Goal: Information Seeking & Learning: Learn about a topic

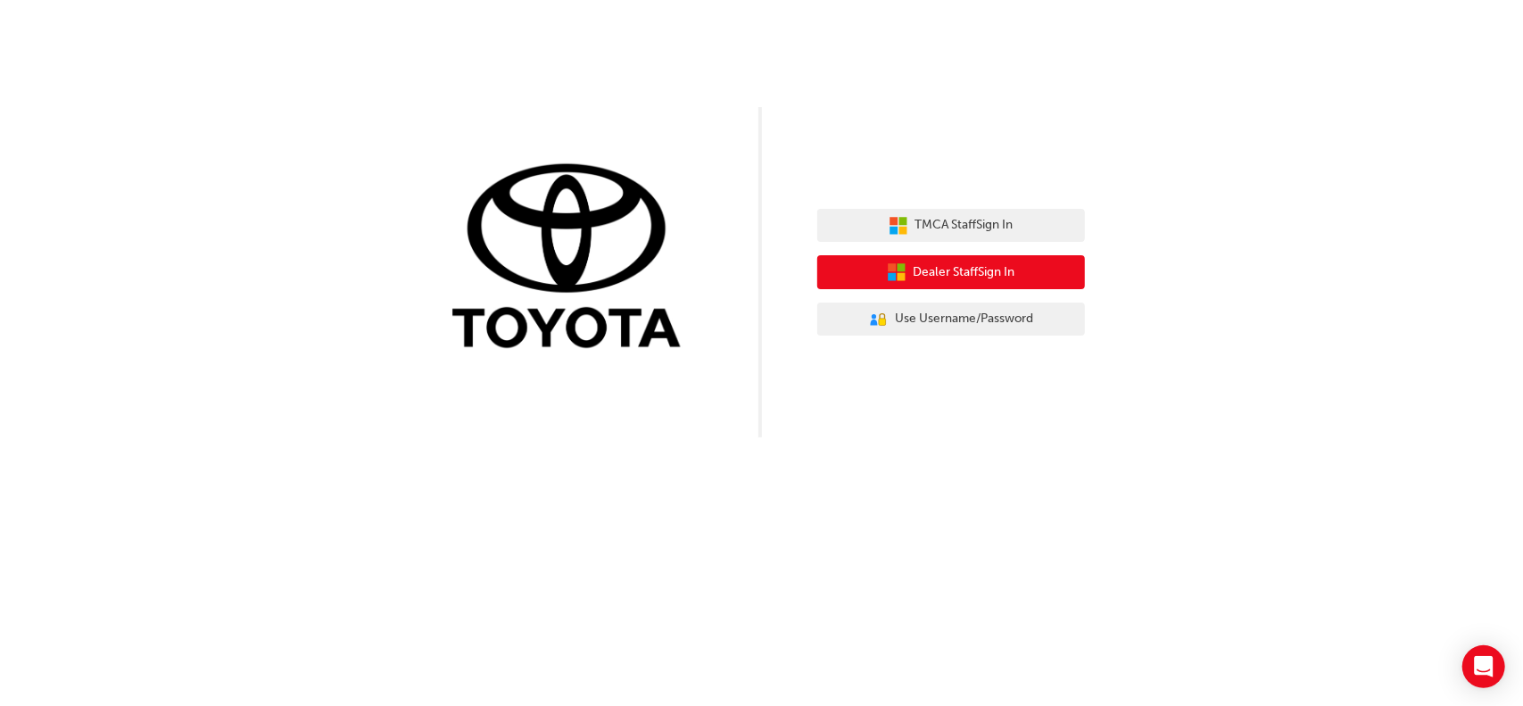
click at [1015, 260] on button "Dealer Staff Sign In" at bounding box center [951, 272] width 268 height 34
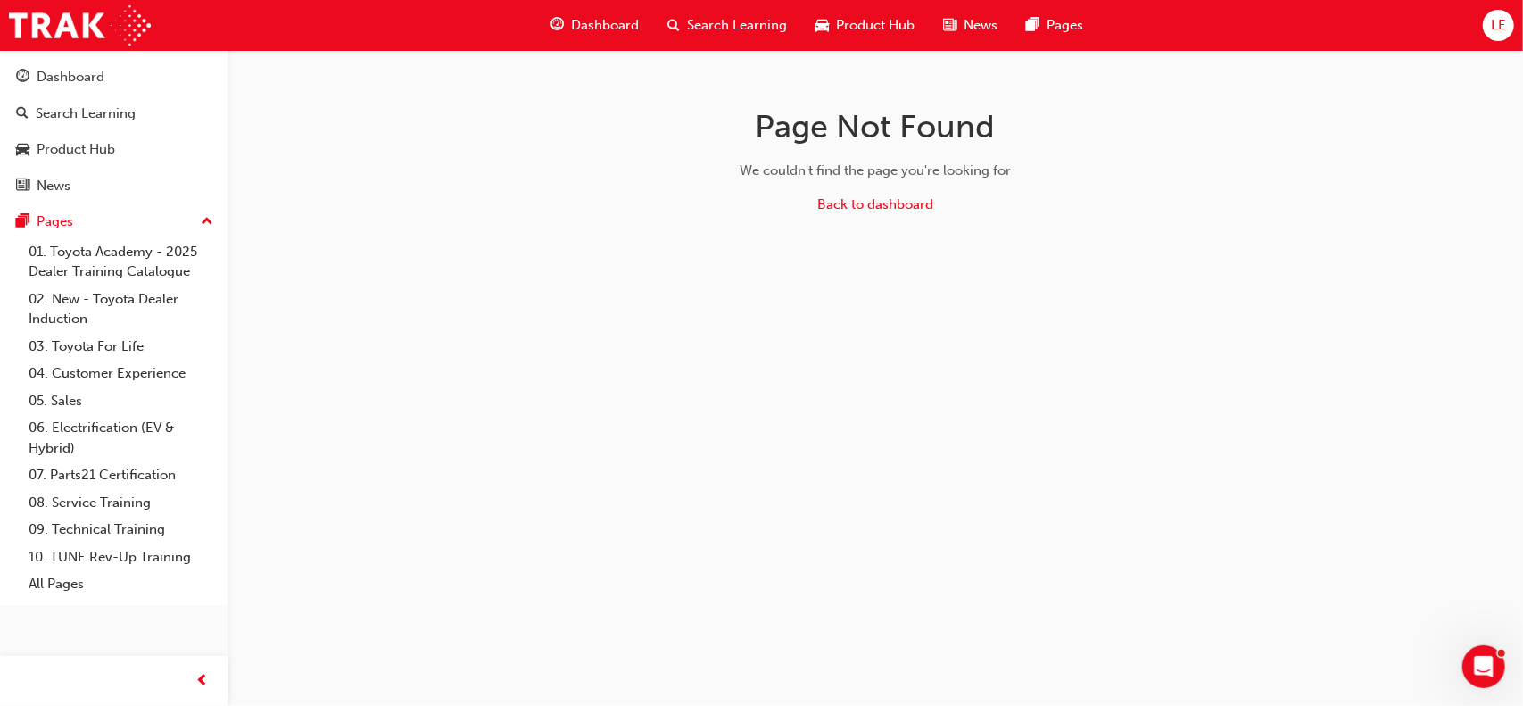
click at [87, 95] on button "Dashboard Search Learning Product Hub News Pages" at bounding box center [113, 131] width 213 height 148
click at [90, 103] on div "Search Learning" at bounding box center [86, 113] width 100 height 21
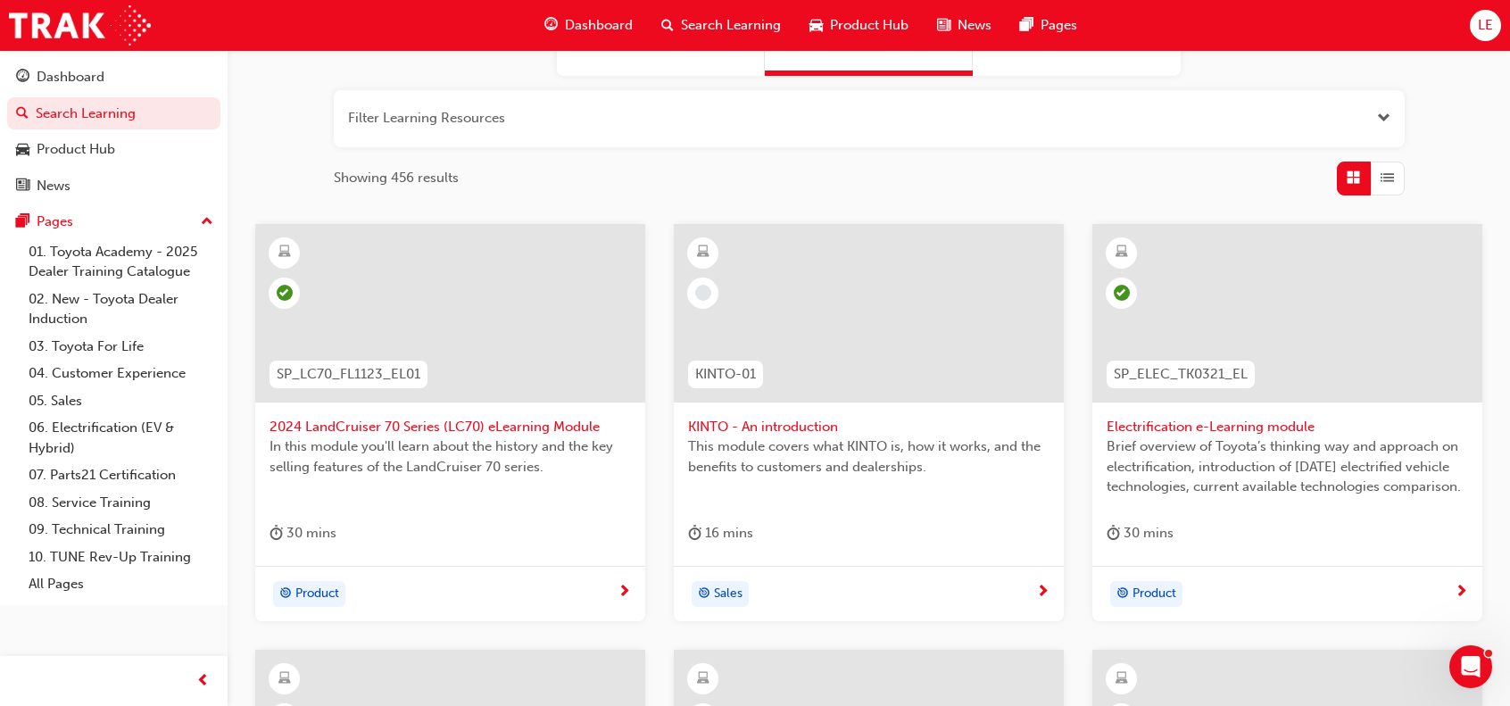
scroll to position [268, 0]
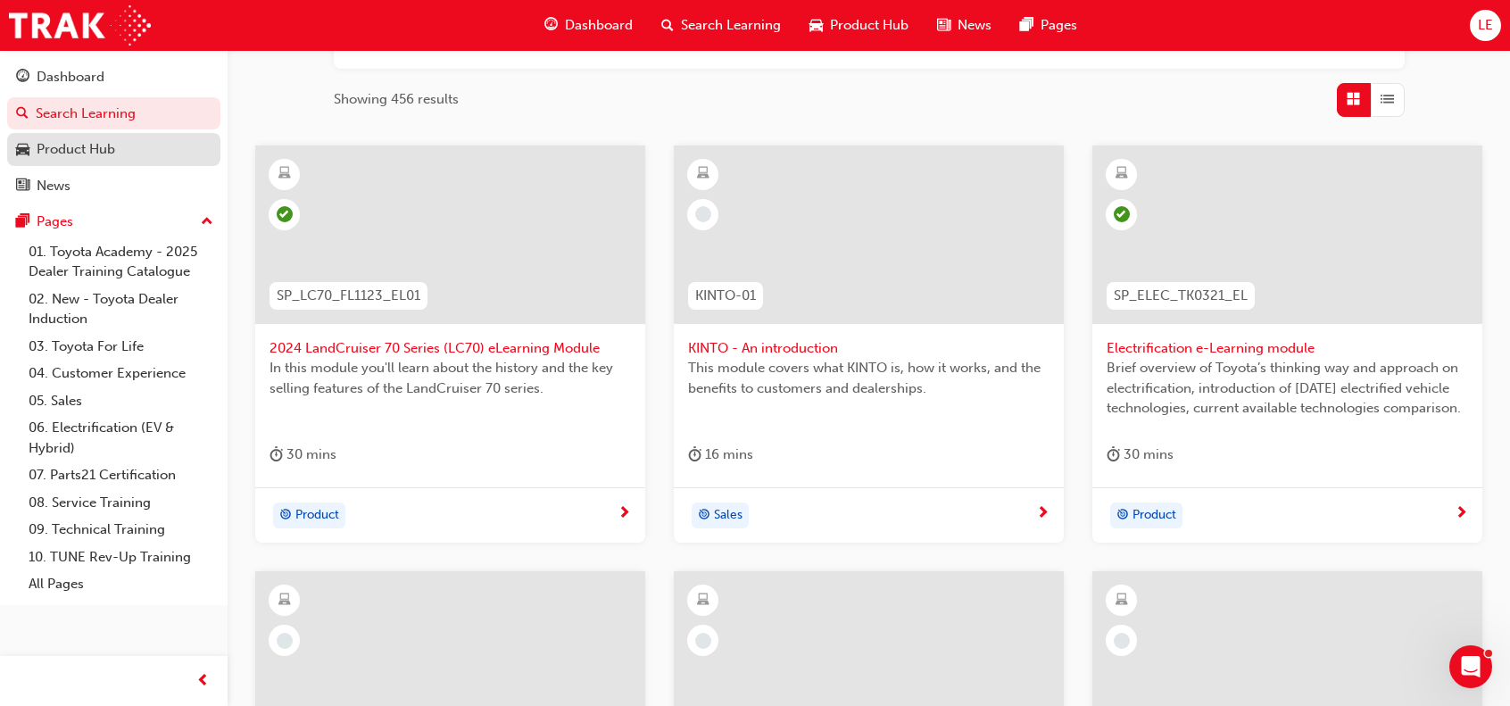
click at [107, 143] on div "Product Hub" at bounding box center [76, 149] width 79 height 21
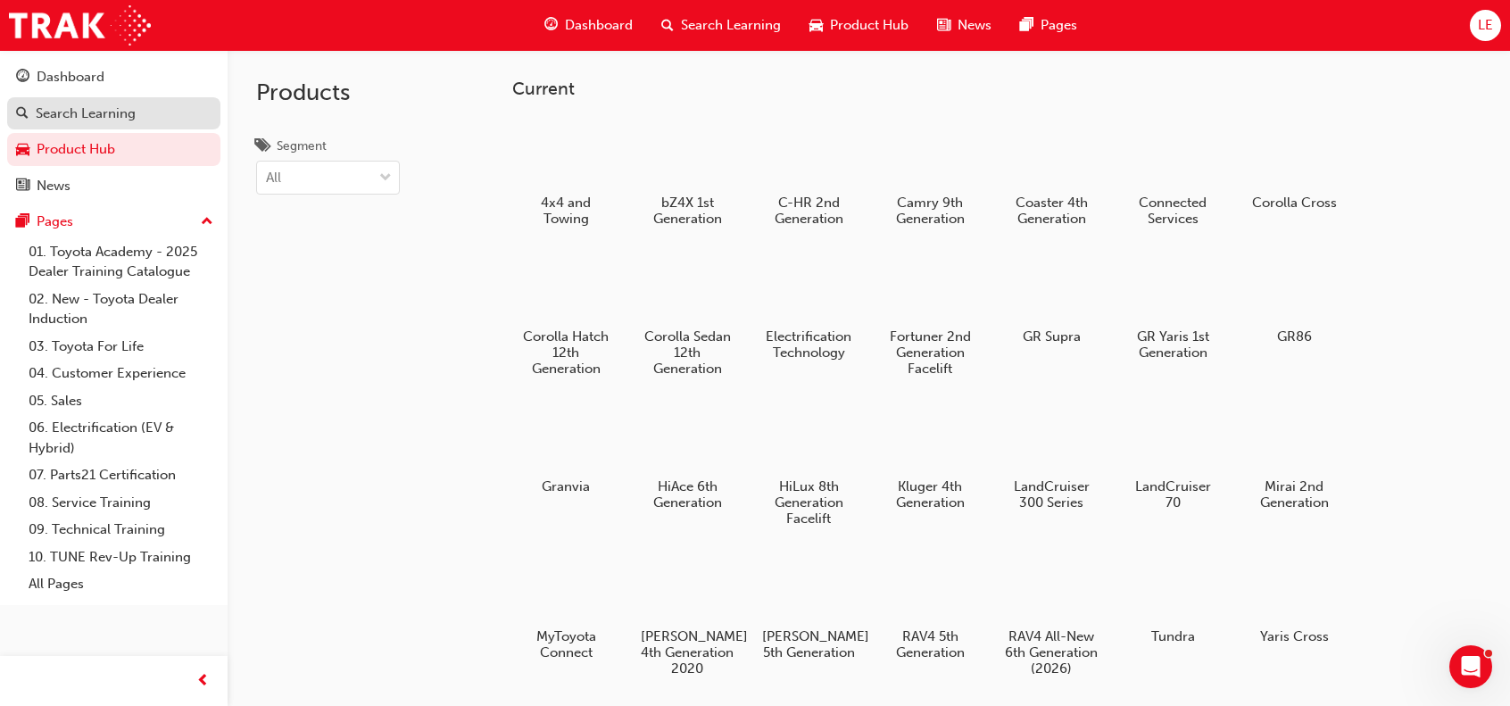
click at [96, 99] on link "Search Learning" at bounding box center [113, 113] width 213 height 33
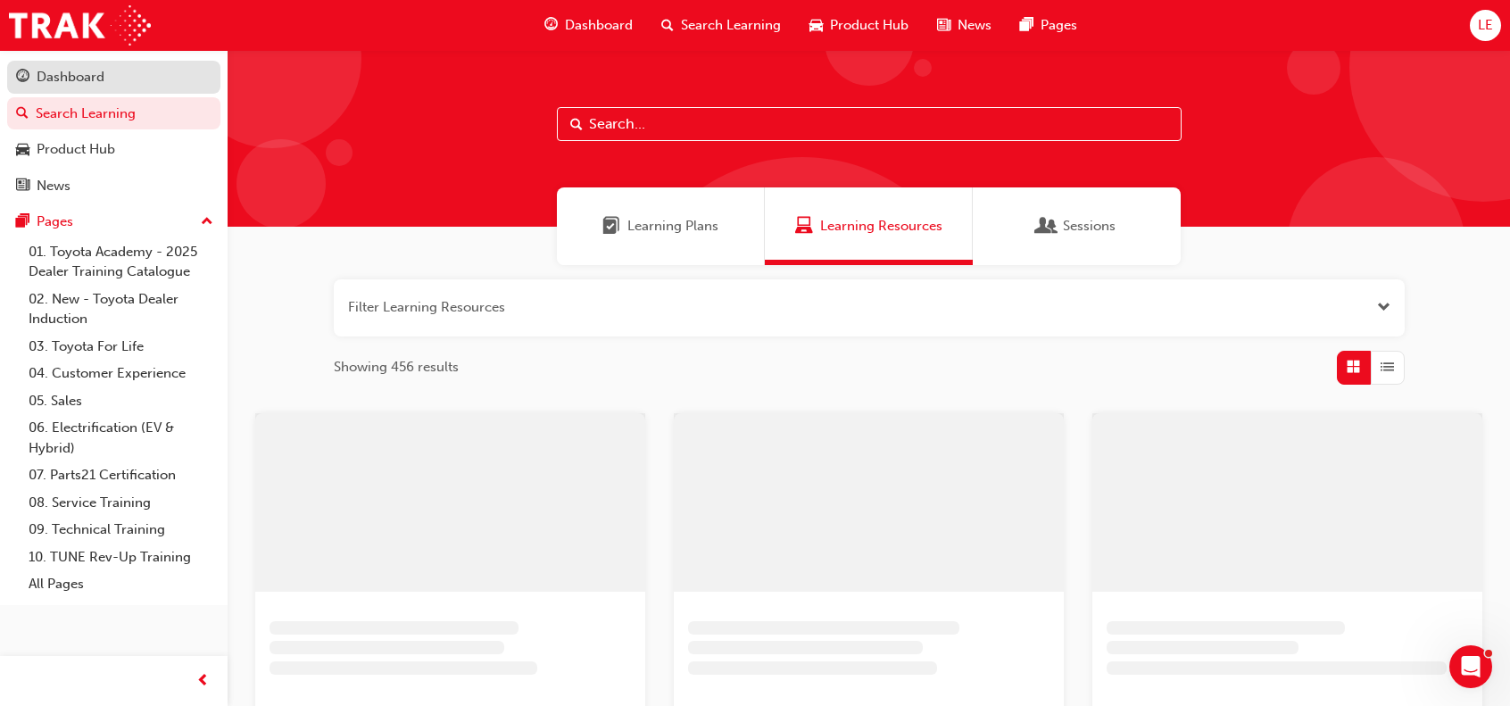
click at [96, 79] on div "Dashboard" at bounding box center [71, 77] width 68 height 21
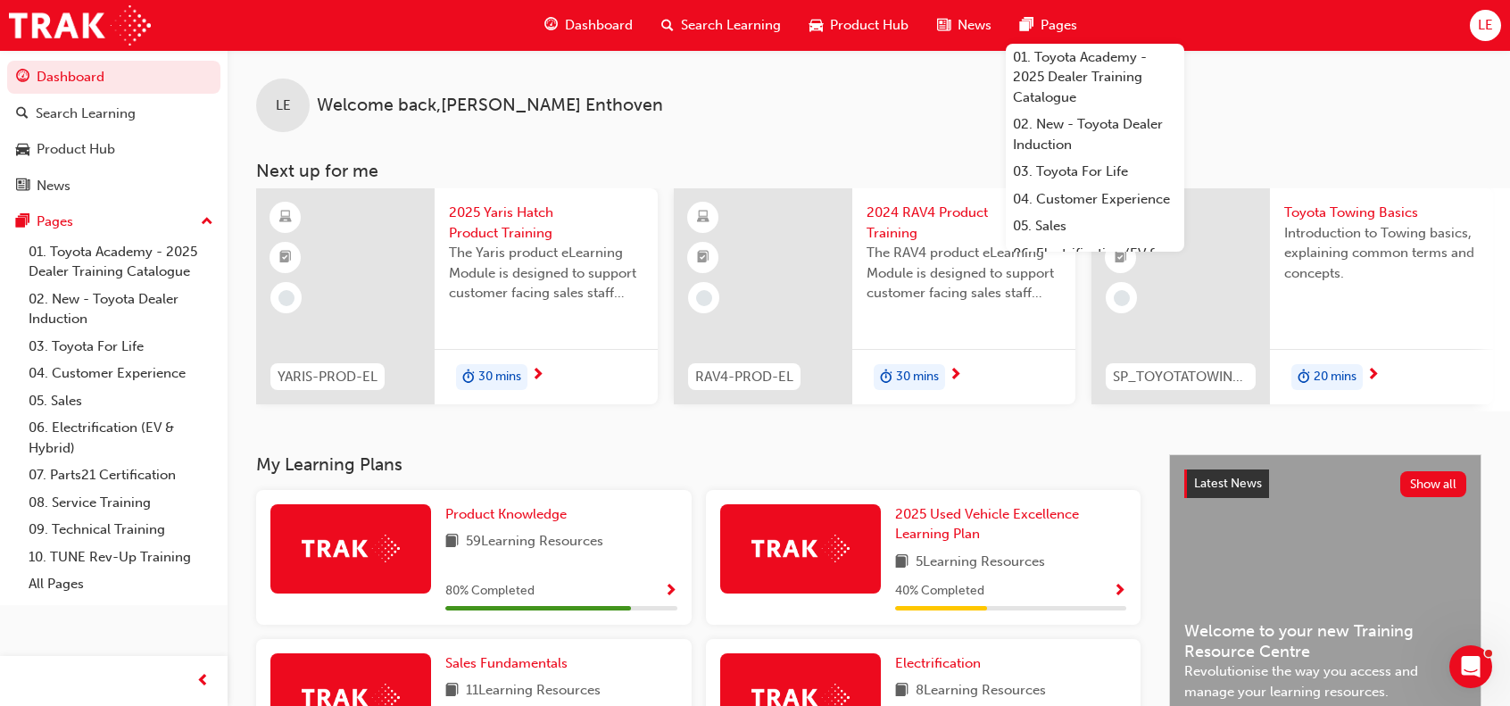
click at [703, 17] on span "Search Learning" at bounding box center [731, 25] width 100 height 21
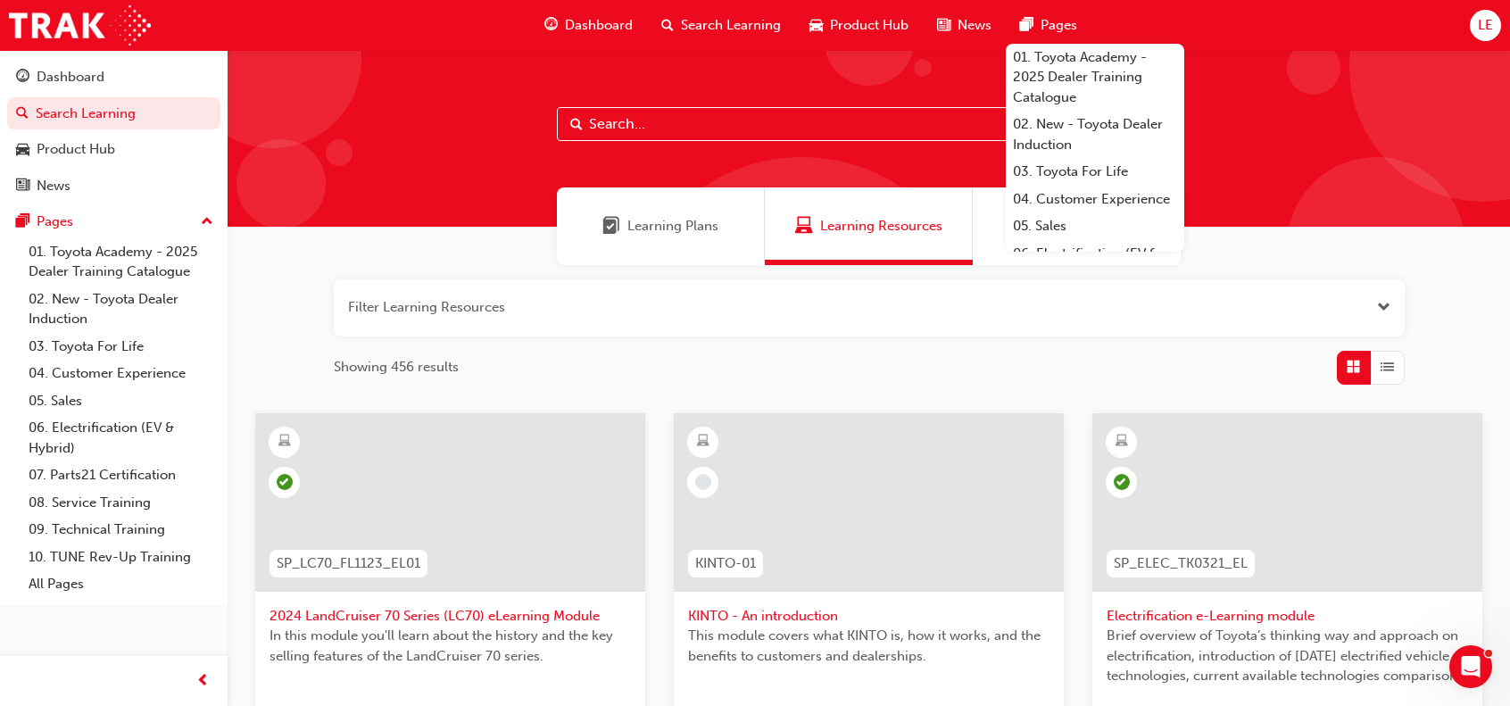
click at [799, 122] on input "text" at bounding box center [869, 124] width 625 height 34
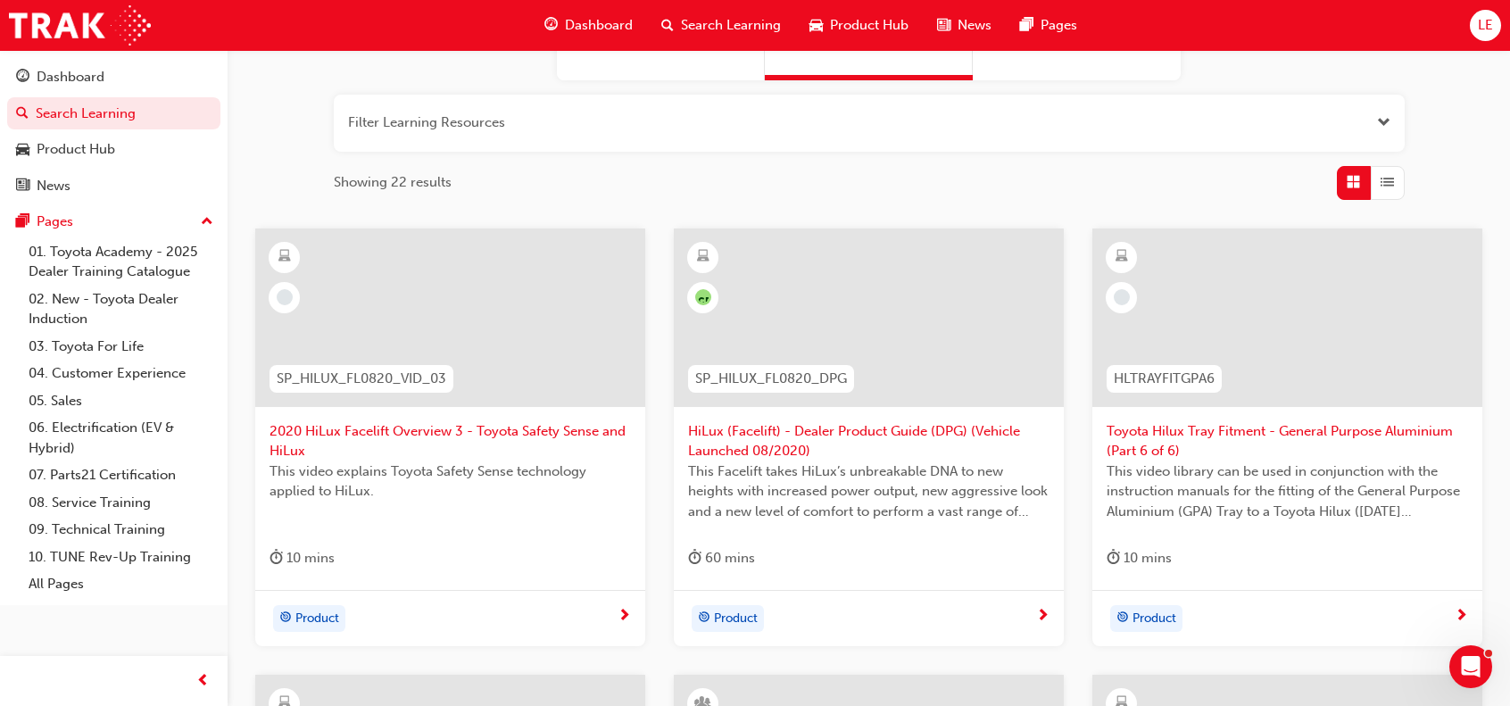
scroll to position [72, 0]
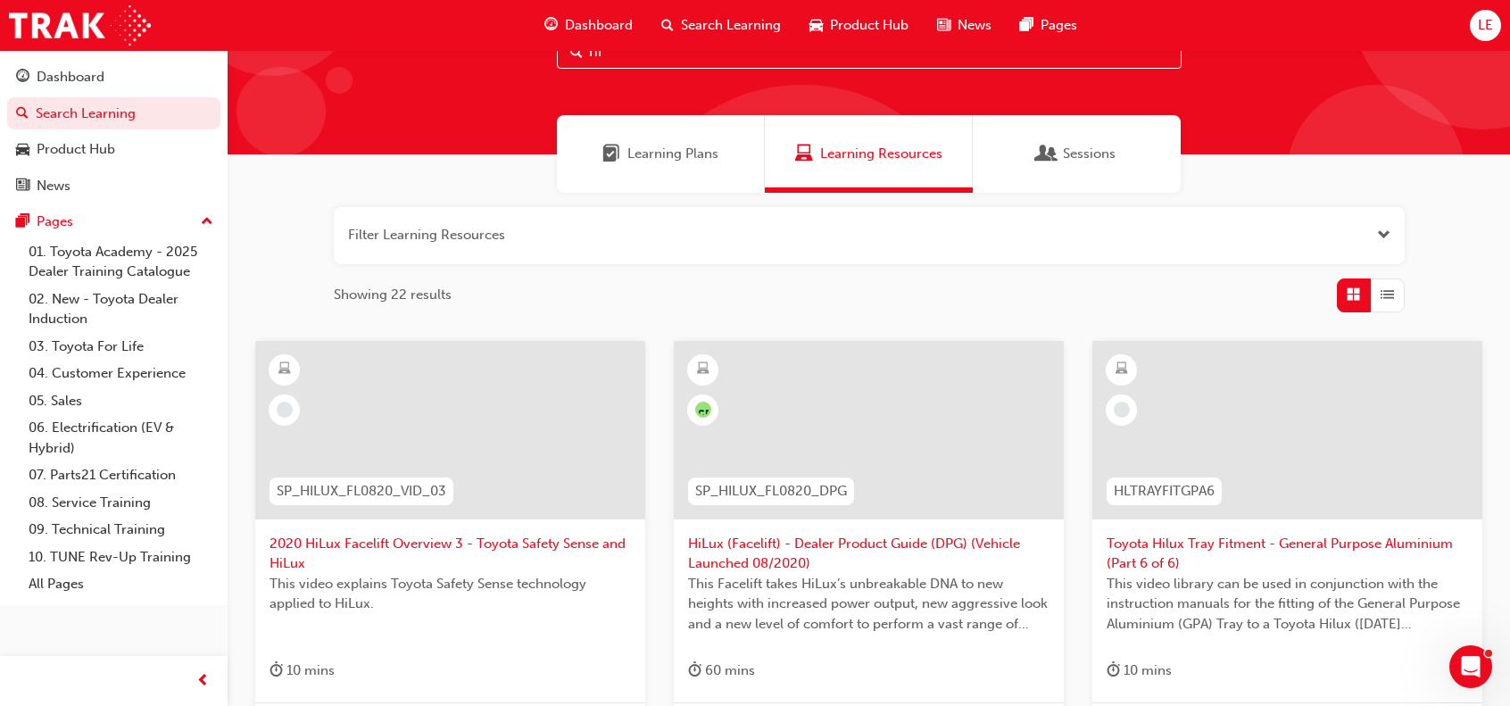
type input "h"
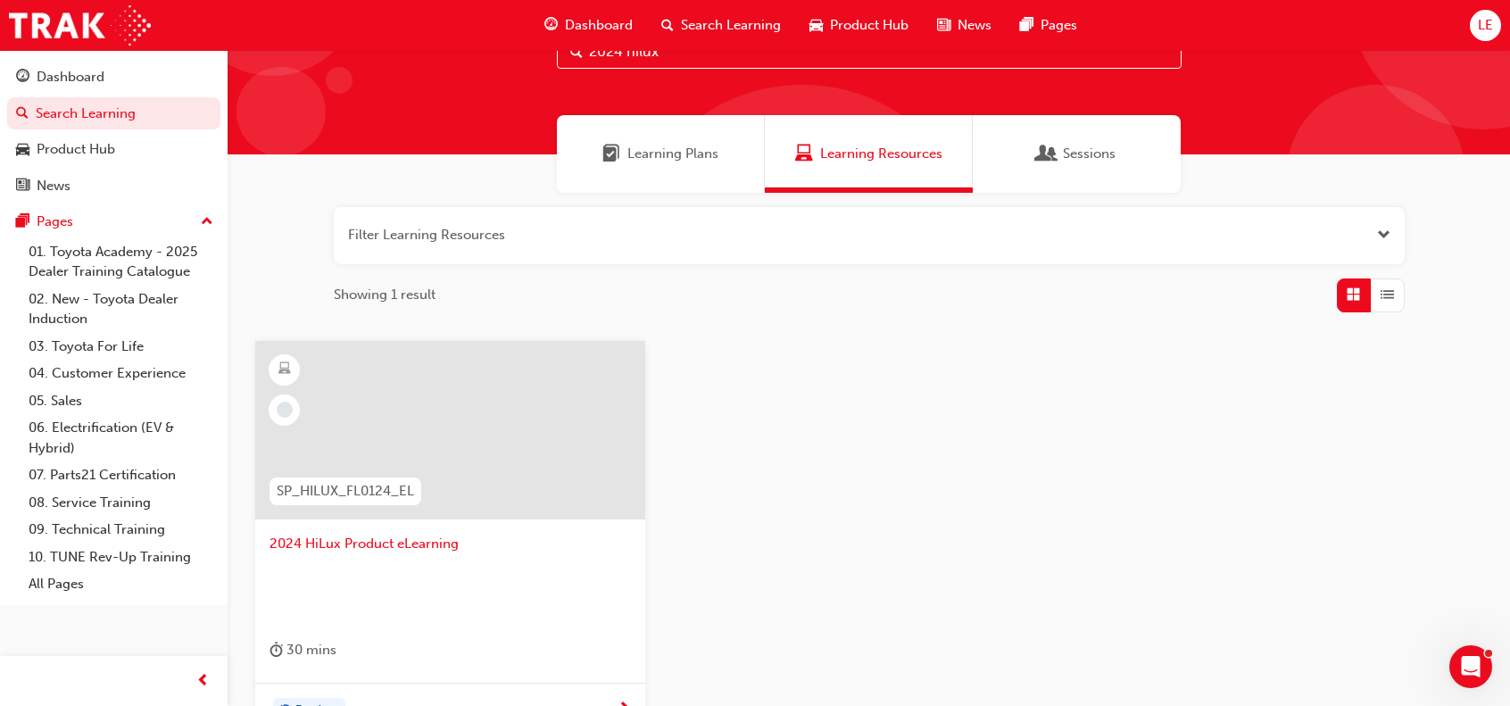
type input "2024 hilux"
click at [423, 534] on span "2024 HiLux Product eLearning" at bounding box center [449, 544] width 361 height 21
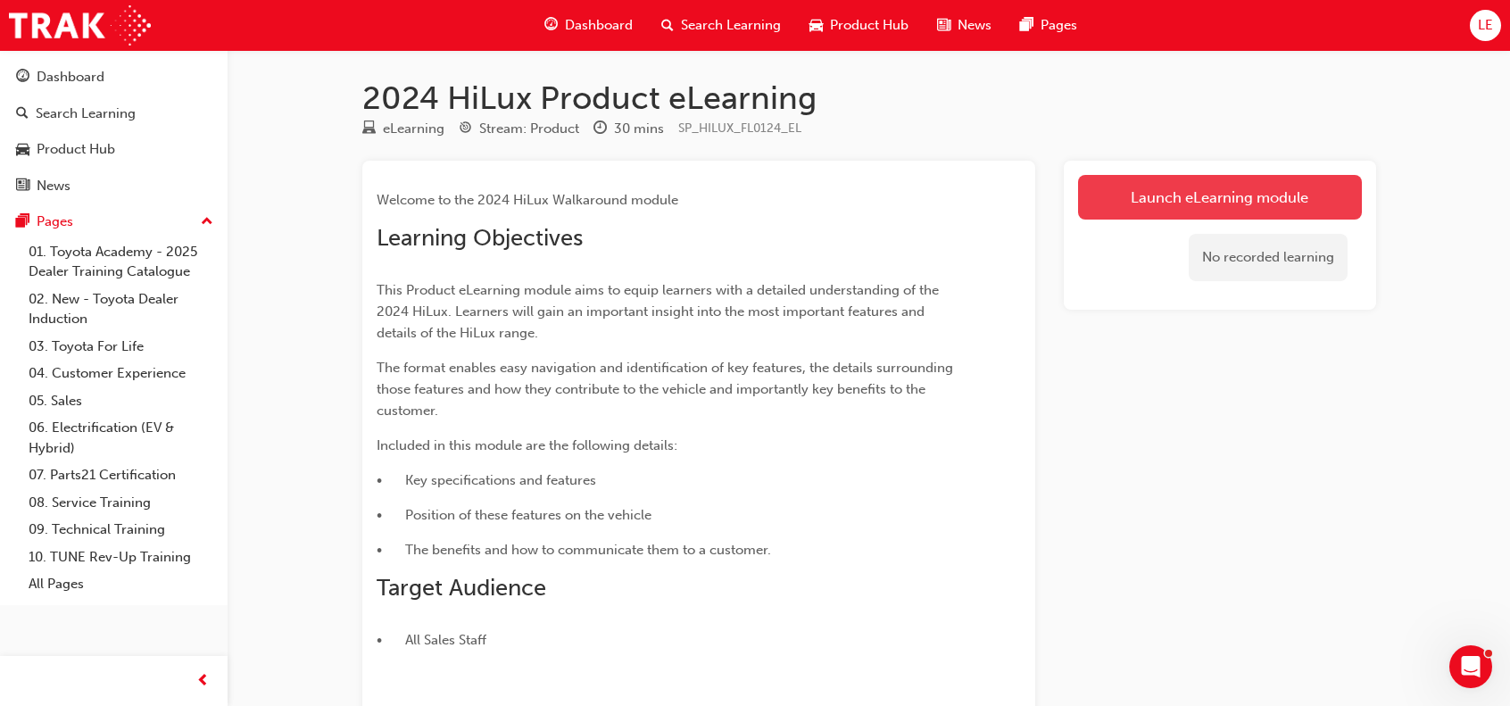
click at [1315, 194] on link "Launch eLearning module" at bounding box center [1220, 197] width 284 height 45
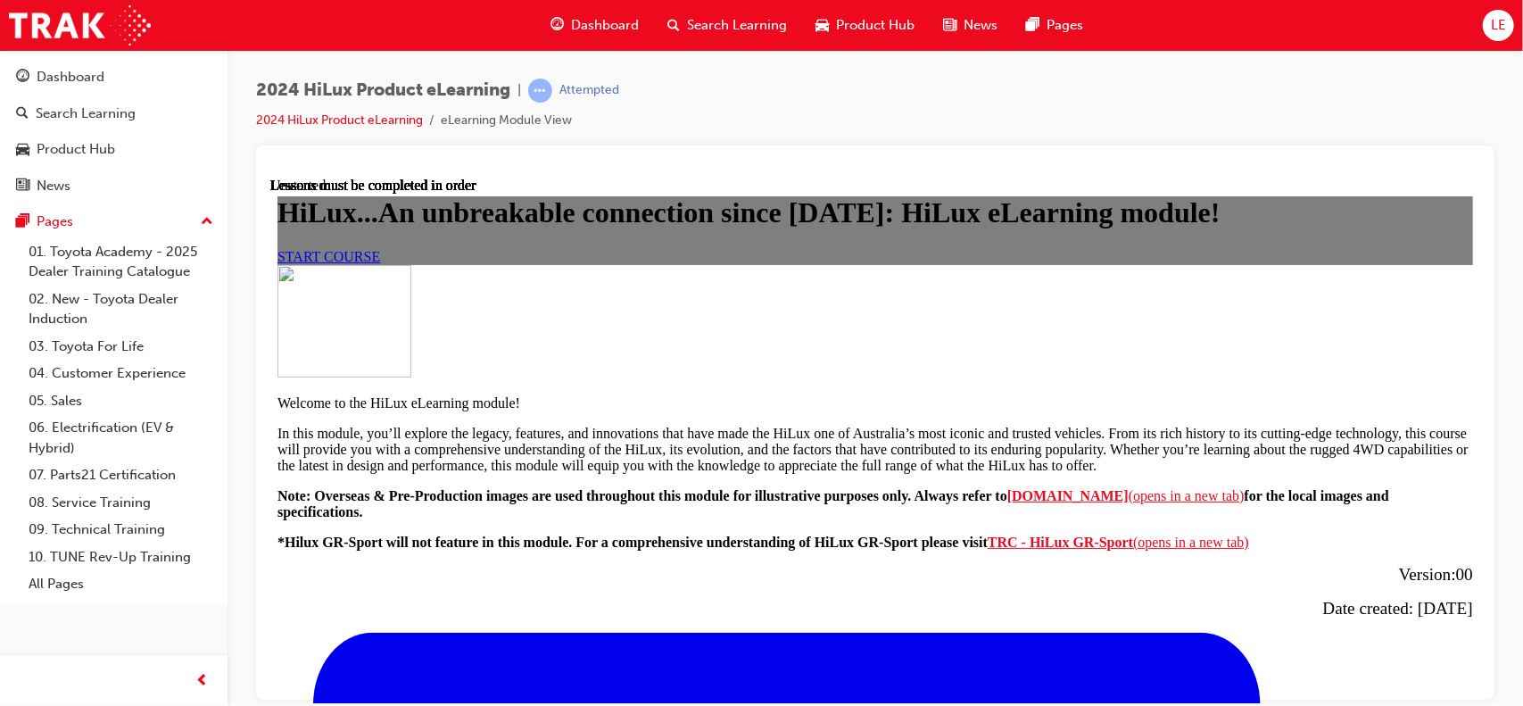
click at [379, 263] on span "START COURSE" at bounding box center [328, 255] width 103 height 15
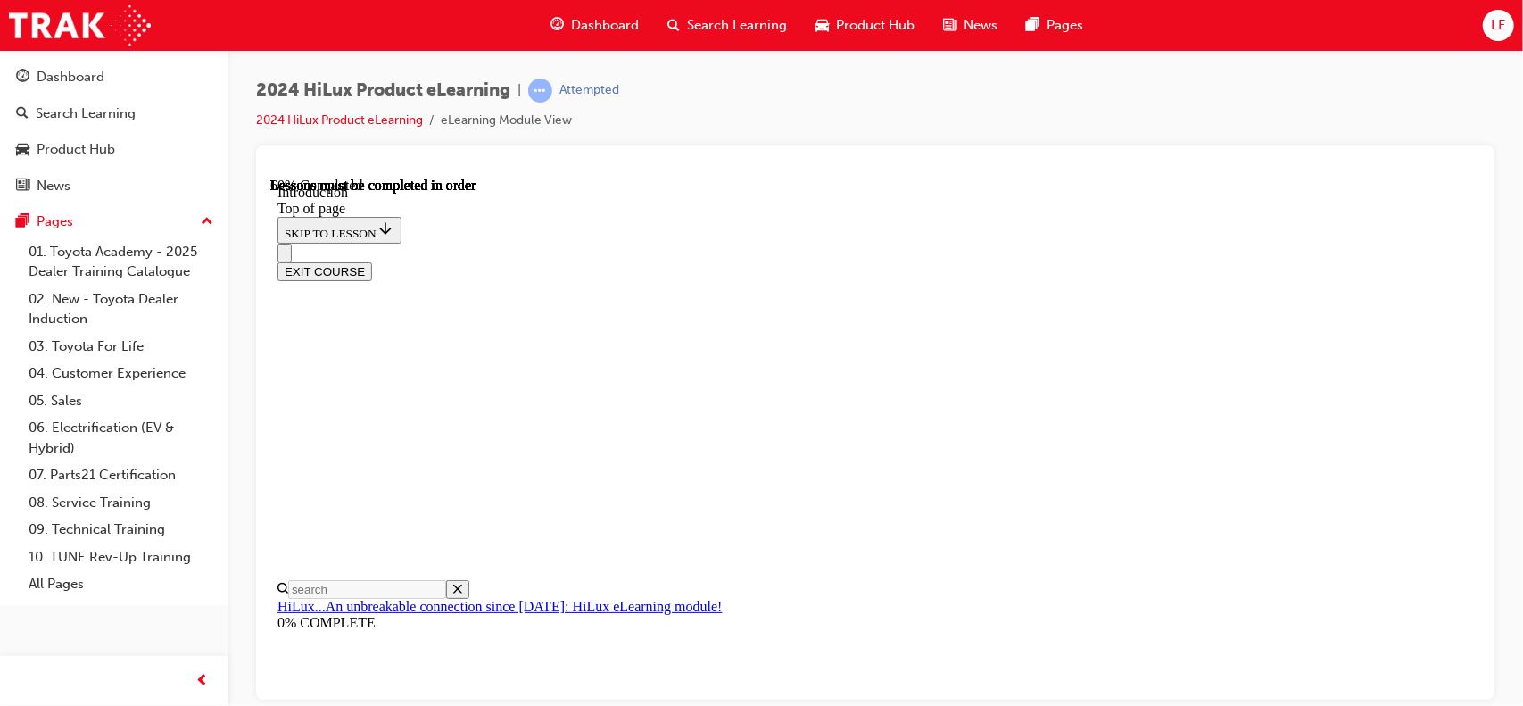
scroll to position [1055, 0]
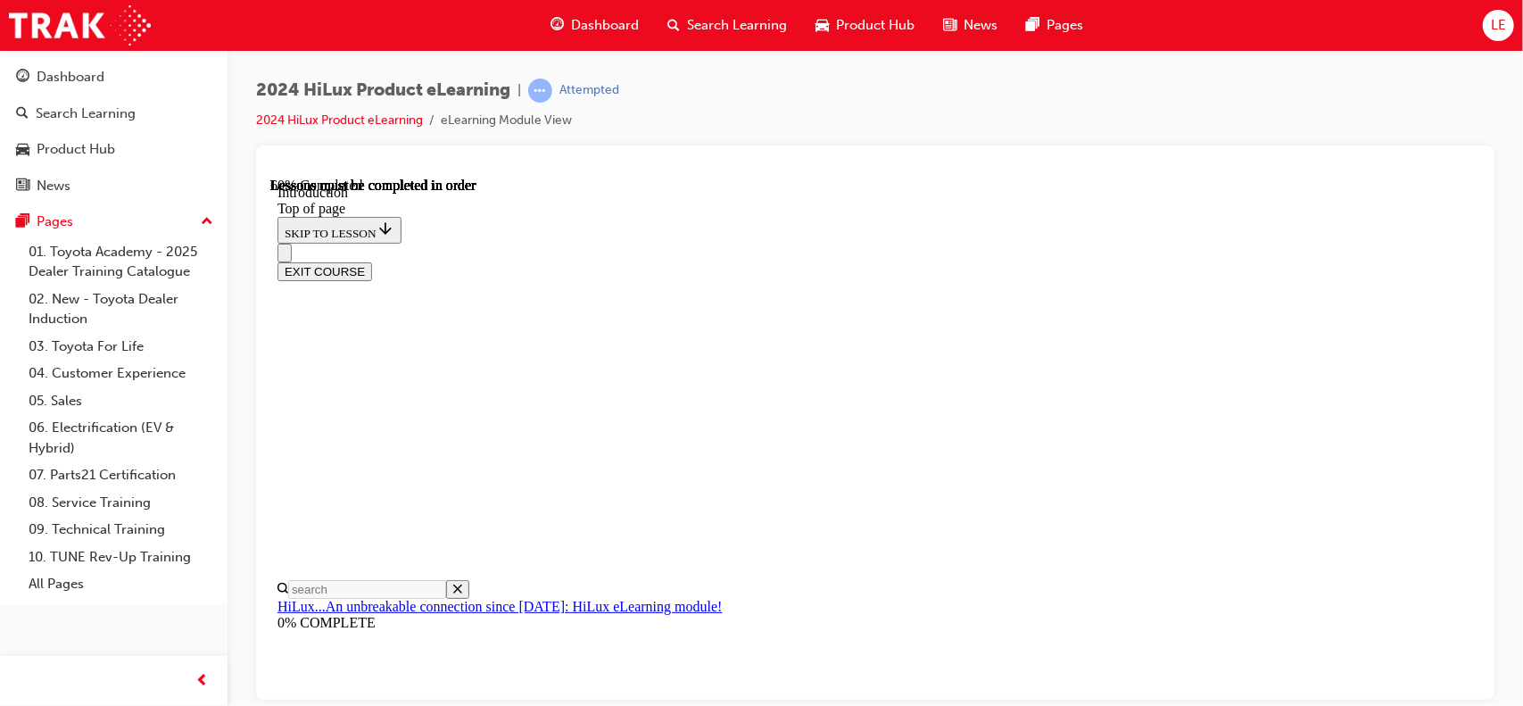
scroll to position [520, 0]
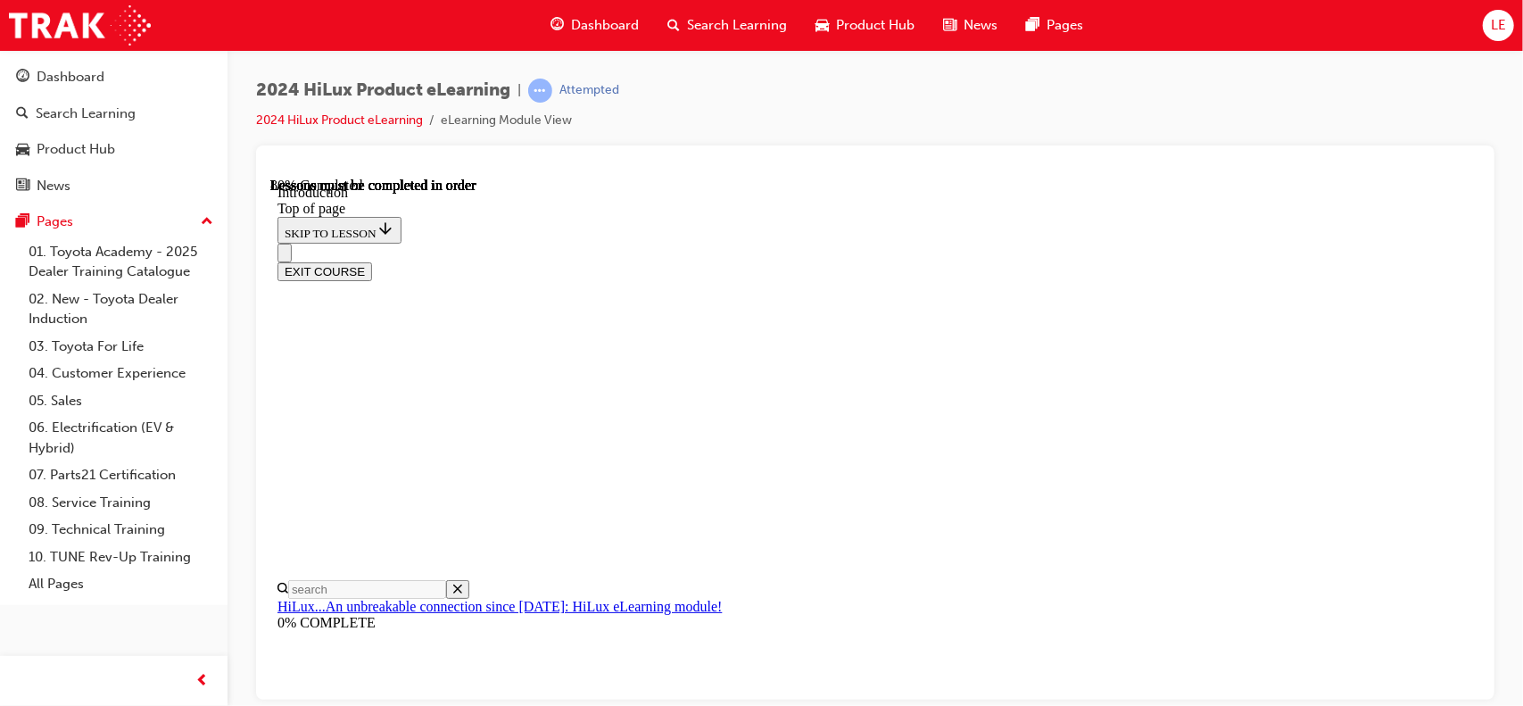
scroll to position [2814, 0]
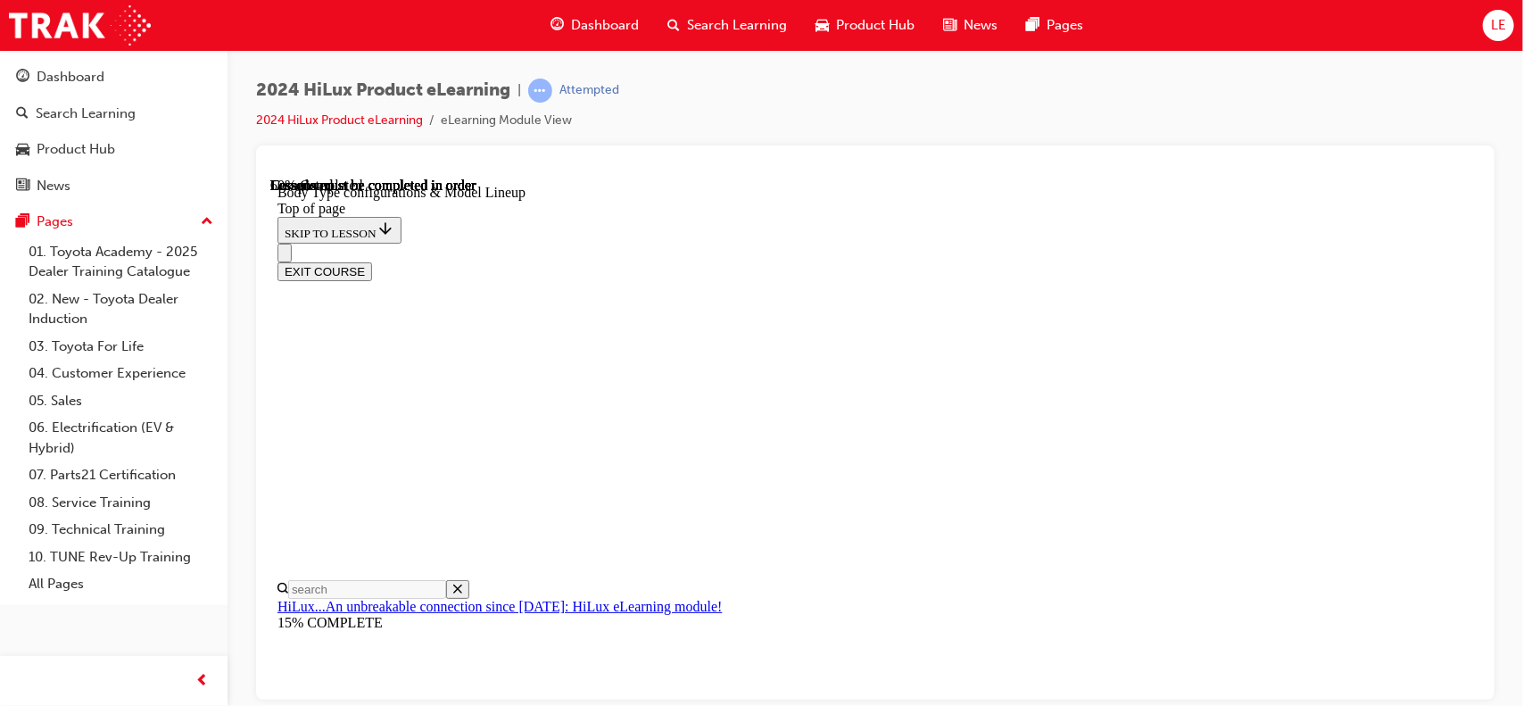
drag, startPoint x: 816, startPoint y: 212, endPoint x: 821, endPoint y: 252, distance: 40.4
click at [816, 243] on div "EXIT COURSE" at bounding box center [867, 261] width 1181 height 37
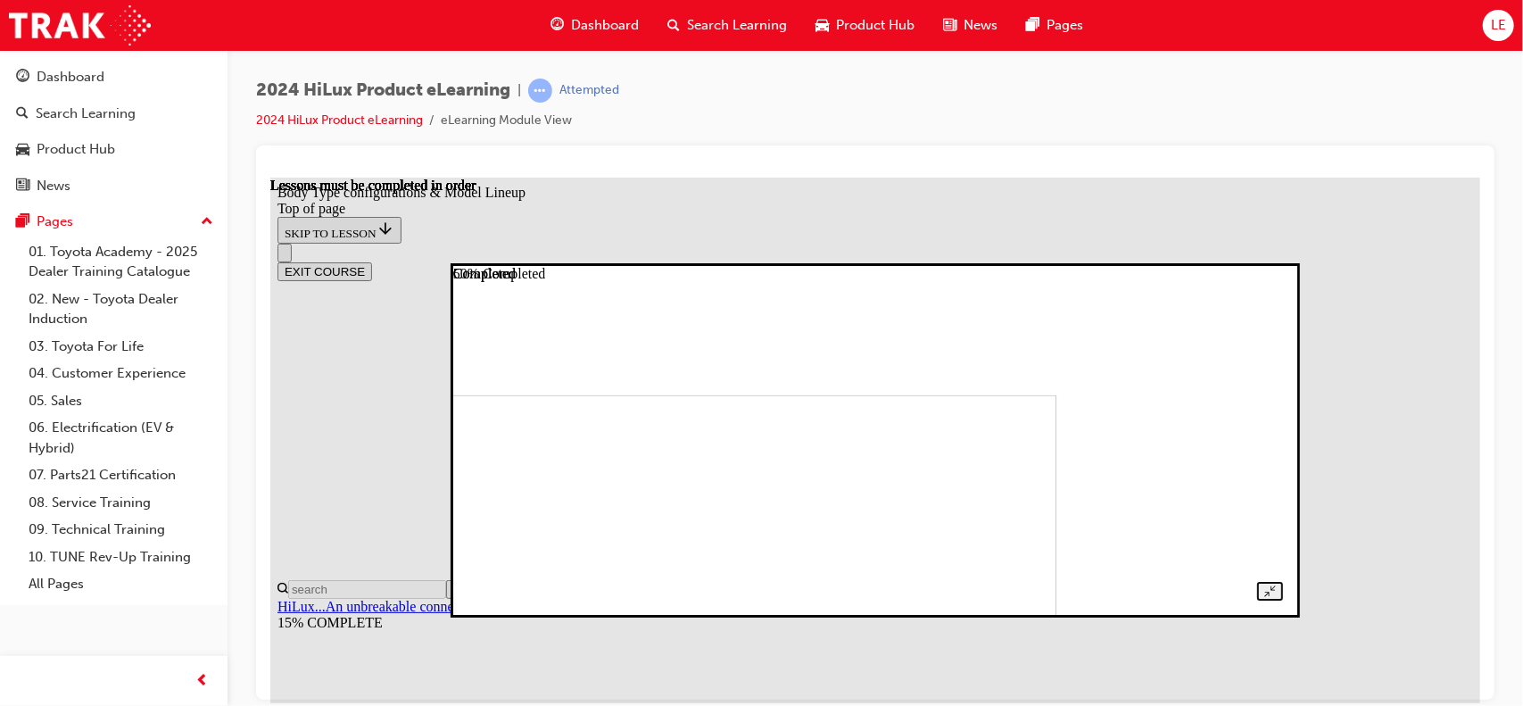
click at [913, 393] on img at bounding box center [661, 551] width 790 height 316
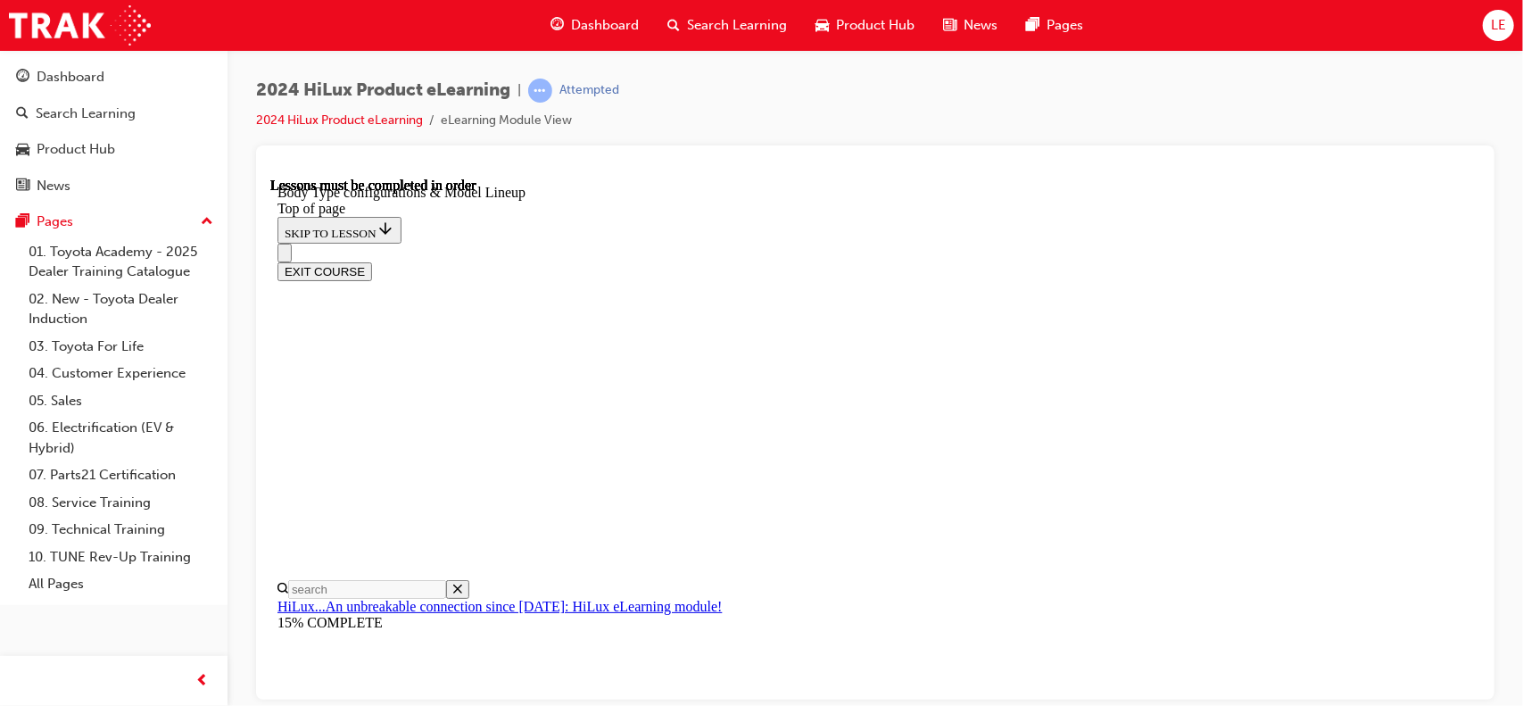
scroll to position [485, 0]
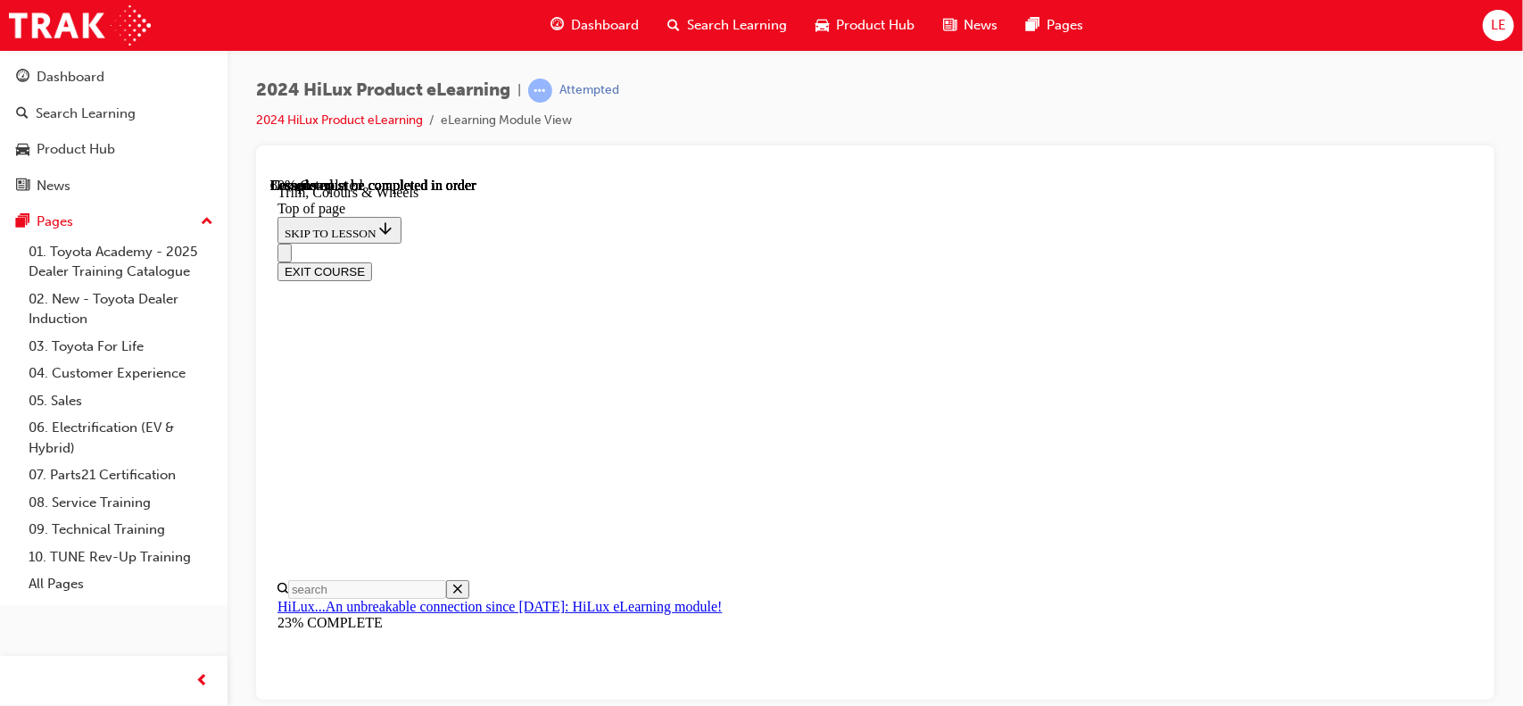
scroll to position [2984, 0]
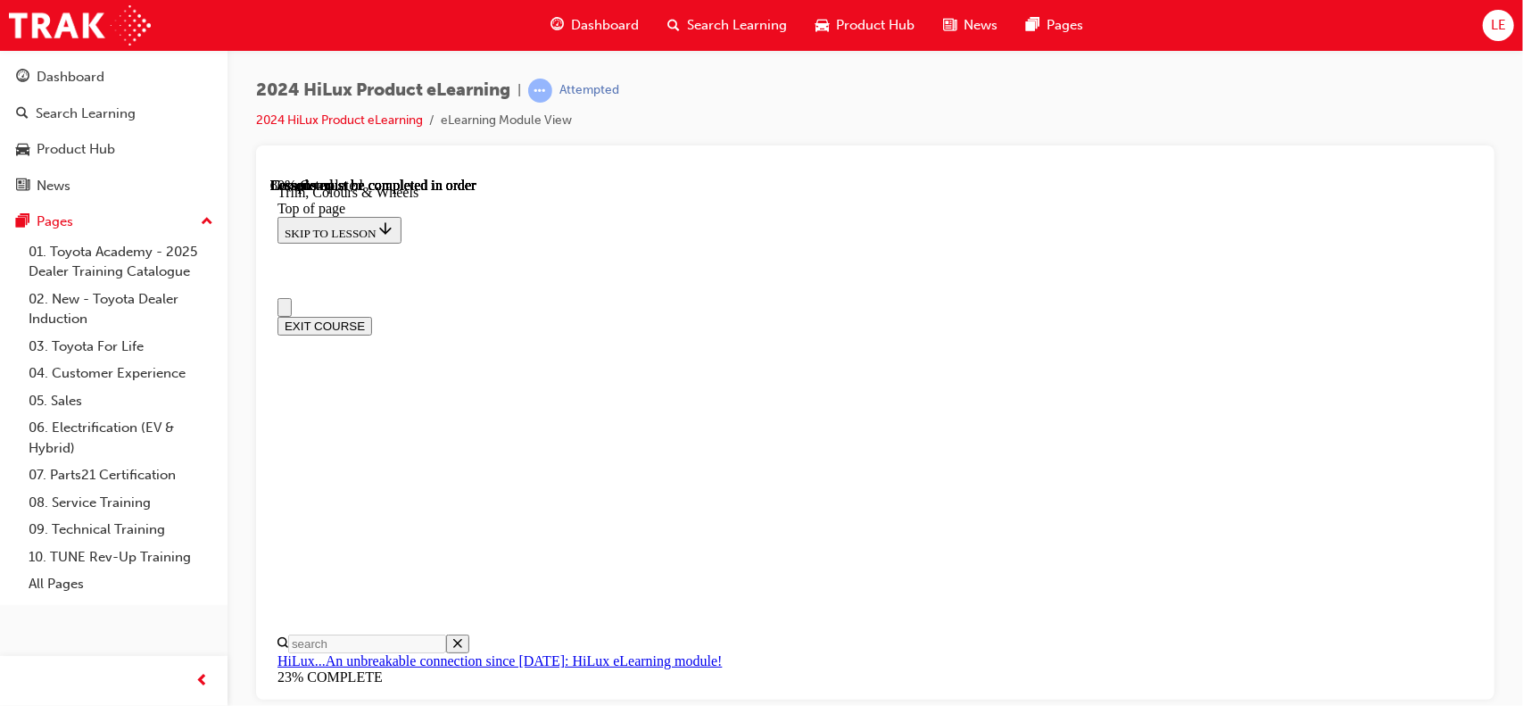
scroll to position [0, 0]
click at [999, 149] on div at bounding box center [875, 422] width 1238 height 554
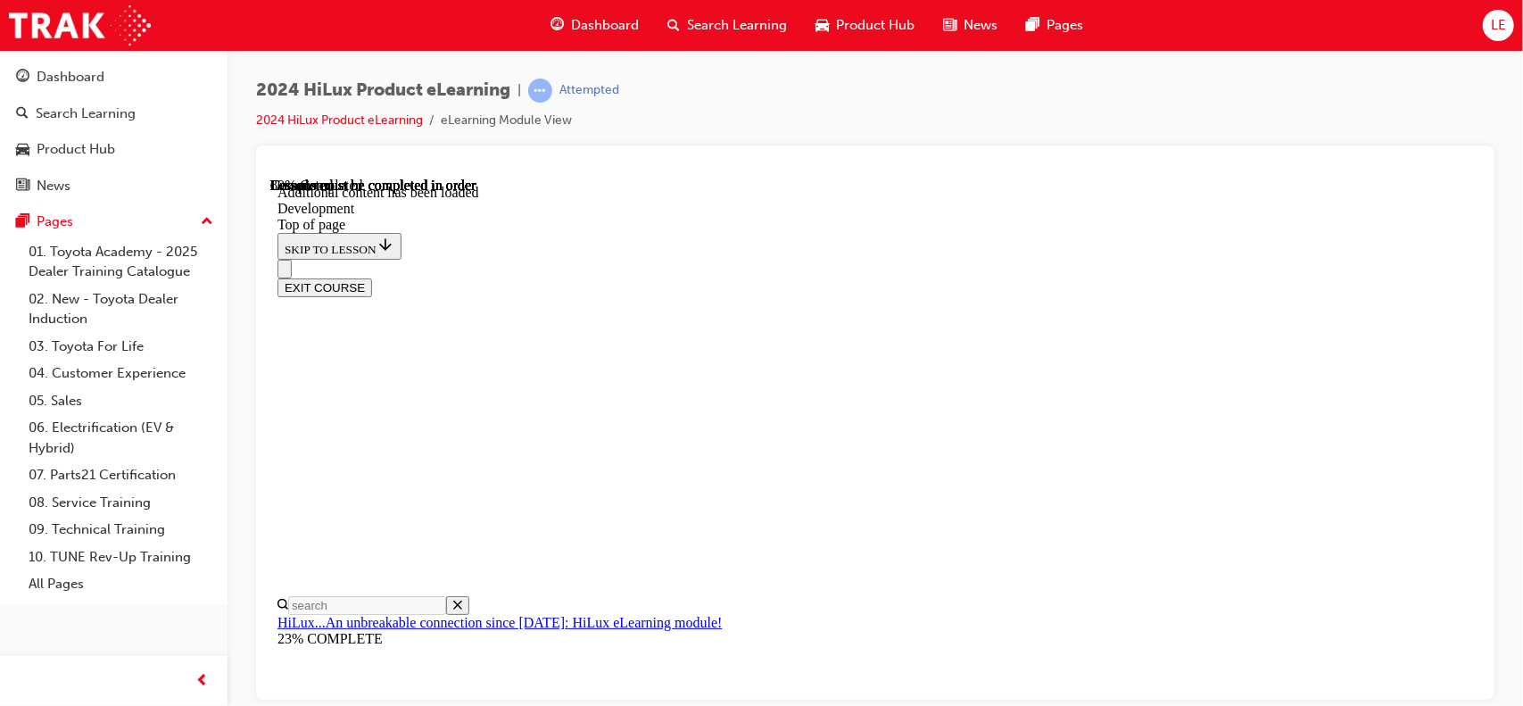
scroll to position [1287, 0]
drag, startPoint x: 964, startPoint y: 524, endPoint x: 979, endPoint y: 506, distance: 22.9
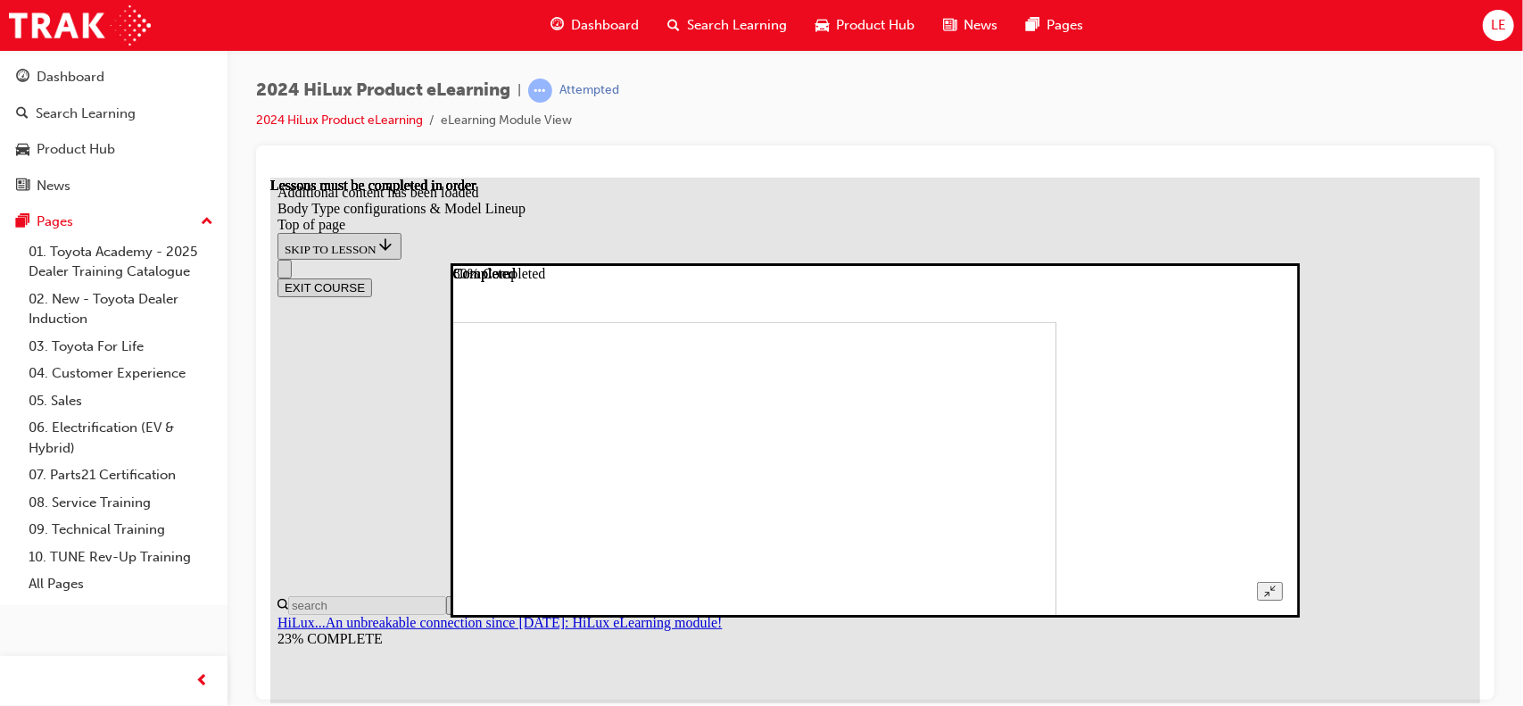
click at [1275, 584] on icon "Unzoom image" at bounding box center [1269, 590] width 12 height 12
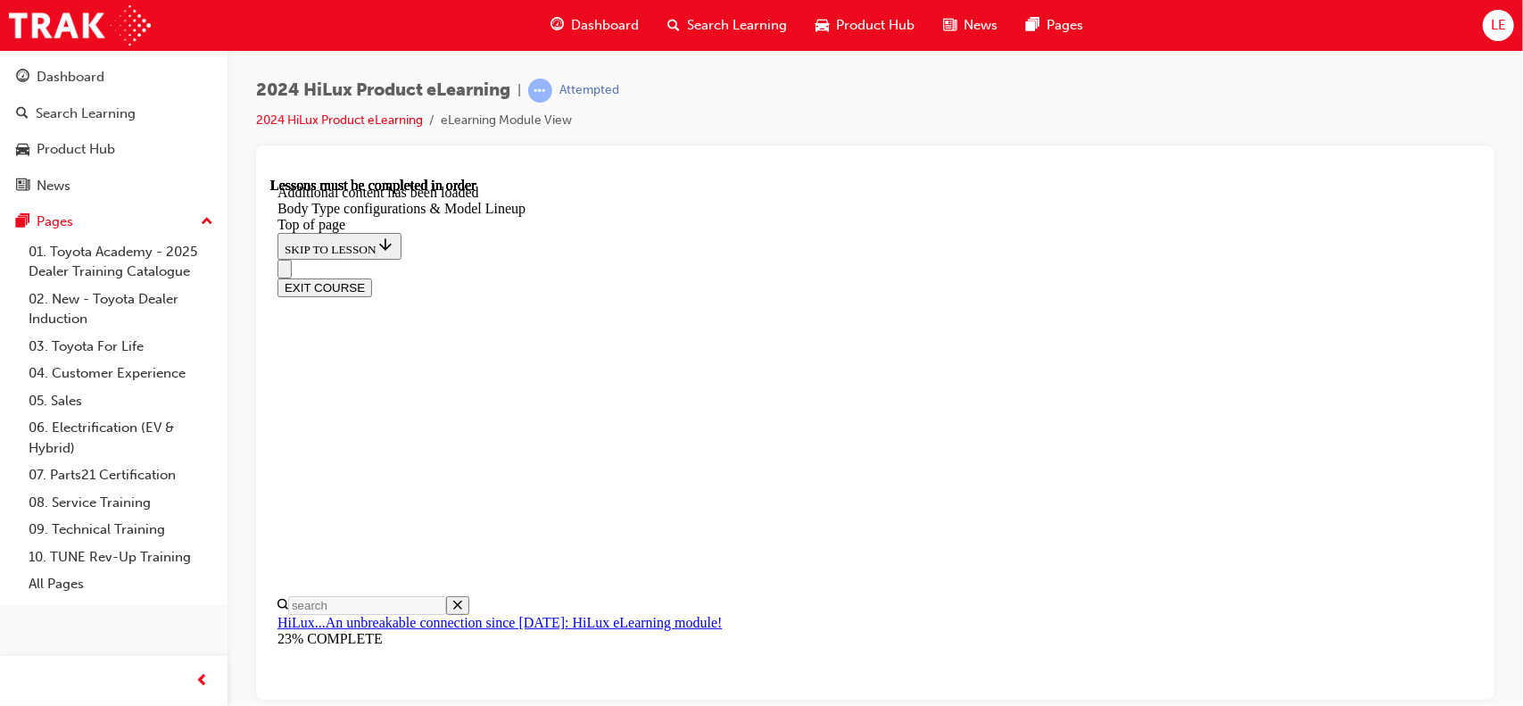
scroll to position [968, 0]
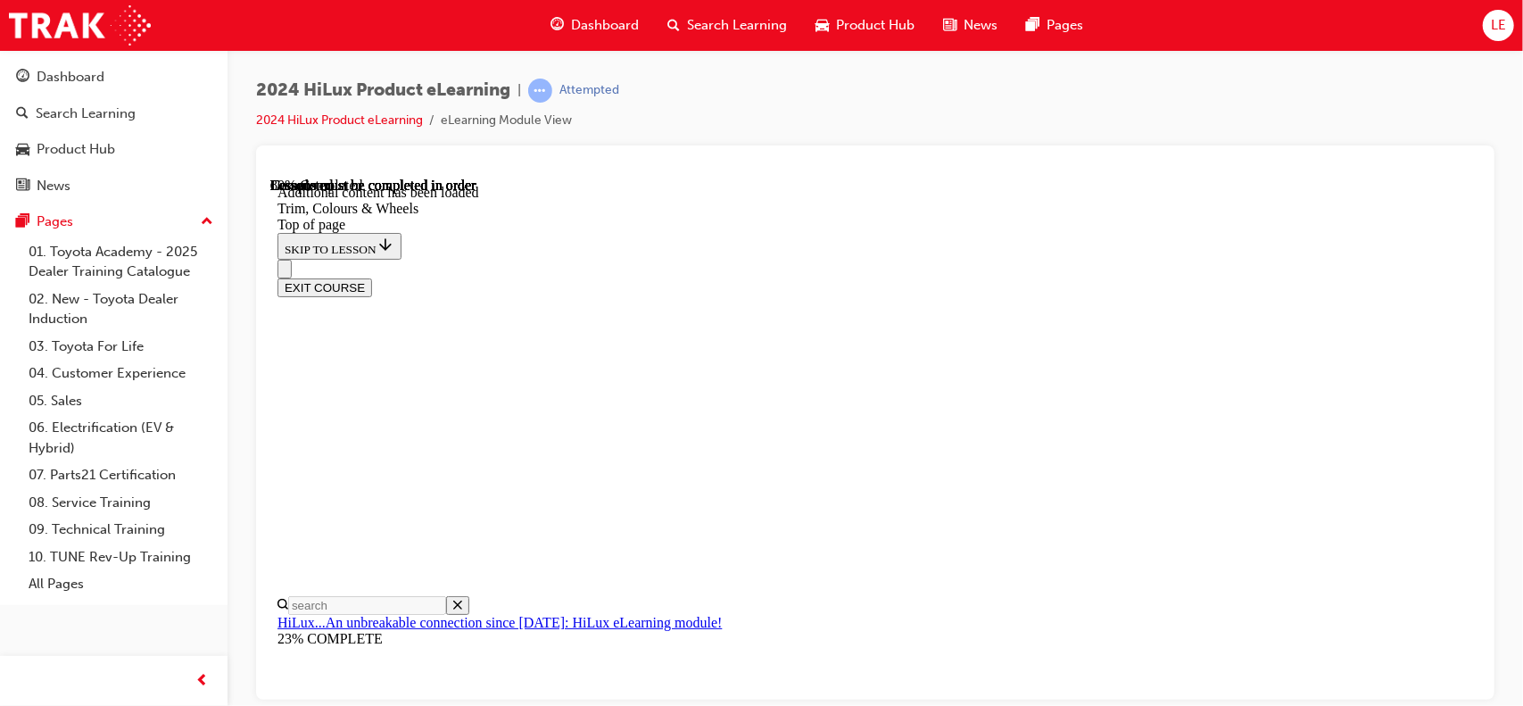
drag, startPoint x: 670, startPoint y: 494, endPoint x: 681, endPoint y: 501, distance: 12.9
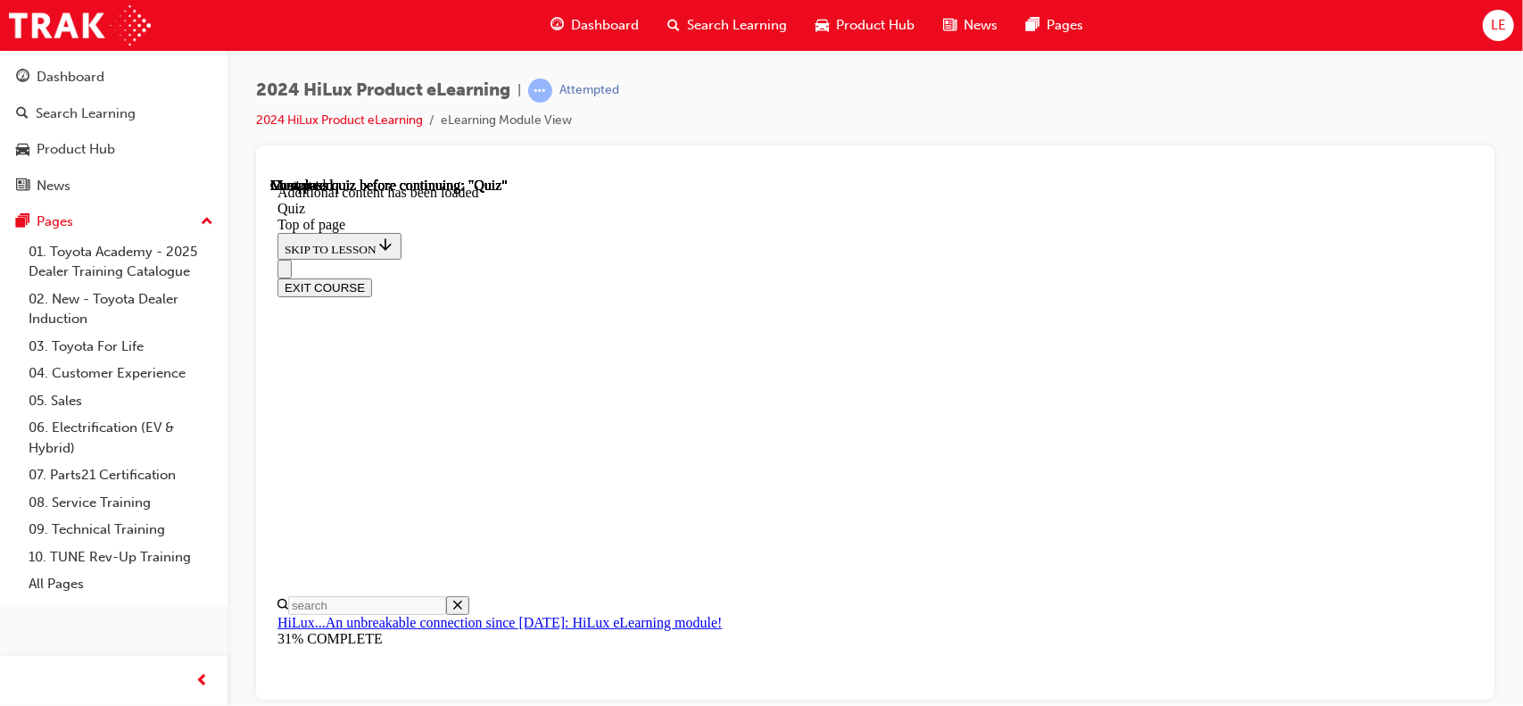
scroll to position [344, 0]
drag, startPoint x: 745, startPoint y: 330, endPoint x: 743, endPoint y: 357, distance: 26.8
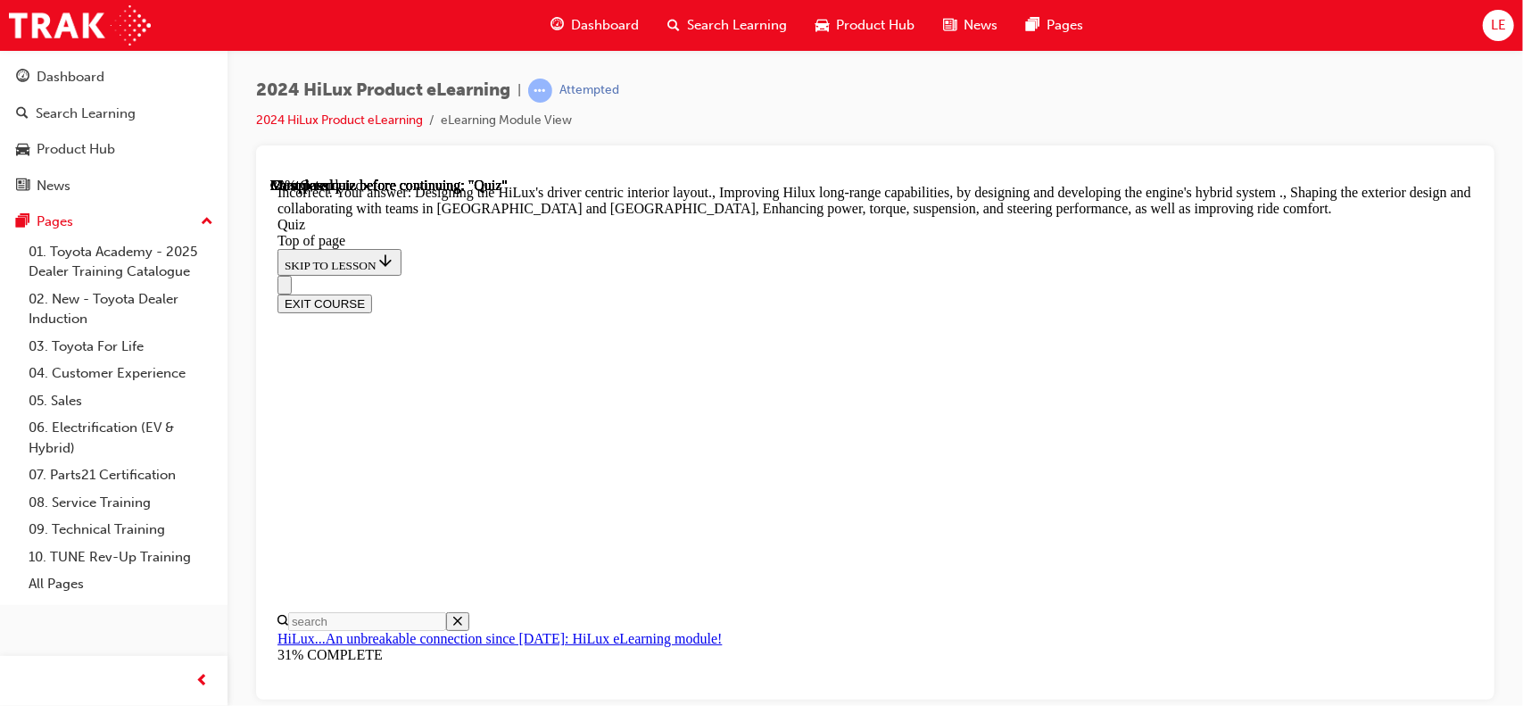
scroll to position [519, 0]
drag, startPoint x: 734, startPoint y: 371, endPoint x: 819, endPoint y: 459, distance: 121.8
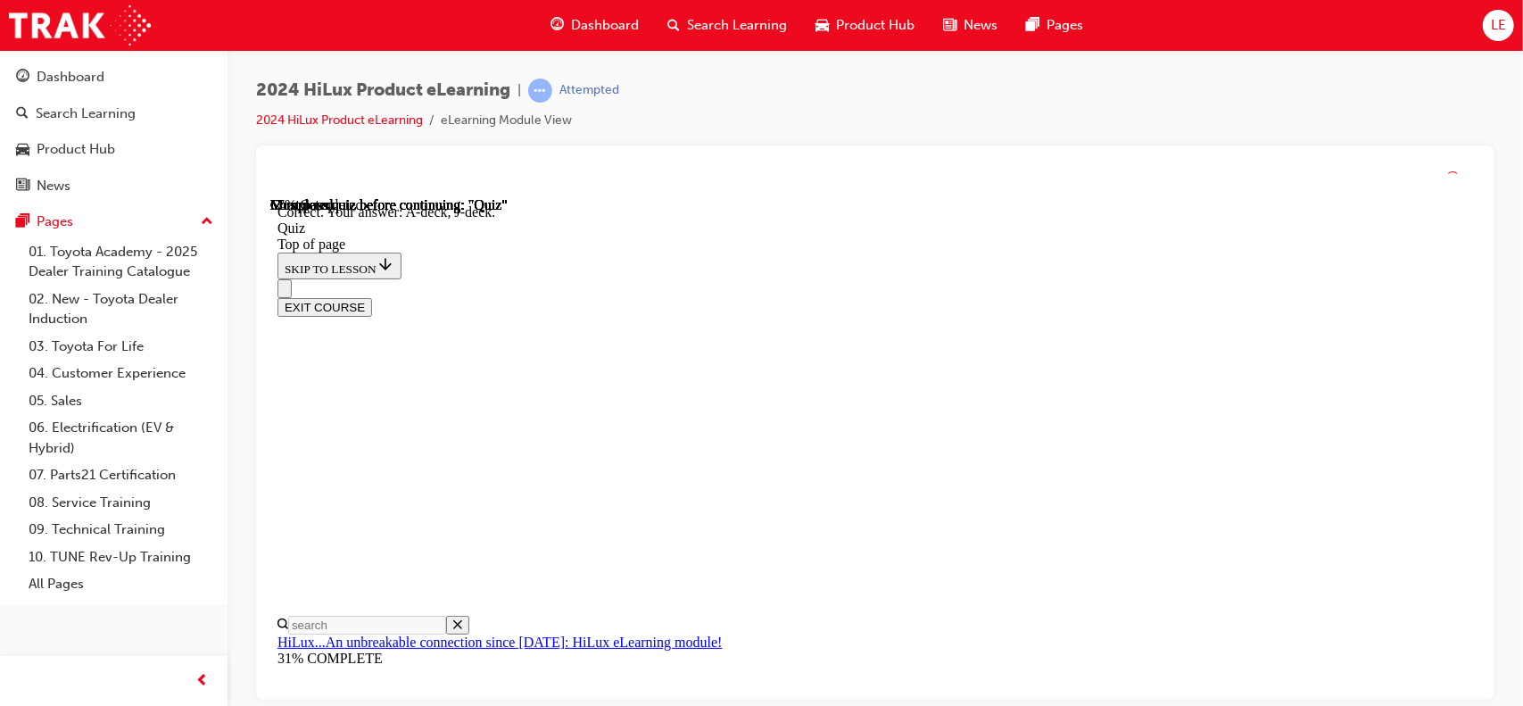
scroll to position [435, 0]
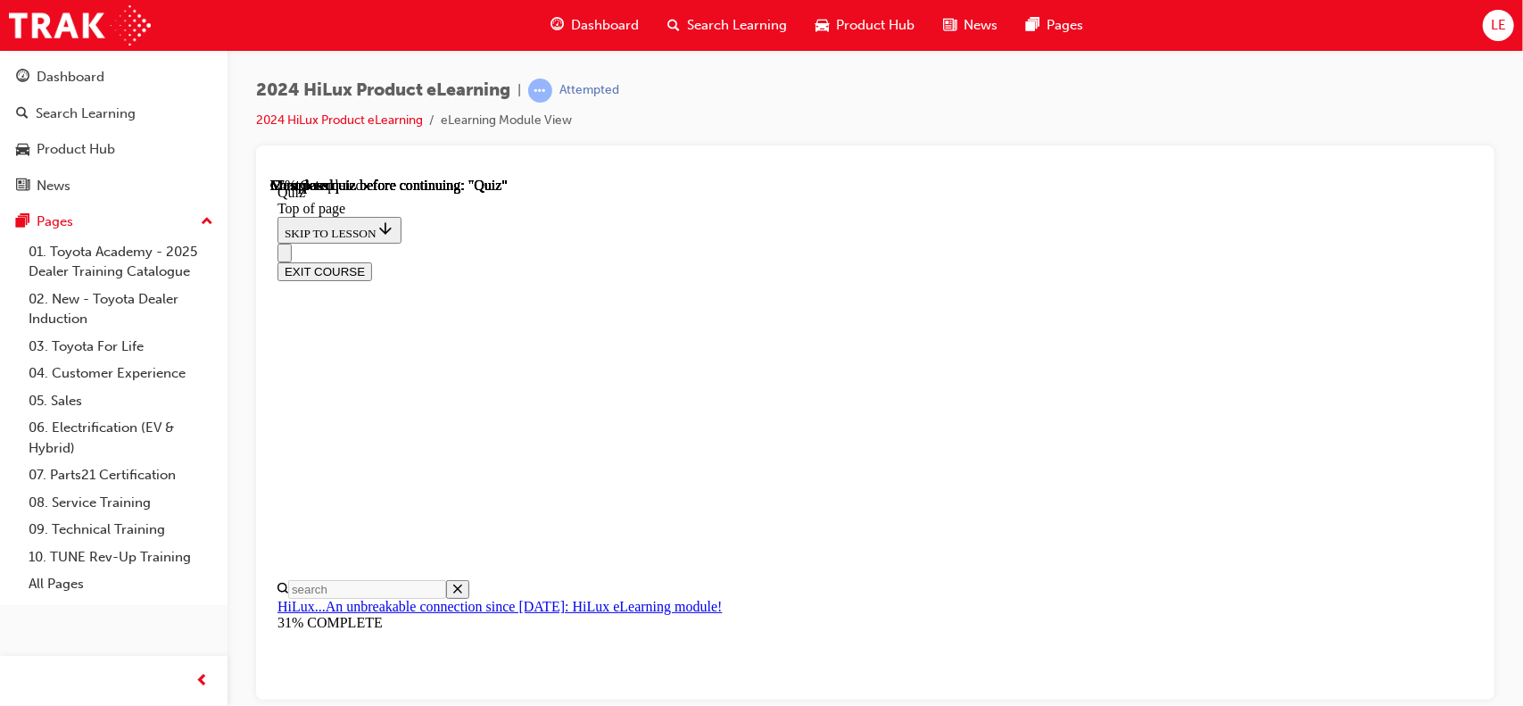
scroll to position [357, 0]
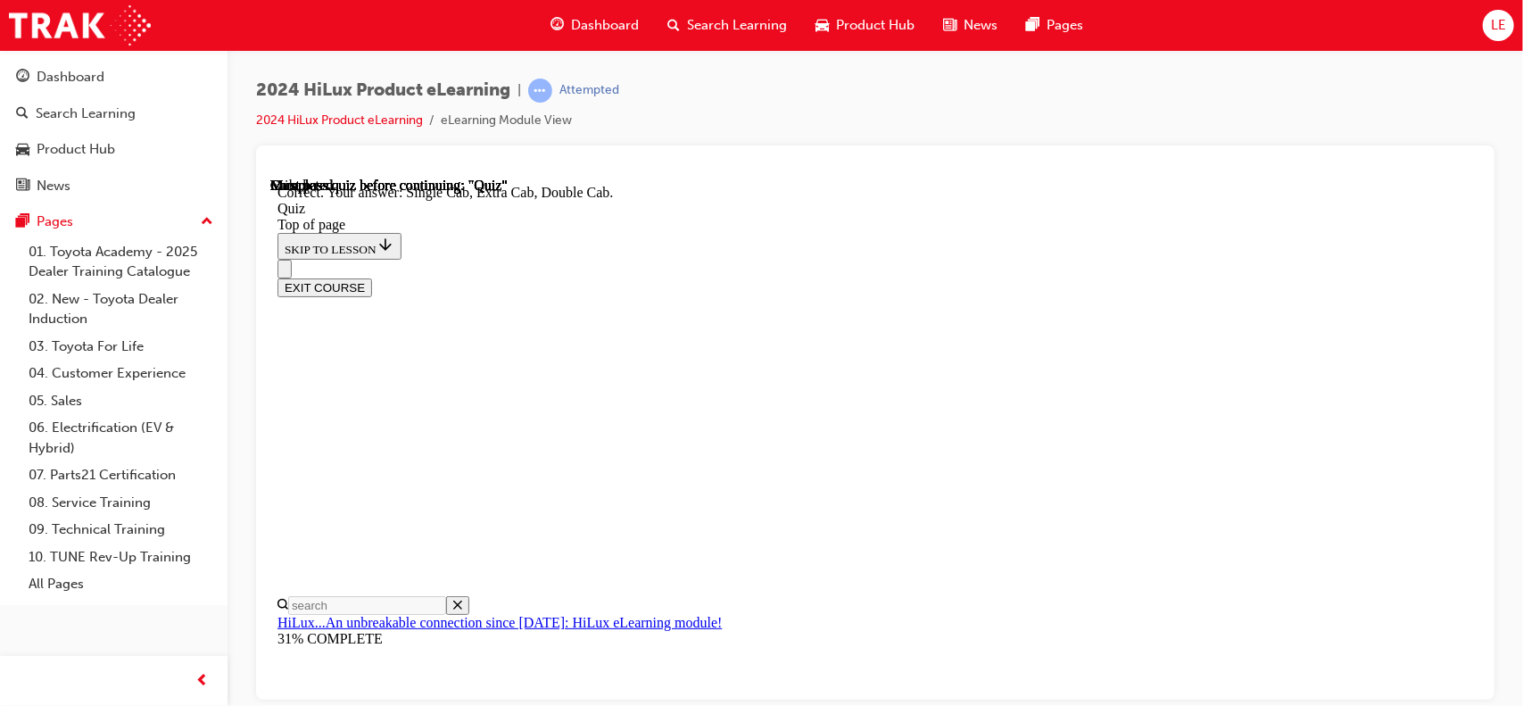
scroll to position [567, 0]
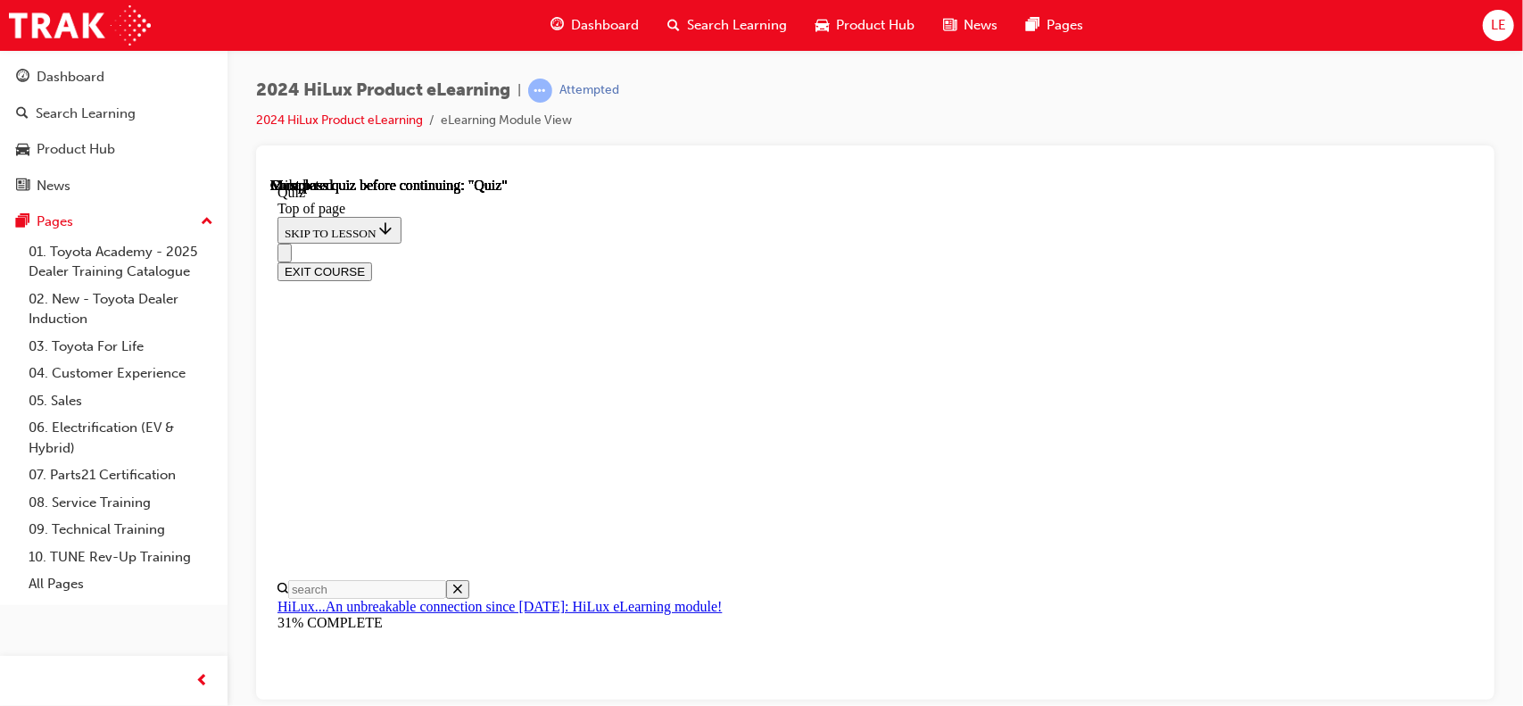
scroll to position [443, 0]
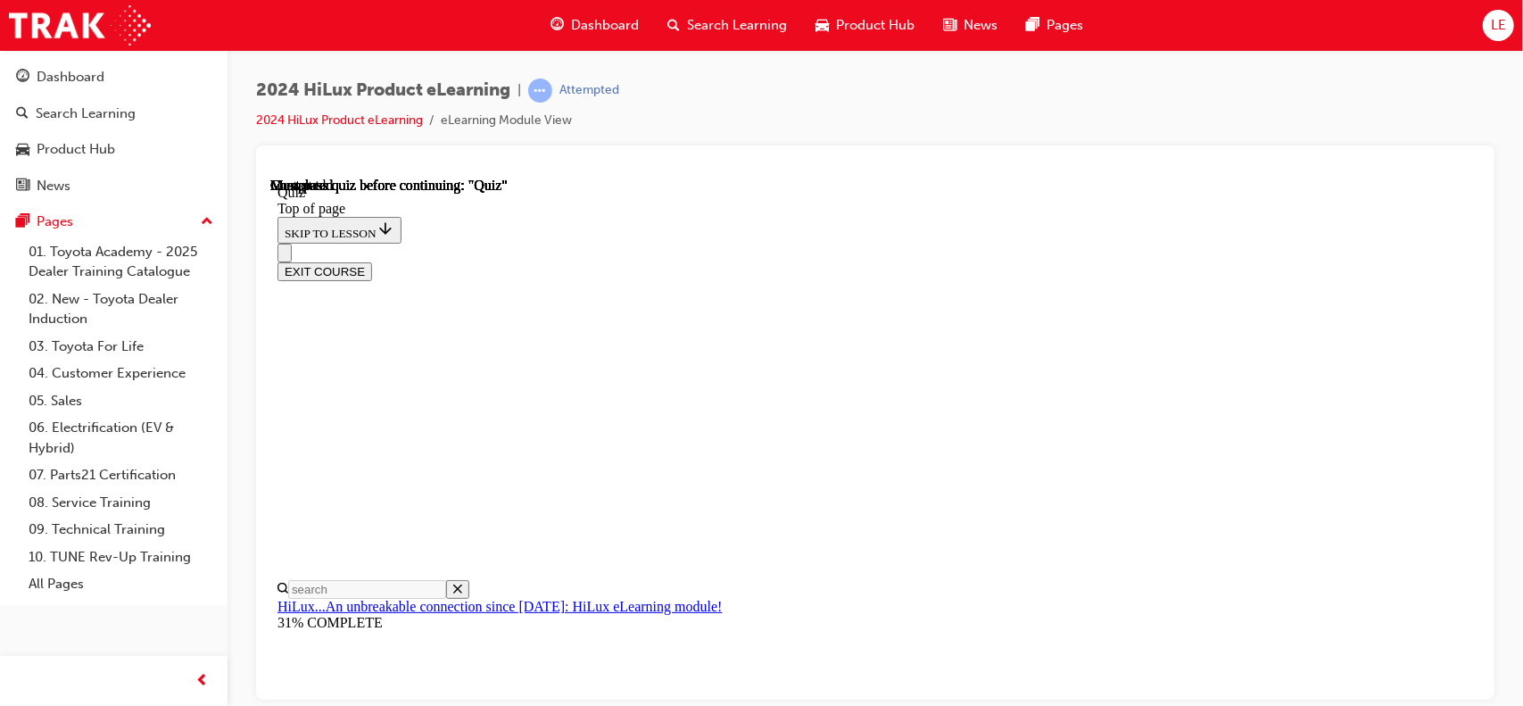
drag, startPoint x: 961, startPoint y: 675, endPoint x: 973, endPoint y: 667, distance: 14.4
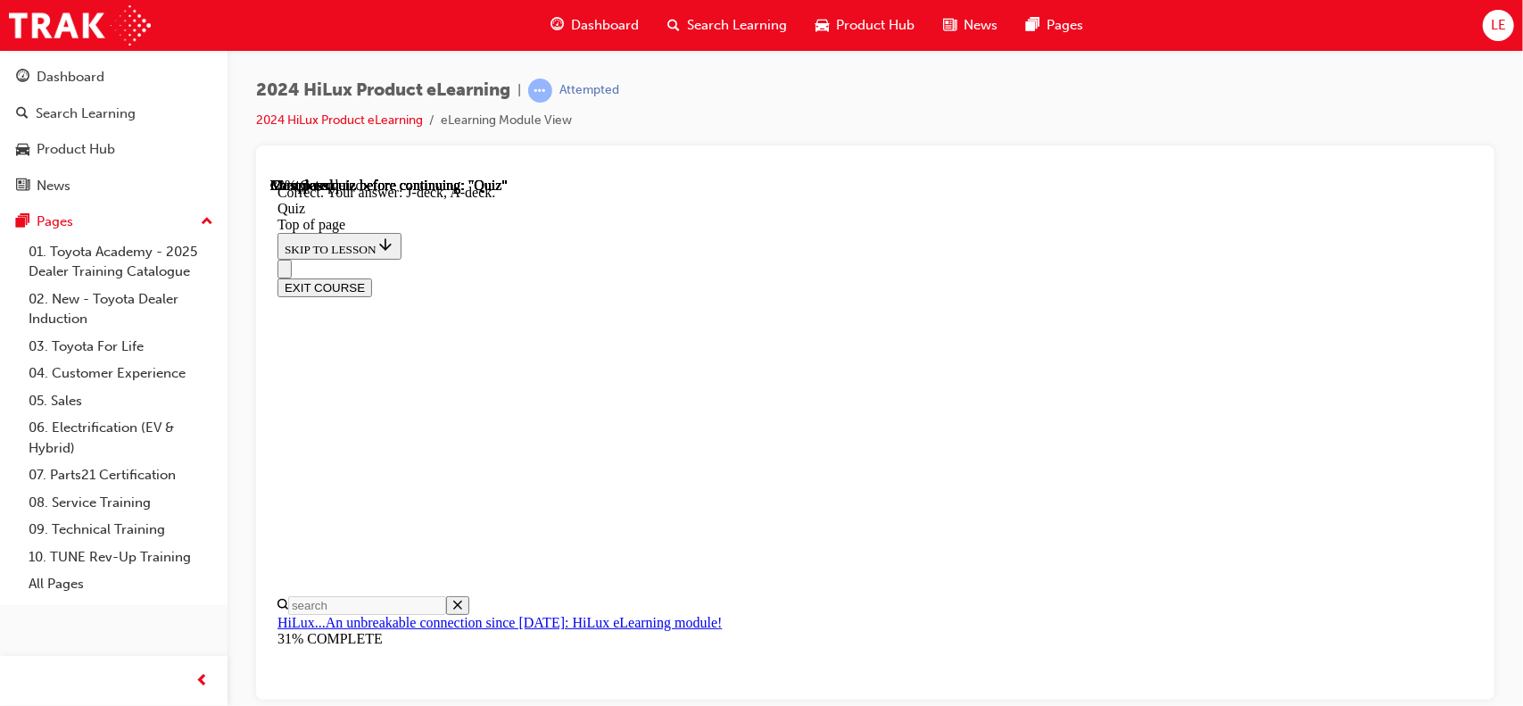
scroll to position [426, 0]
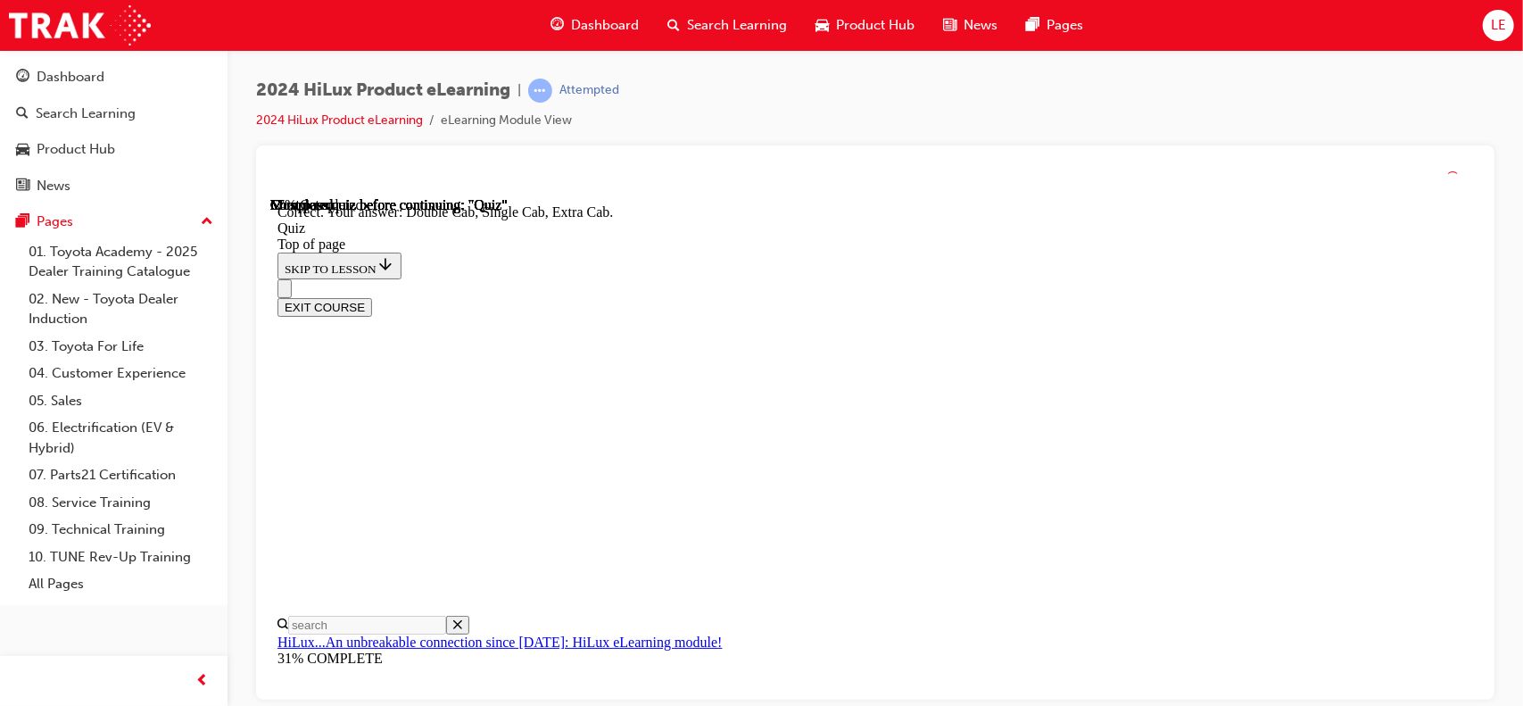
scroll to position [567, 0]
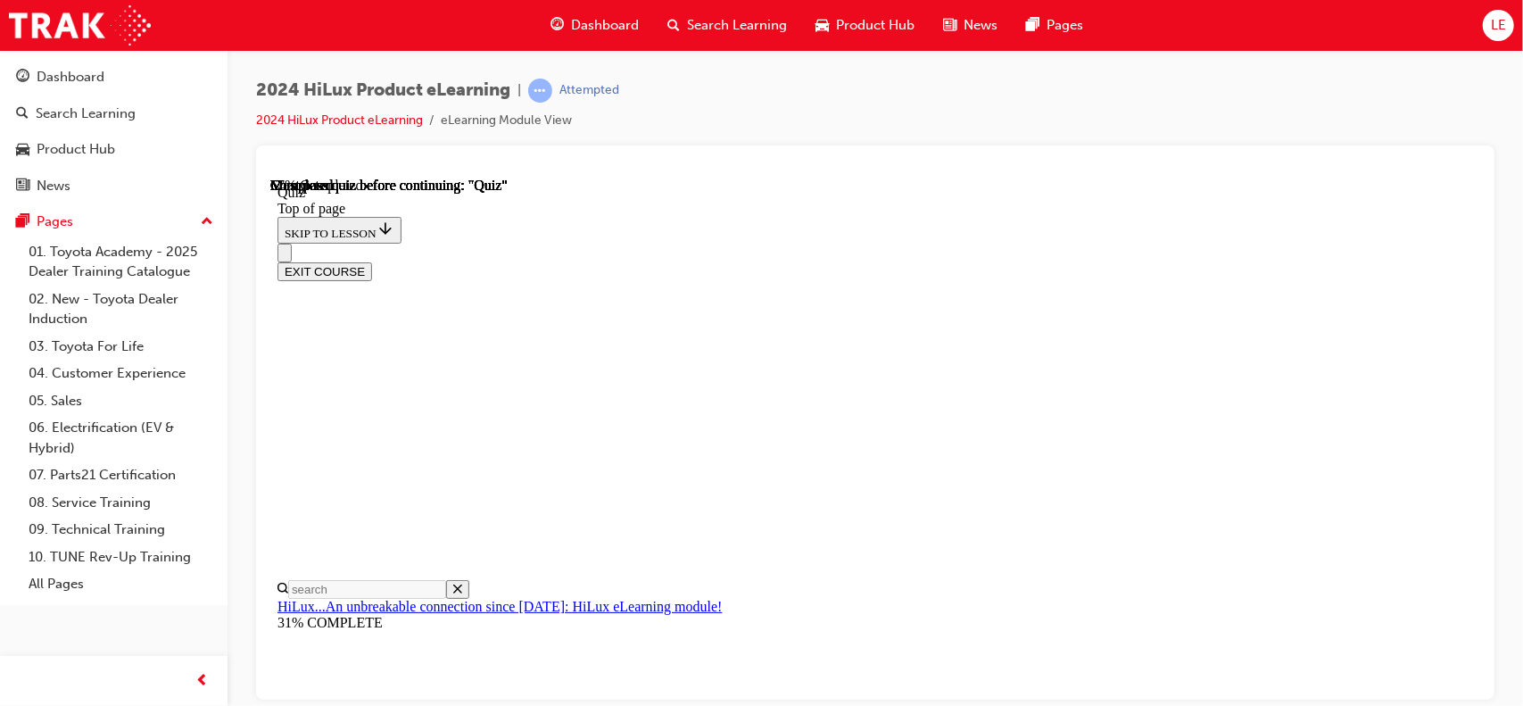
scroll to position [178, 0]
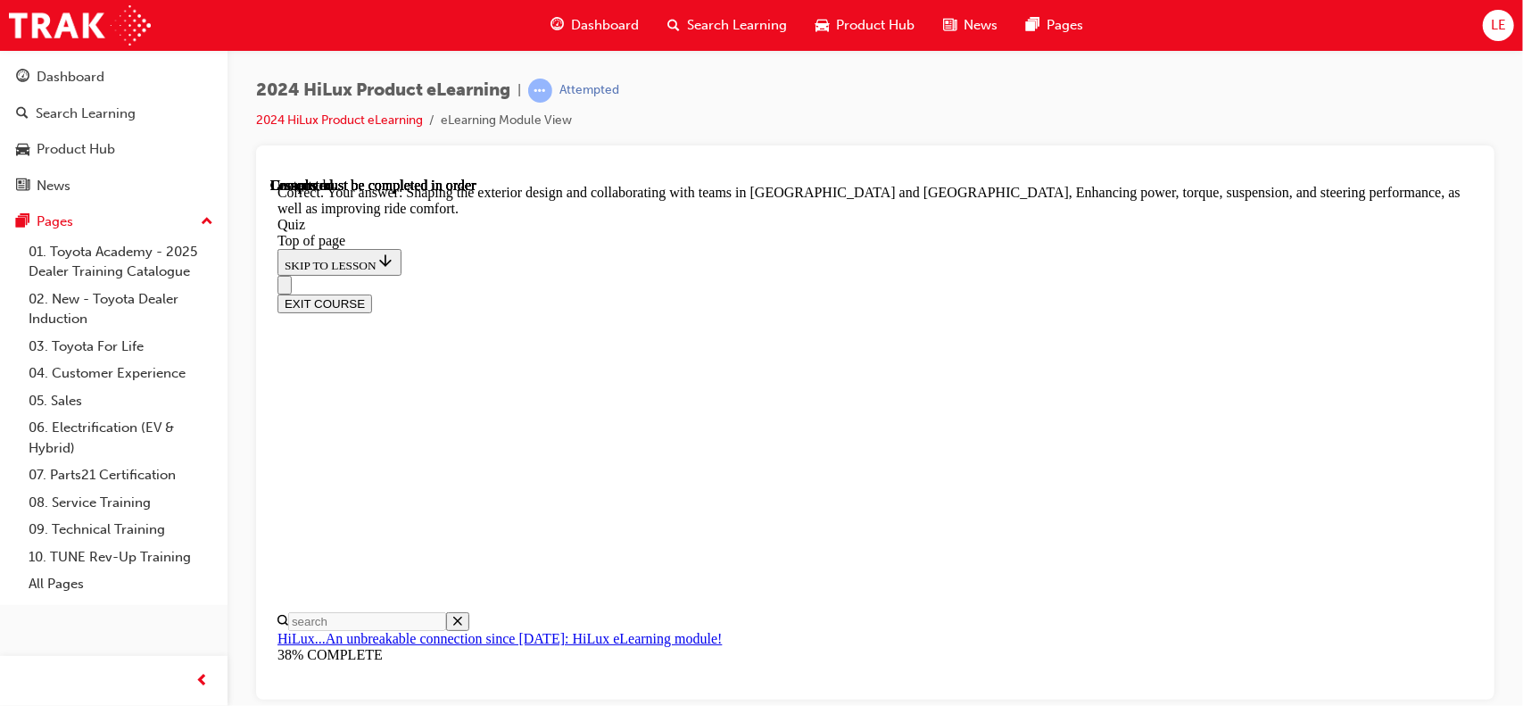
scroll to position [519, 0]
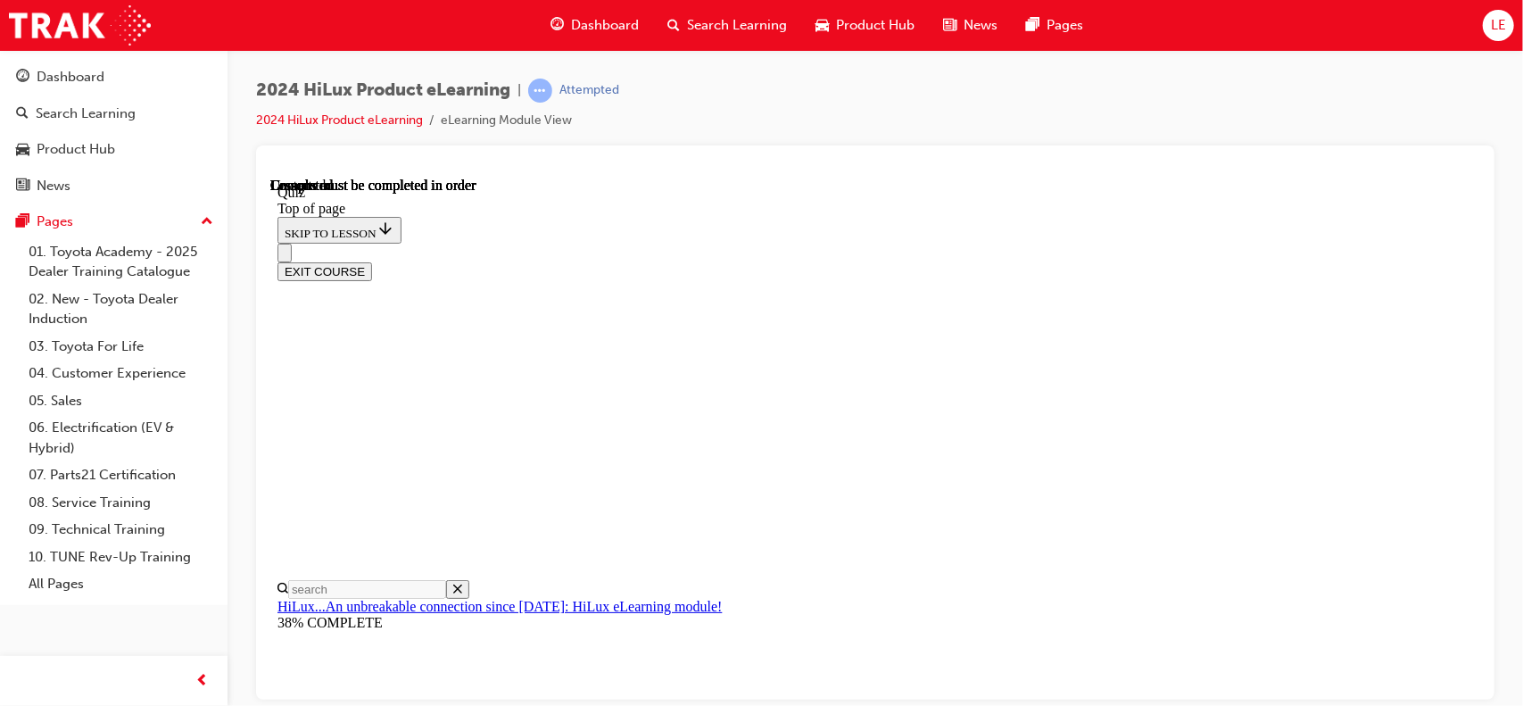
scroll to position [443, 0]
click at [371, 261] on button "EXIT COURSE" at bounding box center [324, 270] width 95 height 19
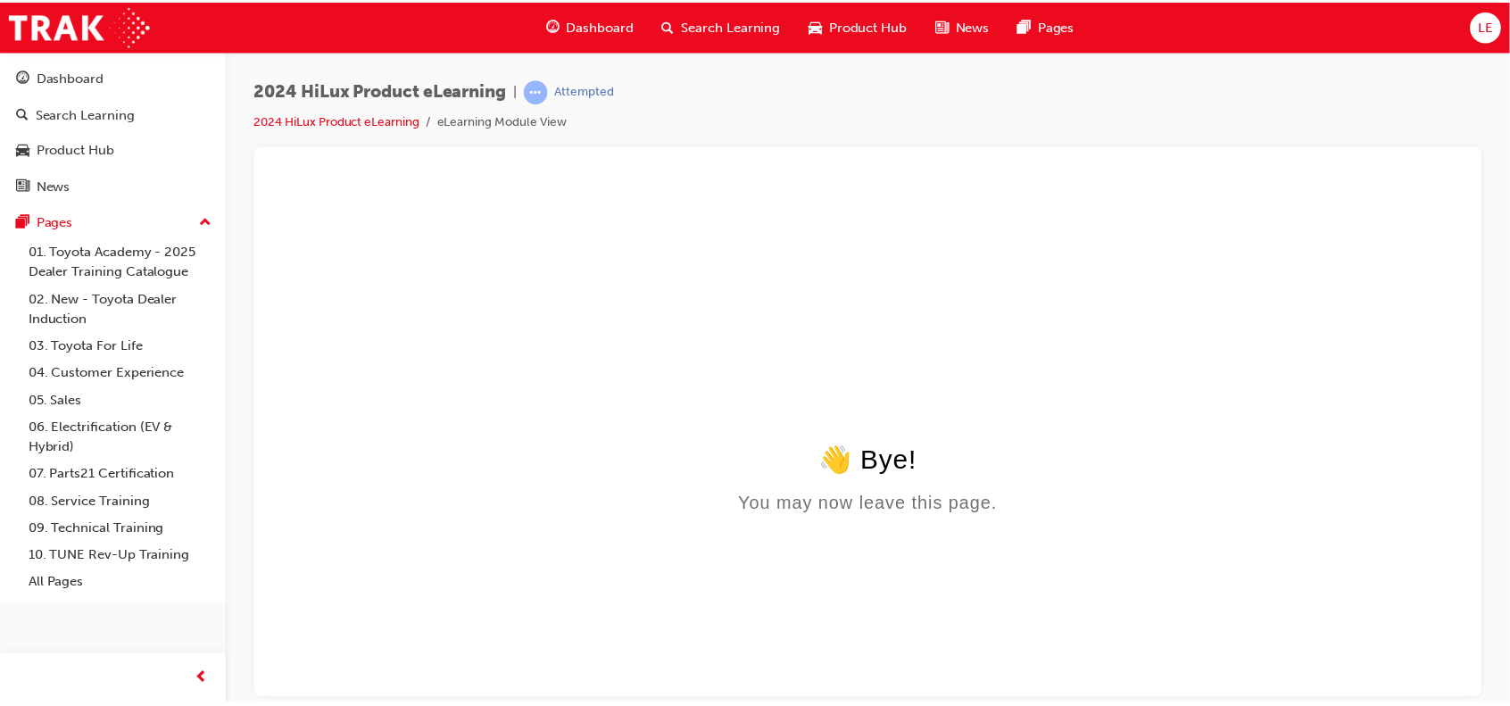
scroll to position [0, 0]
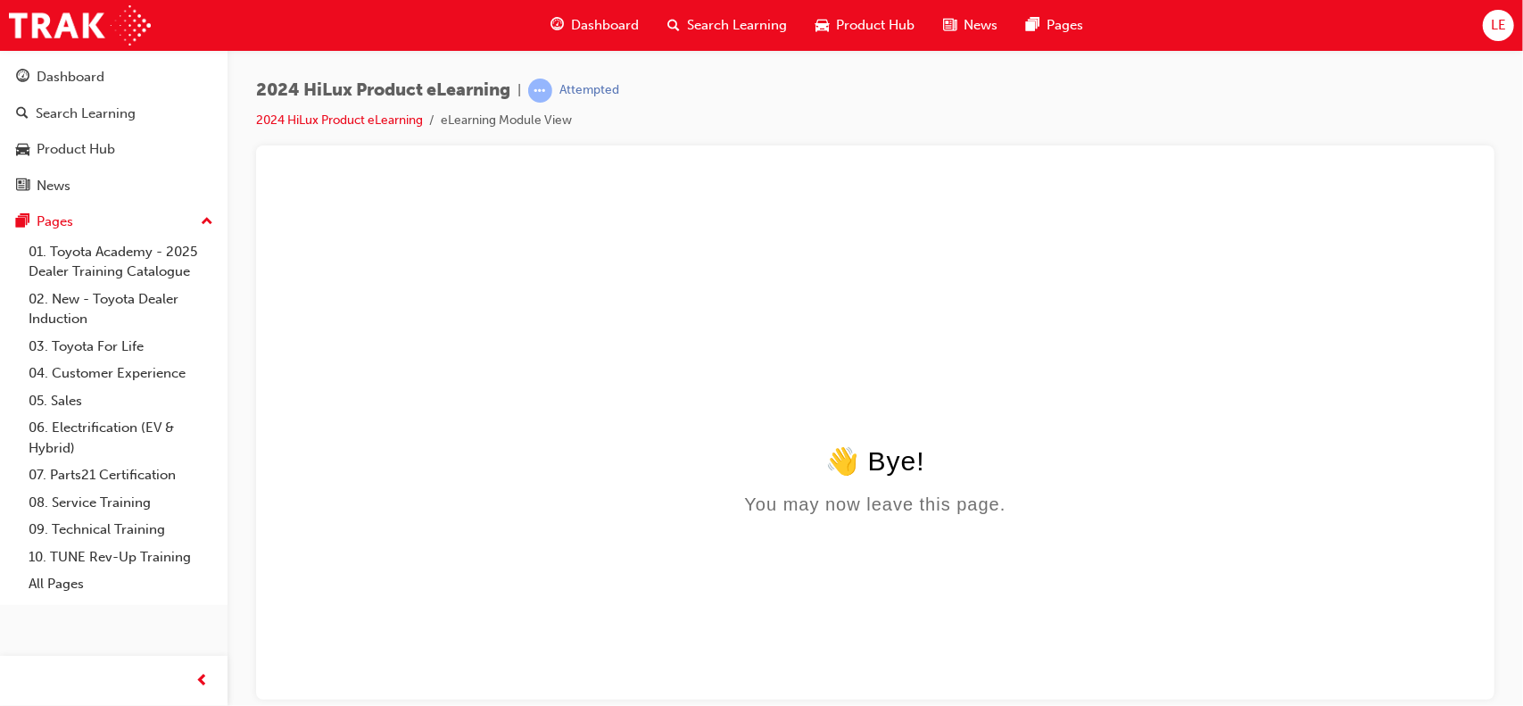
click at [600, 110] on ul "2024 HiLux Product eLearning eLearning Module View" at bounding box center [437, 120] width 363 height 21
click at [319, 124] on link "2024 HiLux Product eLearning" at bounding box center [339, 119] width 167 height 15
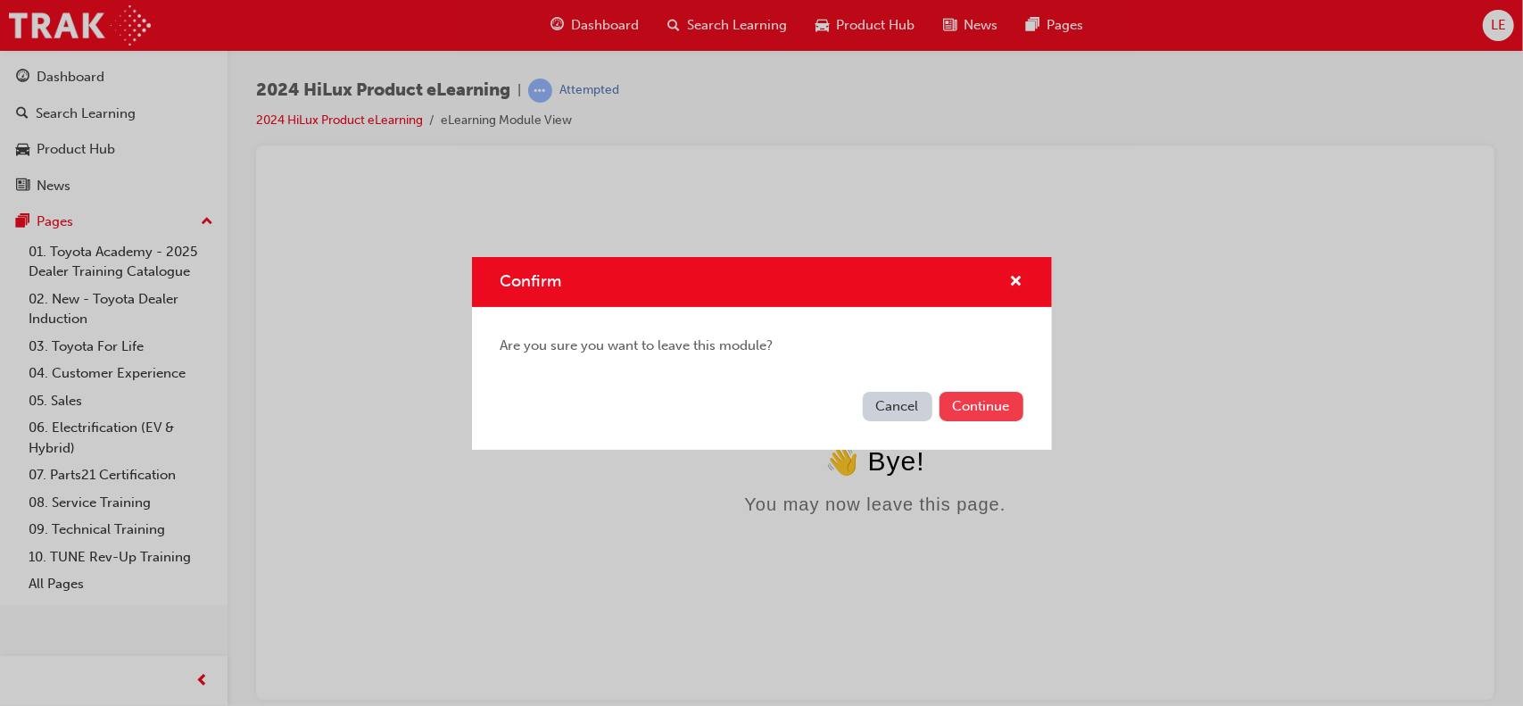
click at [973, 397] on button "Continue" at bounding box center [981, 406] width 84 height 29
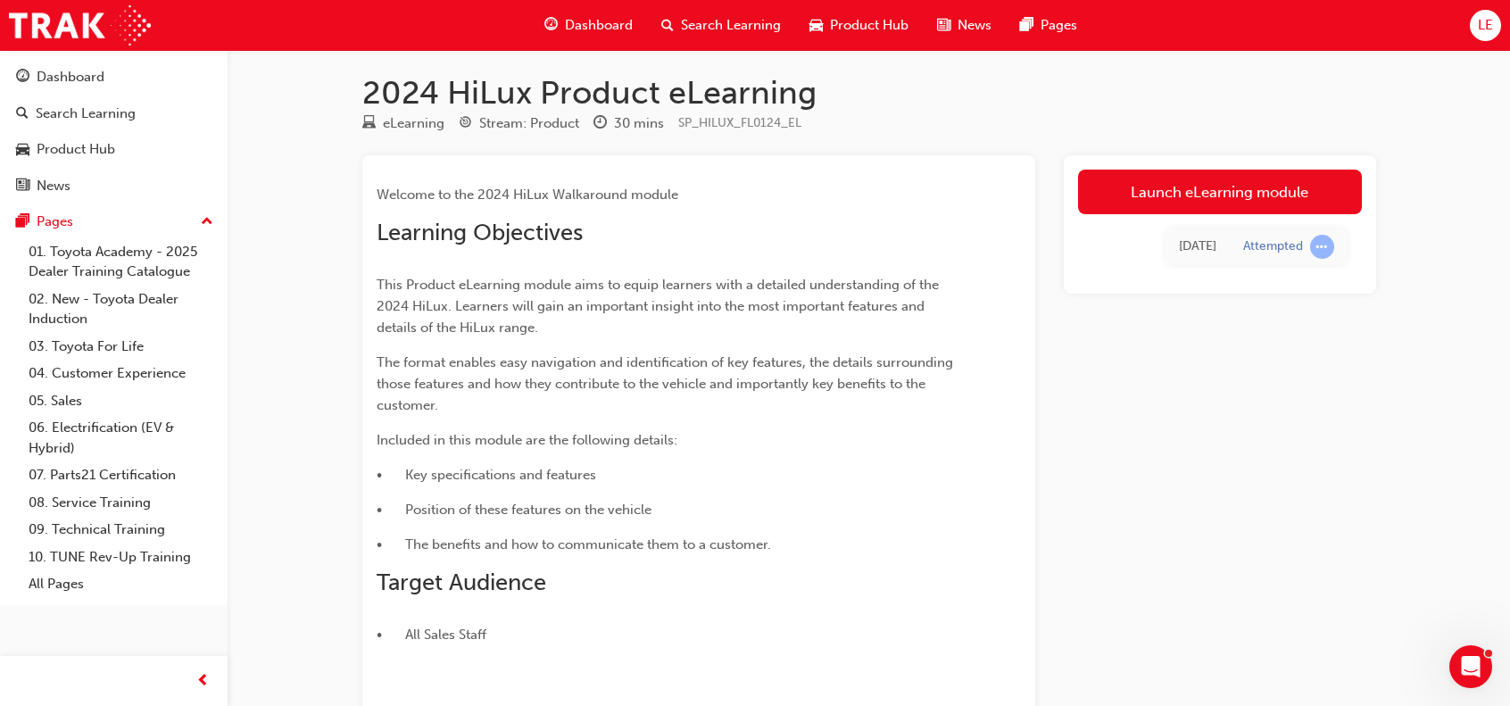
scroll to position [116, 0]
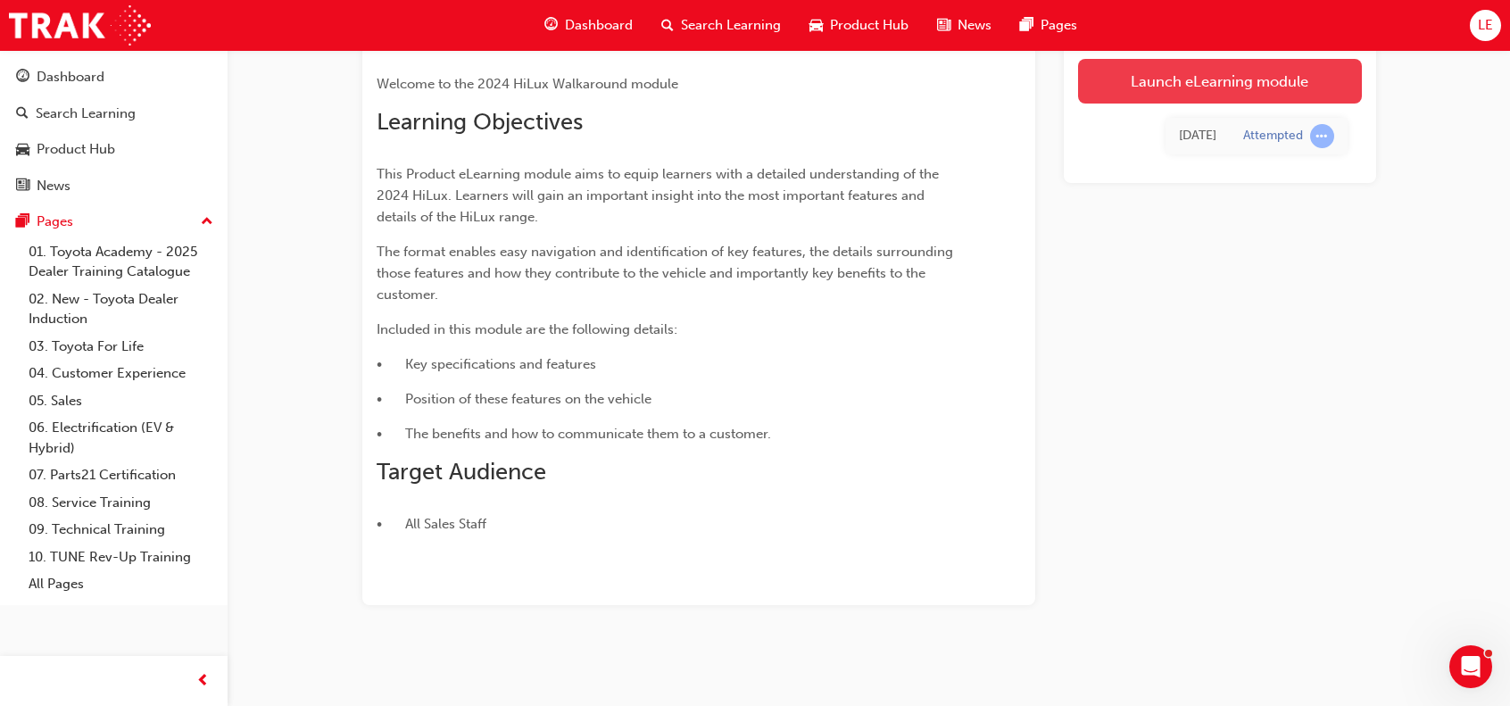
click at [1193, 76] on link "Launch eLearning module" at bounding box center [1220, 81] width 284 height 45
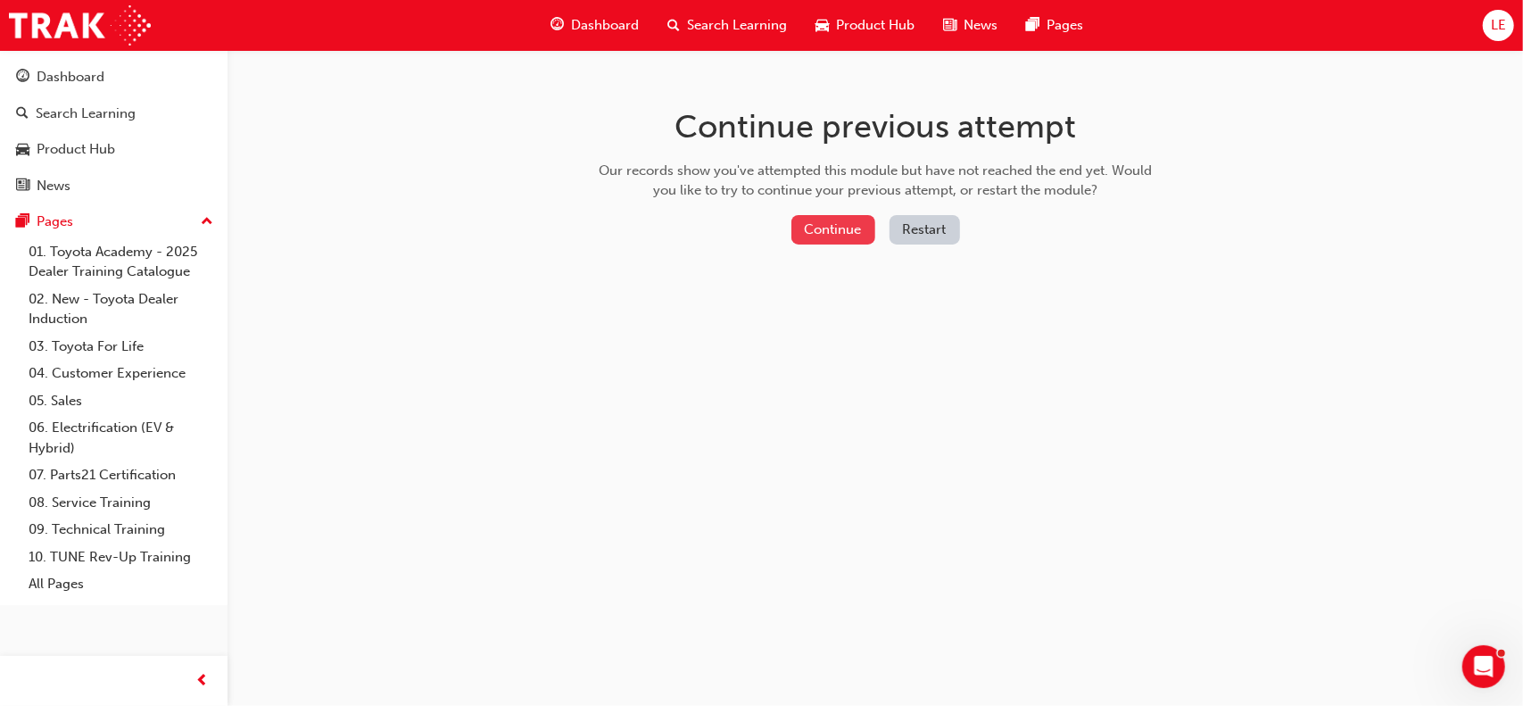
click at [815, 233] on button "Continue" at bounding box center [833, 229] width 84 height 29
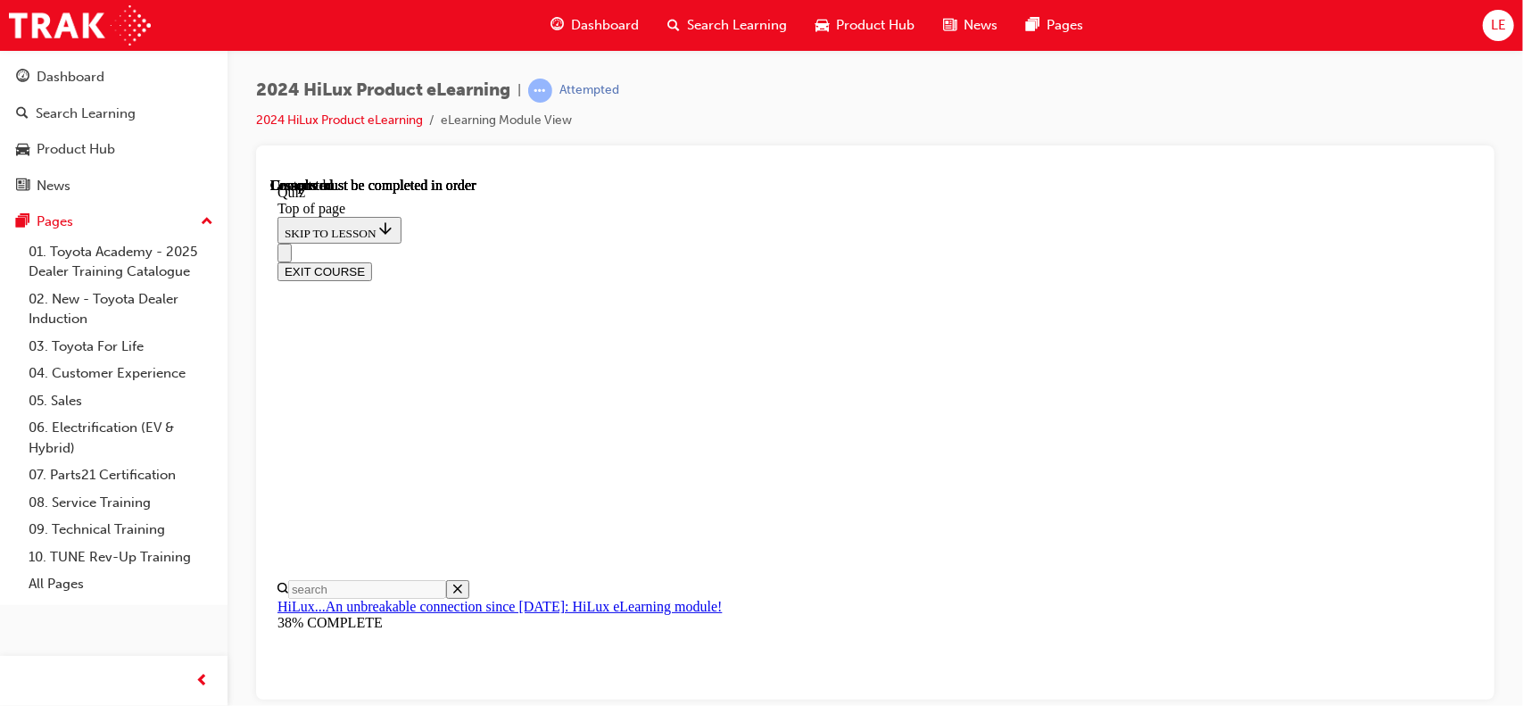
scroll to position [443, 0]
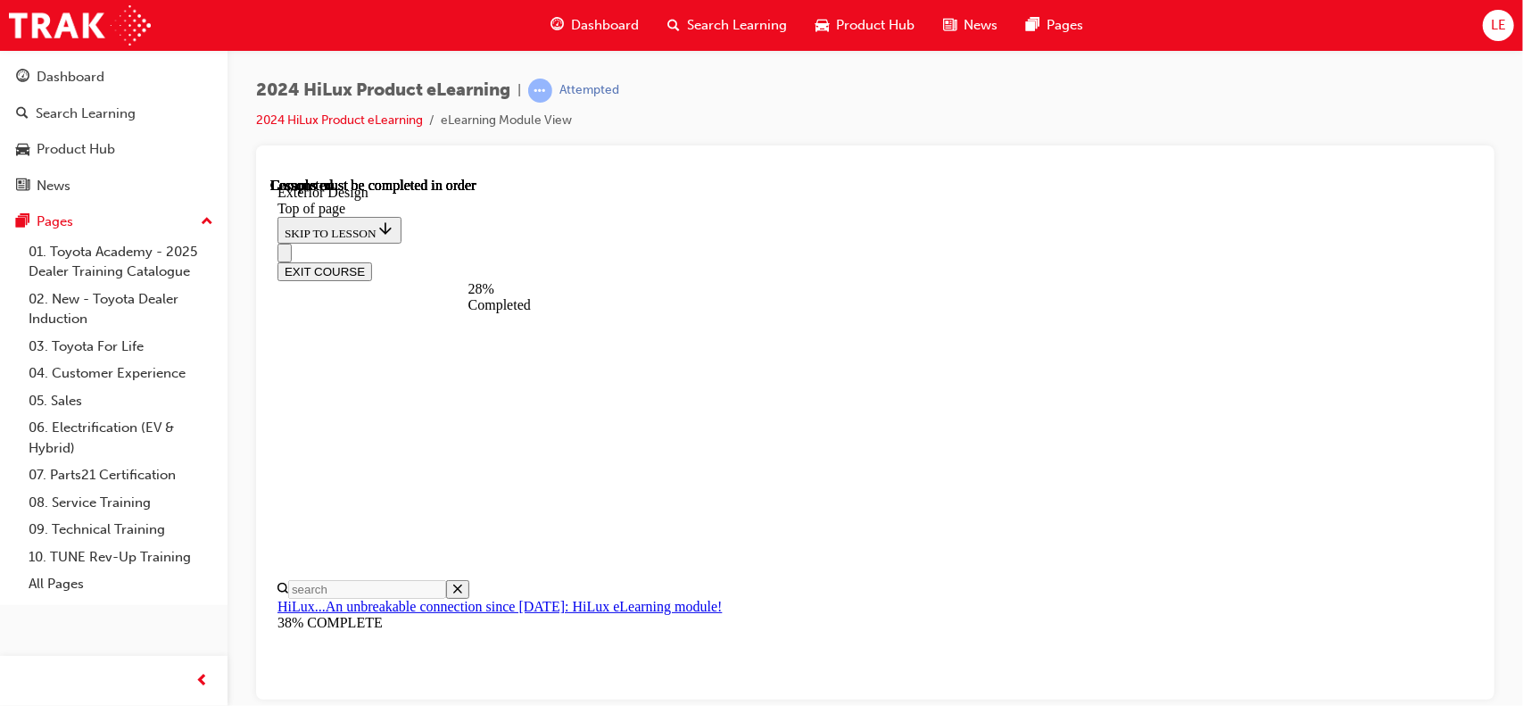
drag, startPoint x: 1220, startPoint y: 560, endPoint x: 1274, endPoint y: 557, distance: 54.5
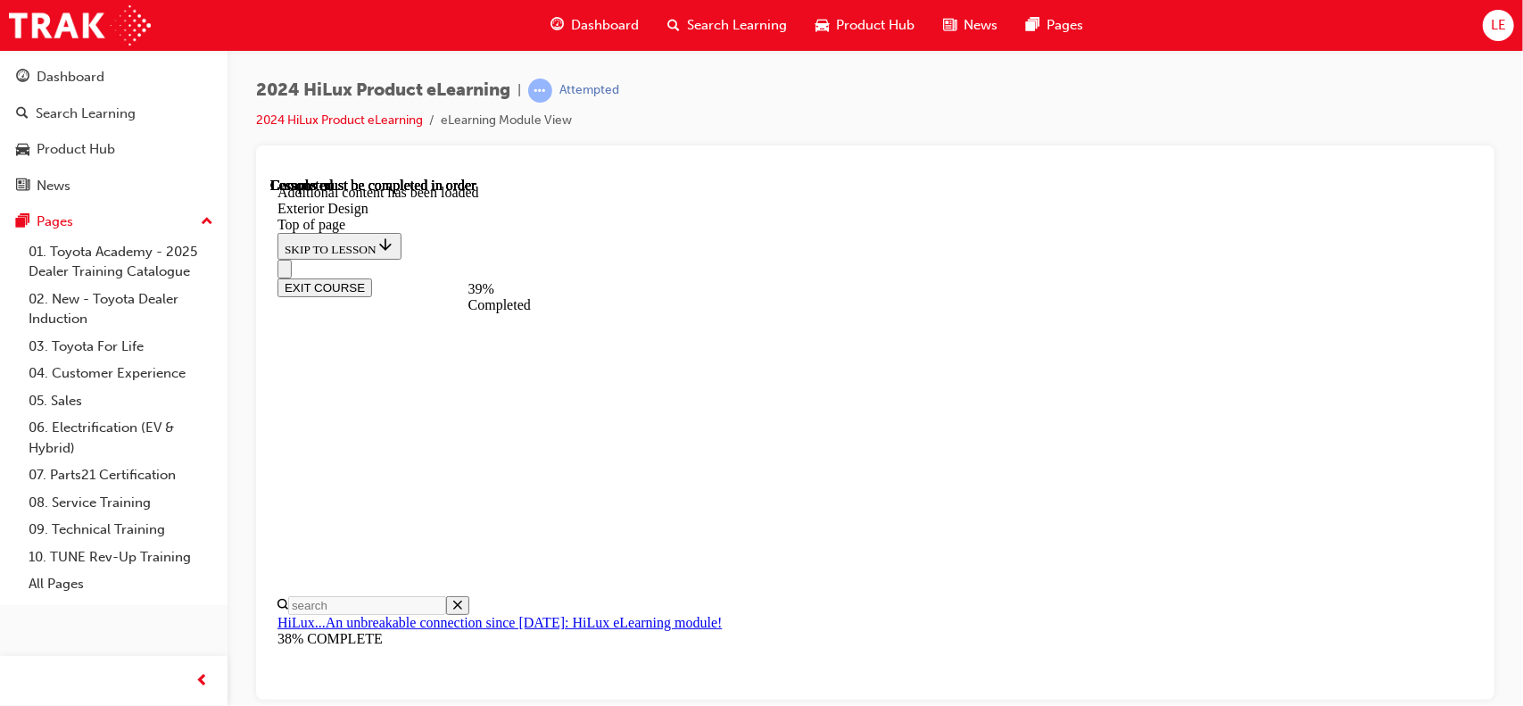
scroll to position [3370, 0]
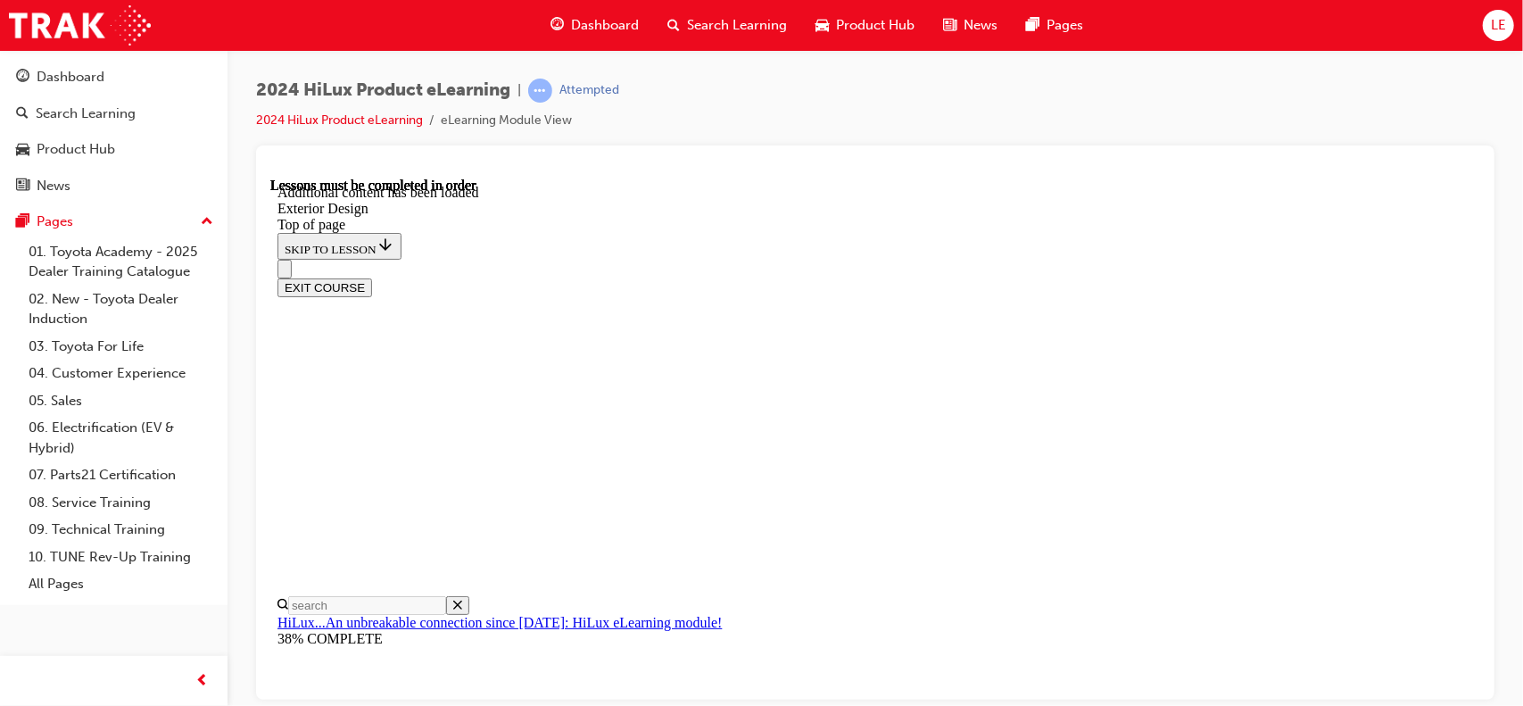
drag, startPoint x: 1068, startPoint y: 559, endPoint x: 1017, endPoint y: 581, distance: 55.5
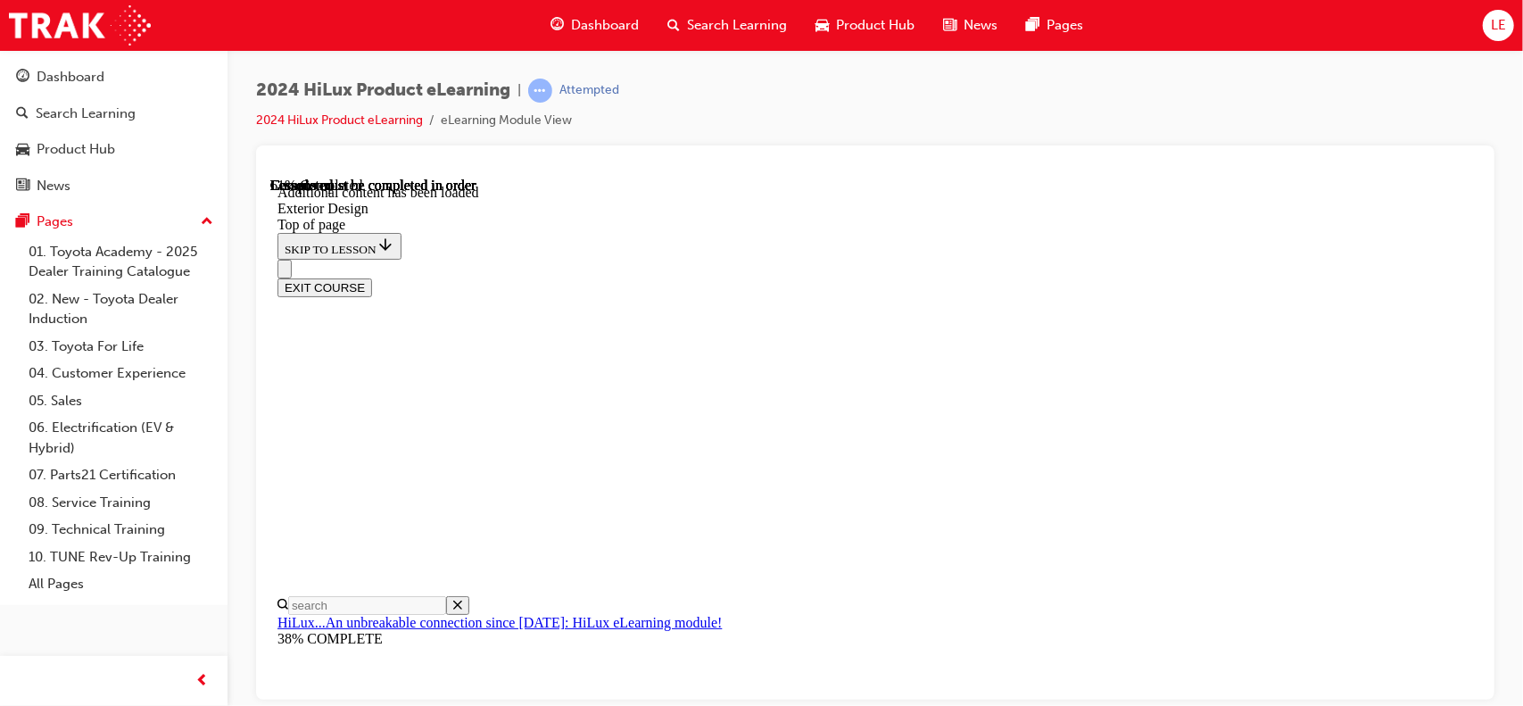
drag, startPoint x: 1111, startPoint y: 463, endPoint x: 1128, endPoint y: 445, distance: 24.6
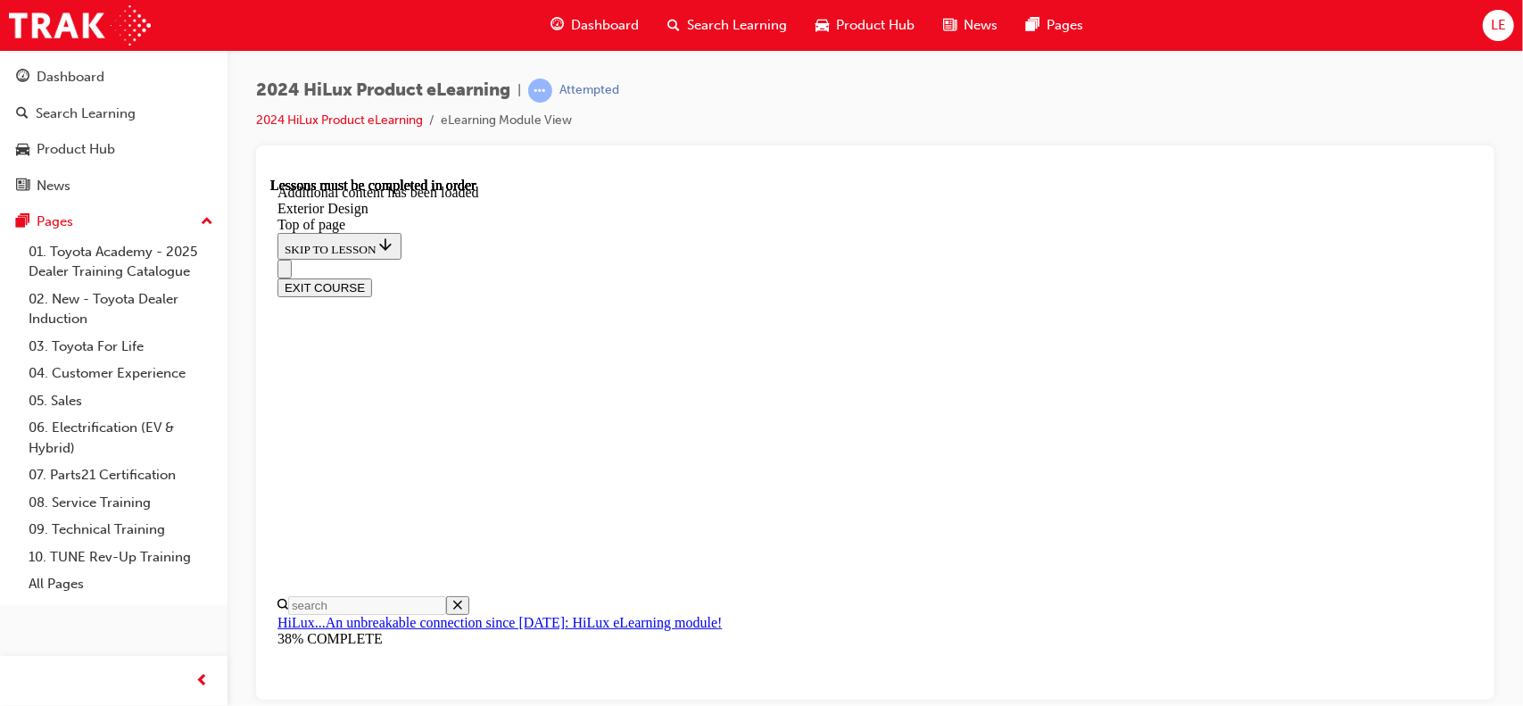
drag, startPoint x: 762, startPoint y: 377, endPoint x: 929, endPoint y: 350, distance: 169.1
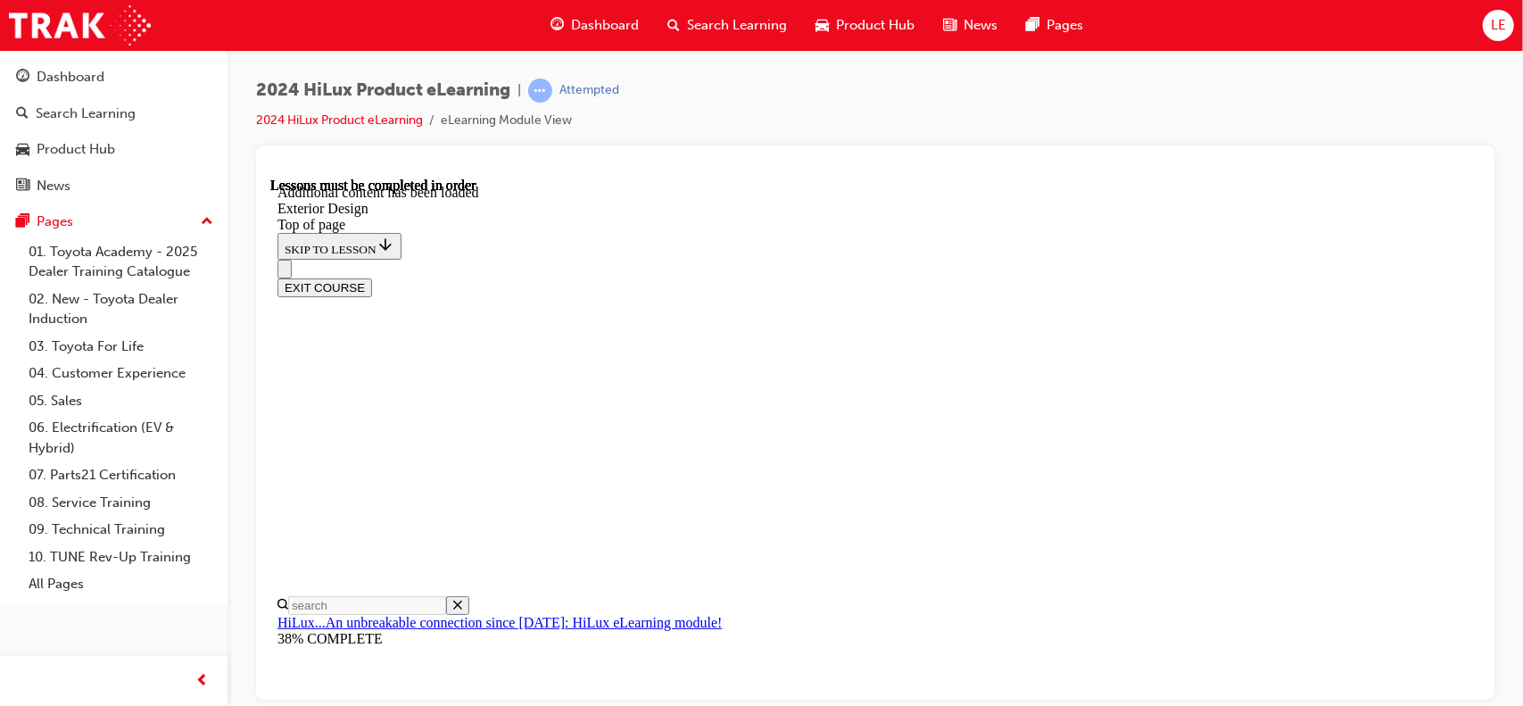
scroll to position [6647, 0]
drag, startPoint x: 1091, startPoint y: 583, endPoint x: 1095, endPoint y: 559, distance: 25.2
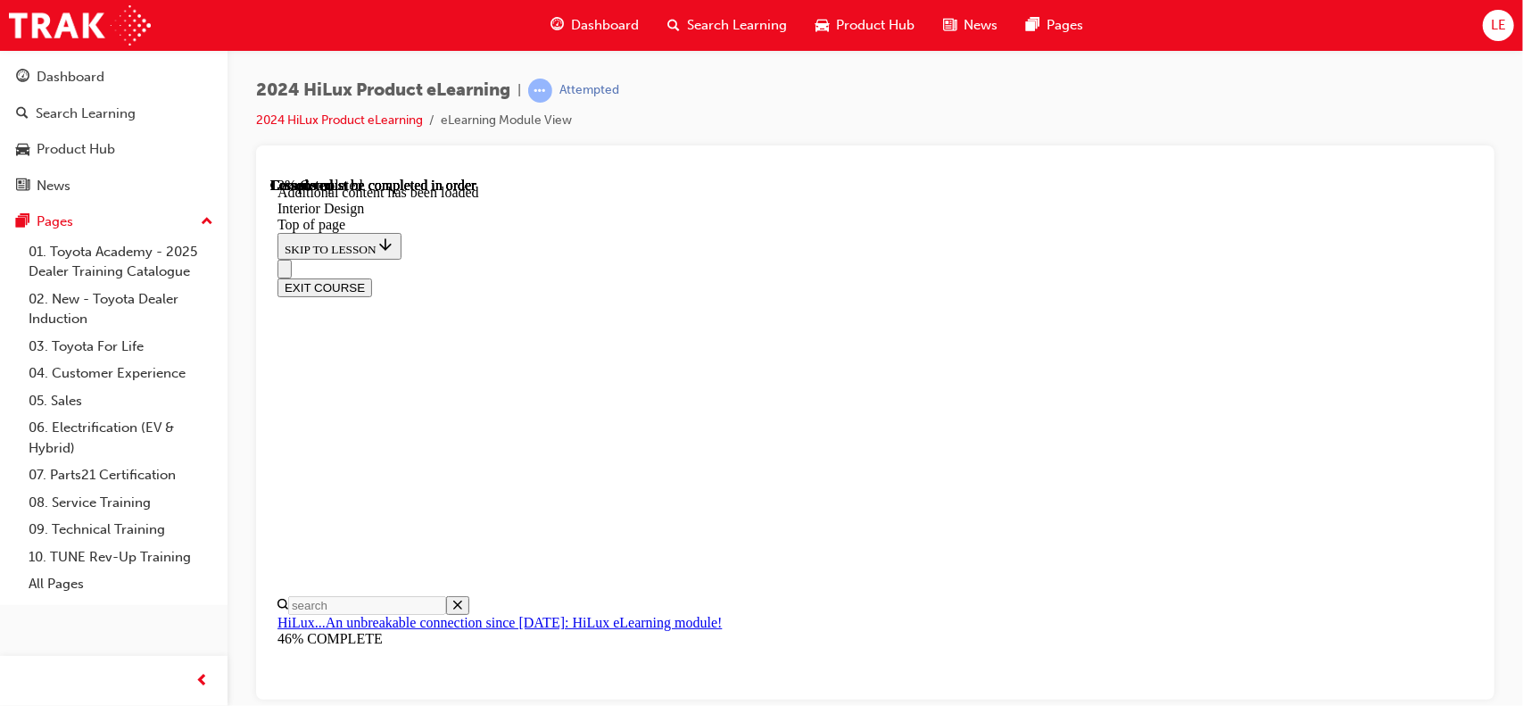
drag, startPoint x: 629, startPoint y: 373, endPoint x: 885, endPoint y: 337, distance: 258.5
drag, startPoint x: 792, startPoint y: 612, endPoint x: 836, endPoint y: 598, distance: 46.0
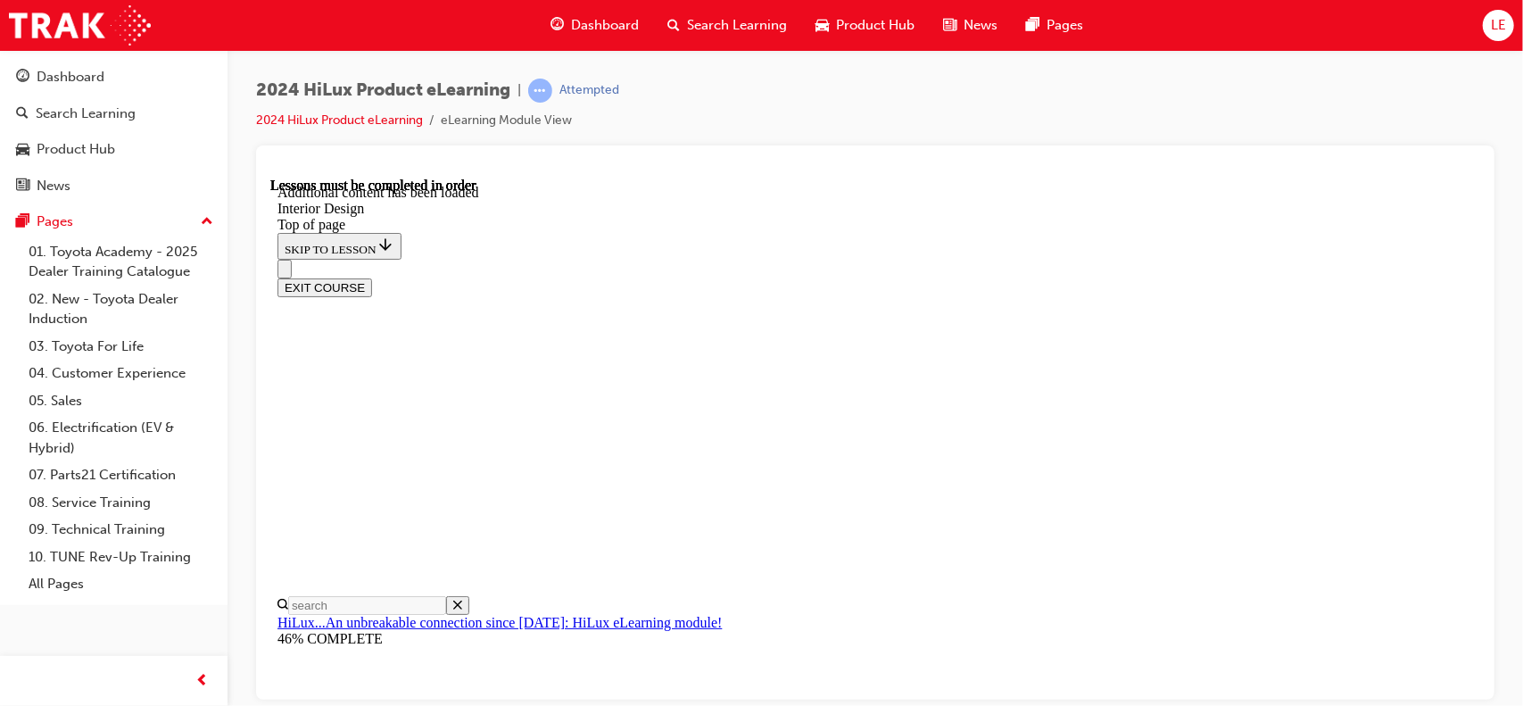
drag, startPoint x: 1271, startPoint y: 521, endPoint x: 1221, endPoint y: 385, distance: 144.5
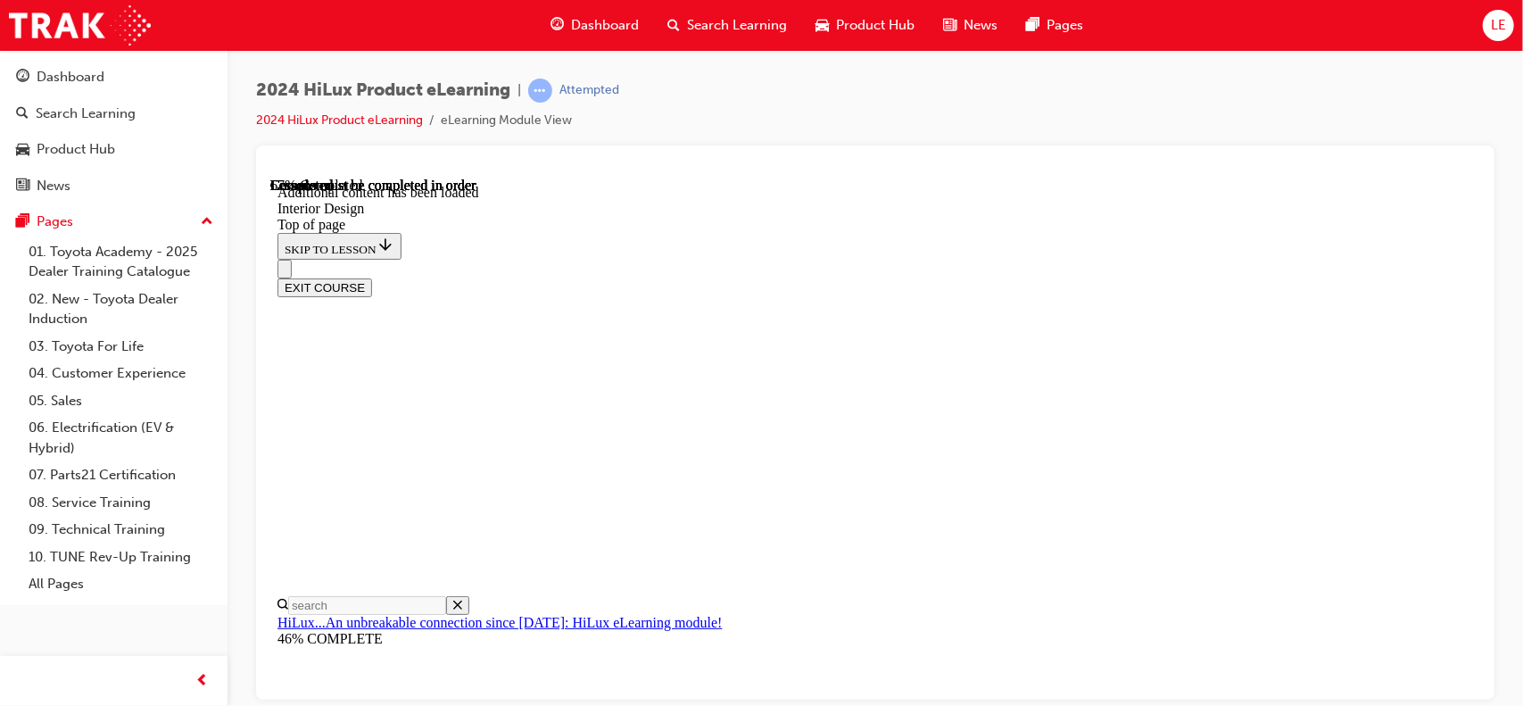
scroll to position [2200, 0]
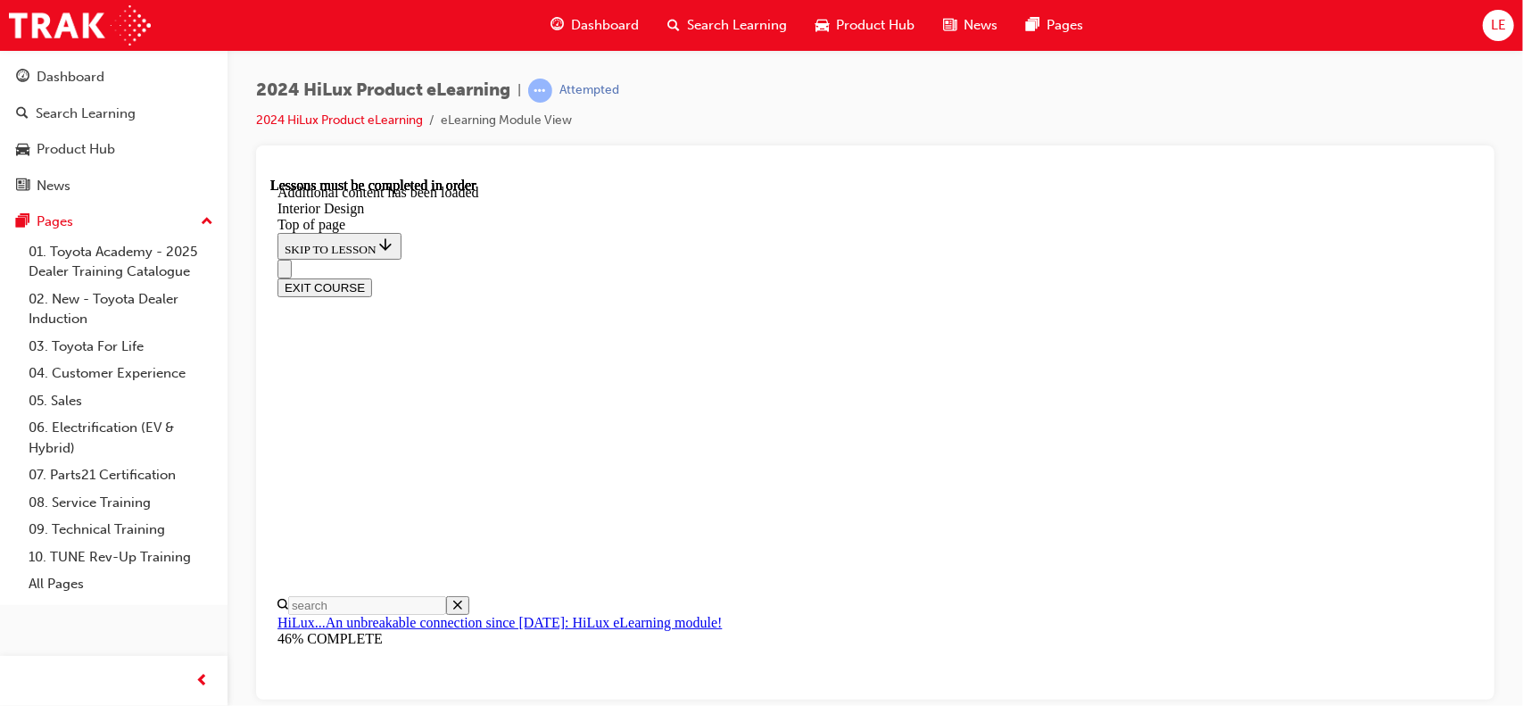
drag, startPoint x: 948, startPoint y: 575, endPoint x: 1055, endPoint y: 603, distance: 111.7
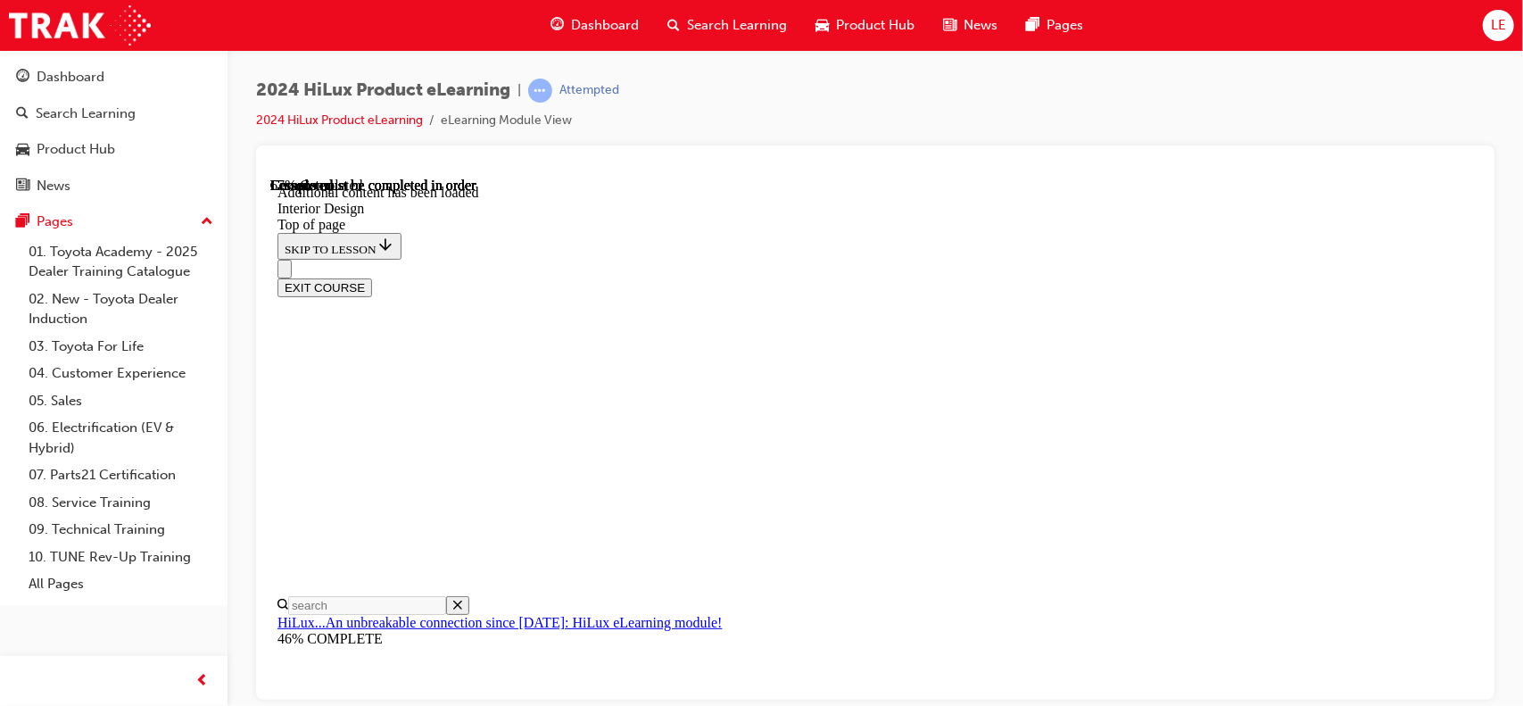
click at [1087, 134] on div "2024 HiLux Product eLearning | Attempted 2024 HiLux Product eLearning eLearning…" at bounding box center [875, 112] width 1238 height 67
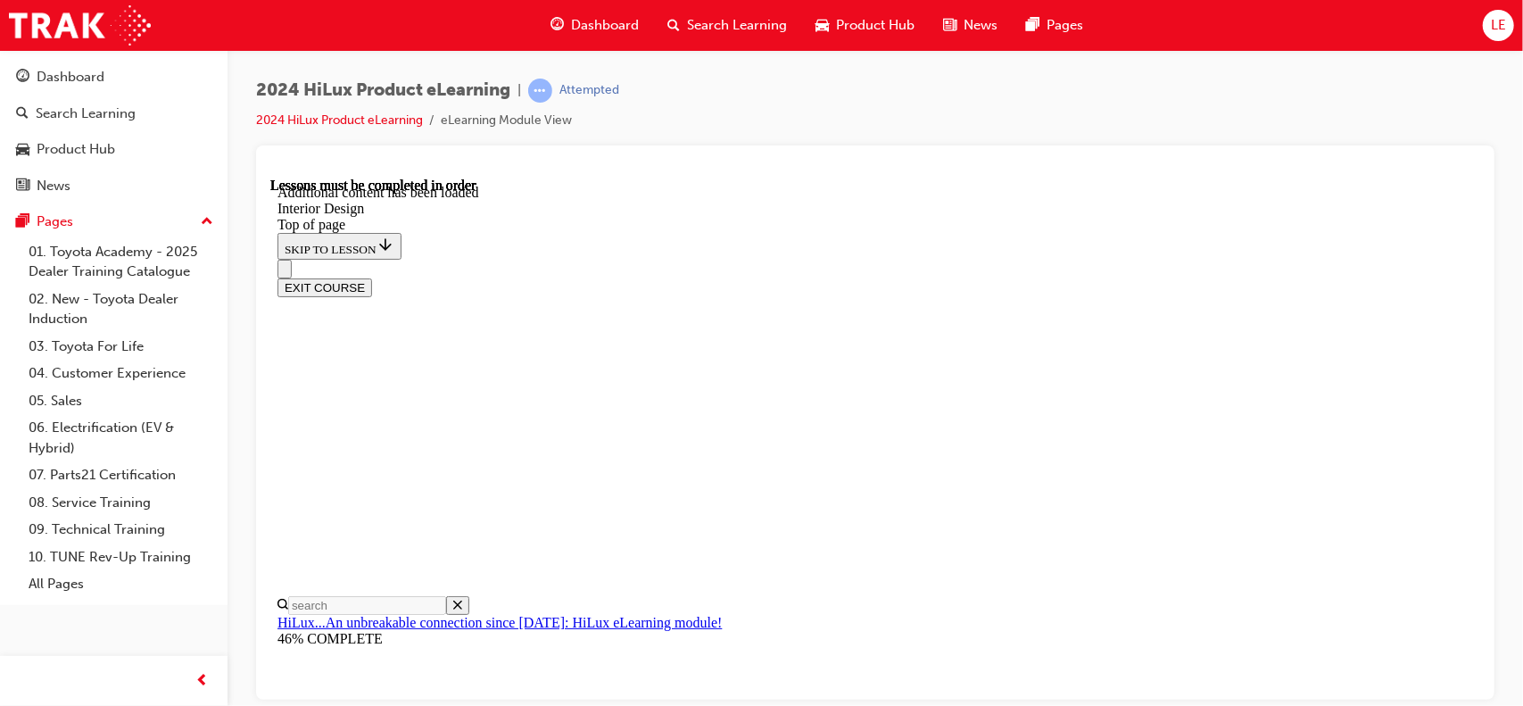
drag, startPoint x: 1436, startPoint y: 313, endPoint x: 1079, endPoint y: 312, distance: 356.9
drag, startPoint x: 1100, startPoint y: 488, endPoint x: 1273, endPoint y: 426, distance: 183.7
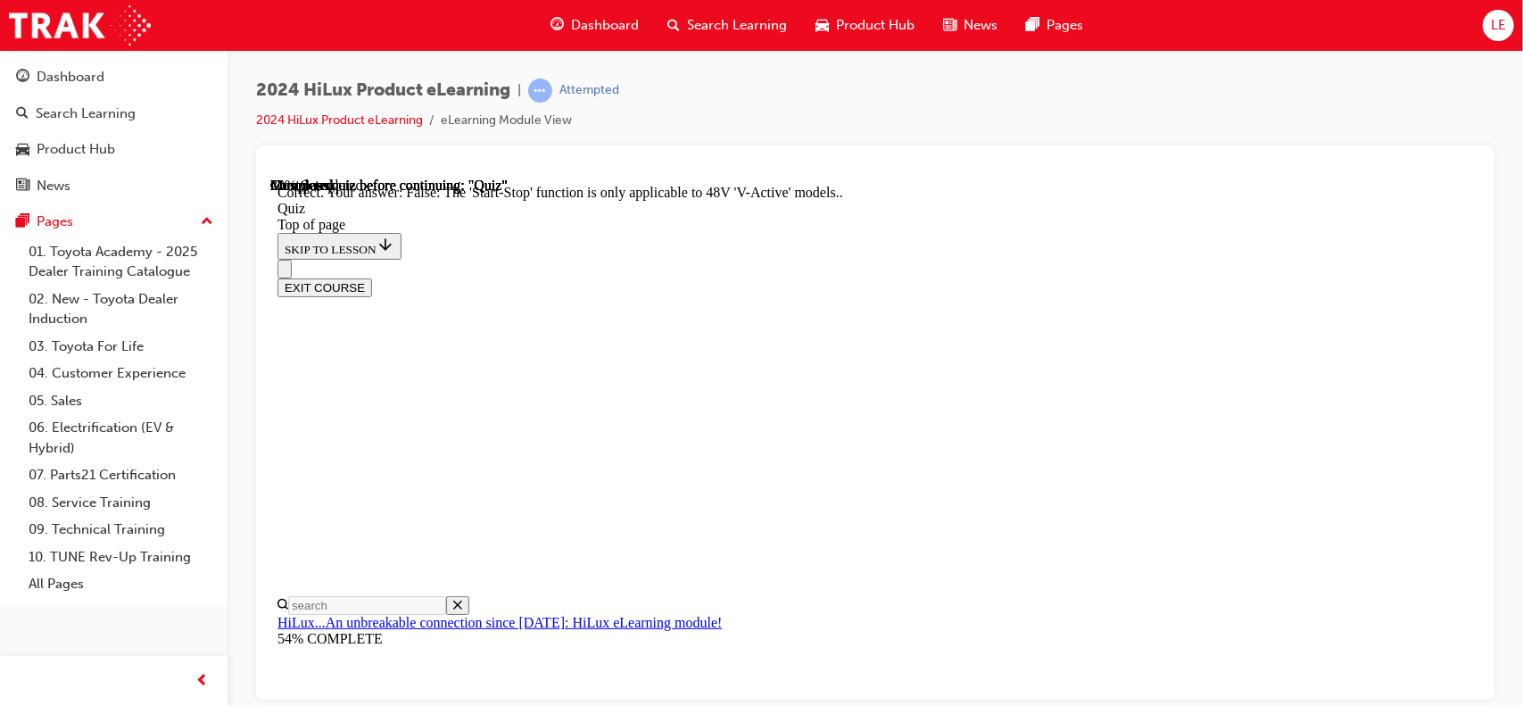
scroll to position [328, 0]
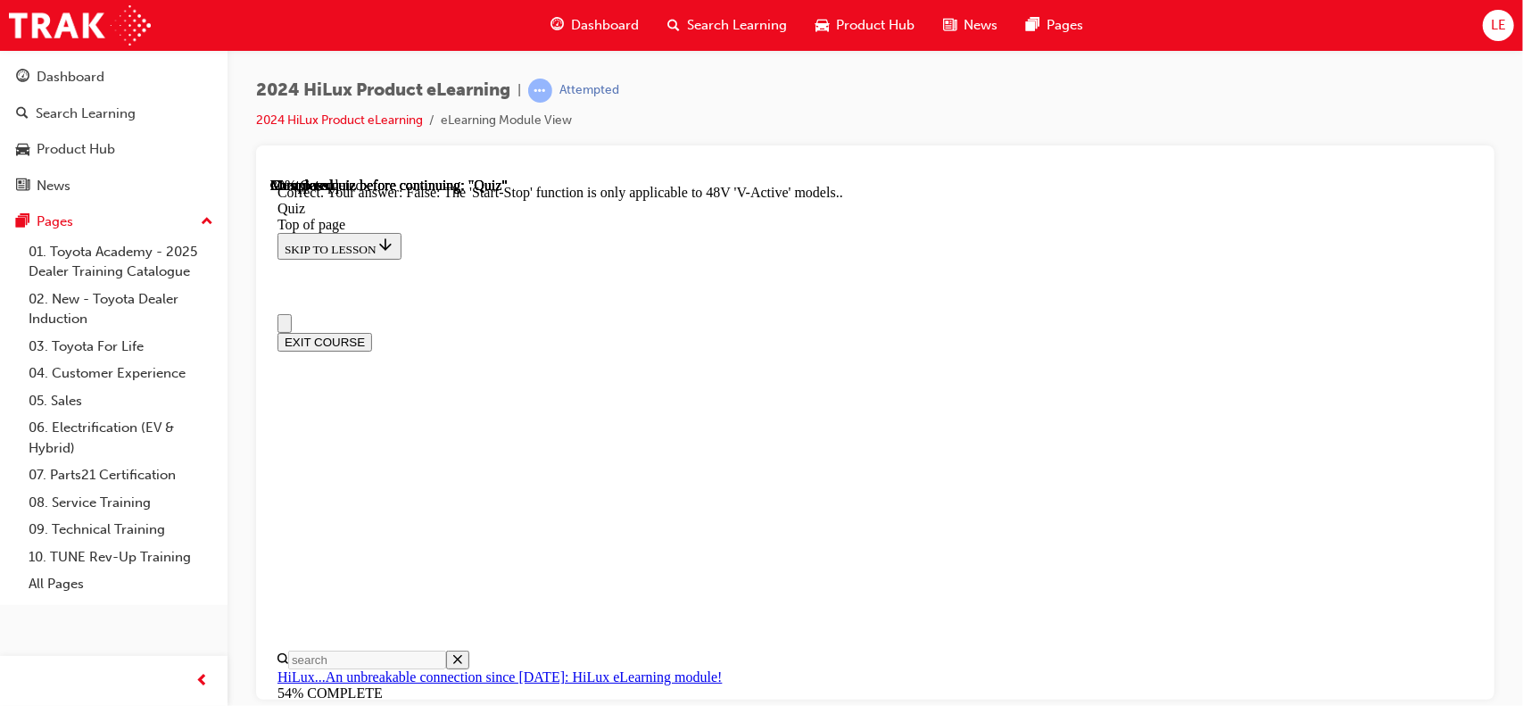
scroll to position [268, 0]
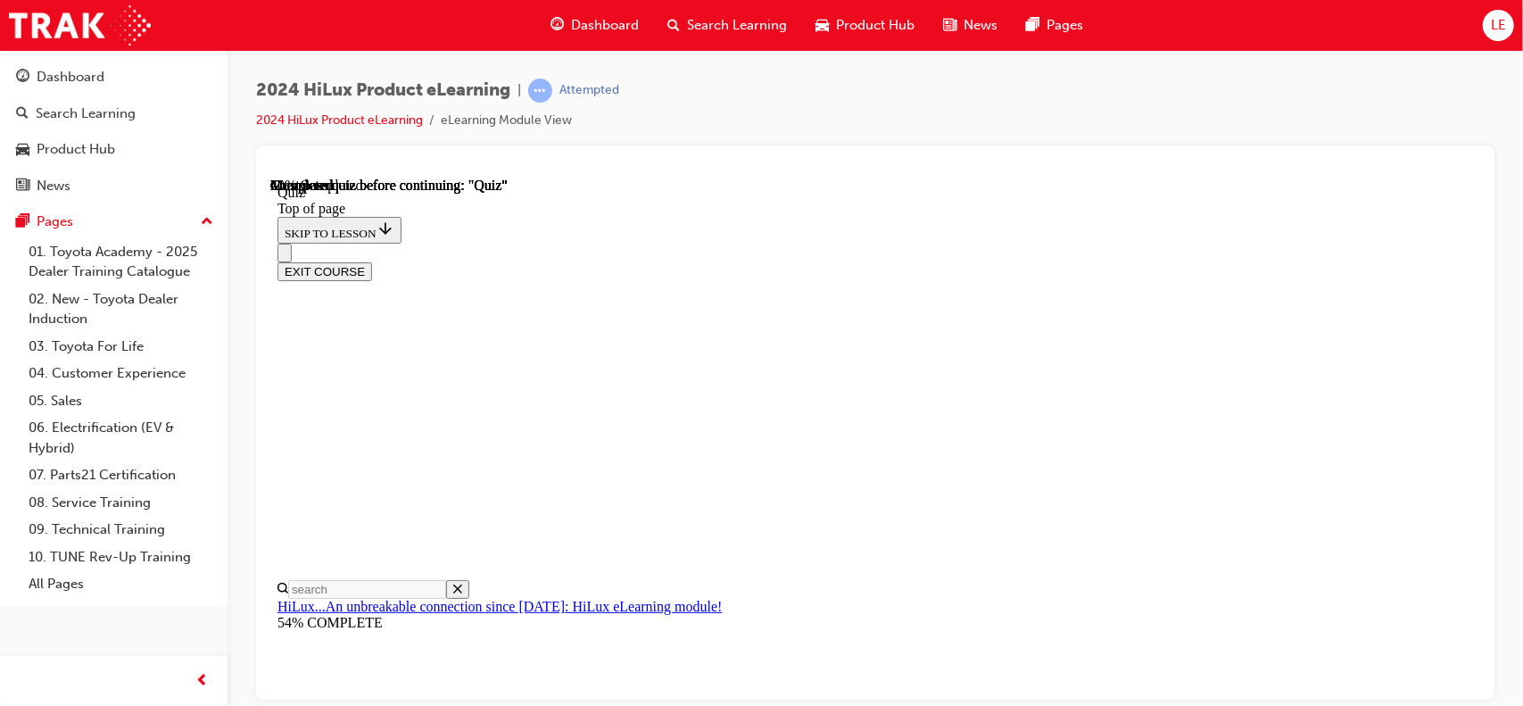
scroll to position [178, 0]
drag, startPoint x: 963, startPoint y: 675, endPoint x: 964, endPoint y: 683, distance: 9.1
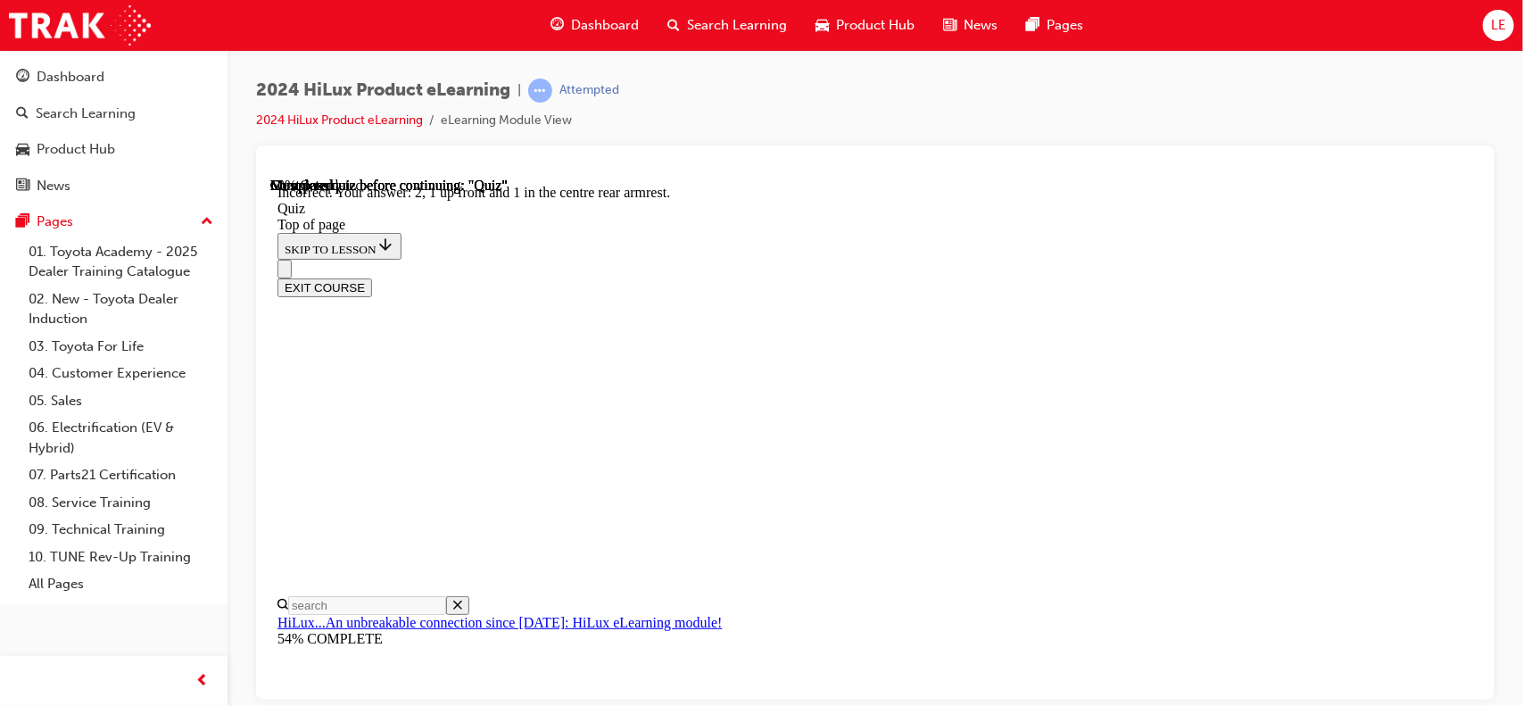
scroll to position [394, 0]
drag, startPoint x: 1029, startPoint y: 647, endPoint x: 1028, endPoint y: 638, distance: 9.0
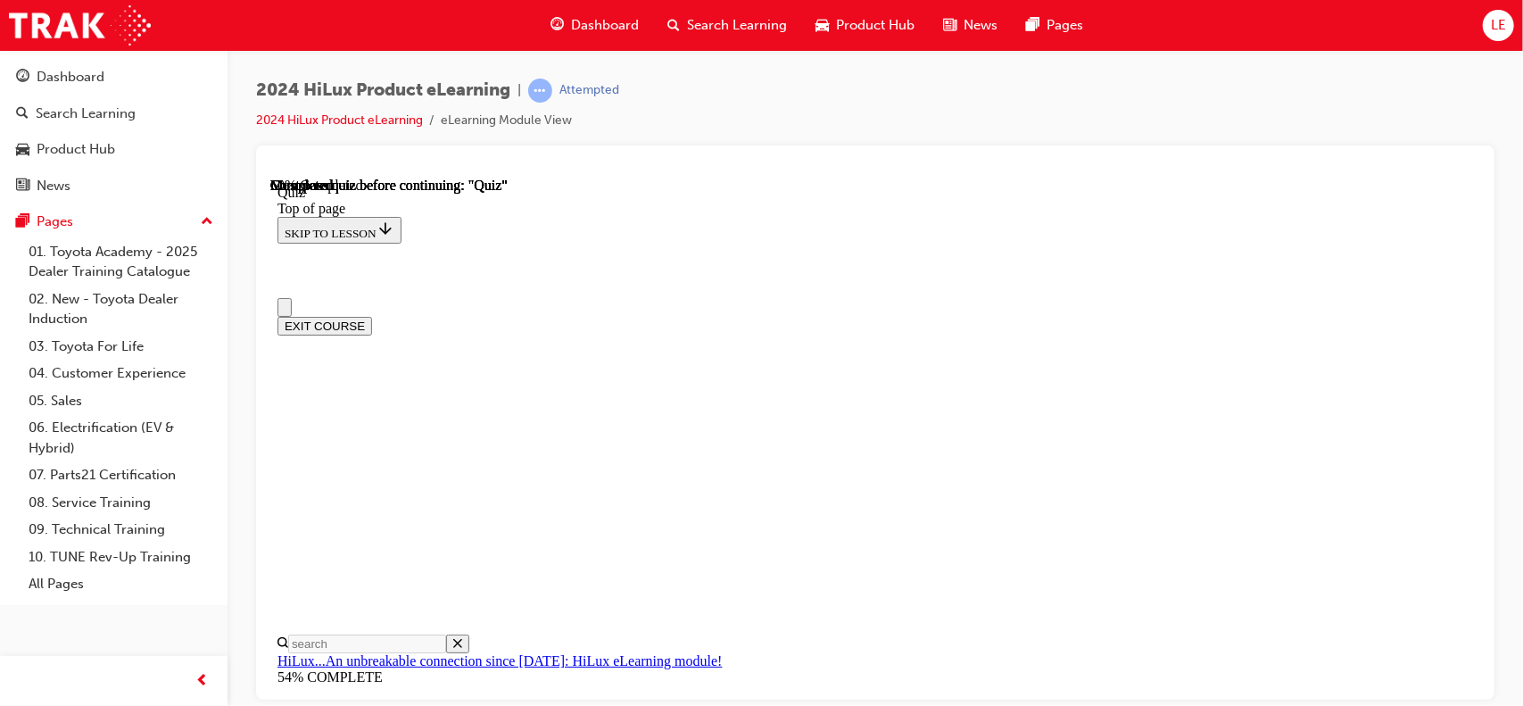
scroll to position [0, 0]
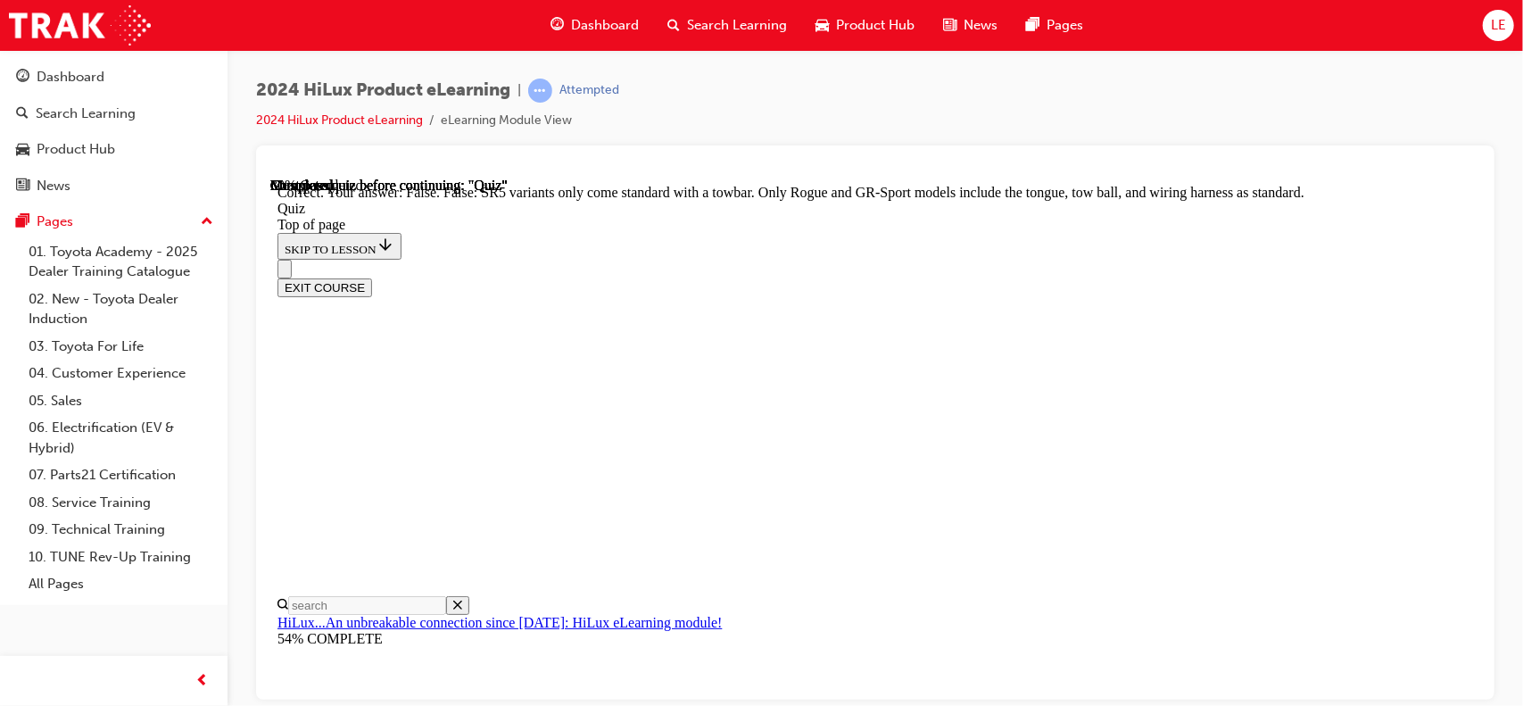
scroll to position [453, 0]
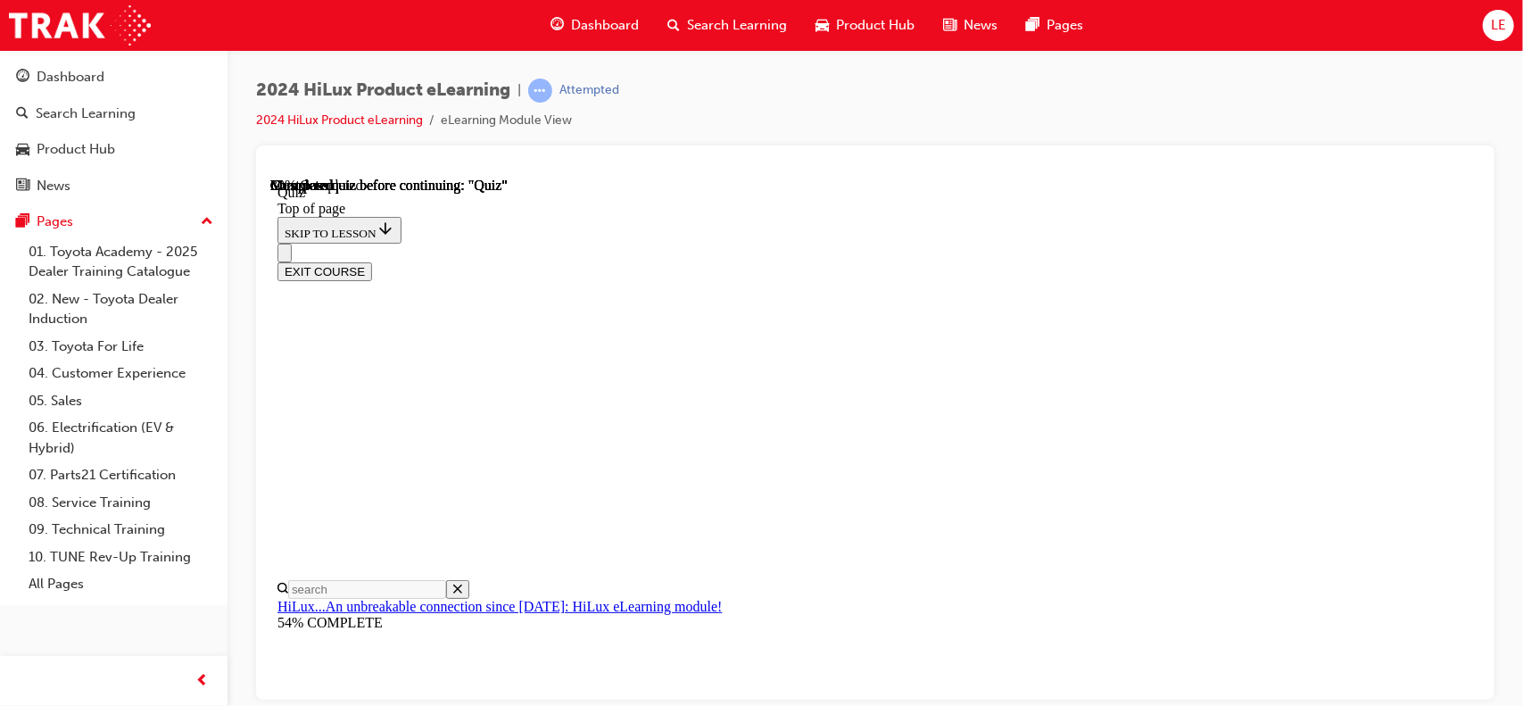
scroll to position [268, 0]
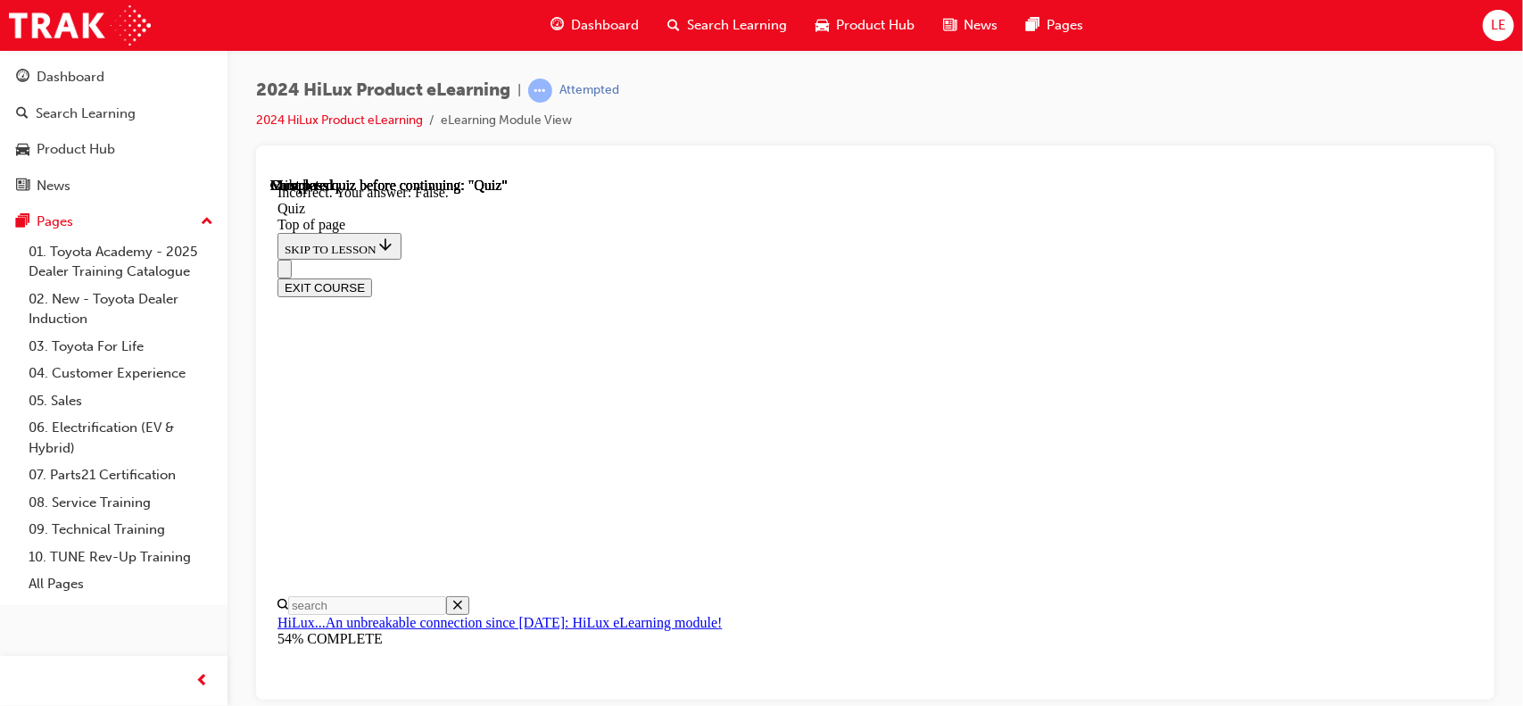
scroll to position [353, 0]
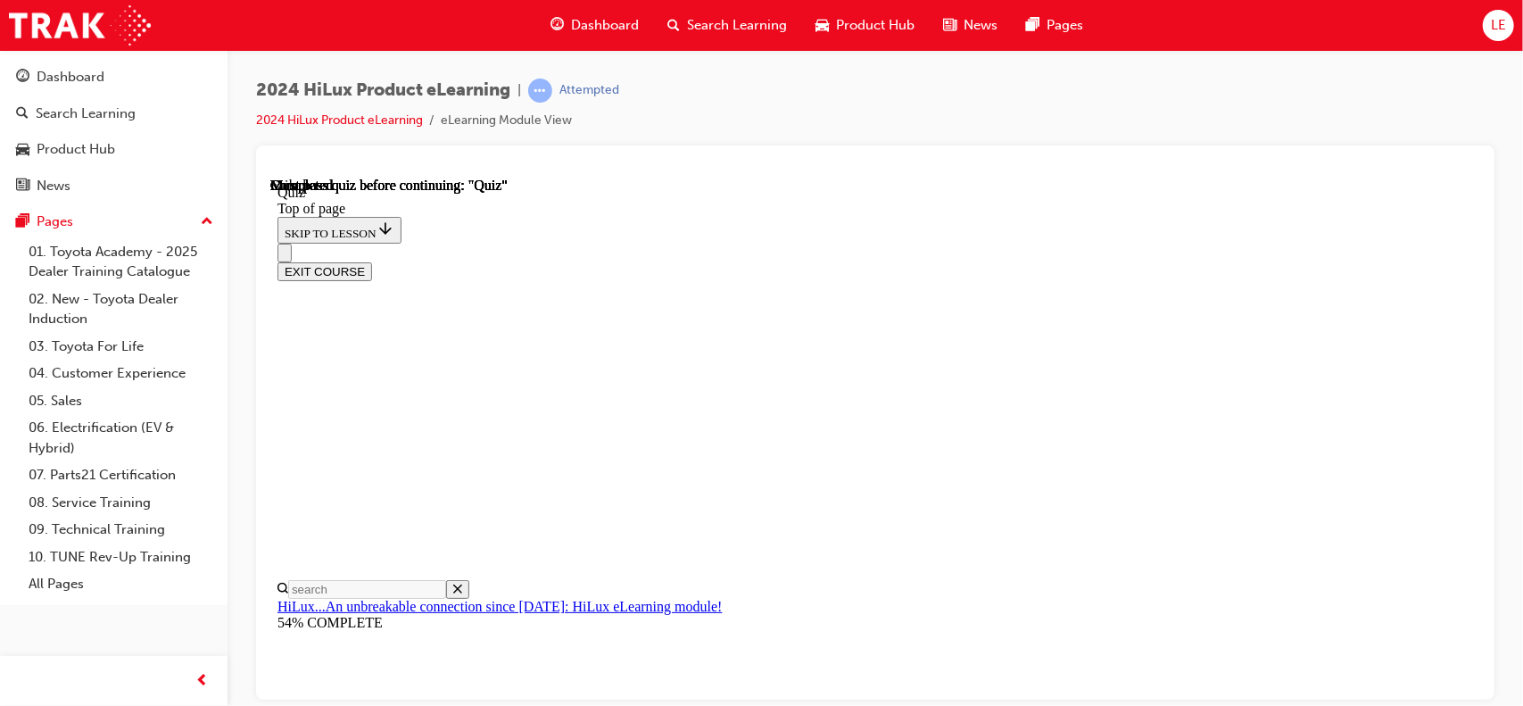
scroll to position [443, 0]
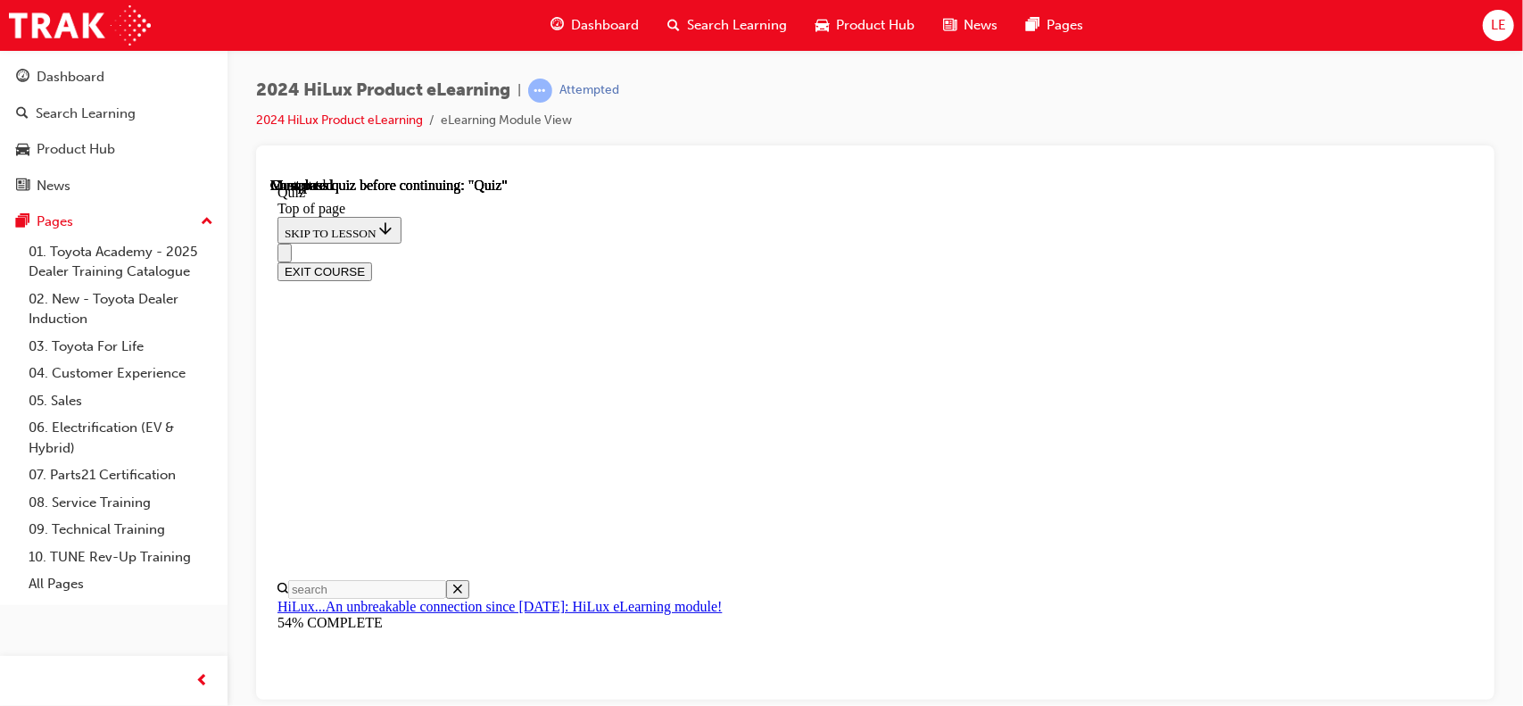
scroll to position [255, 0]
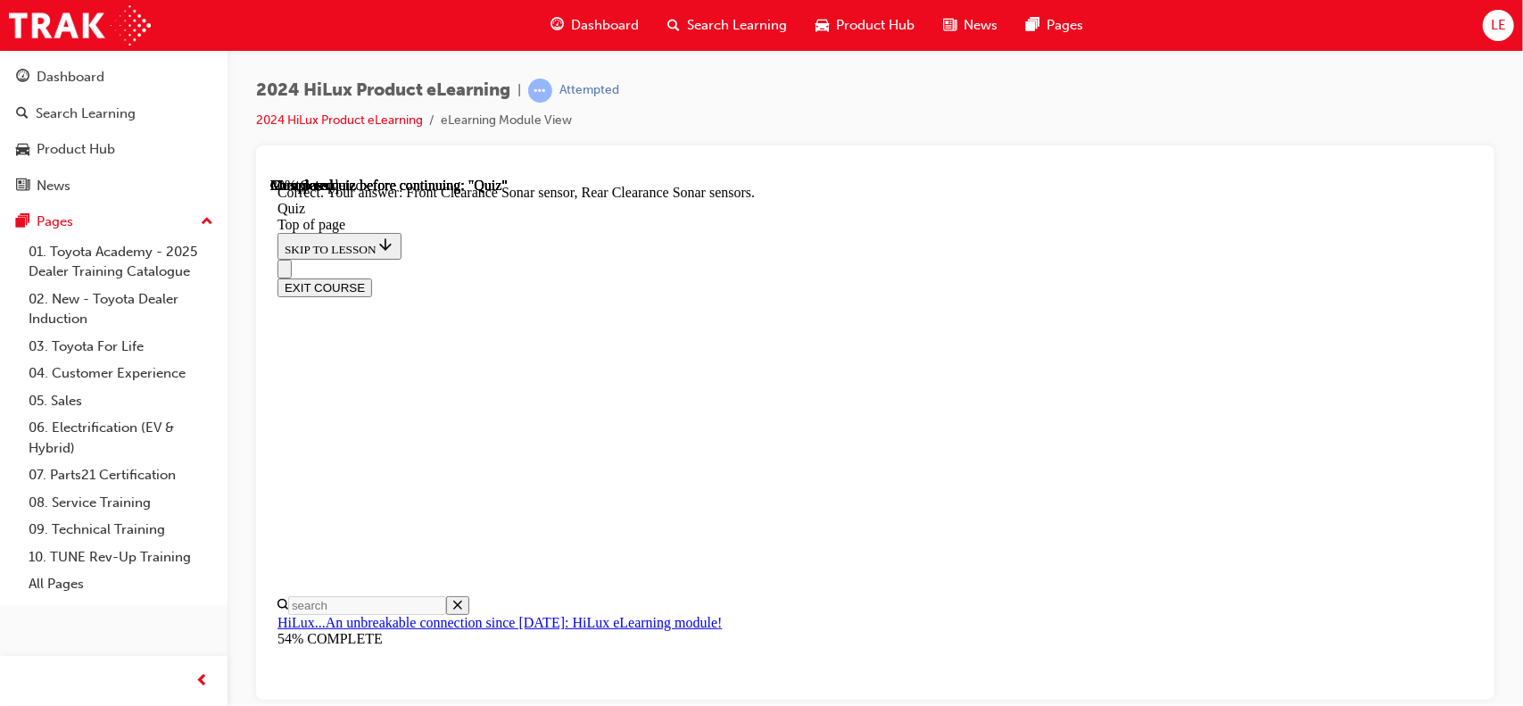
scroll to position [435, 0]
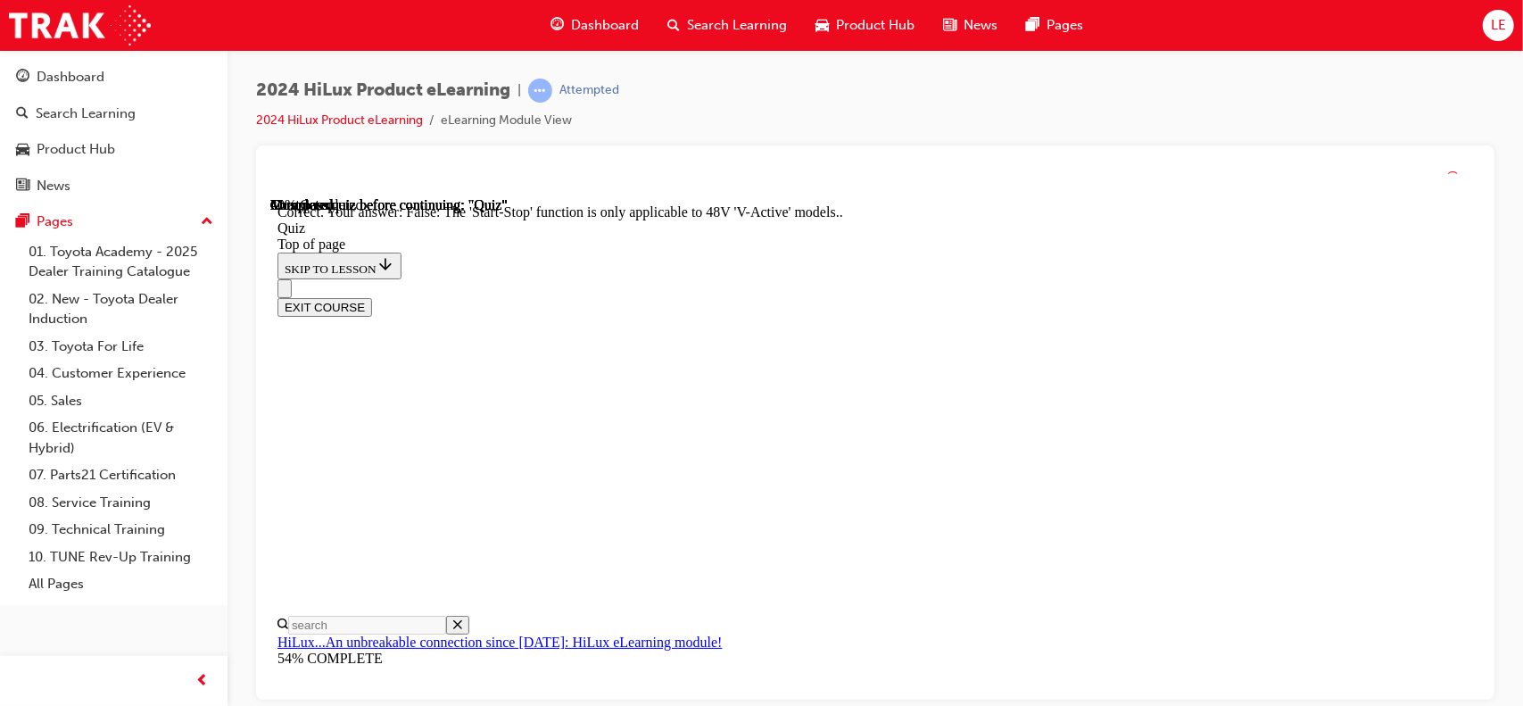
scroll to position [328, 0]
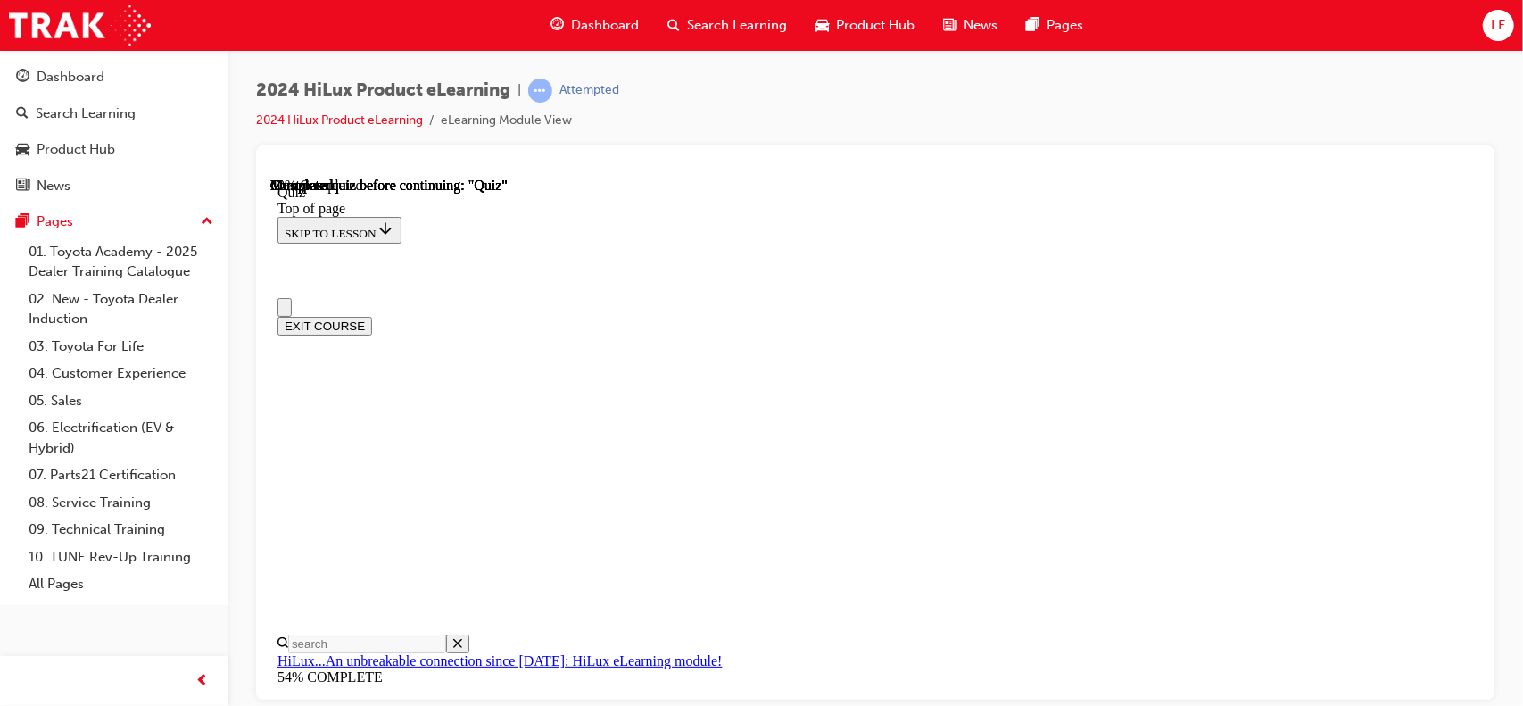
scroll to position [178, 0]
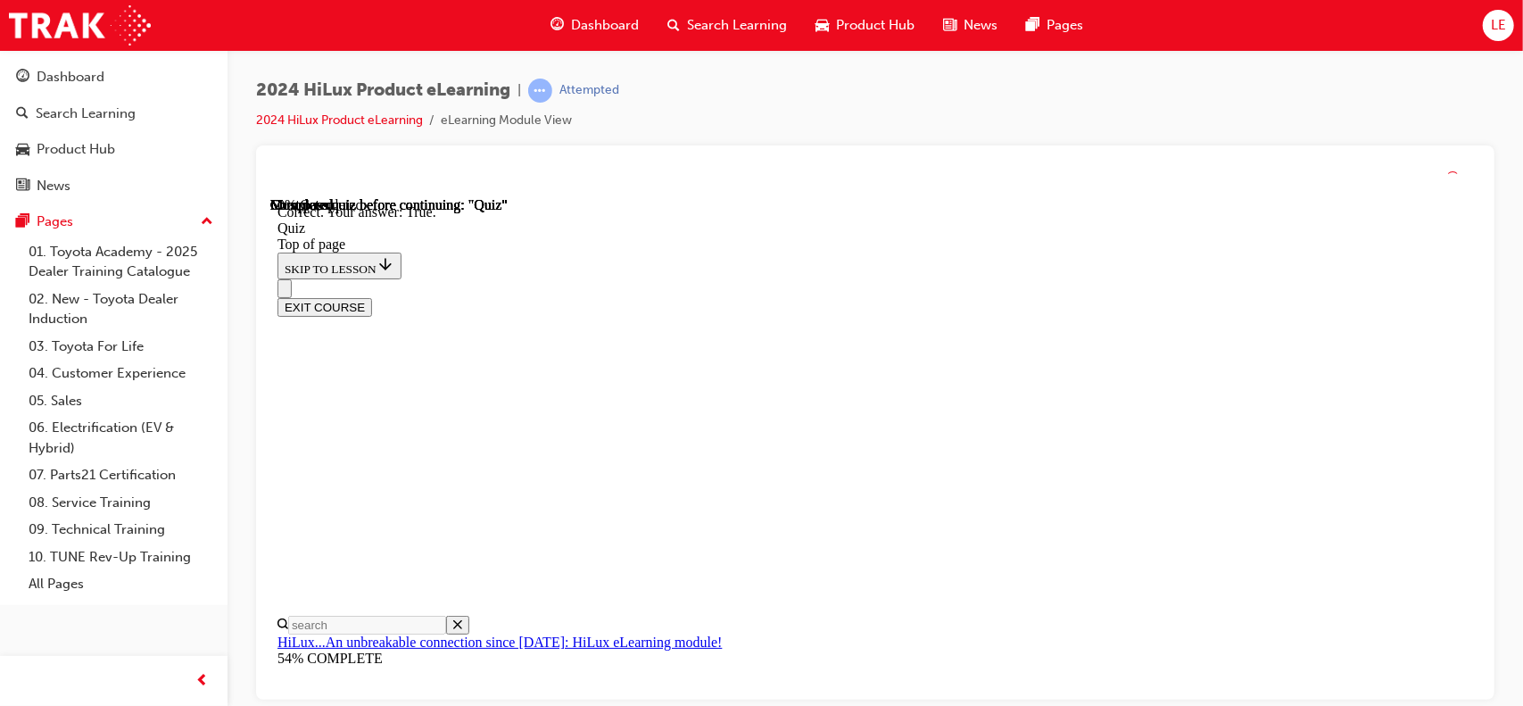
scroll to position [353, 0]
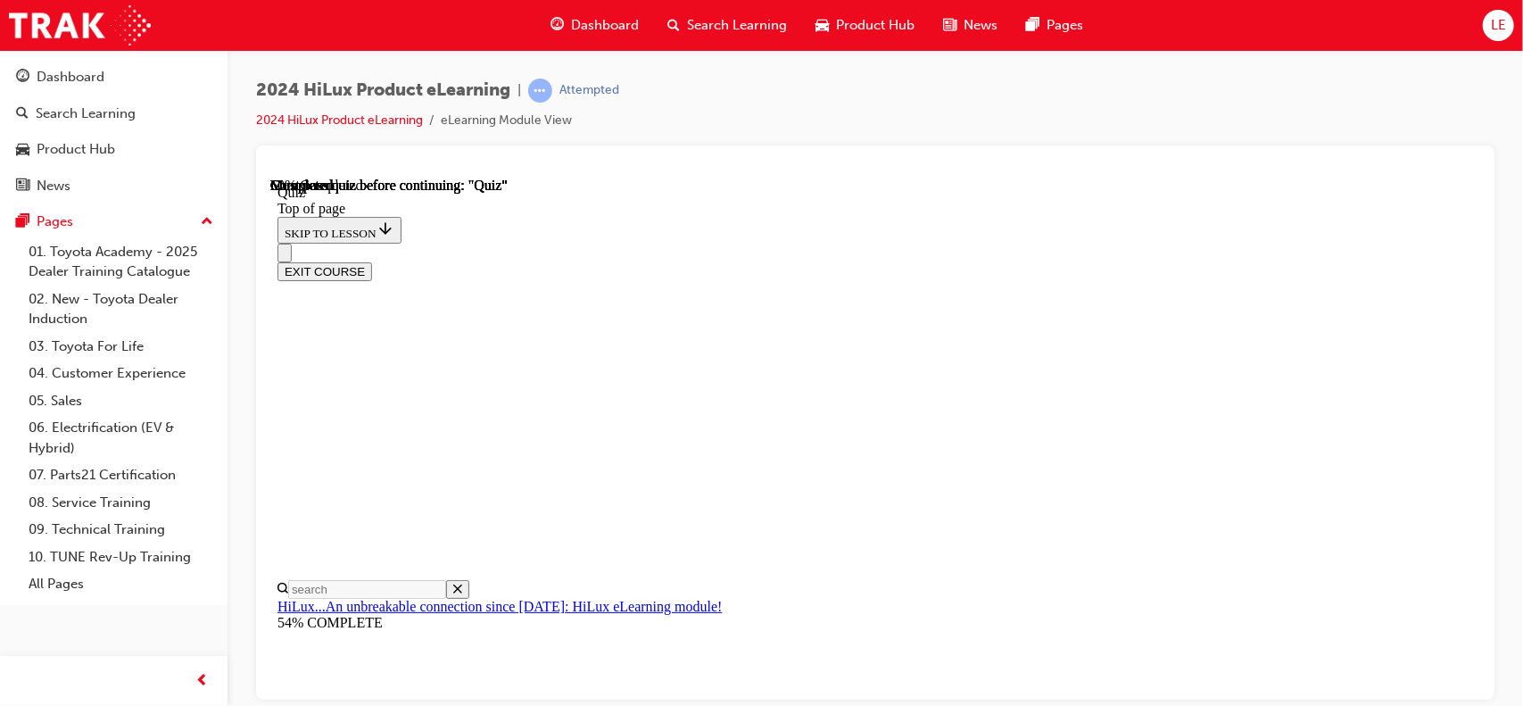
scroll to position [0, 0]
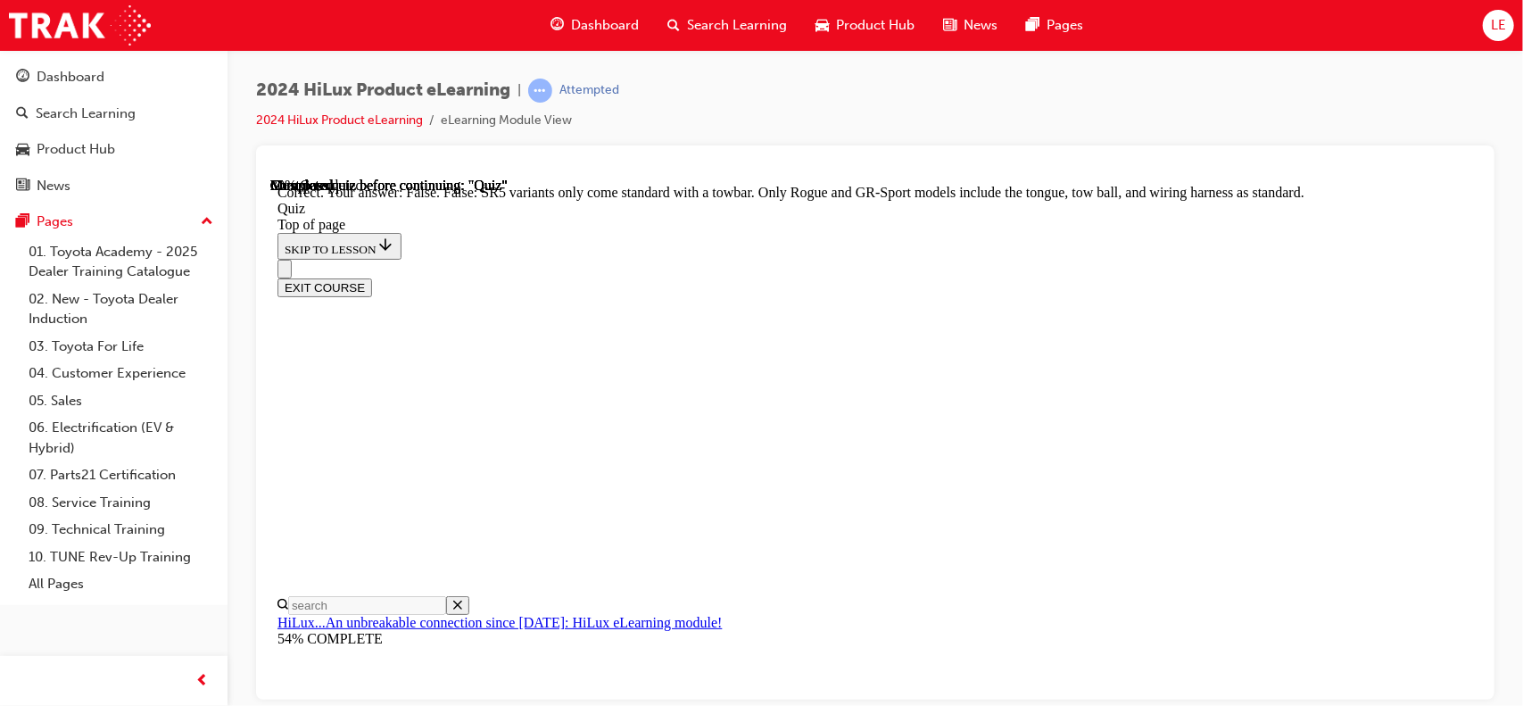
scroll to position [453, 0]
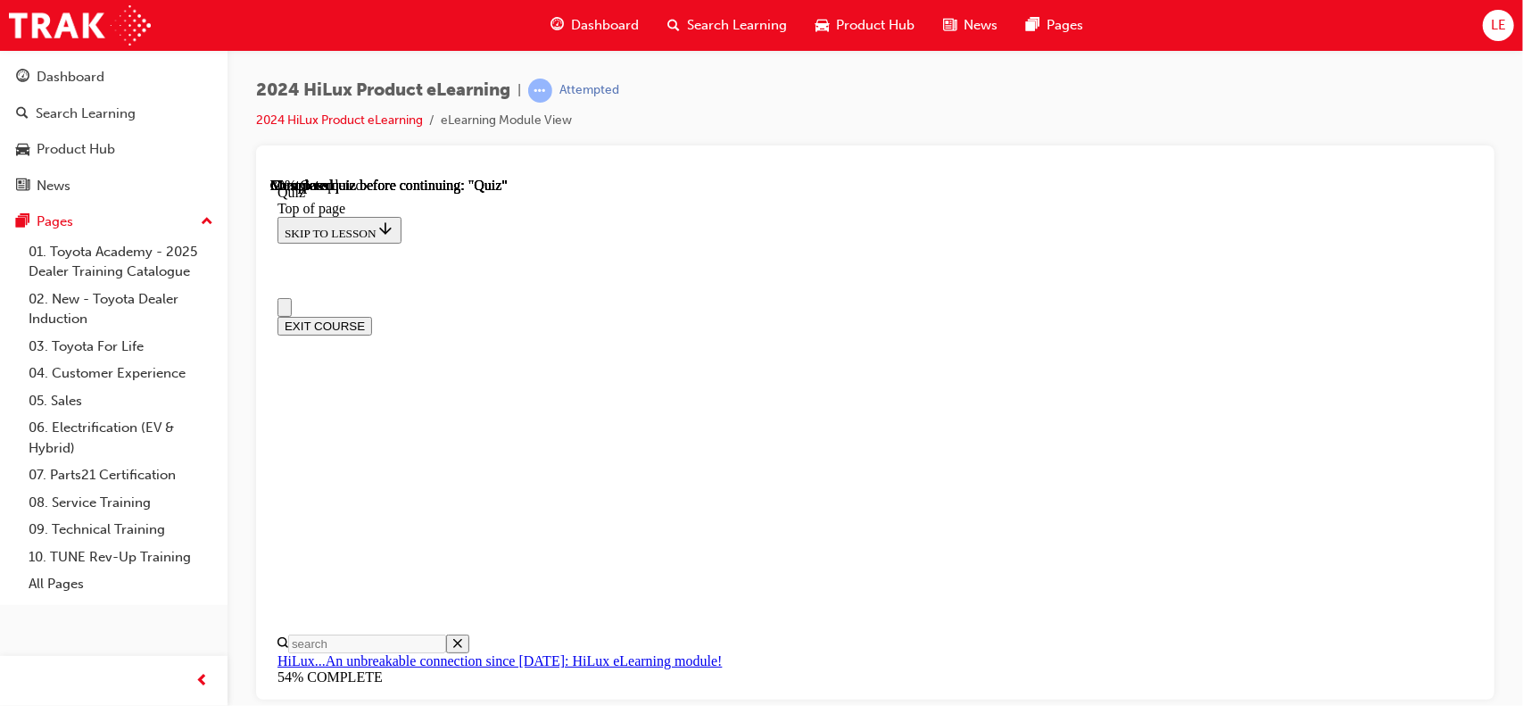
drag, startPoint x: 958, startPoint y: 535, endPoint x: 713, endPoint y: 484, distance: 250.8
copy p "How many UBS-C ports are standard fitment on SR5, Rogue and GR-Sport automatic …"
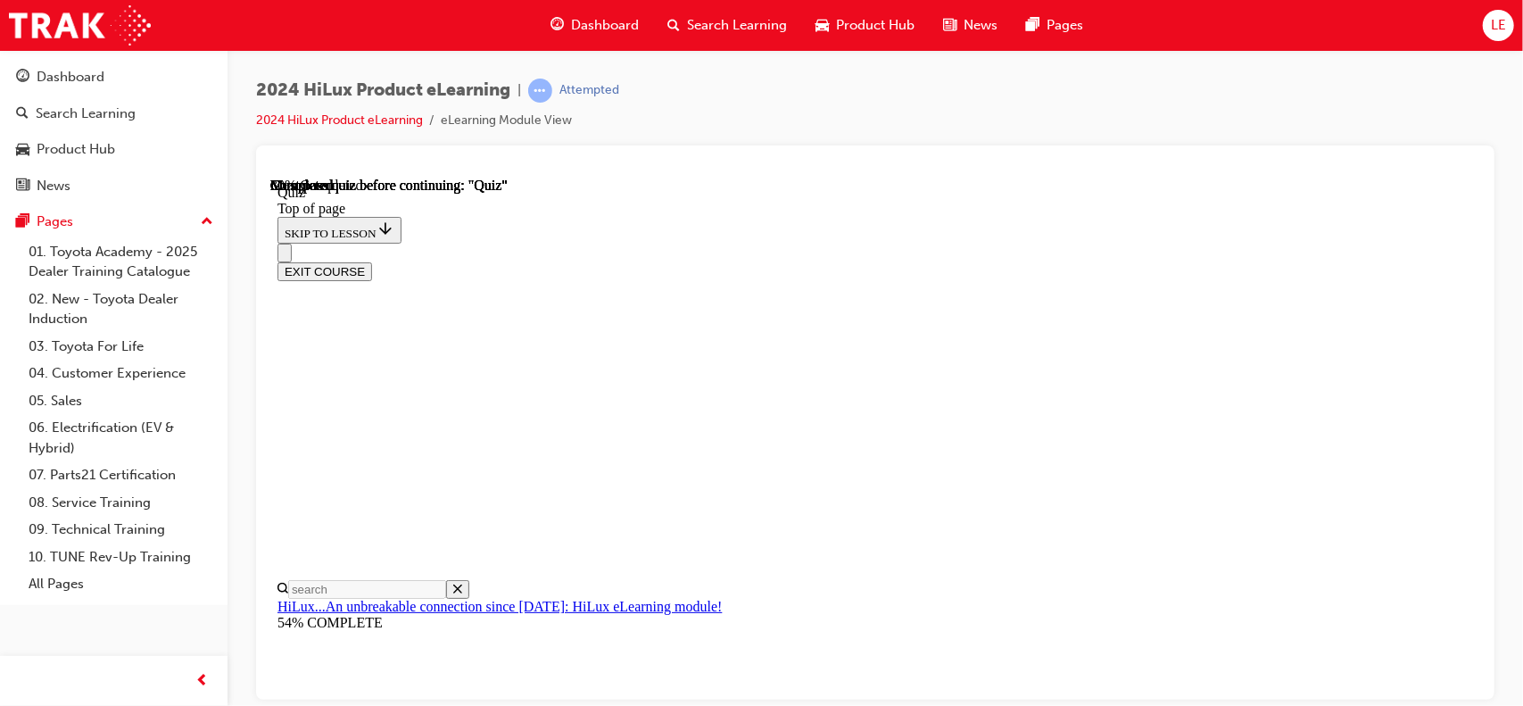
drag, startPoint x: 950, startPoint y: 559, endPoint x: 1039, endPoint y: 603, distance: 99.8
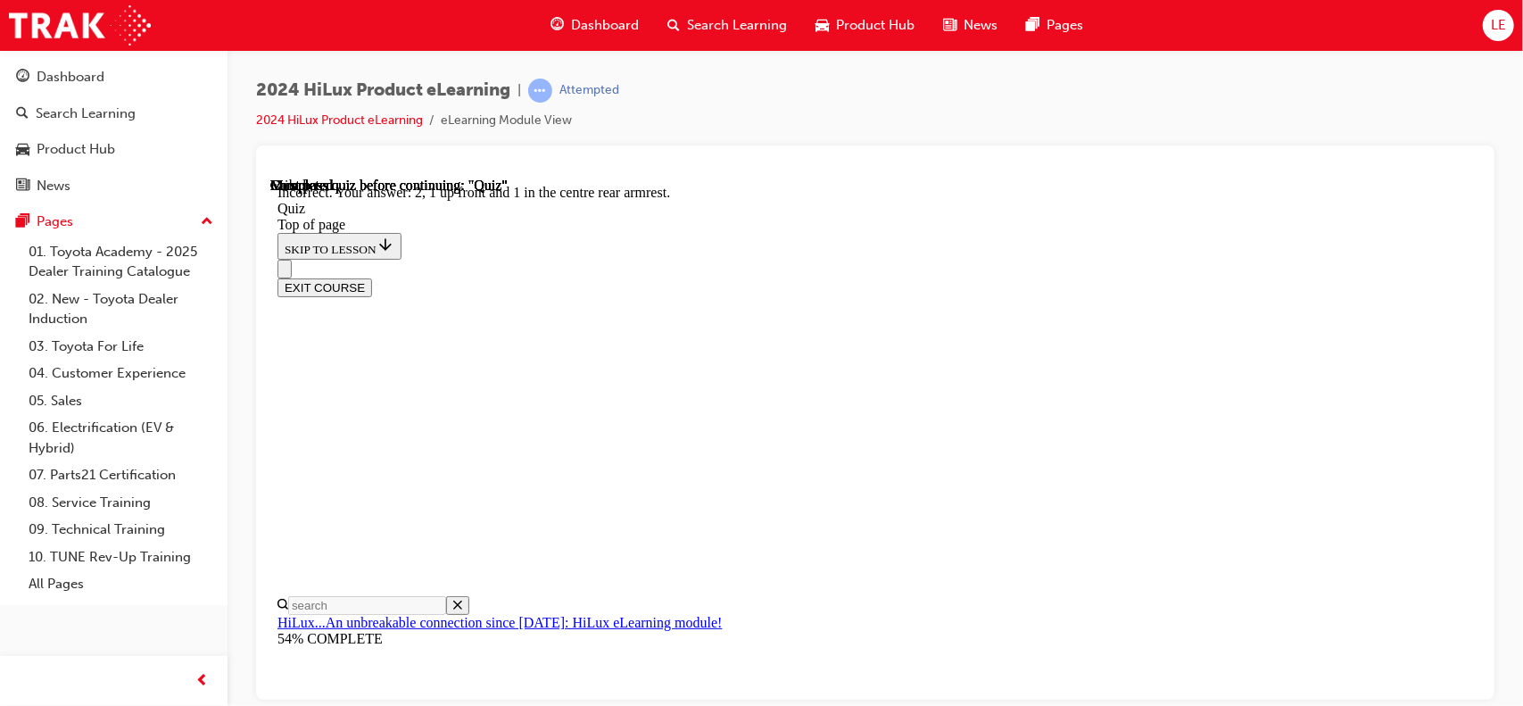
scroll to position [394, 0]
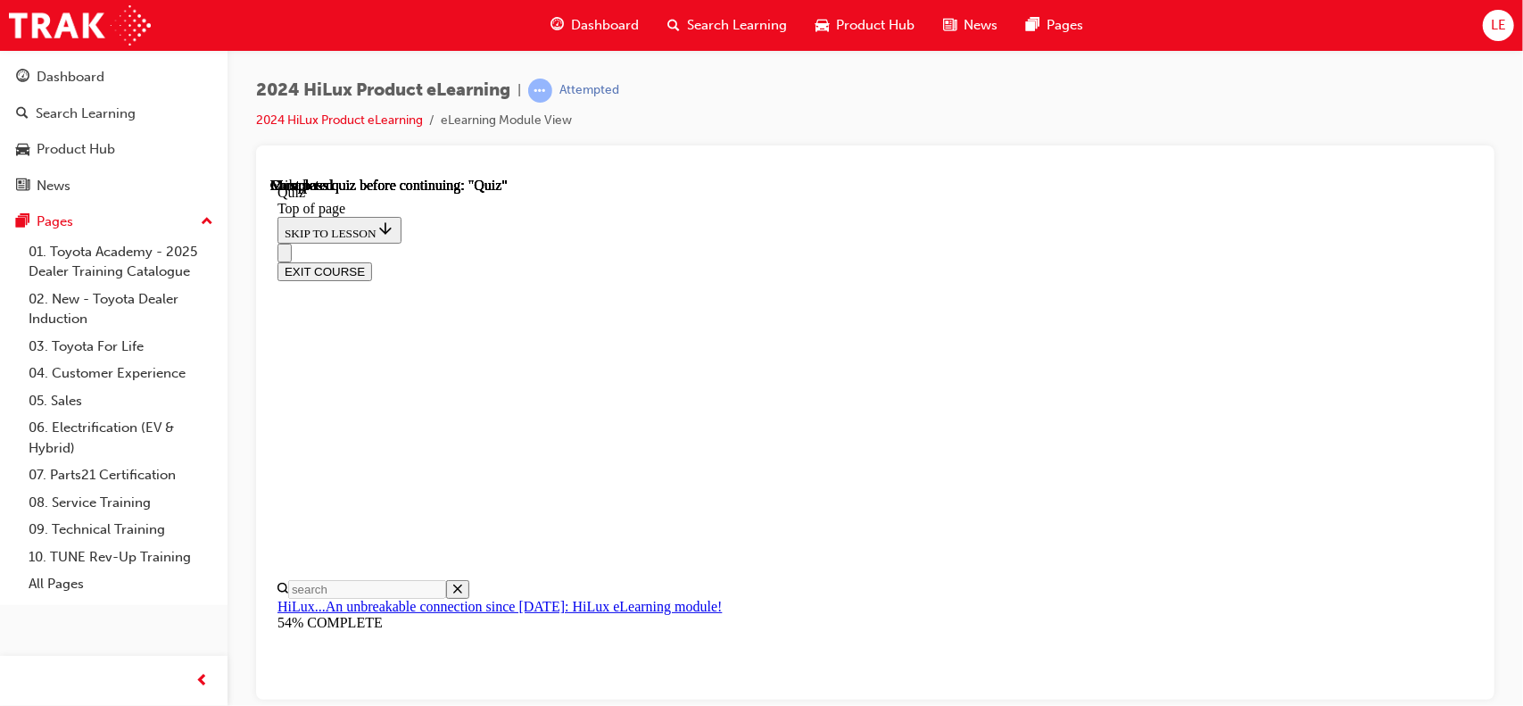
scroll to position [443, 0]
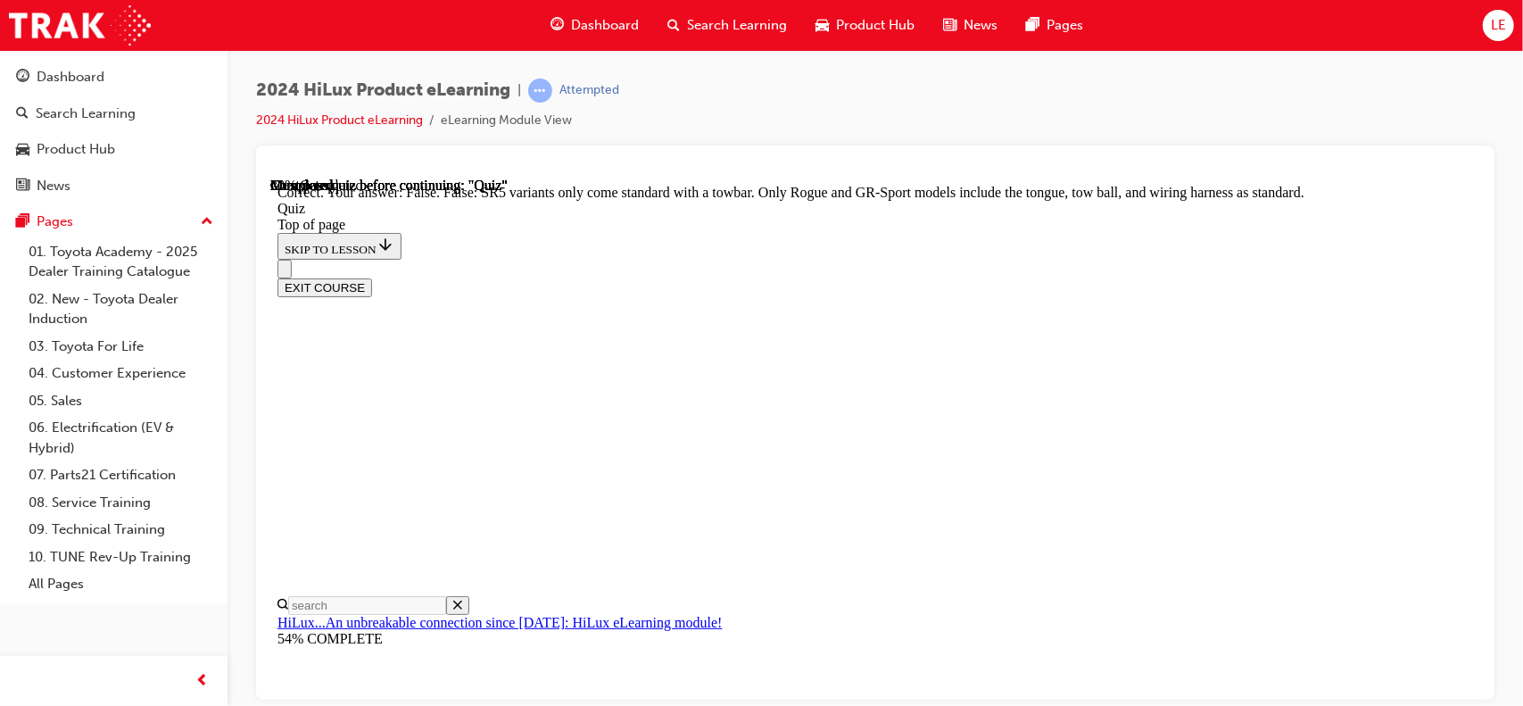
scroll to position [453, 0]
drag, startPoint x: 975, startPoint y: 594, endPoint x: 979, endPoint y: 603, distance: 9.6
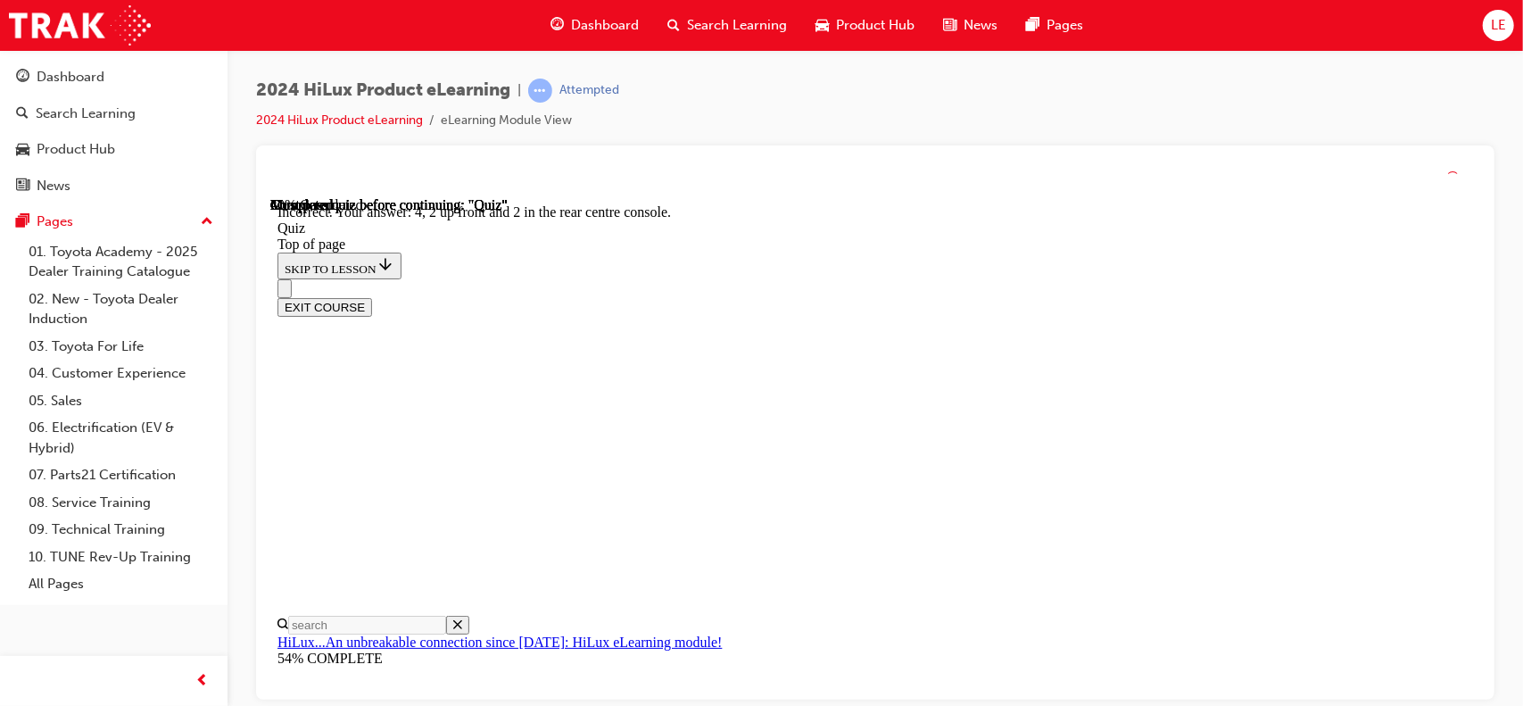
scroll to position [394, 0]
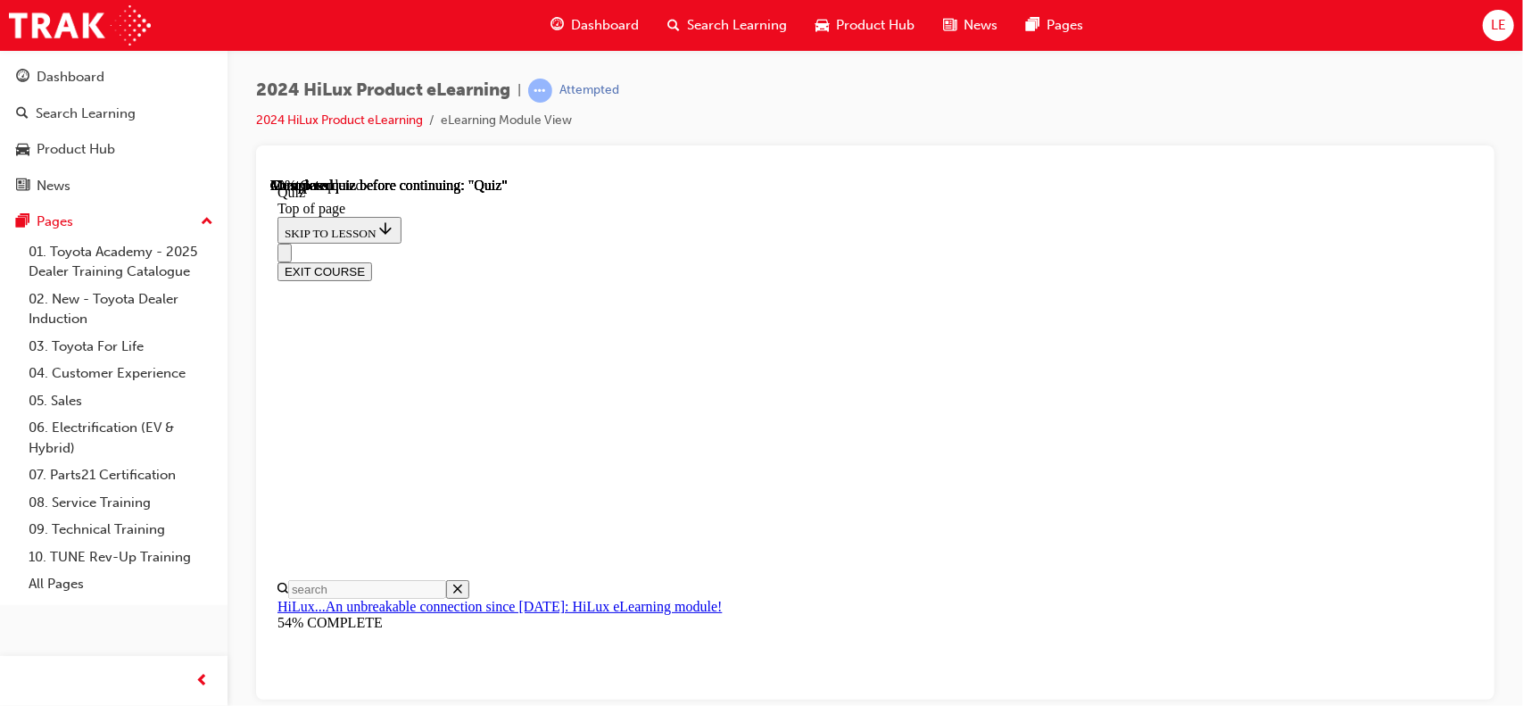
scroll to position [268, 0]
drag, startPoint x: 982, startPoint y: 477, endPoint x: 957, endPoint y: 460, distance: 30.2
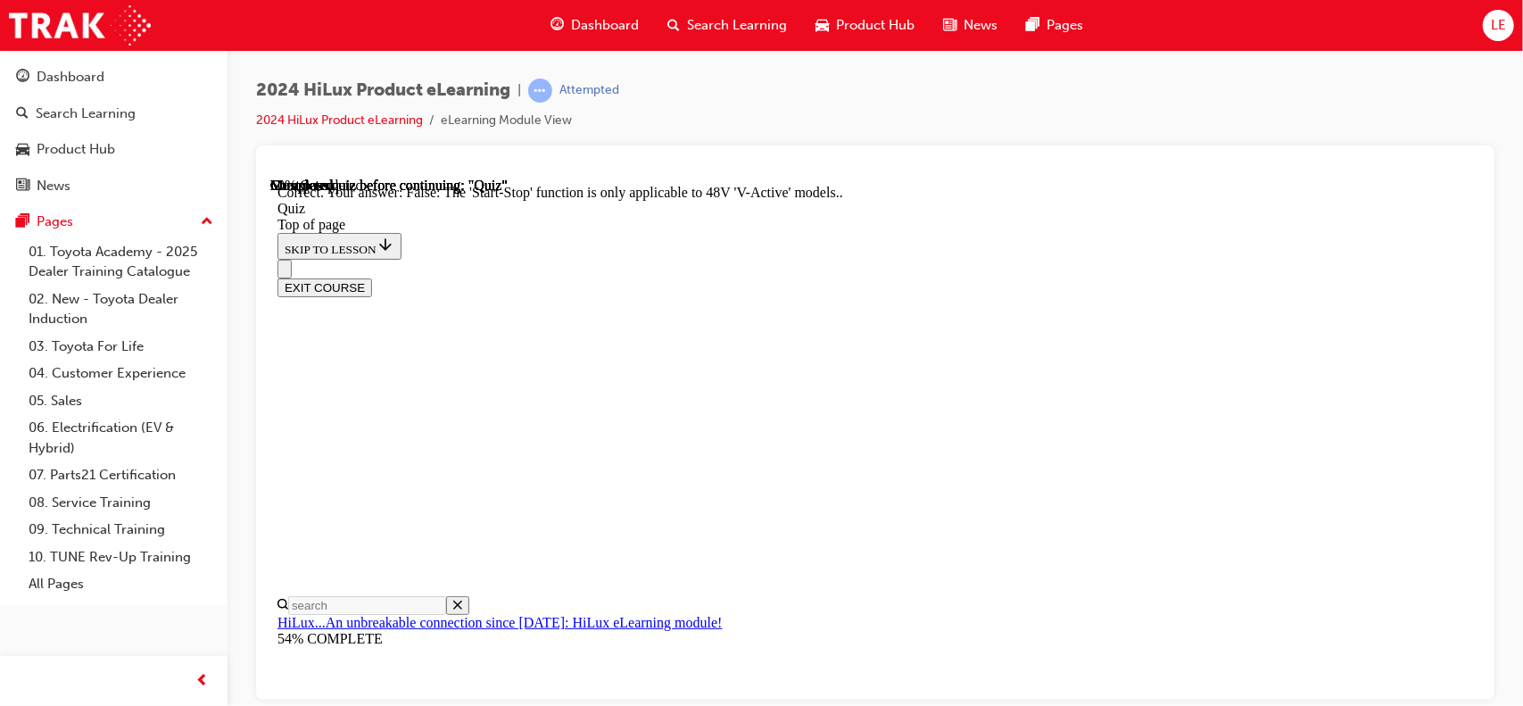
scroll to position [328, 0]
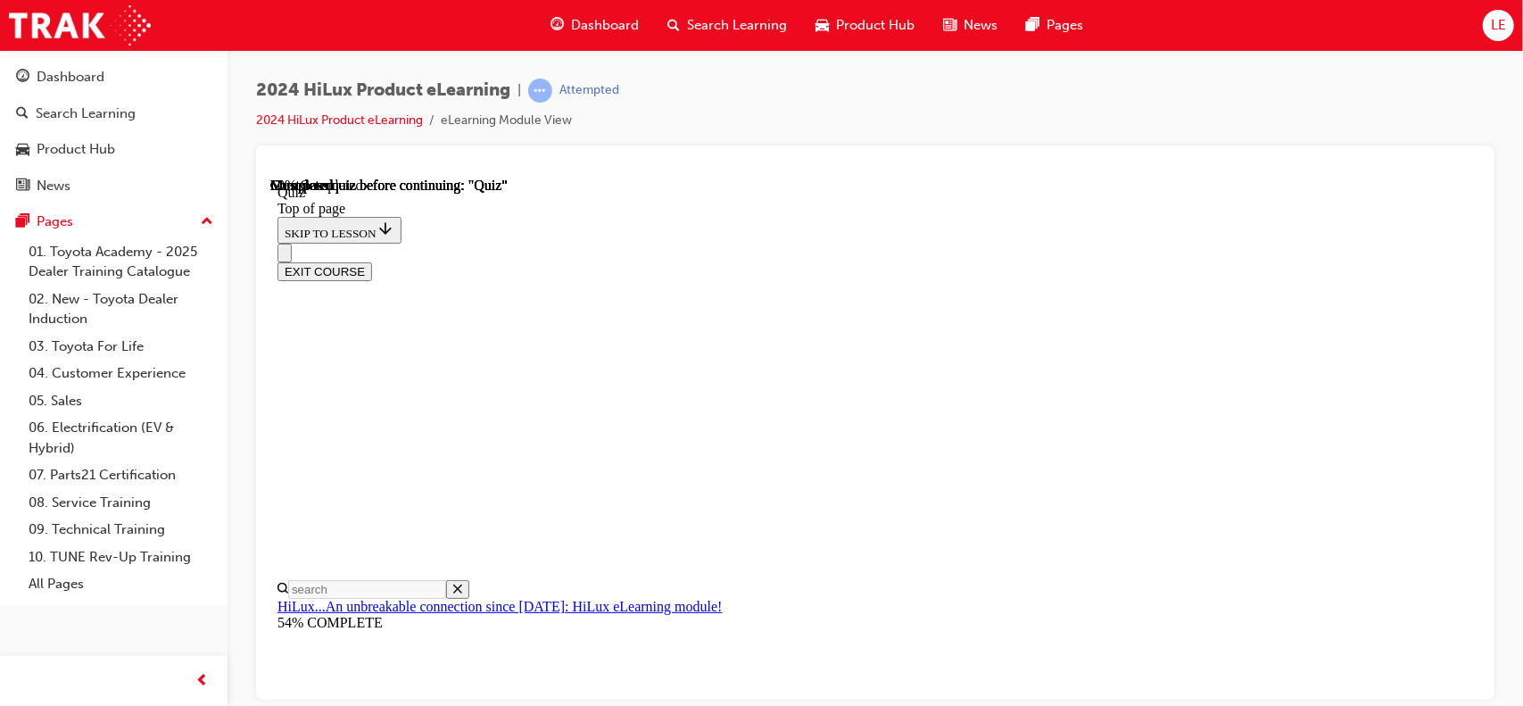
scroll to position [178, 0]
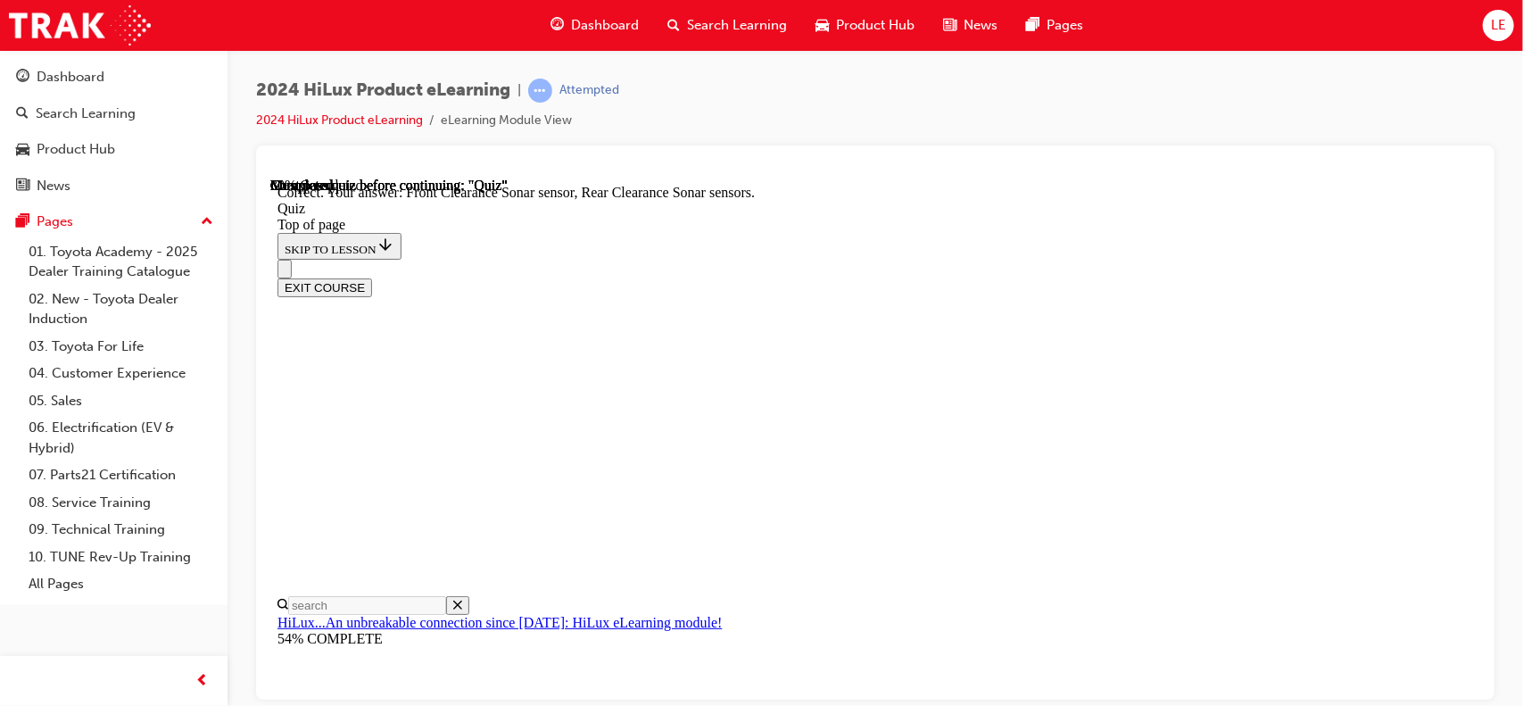
scroll to position [435, 0]
drag, startPoint x: 969, startPoint y: 601, endPoint x: 967, endPoint y: 610, distance: 9.1
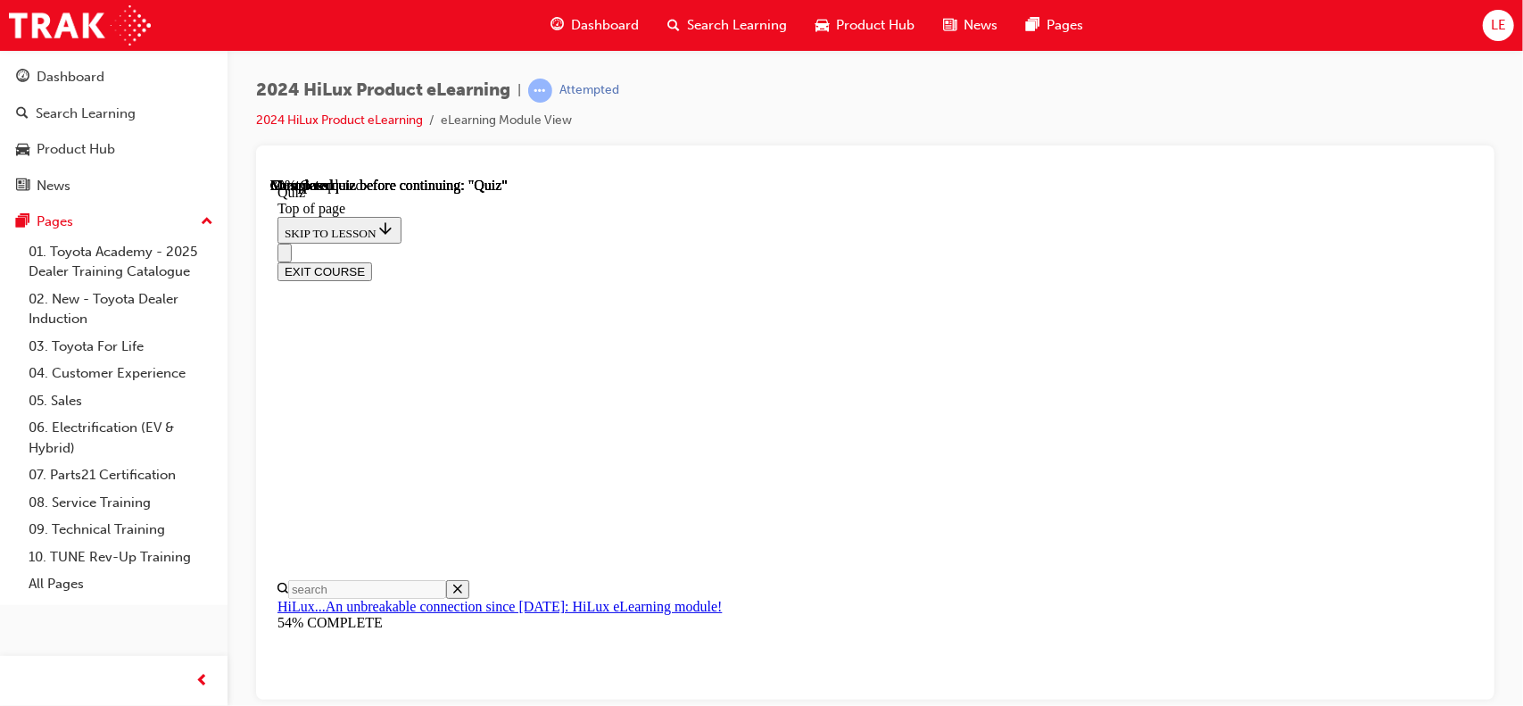
scroll to position [89, 0]
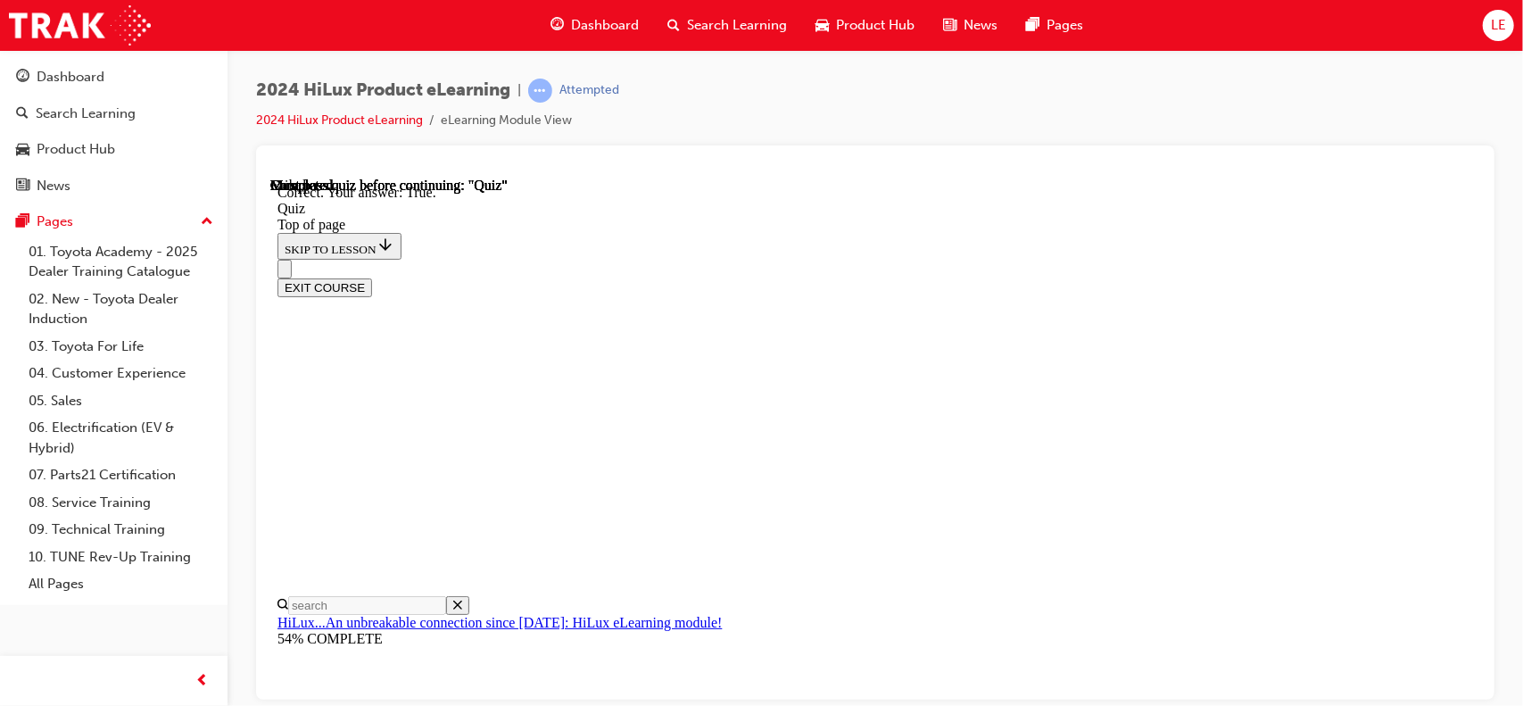
scroll to position [353, 0]
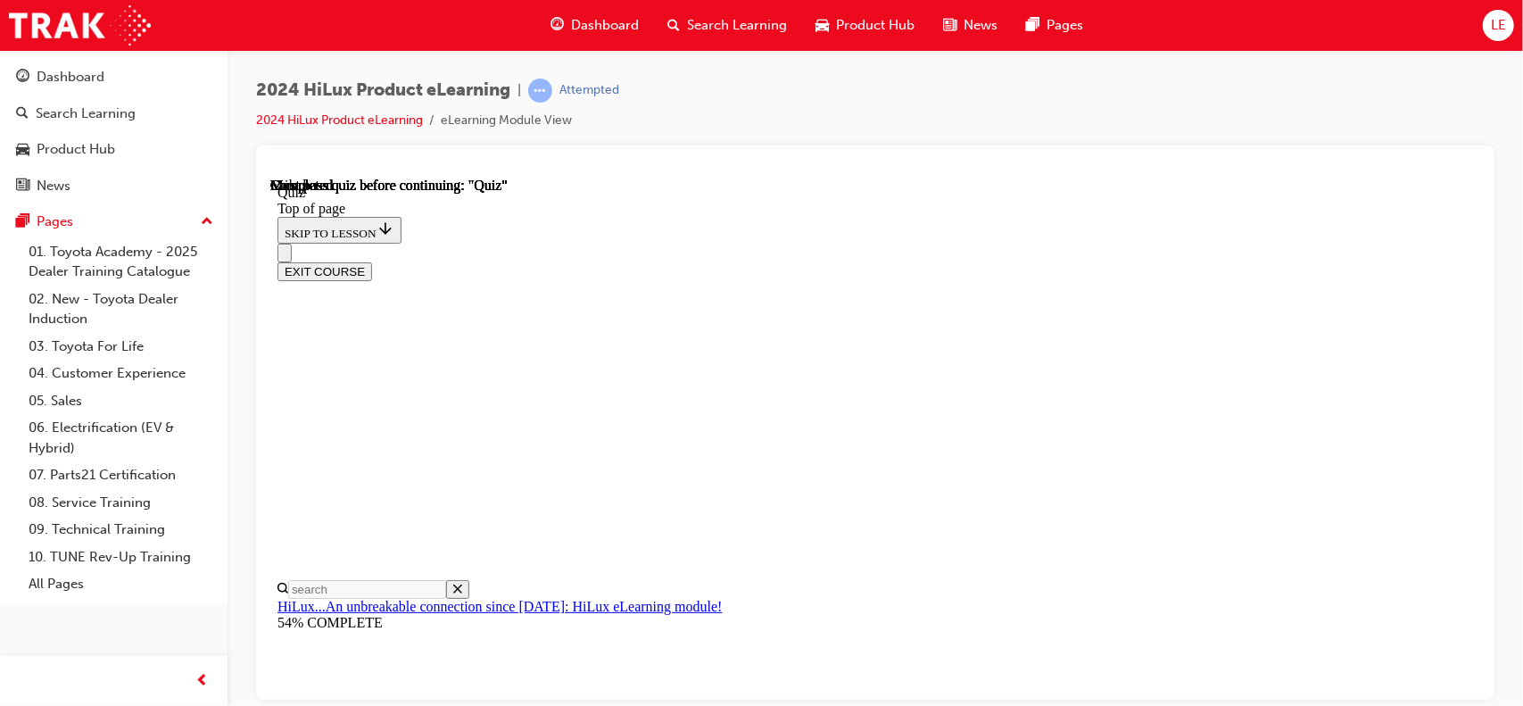
scroll to position [443, 0]
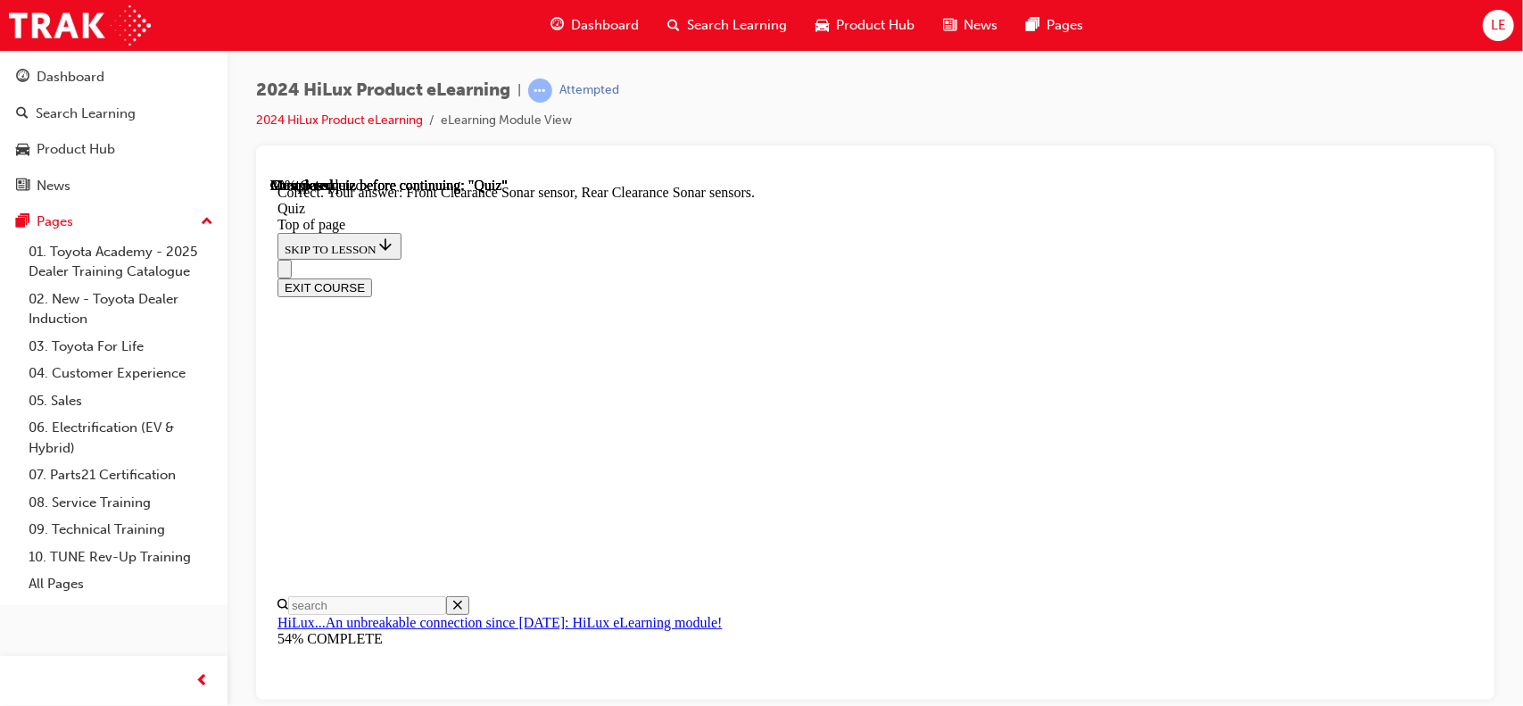
scroll to position [435, 0]
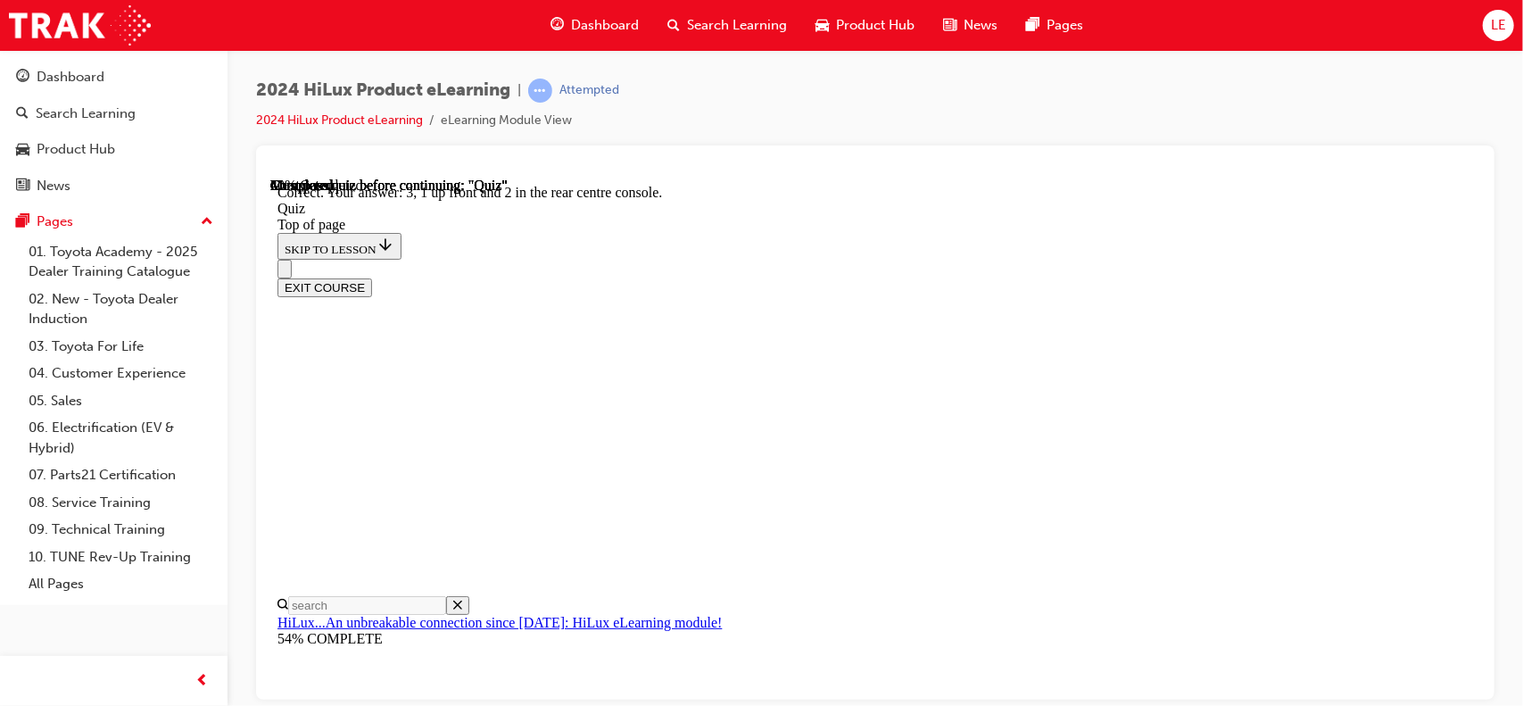
scroll to position [394, 0]
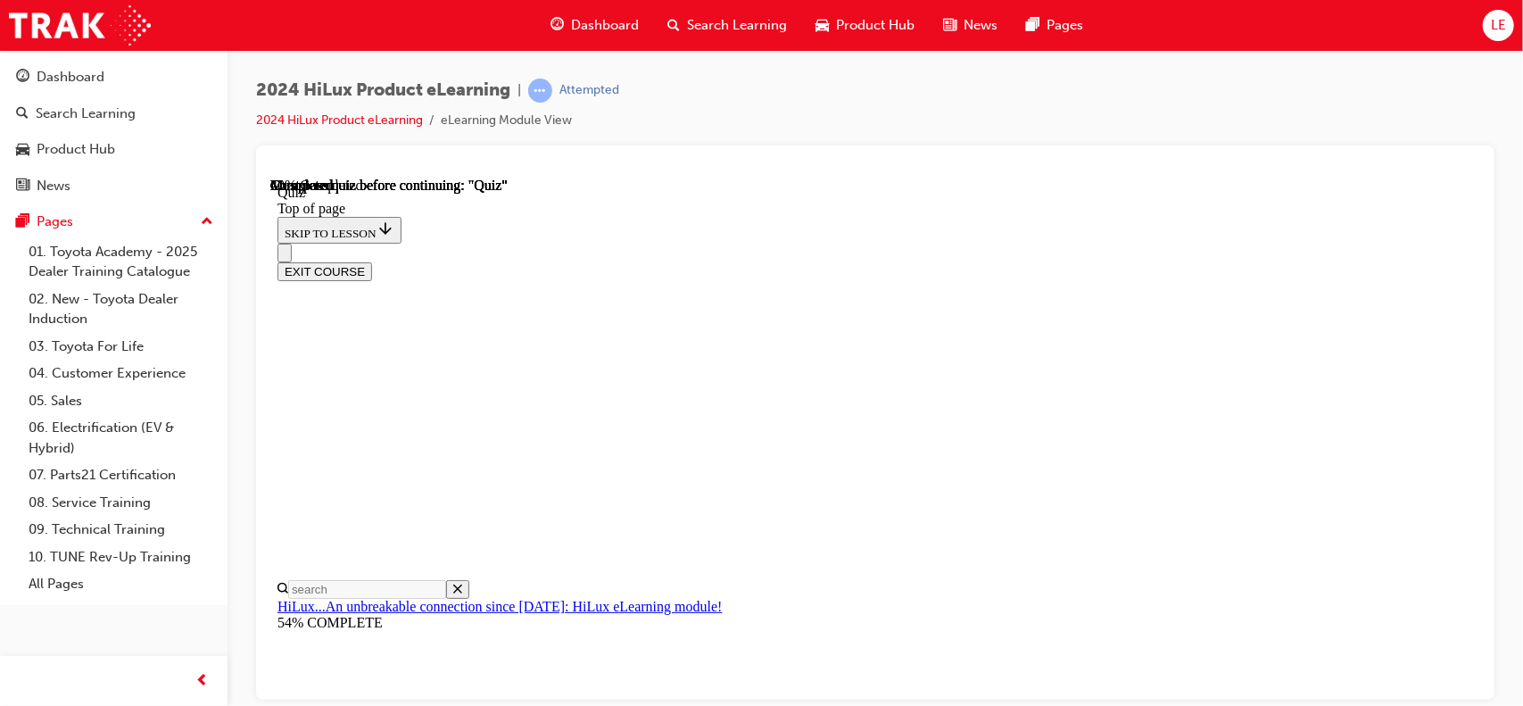
scroll to position [267, 0]
drag, startPoint x: 974, startPoint y: 522, endPoint x: 972, endPoint y: 535, distance: 13.6
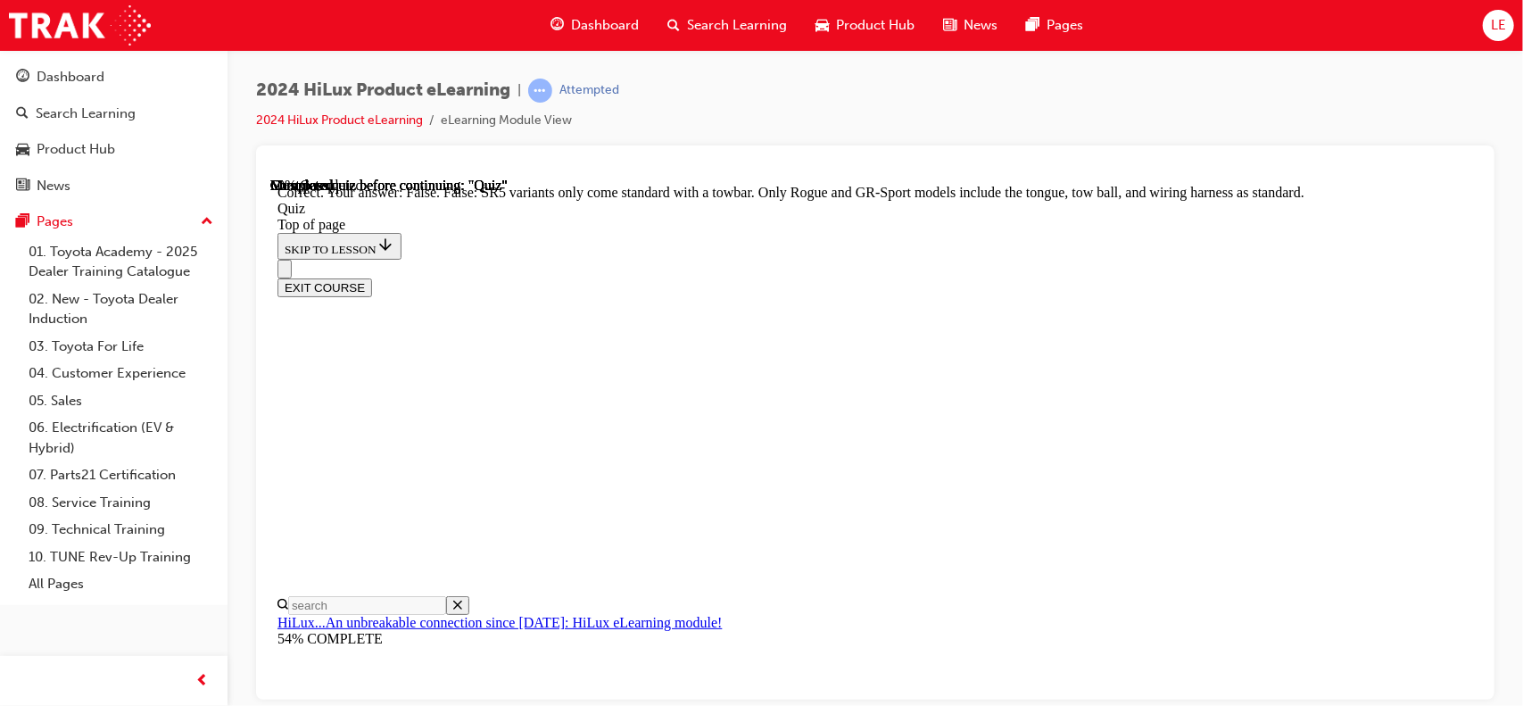
scroll to position [453, 0]
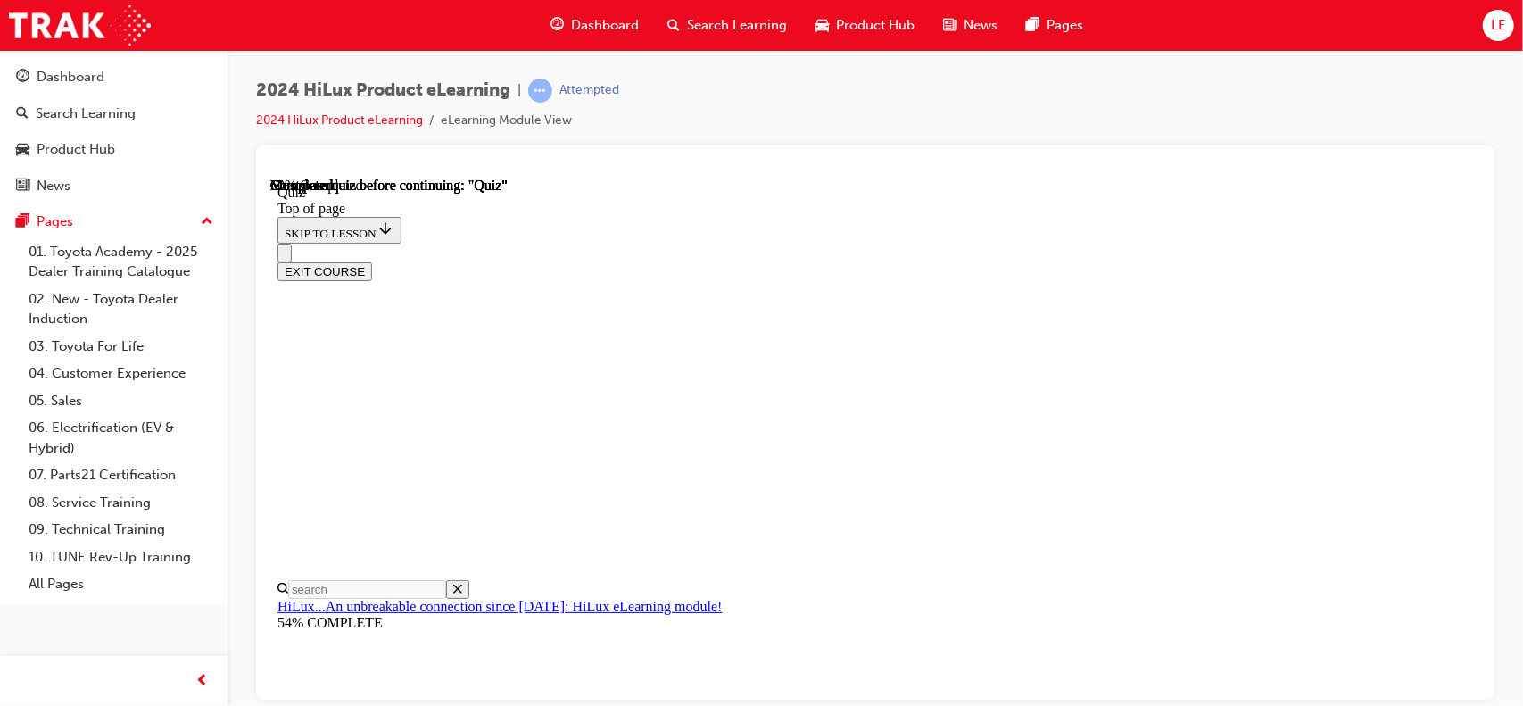
scroll to position [269, 0]
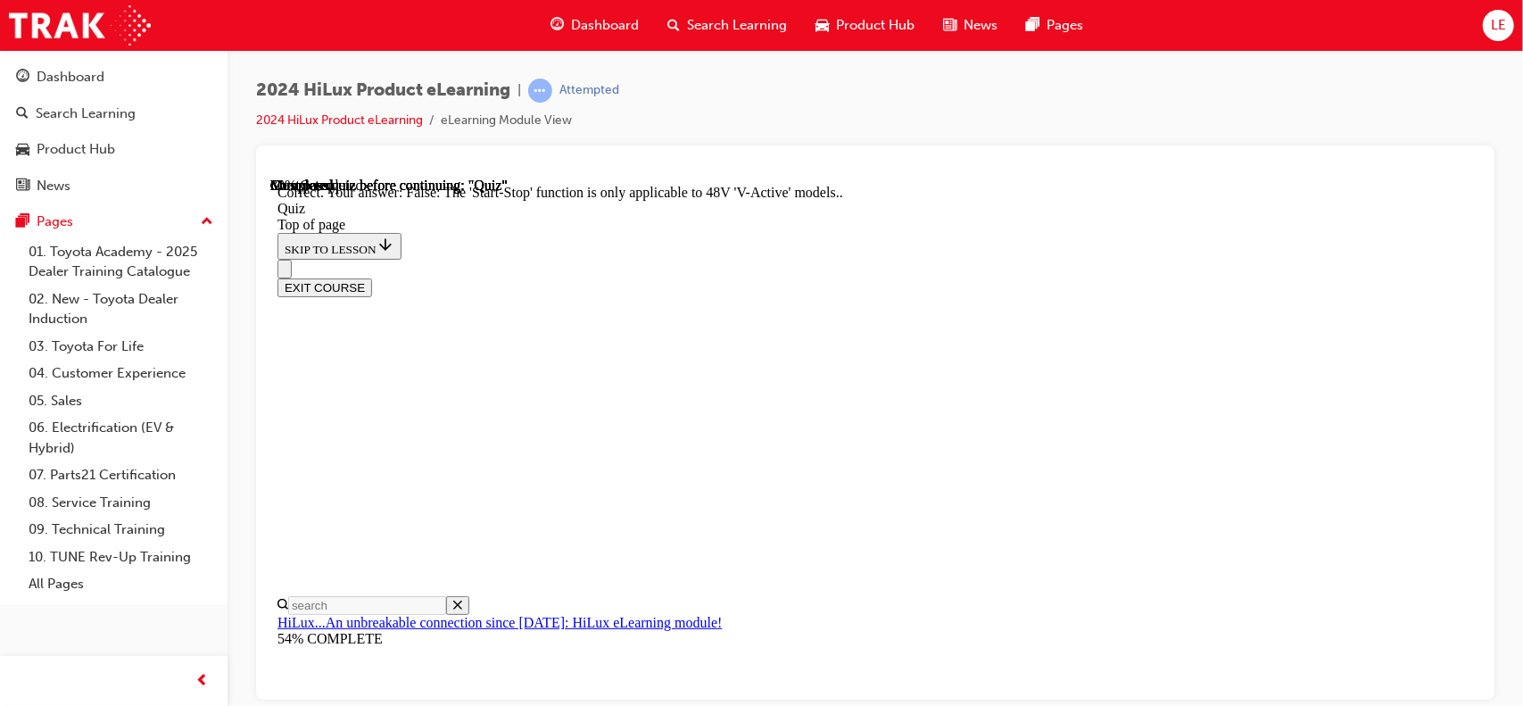
scroll to position [328, 0]
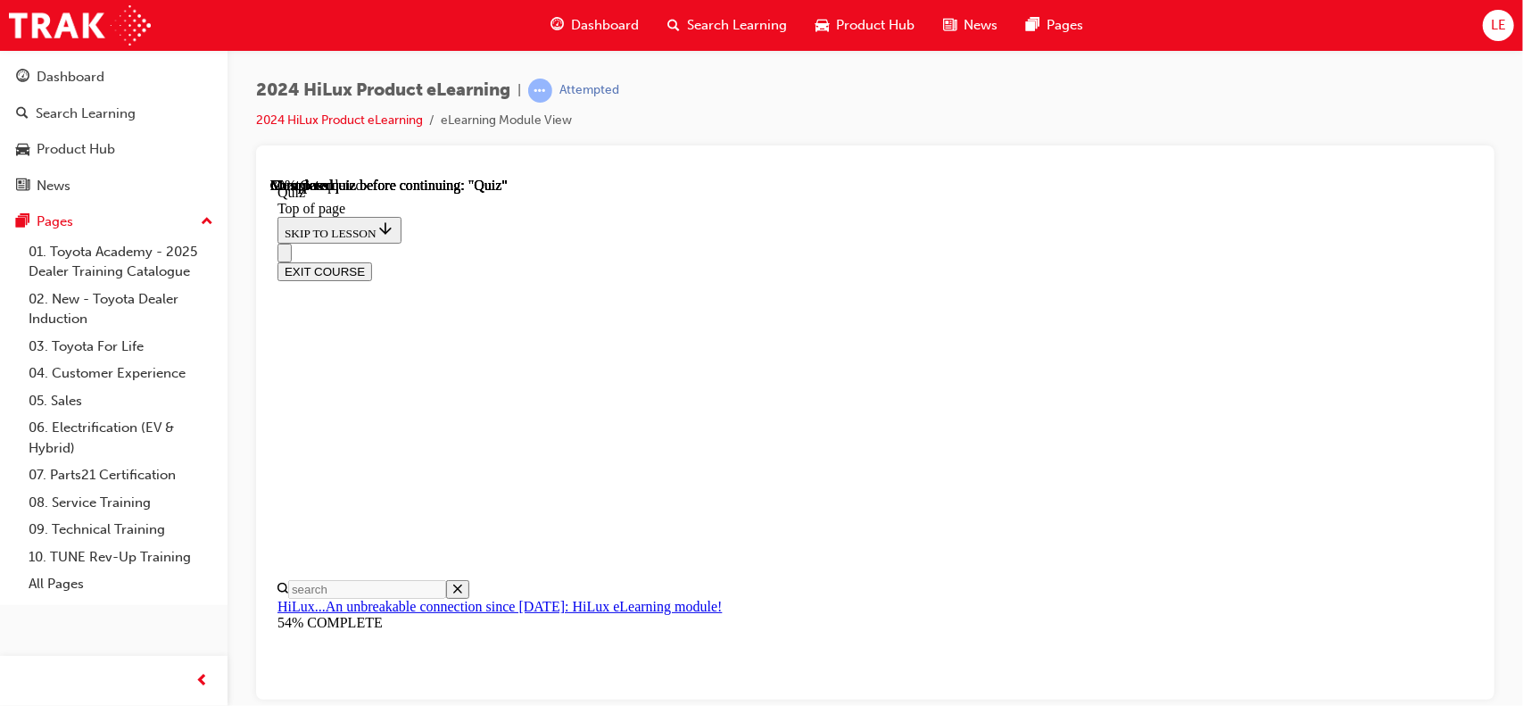
scroll to position [268, 0]
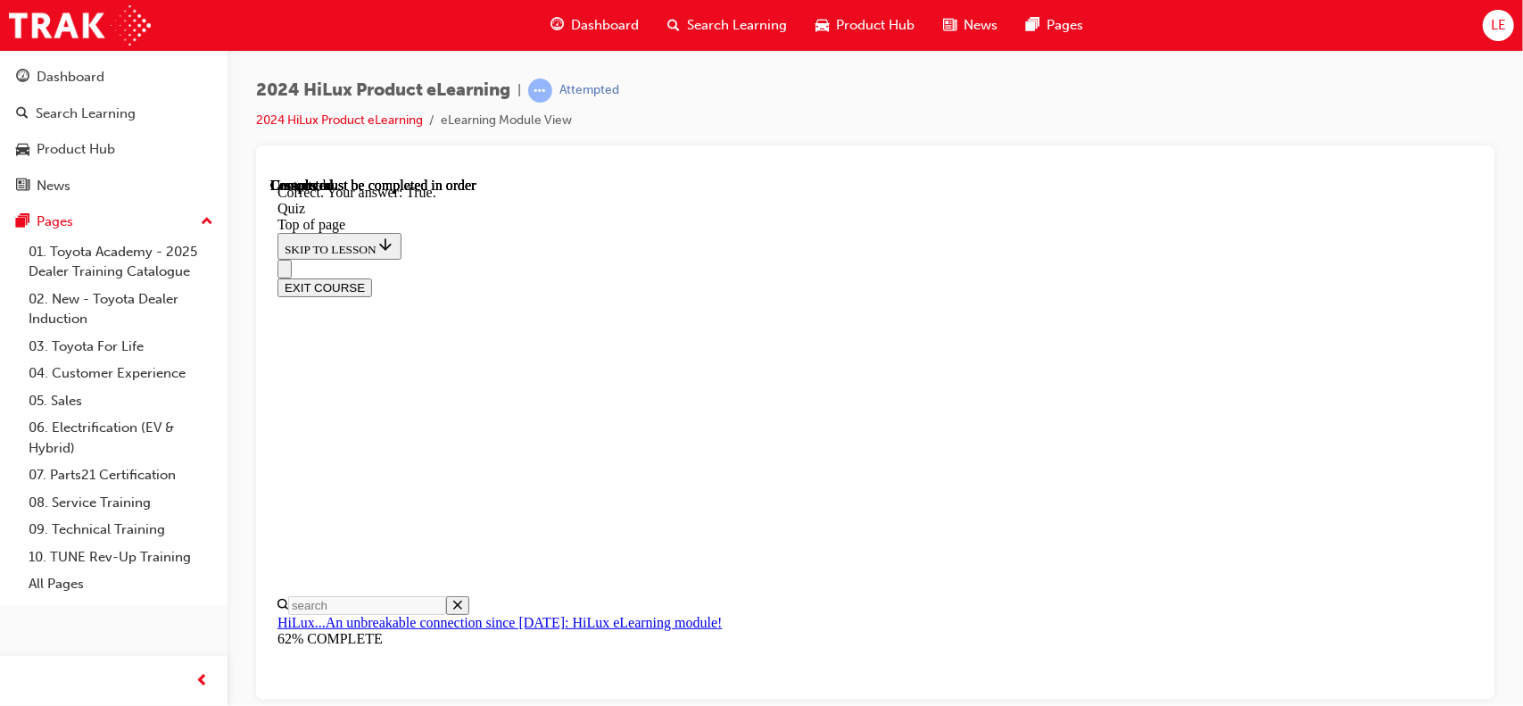
scroll to position [353, 0]
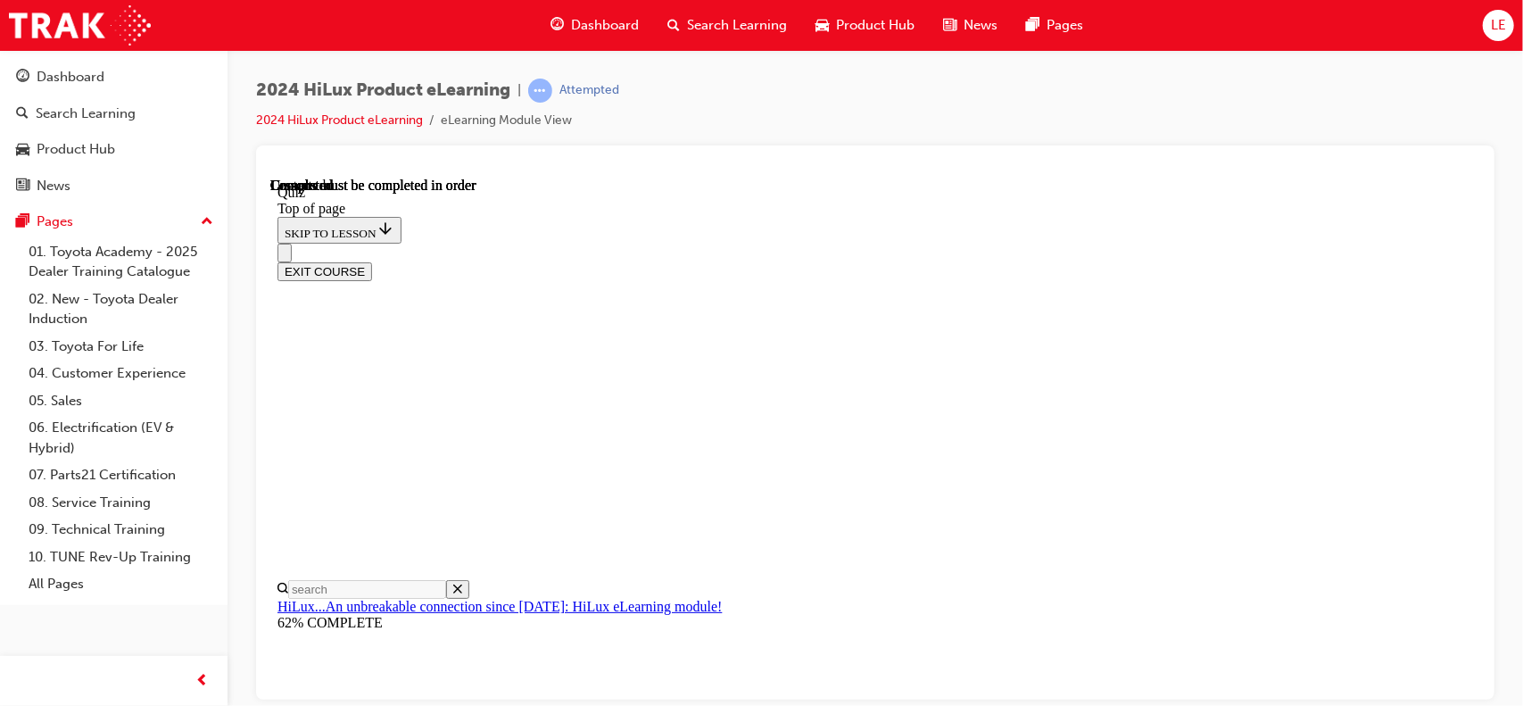
scroll to position [443, 0]
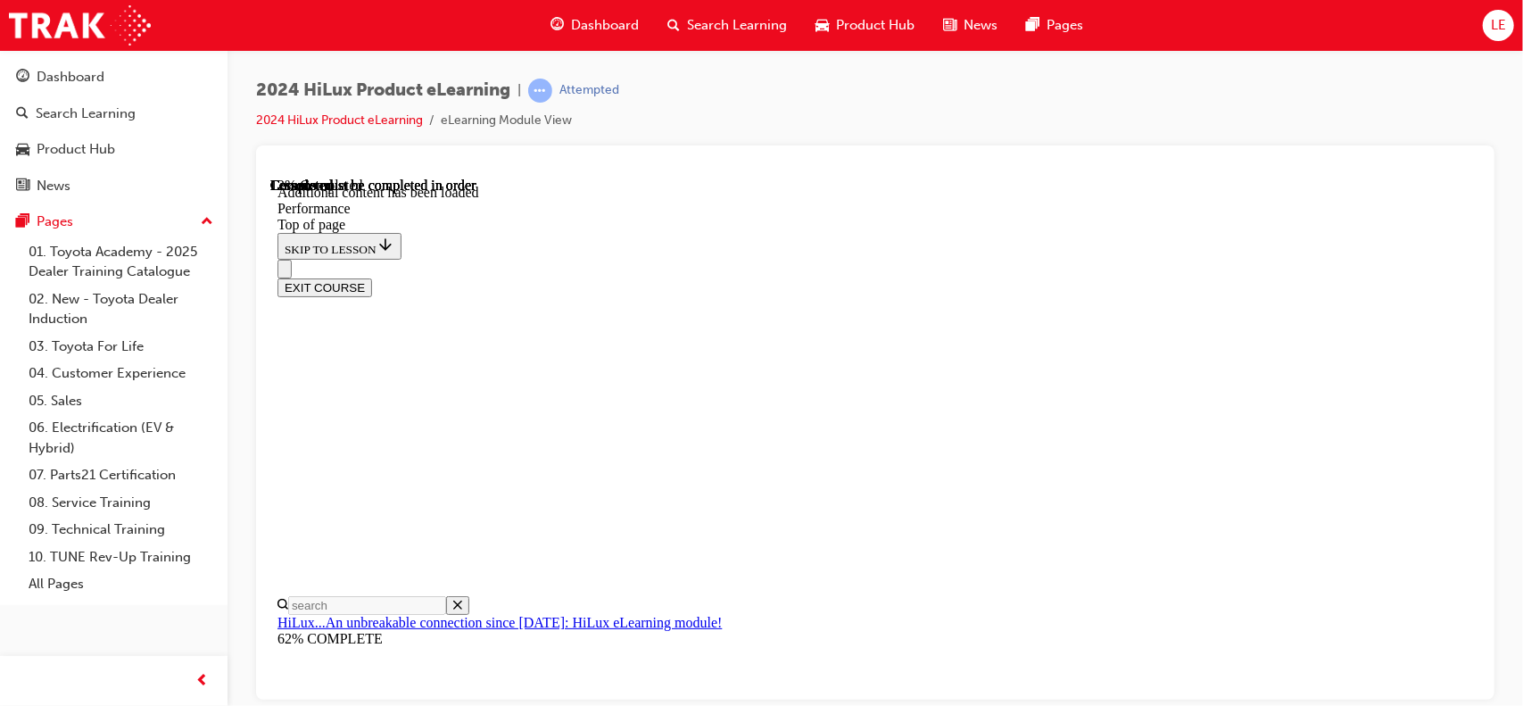
scroll to position [1580, 0]
drag, startPoint x: 1287, startPoint y: 278, endPoint x: 1313, endPoint y: 347, distance: 73.4
drag, startPoint x: 1280, startPoint y: 417, endPoint x: 1309, endPoint y: 444, distance: 39.8
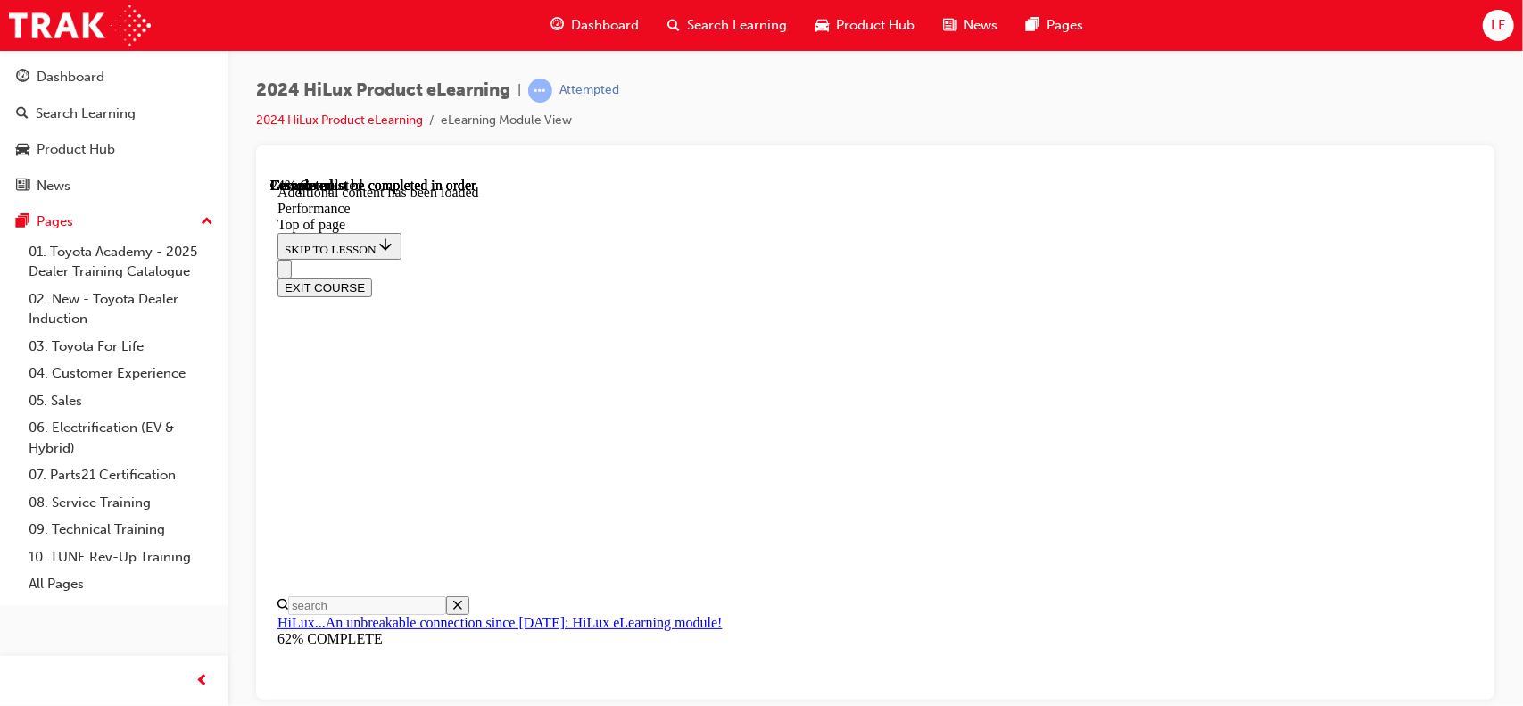
click at [1033, 259] on div "EXIT COURSE" at bounding box center [867, 277] width 1181 height 37
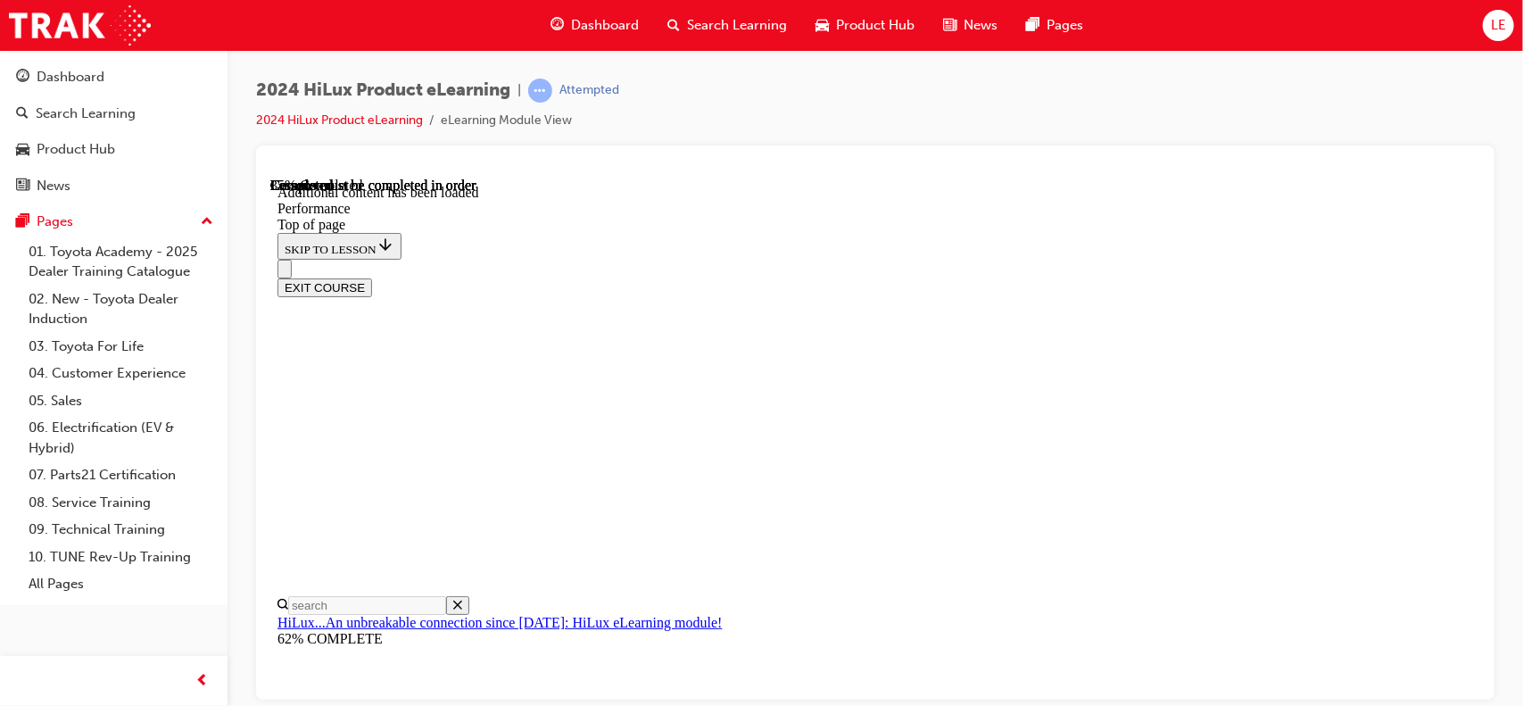
click at [1129, 259] on div "EXIT COURSE" at bounding box center [867, 277] width 1181 height 37
click at [1264, 259] on div "EXIT COURSE" at bounding box center [867, 277] width 1181 height 37
click at [1259, 259] on div "EXIT COURSE" at bounding box center [867, 277] width 1181 height 37
click at [984, 259] on div "EXIT COURSE" at bounding box center [867, 277] width 1181 height 37
click at [1018, 259] on div "EXIT COURSE" at bounding box center [867, 277] width 1181 height 37
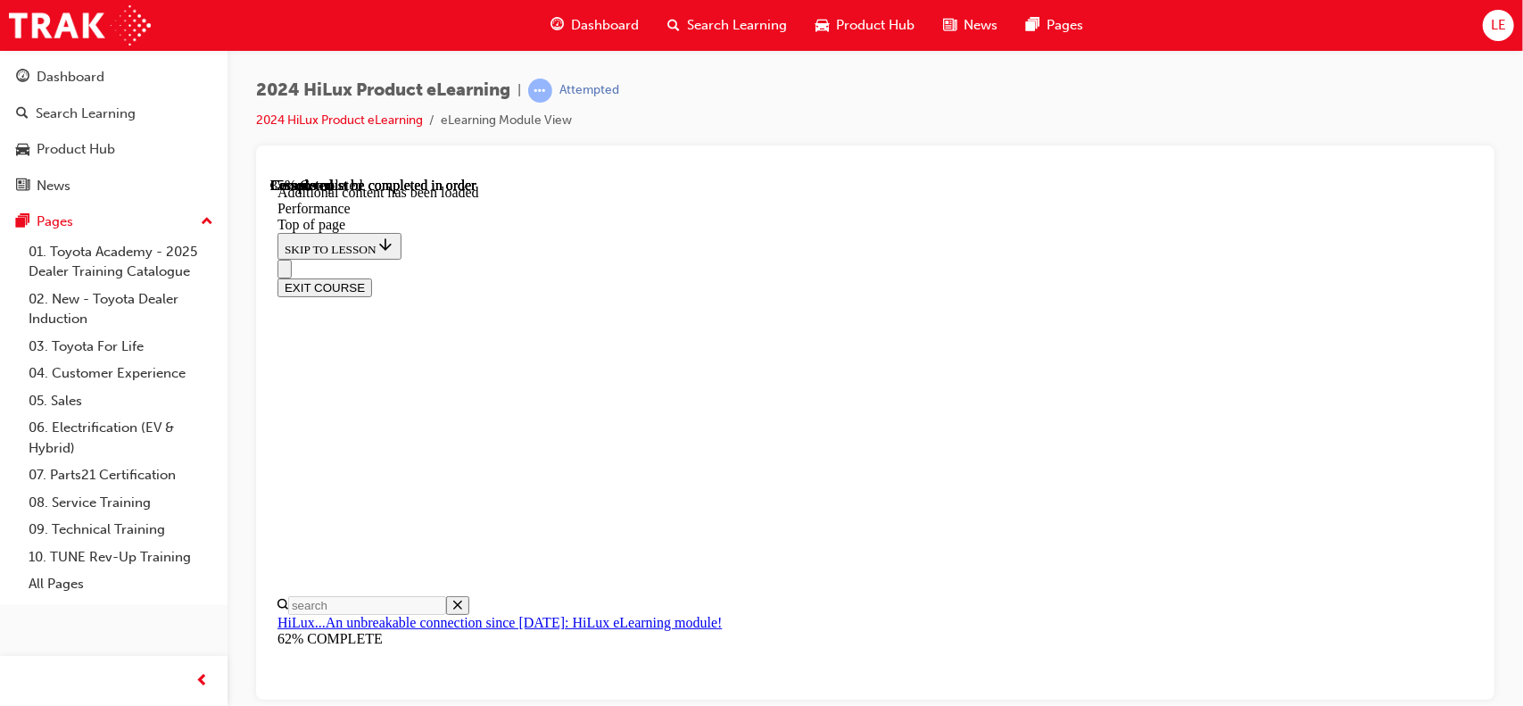
scroll to position [5508, 0]
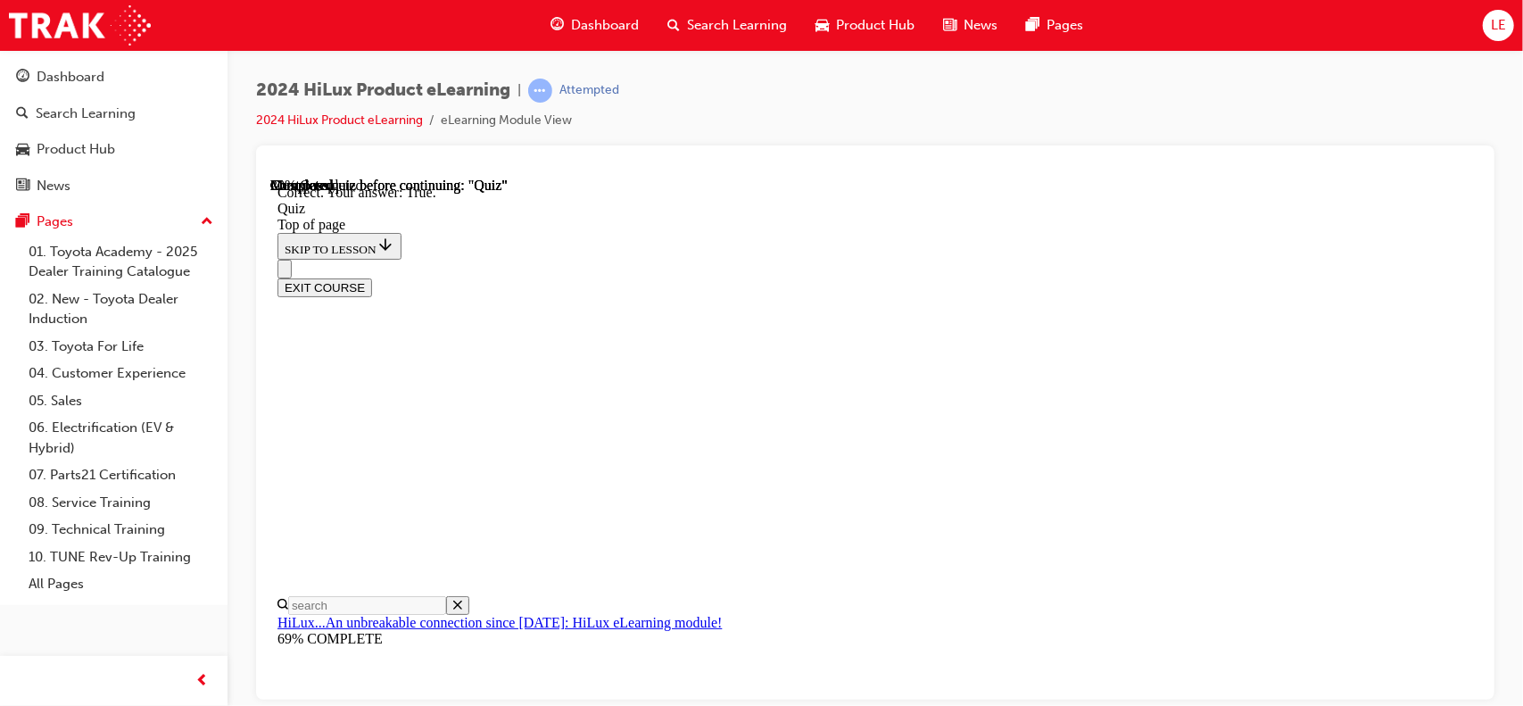
scroll to position [323, 0]
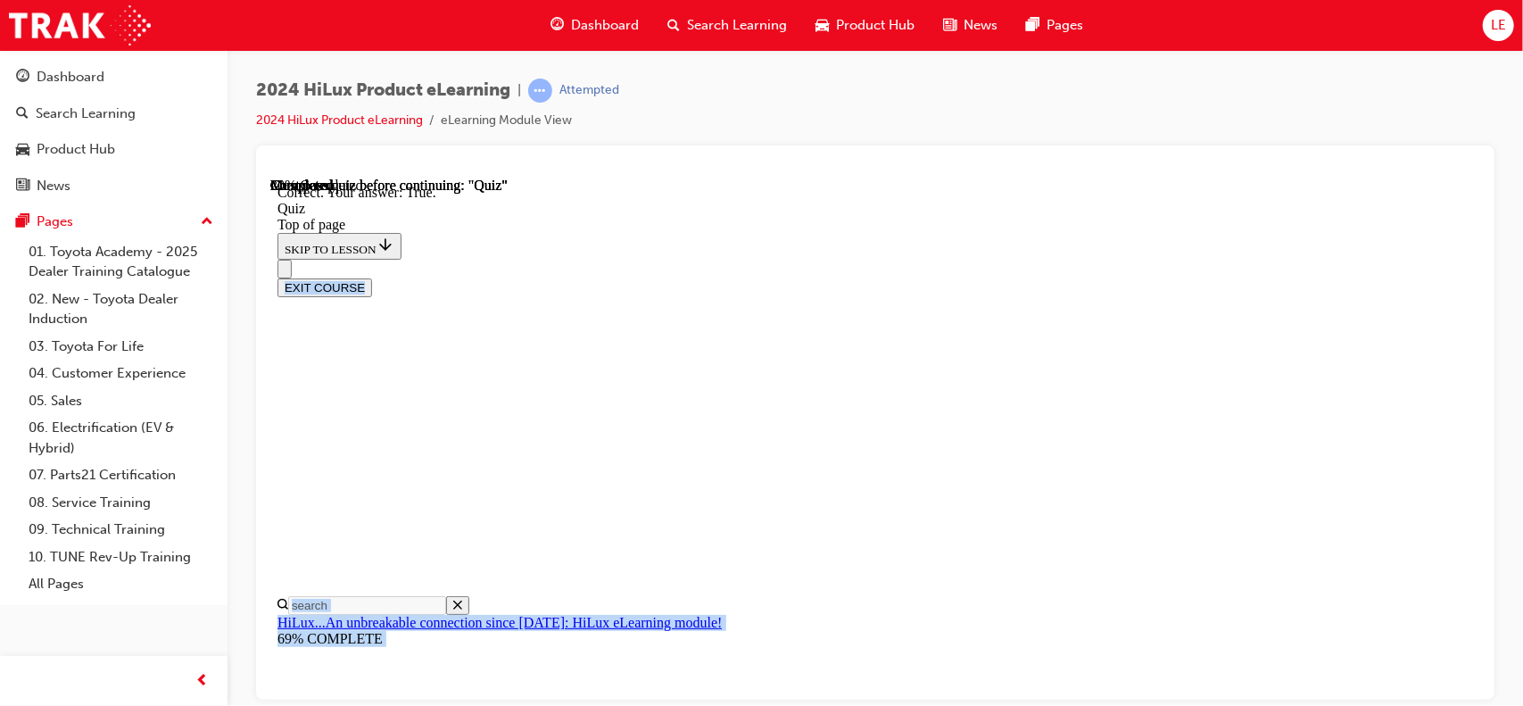
drag, startPoint x: 799, startPoint y: 324, endPoint x: 709, endPoint y: 211, distance: 144.8
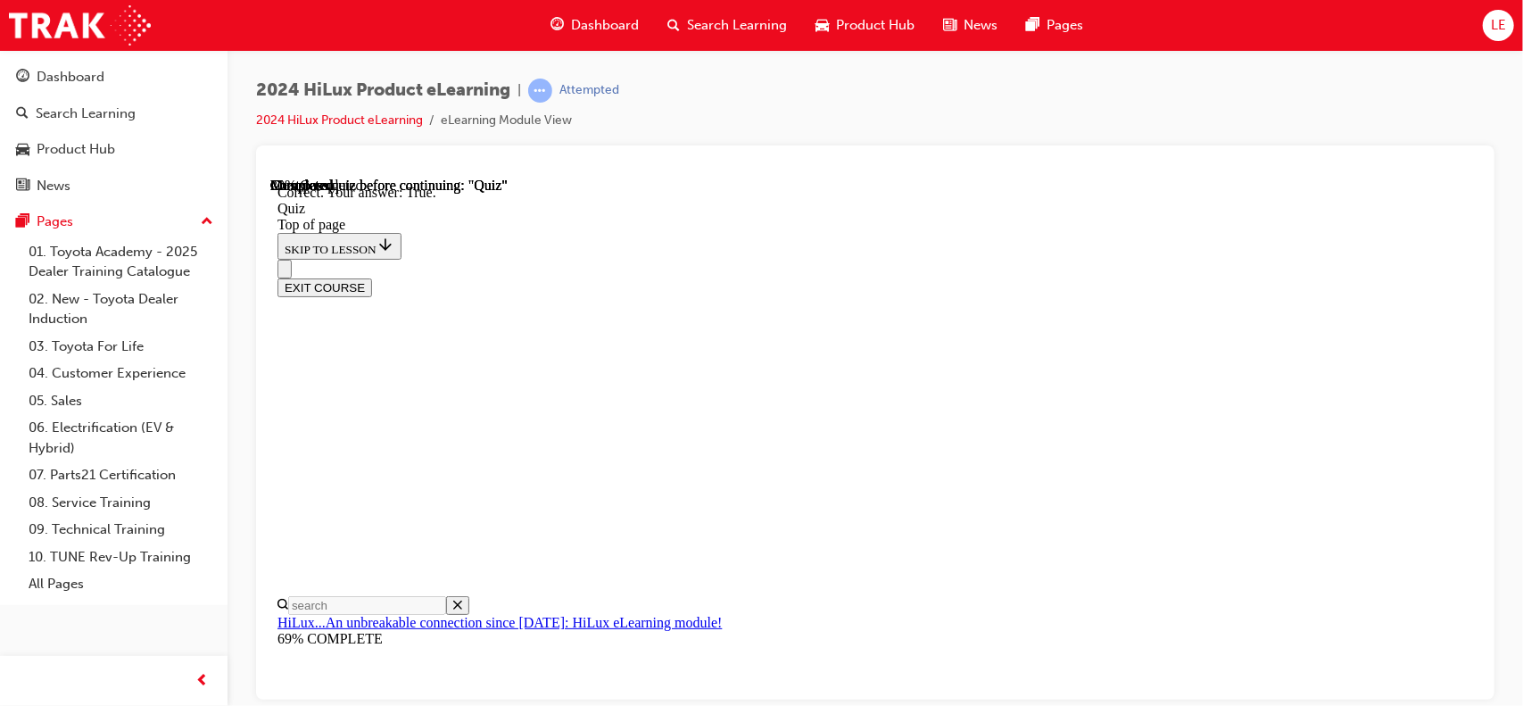
drag, startPoint x: 799, startPoint y: 319, endPoint x: 715, endPoint y: 243, distance: 113.7
copy p "Up to what fuel consumption gains in percentage are achieved by combining the o…"
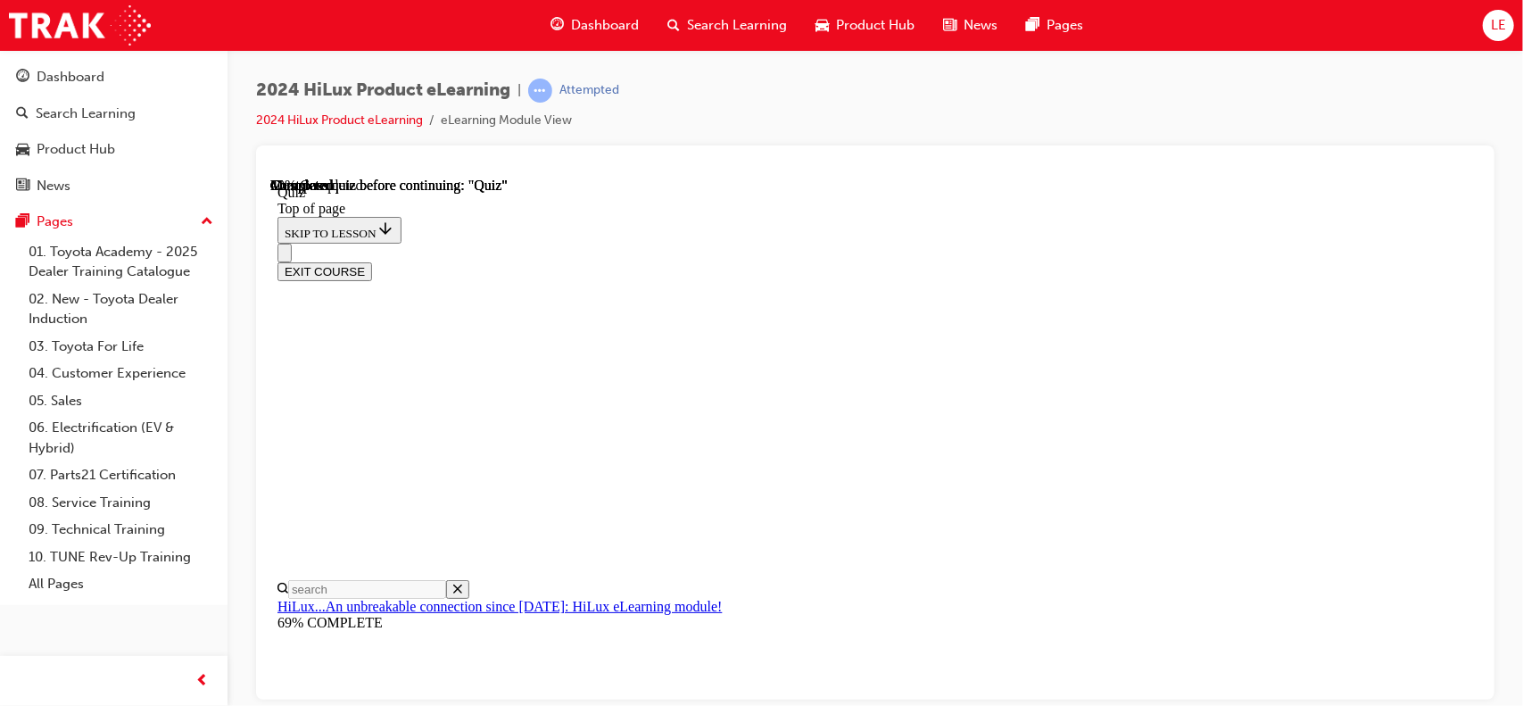
scroll to position [178, 0]
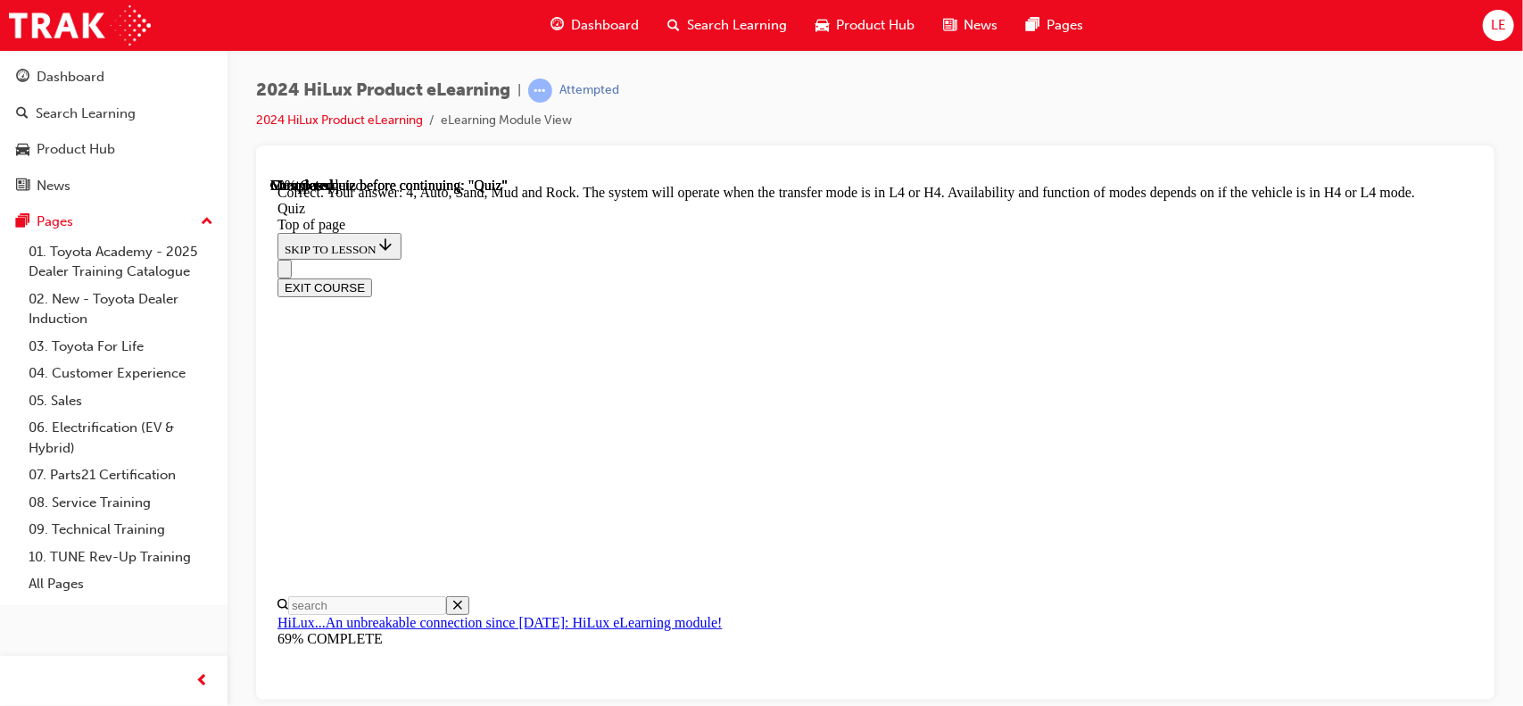
scroll to position [596, 0]
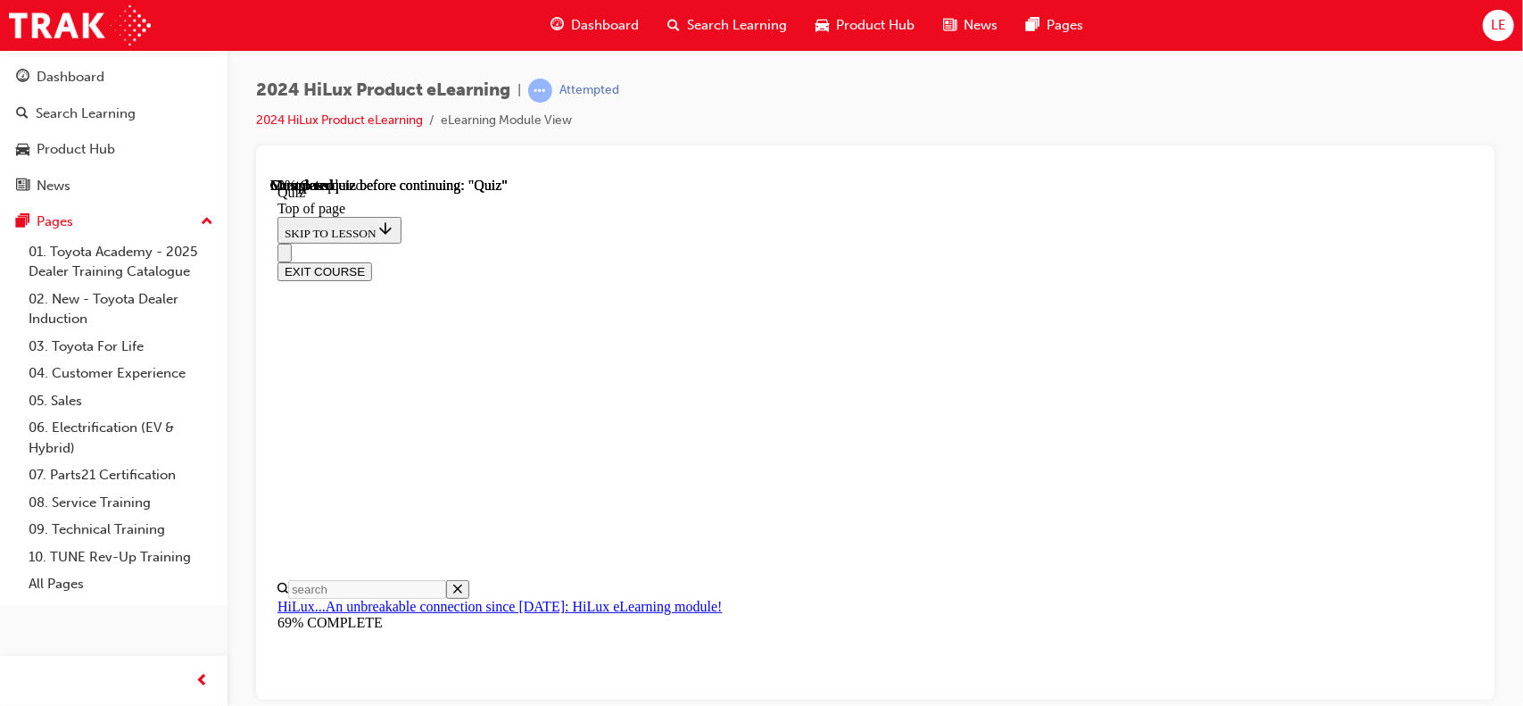
scroll to position [357, 0]
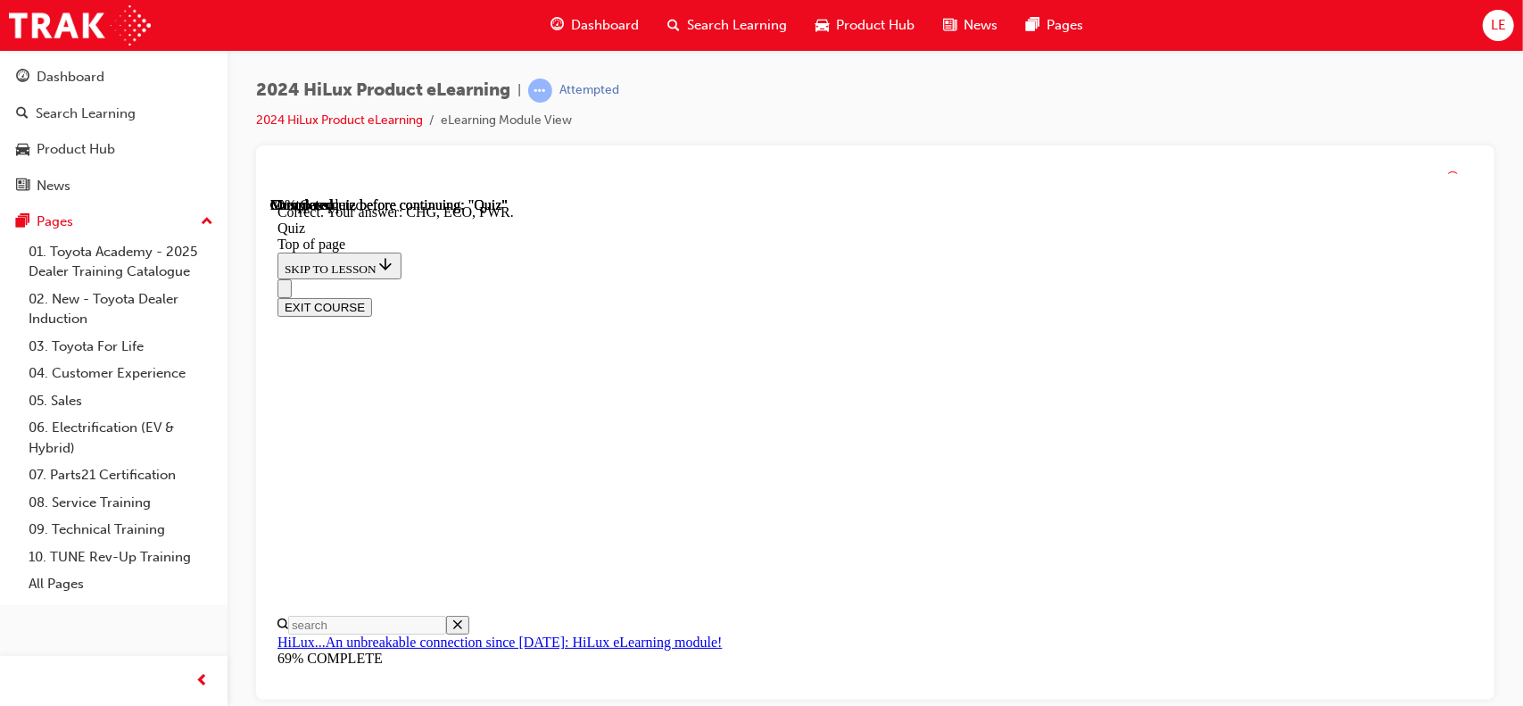
scroll to position [673, 0]
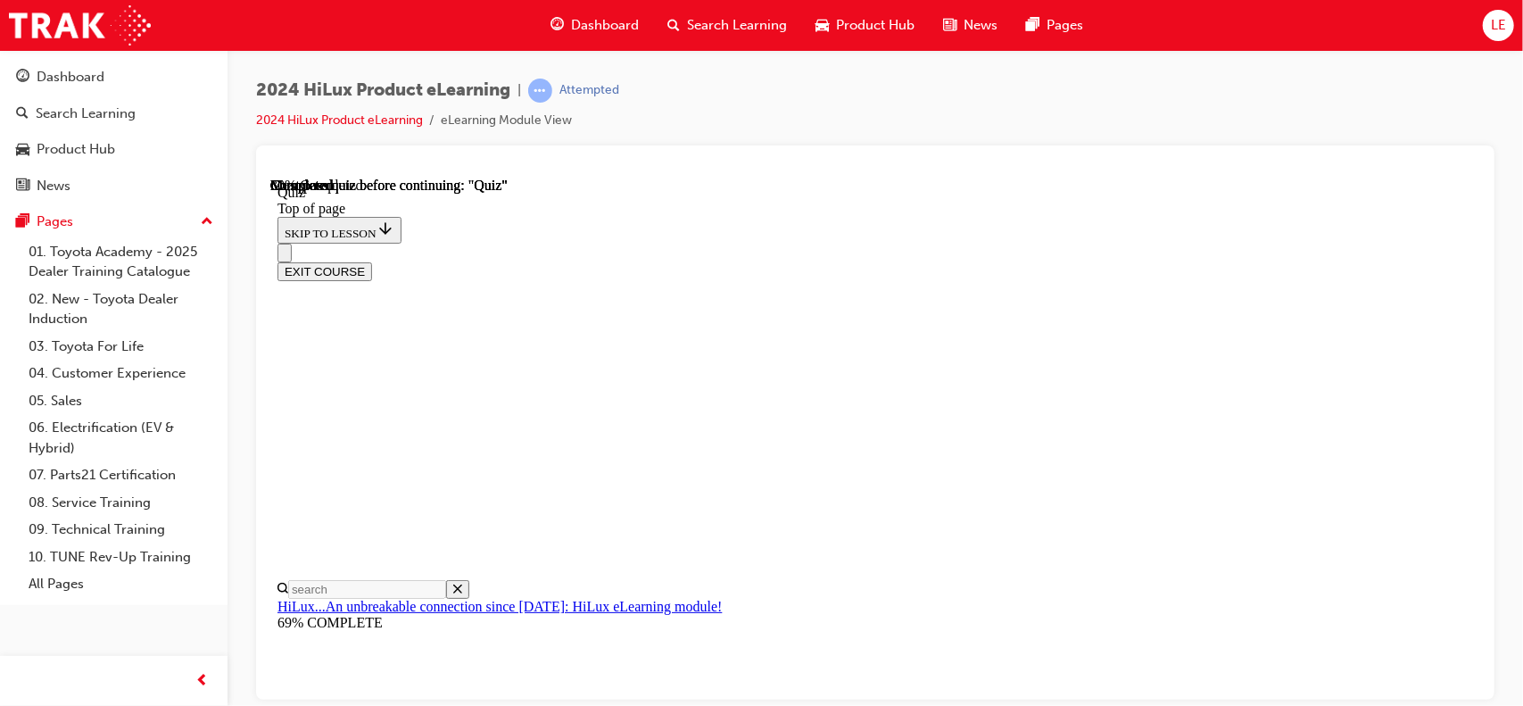
scroll to position [178, 0]
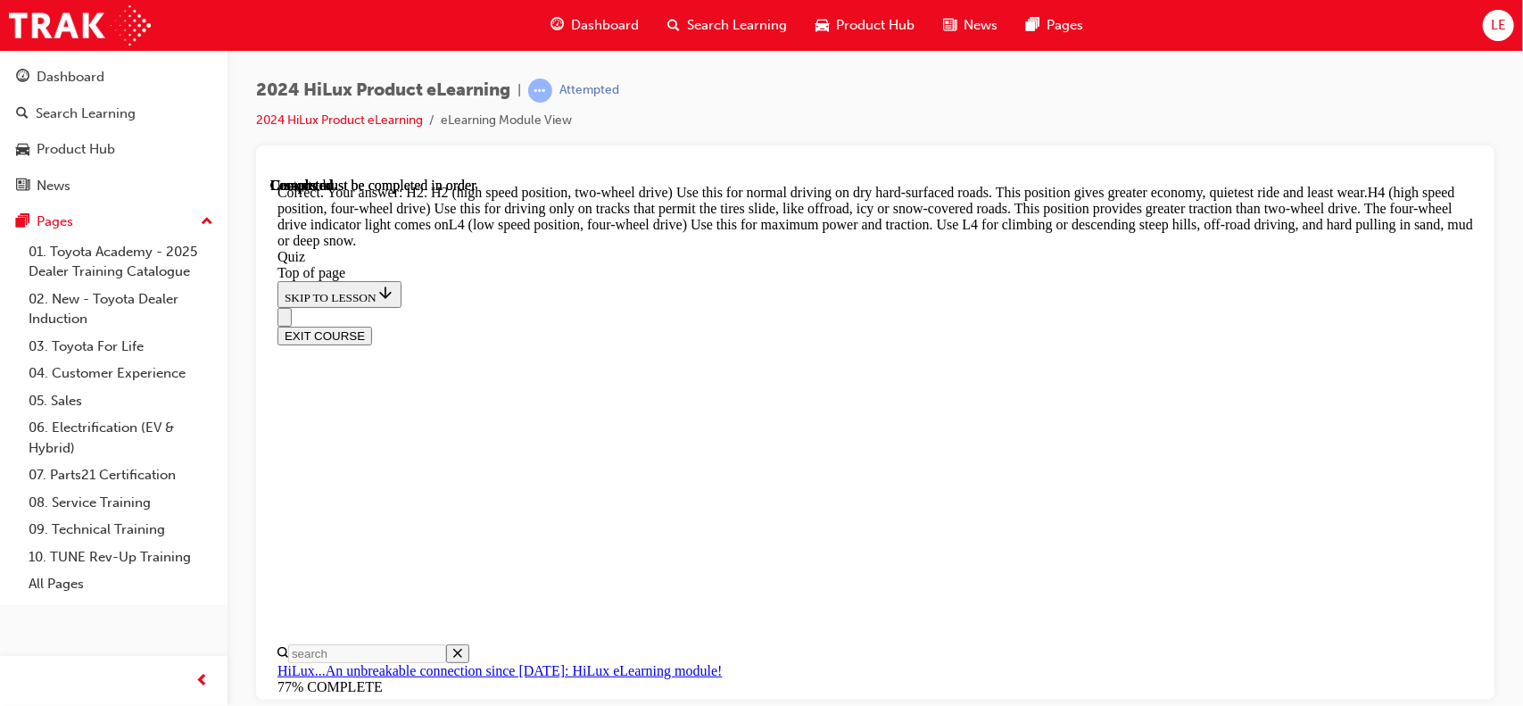
scroll to position [745, 0]
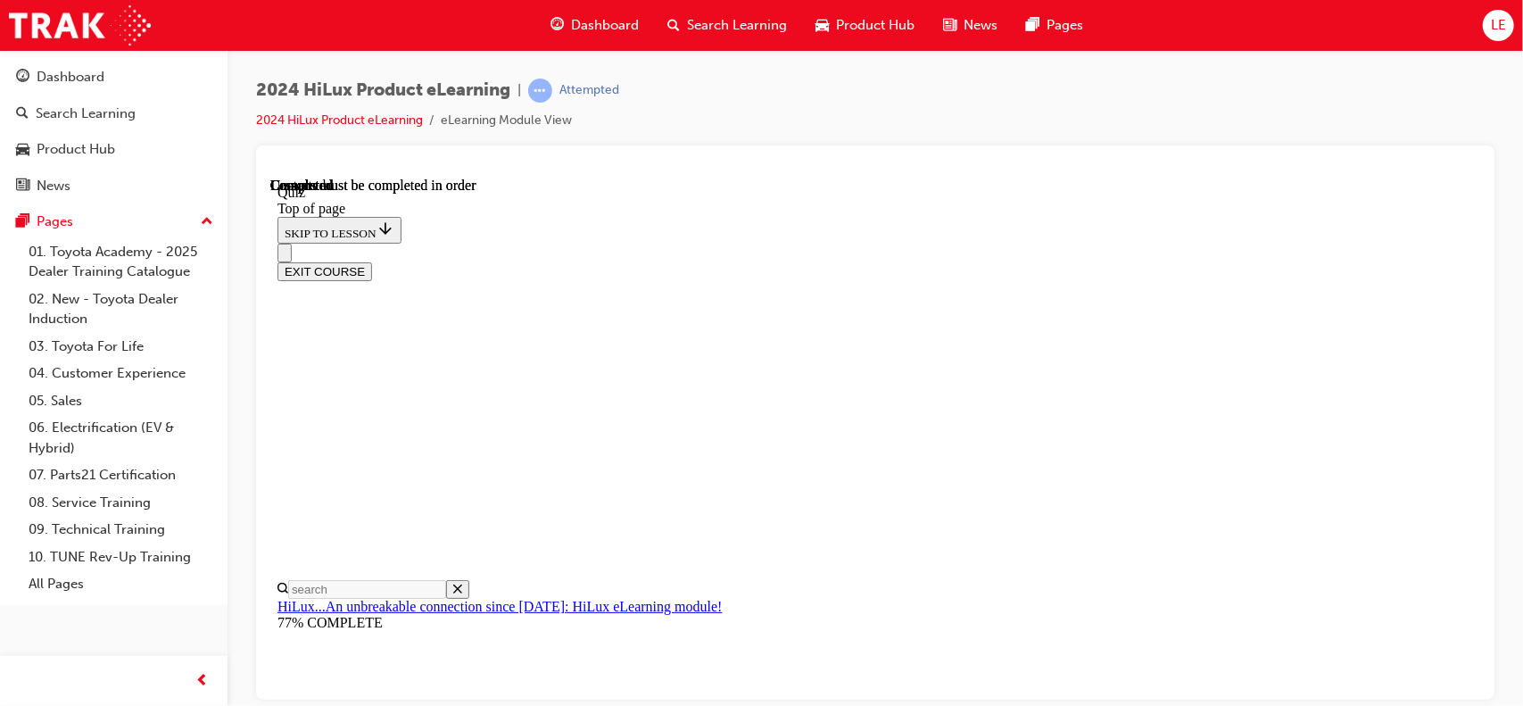
scroll to position [443, 0]
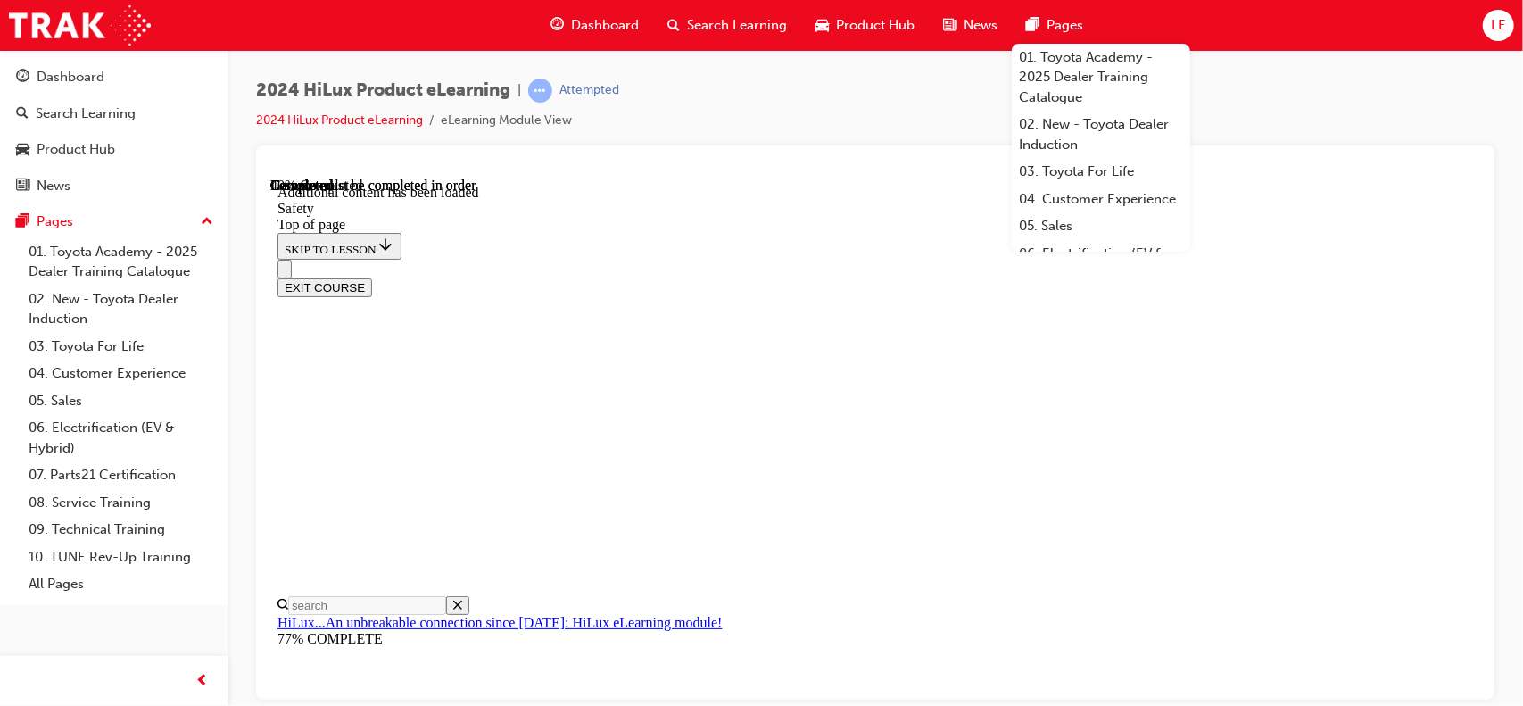
scroll to position [1047, 0]
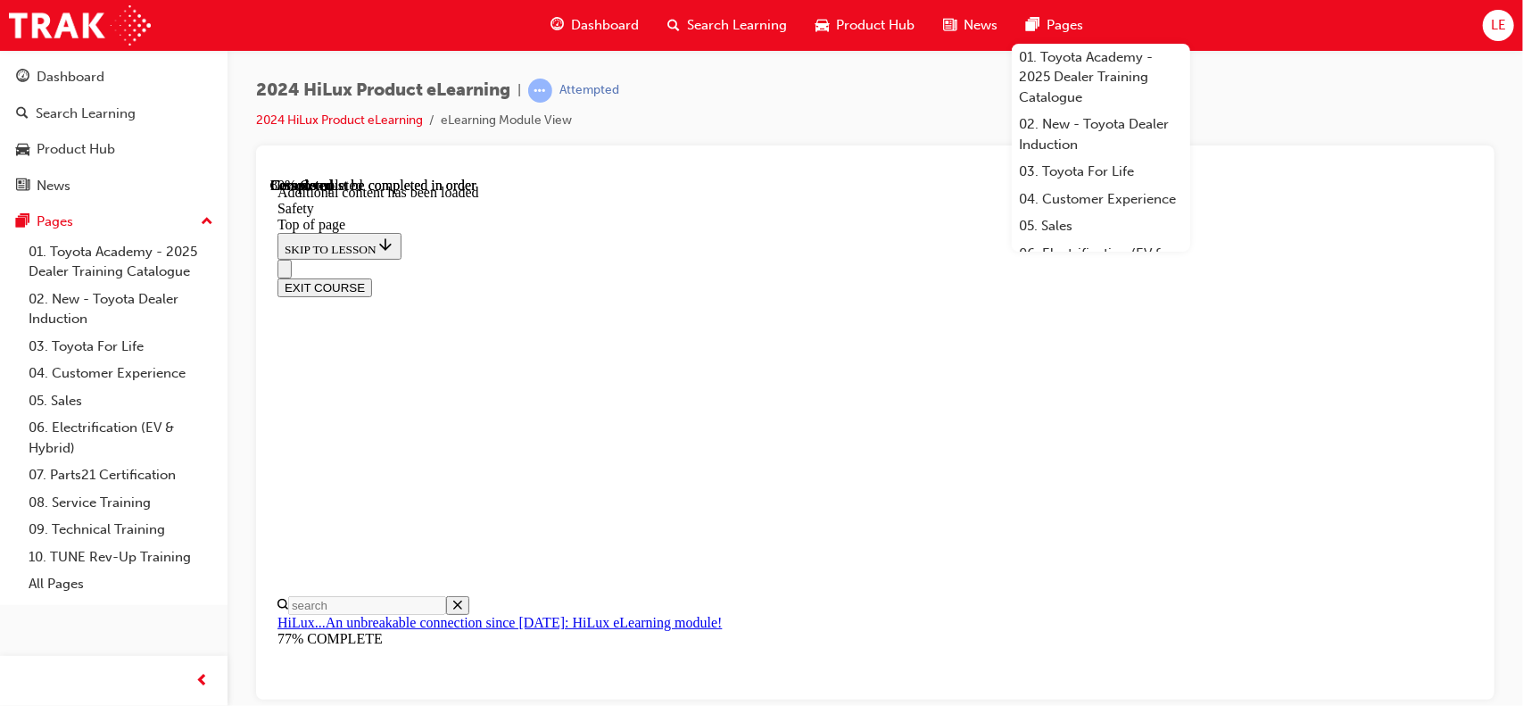
scroll to position [0, 0]
click at [892, 169] on div at bounding box center [875, 169] width 1210 height 18
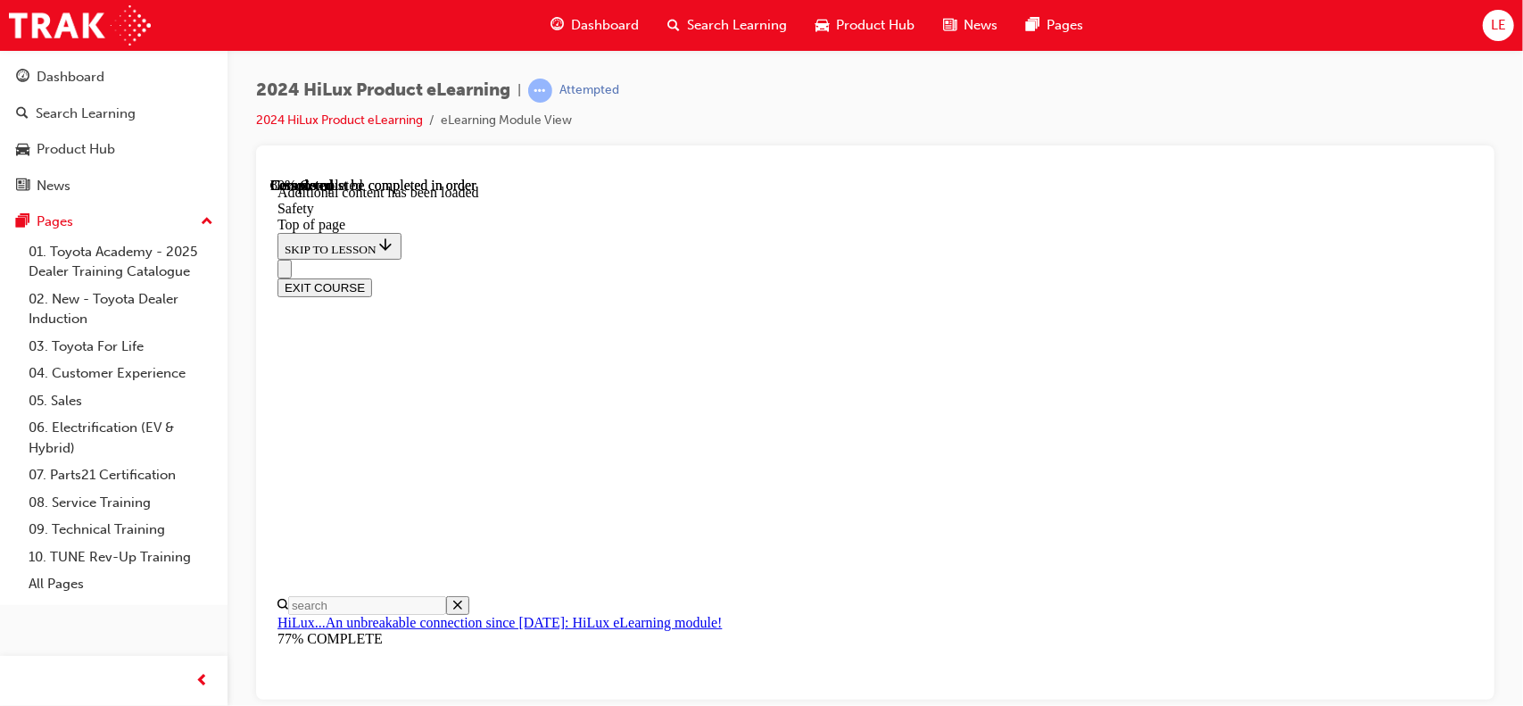
scroll to position [1642, 0]
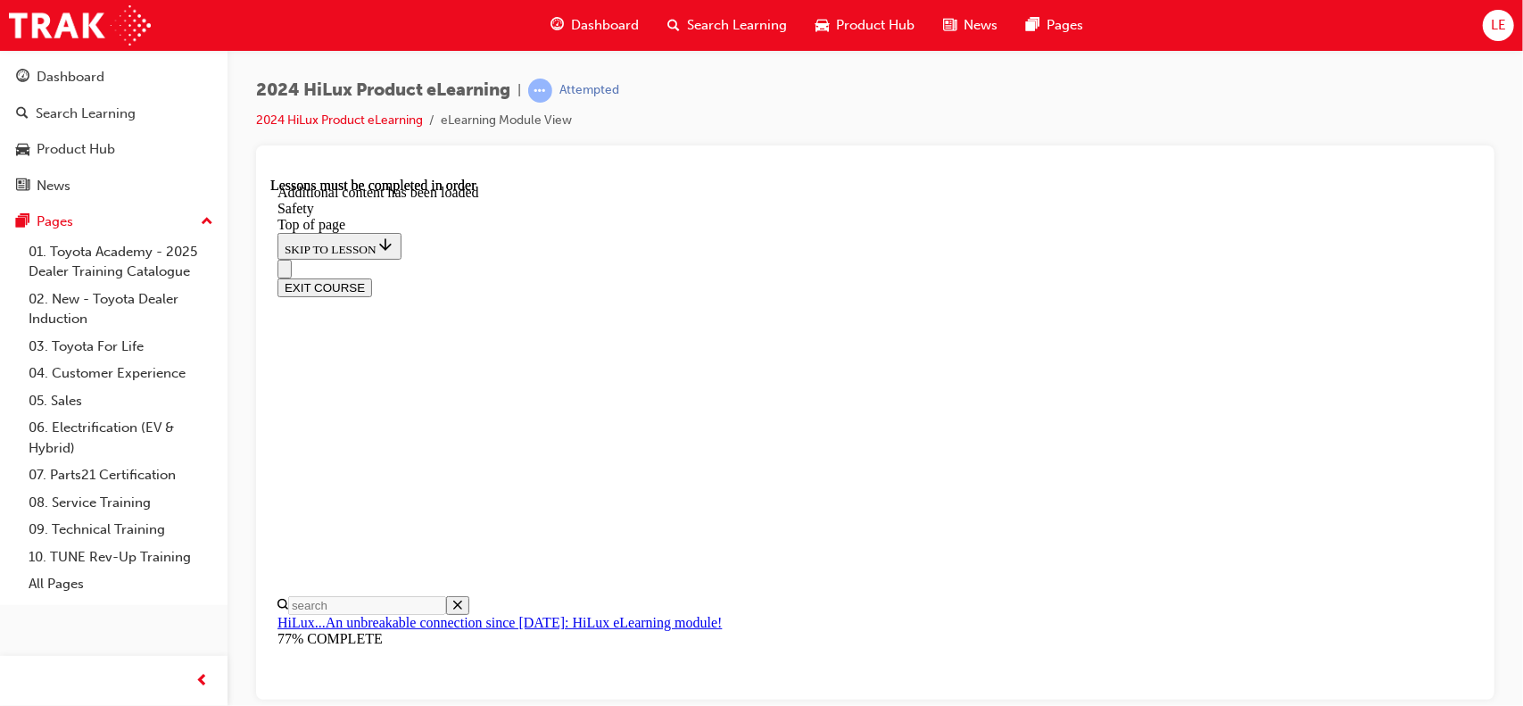
scroll to position [3860, 0]
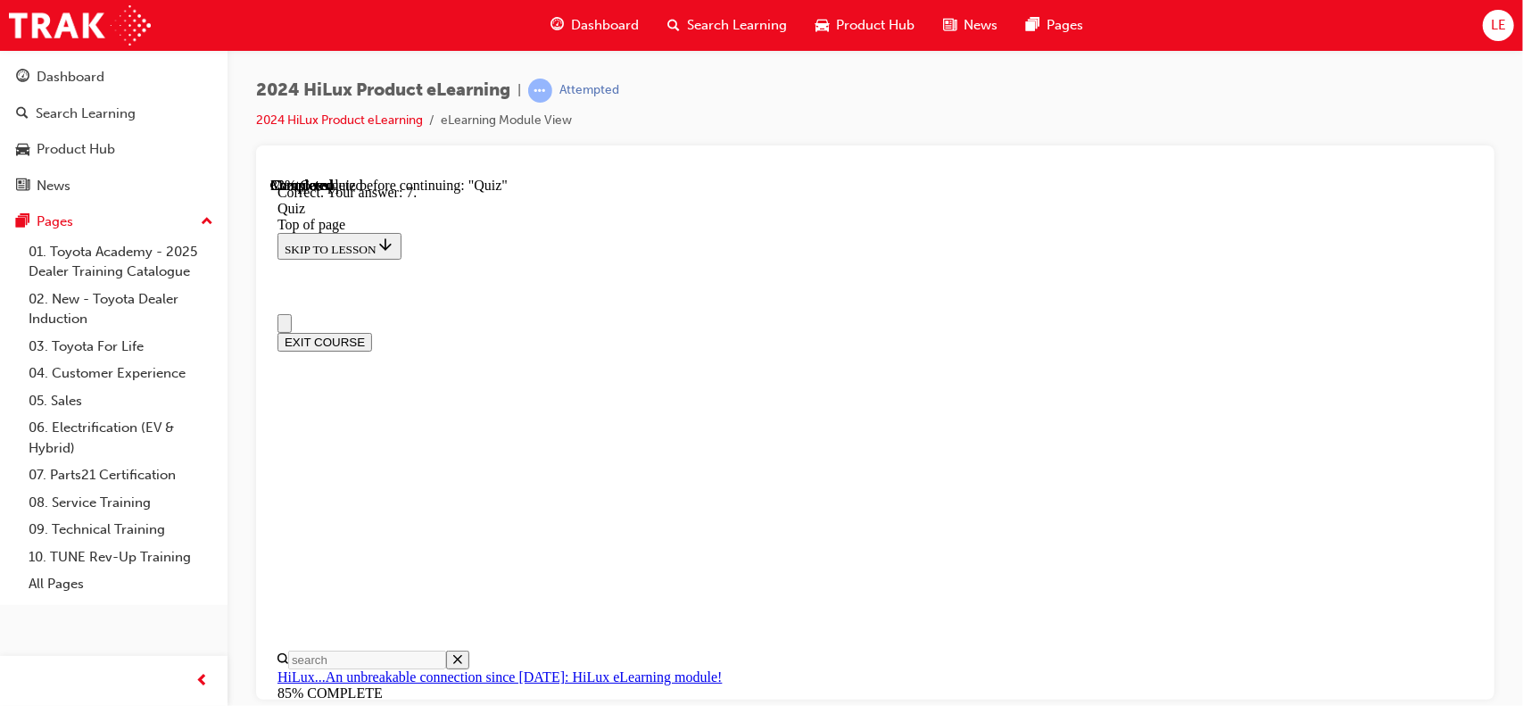
scroll to position [178, 0]
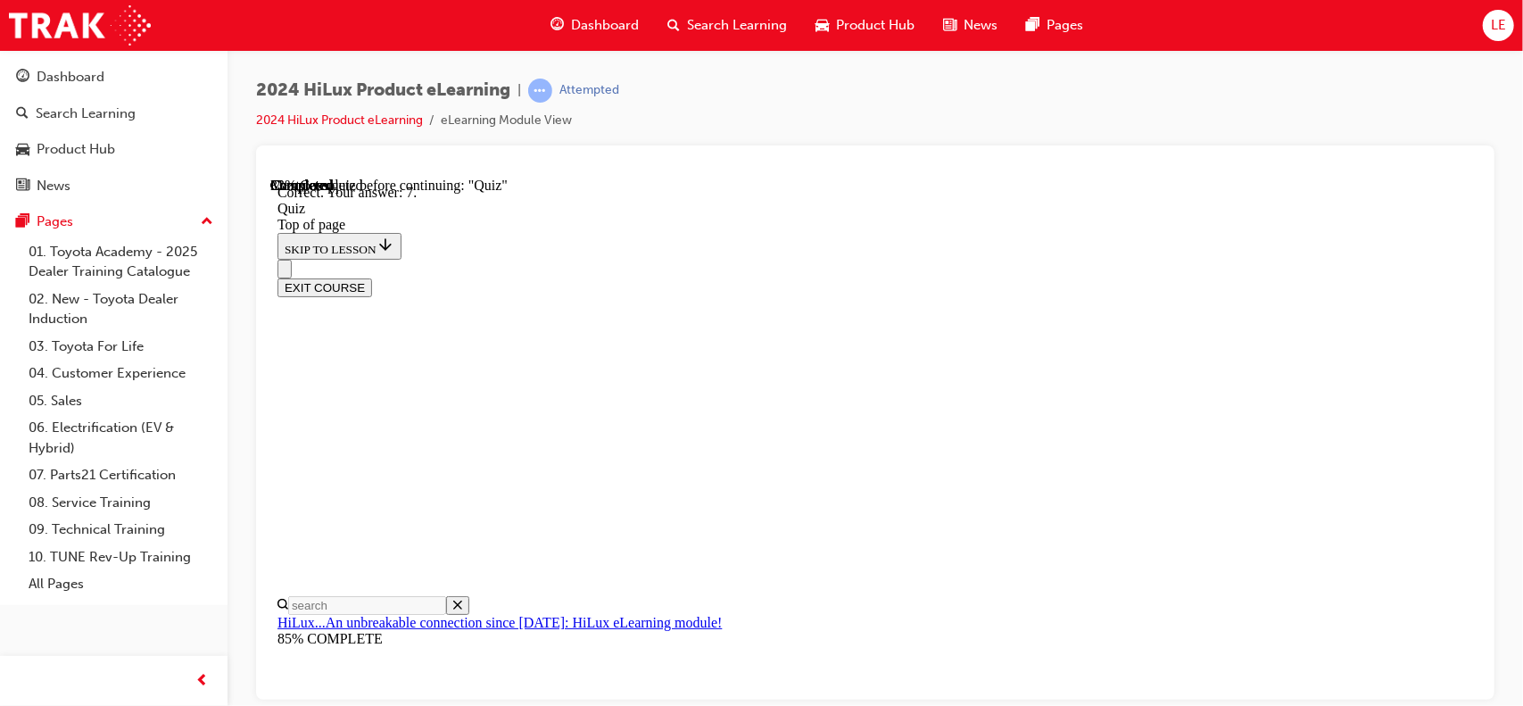
drag, startPoint x: 1243, startPoint y: 310, endPoint x: 713, endPoint y: 300, distance: 530.1
copy p "Which iteration of Toyota Safety Sense (TSS) comes standard on the HiLux?"
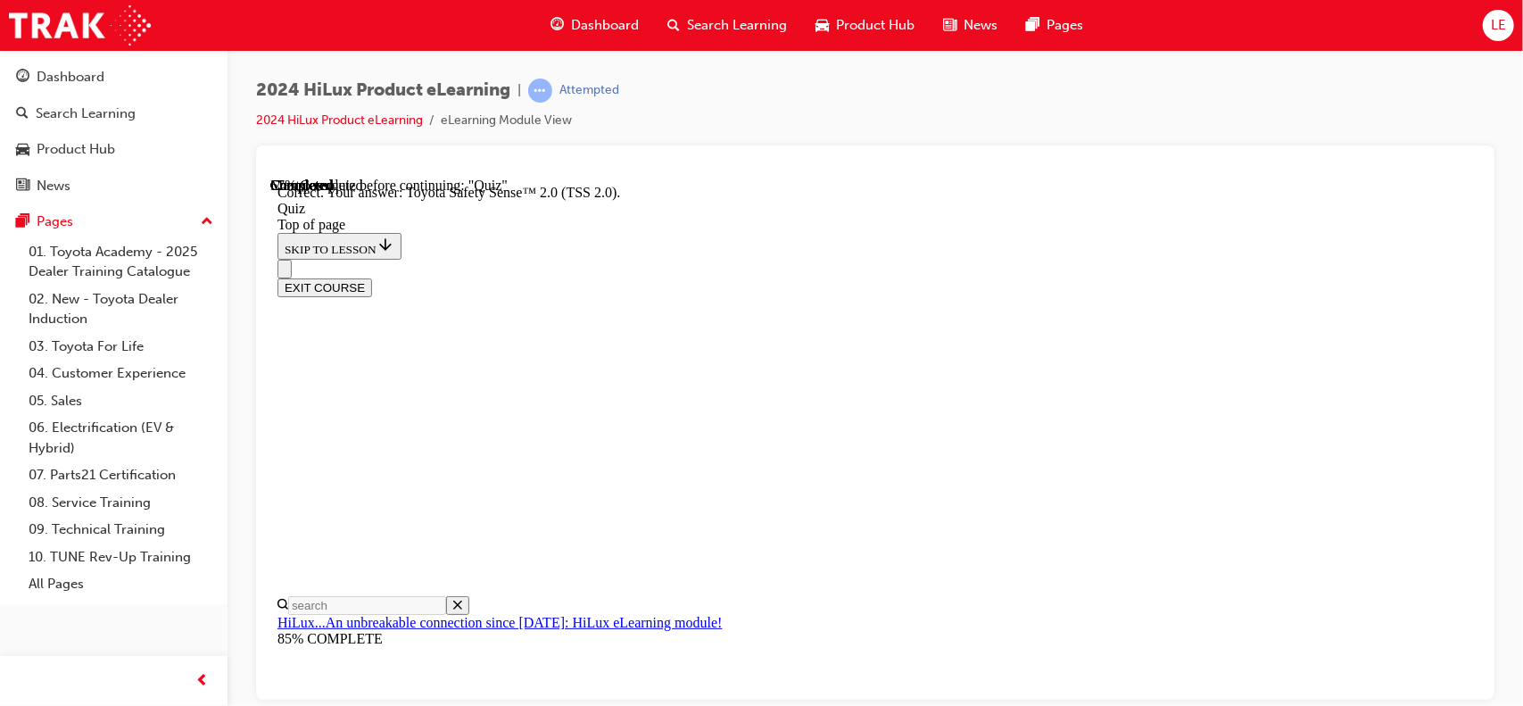
scroll to position [394, 0]
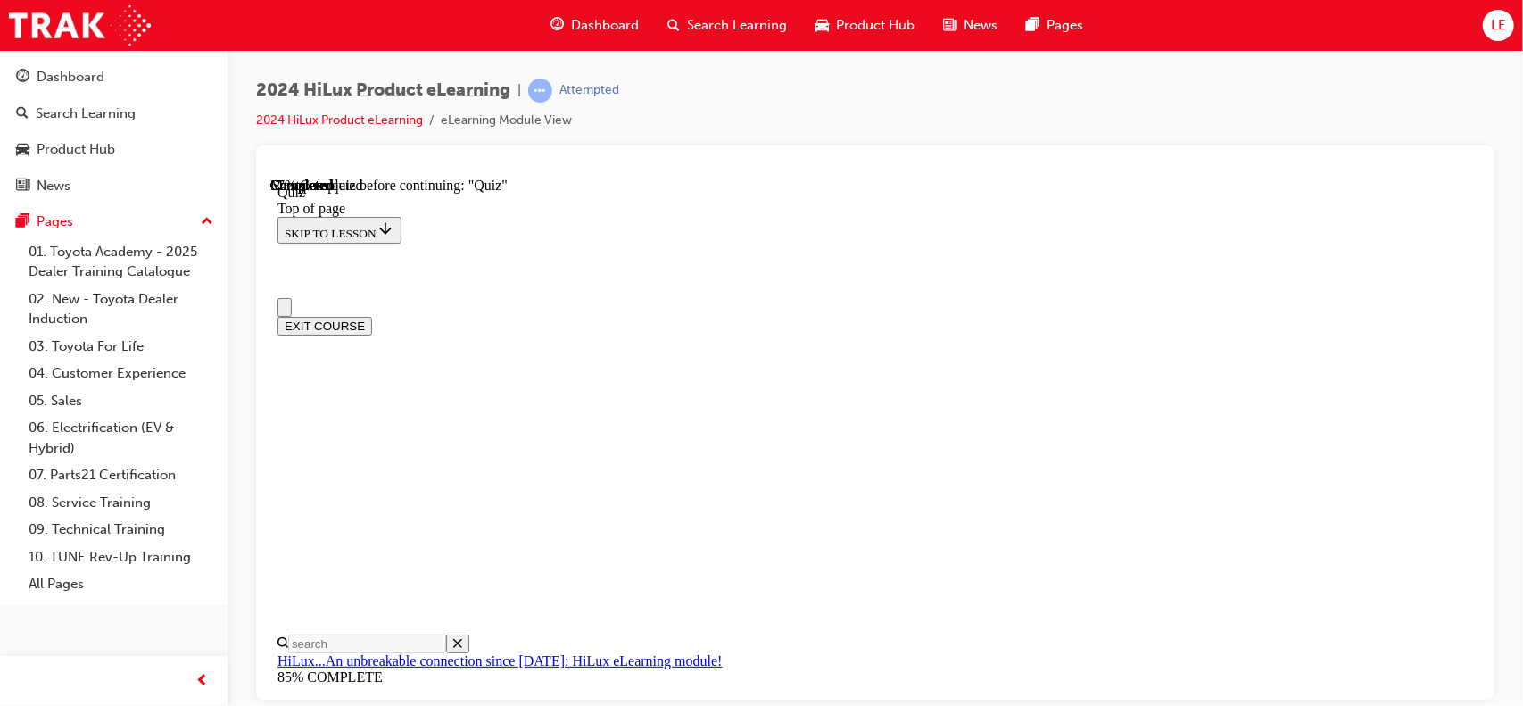
scroll to position [178, 0]
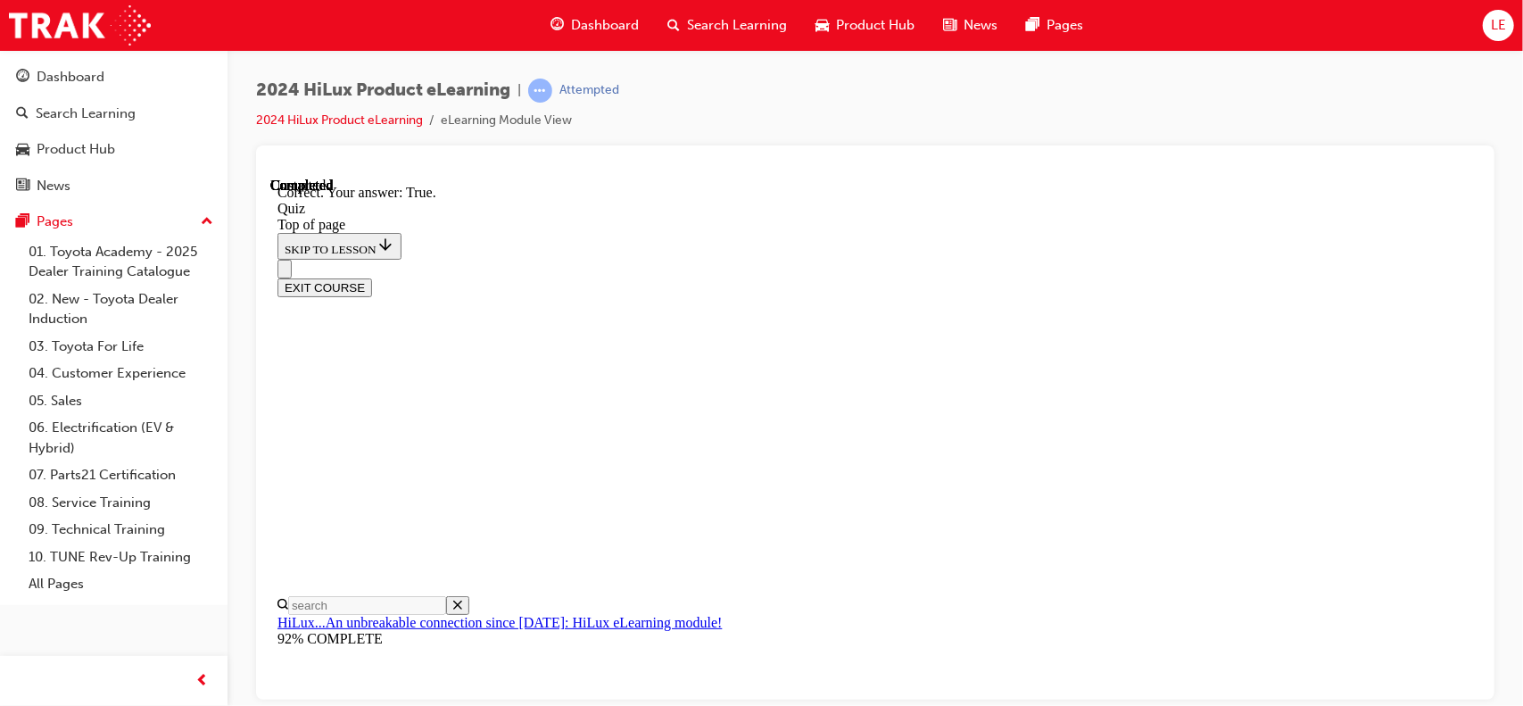
scroll to position [323, 0]
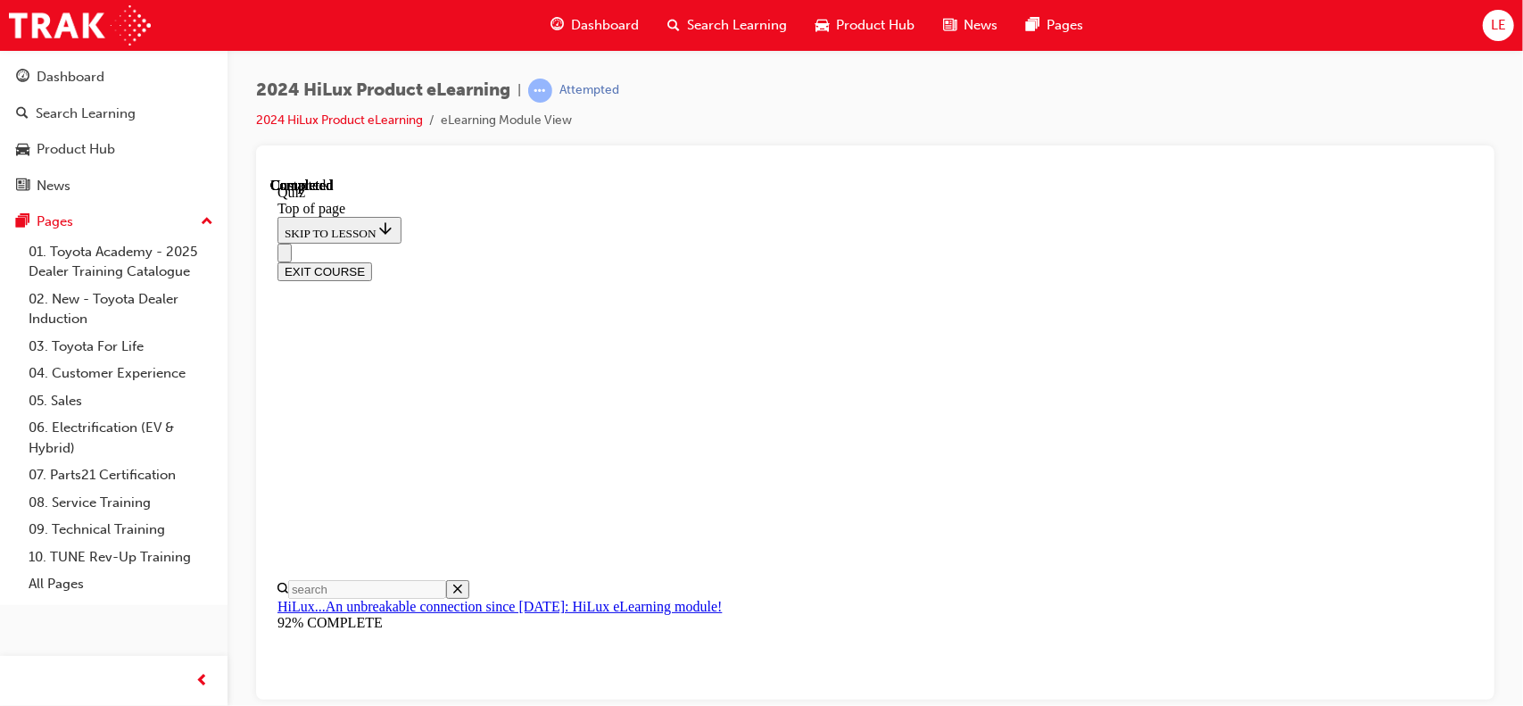
scroll to position [443, 0]
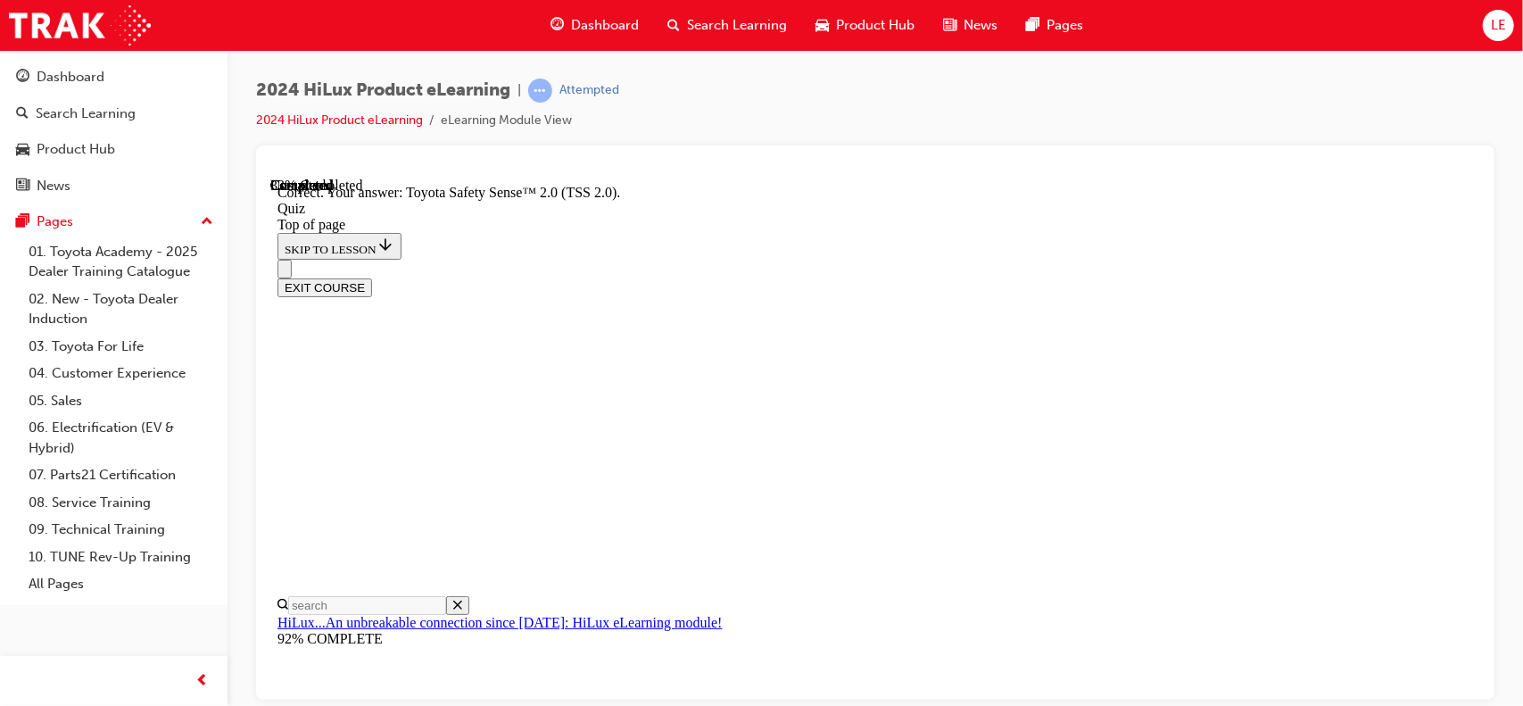
scroll to position [394, 0]
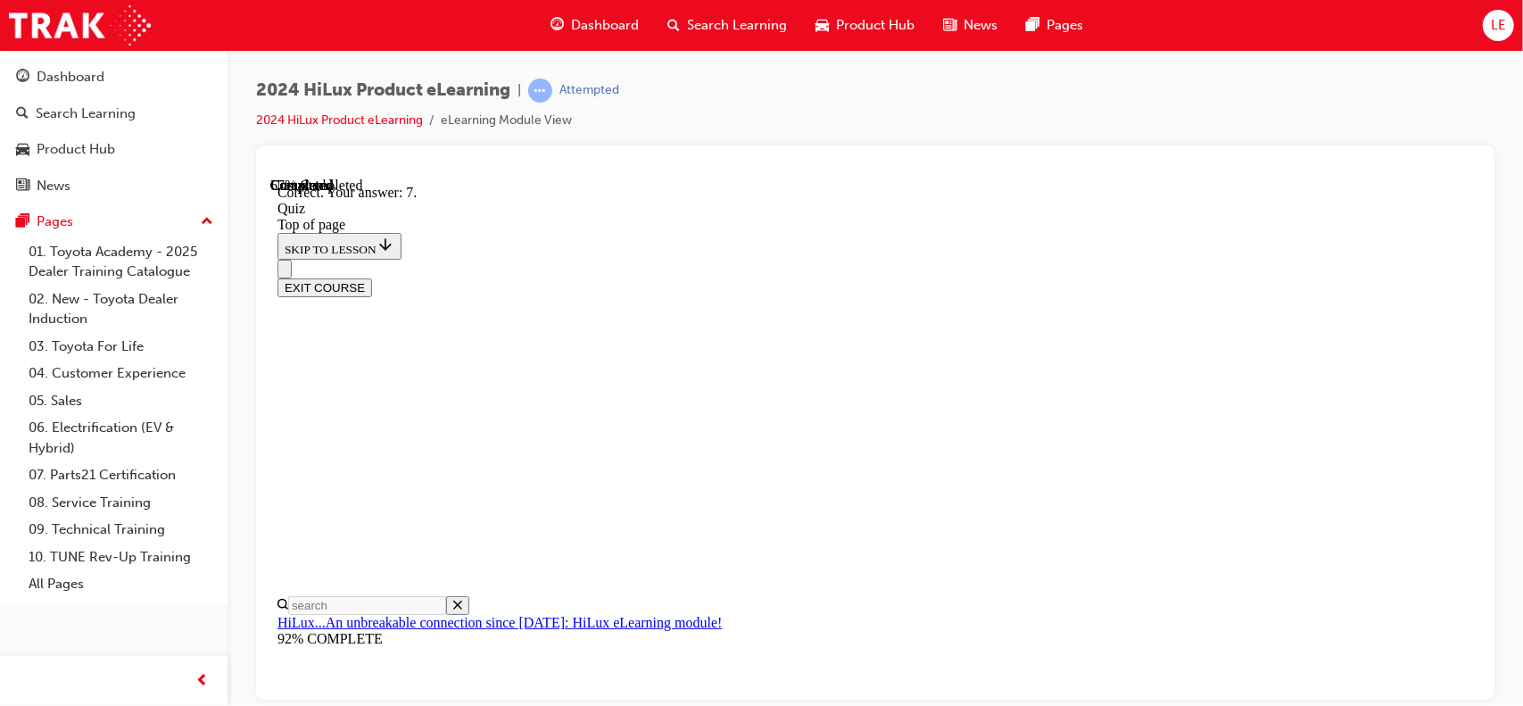
scroll to position [394, 0]
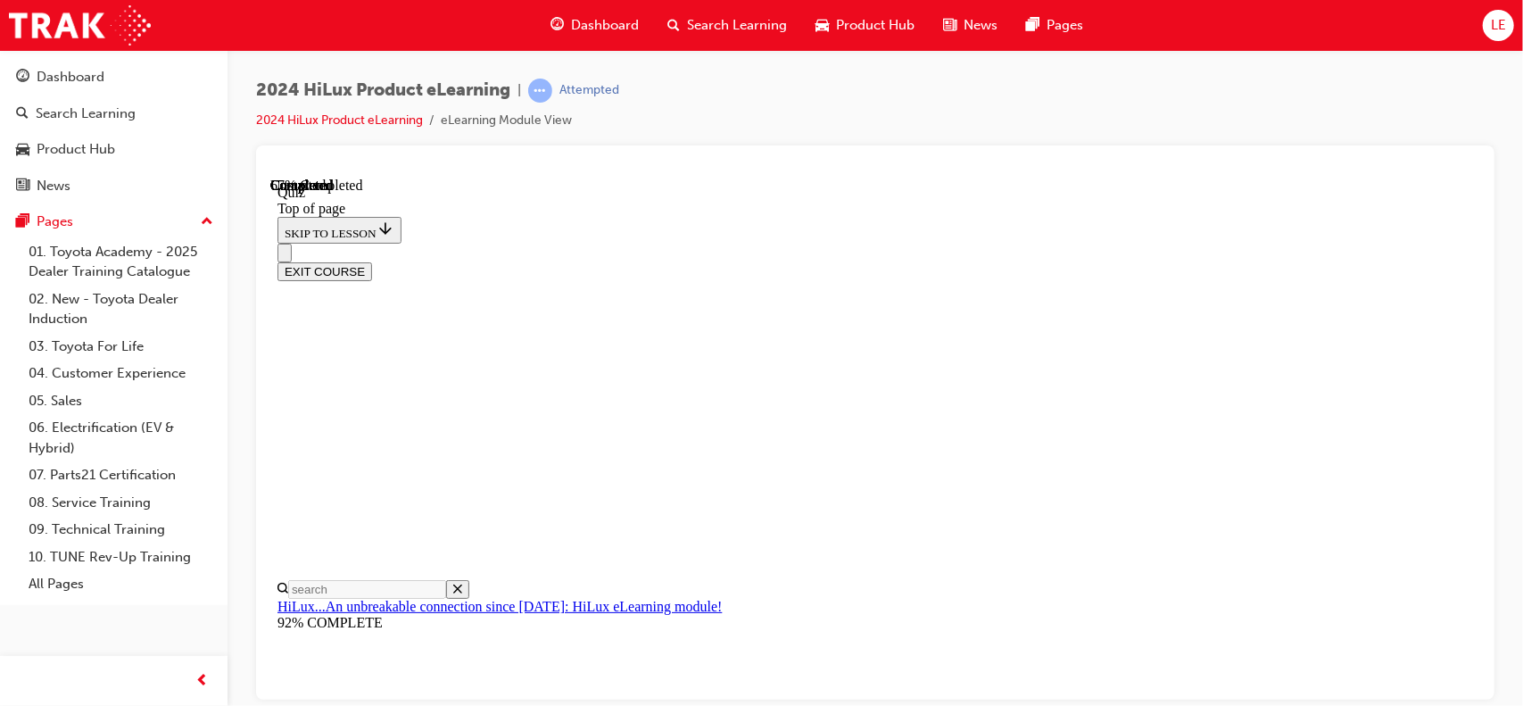
scroll to position [267, 0]
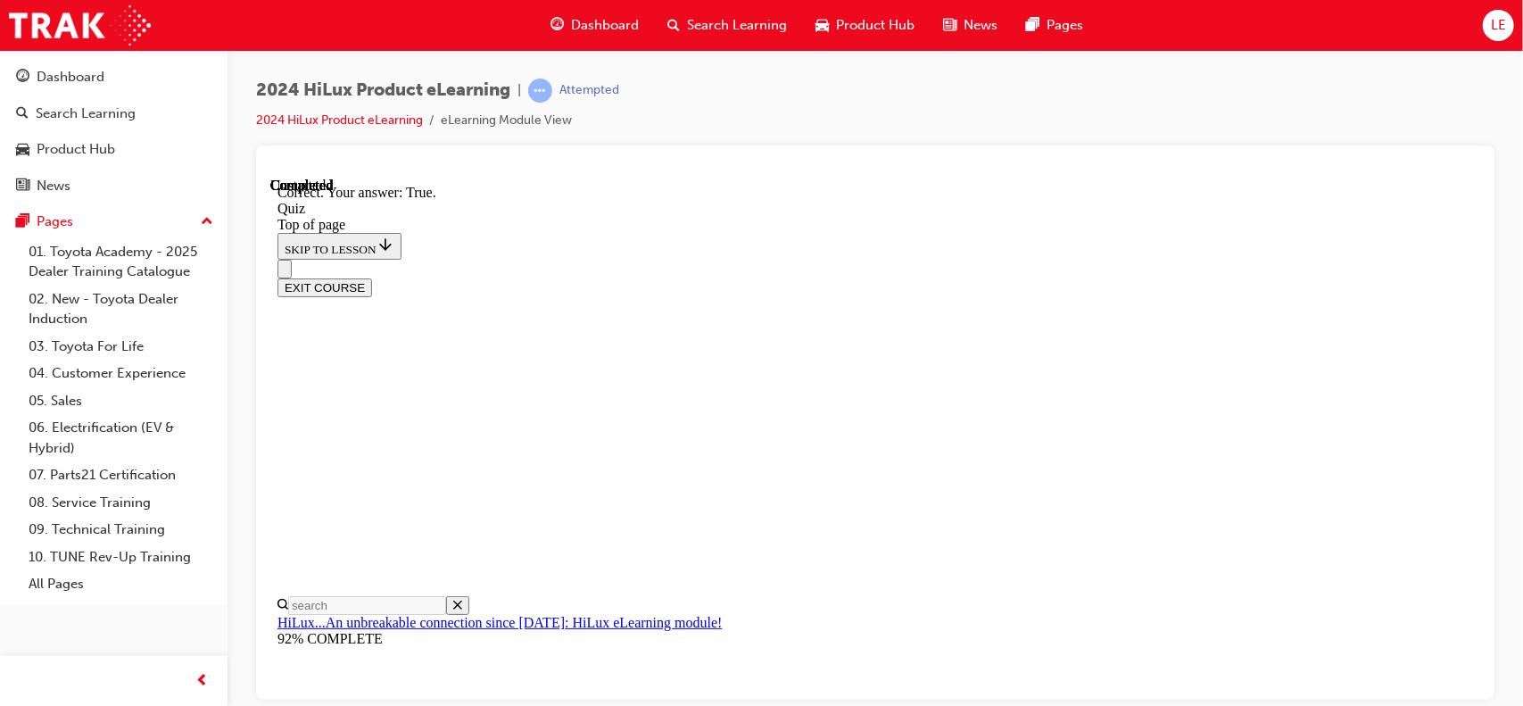
scroll to position [323, 0]
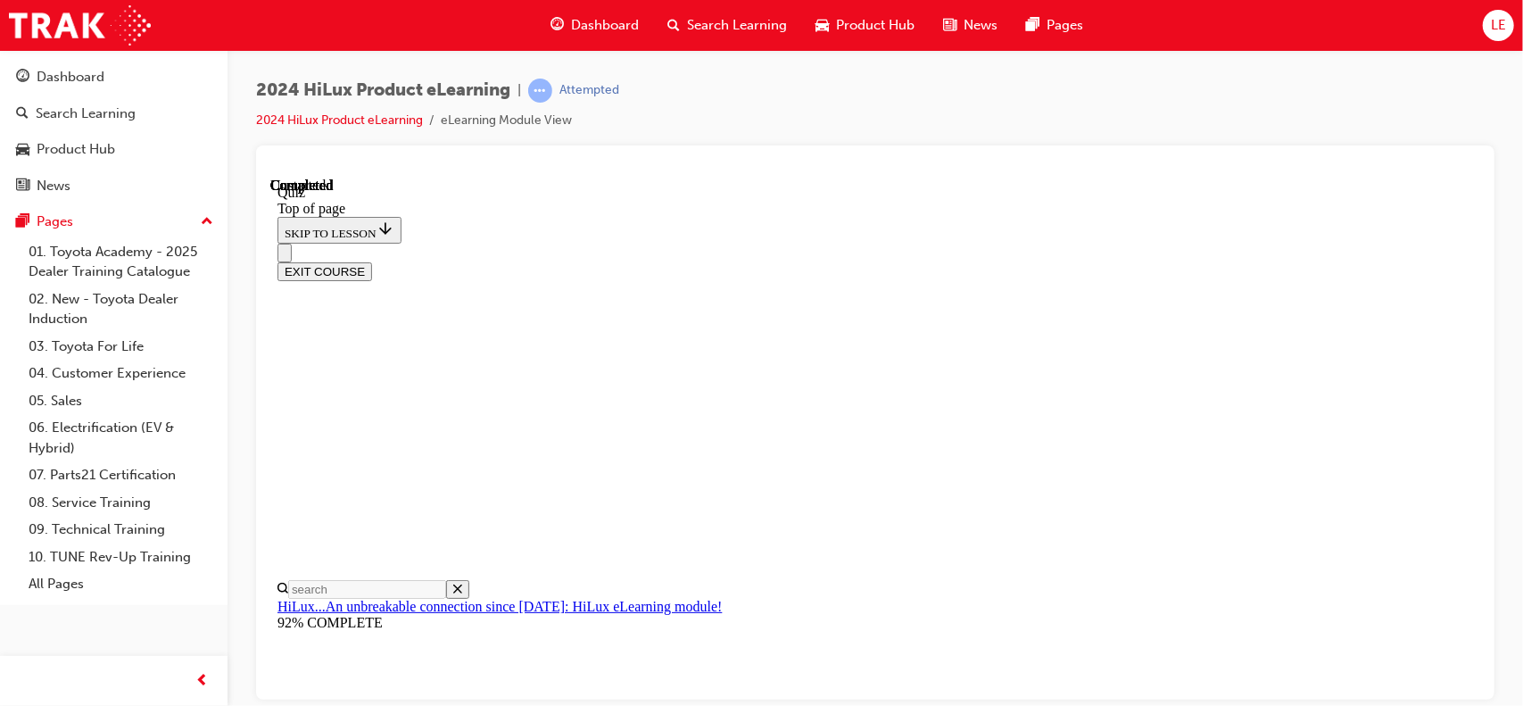
scroll to position [443, 0]
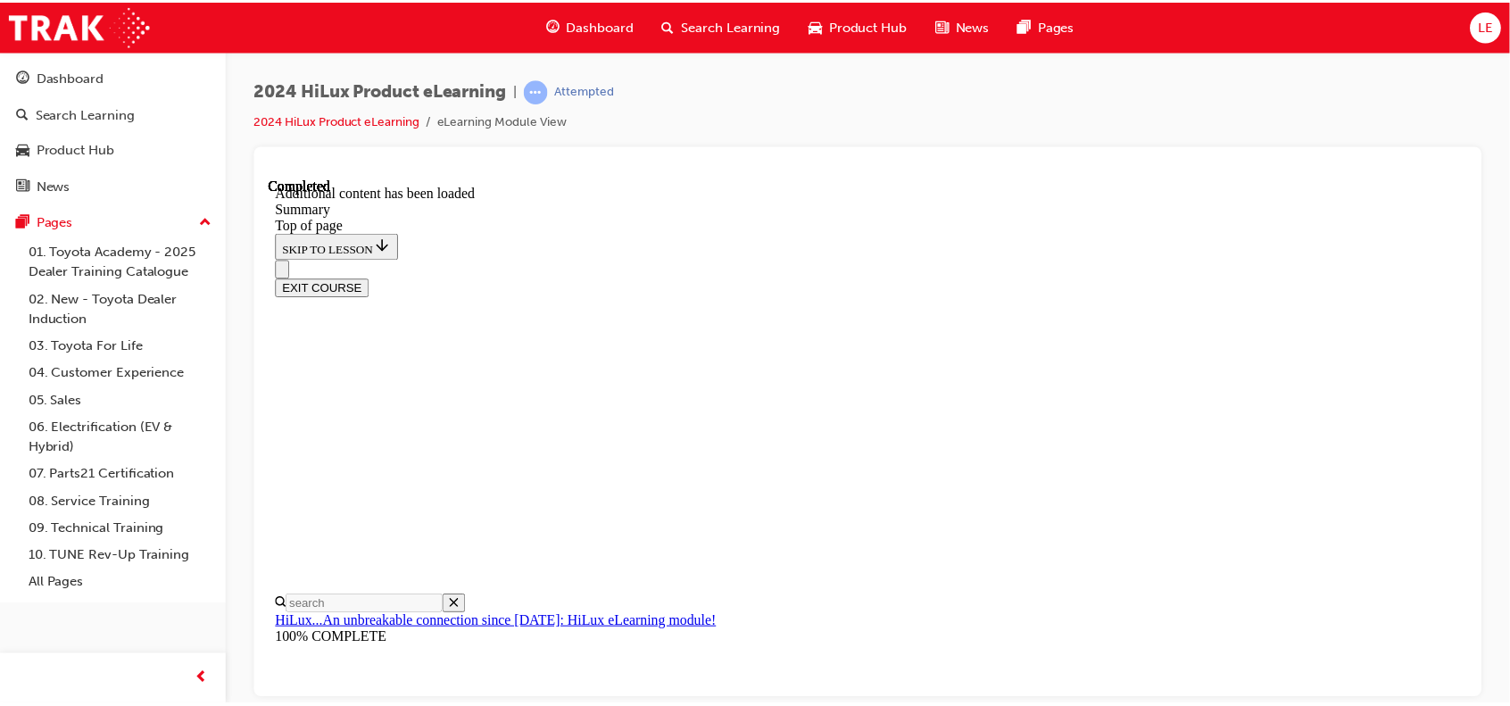
scroll to position [1881, 0]
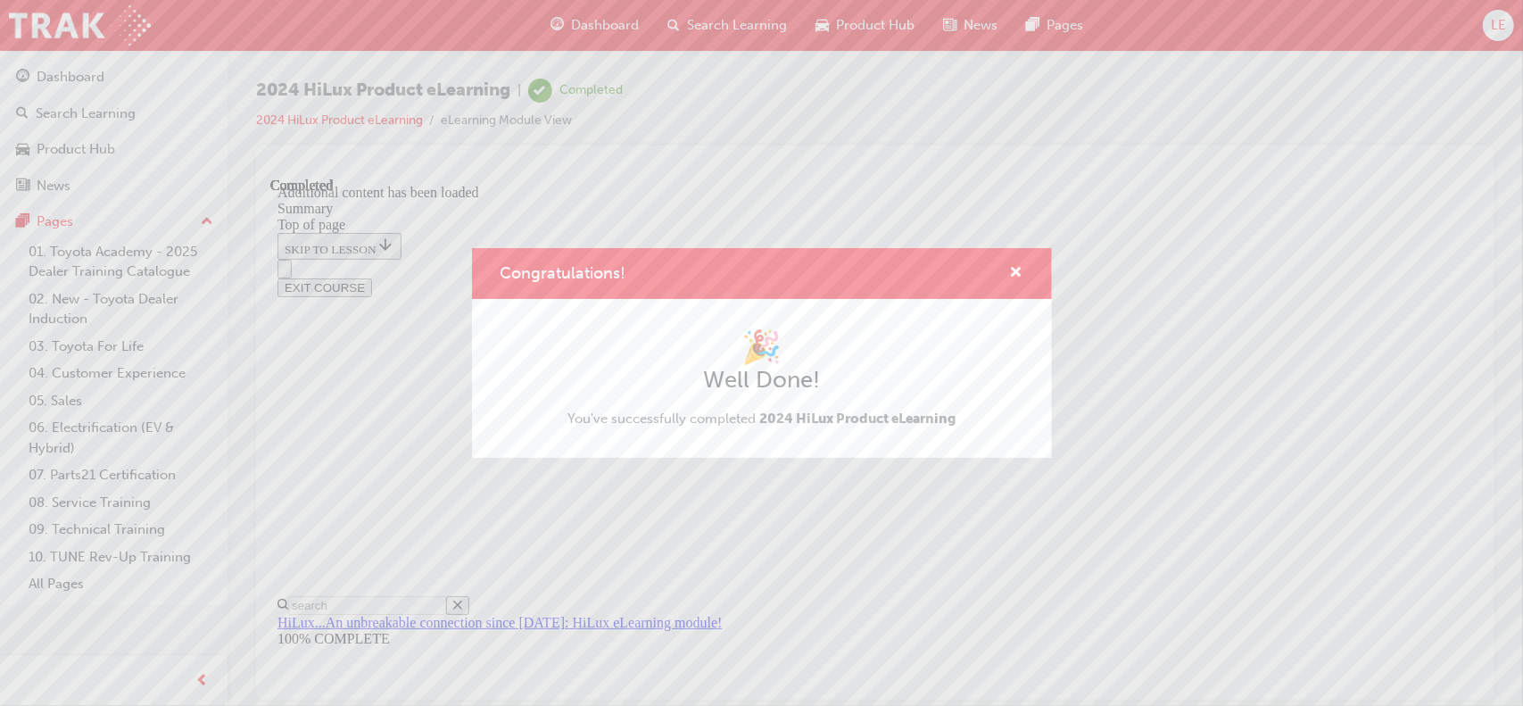
click at [1429, 187] on div "Congratulations! 🎉 Well Done! You've successfully completed 2024 HiLux Product …" at bounding box center [761, 353] width 1523 height 706
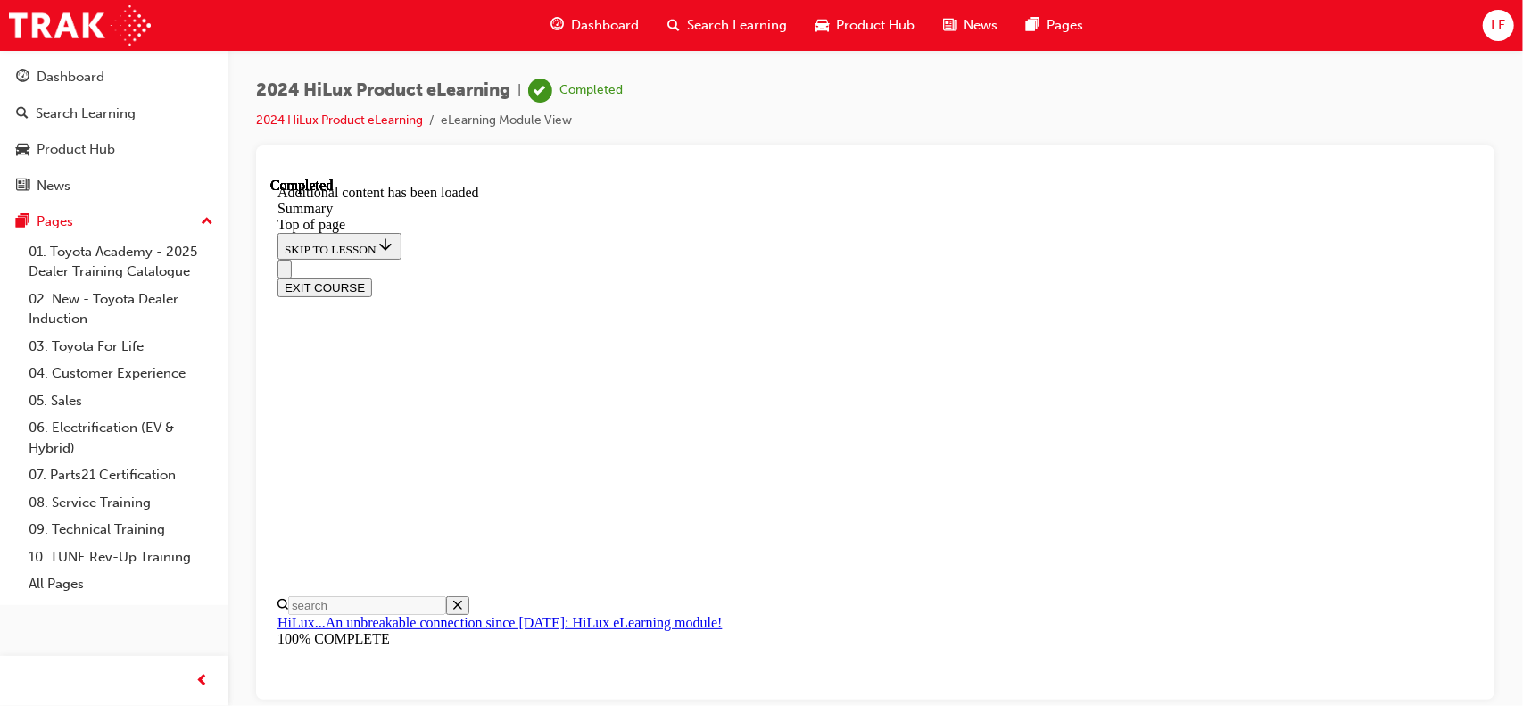
click at [694, 35] on div "Search Learning" at bounding box center [727, 25] width 148 height 37
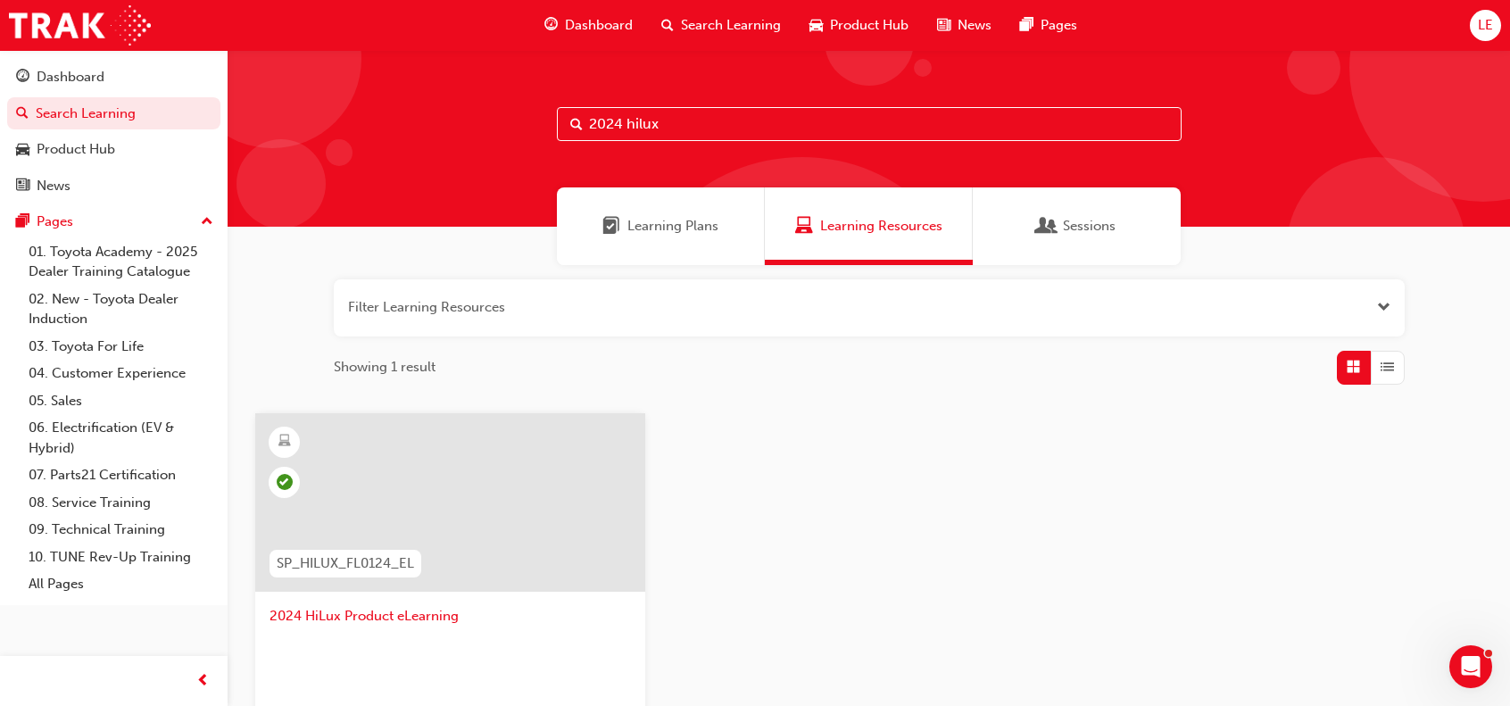
drag, startPoint x: 676, startPoint y: 129, endPoint x: 259, endPoint y: 83, distance: 420.1
click at [259, 83] on div "2024 hilux" at bounding box center [869, 138] width 1282 height 177
type input "prado"
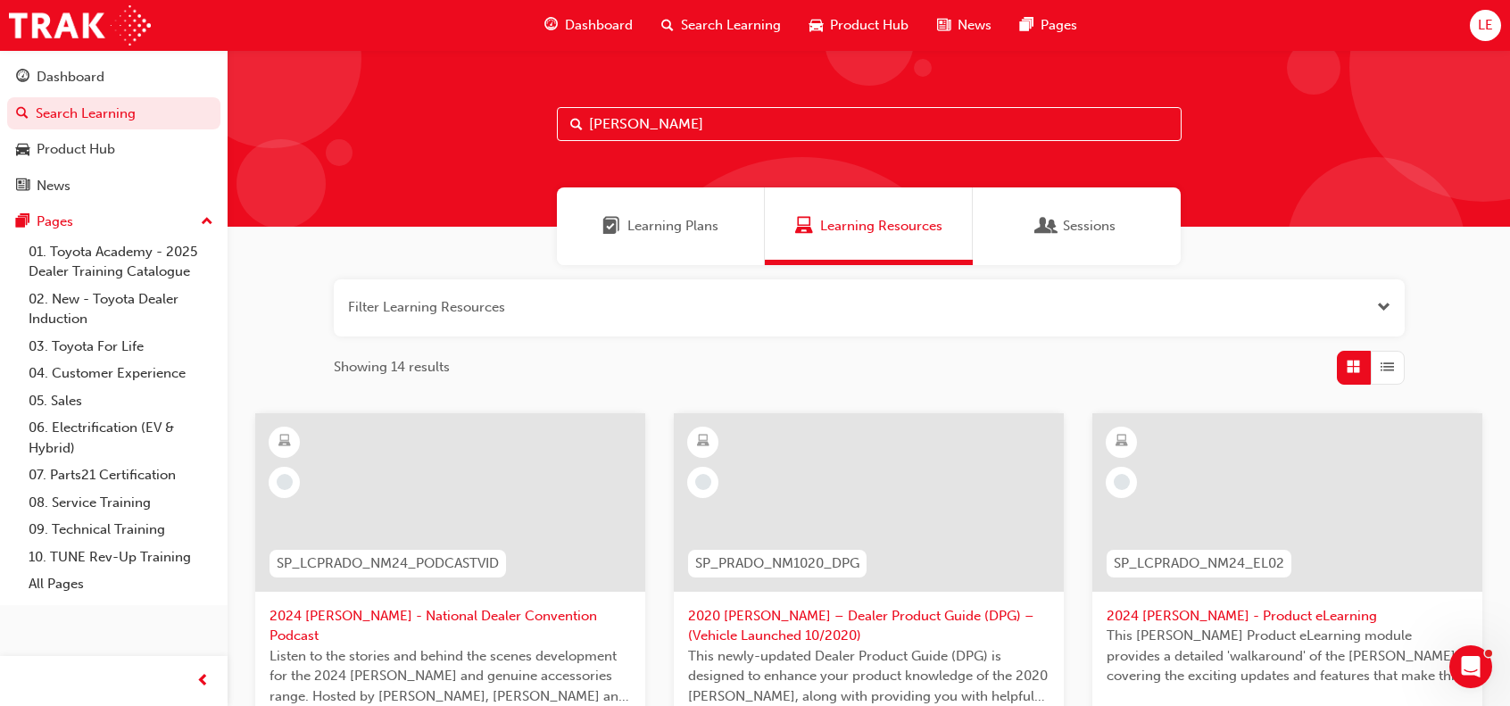
click at [639, 235] on span "Learning Plans" at bounding box center [672, 226] width 91 height 21
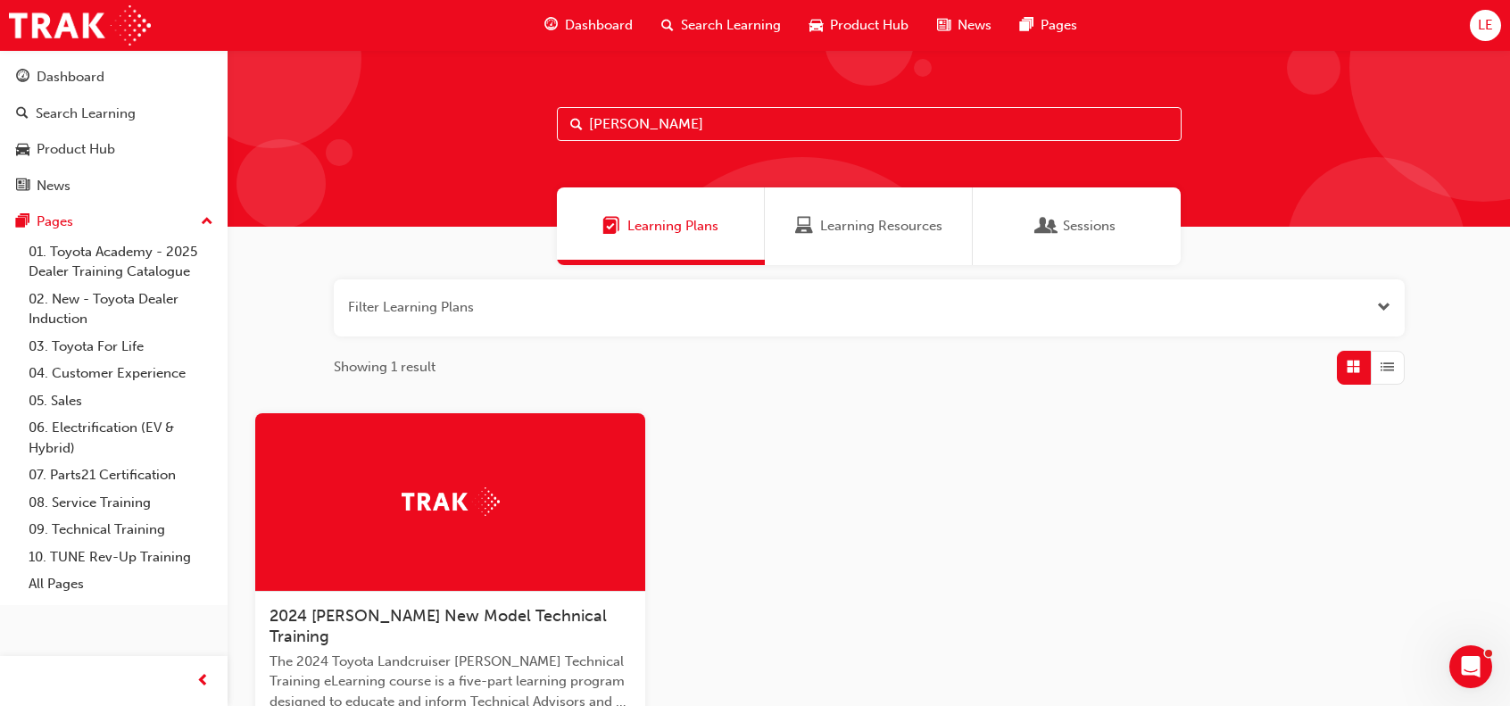
click at [833, 240] on div "Learning Resources" at bounding box center [869, 226] width 208 height 78
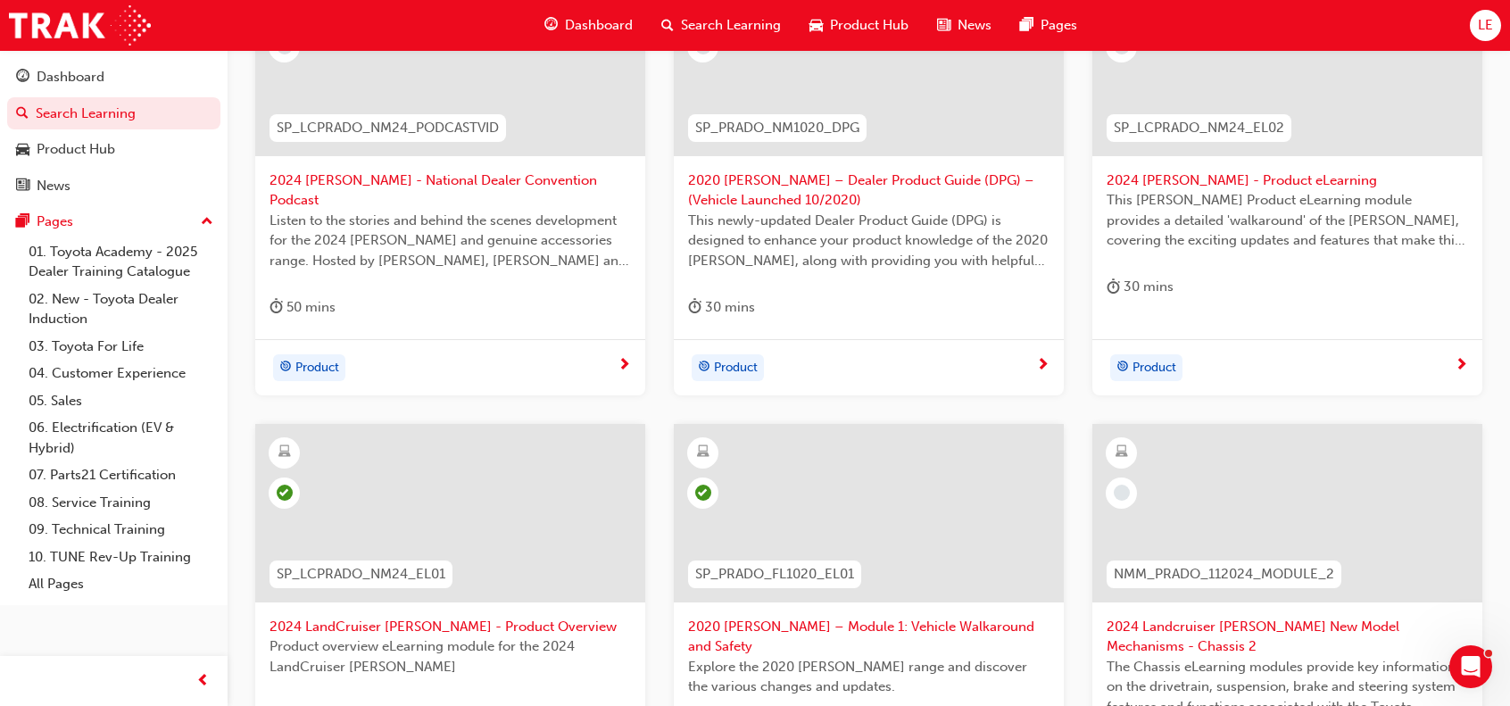
scroll to position [268, 0]
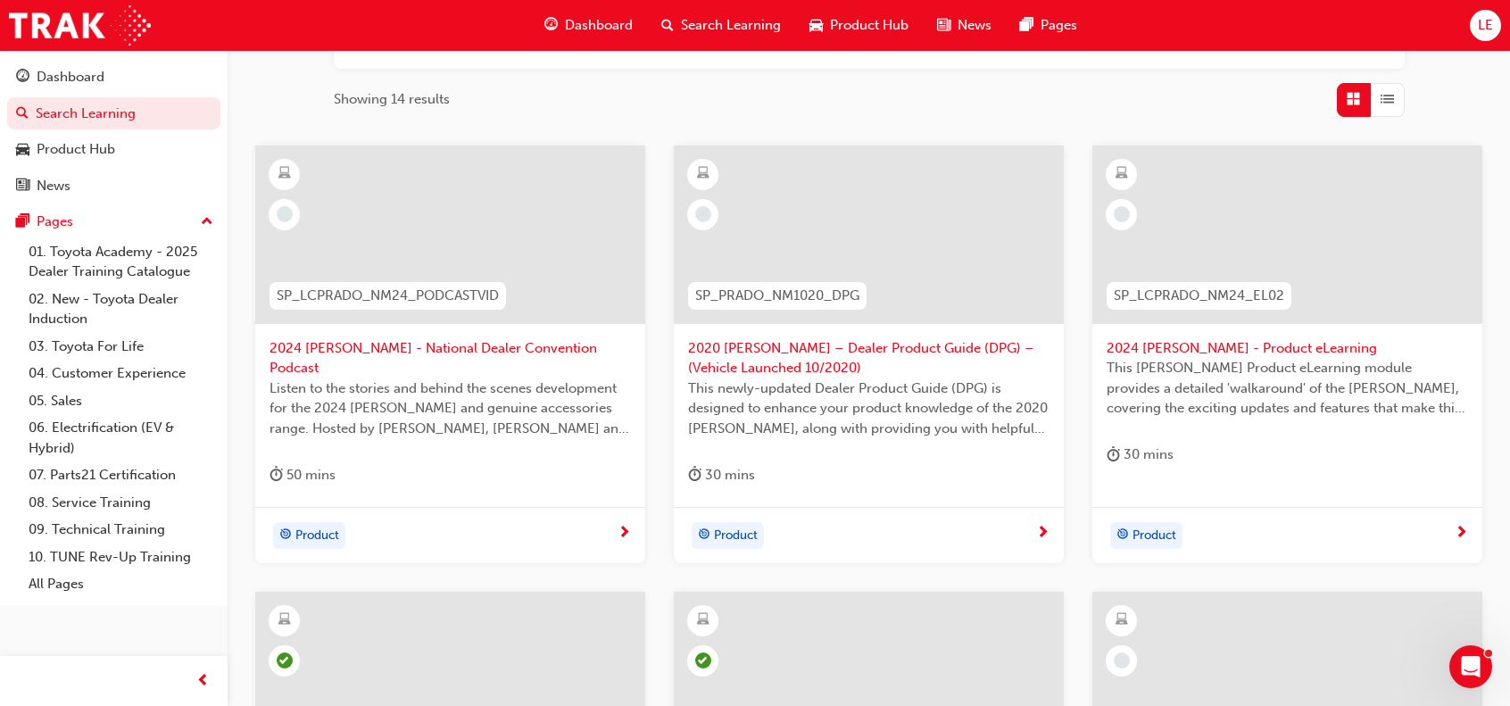
click at [1148, 535] on span "Product" at bounding box center [1154, 536] width 44 height 21
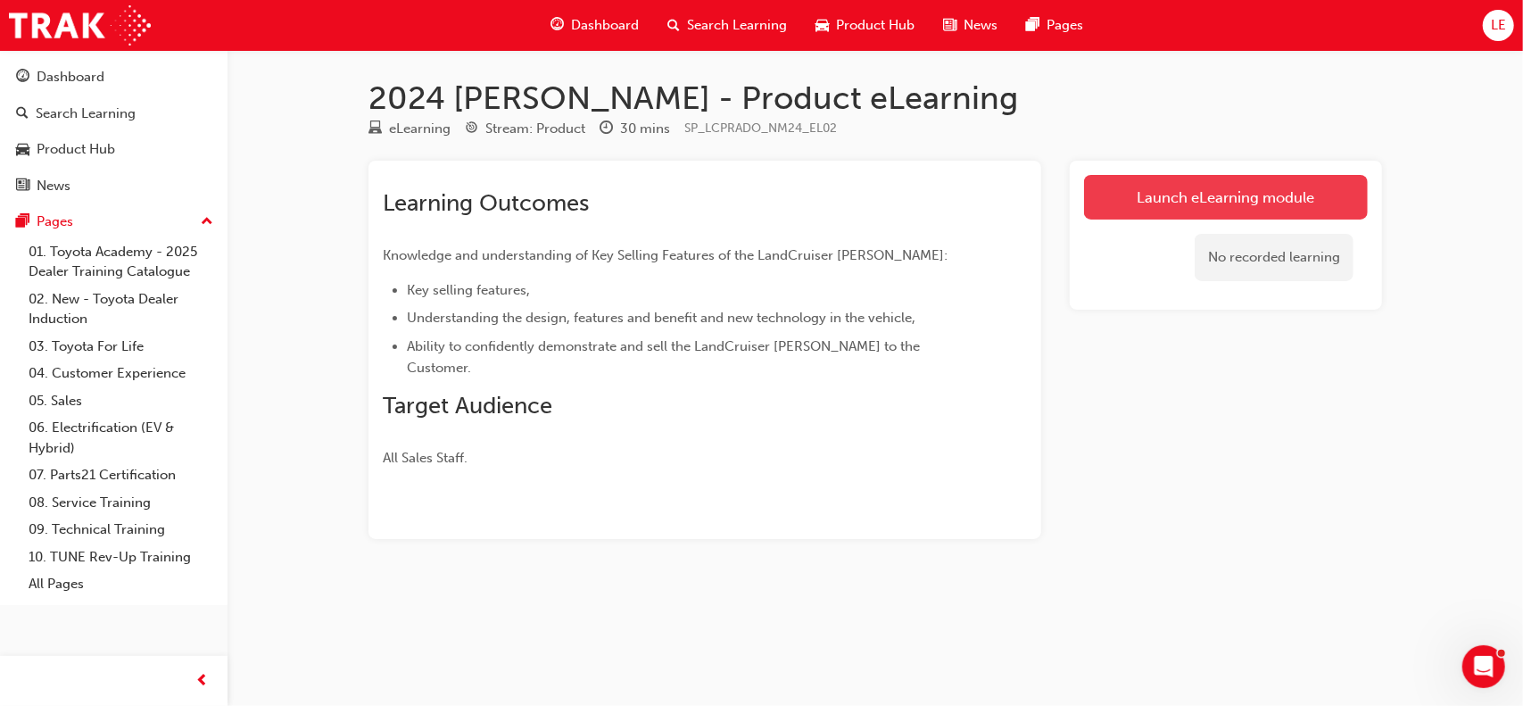
click at [1280, 208] on link "Launch eLearning module" at bounding box center [1226, 197] width 284 height 45
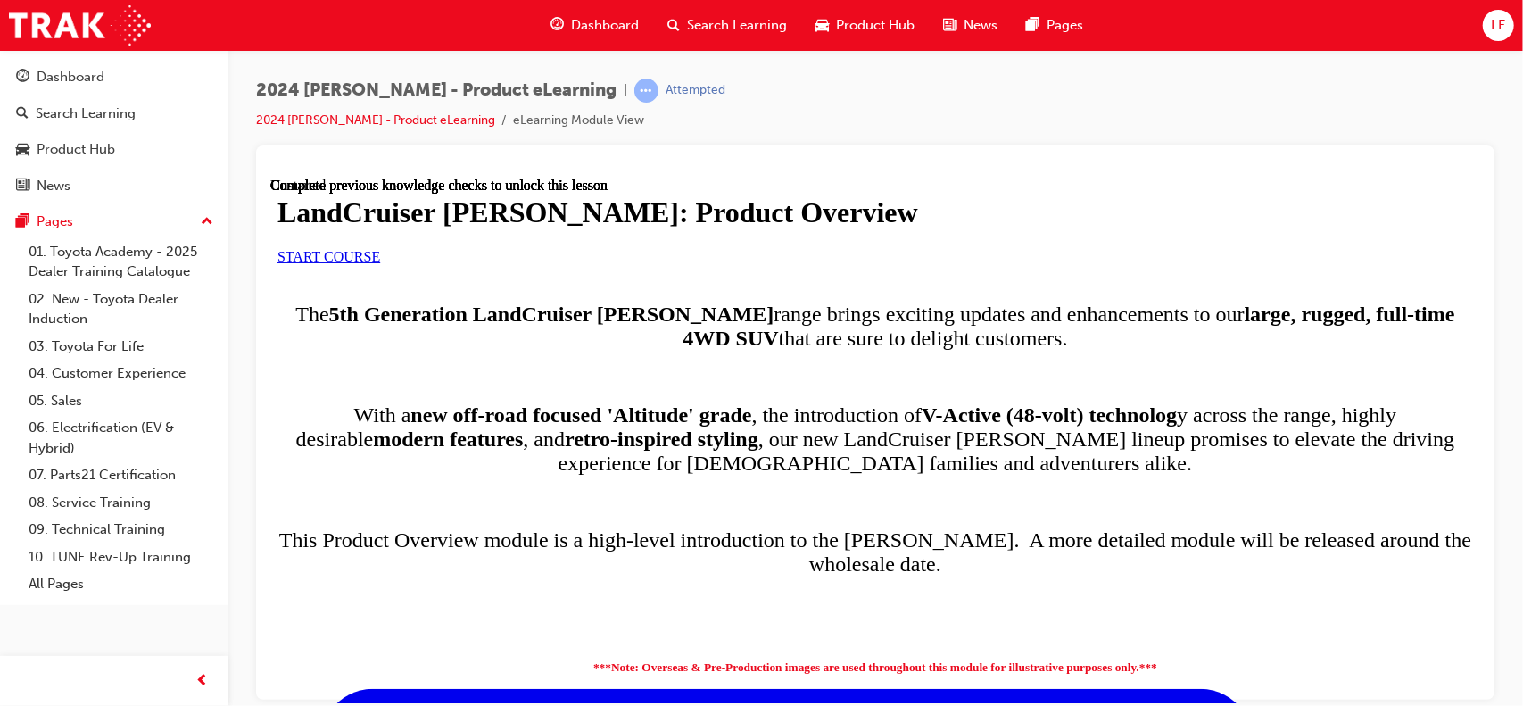
click at [379, 263] on link "START COURSE" at bounding box center [328, 255] width 103 height 15
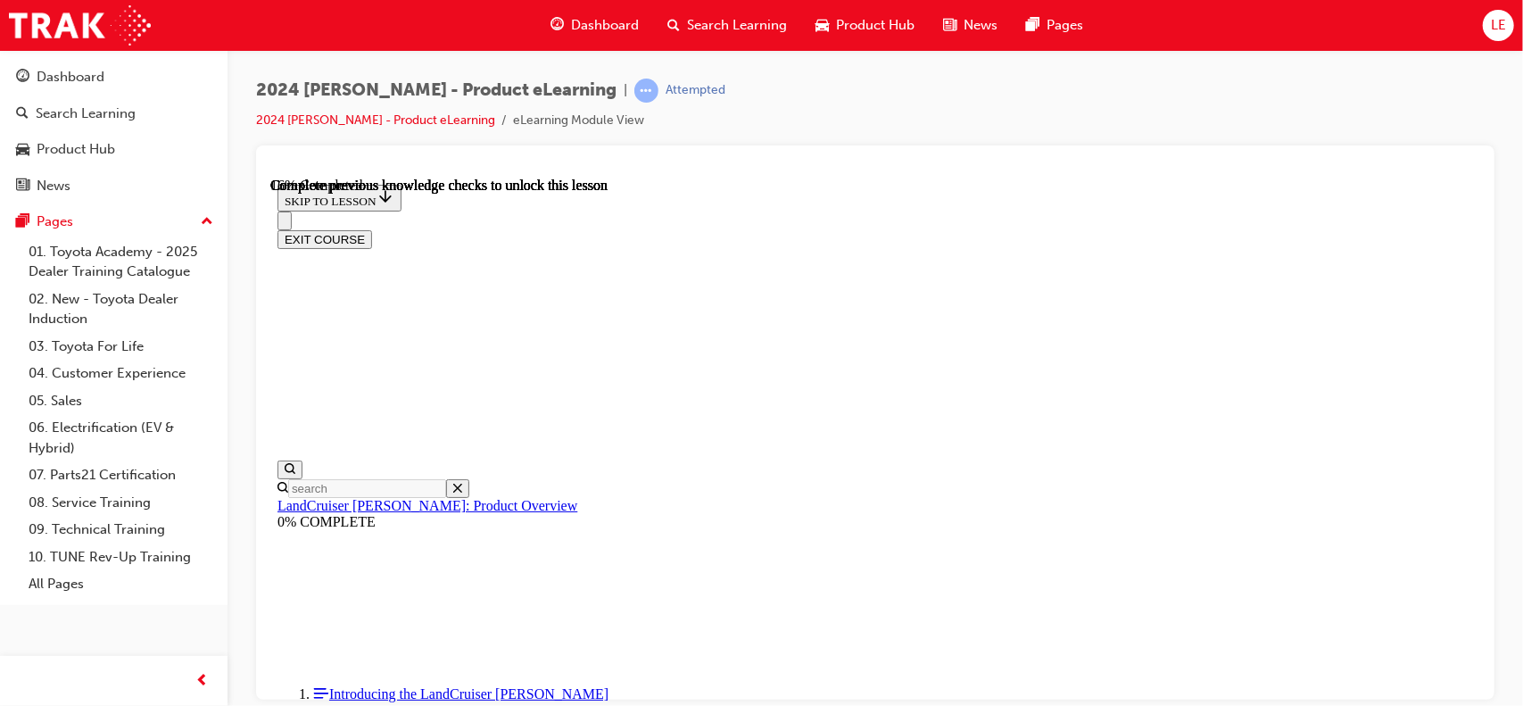
scroll to position [1340, 0]
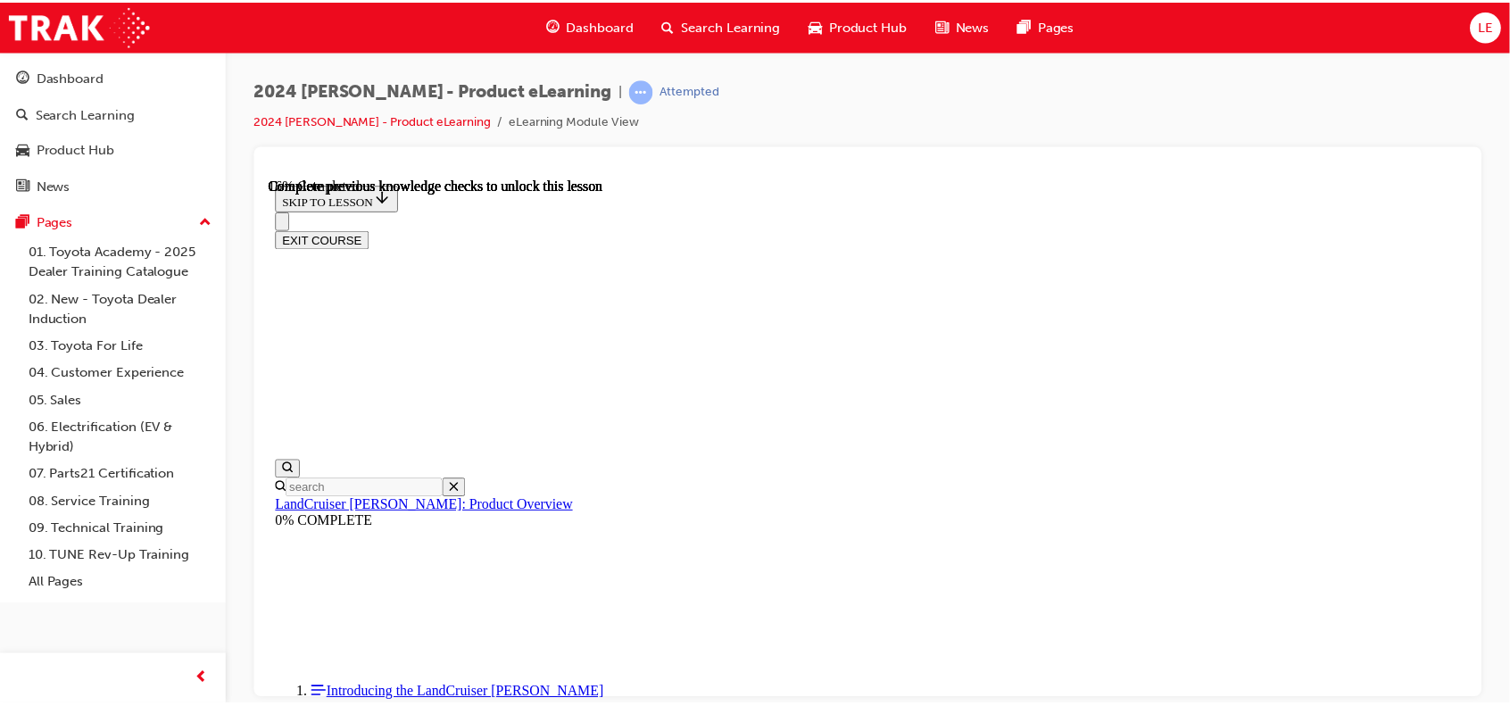
scroll to position [1056, 0]
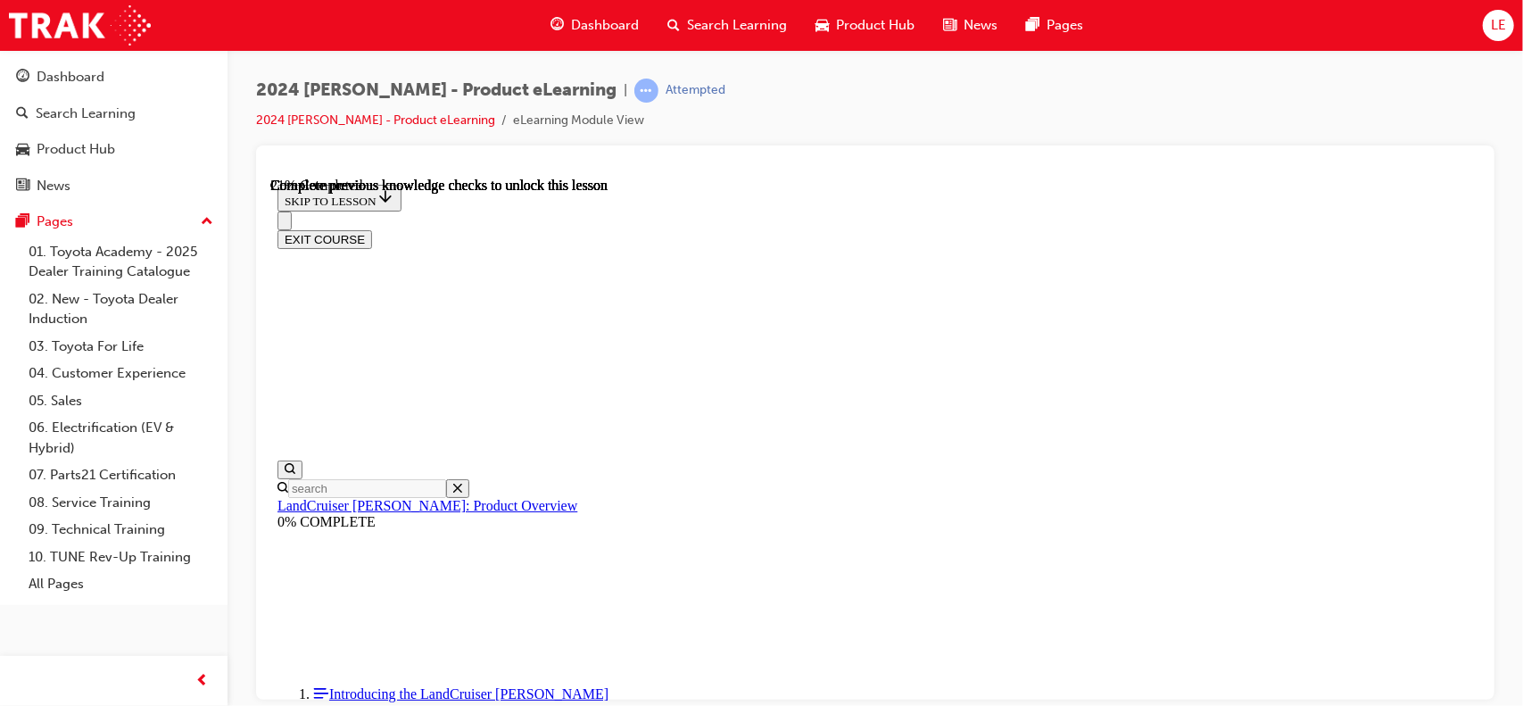
drag, startPoint x: 878, startPoint y: 109, endPoint x: 766, endPoint y: 117, distance: 112.7
click at [878, 109] on div "2024 LC Prado - Product eLearning | Attempted 2024 LC Prado - Product eLearning…" at bounding box center [875, 112] width 1238 height 67
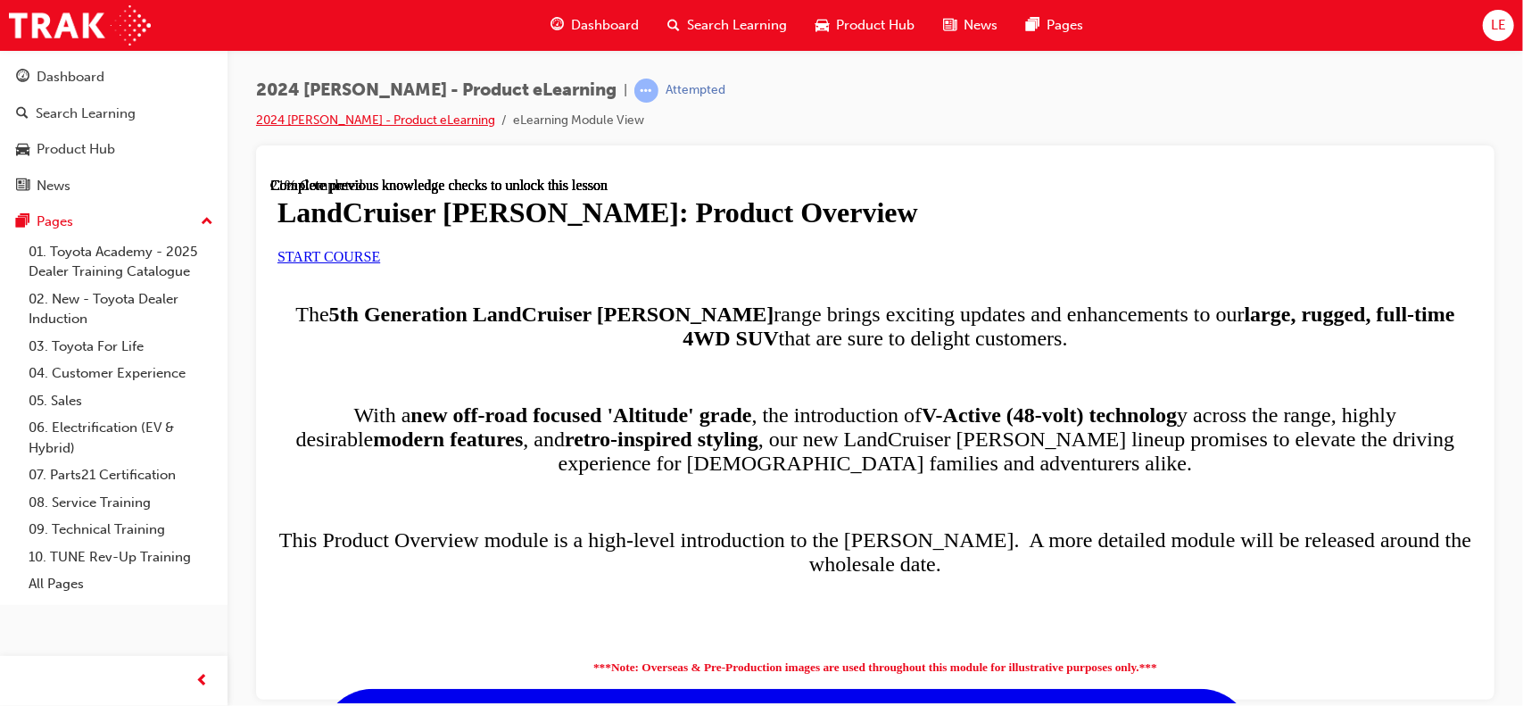
click at [295, 117] on link "2024 LC Prado - Product eLearning" at bounding box center [375, 119] width 239 height 15
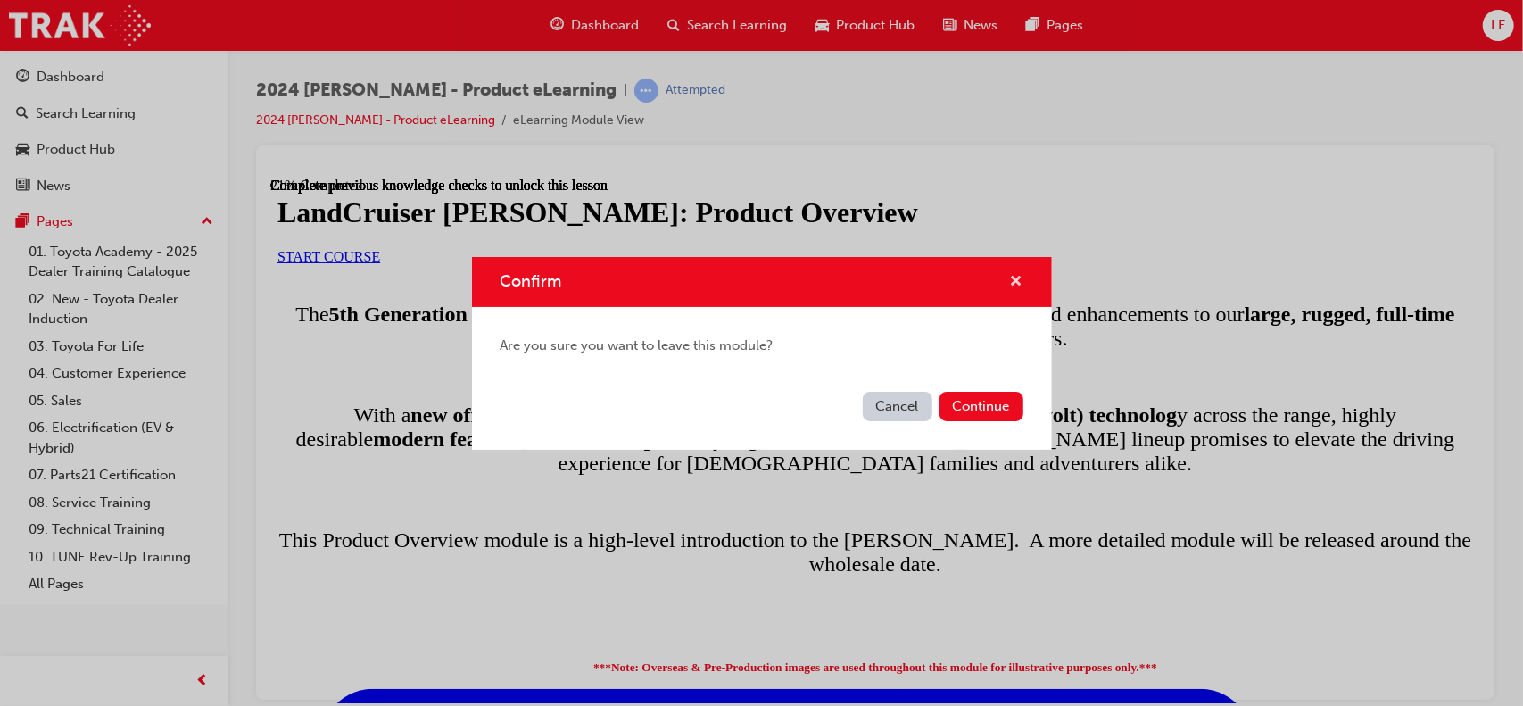
drag, startPoint x: 1017, startPoint y: 280, endPoint x: 135, endPoint y: 1, distance: 925.5
click at [1017, 280] on span "cross-icon" at bounding box center [1016, 283] width 13 height 16
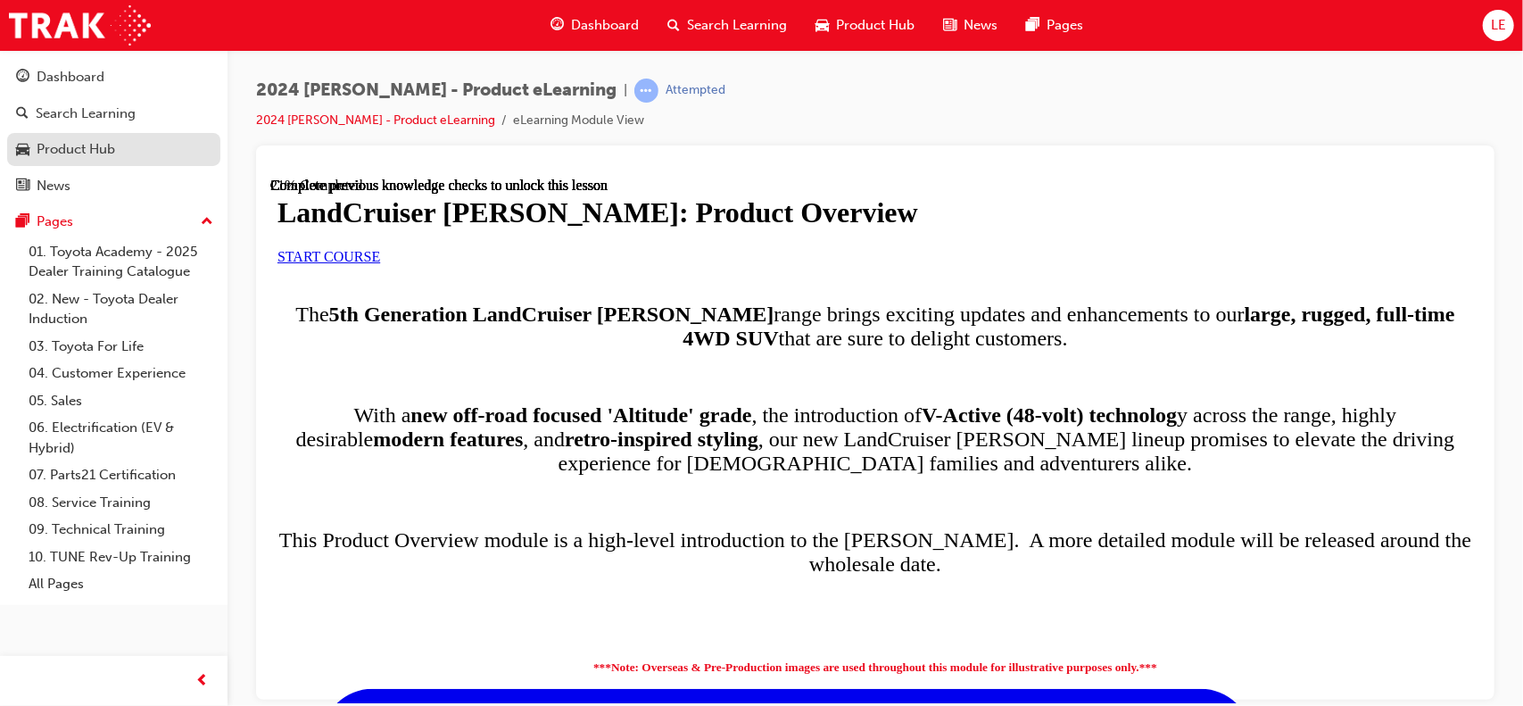
click at [71, 143] on div "Product Hub" at bounding box center [76, 149] width 79 height 21
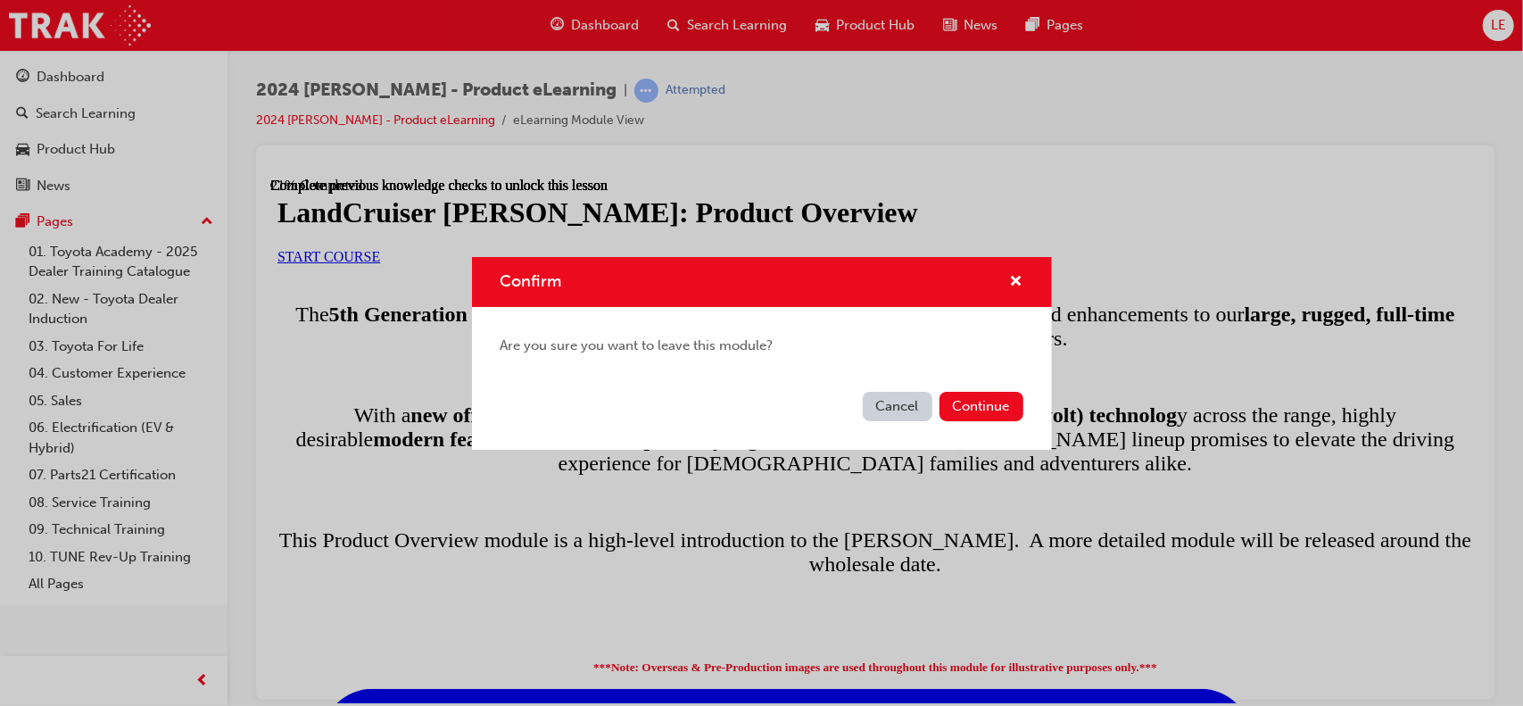
click at [72, 91] on div "Confirm Are you sure you want to leave this module? Cancel Continue" at bounding box center [761, 353] width 1523 height 706
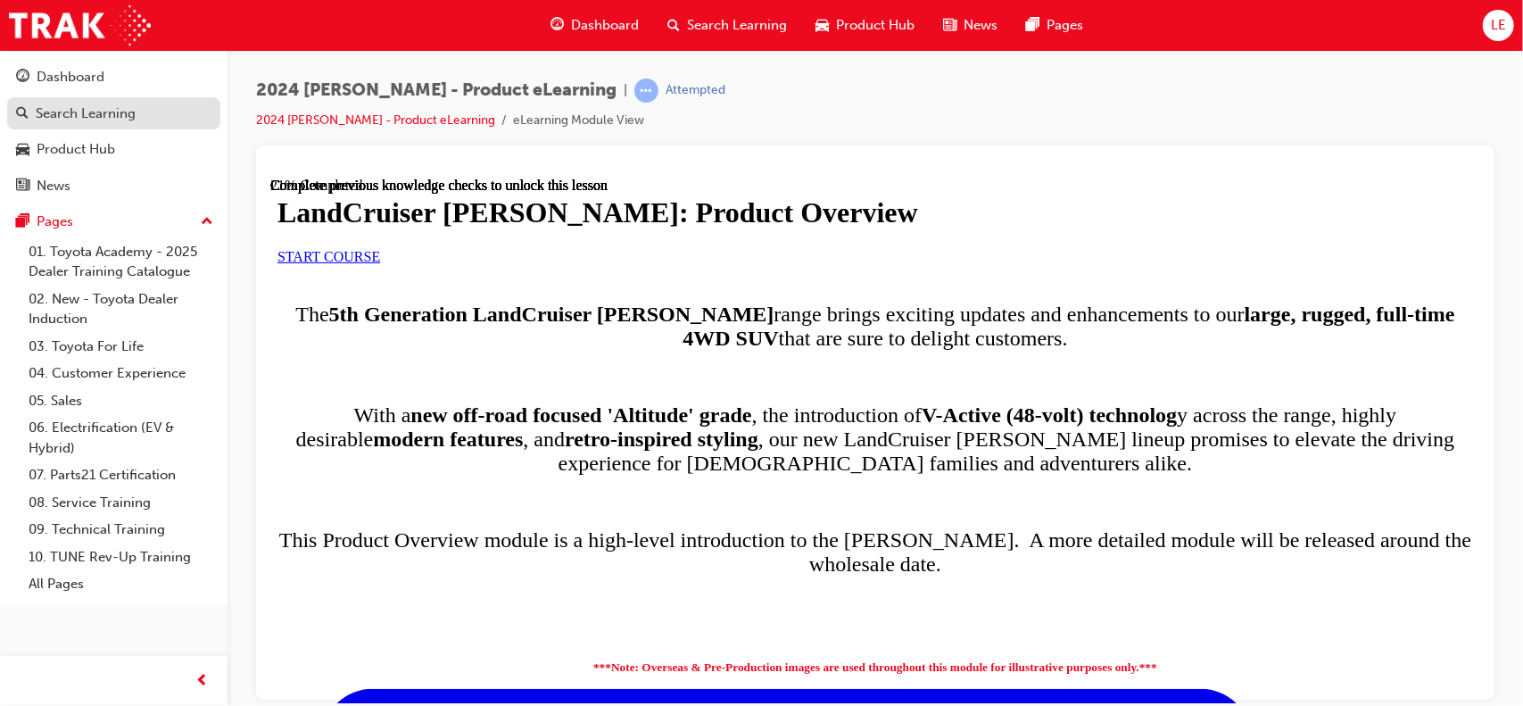
click at [54, 122] on div "Search Learning" at bounding box center [113, 114] width 195 height 22
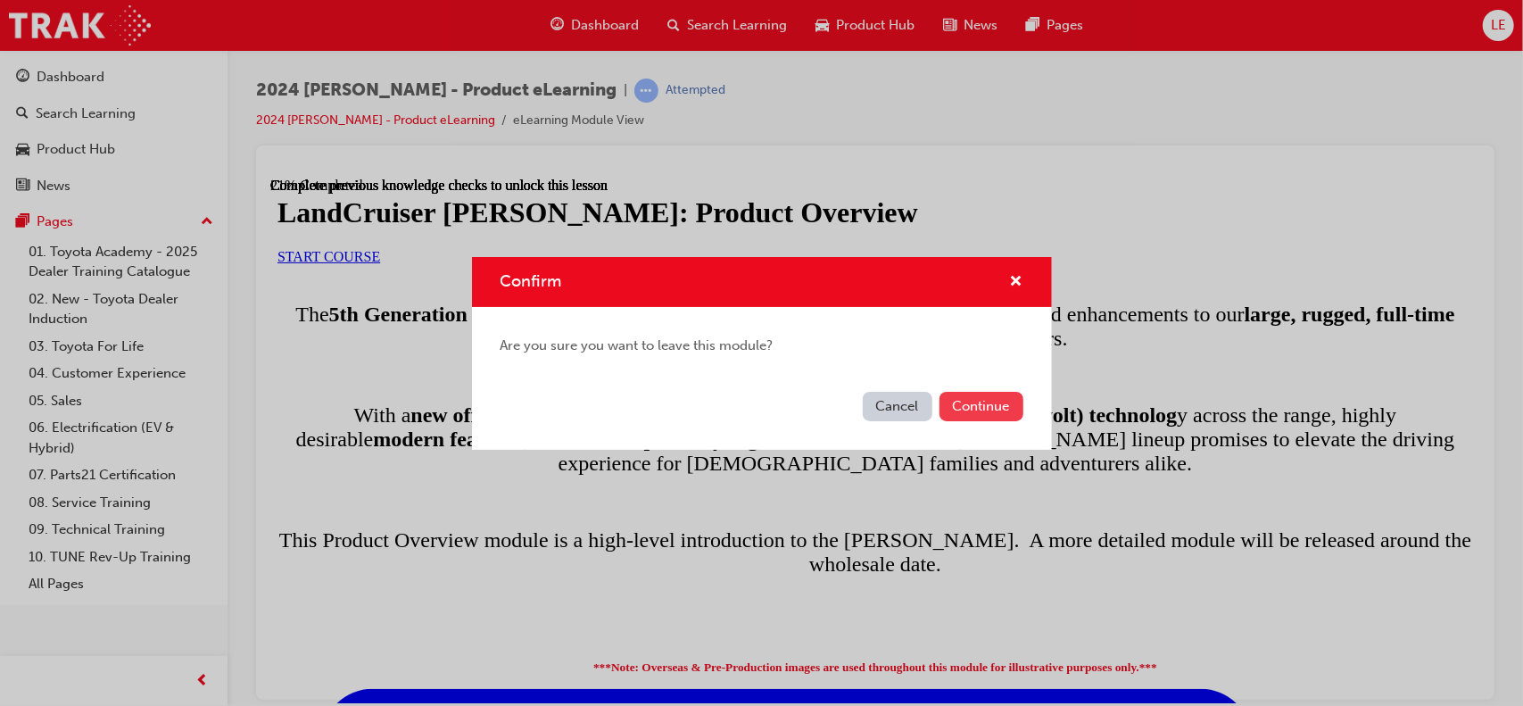
click at [989, 418] on button "Continue" at bounding box center [981, 406] width 84 height 29
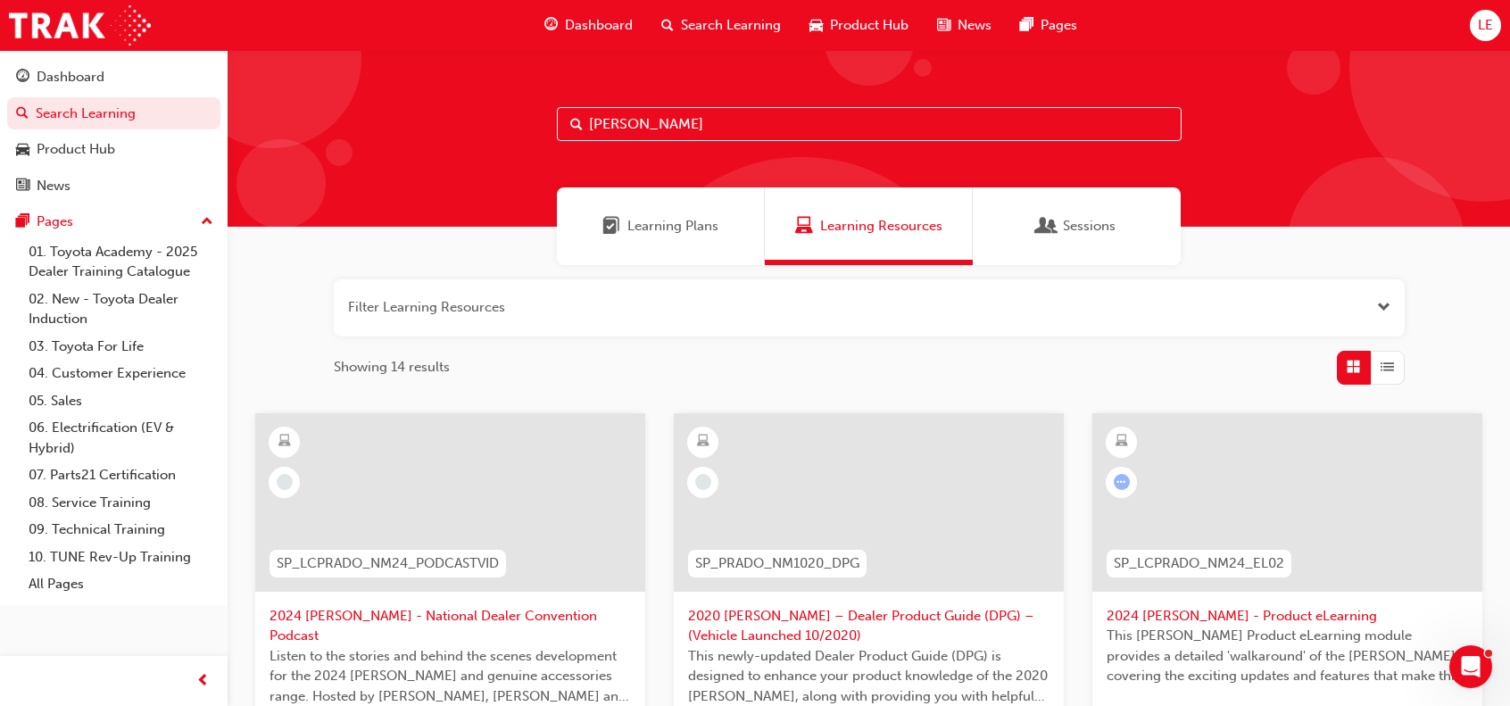
click at [589, 15] on span "Dashboard" at bounding box center [599, 25] width 68 height 21
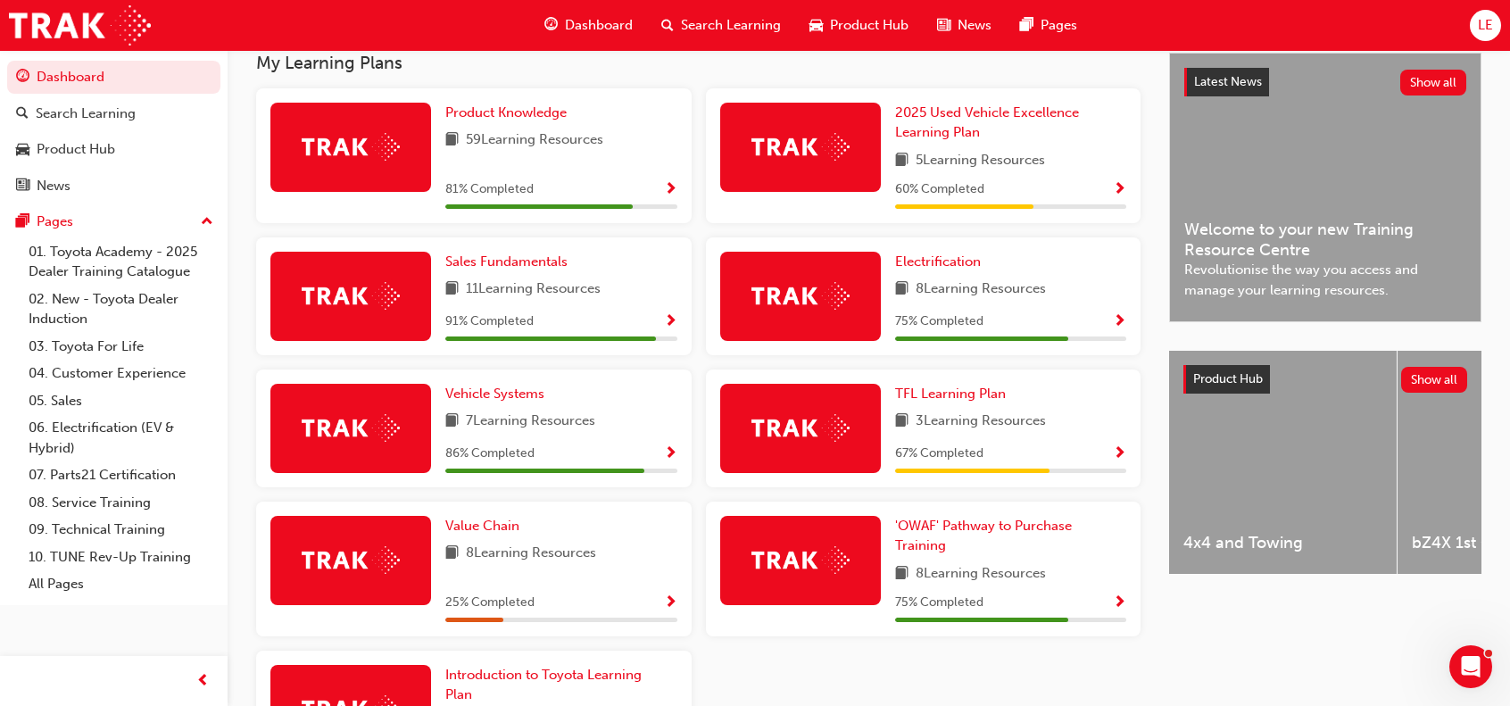
scroll to position [395, 0]
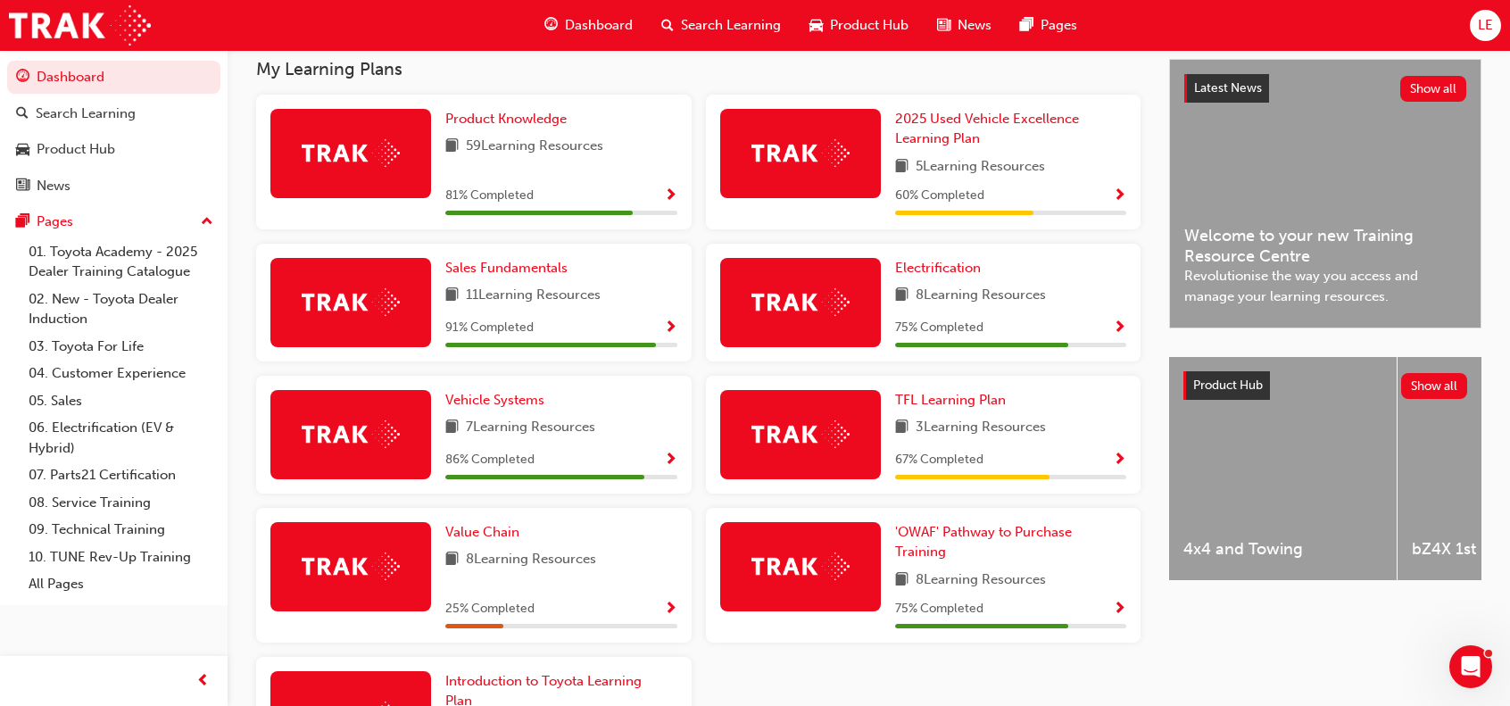
click at [490, 140] on div "Product Knowledge 59 Learning Resources 81 % Completed" at bounding box center [561, 162] width 232 height 106
click at [492, 122] on span "Product Knowledge" at bounding box center [505, 119] width 121 height 16
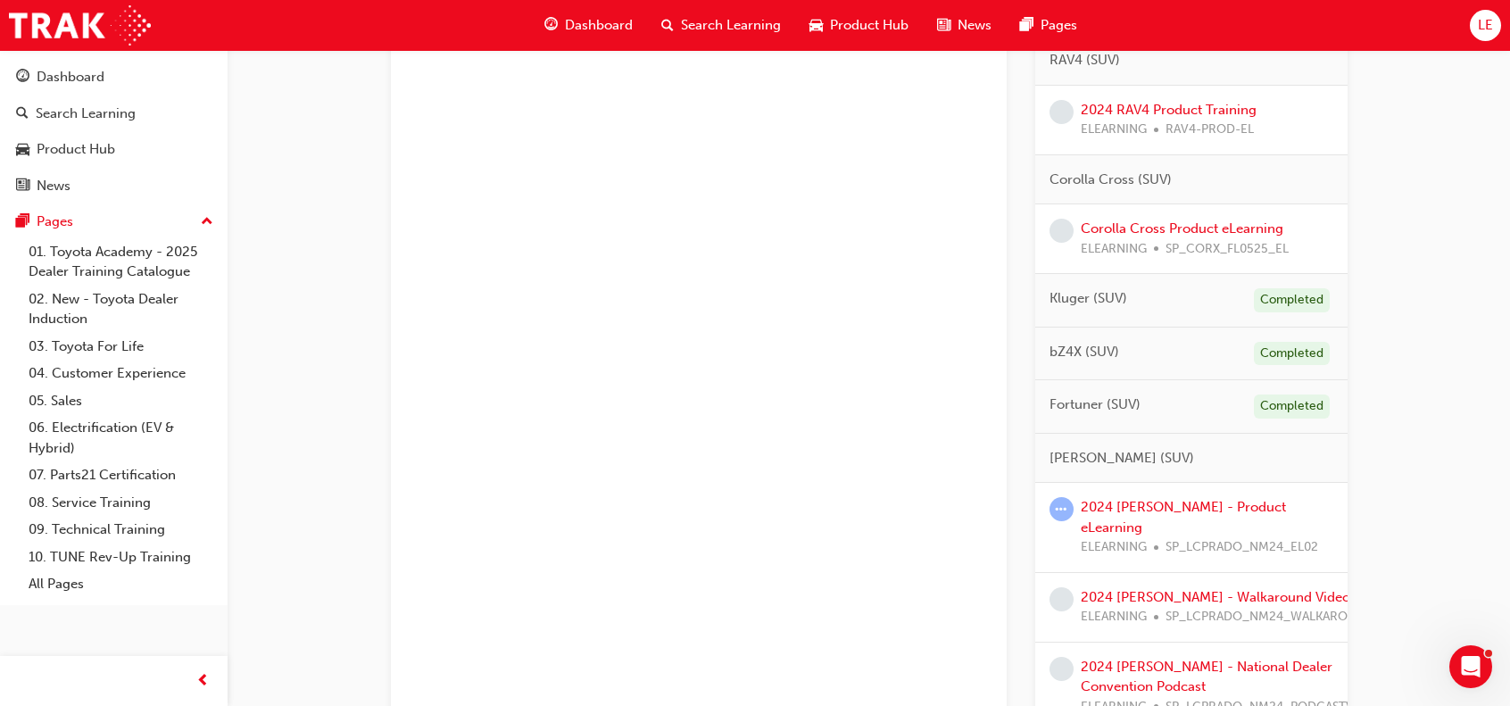
scroll to position [446, 0]
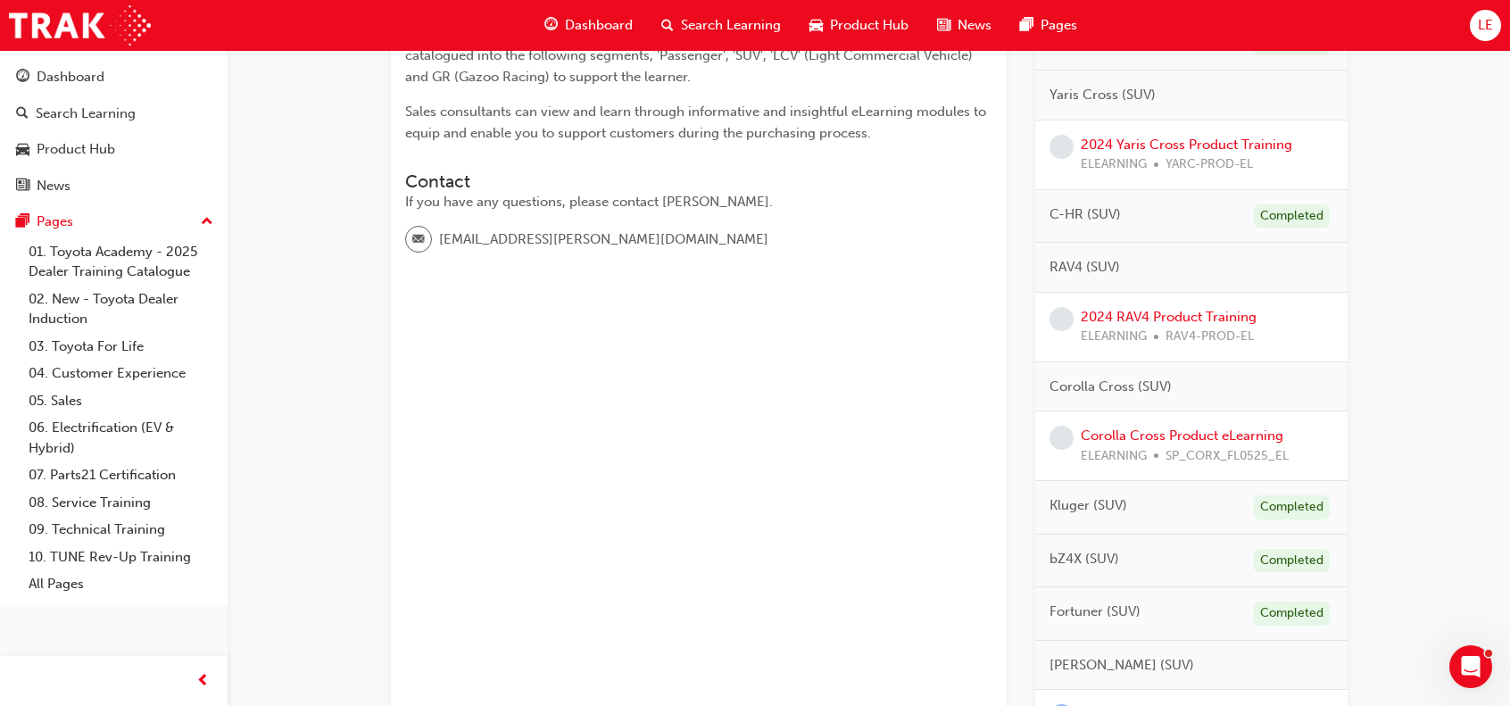
drag, startPoint x: 1322, startPoint y: 137, endPoint x: 898, endPoint y: 336, distance: 469.4
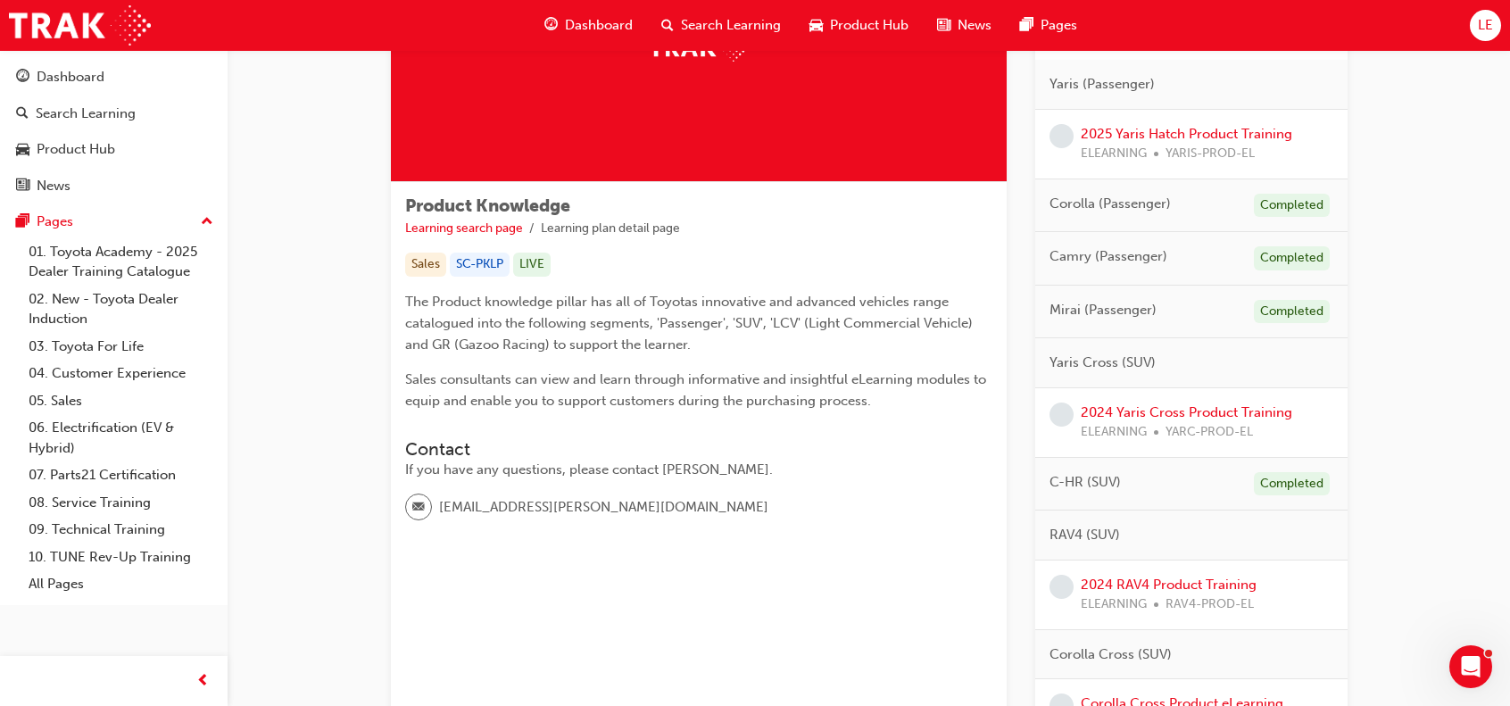
scroll to position [0, 0]
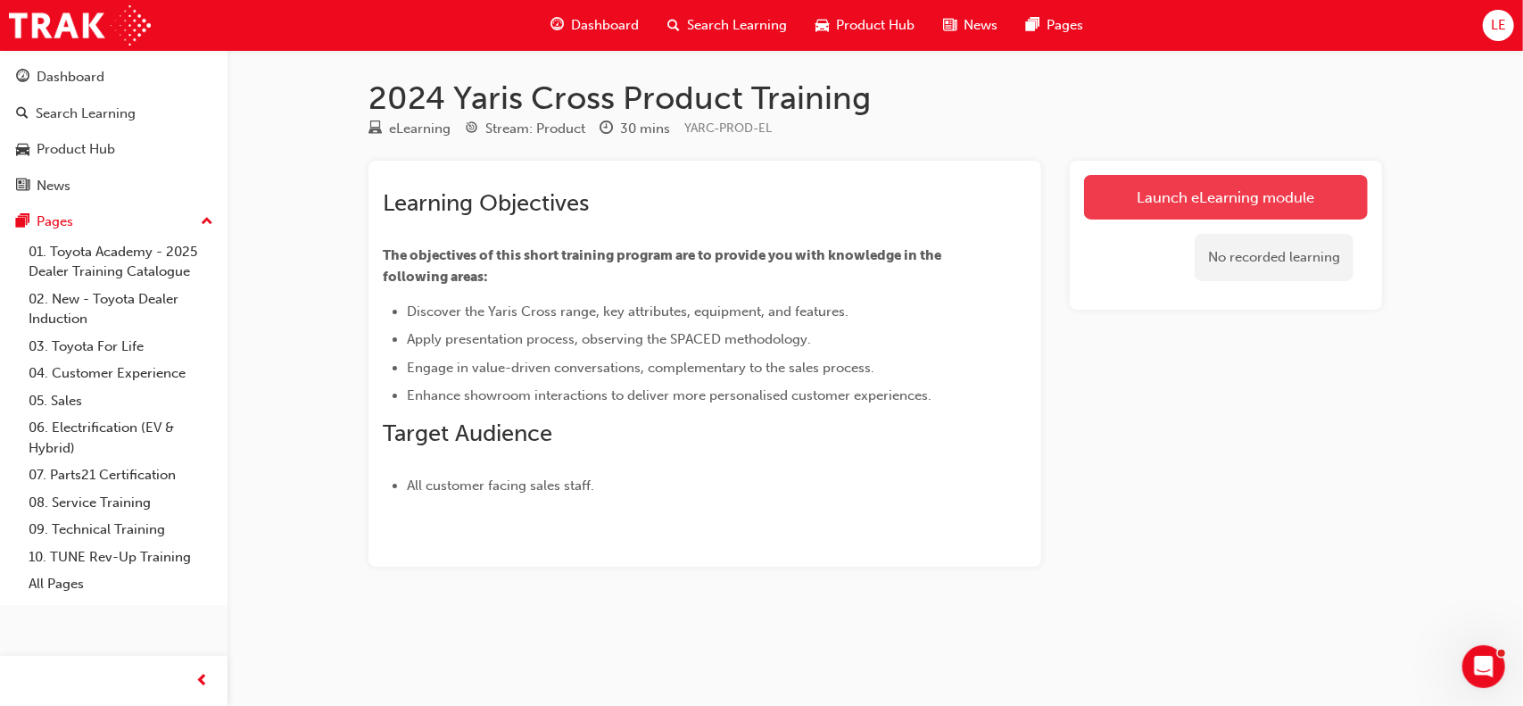
click at [1173, 203] on link "Launch eLearning module" at bounding box center [1226, 197] width 284 height 45
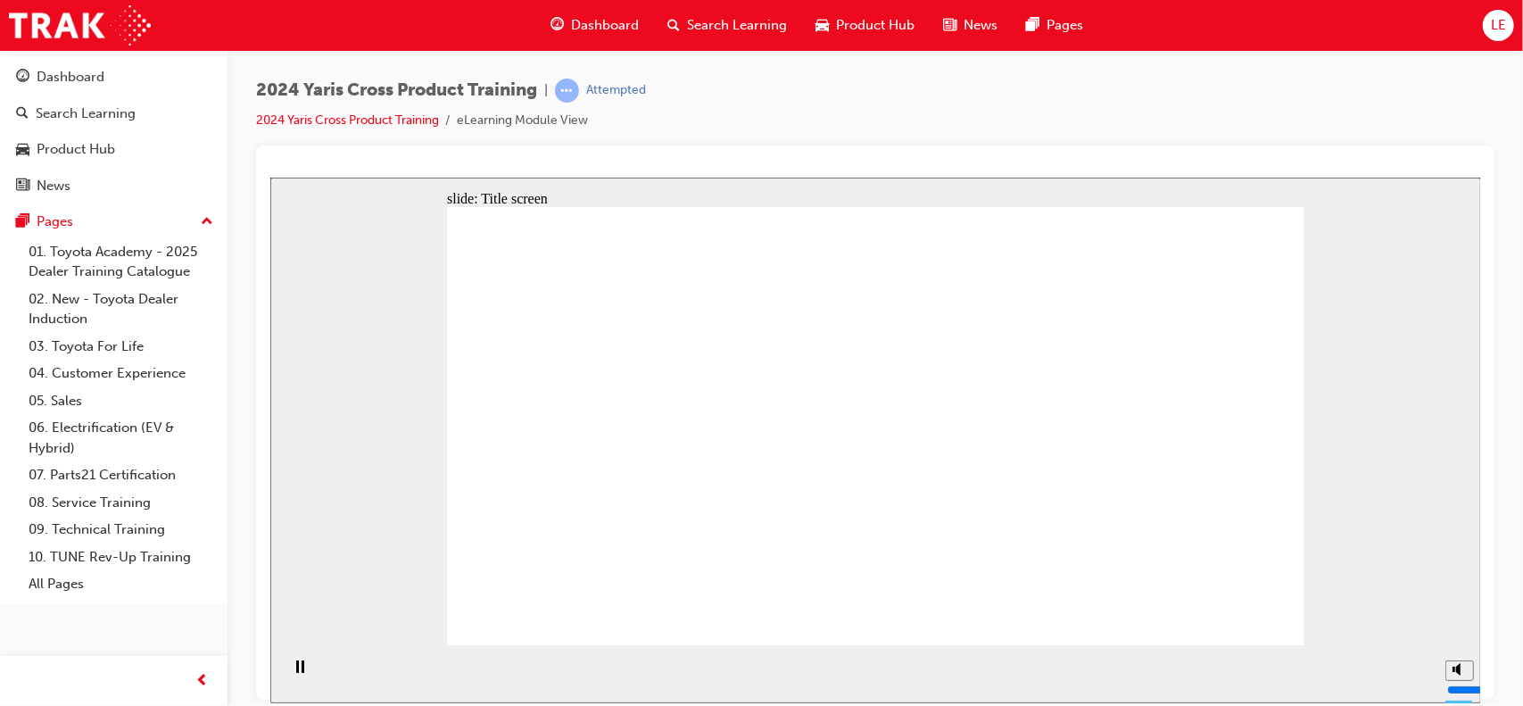
drag, startPoint x: 1246, startPoint y: 625, endPoint x: 1218, endPoint y: 605, distance: 33.9
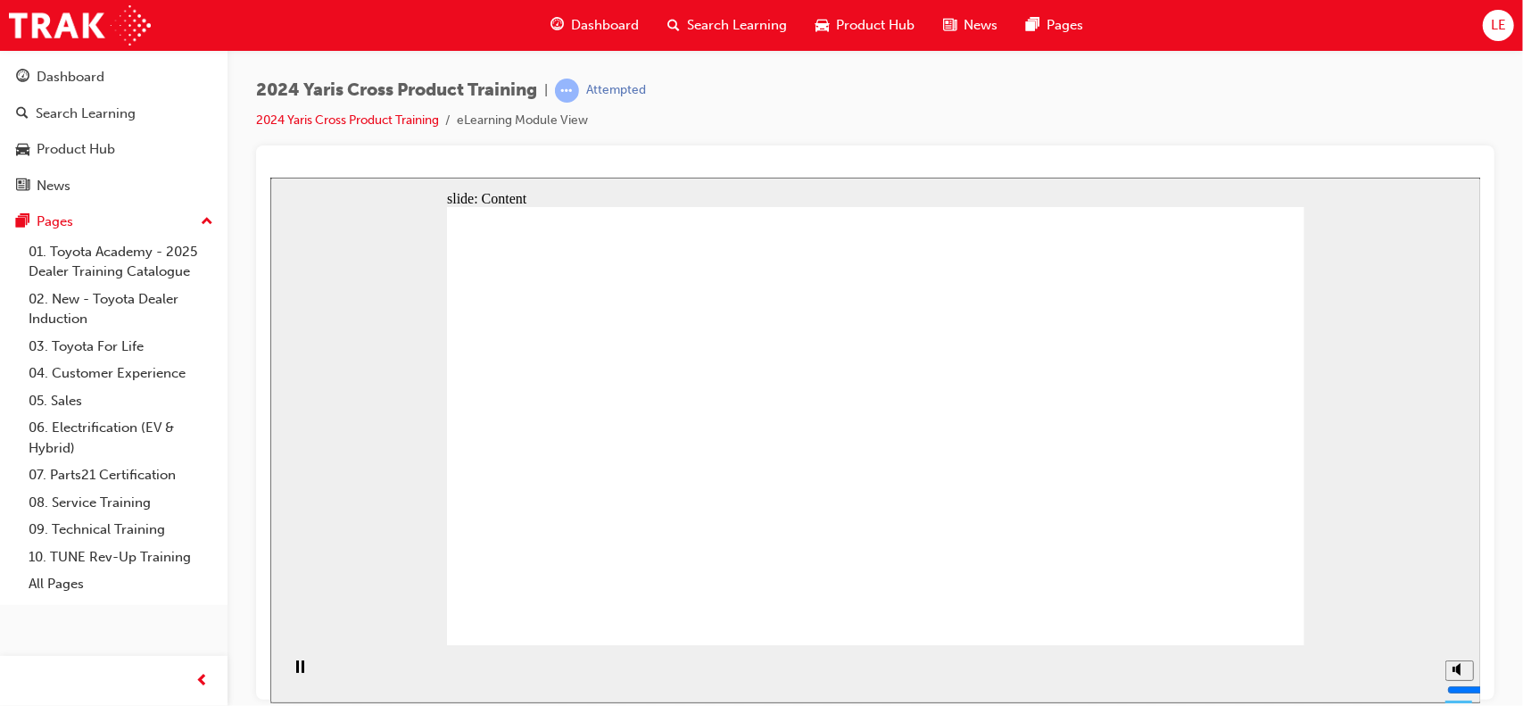
drag, startPoint x: 1233, startPoint y: 456, endPoint x: 1224, endPoint y: 467, distance: 13.9
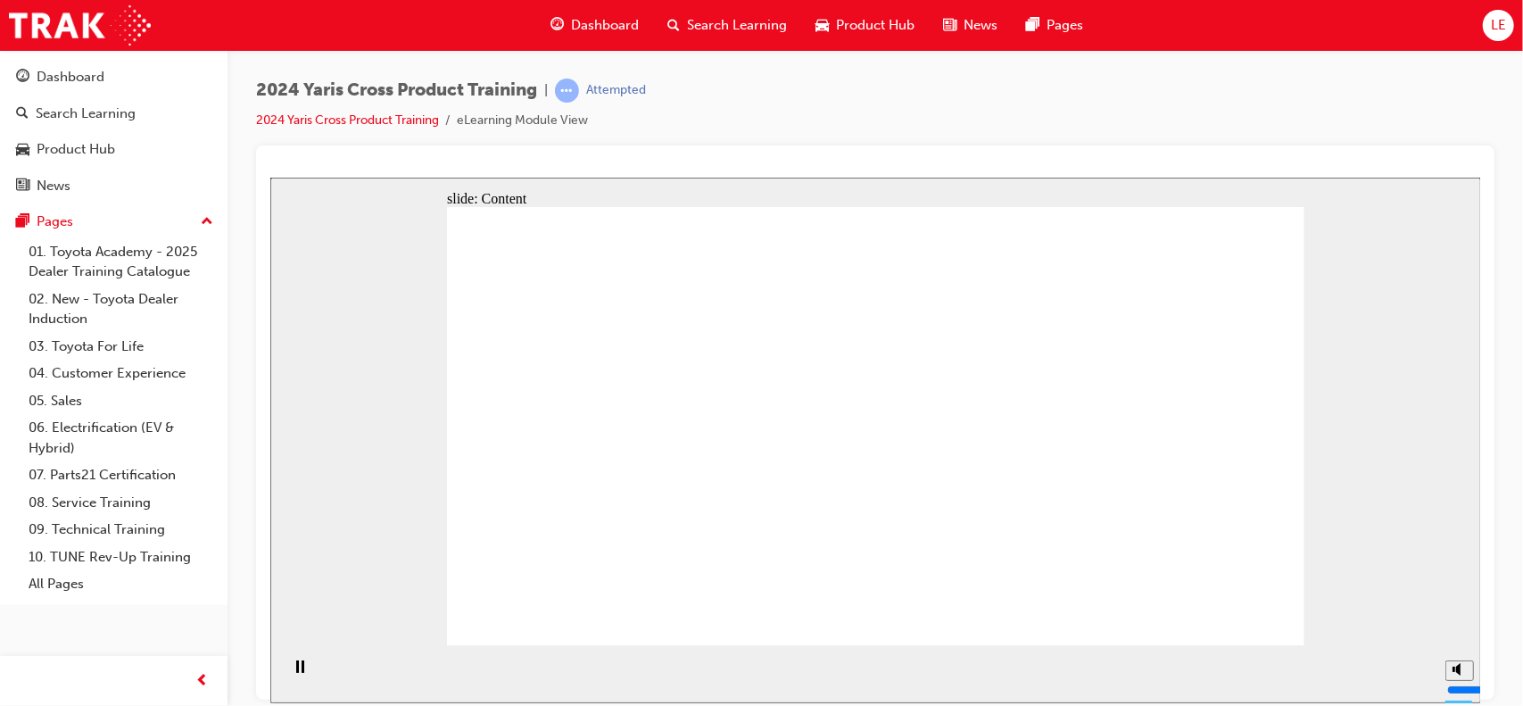
drag, startPoint x: 865, startPoint y: 368, endPoint x: 843, endPoint y: 382, distance: 25.7
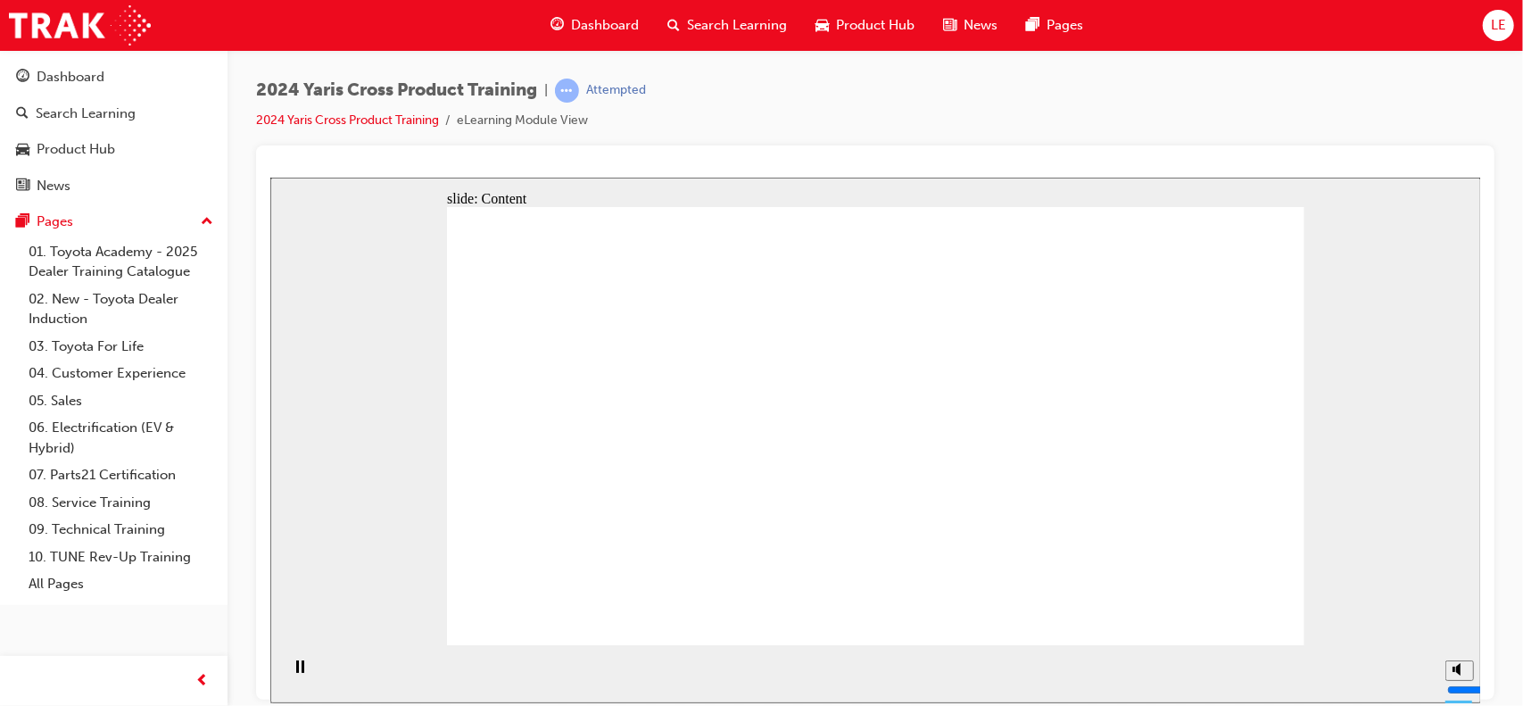
click at [1435, 669] on section "Playback Speed 2 1.75 1.5 1.25 Normal" at bounding box center [874, 673] width 1211 height 58
click at [1448, 613] on button "Mute (Ctrl+Alt+M)" at bounding box center [1458, 602] width 29 height 21
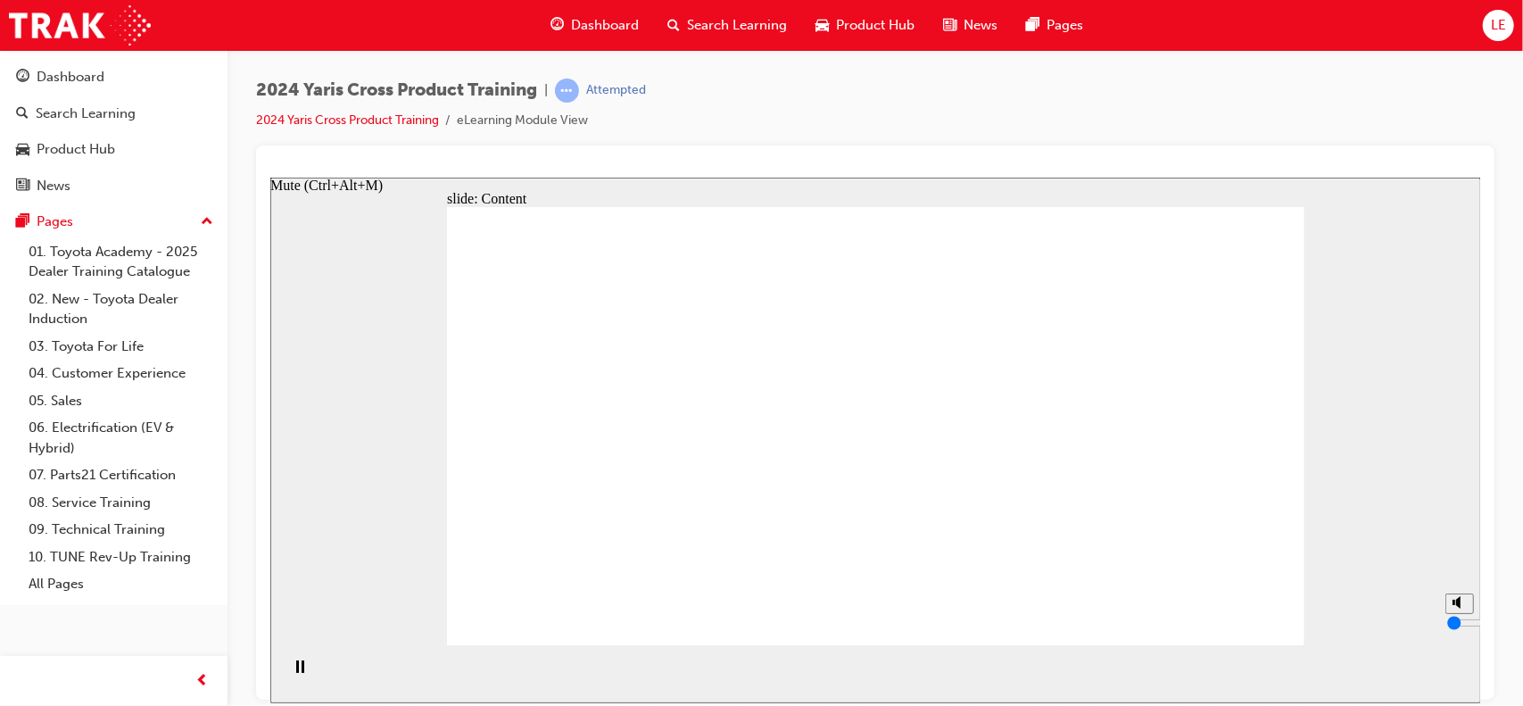
click at [1447, 613] on button "Unmute (Ctrl+Alt+M)" at bounding box center [1458, 602] width 29 height 21
type input "8"
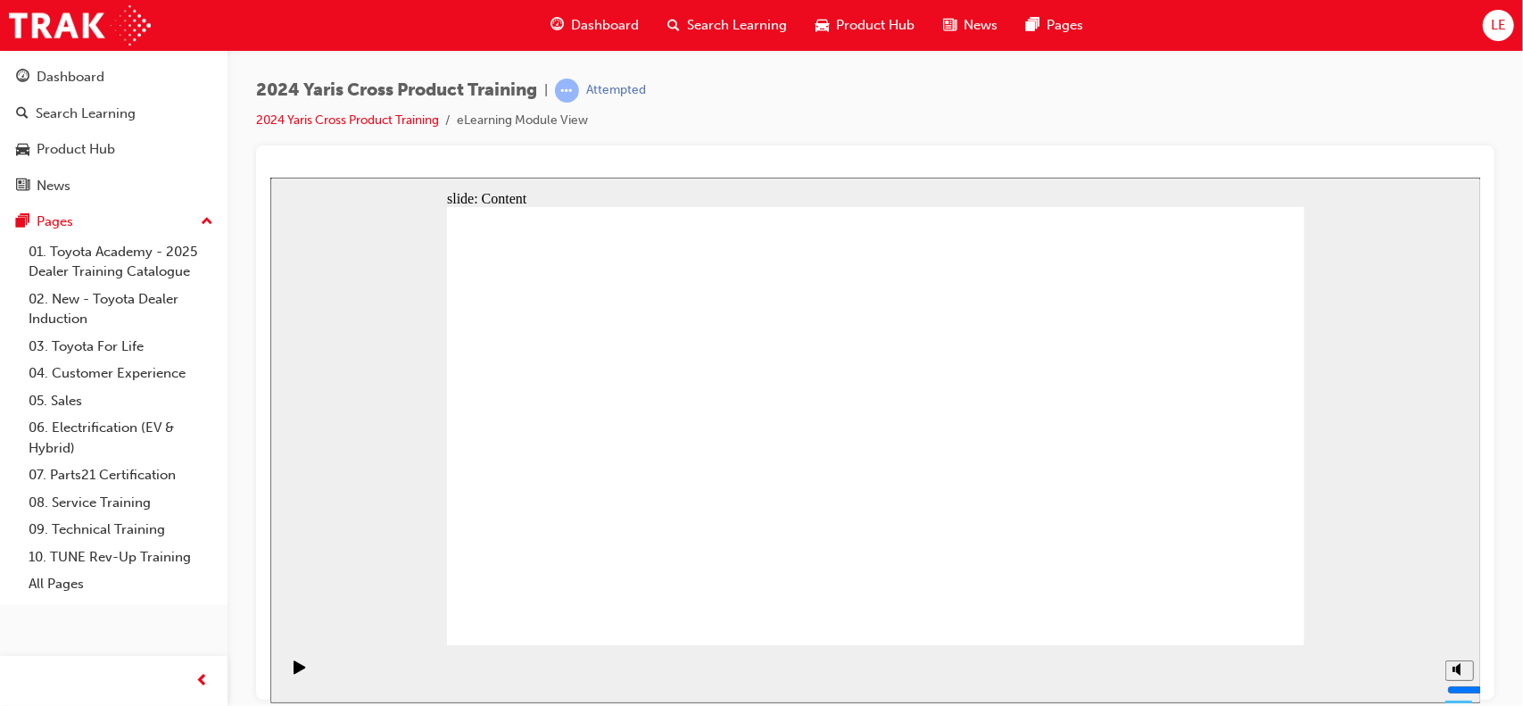
drag, startPoint x: 632, startPoint y: 484, endPoint x: 740, endPoint y: 526, distance: 116.1
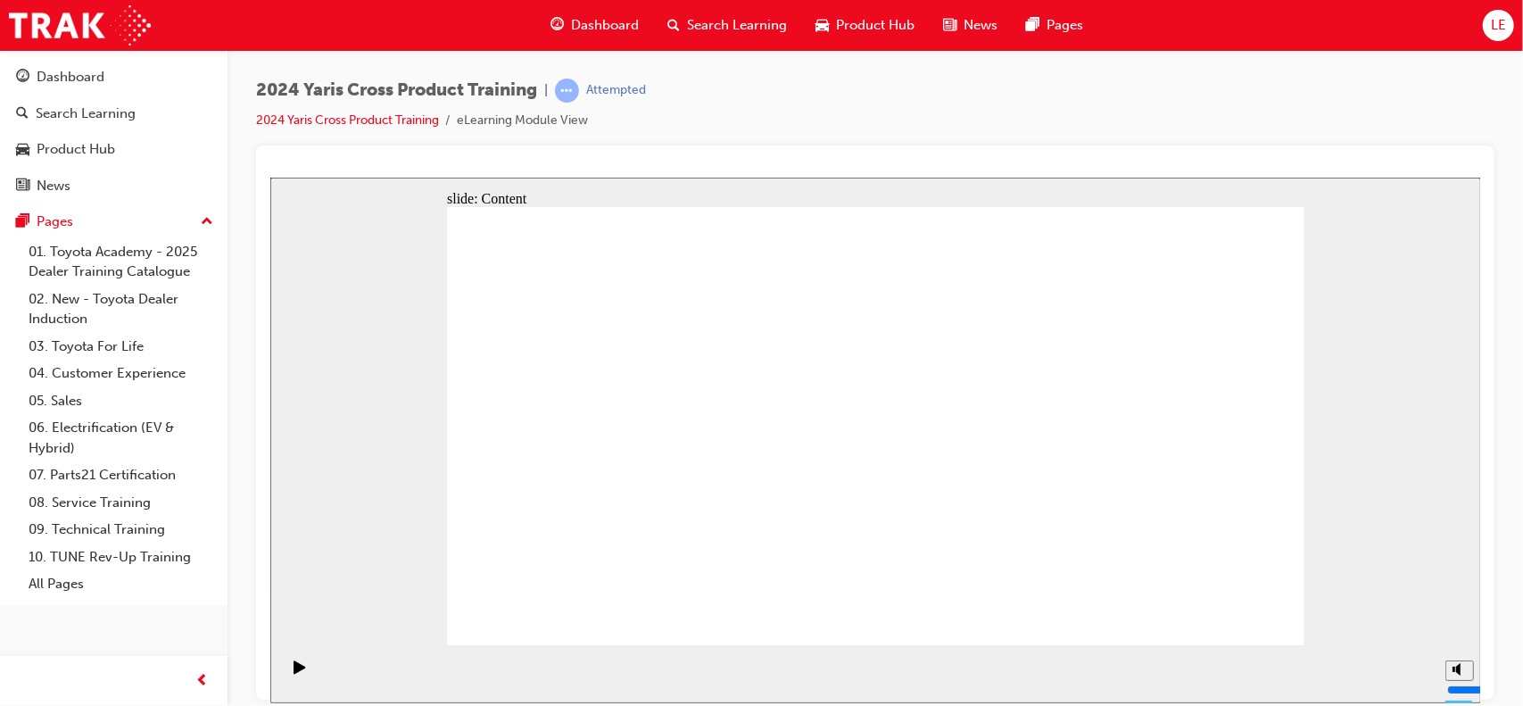
drag, startPoint x: 873, startPoint y: 575, endPoint x: 861, endPoint y: 545, distance: 32.5
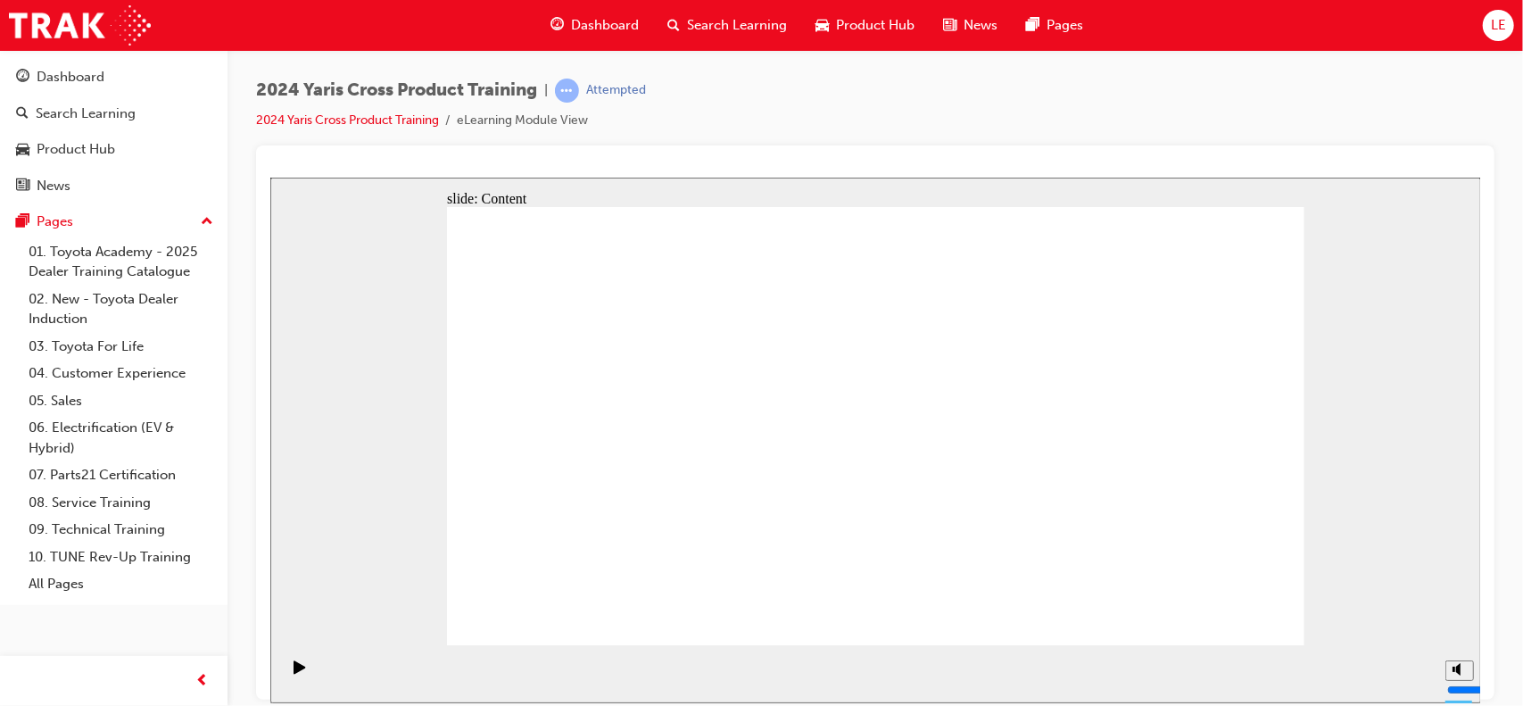
drag, startPoint x: 1004, startPoint y: 249, endPoint x: 1017, endPoint y: 400, distance: 151.4
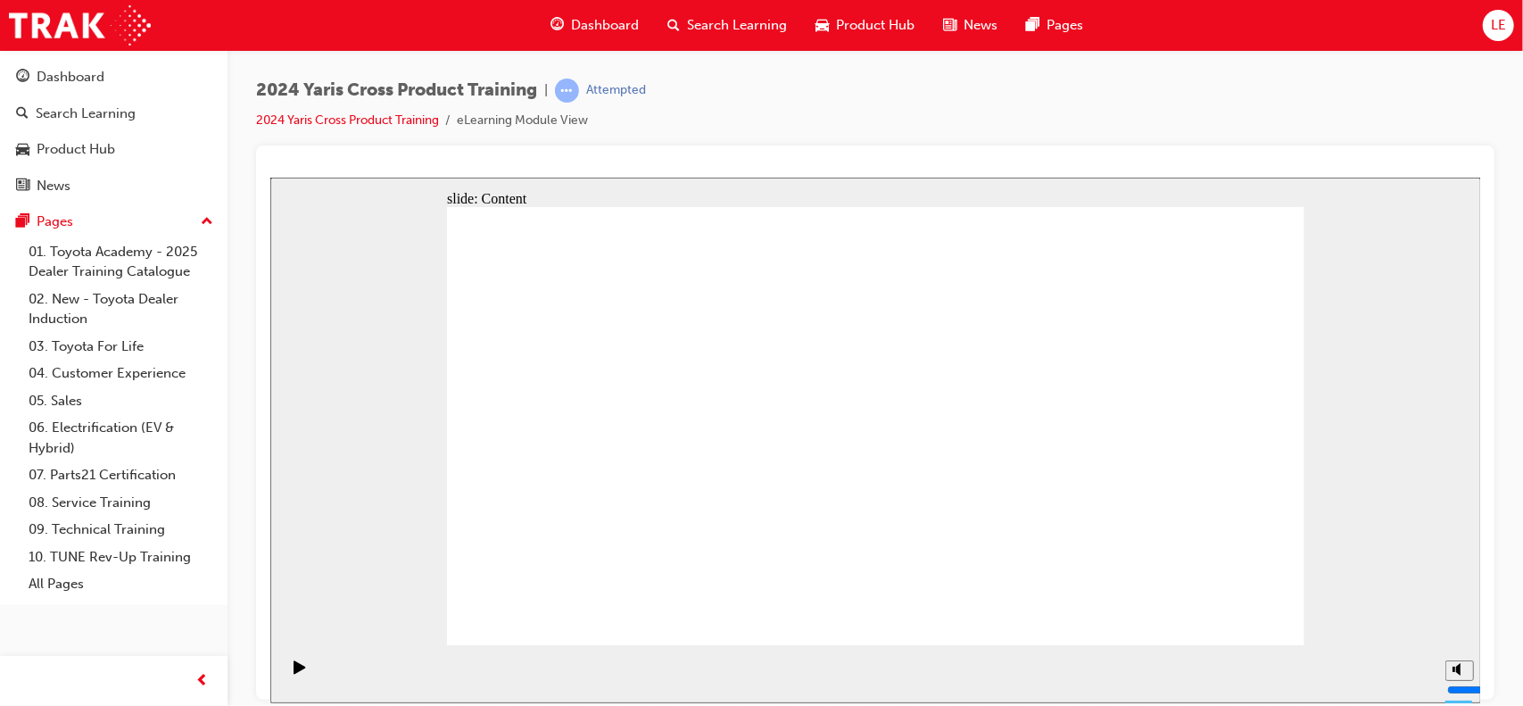
drag, startPoint x: 643, startPoint y: 514, endPoint x: 642, endPoint y: 525, distance: 10.7
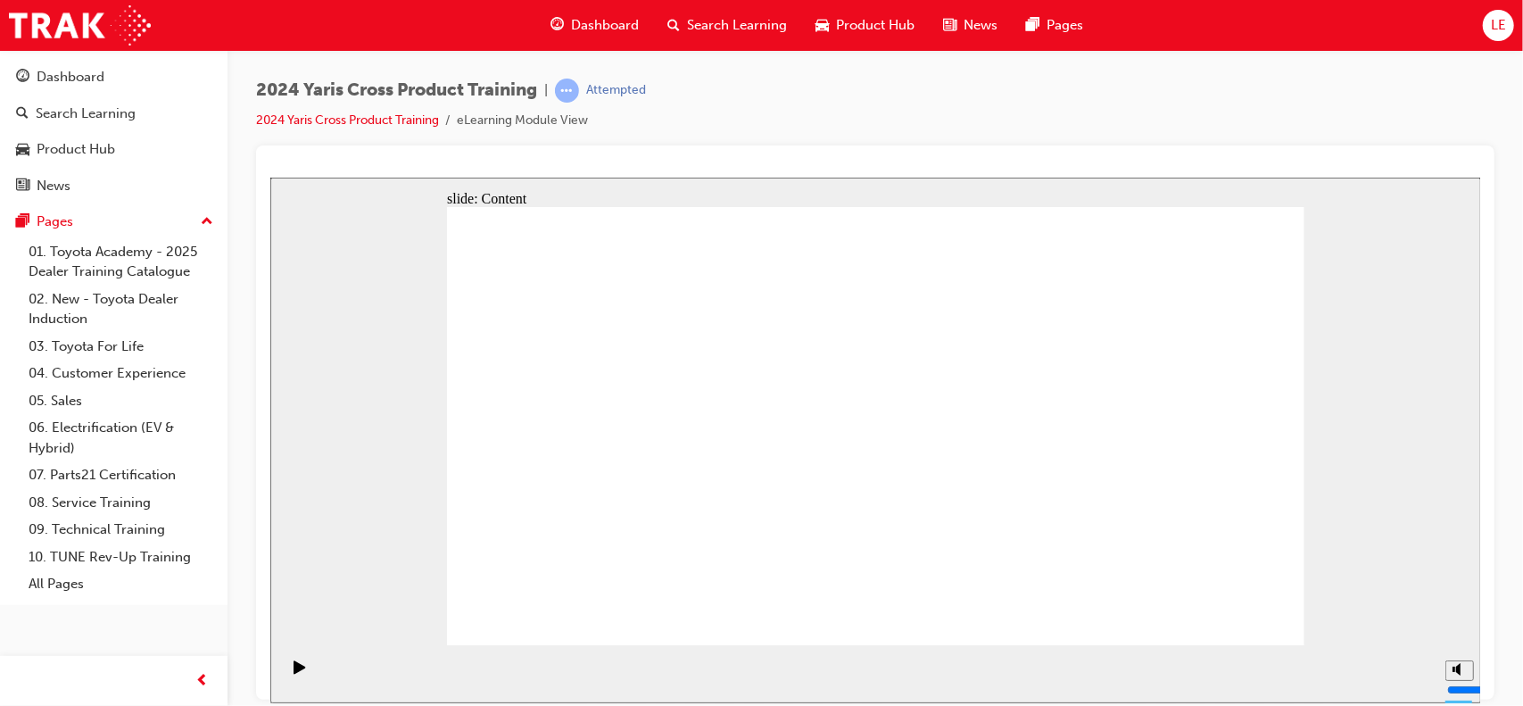
drag, startPoint x: 577, startPoint y: 461, endPoint x: 581, endPoint y: 444, distance: 17.3
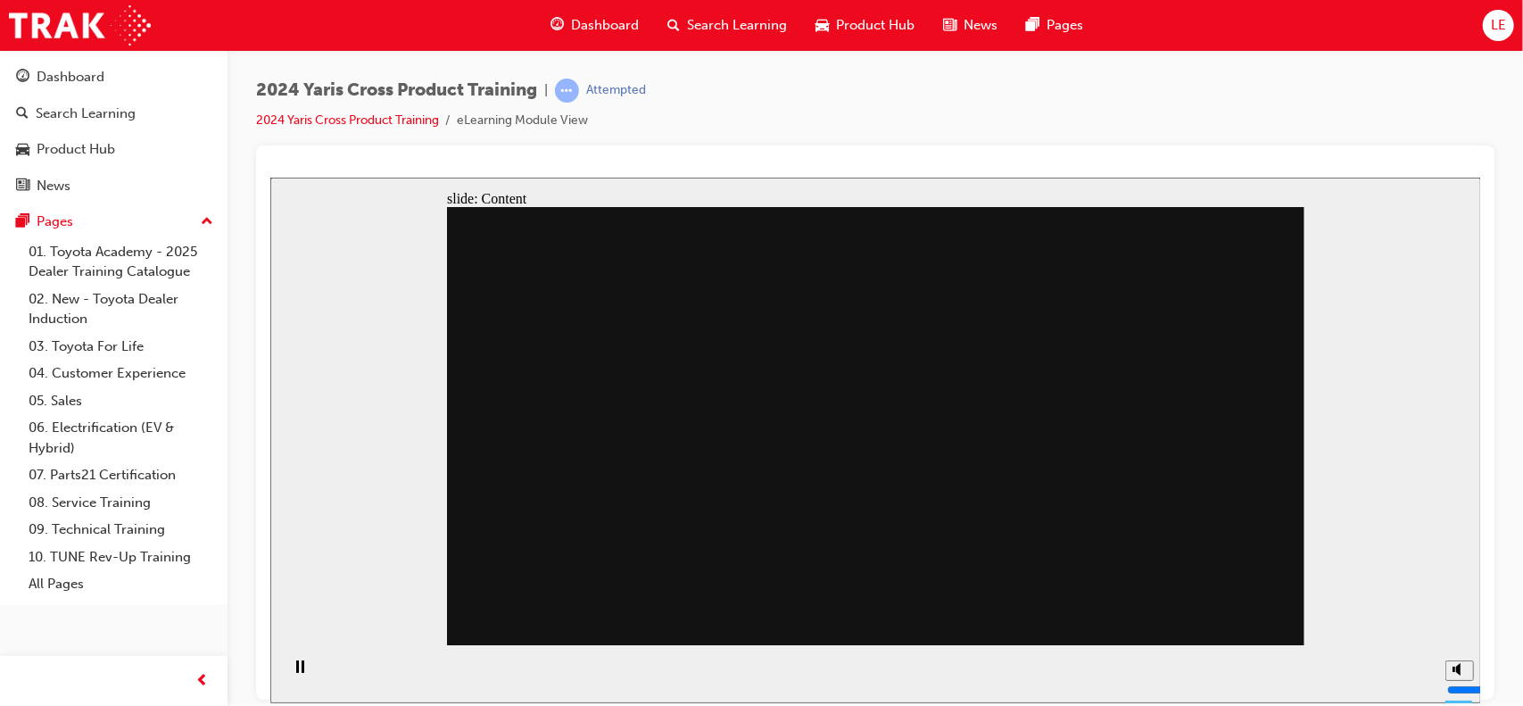
drag, startPoint x: 822, startPoint y: 500, endPoint x: 836, endPoint y: 494, distance: 15.2
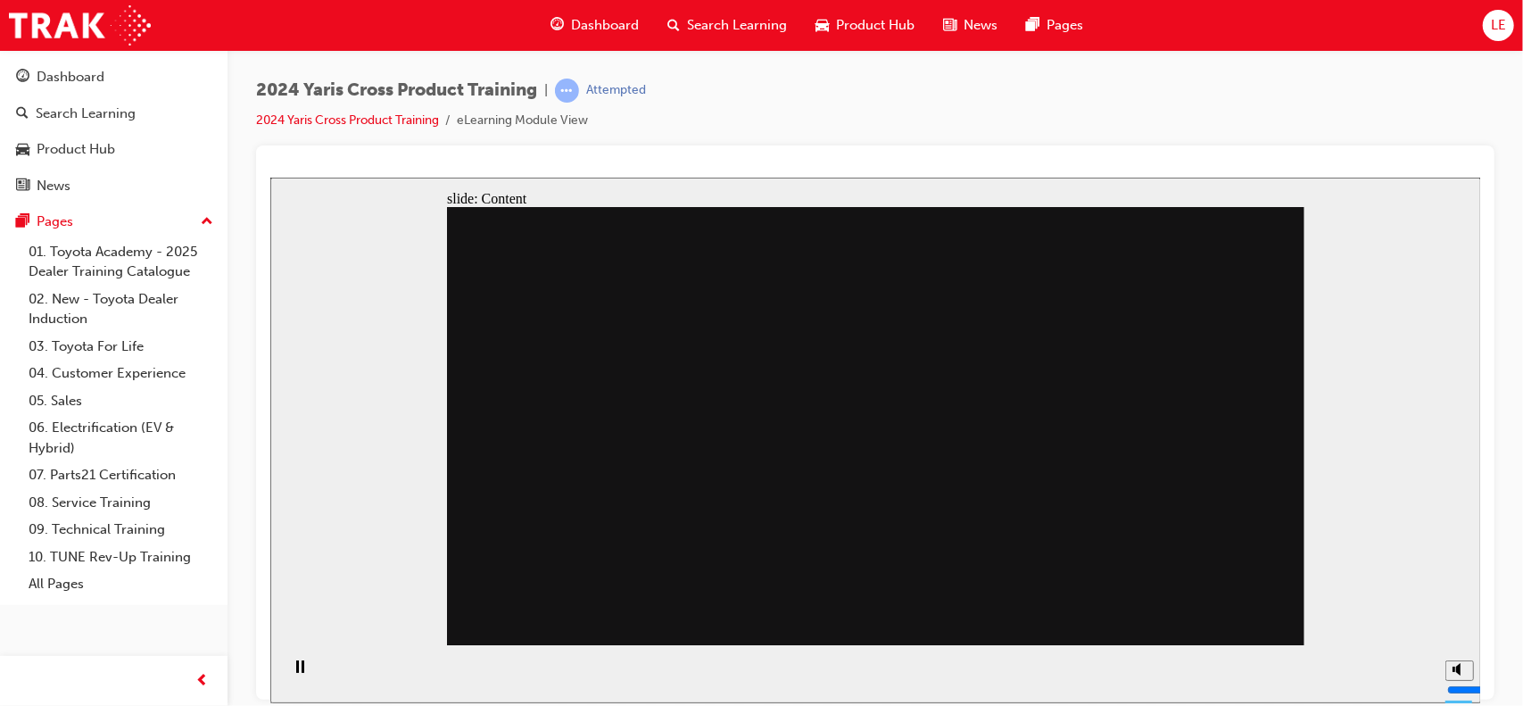
drag, startPoint x: 904, startPoint y: 380, endPoint x: 897, endPoint y: 542, distance: 162.5
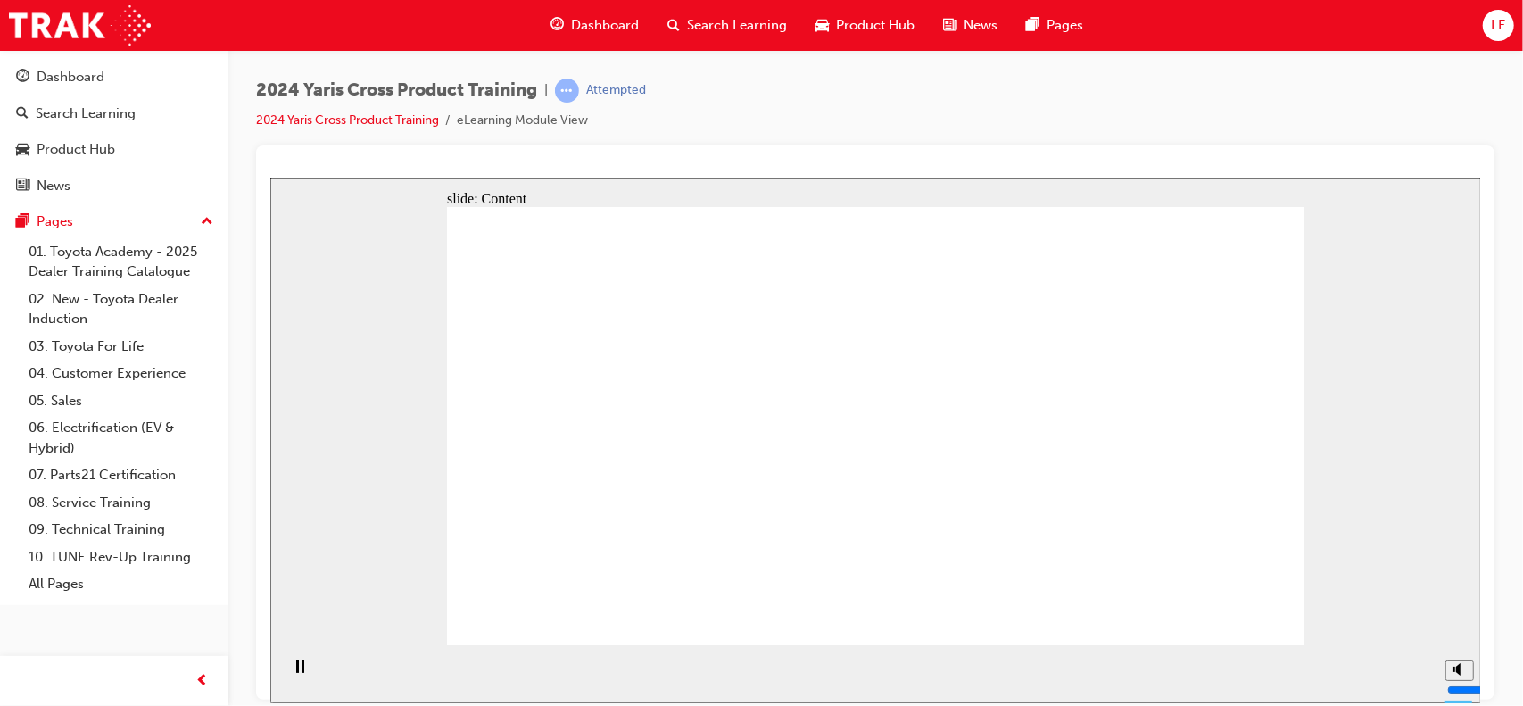
drag, startPoint x: 593, startPoint y: 429, endPoint x: 619, endPoint y: 425, distance: 26.3
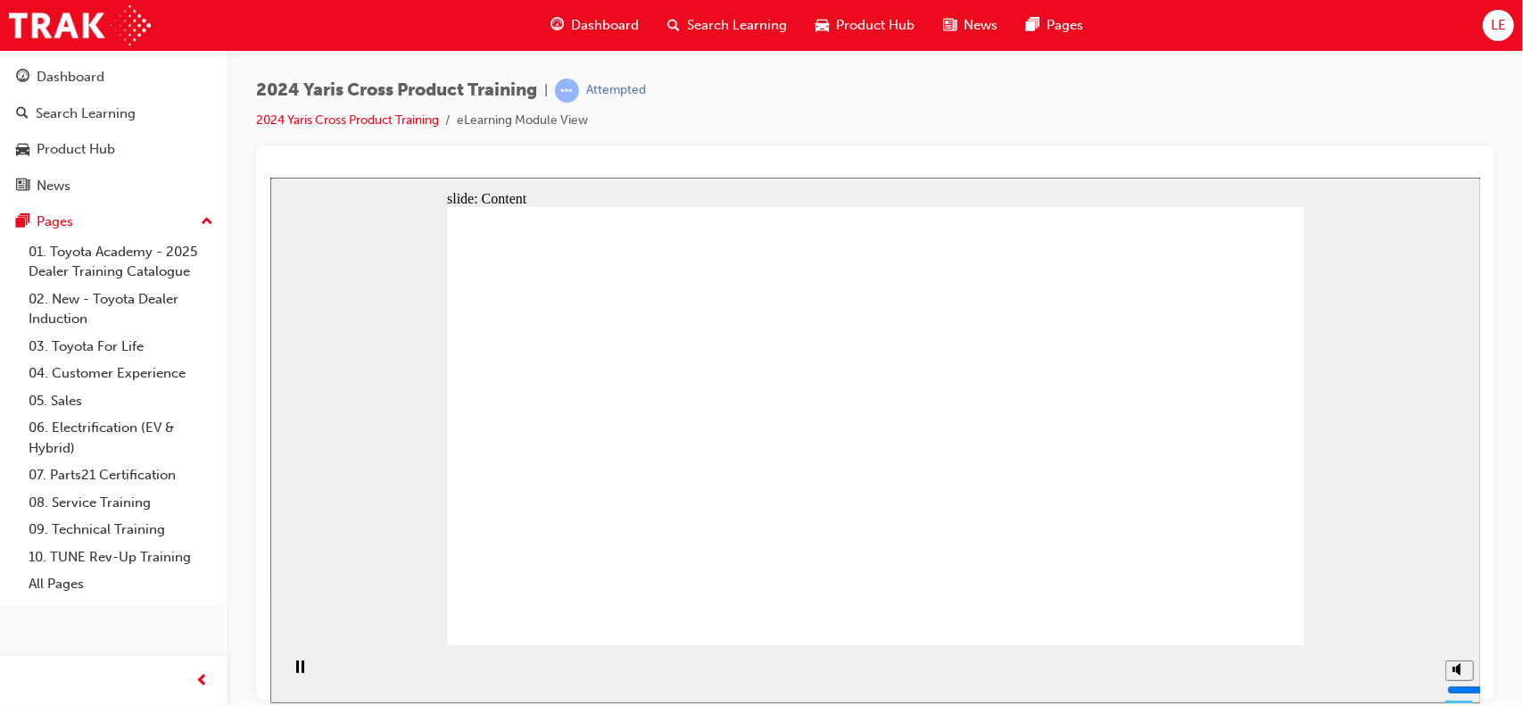
drag, startPoint x: 881, startPoint y: 377, endPoint x: 885, endPoint y: 414, distance: 37.6
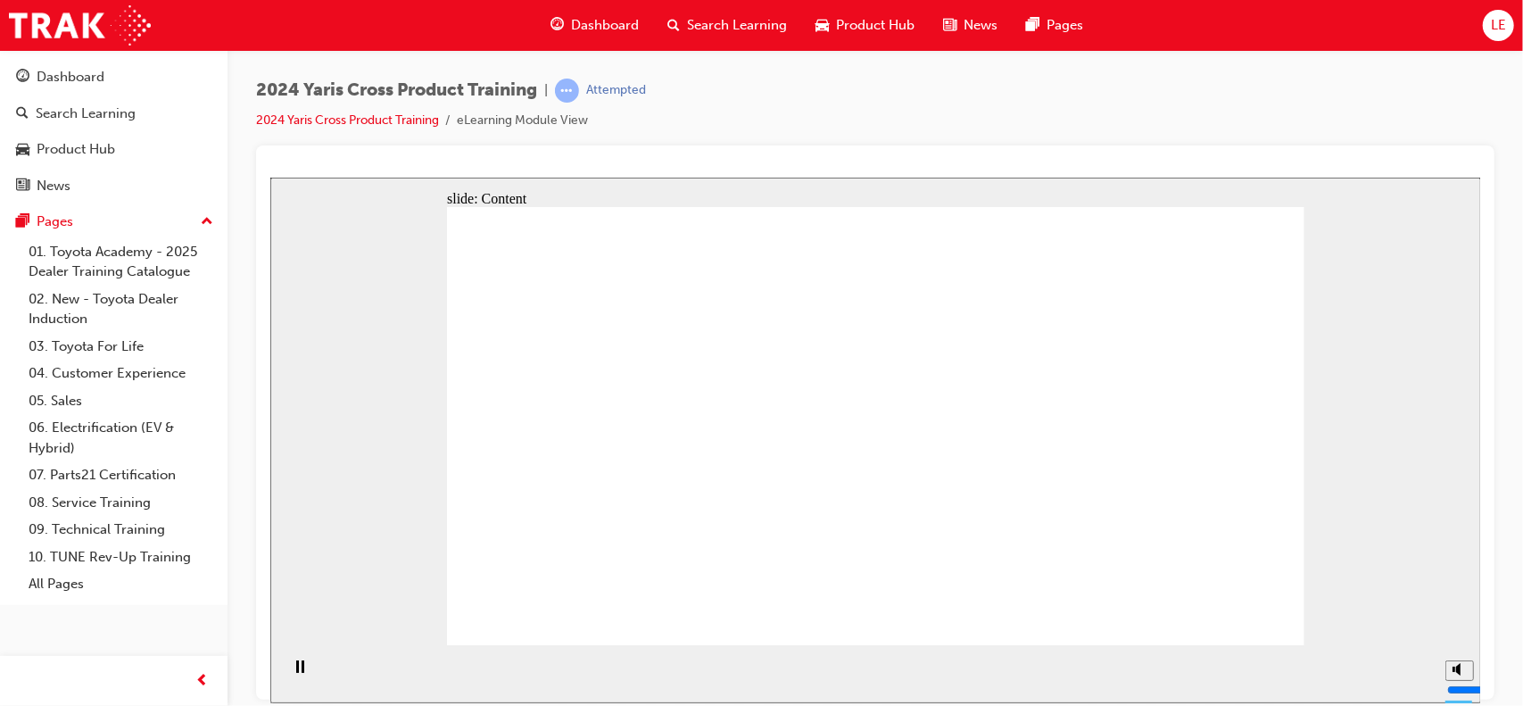
drag, startPoint x: 729, startPoint y: 481, endPoint x: 691, endPoint y: 491, distance: 38.7
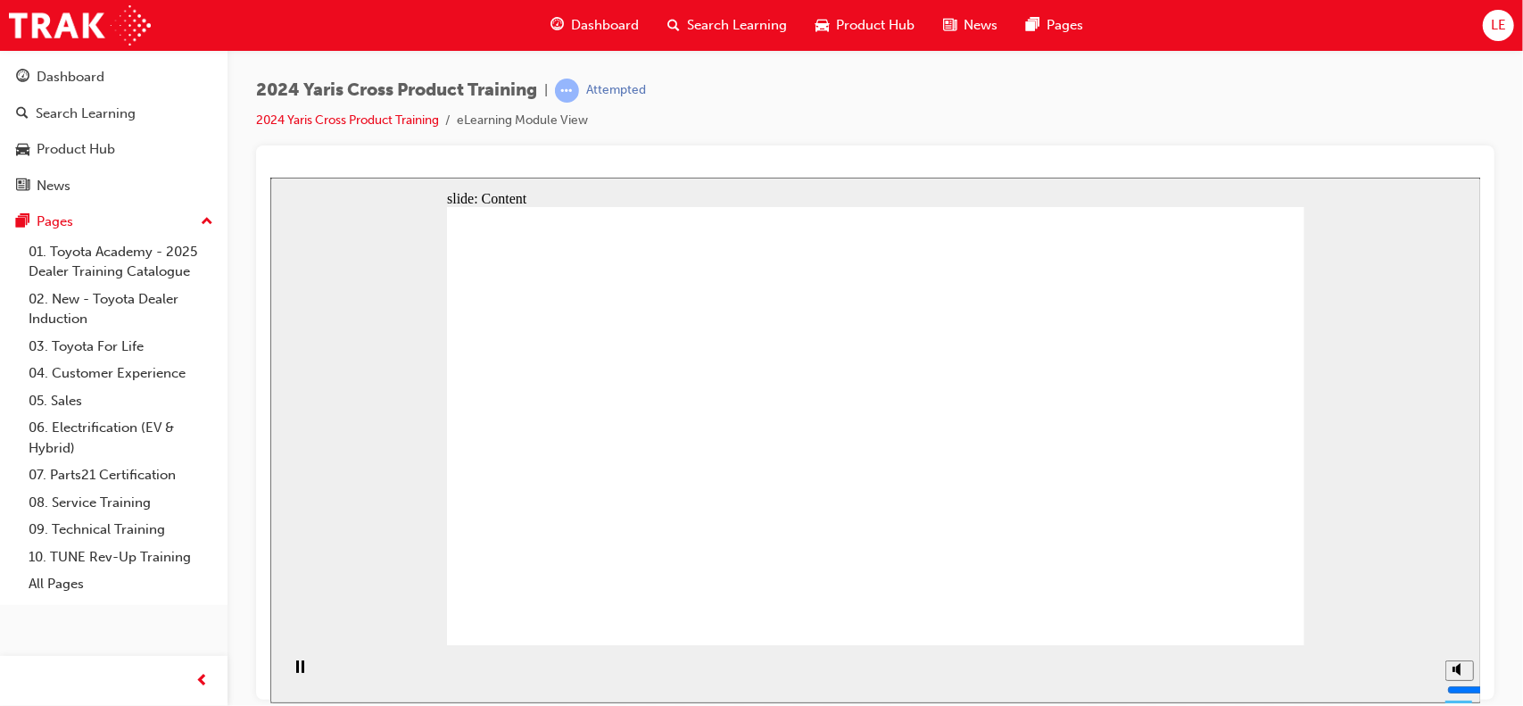
drag, startPoint x: 882, startPoint y: 384, endPoint x: 877, endPoint y: 421, distance: 37.9
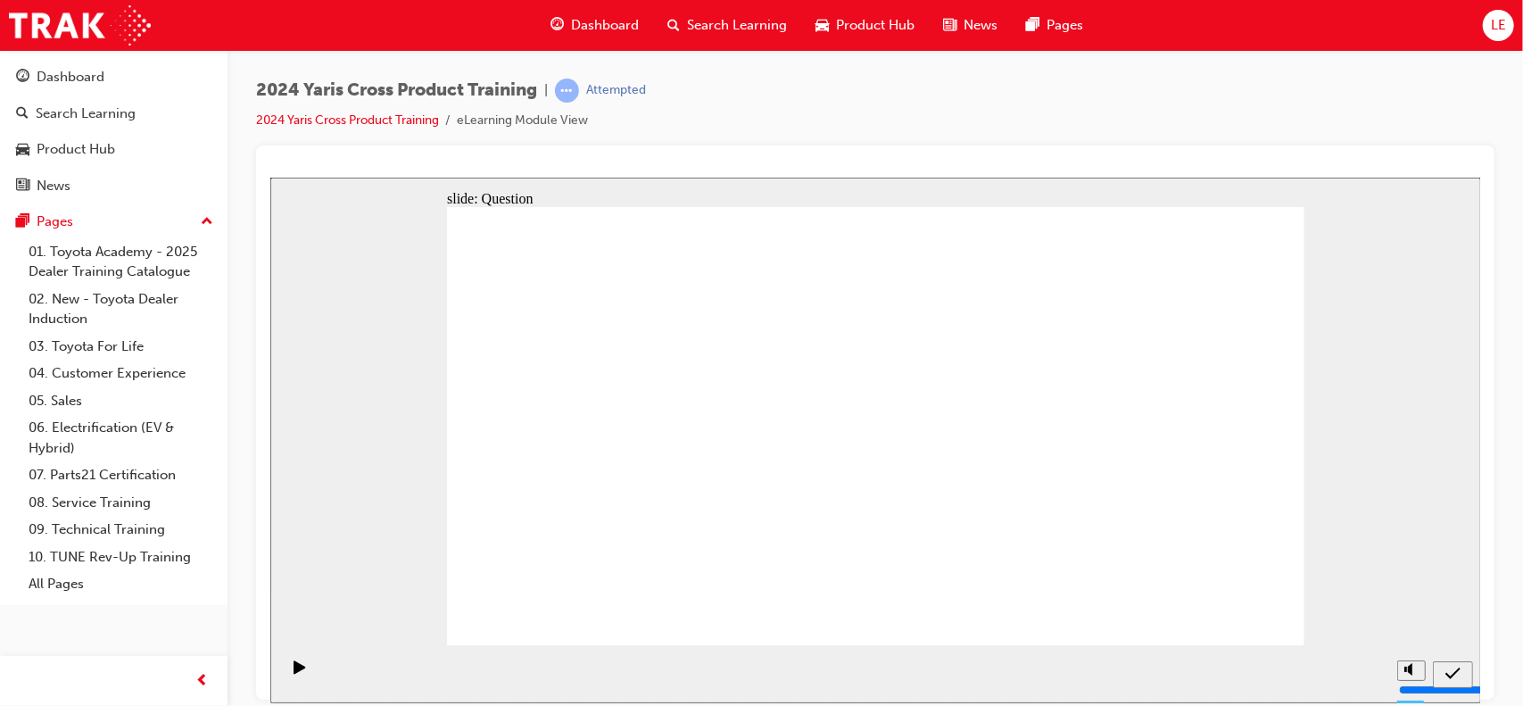
drag, startPoint x: 752, startPoint y: 373, endPoint x: 513, endPoint y: 352, distance: 240.0
drag, startPoint x: 479, startPoint y: 339, endPoint x: 742, endPoint y: 355, distance: 263.7
drag, startPoint x: 717, startPoint y: 369, endPoint x: 568, endPoint y: 343, distance: 151.2
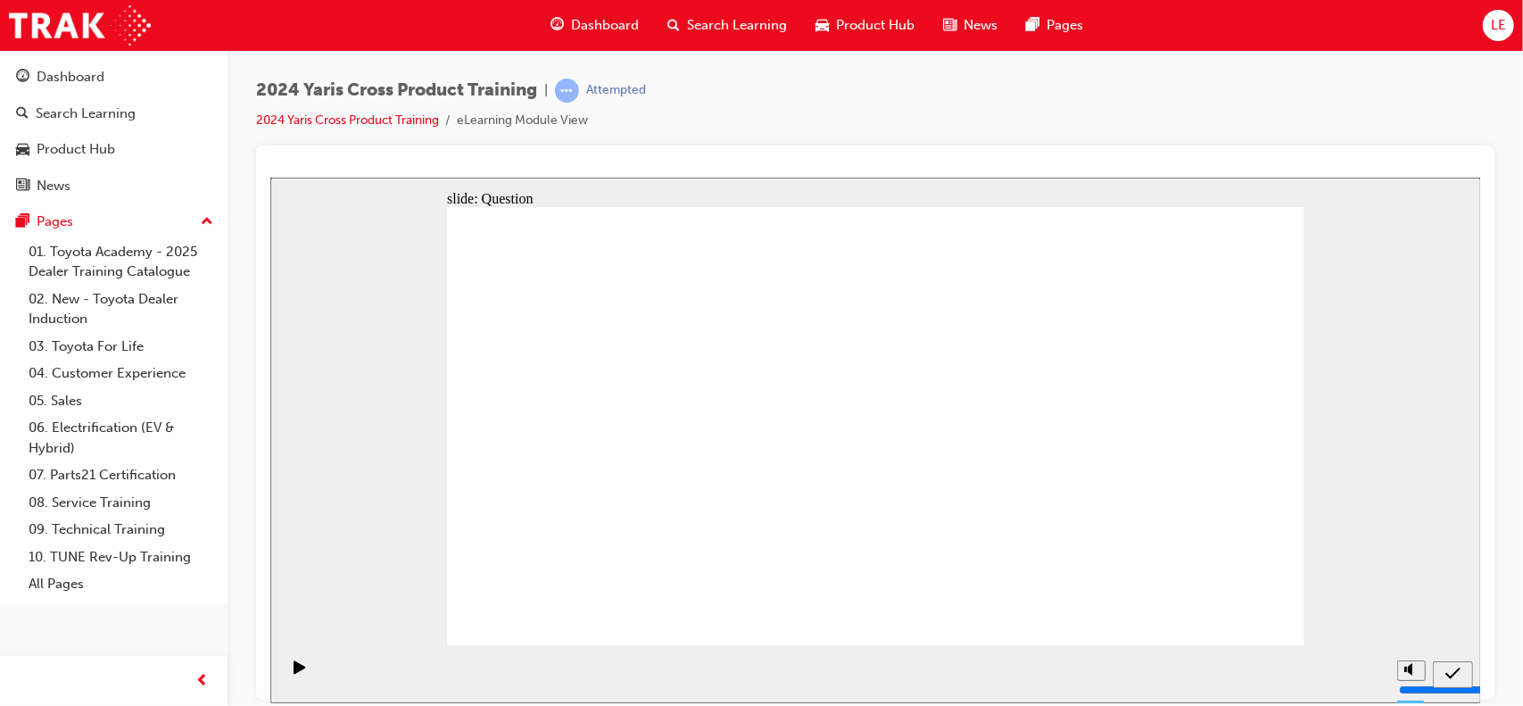
radio input "true"
drag, startPoint x: 834, startPoint y: 378, endPoint x: 855, endPoint y: 378, distance: 20.5
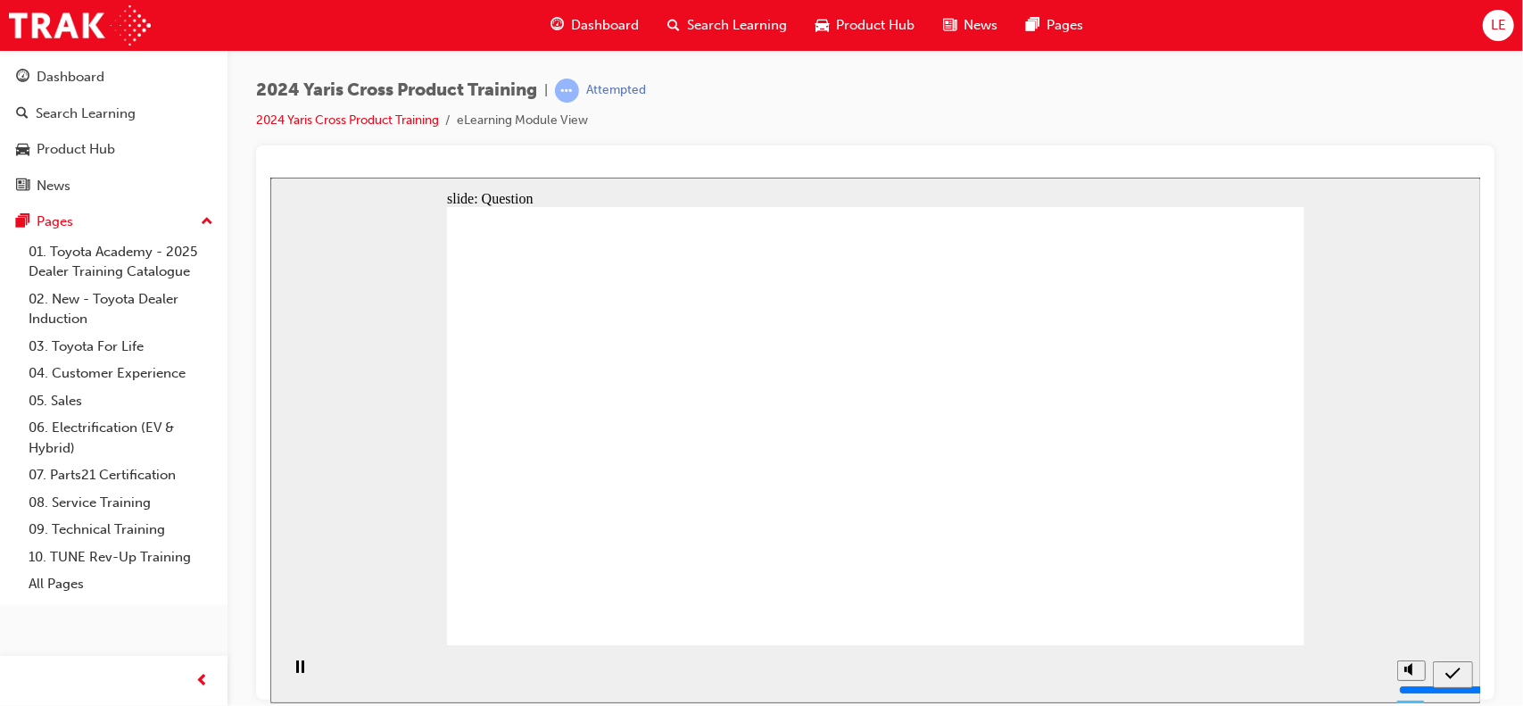
radio input "true"
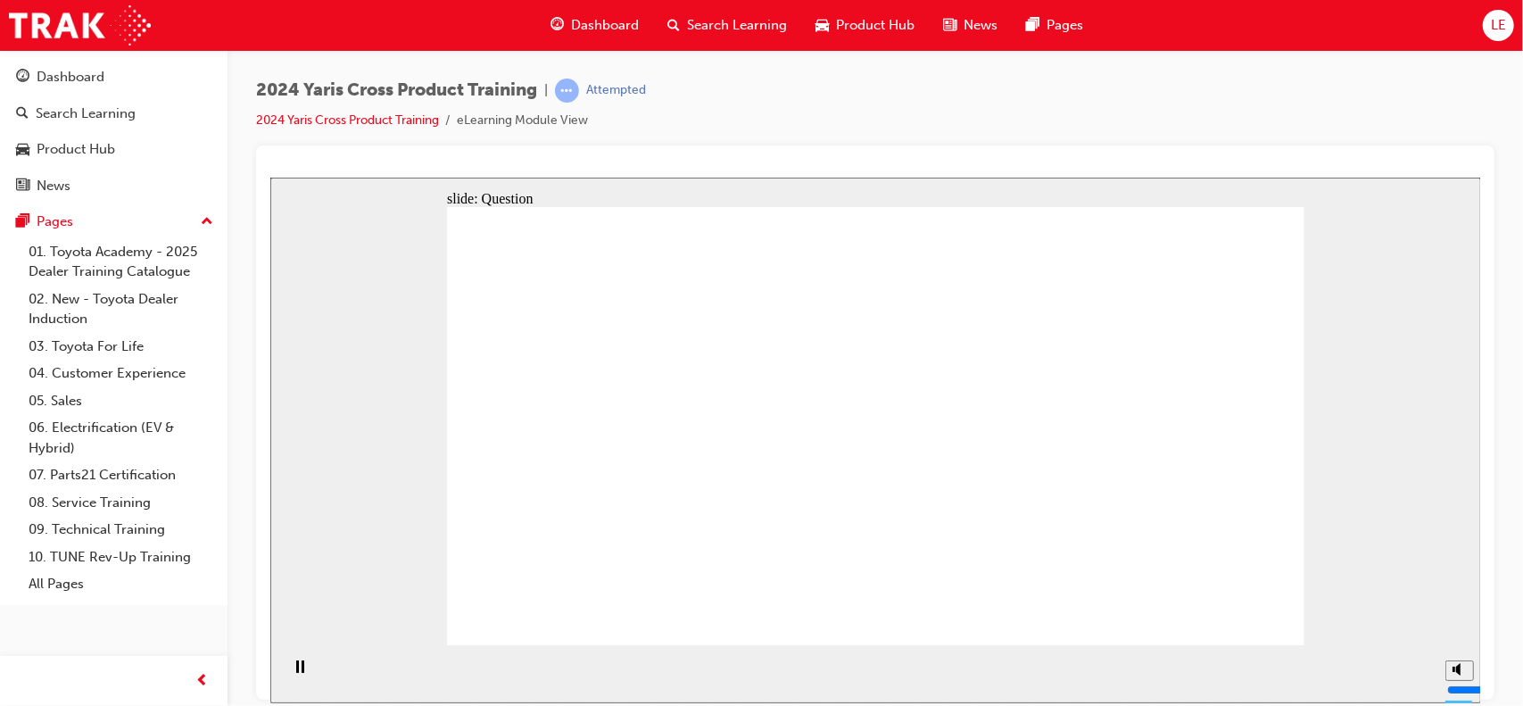
checkbox input "true"
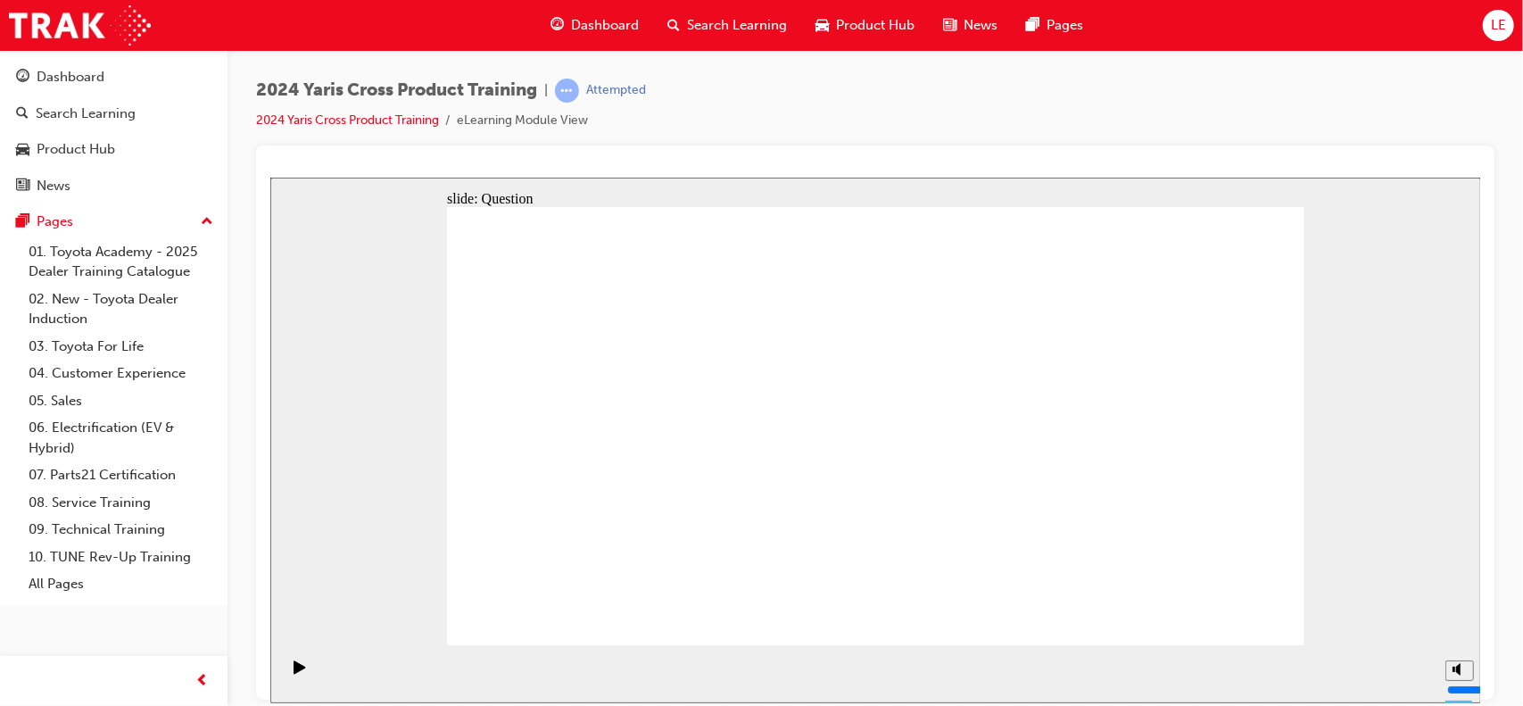
radio input "true"
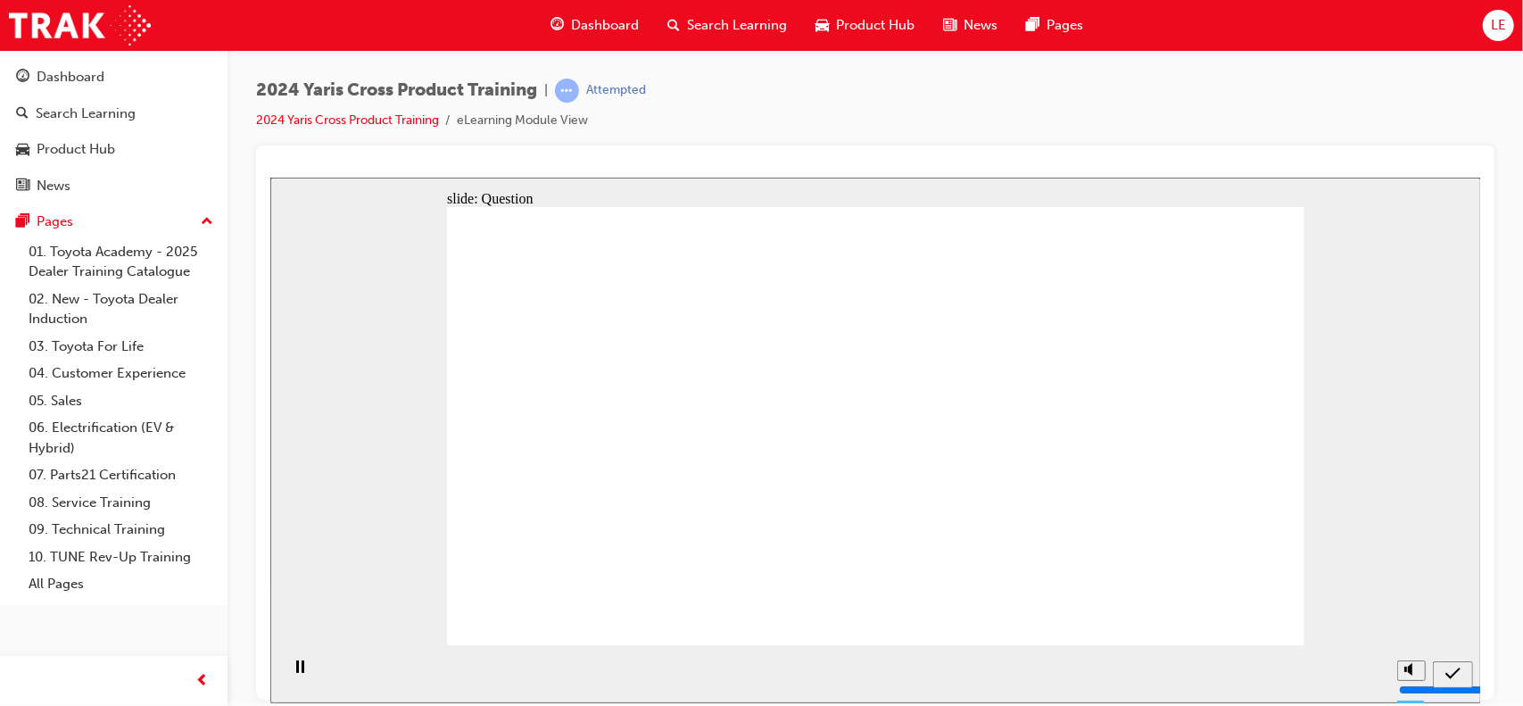
drag, startPoint x: 848, startPoint y: 489, endPoint x: 645, endPoint y: 542, distance: 210.1
drag, startPoint x: 1145, startPoint y: 382, endPoint x: 815, endPoint y: 547, distance: 368.3
drag, startPoint x: 611, startPoint y: 384, endPoint x: 886, endPoint y: 528, distance: 310.5
drag, startPoint x: 775, startPoint y: 414, endPoint x: 1127, endPoint y: 569, distance: 384.3
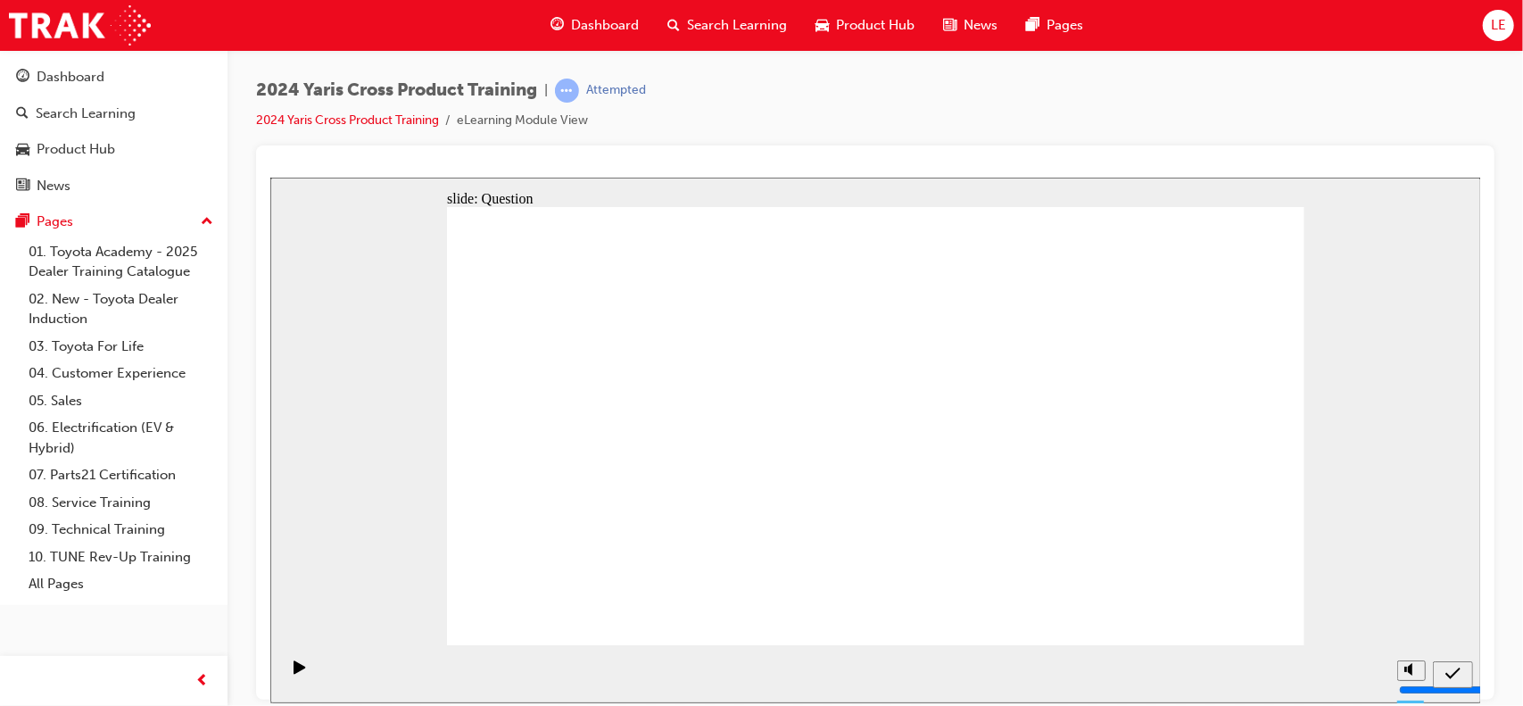
radio input "true"
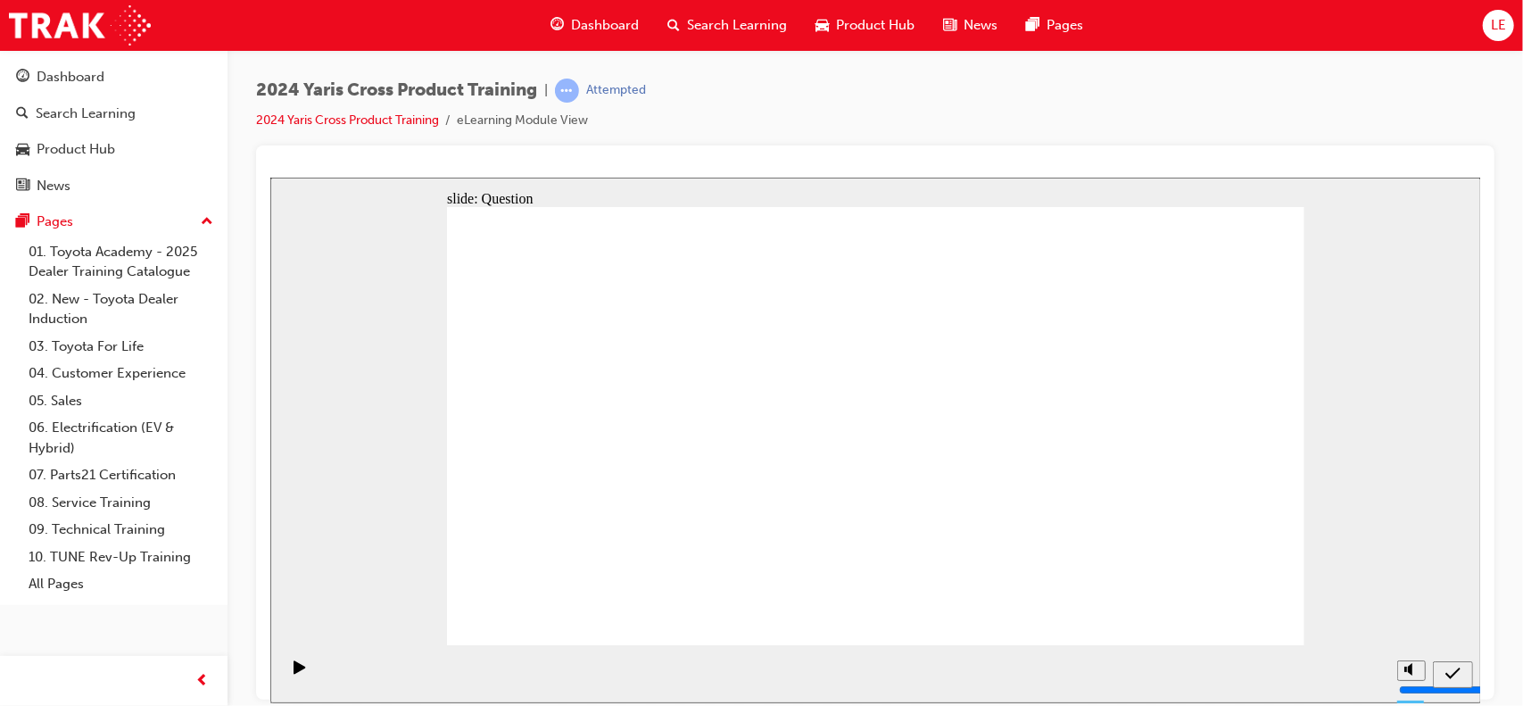
radio input "true"
drag, startPoint x: 1246, startPoint y: 599, endPoint x: 1248, endPoint y: 610, distance: 11.9
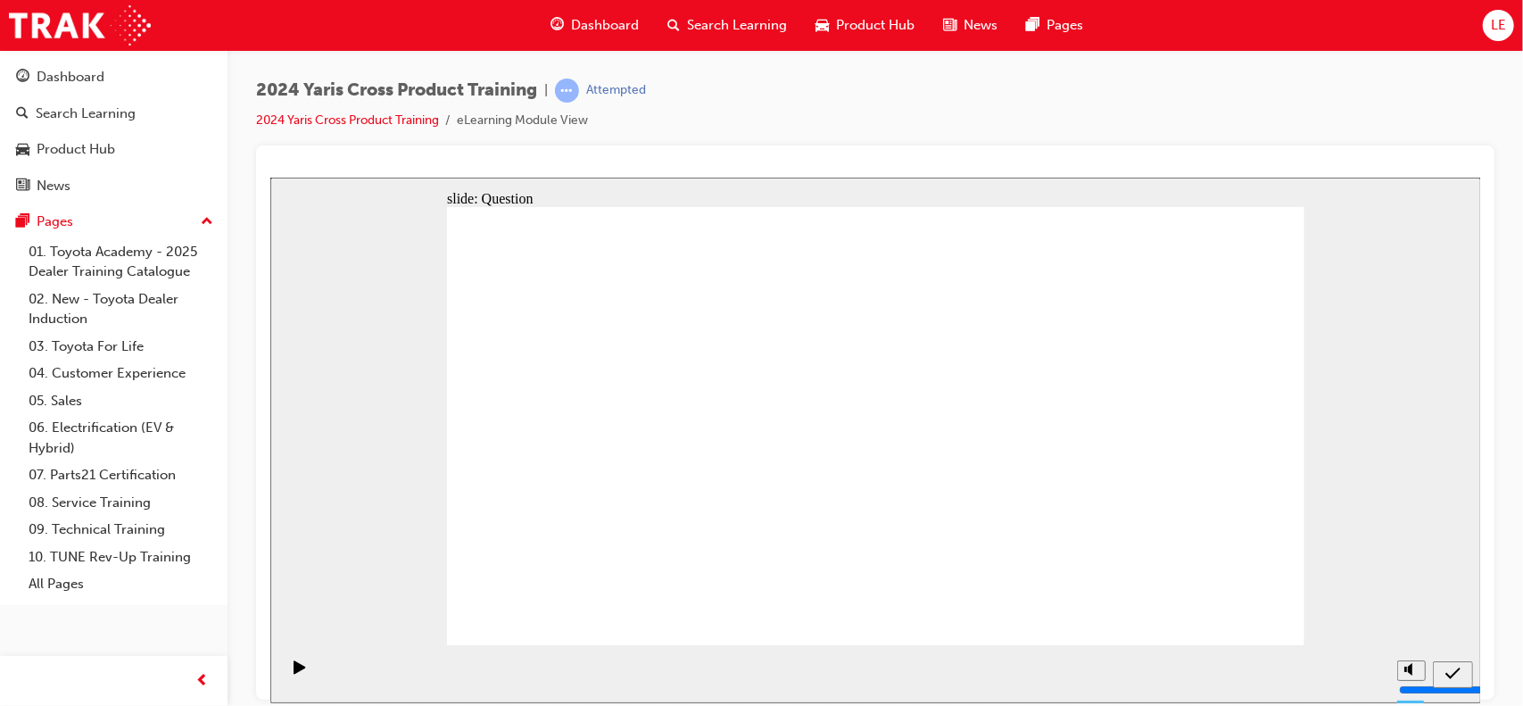
radio input "true"
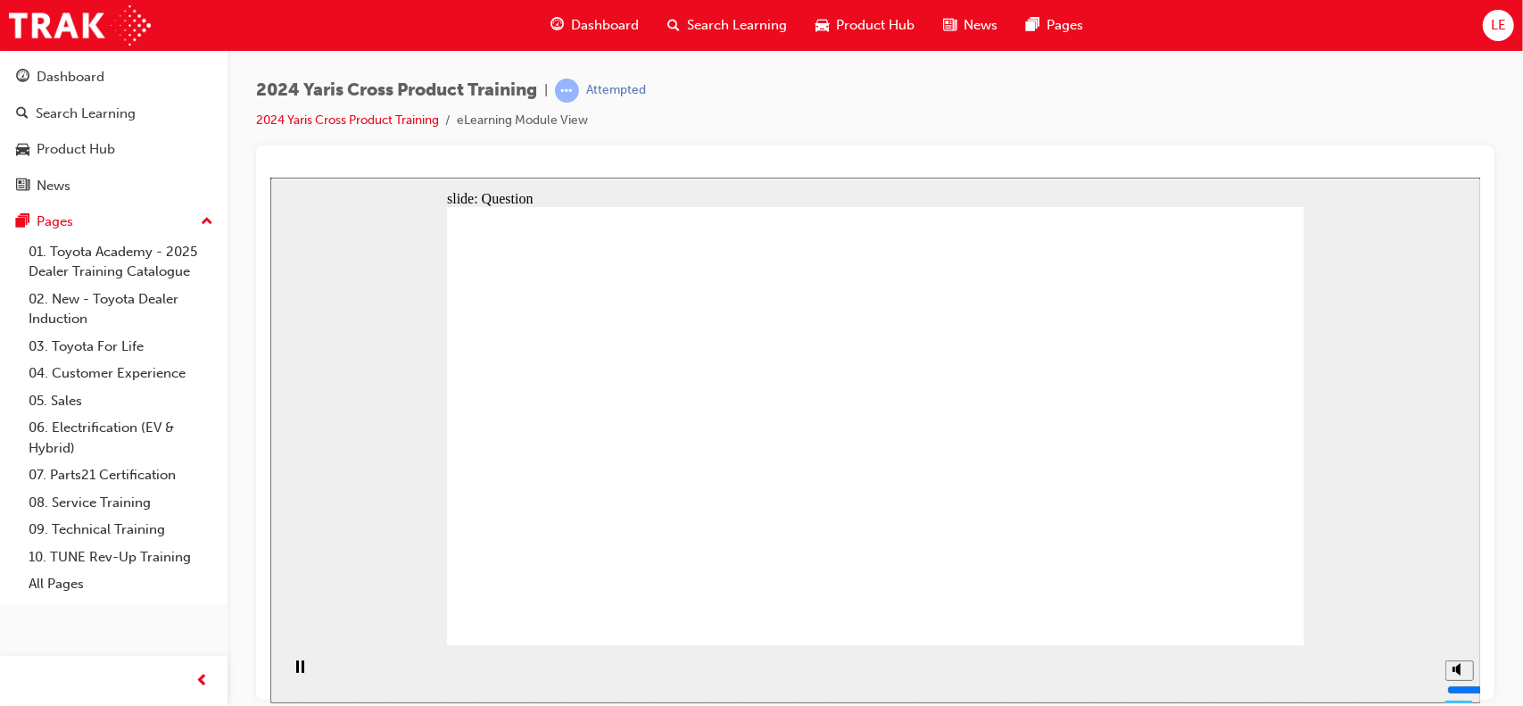
checkbox input "true"
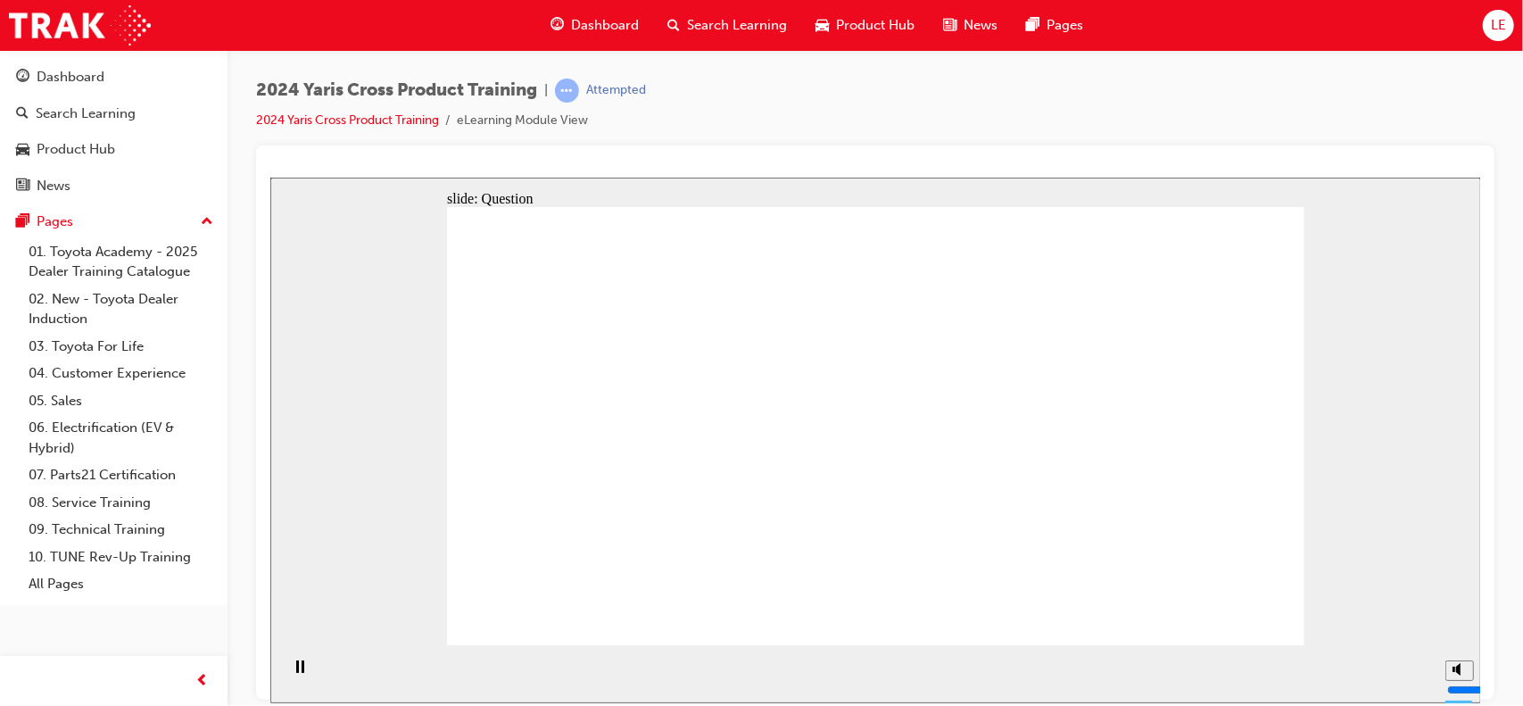
drag, startPoint x: 1064, startPoint y: 412, endPoint x: 1150, endPoint y: 460, distance: 98.3
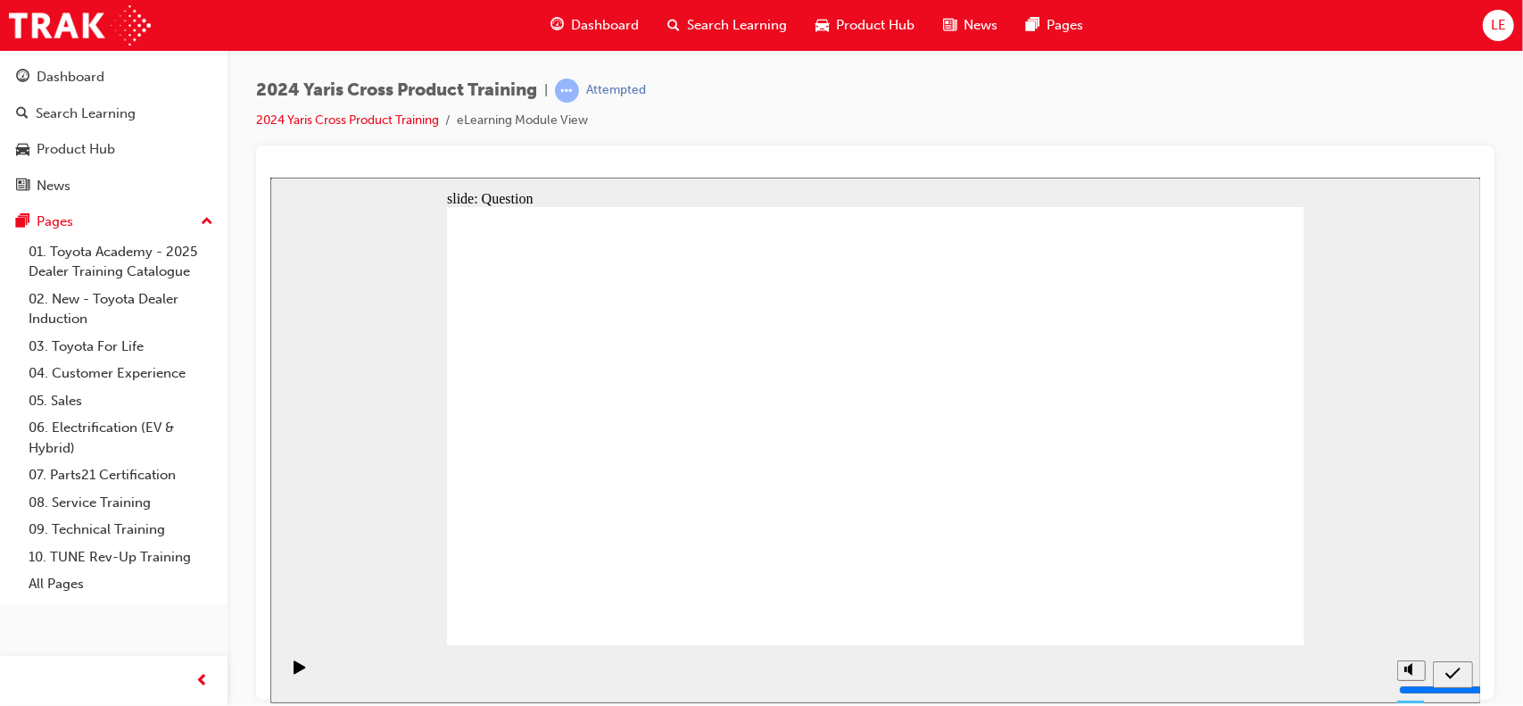
radio input "false"
radio input "true"
drag, startPoint x: 979, startPoint y: 409, endPoint x: 668, endPoint y: 519, distance: 329.6
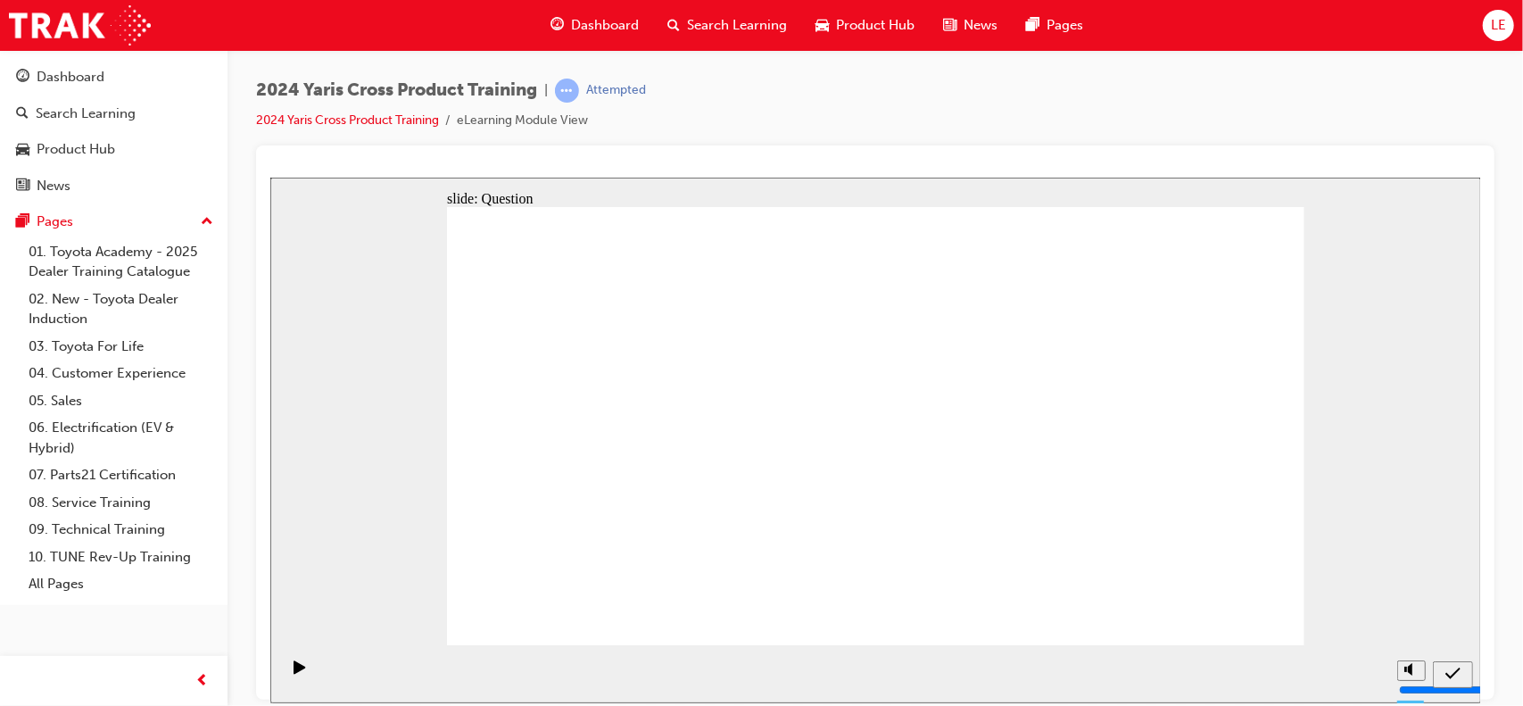
drag, startPoint x: 1127, startPoint y: 401, endPoint x: 741, endPoint y: 546, distance: 412.5
drag, startPoint x: 580, startPoint y: 397, endPoint x: 890, endPoint y: 541, distance: 341.3
drag, startPoint x: 884, startPoint y: 443, endPoint x: 1149, endPoint y: 567, distance: 292.9
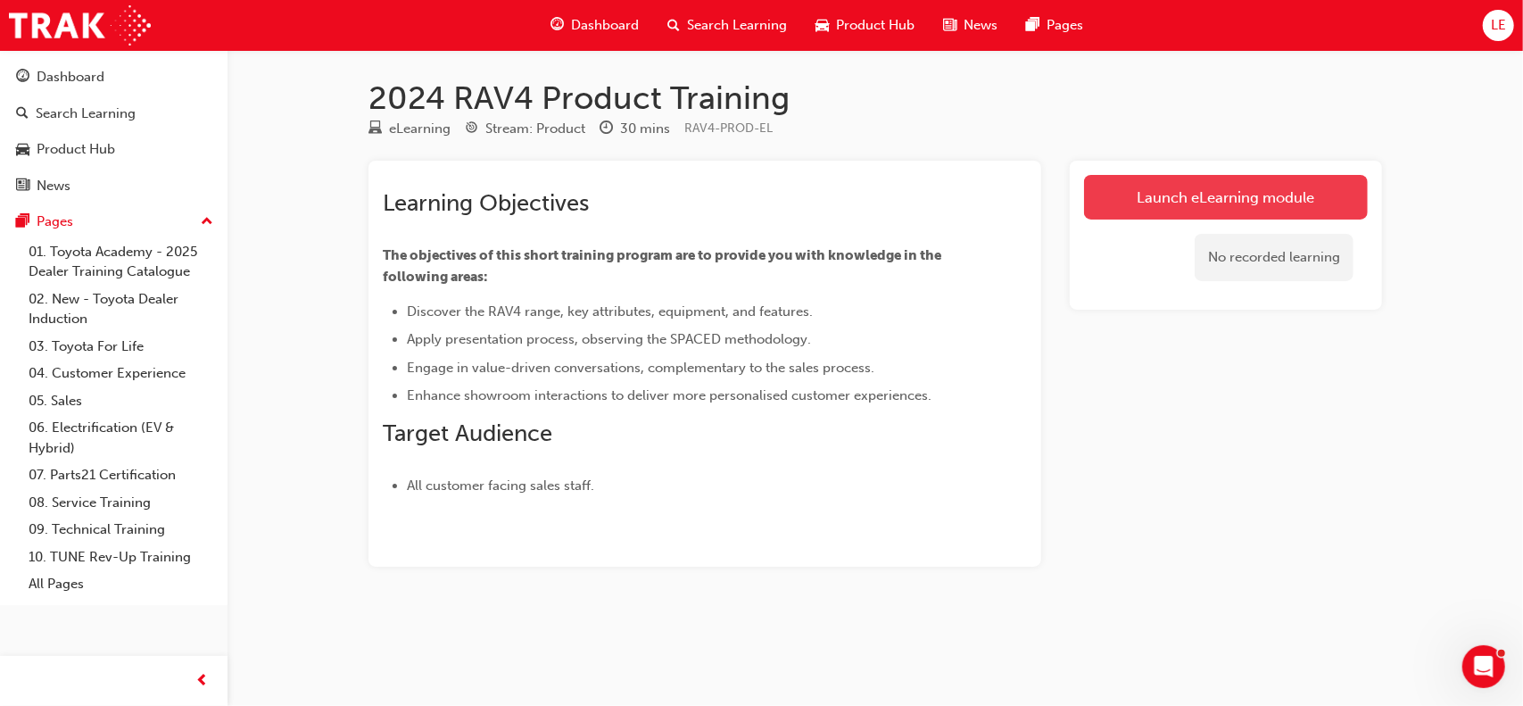
click at [1265, 183] on link "Launch eLearning module" at bounding box center [1226, 197] width 284 height 45
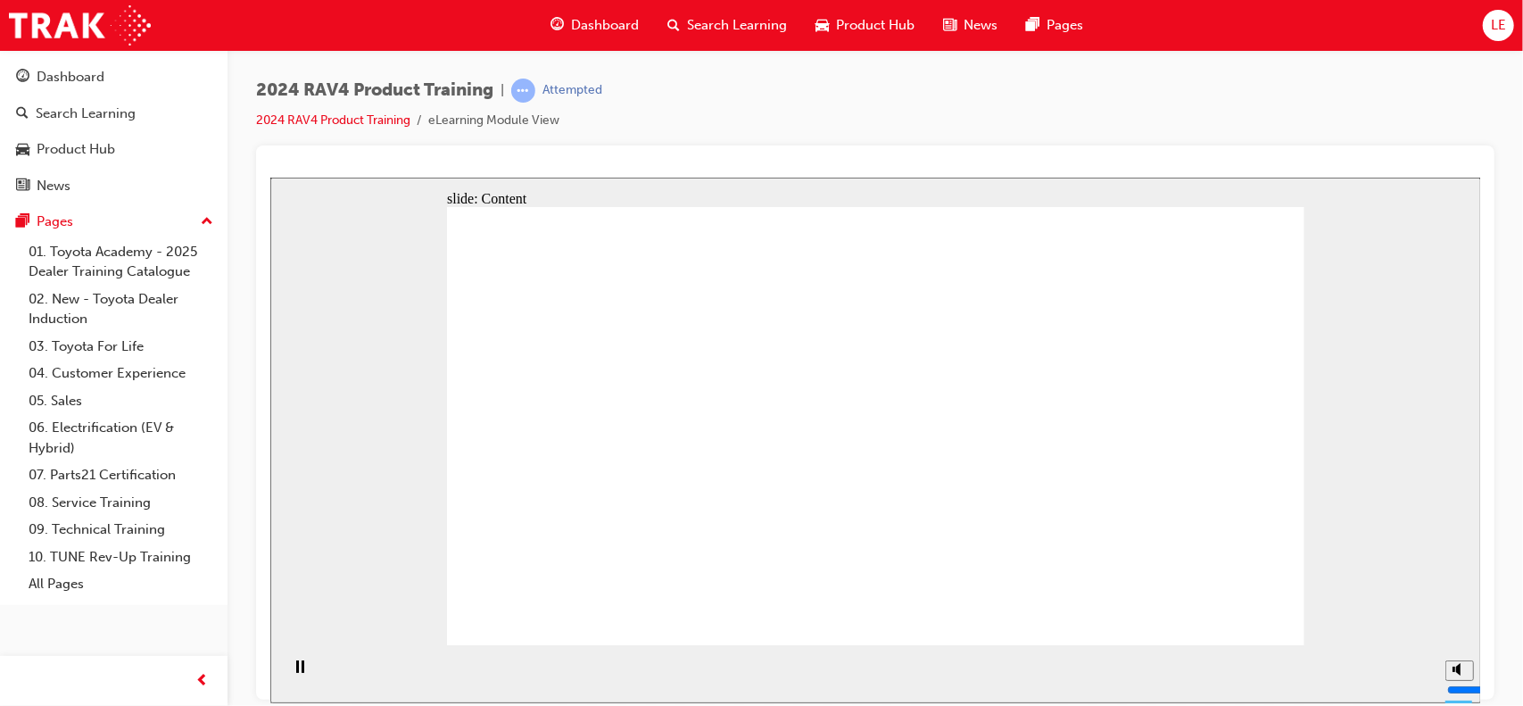
click at [1457, 608] on polygon "Mute (Ctrl+Alt+M)" at bounding box center [1457, 601] width 4 height 12
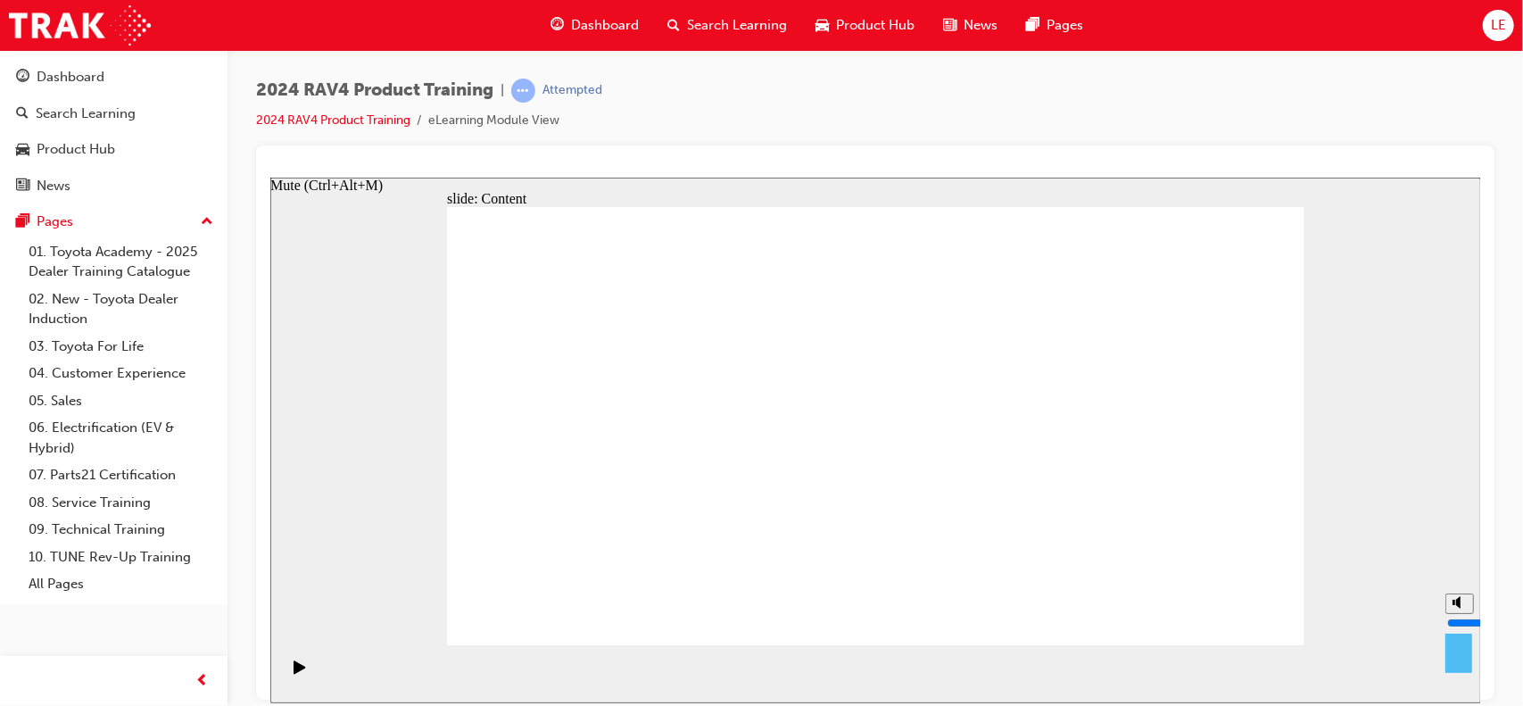
type input "0"
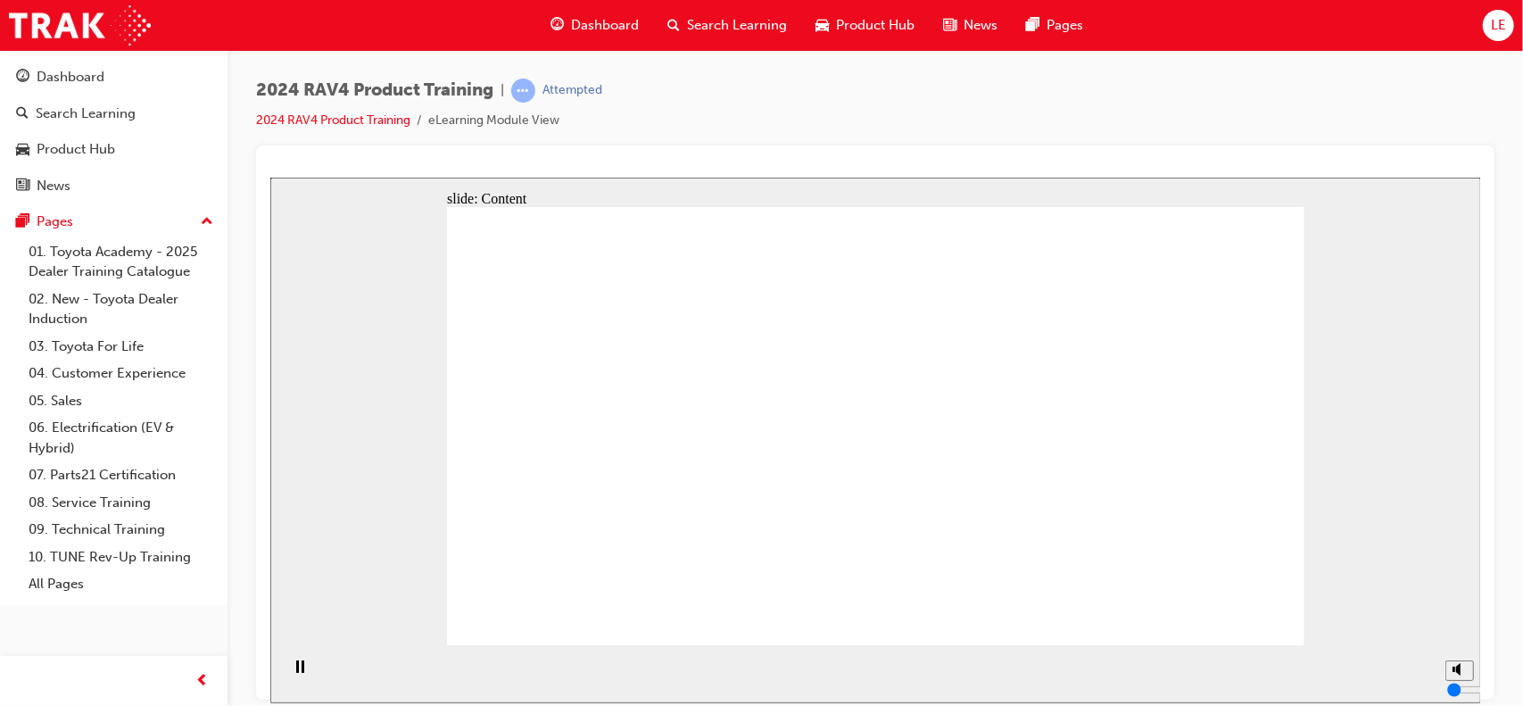
drag, startPoint x: 853, startPoint y: 592, endPoint x: 885, endPoint y: 614, distance: 39.1
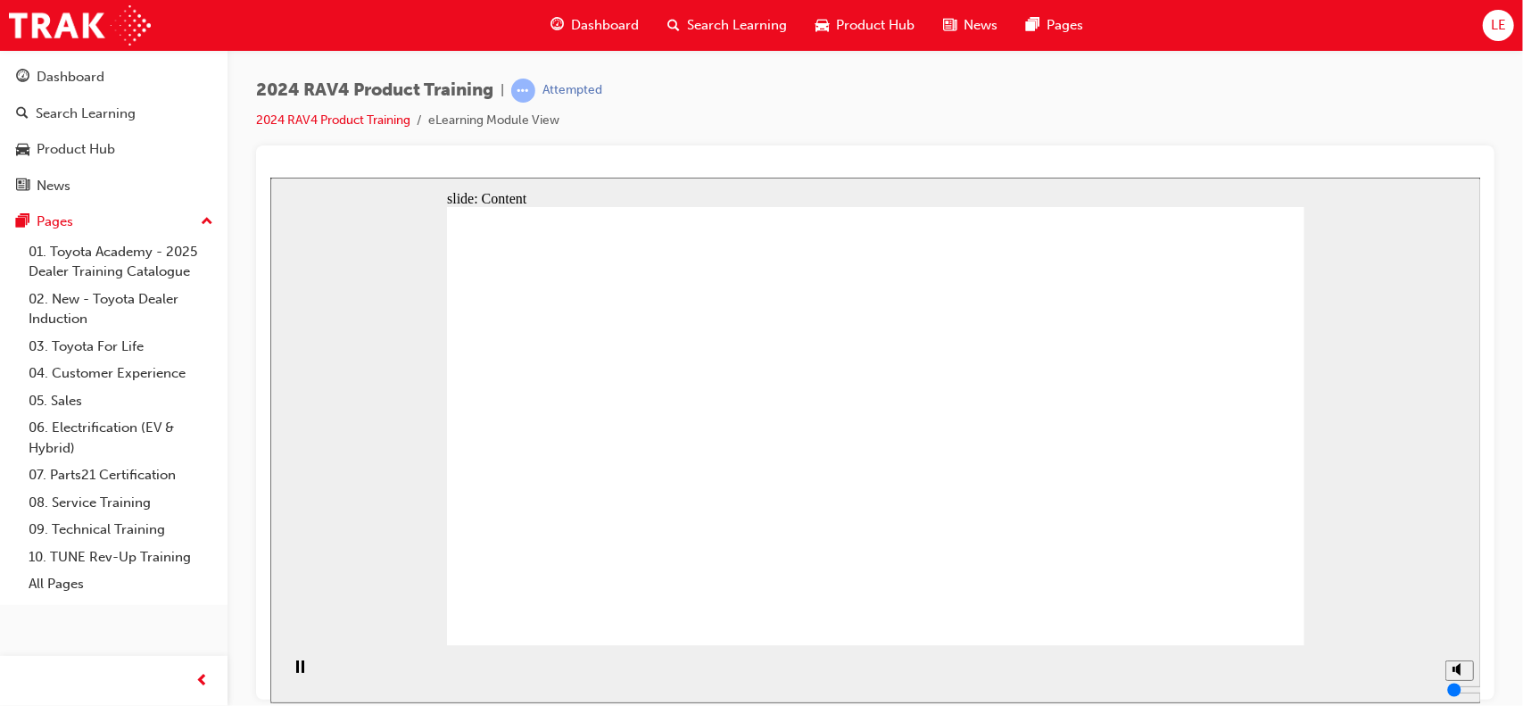
drag, startPoint x: 988, startPoint y: 551, endPoint x: 1018, endPoint y: 558, distance: 31.0
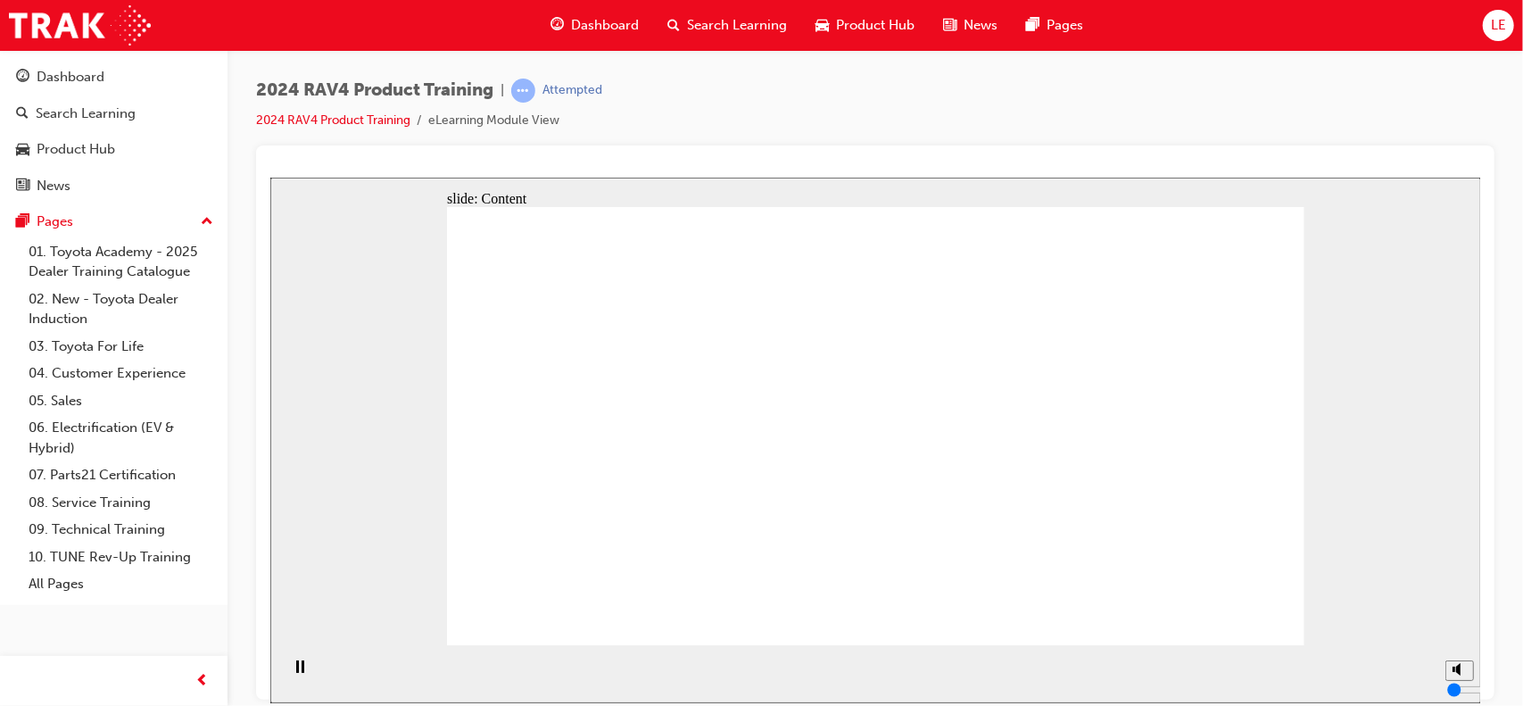
drag, startPoint x: 721, startPoint y: 319, endPoint x: 983, endPoint y: 317, distance: 262.3
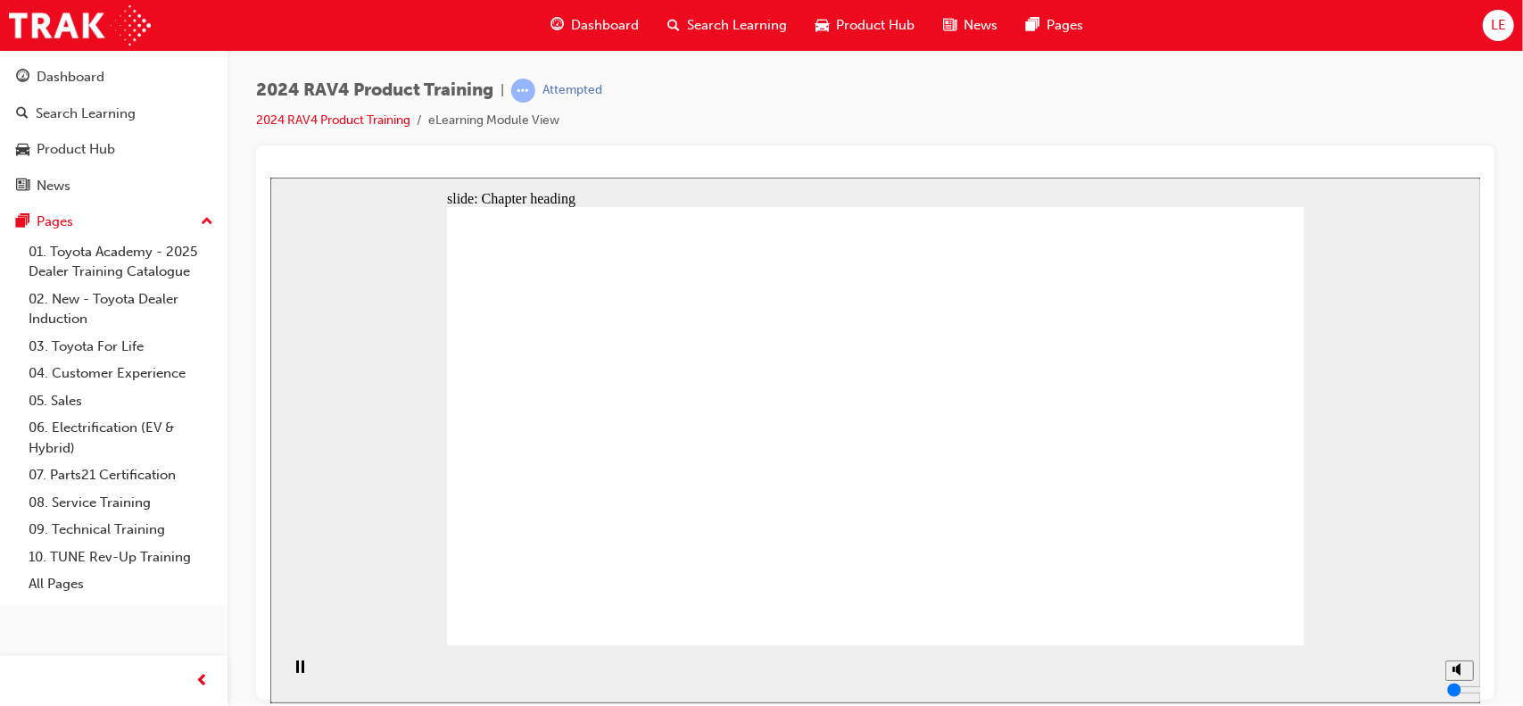
drag, startPoint x: 606, startPoint y: 384, endPoint x: 626, endPoint y: 378, distance: 21.2
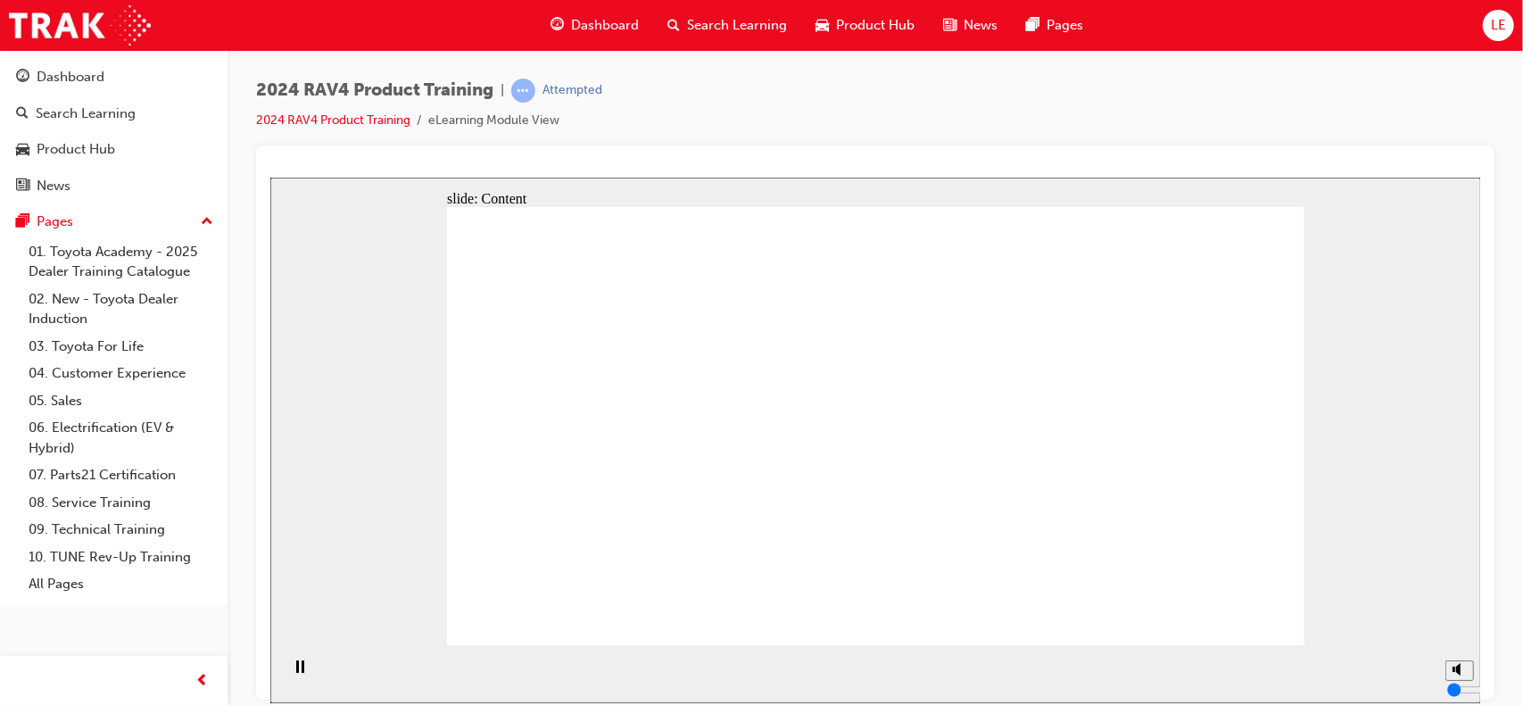
drag, startPoint x: 701, startPoint y: 359, endPoint x: 686, endPoint y: 373, distance: 20.8
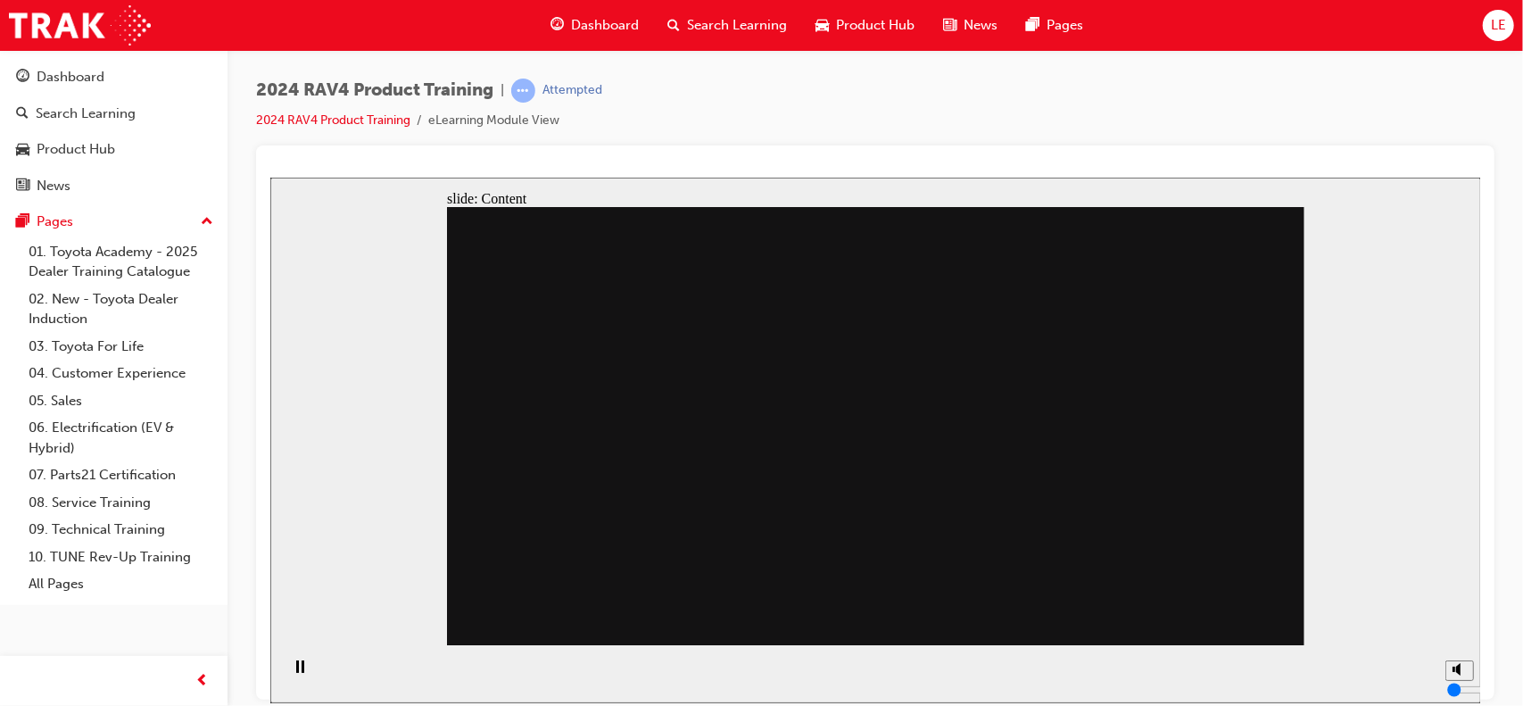
drag, startPoint x: 923, startPoint y: 380, endPoint x: 924, endPoint y: 439, distance: 58.9
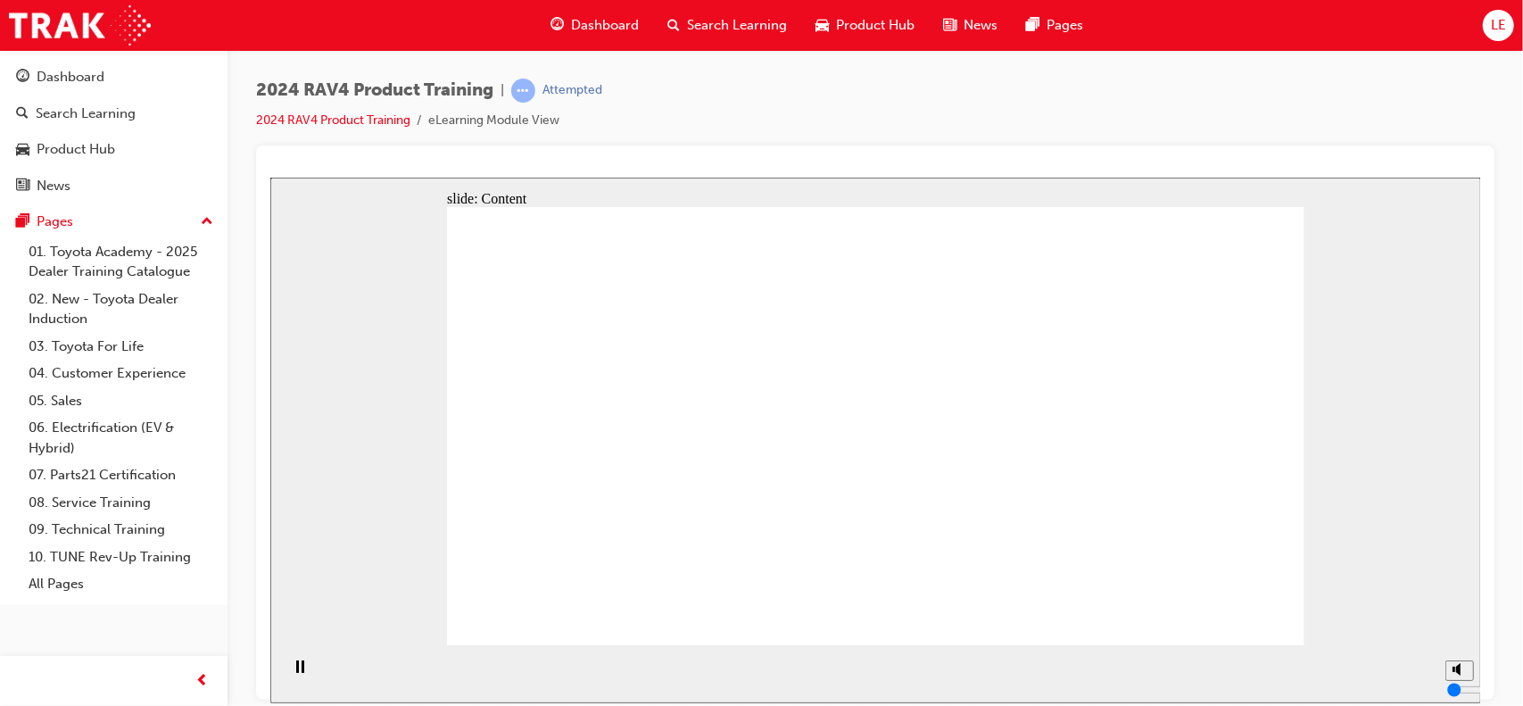
drag, startPoint x: 1229, startPoint y: 598, endPoint x: 1230, endPoint y: 589, distance: 9.0
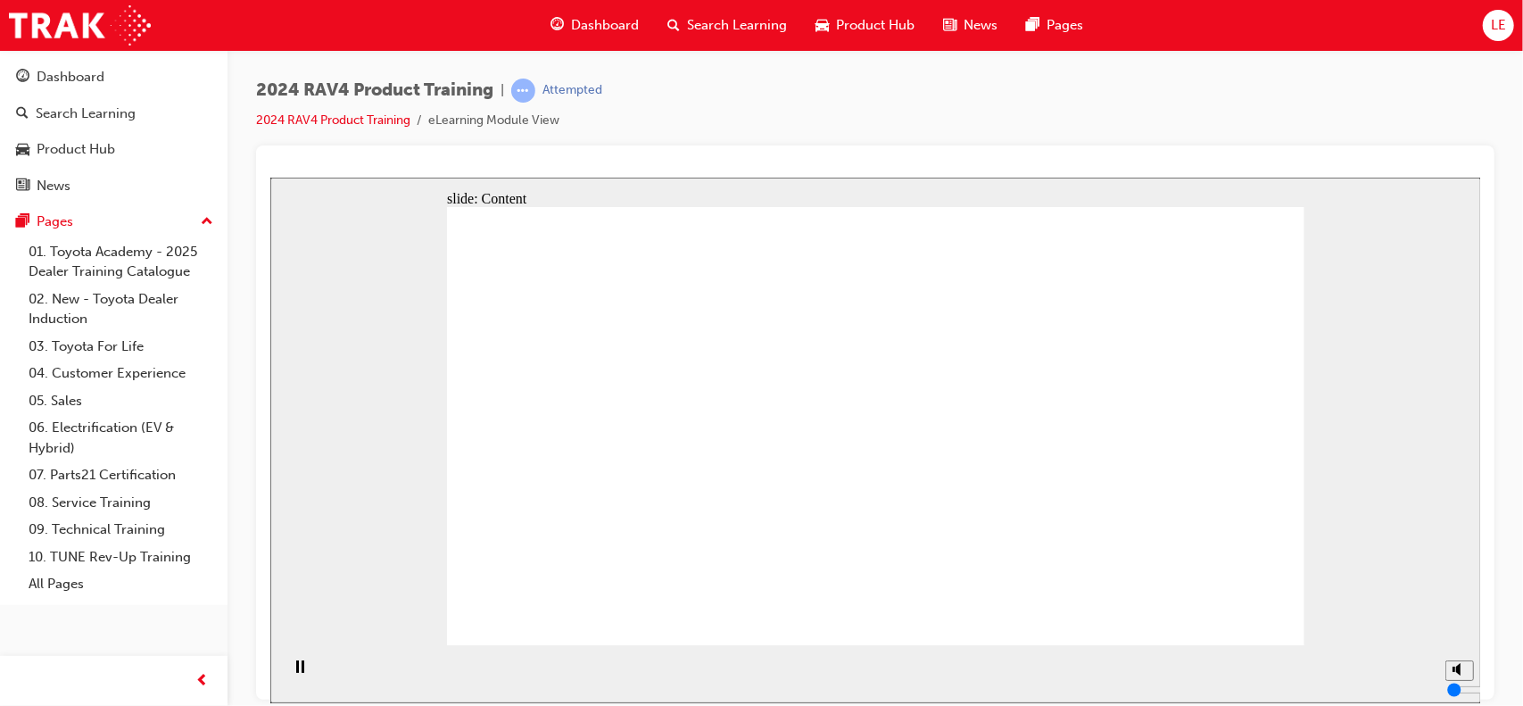
drag, startPoint x: 770, startPoint y: 427, endPoint x: 622, endPoint y: 510, distance: 169.8
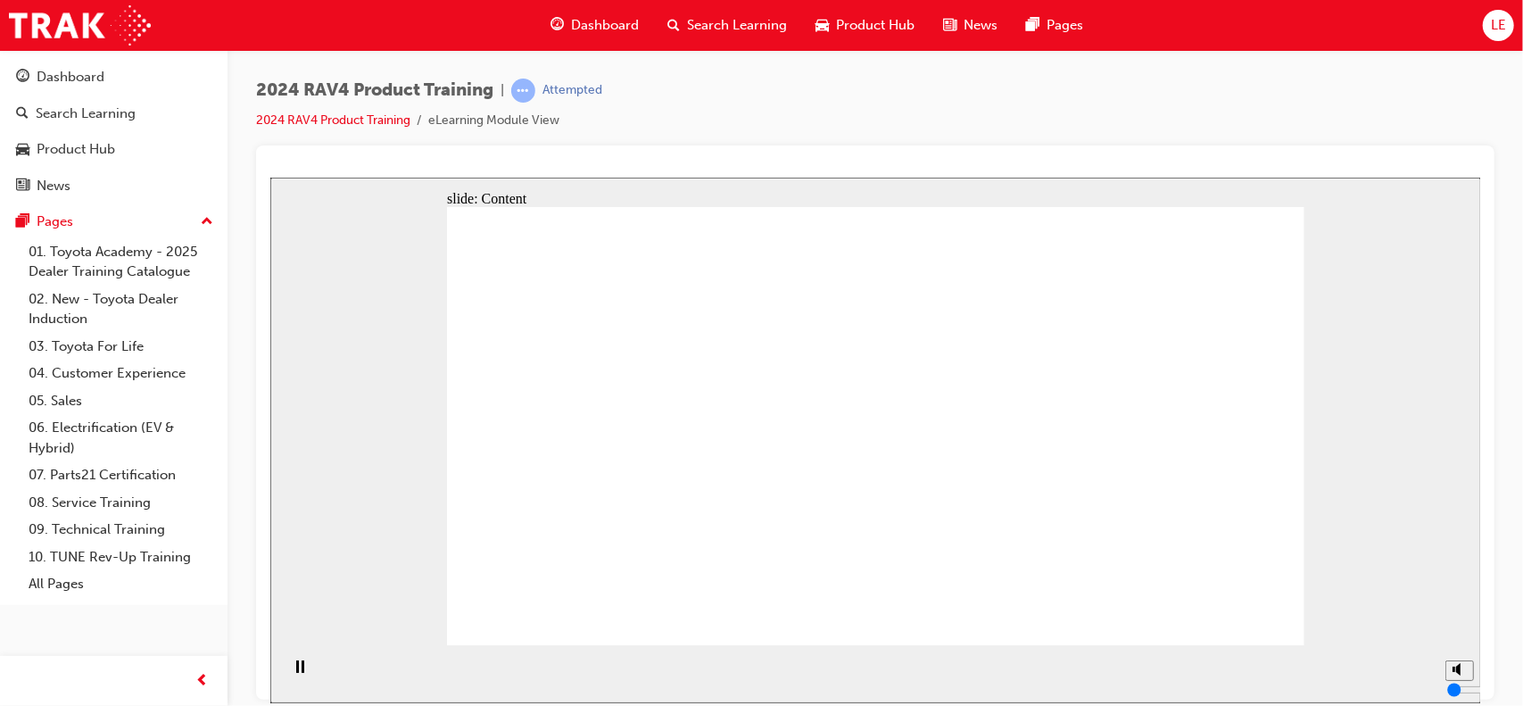
drag, startPoint x: 1159, startPoint y: 526, endPoint x: 1232, endPoint y: 532, distance: 73.4
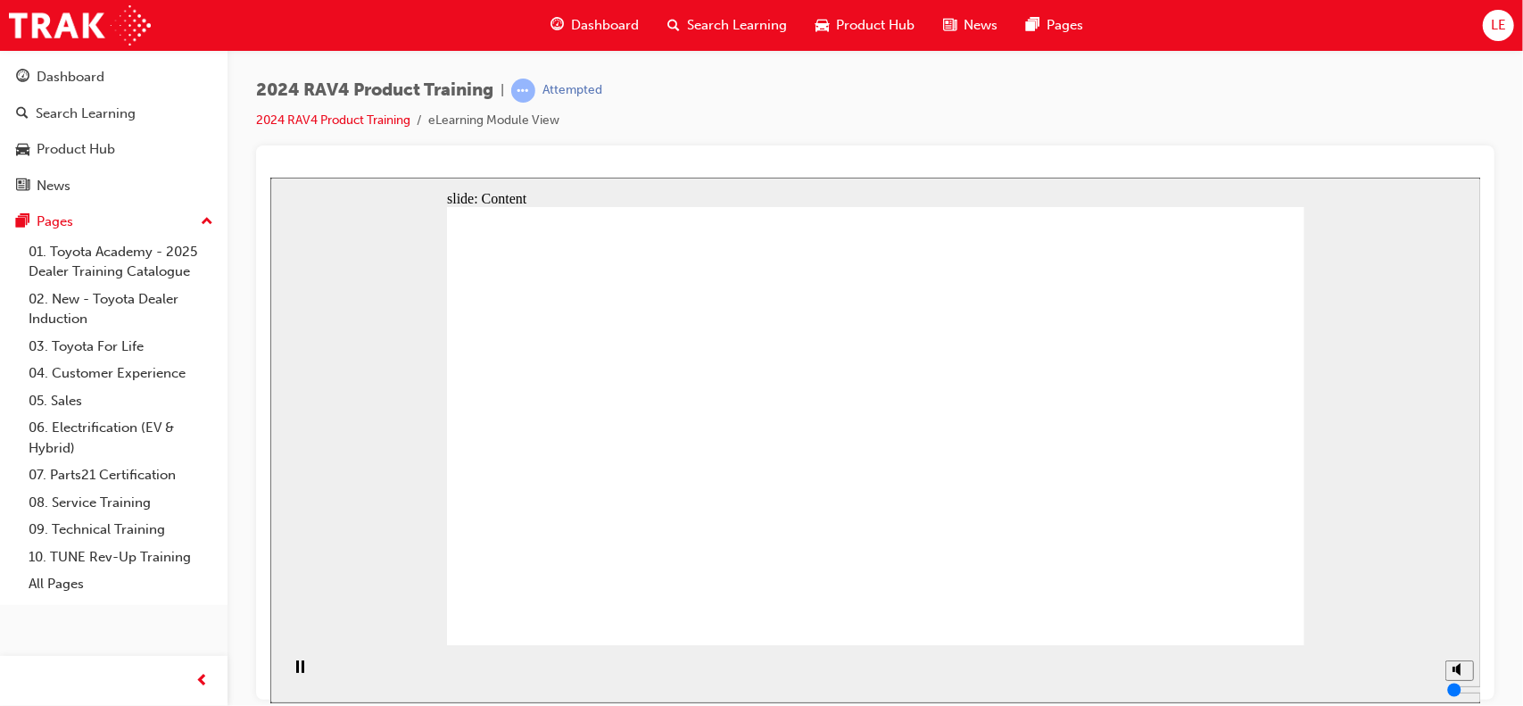
drag, startPoint x: 1373, startPoint y: 545, endPoint x: 1377, endPoint y: 536, distance: 9.6
click at [1375, 542] on div "slide: Content Group 1 x x PASSENGER / SEATS RAV4 trim choices express function…" at bounding box center [874, 440] width 1211 height 526
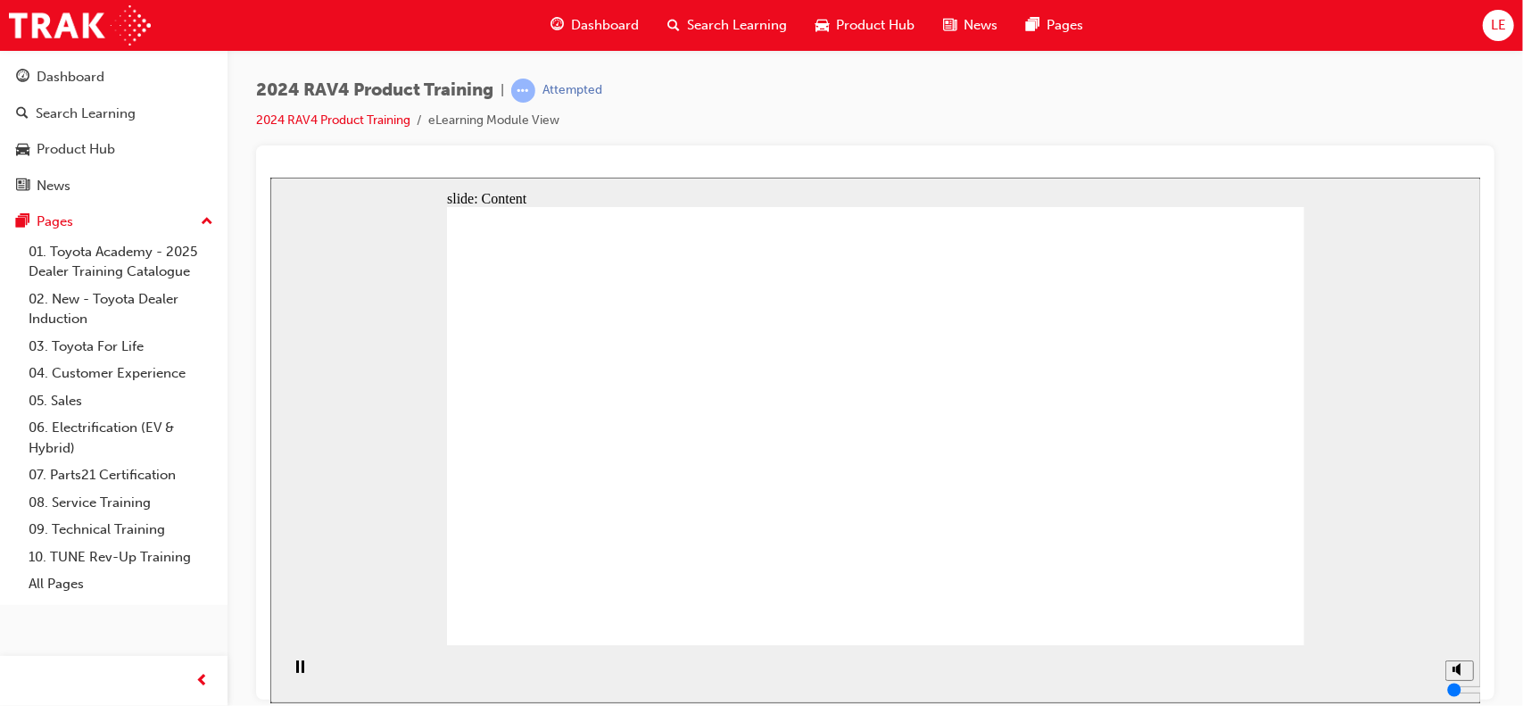
drag, startPoint x: 1213, startPoint y: 423, endPoint x: 1246, endPoint y: 535, distance: 117.2
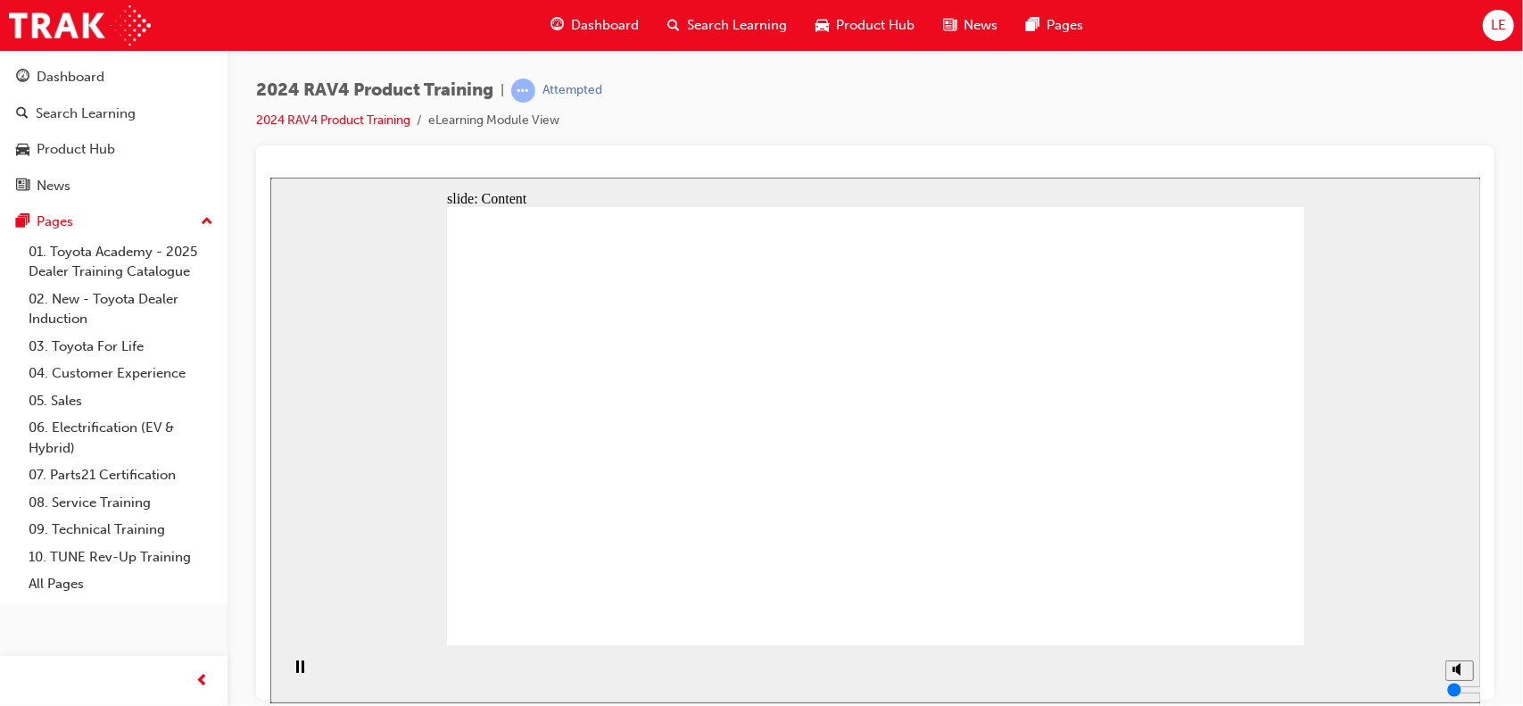
drag, startPoint x: 1011, startPoint y: 523, endPoint x: 784, endPoint y: 499, distance: 227.9
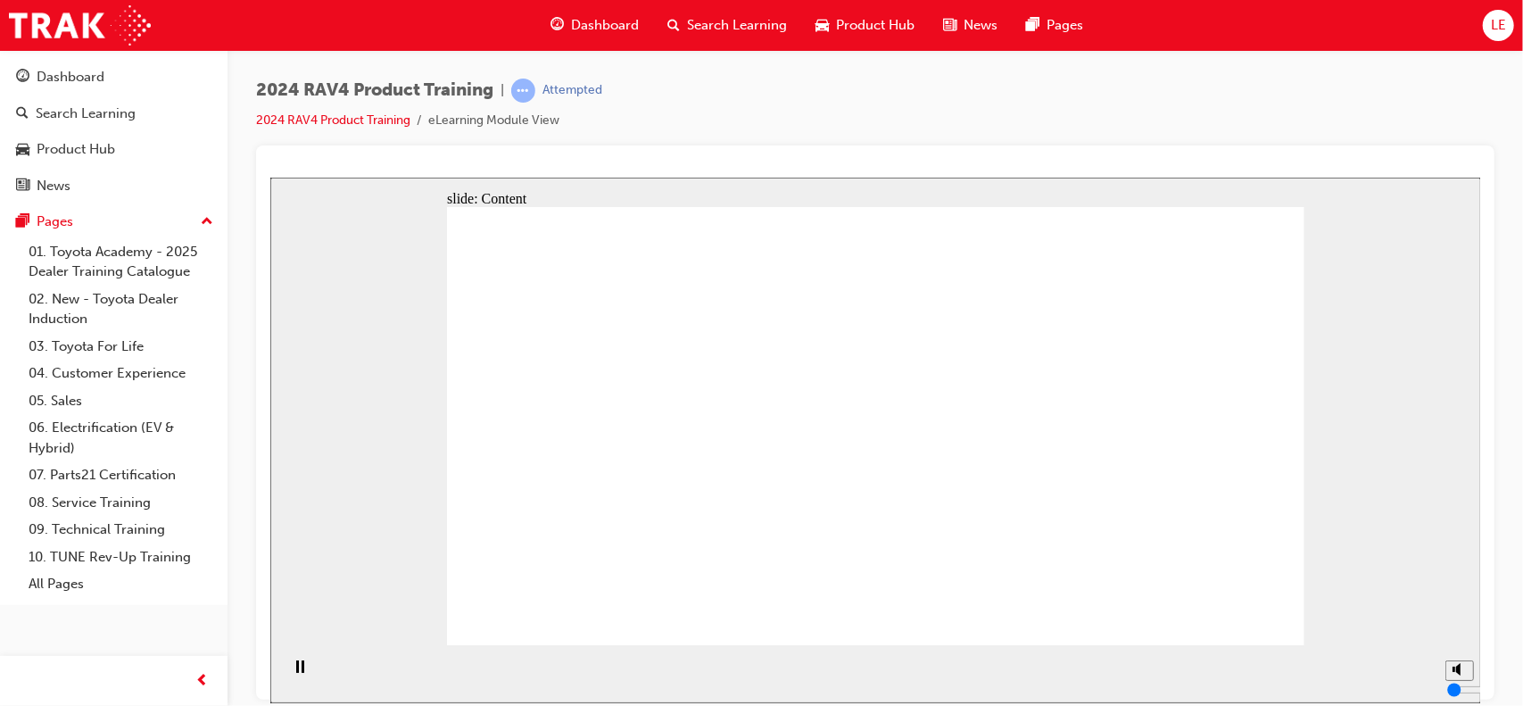
drag, startPoint x: 898, startPoint y: 377, endPoint x: 881, endPoint y: 382, distance: 16.7
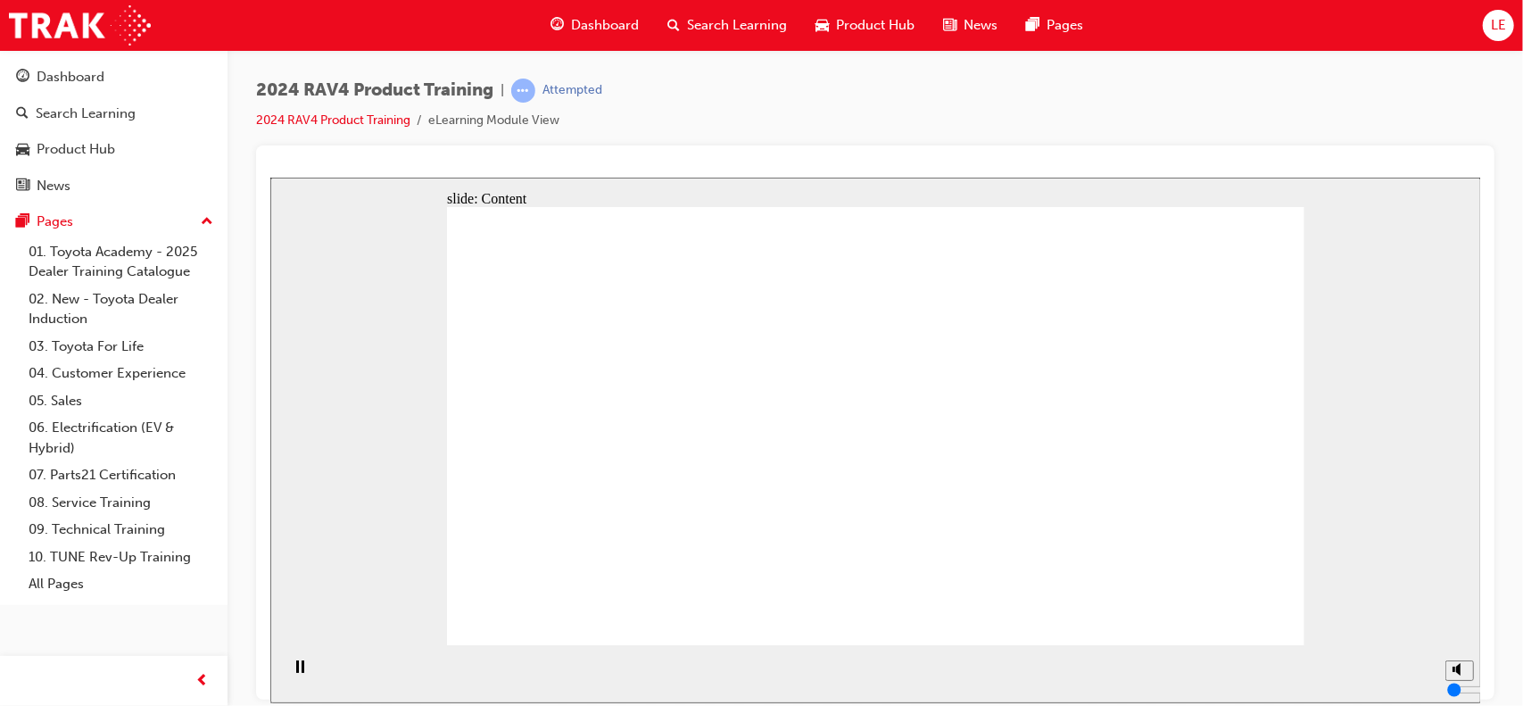
drag, startPoint x: 956, startPoint y: 379, endPoint x: 1107, endPoint y: 379, distance: 151.7
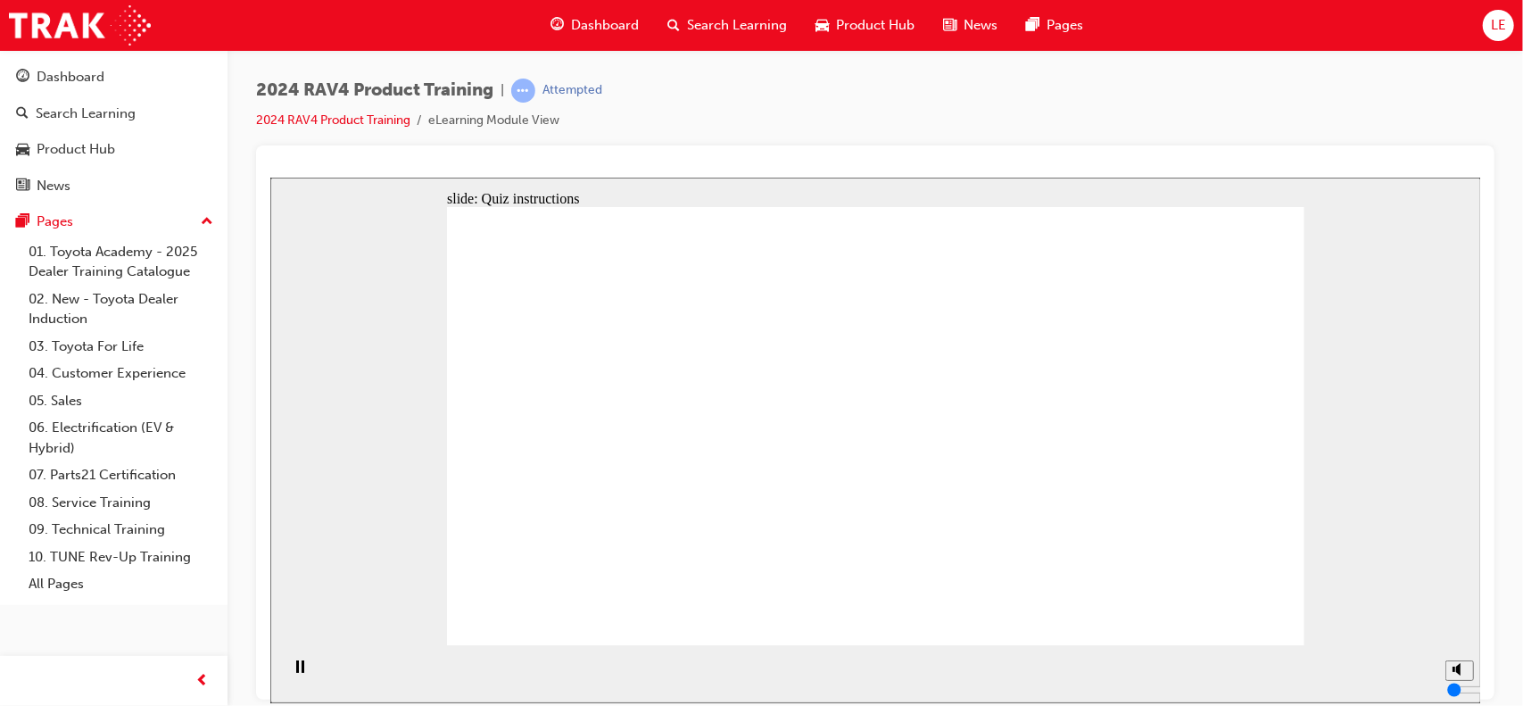
radio input "true"
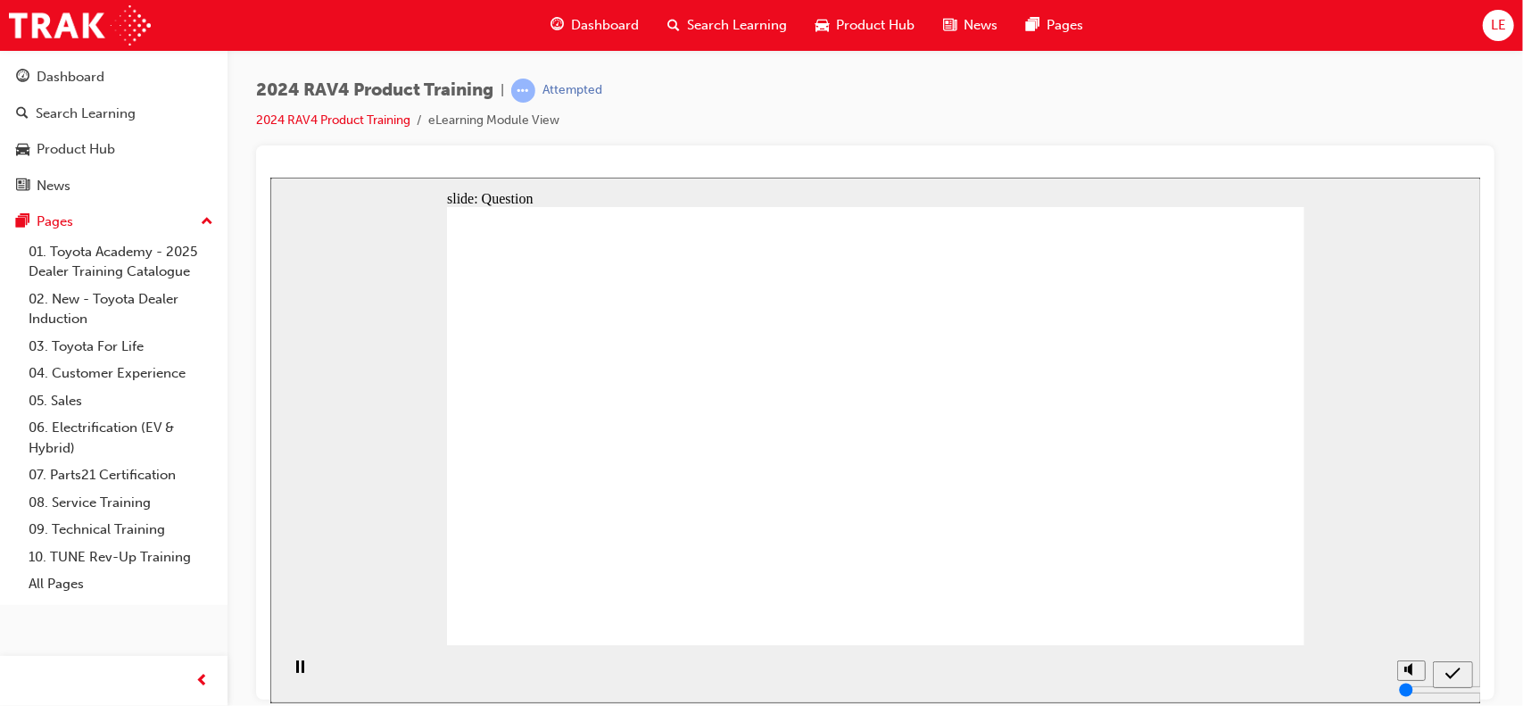
radio input "true"
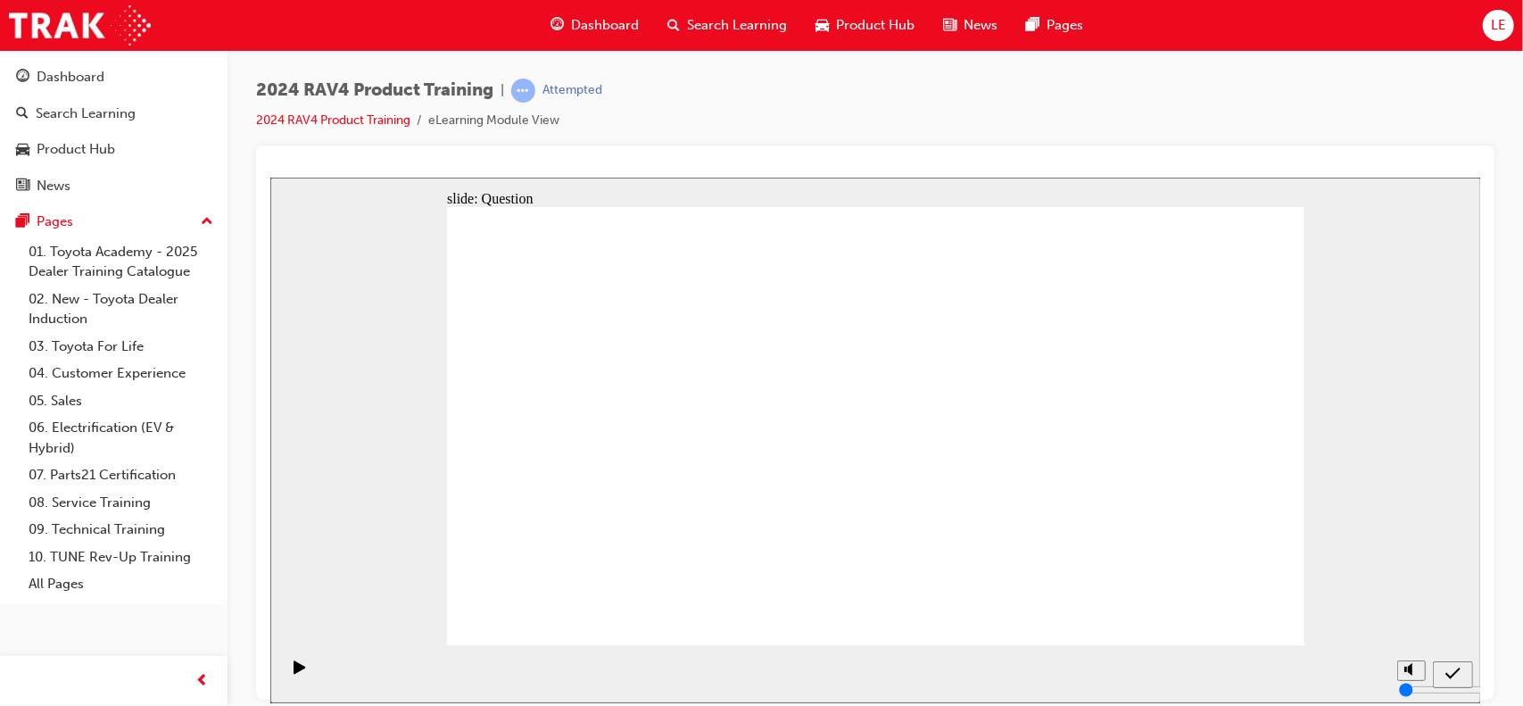
radio input "true"
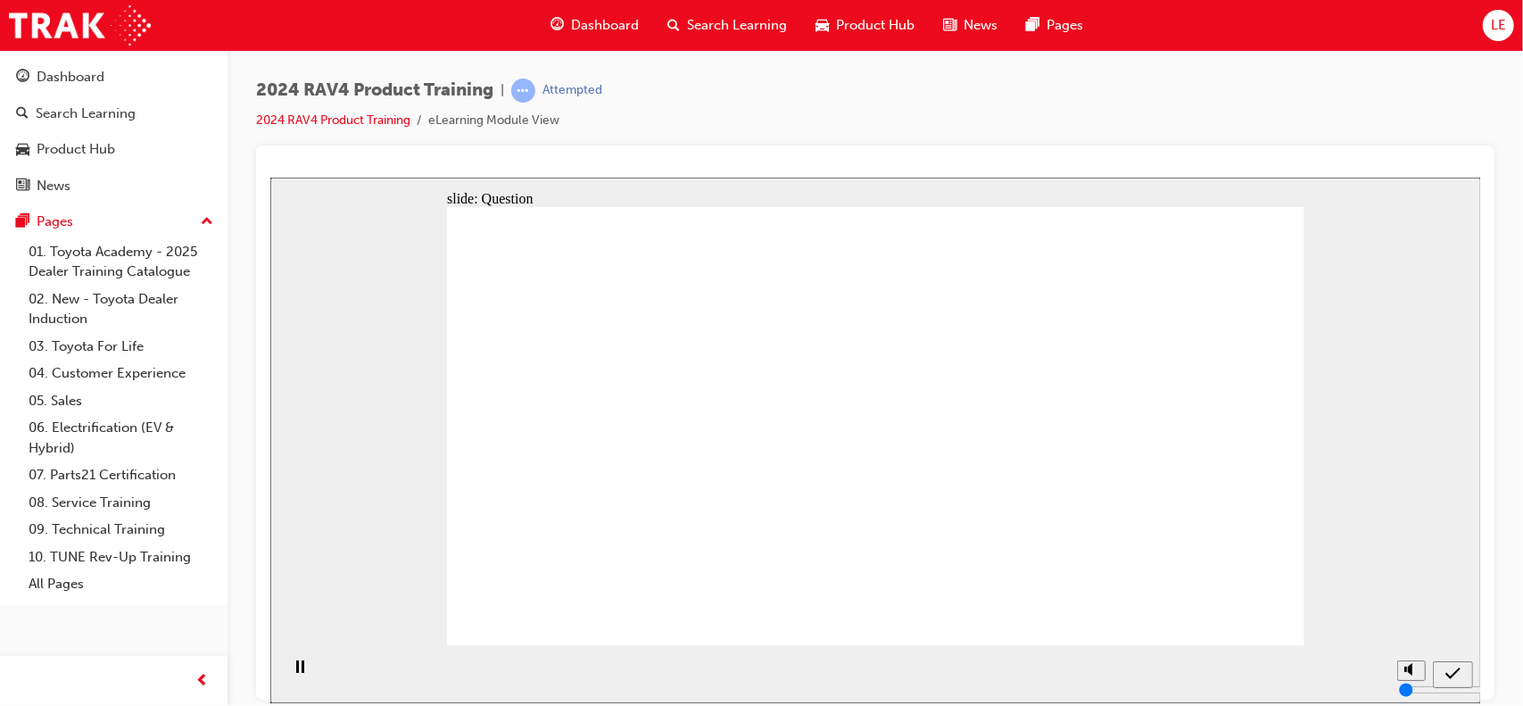
radio input "true"
drag, startPoint x: 567, startPoint y: 400, endPoint x: 604, endPoint y: 542, distance: 147.6
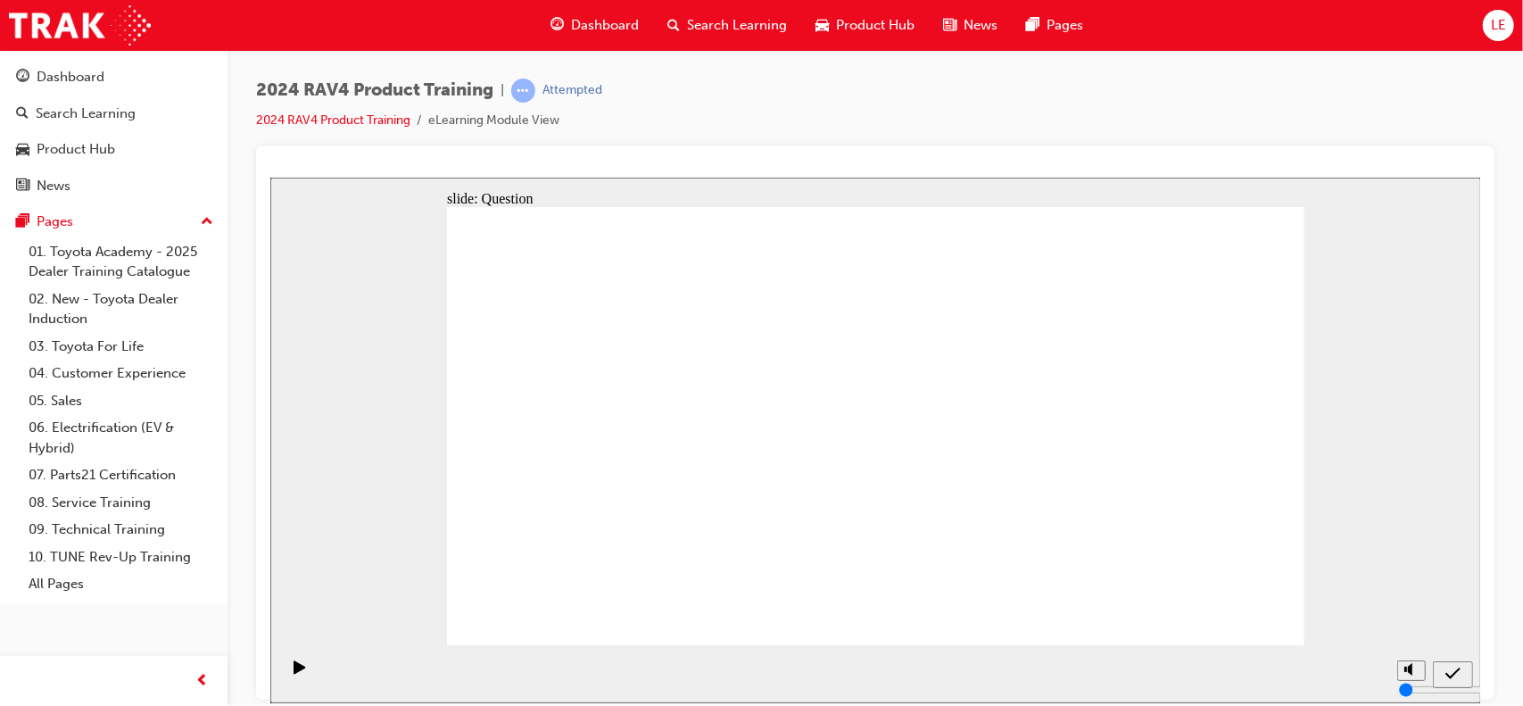
drag, startPoint x: 1099, startPoint y: 360, endPoint x: 763, endPoint y: 517, distance: 371.2
drag, startPoint x: 844, startPoint y: 441, endPoint x: 1121, endPoint y: 552, distance: 298.2
drag, startPoint x: 991, startPoint y: 444, endPoint x: 984, endPoint y: 587, distance: 142.9
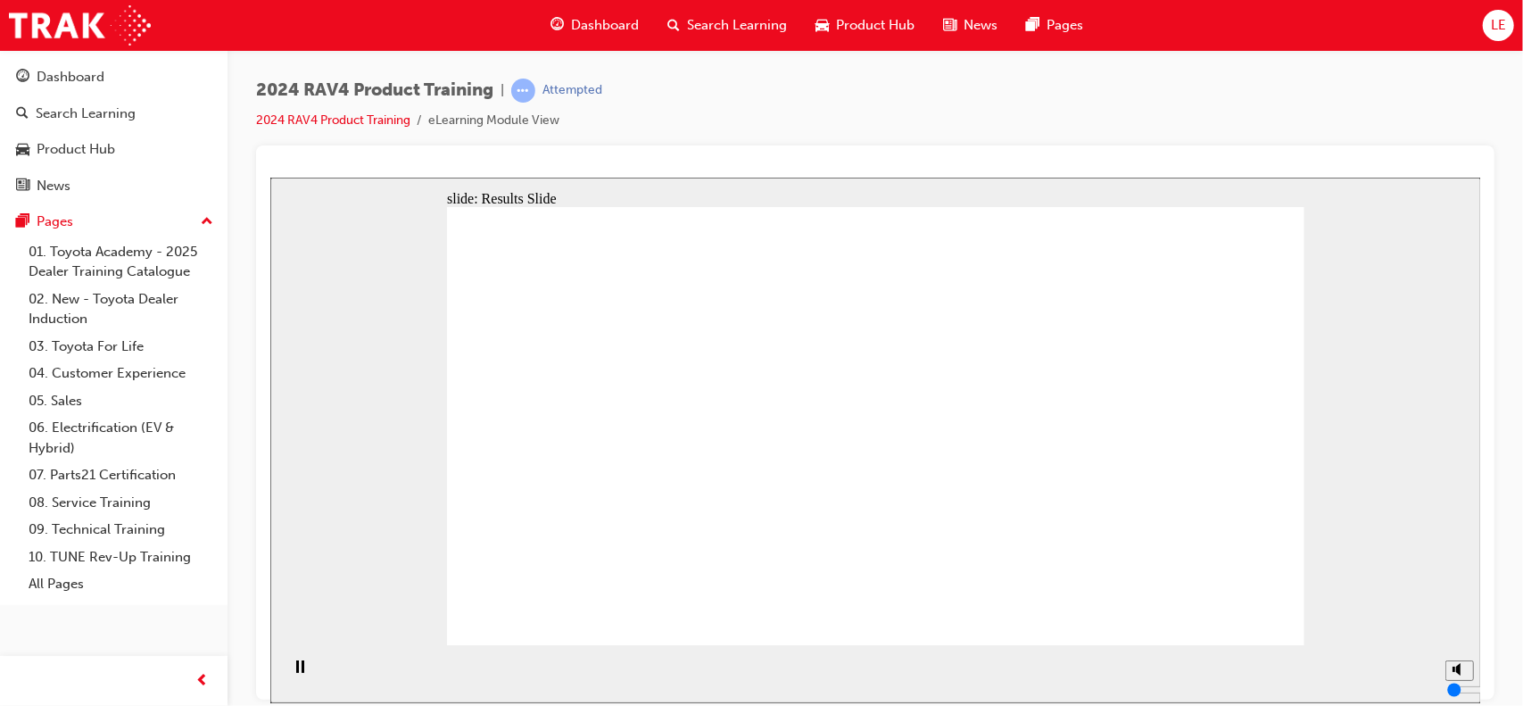
radio input "true"
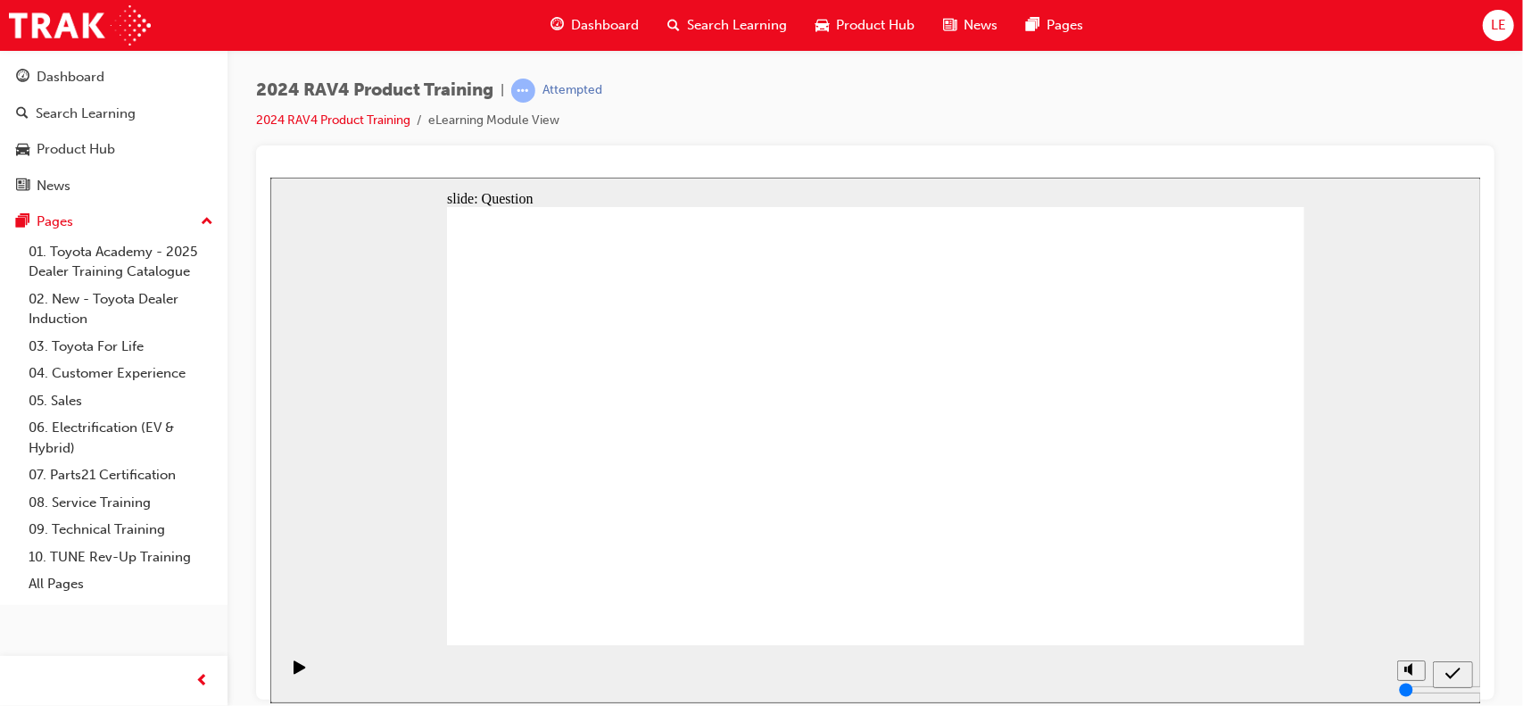
radio input "true"
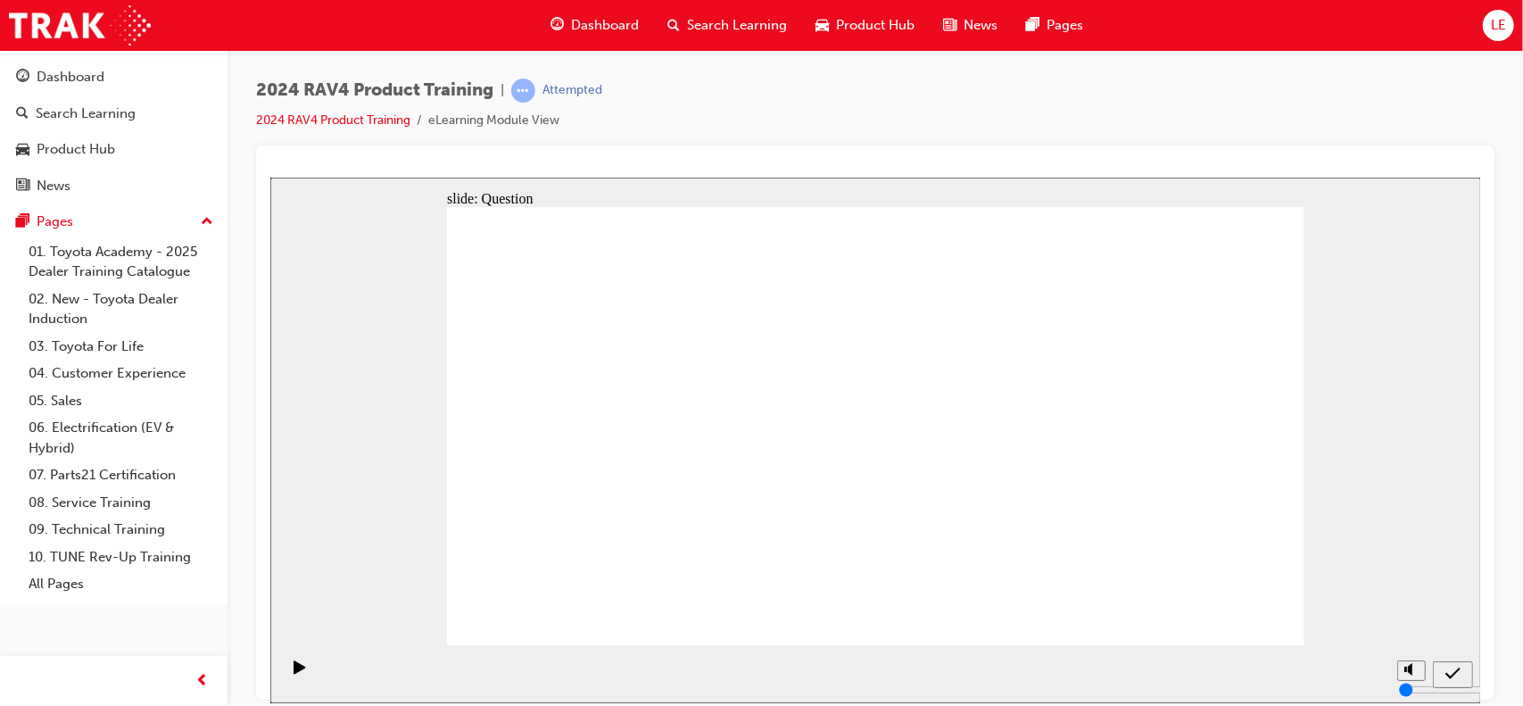
radio input "true"
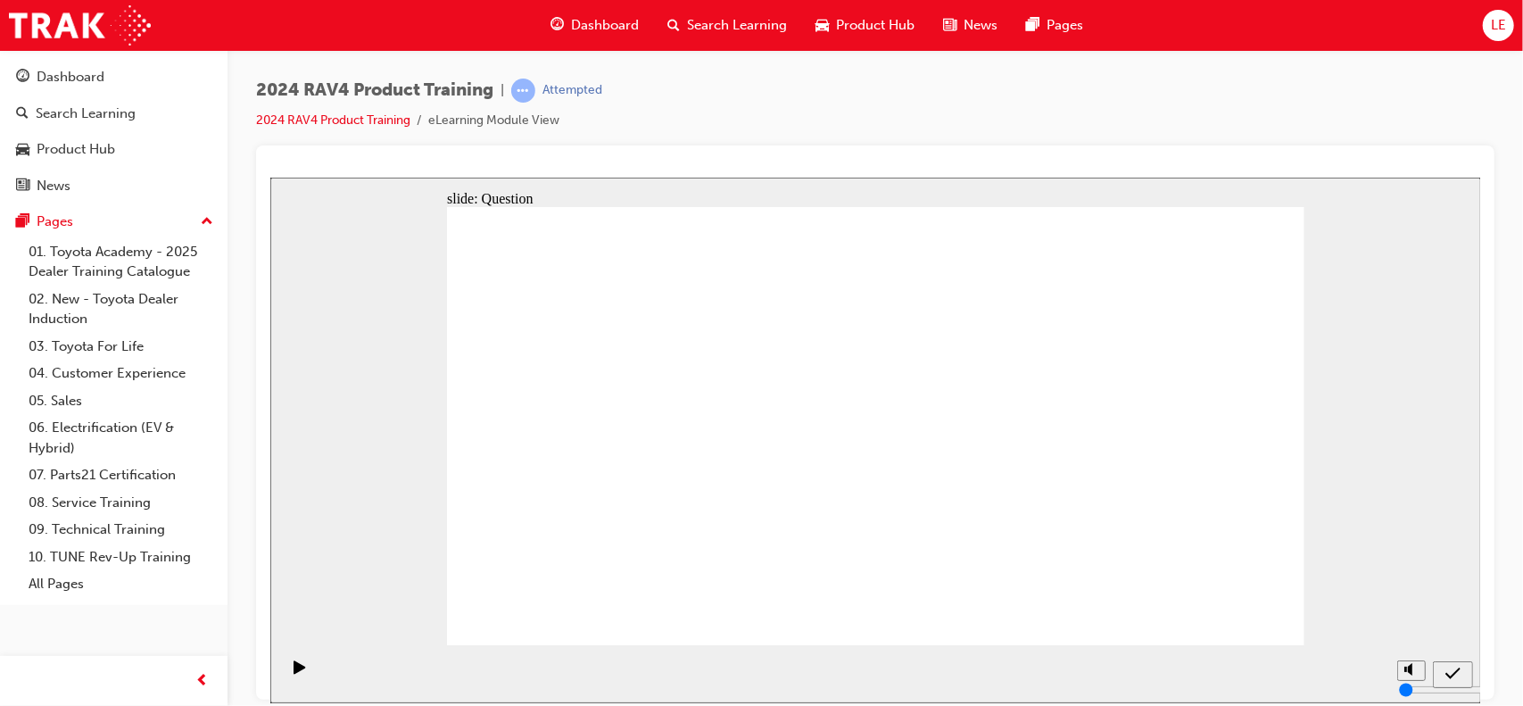
radio input "true"
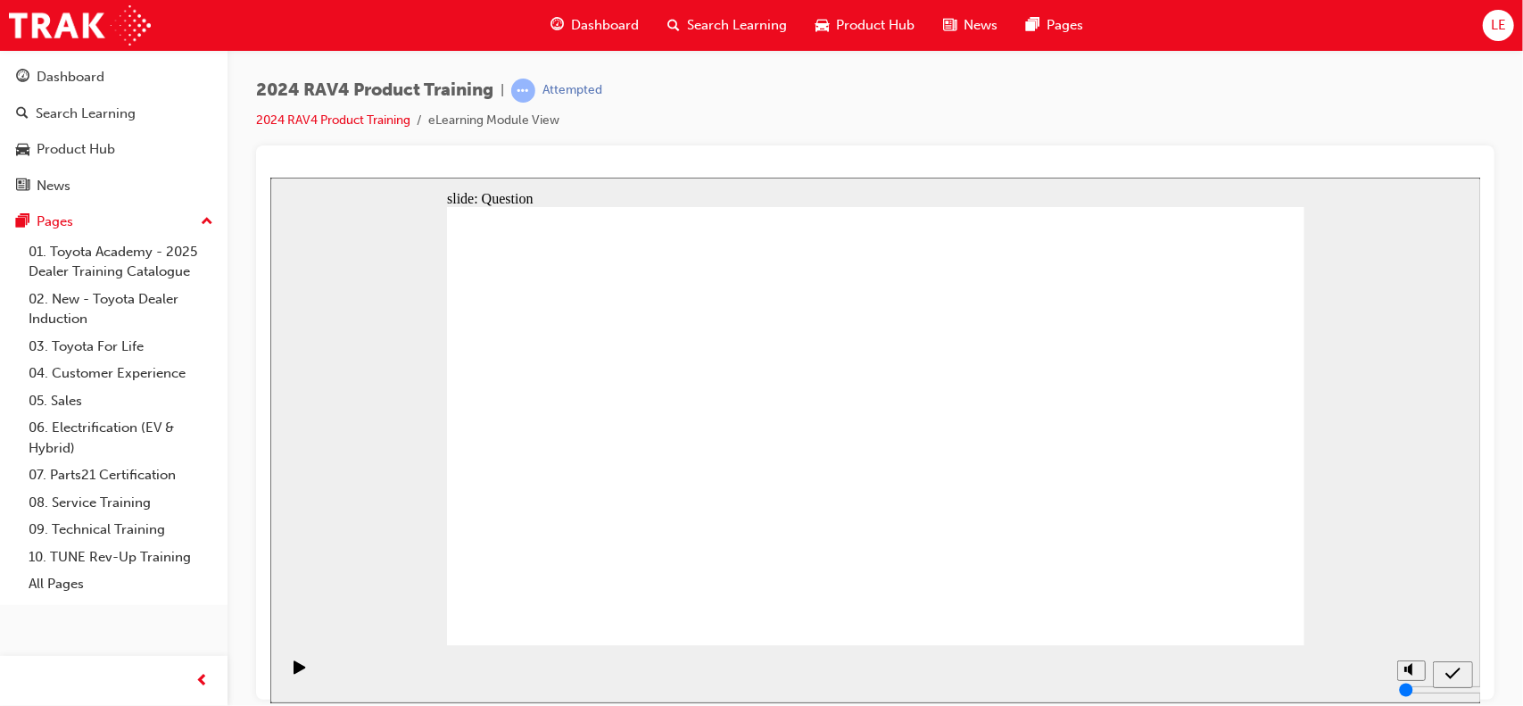
drag, startPoint x: 934, startPoint y: 480, endPoint x: 659, endPoint y: 543, distance: 282.0
drag, startPoint x: 1165, startPoint y: 392, endPoint x: 828, endPoint y: 556, distance: 375.1
drag, startPoint x: 824, startPoint y: 424, endPoint x: 1141, endPoint y: 565, distance: 347.5
drag, startPoint x: 584, startPoint y: 421, endPoint x: 967, endPoint y: 587, distance: 417.2
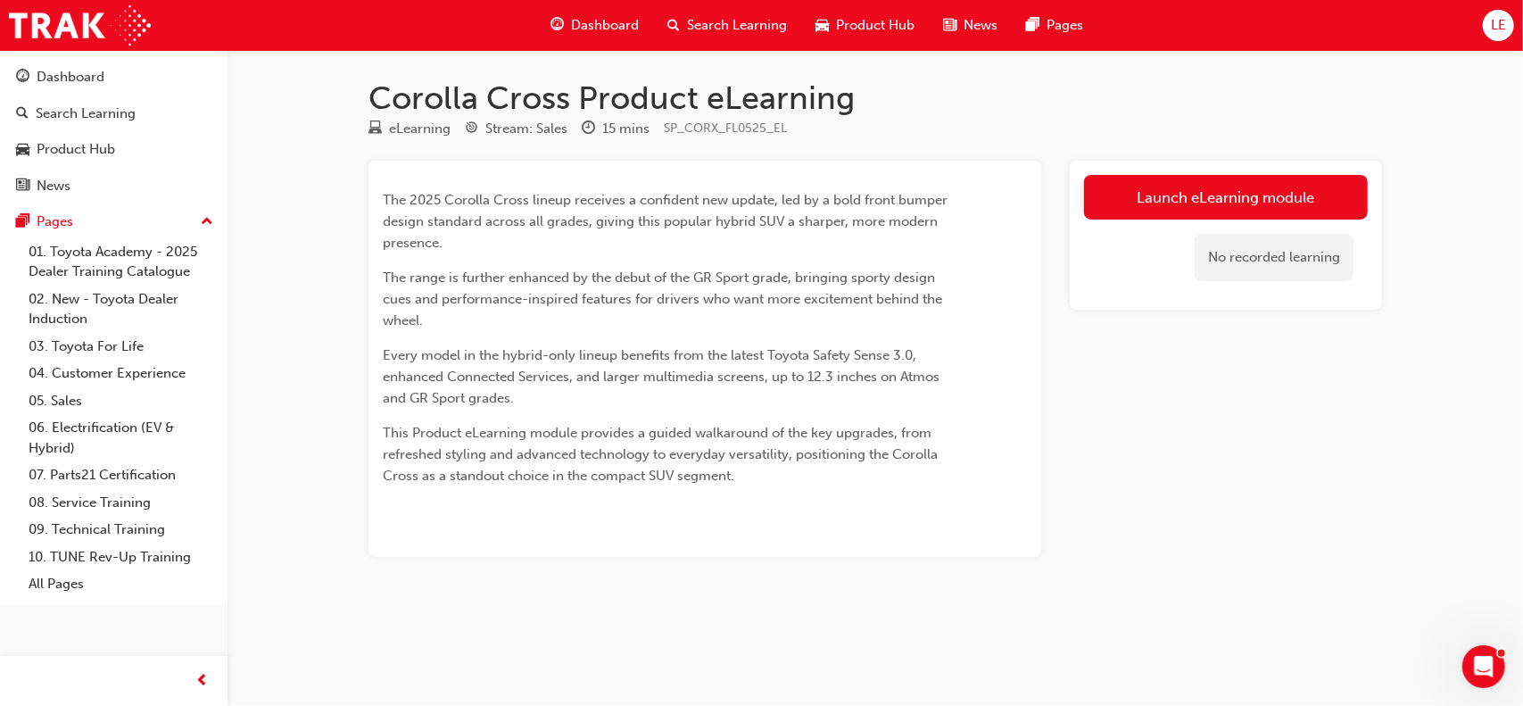
click at [1369, 203] on div "Launch eLearning module No recorded learning" at bounding box center [1226, 235] width 312 height 149
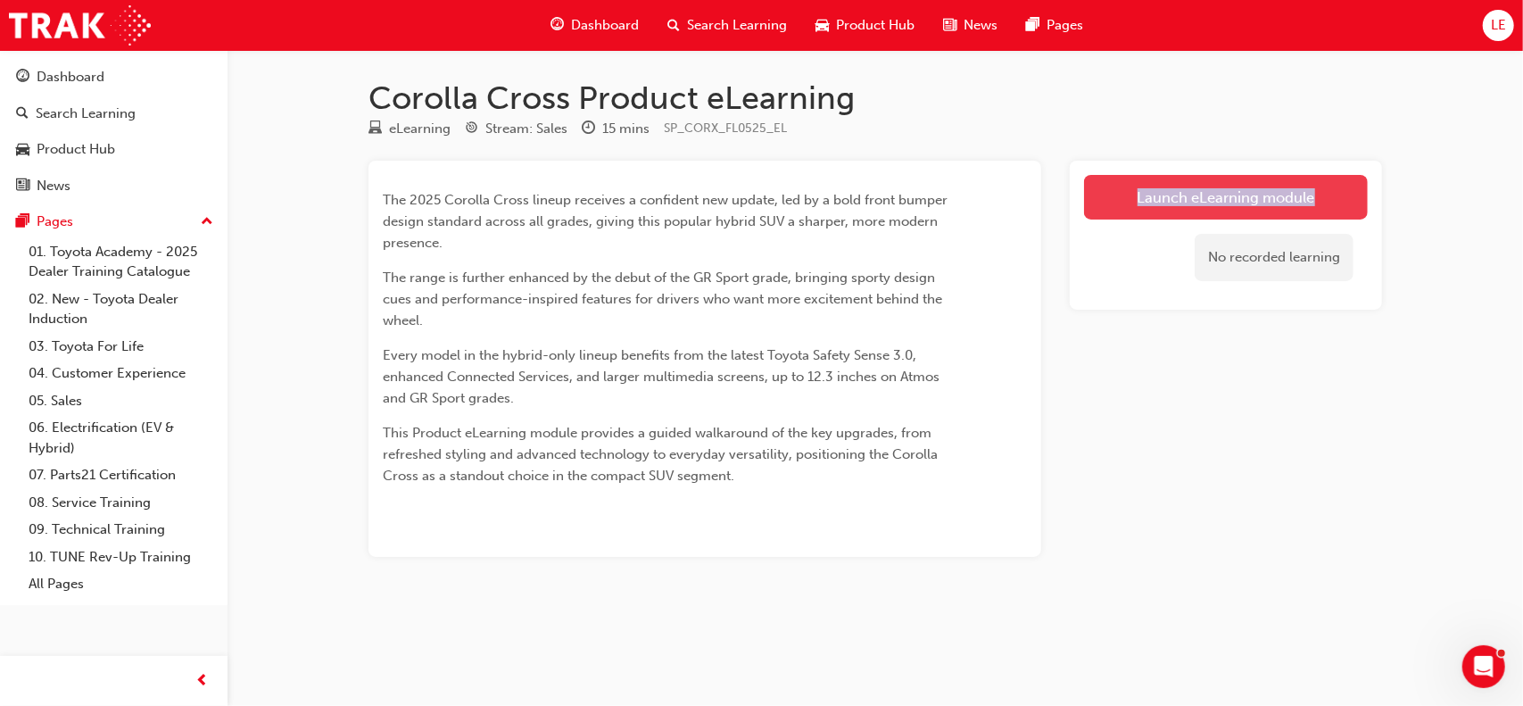
click at [1335, 192] on link "Launch eLearning module" at bounding box center [1226, 197] width 284 height 45
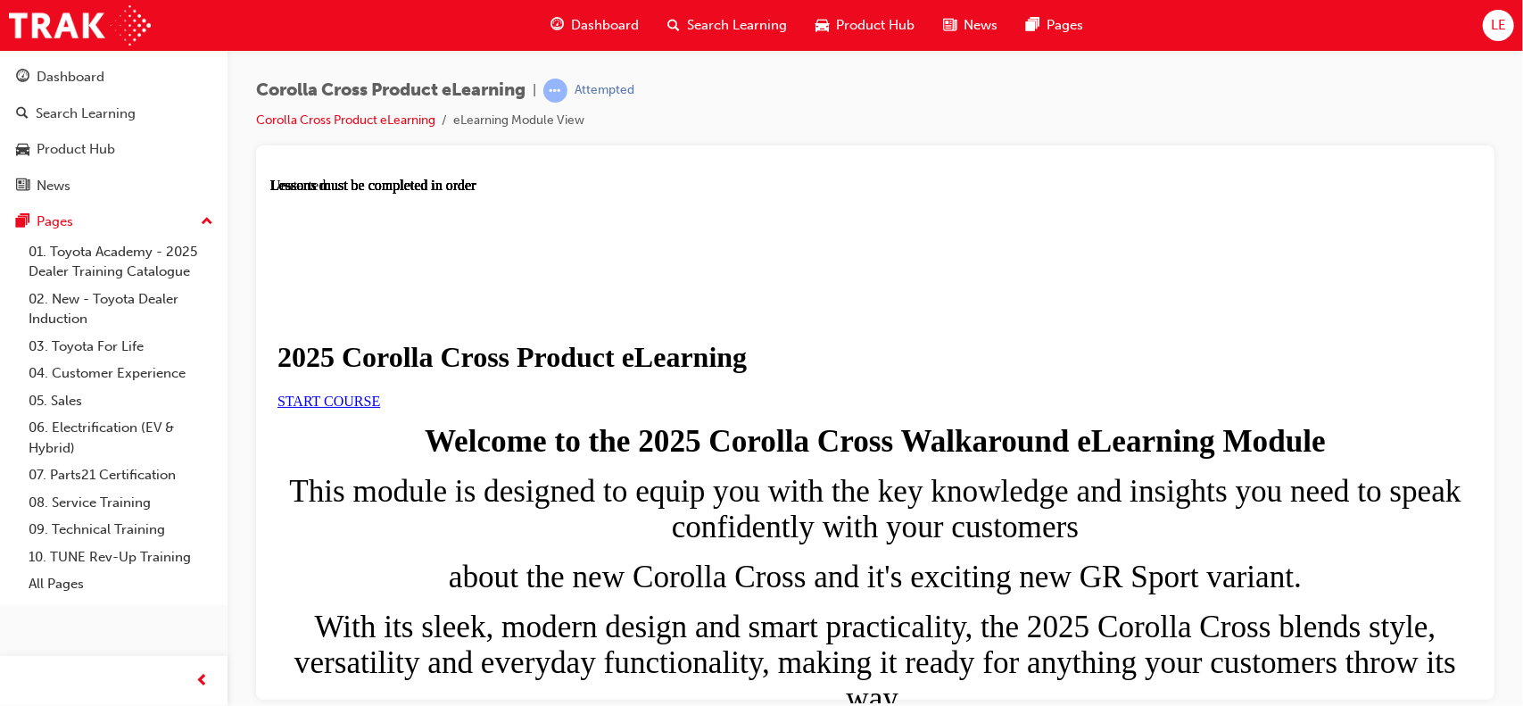
click at [379, 408] on span "START COURSE" at bounding box center [328, 400] width 103 height 15
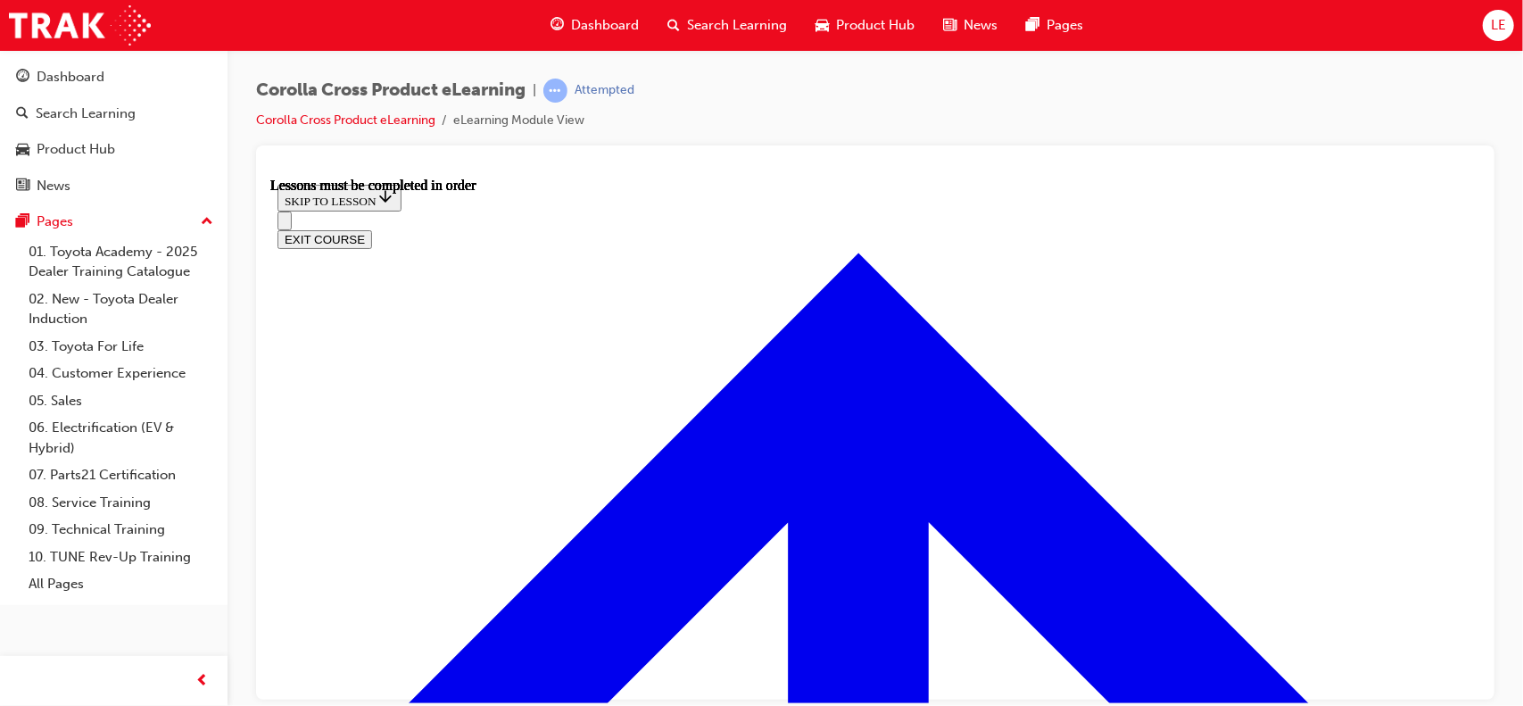
scroll to position [1130, 0]
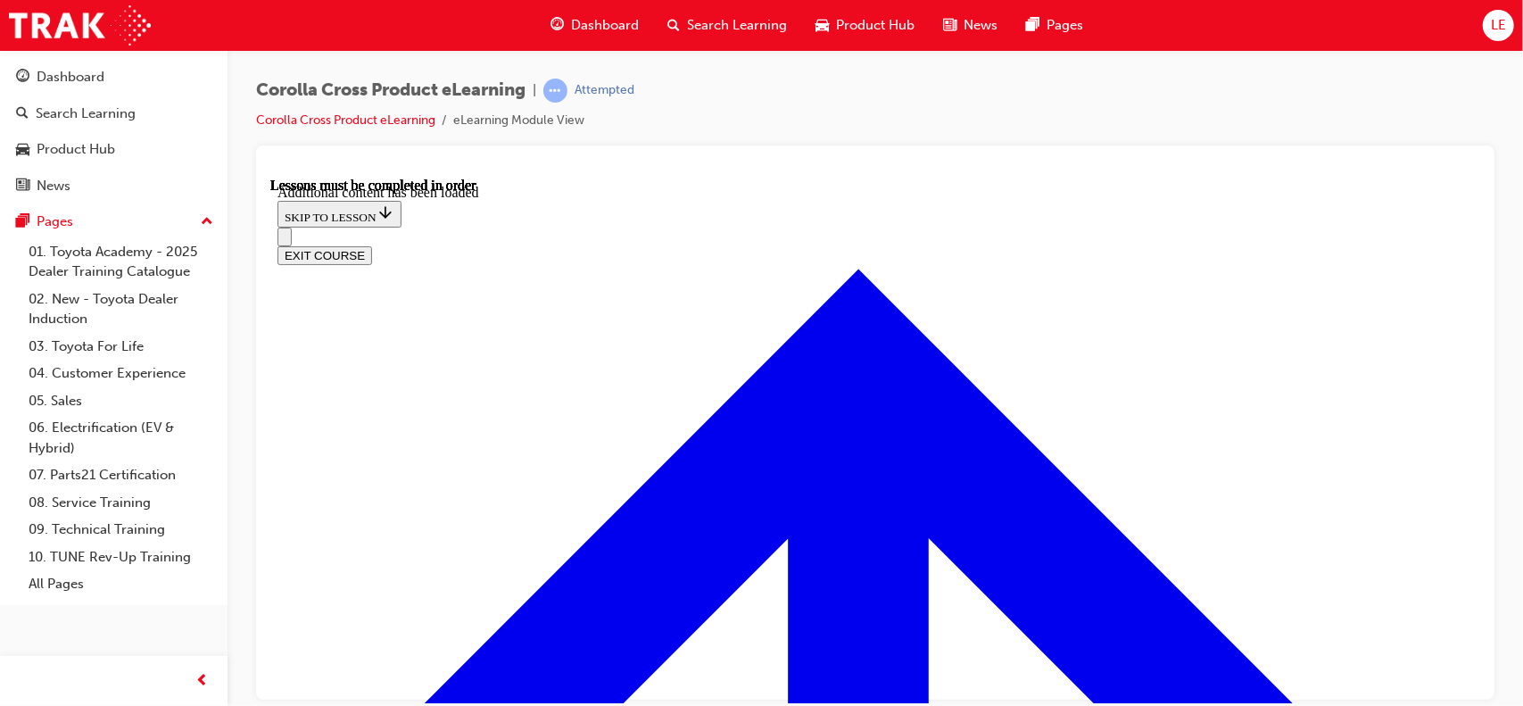
radio input "true"
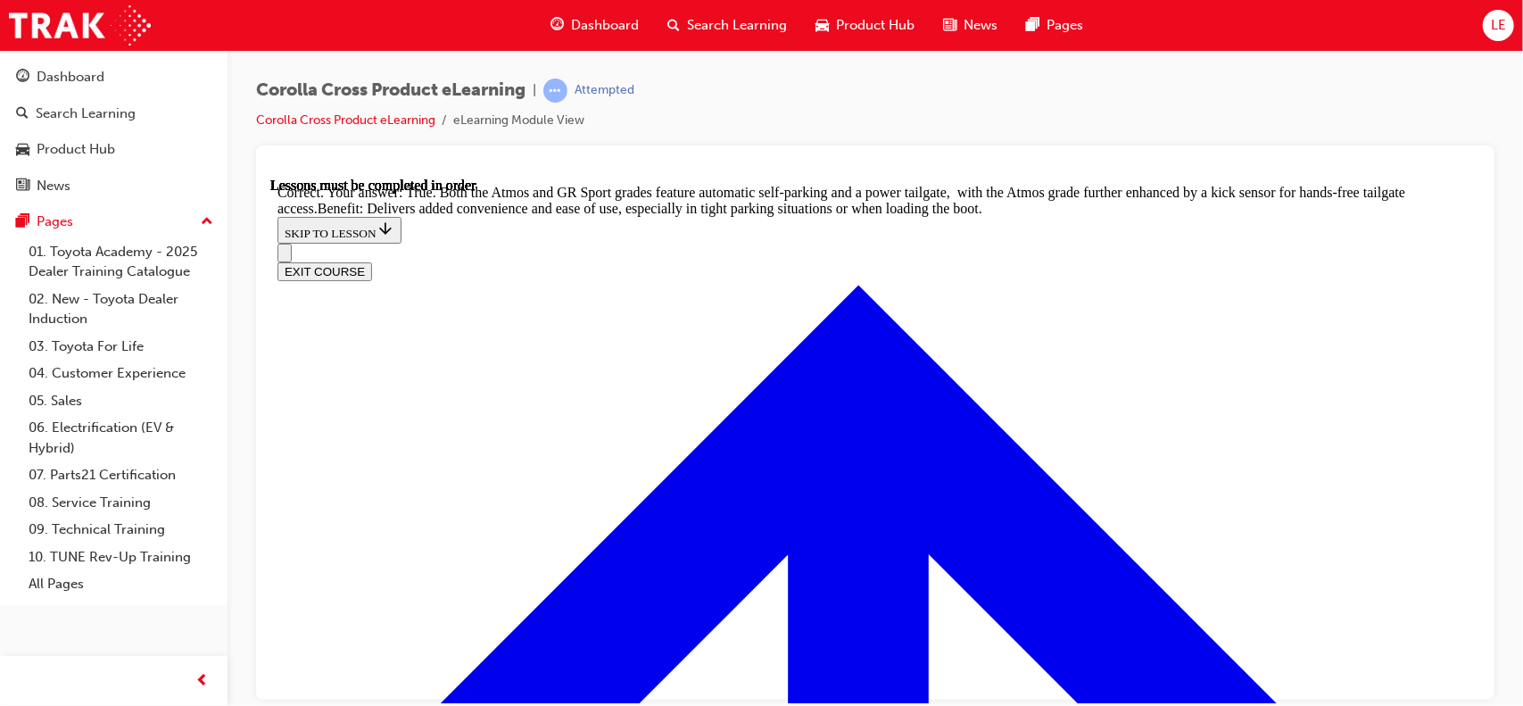
scroll to position [3995, 0]
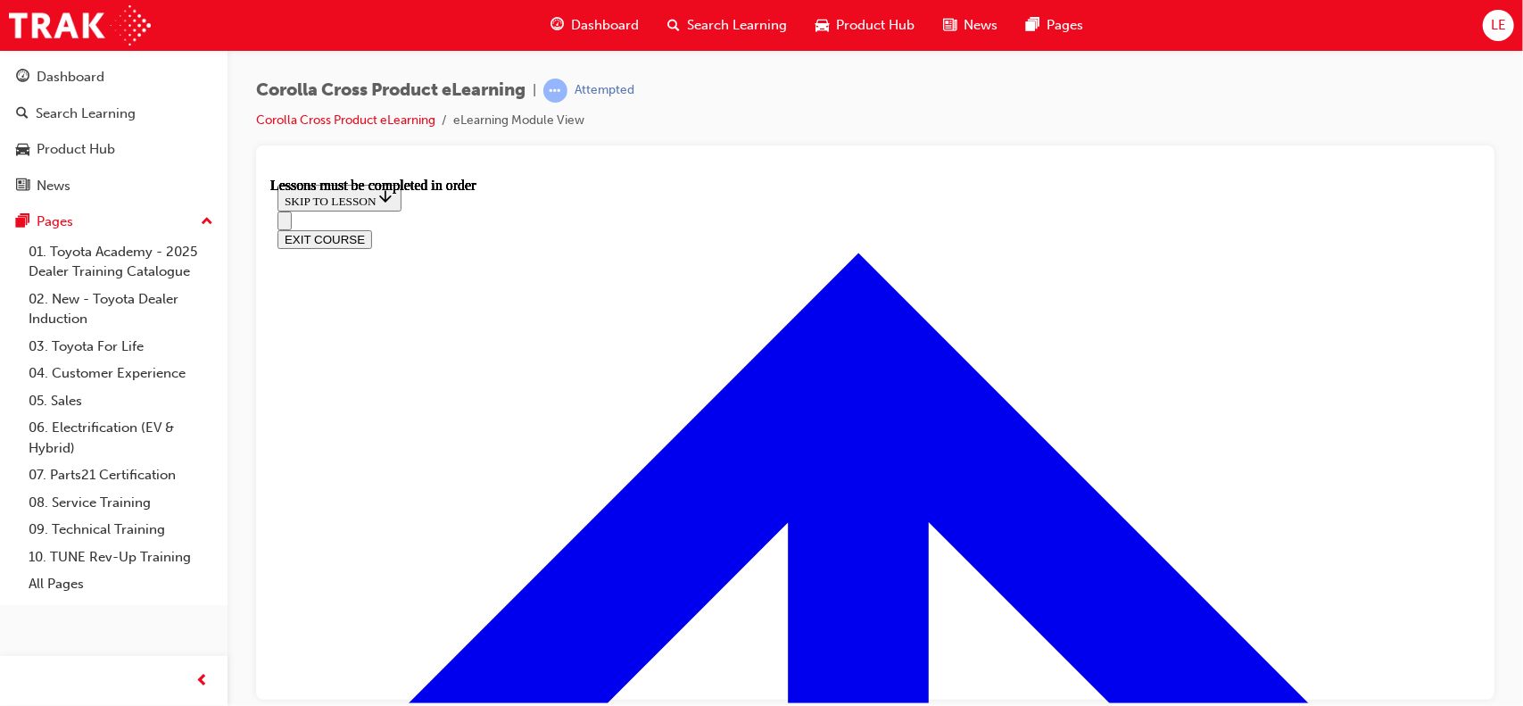
scroll to position [1573, 0]
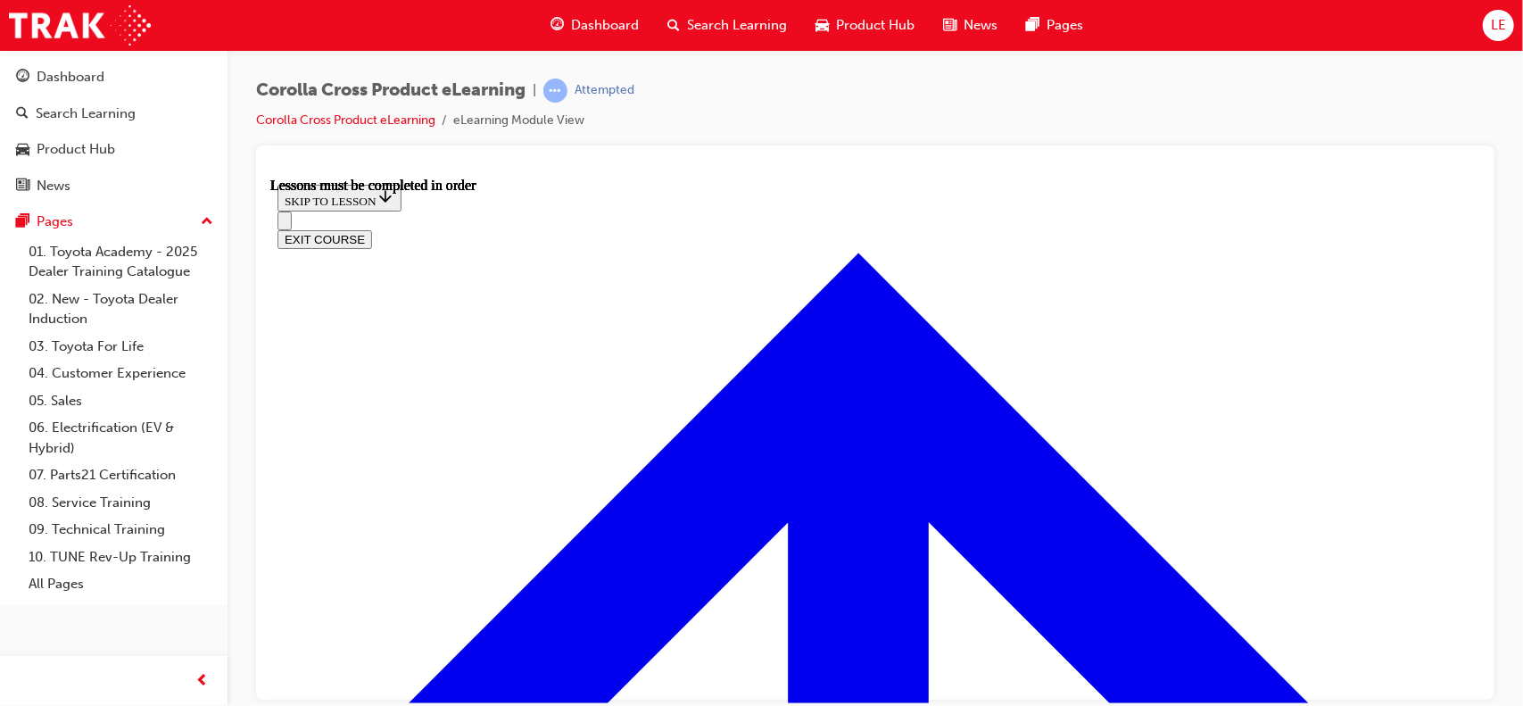
drag, startPoint x: 779, startPoint y: 650, endPoint x: 925, endPoint y: 576, distance: 163.6
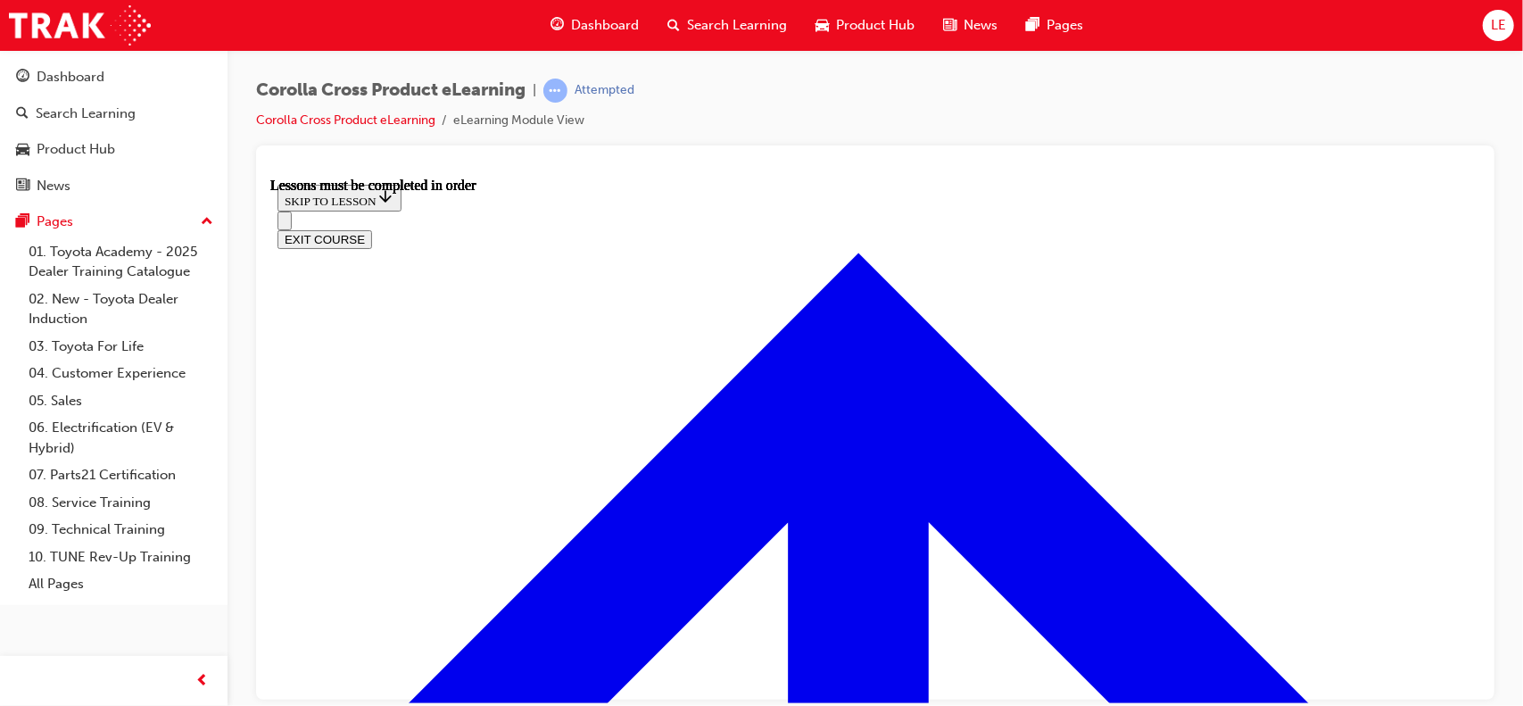
scroll to position [2019, 0]
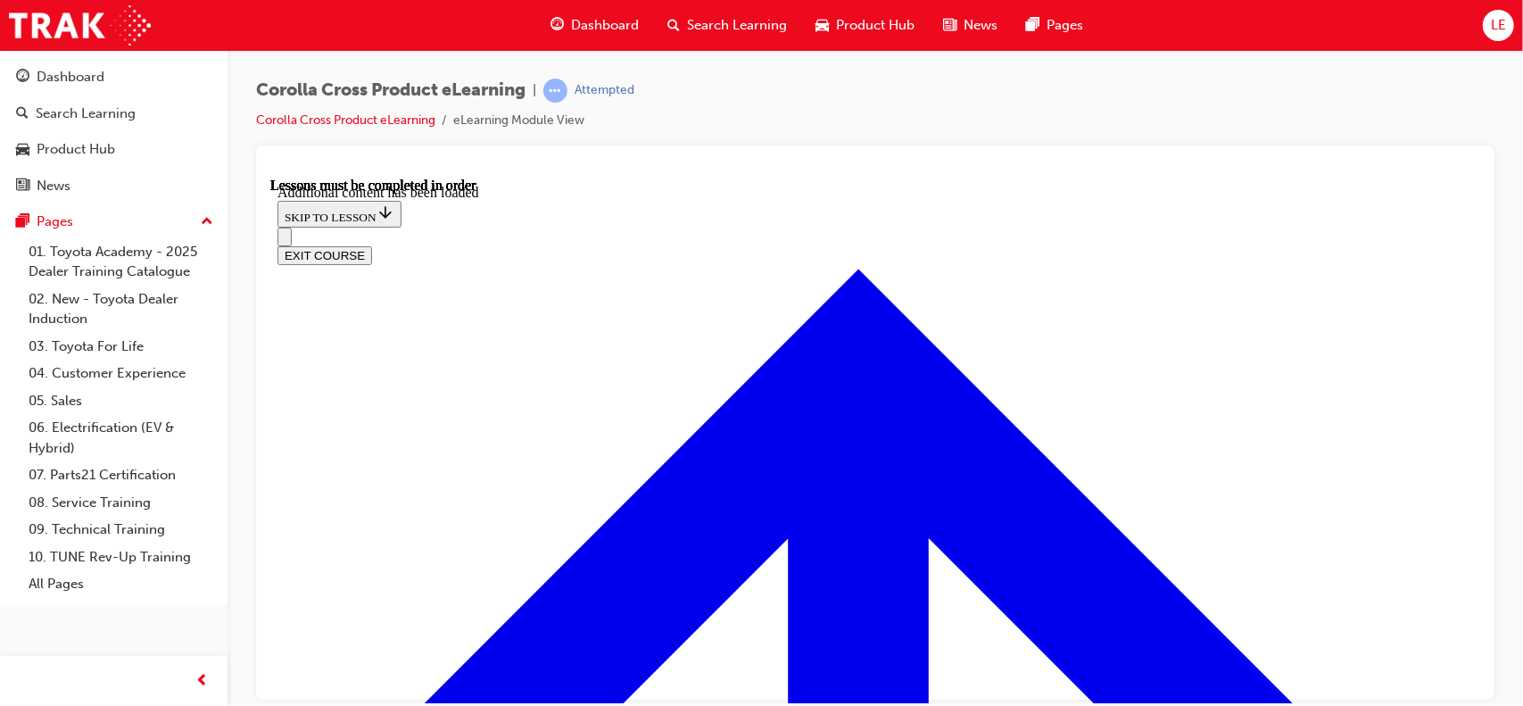
scroll to position [2532, 0]
radio input "true"
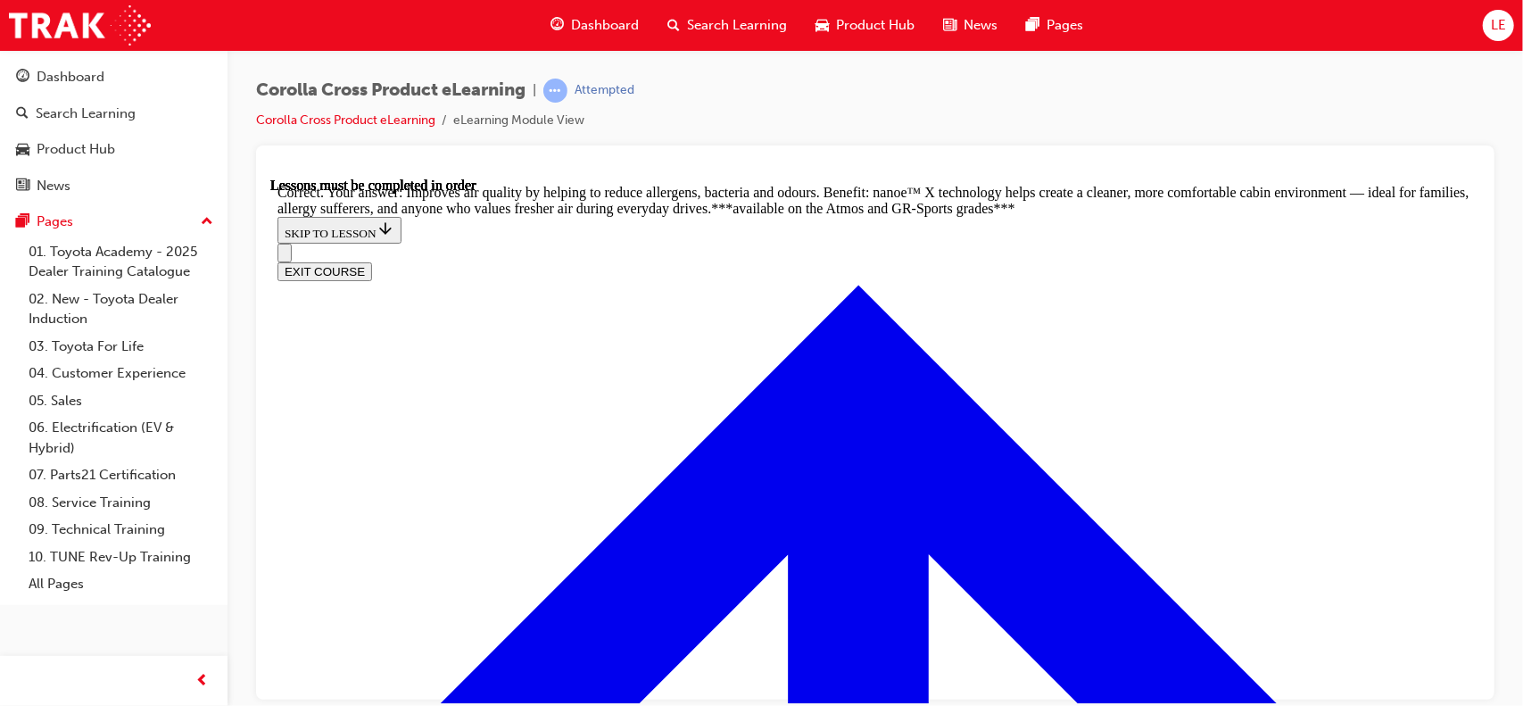
scroll to position [3378, 0]
radio input "true"
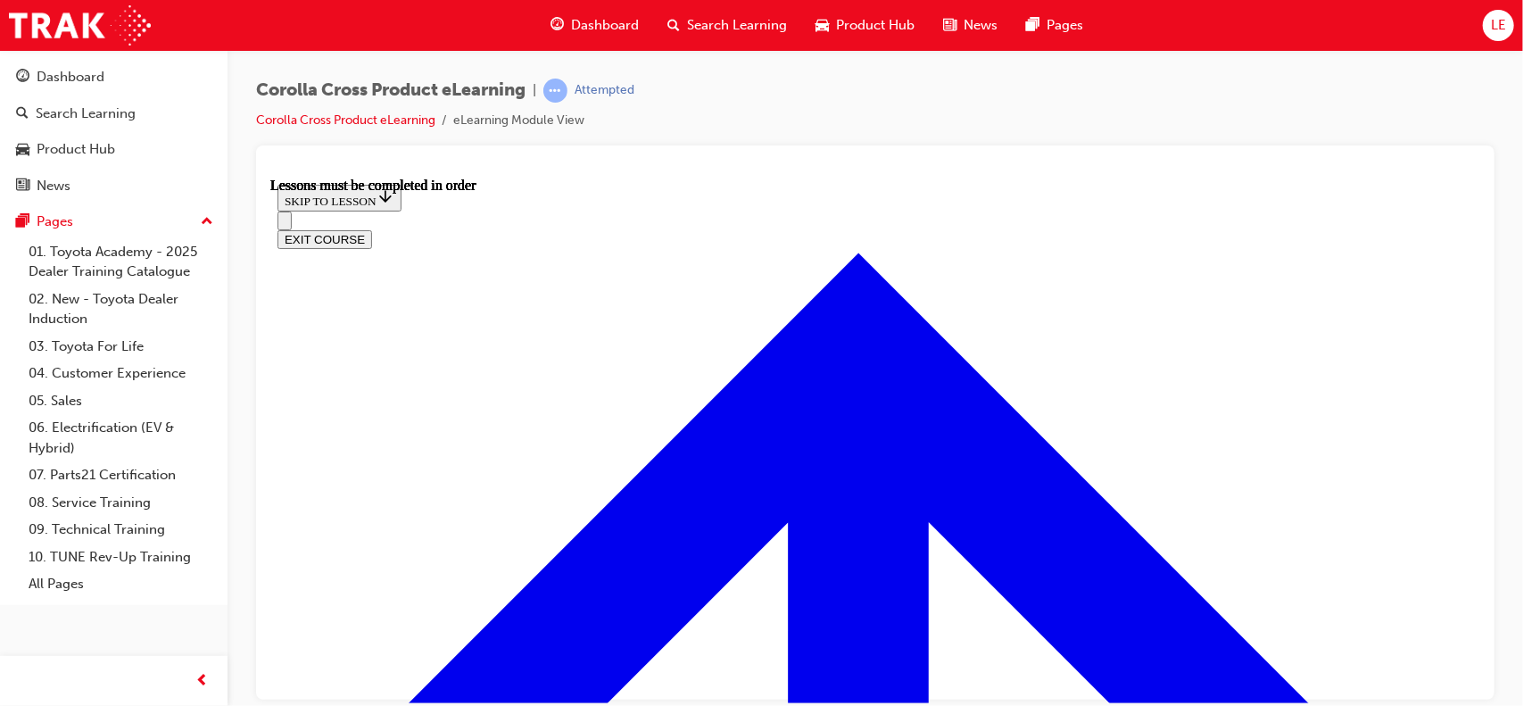
scroll to position [1401, 0]
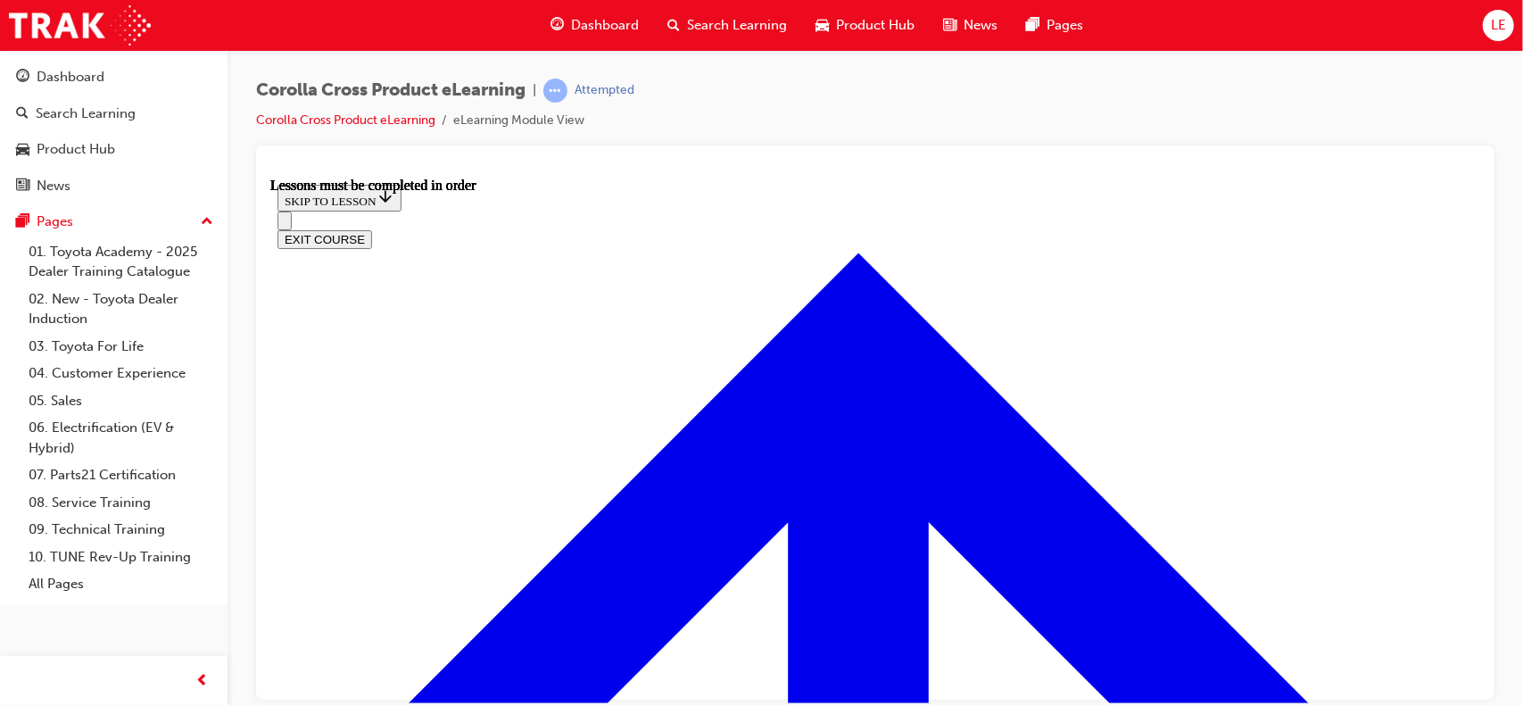
drag, startPoint x: 1014, startPoint y: 652, endPoint x: 963, endPoint y: 653, distance: 50.9
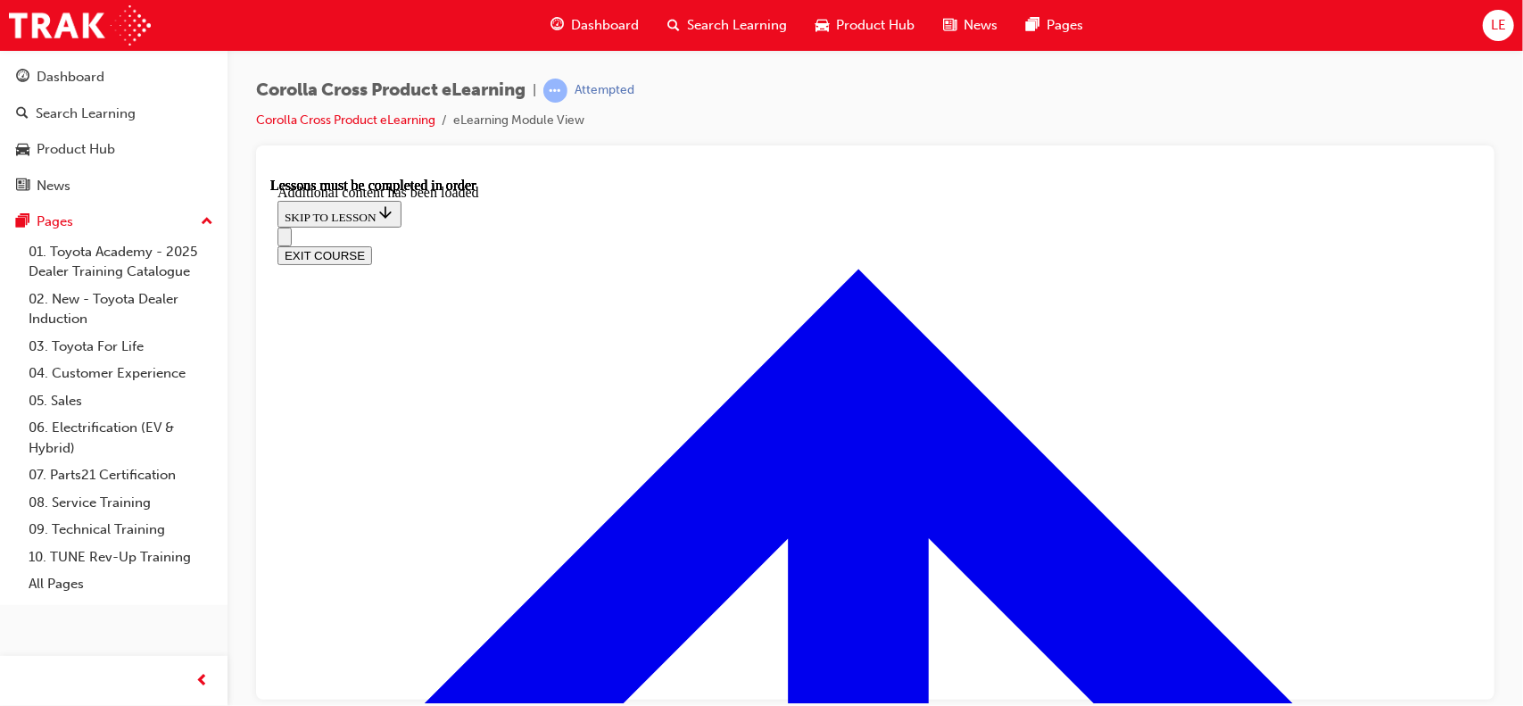
scroll to position [2662, 0]
radio input "true"
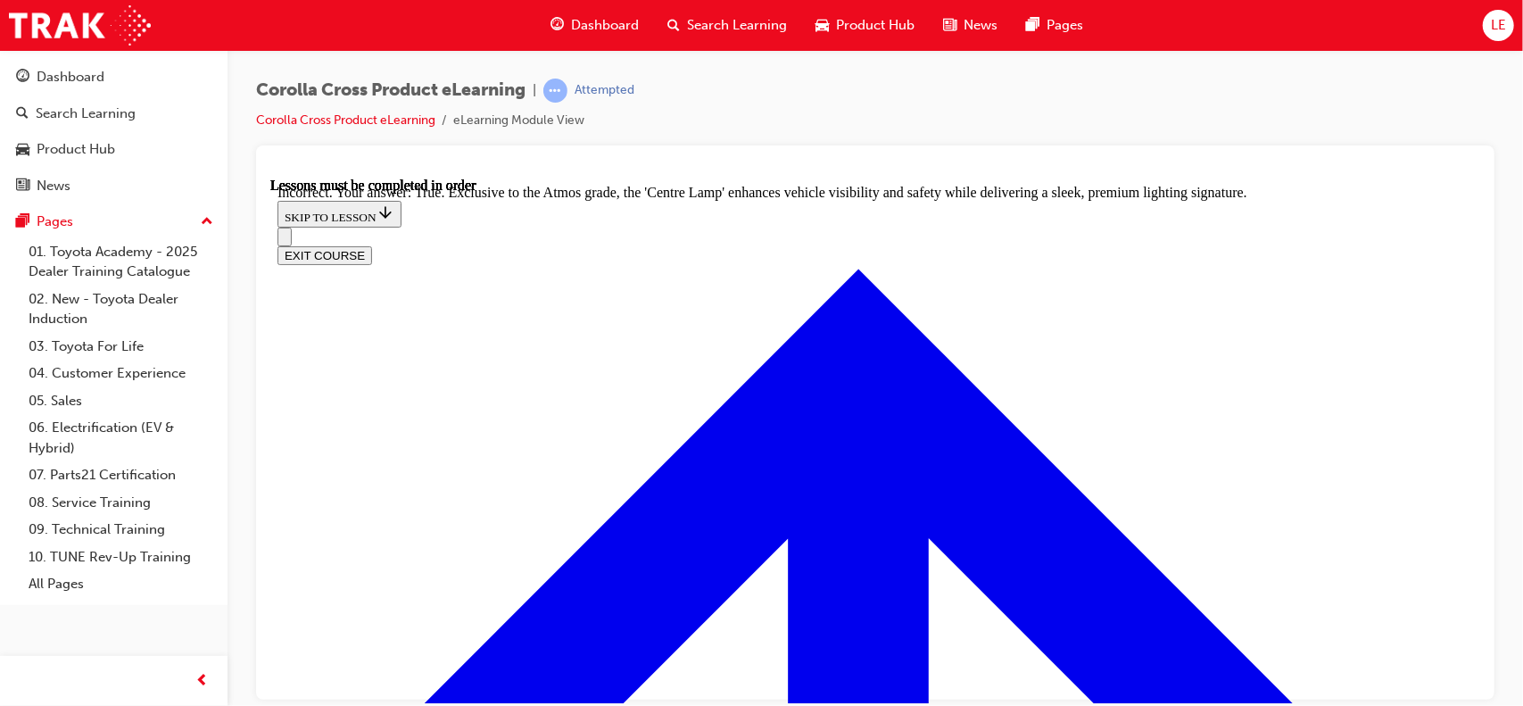
scroll to position [3094, 0]
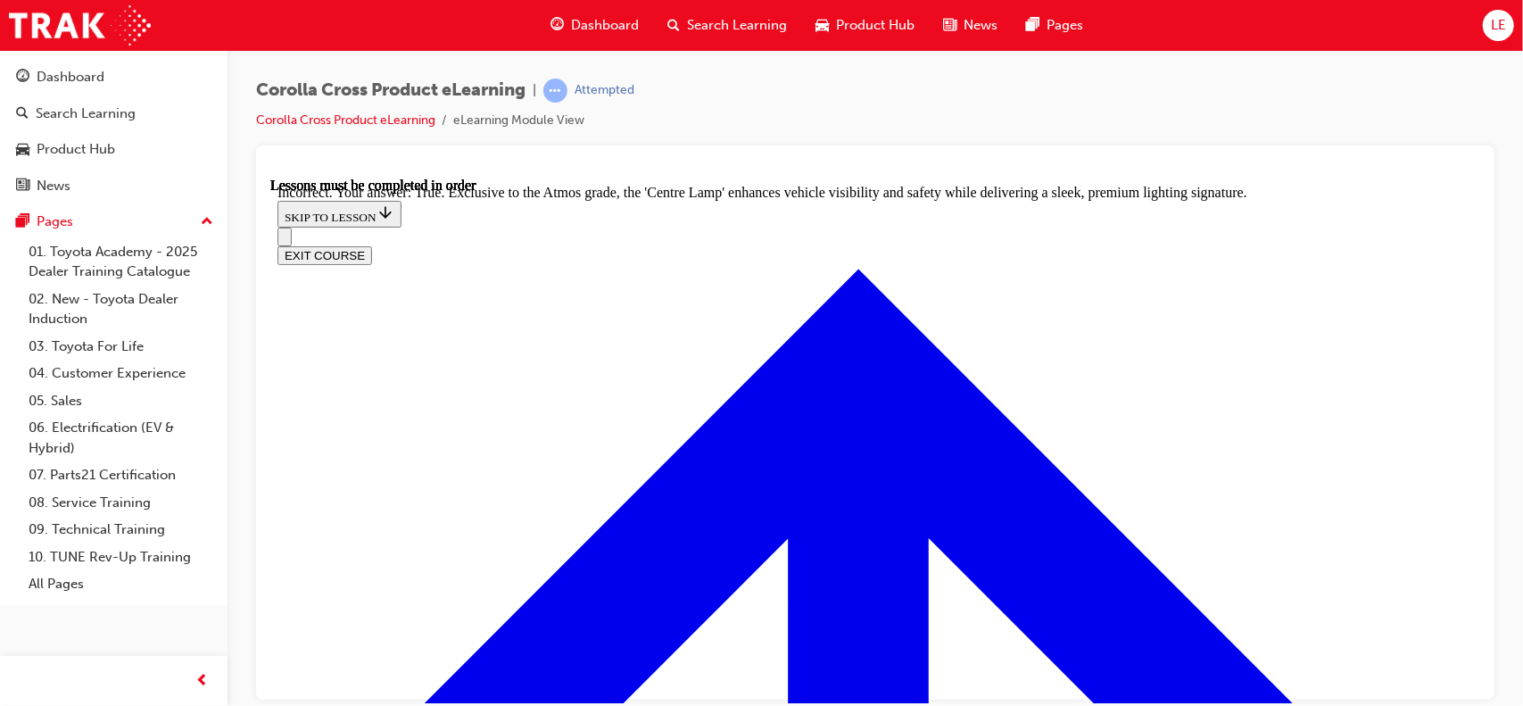
radio input "true"
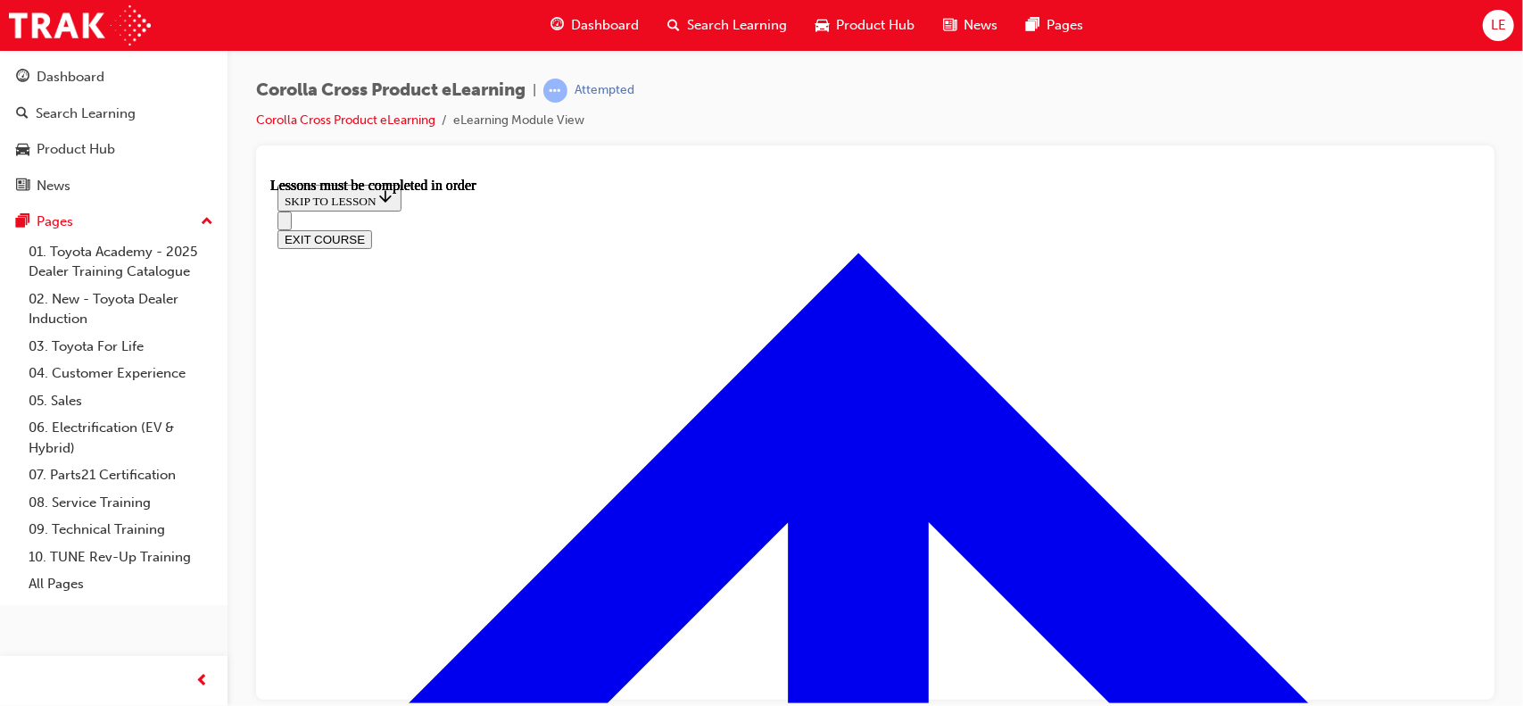
scroll to position [1578, 0]
drag, startPoint x: 1168, startPoint y: 522, endPoint x: 1064, endPoint y: 502, distance: 105.3
drag, startPoint x: 708, startPoint y: 559, endPoint x: 653, endPoint y: 565, distance: 54.7
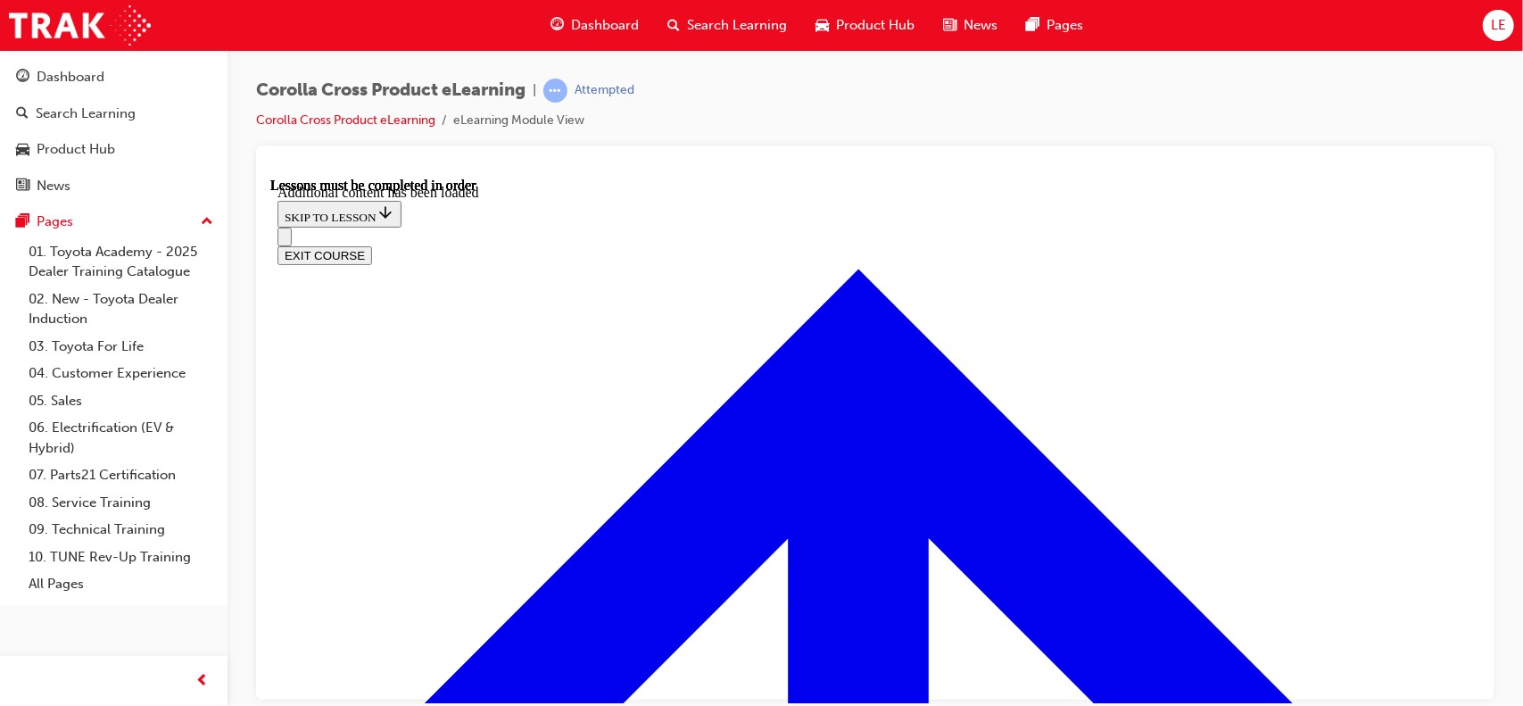
scroll to position [2181, 0]
radio input "true"
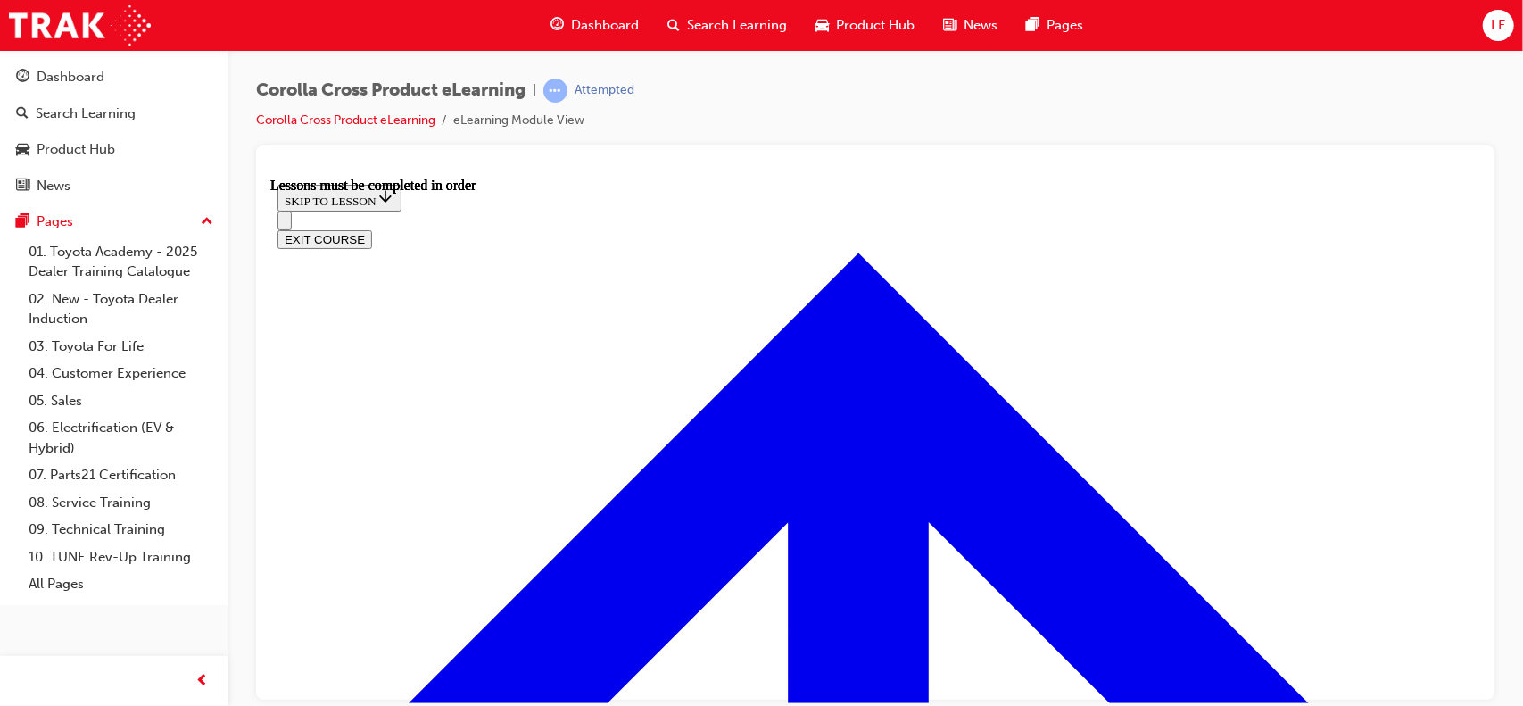
scroll to position [1044, 0]
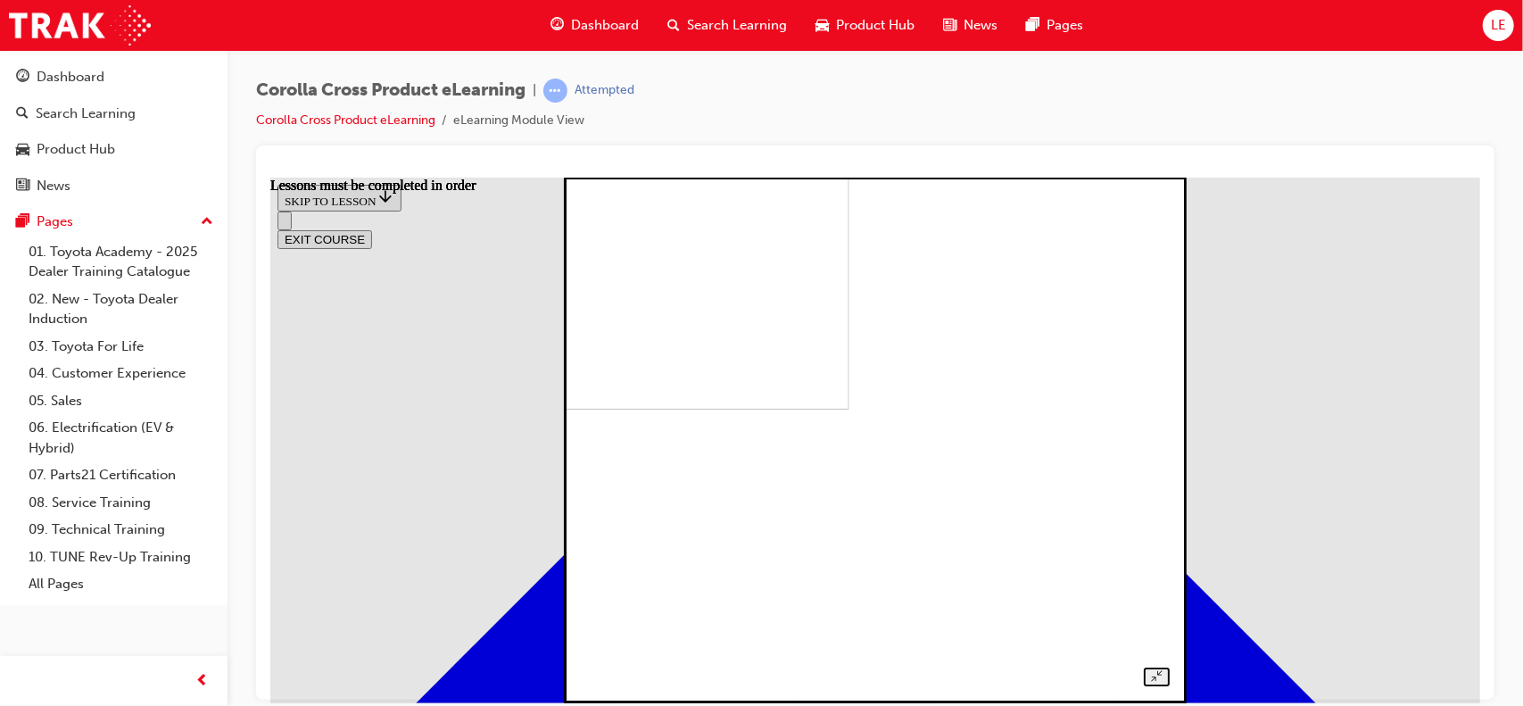
click at [752, 409] on img at bounding box center [566, 146] width 563 height 526
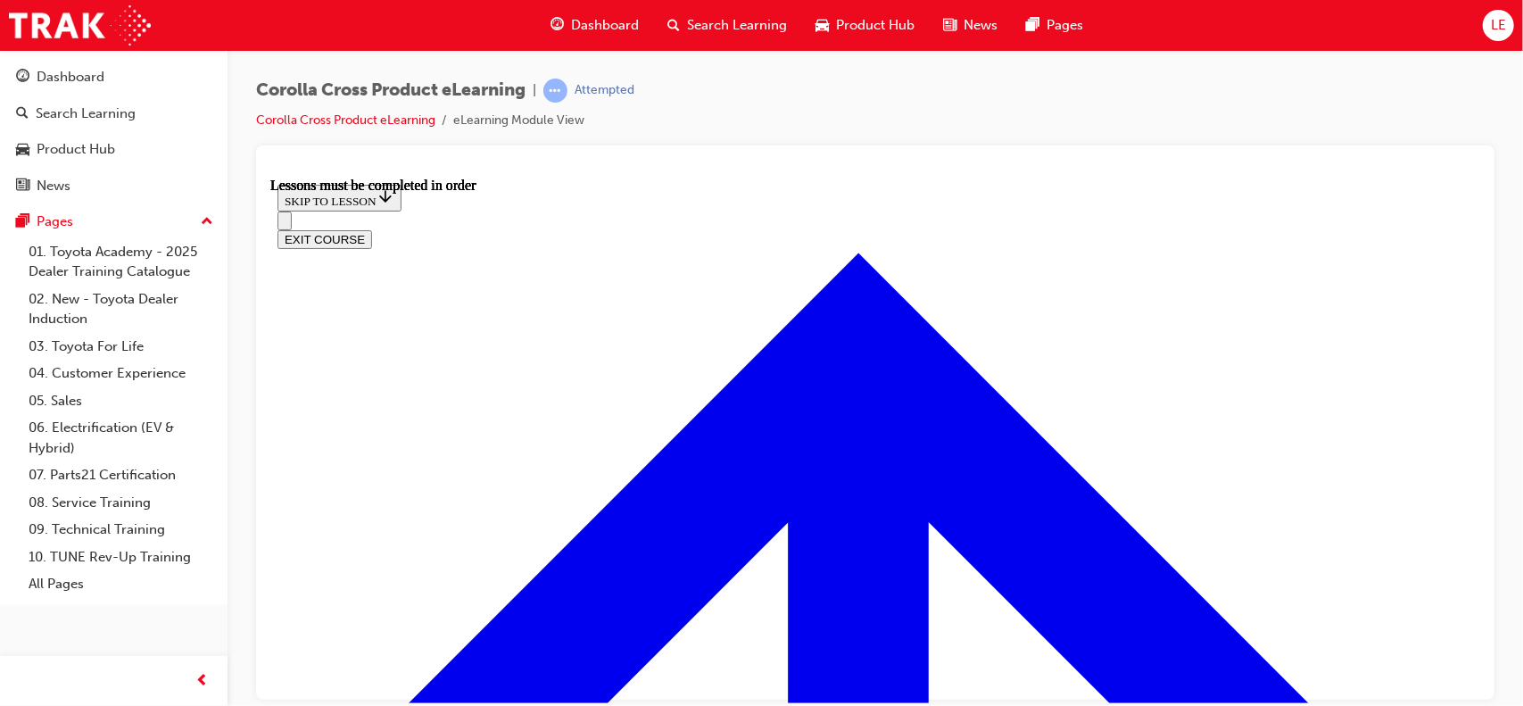
scroll to position [269, 0]
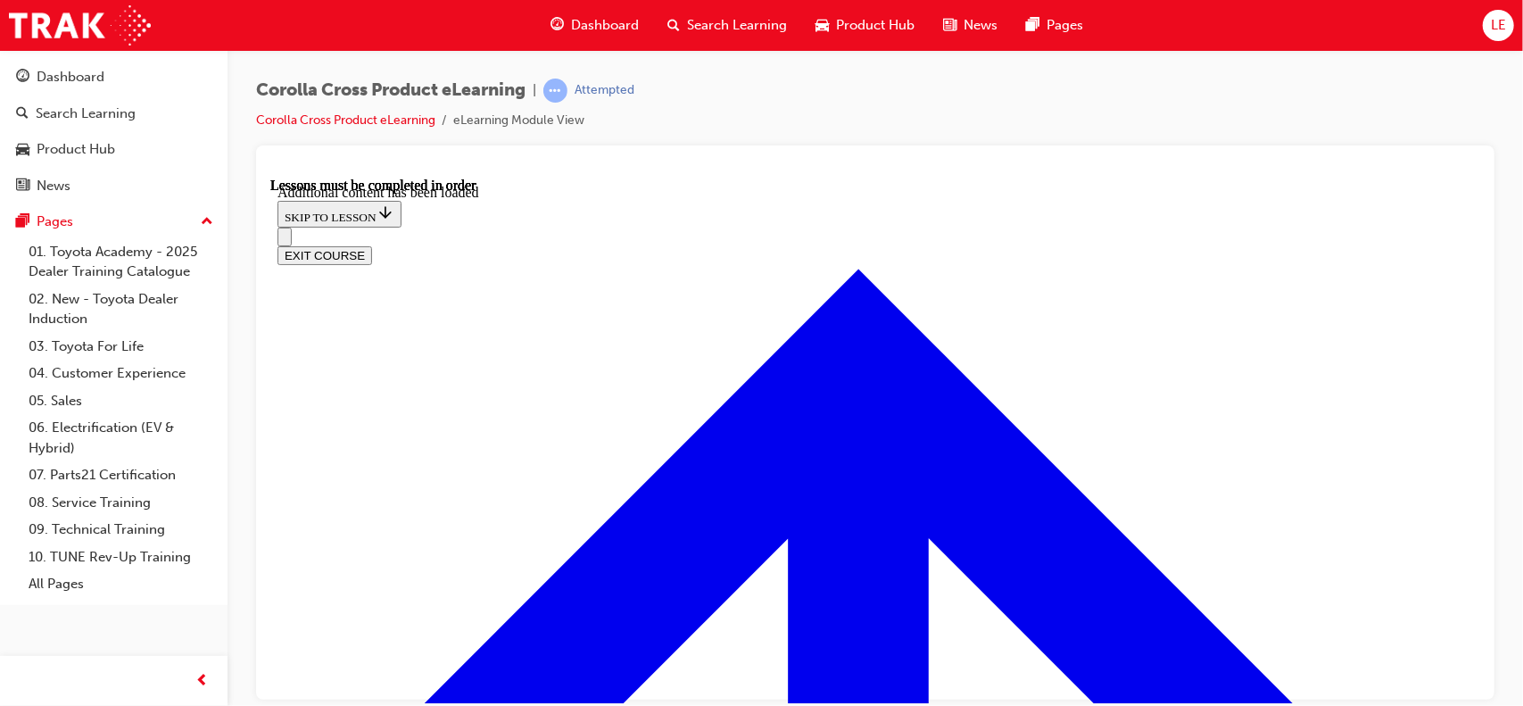
scroll to position [2134, 0]
radio input "true"
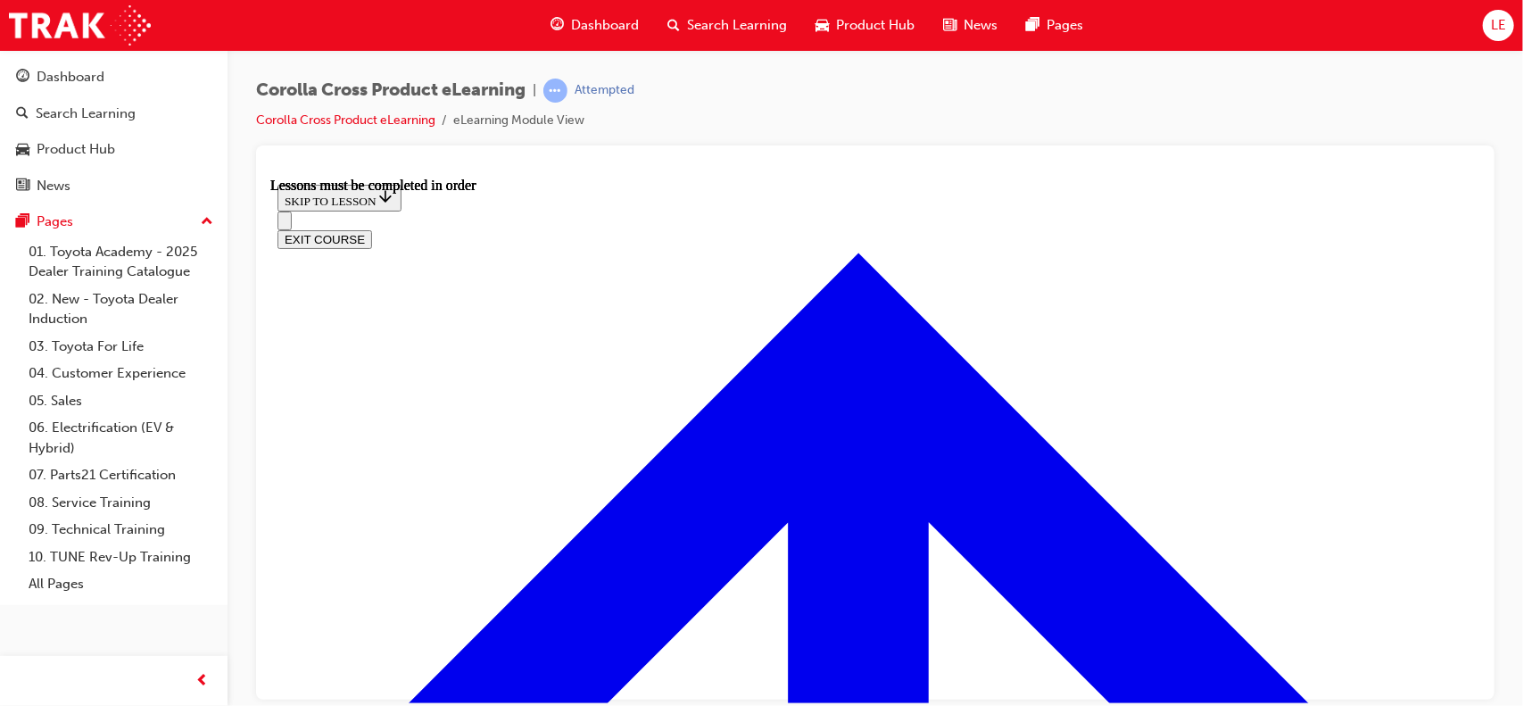
scroll to position [1836, 0]
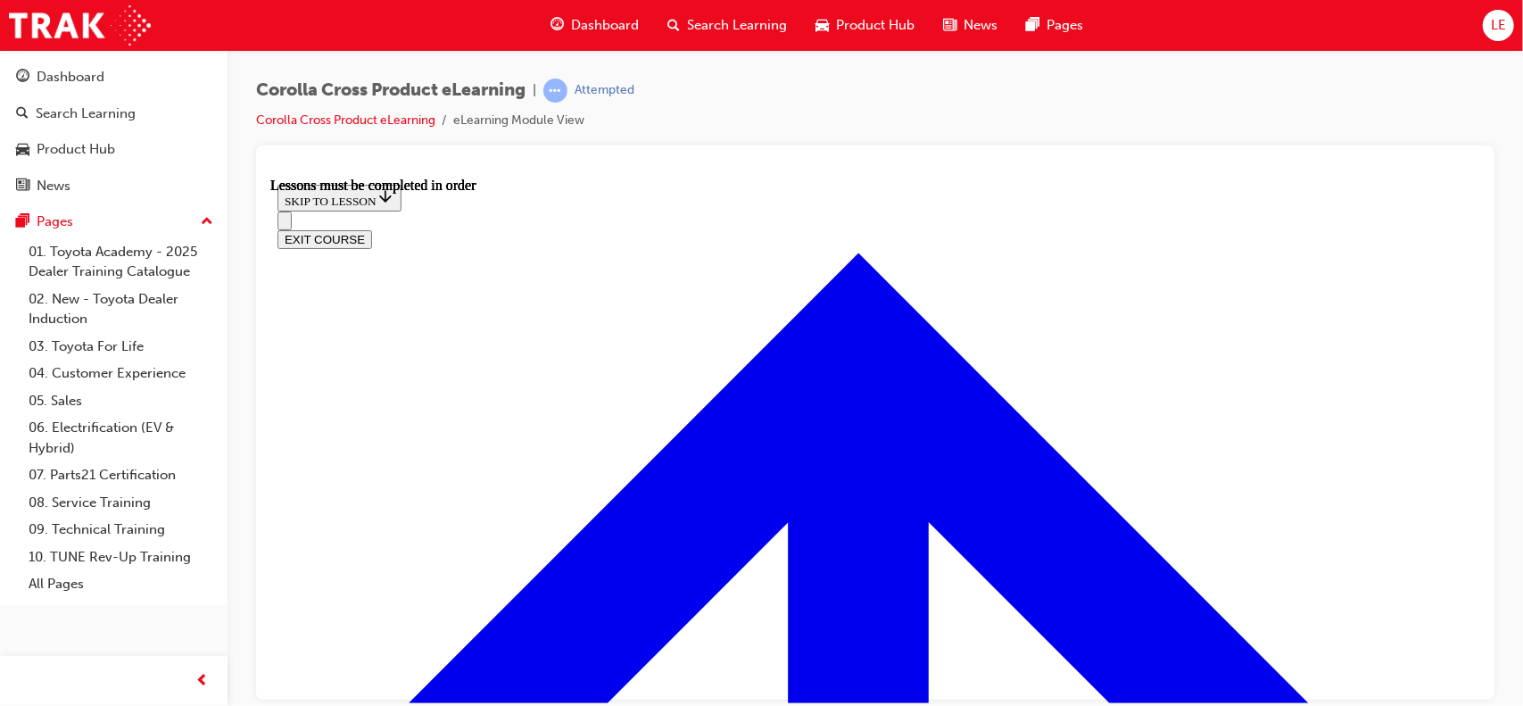
scroll to position [1573, 0]
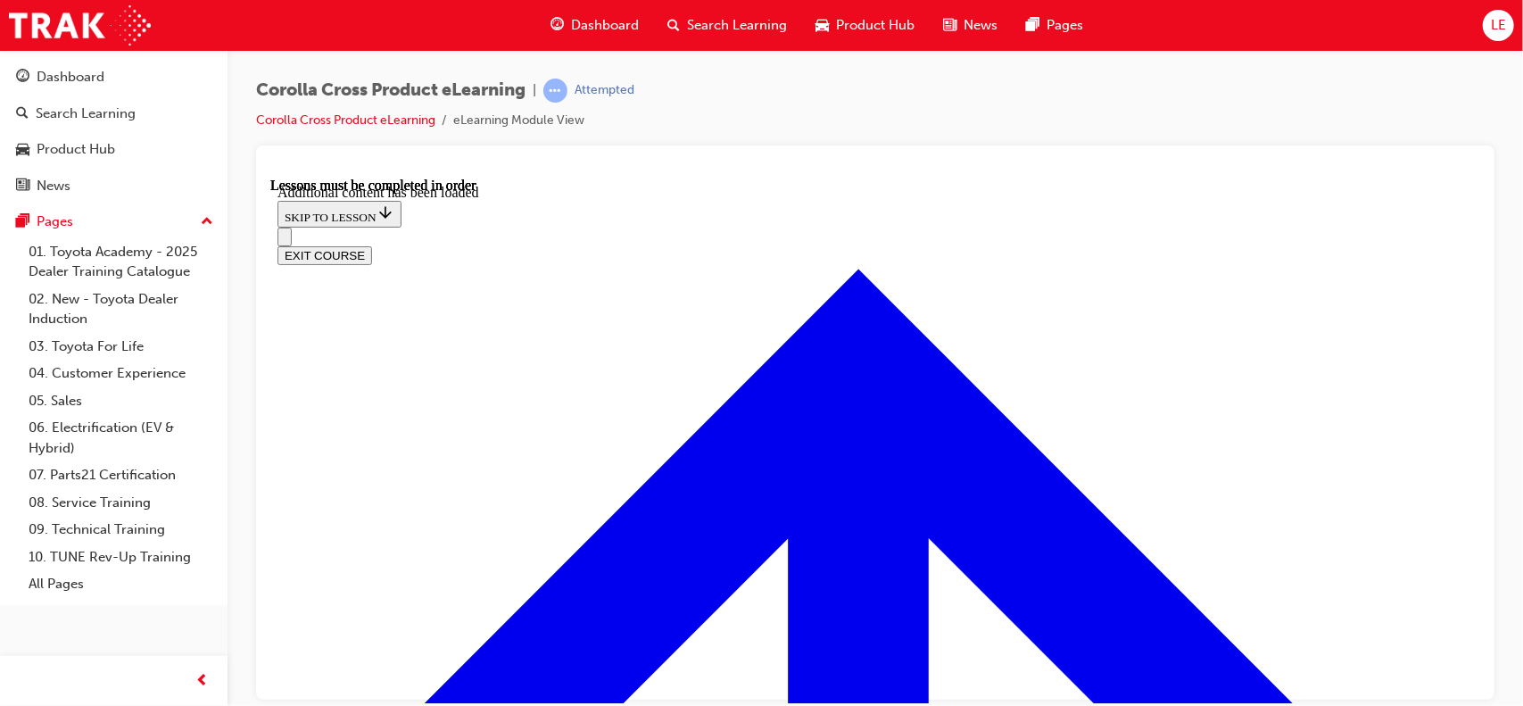
scroll to position [2794, 0]
radio input "true"
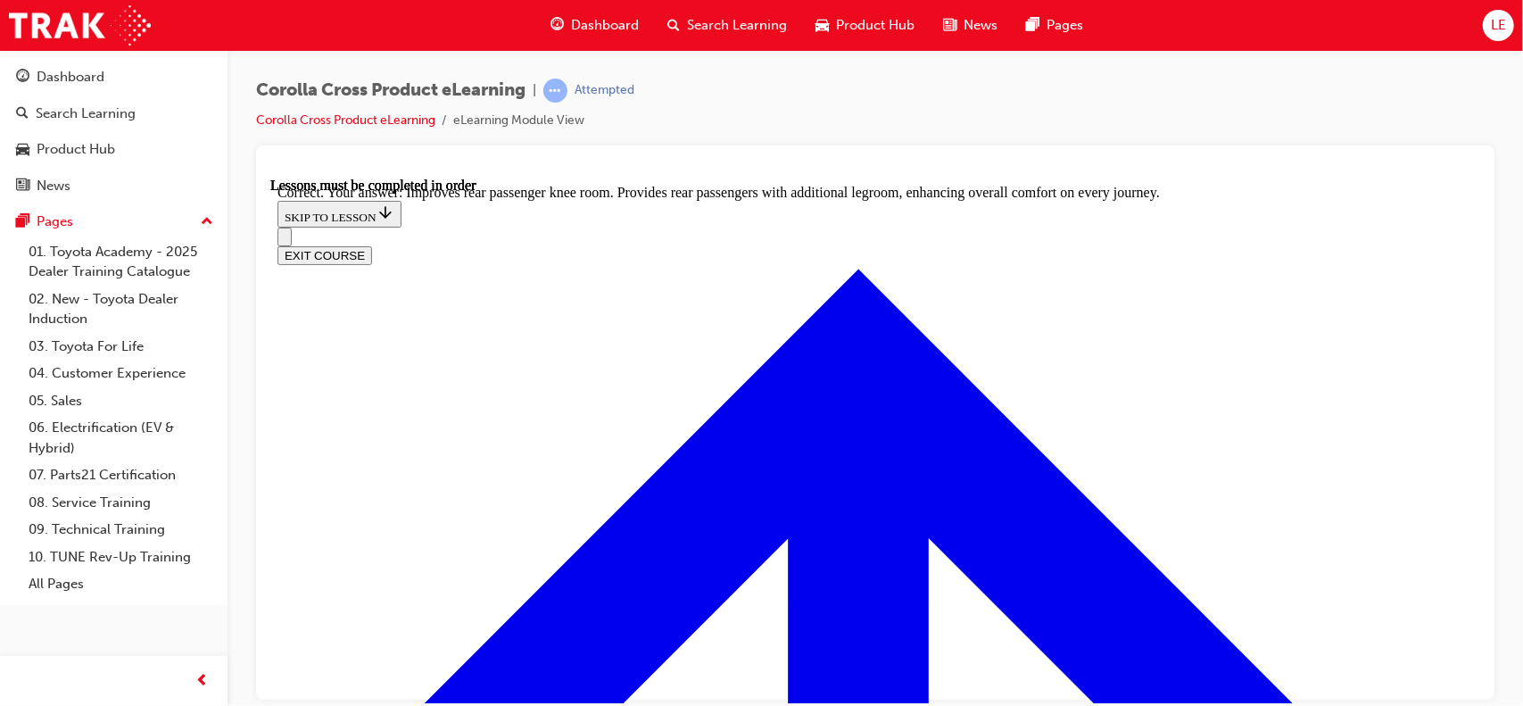
scroll to position [3294, 0]
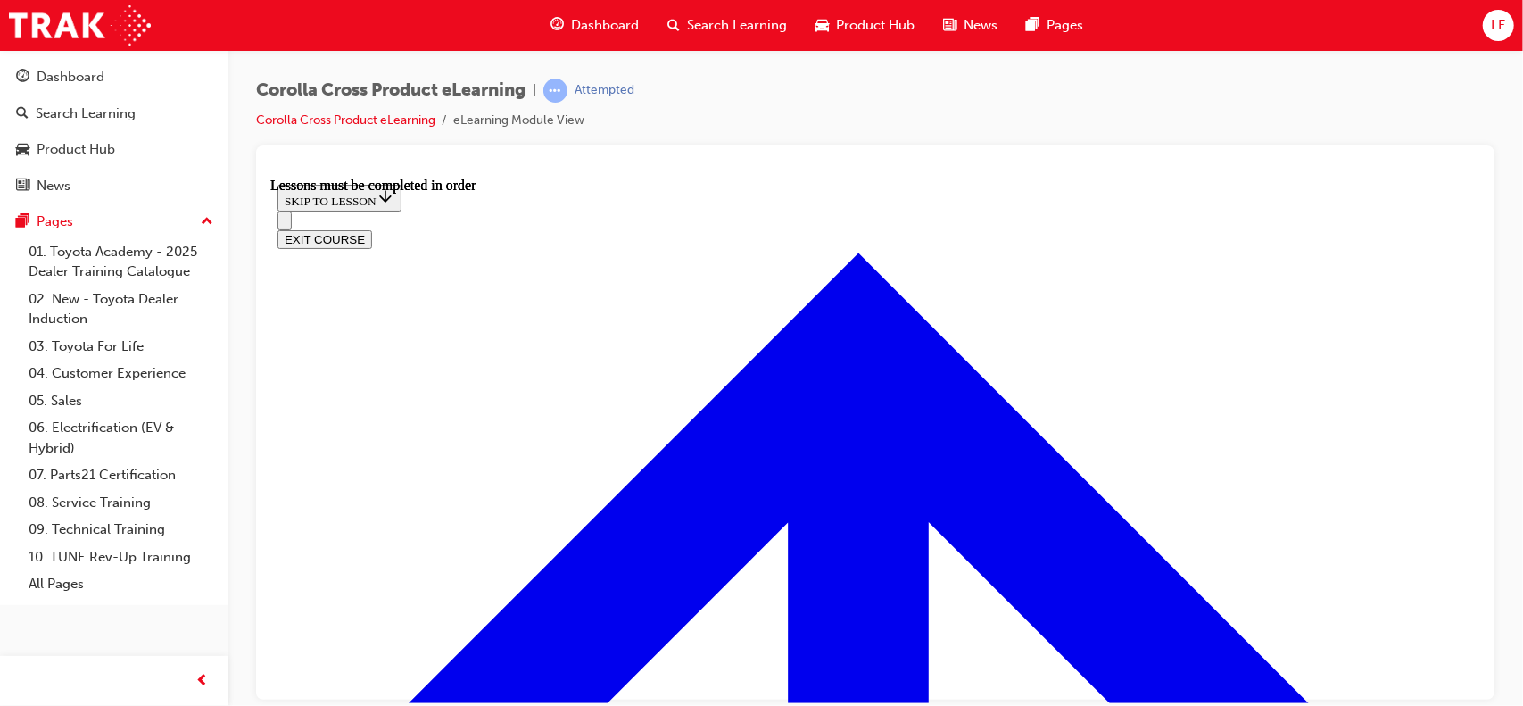
scroll to position [1668, 0]
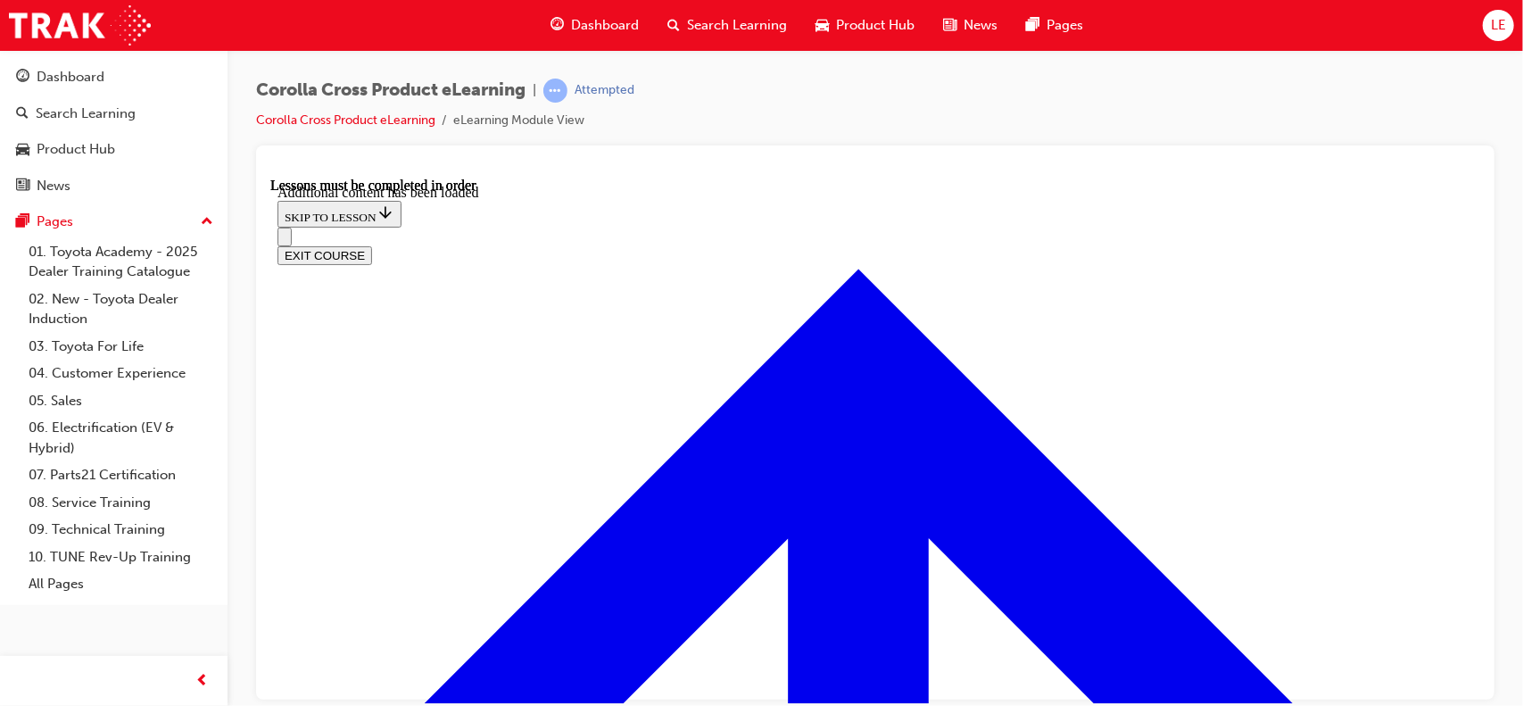
scroll to position [2455, 0]
radio input "true"
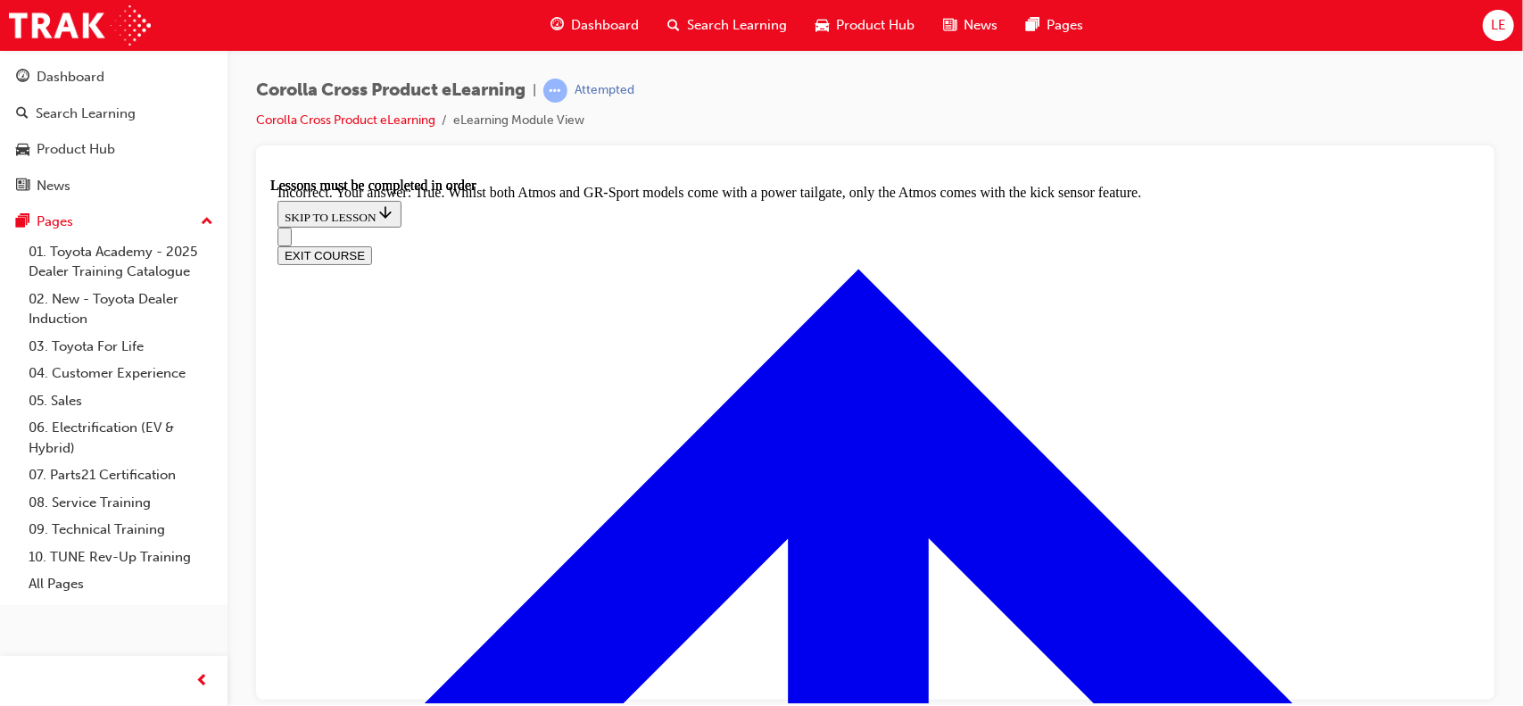
scroll to position [2853, 0]
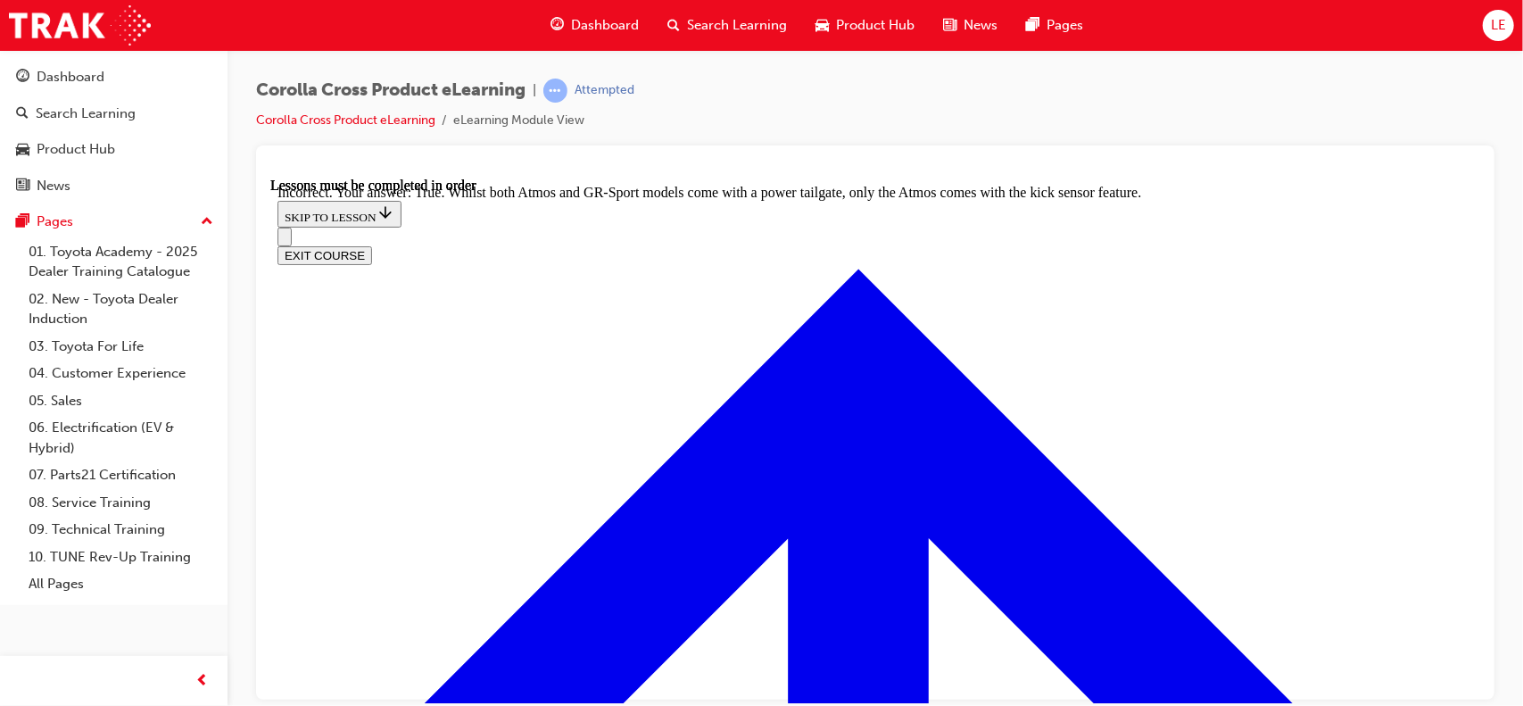
radio input "true"
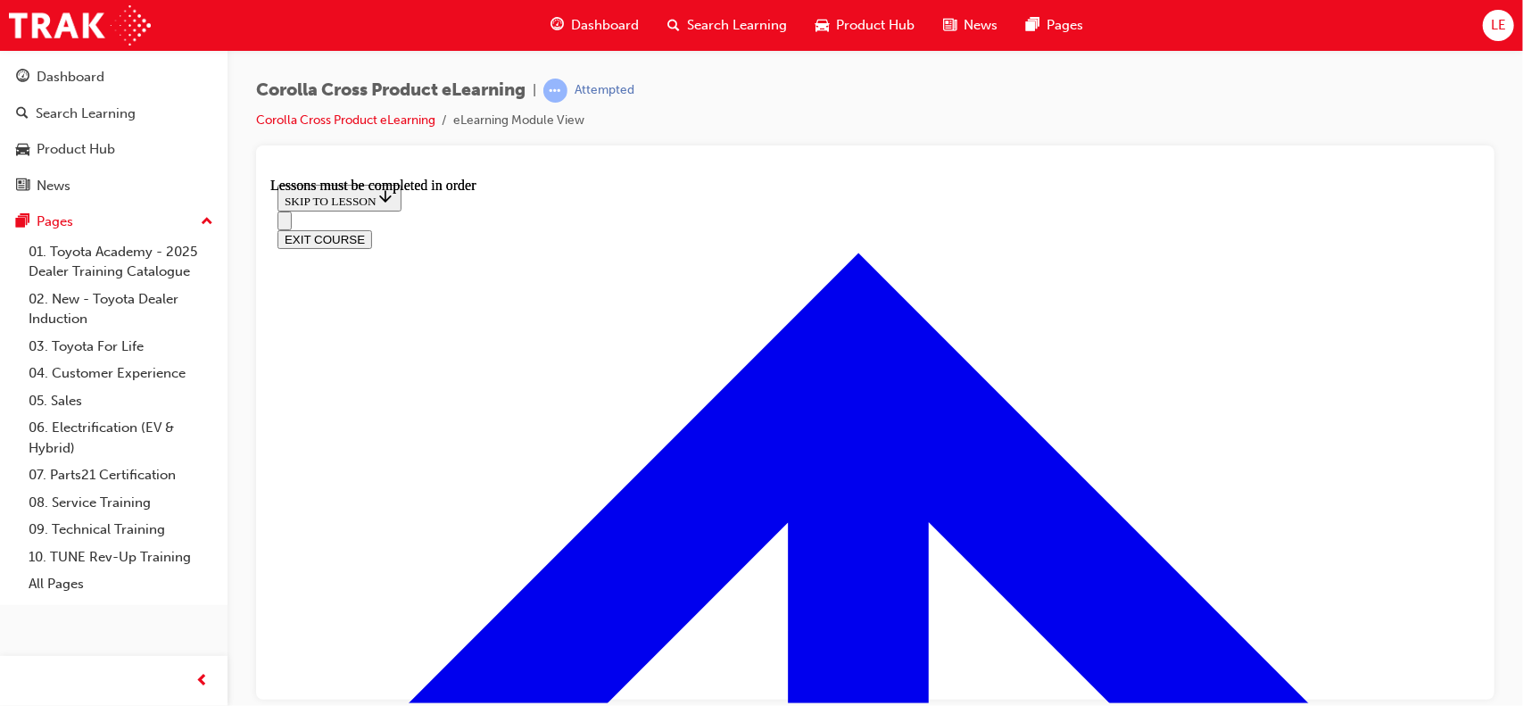
scroll to position [1758, 0]
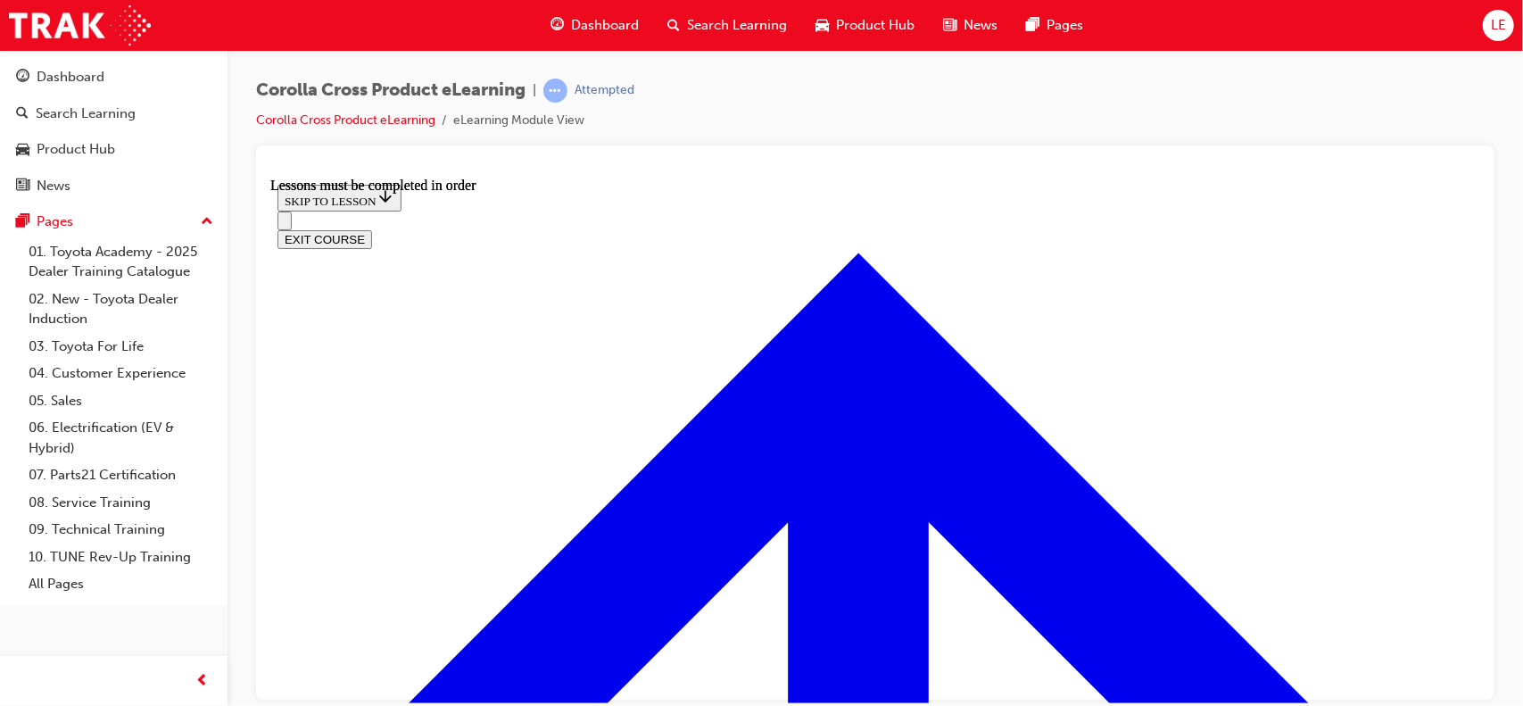
drag, startPoint x: 1182, startPoint y: 365, endPoint x: 1178, endPoint y: 373, distance: 9.2
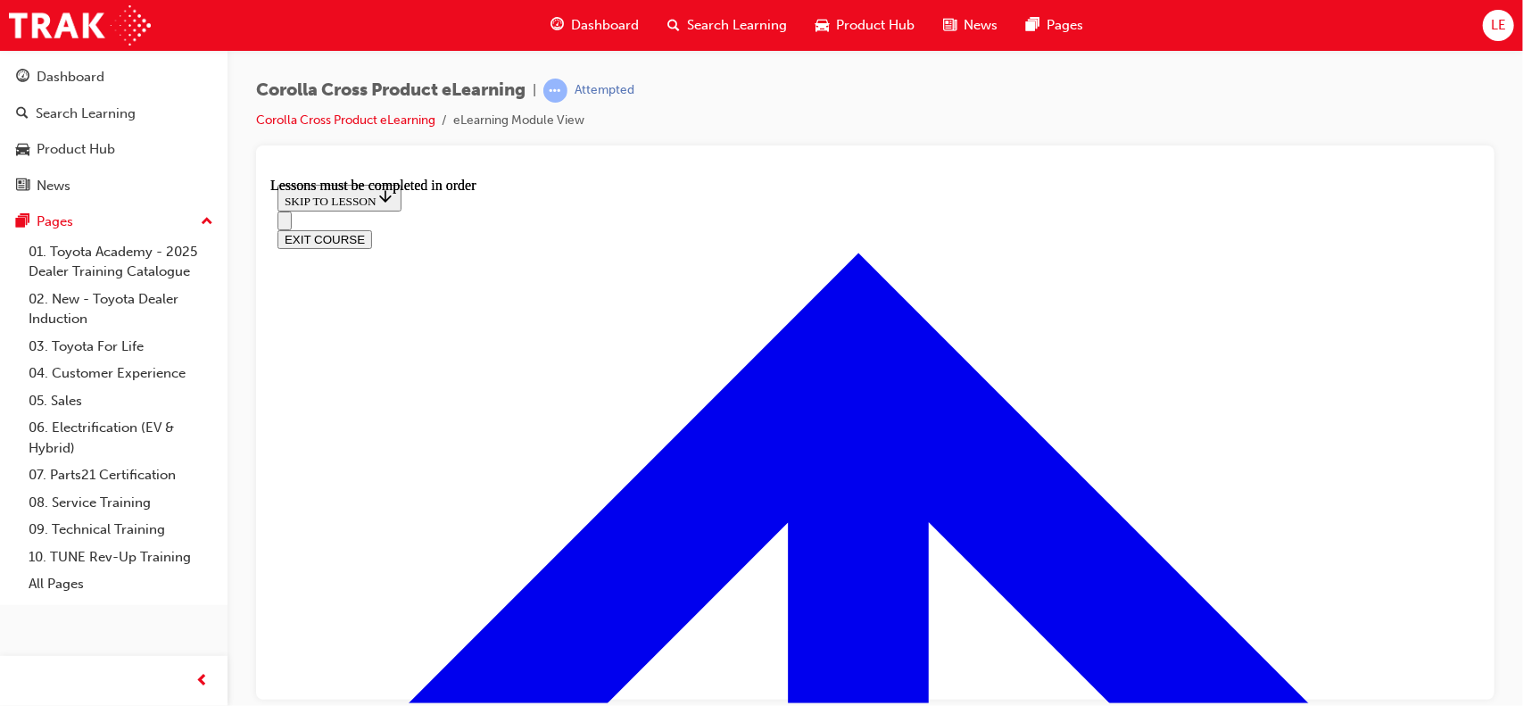
scroll to position [2000, 0]
drag, startPoint x: 809, startPoint y: 525, endPoint x: 861, endPoint y: 528, distance: 51.9
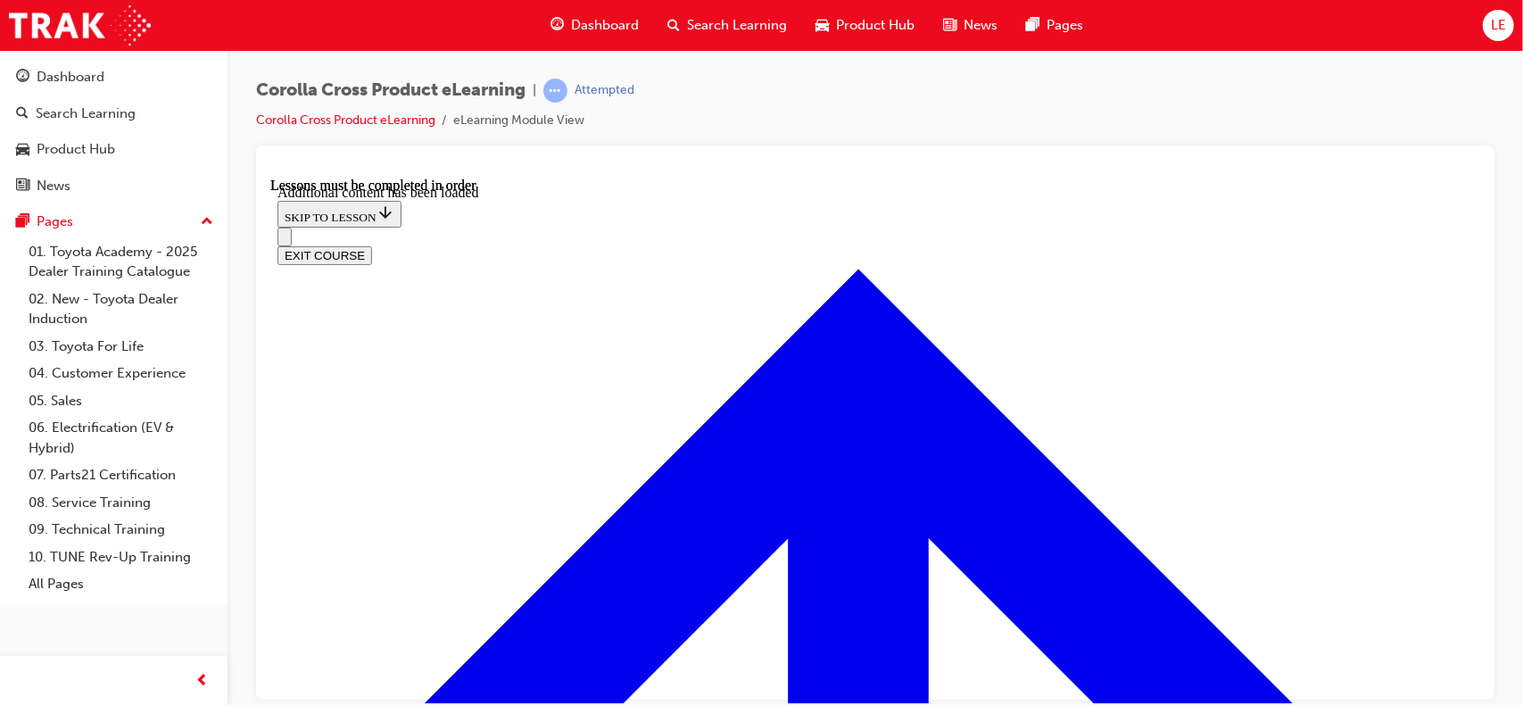
scroll to position [4211, 0]
checkbox input "true"
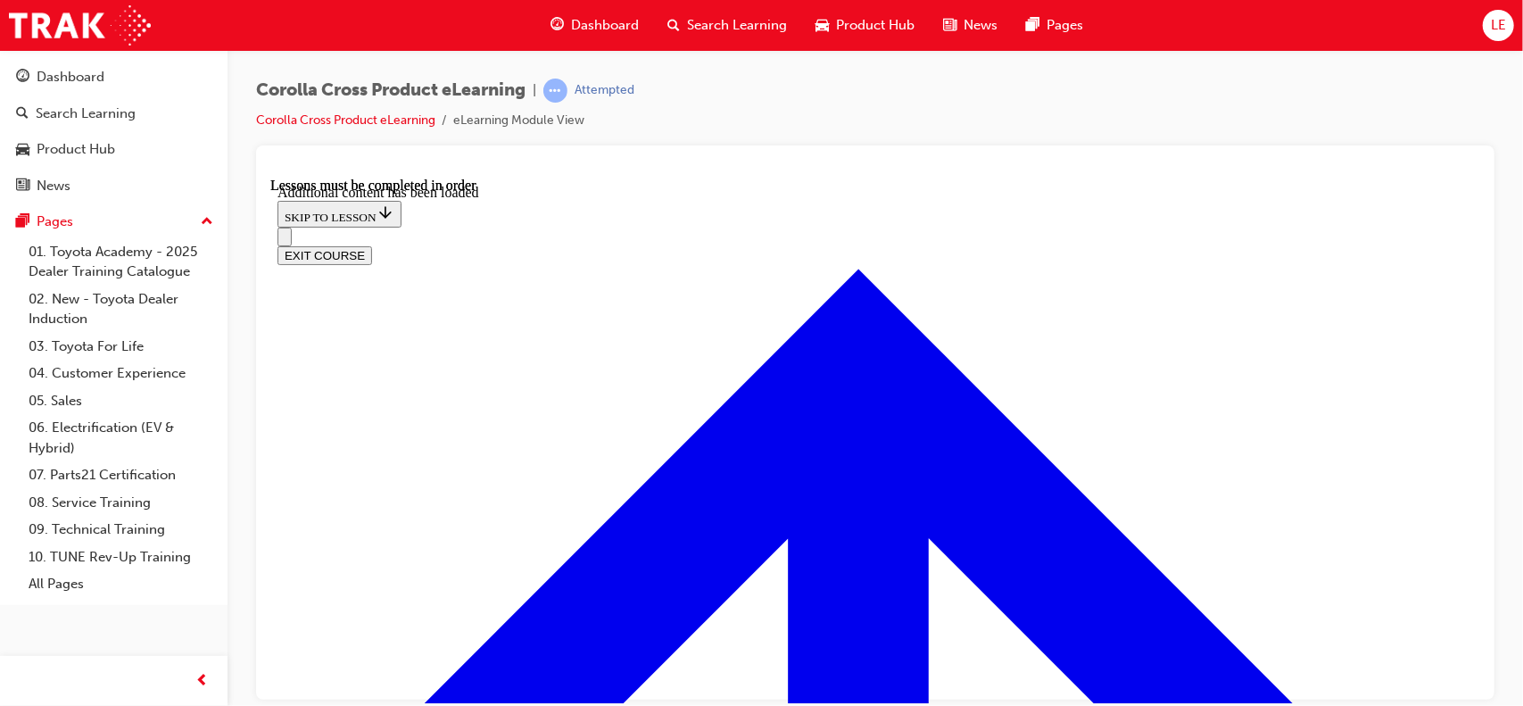
checkbox input "true"
drag, startPoint x: 1158, startPoint y: 234, endPoint x: 522, endPoint y: 404, distance: 658.6
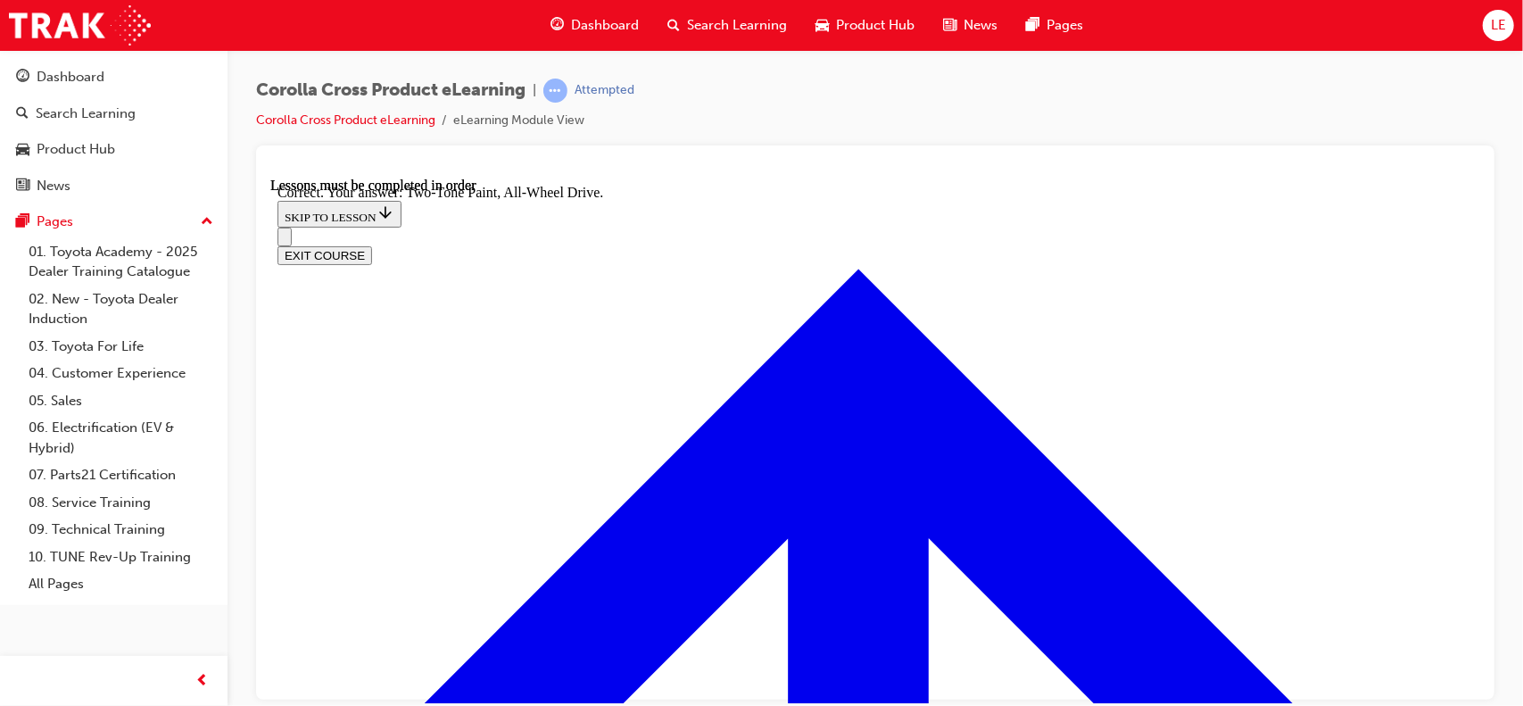
drag, startPoint x: 1141, startPoint y: 509, endPoint x: 821, endPoint y: 321, distance: 371.1
copy strong "What is one key enhancement of the GR Sport suspension in the Corolla Cross?"
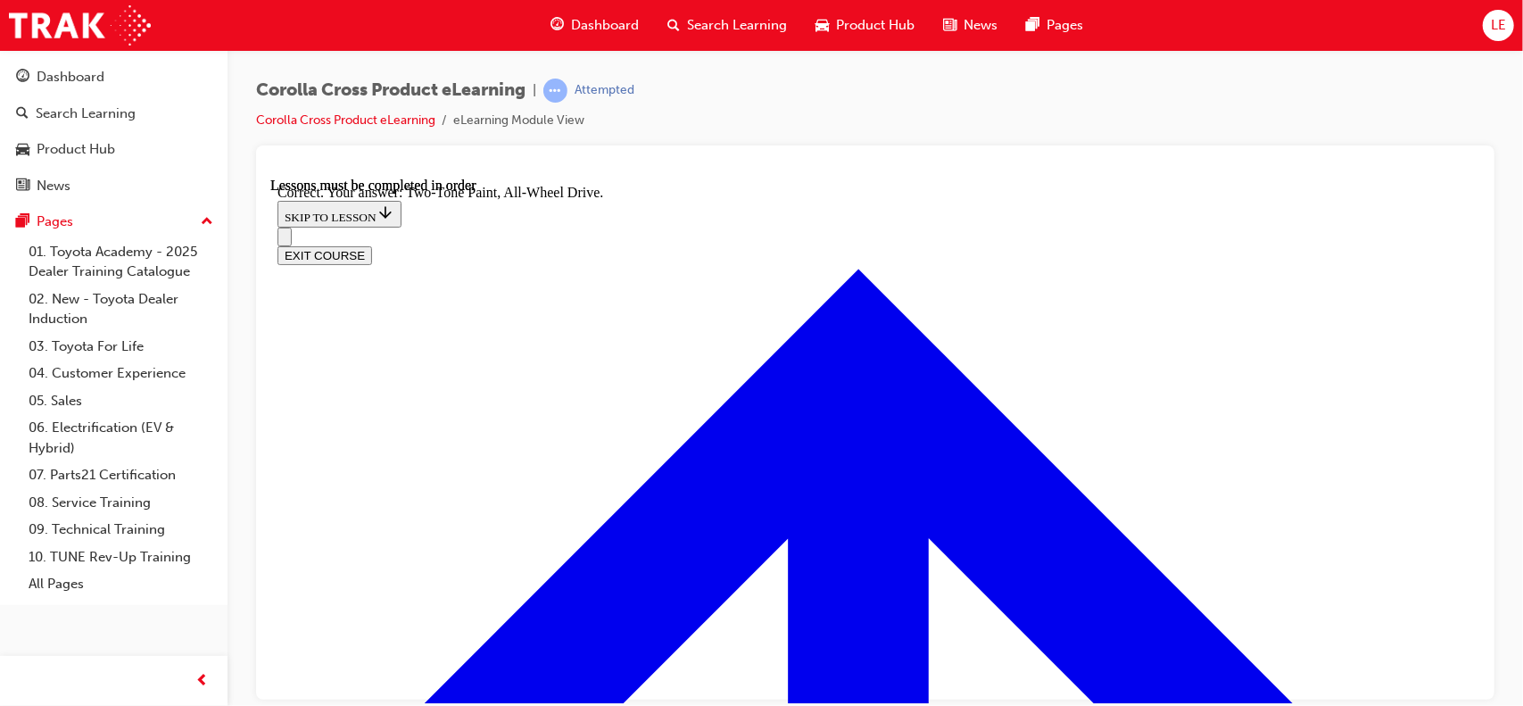
radio input "true"
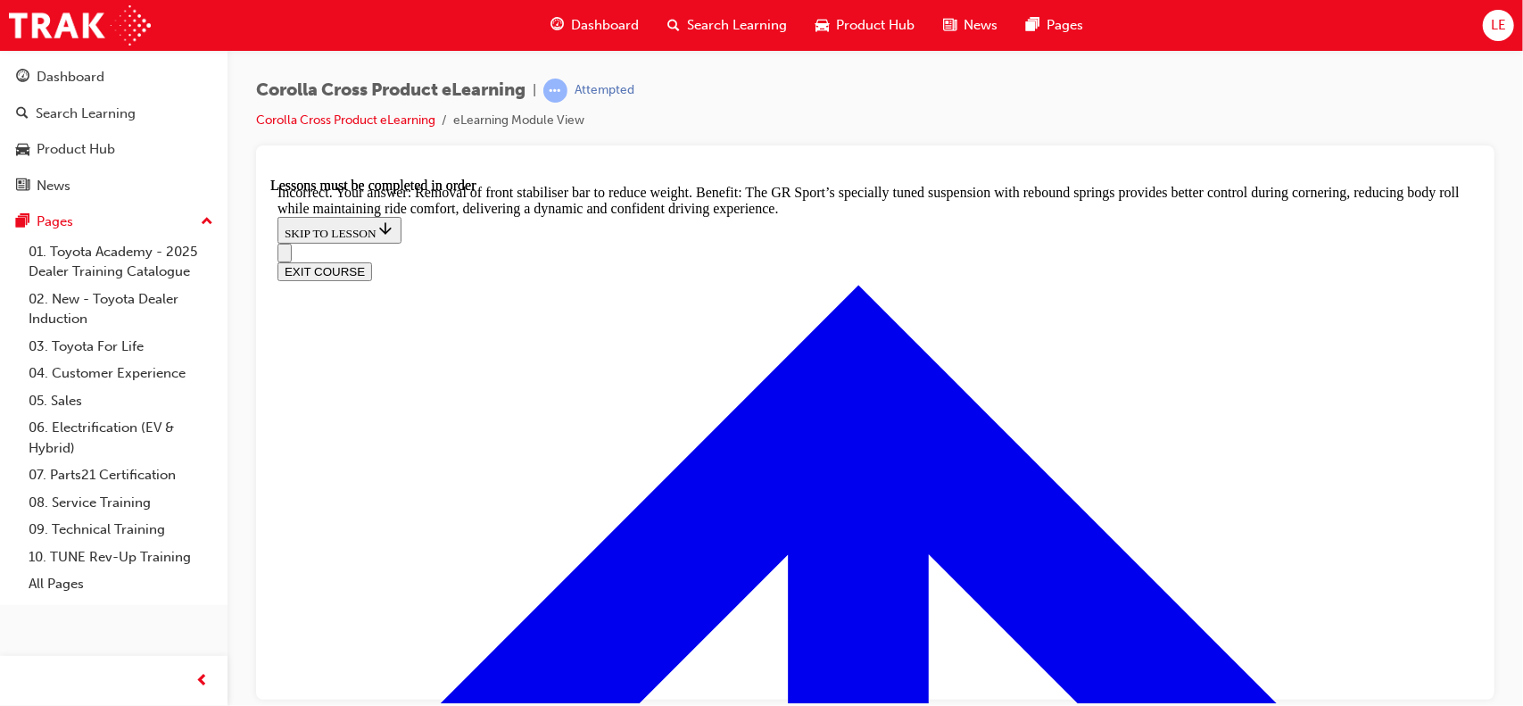
scroll to position [5096, 0]
drag, startPoint x: 724, startPoint y: 338, endPoint x: 970, endPoint y: 345, distance: 246.4
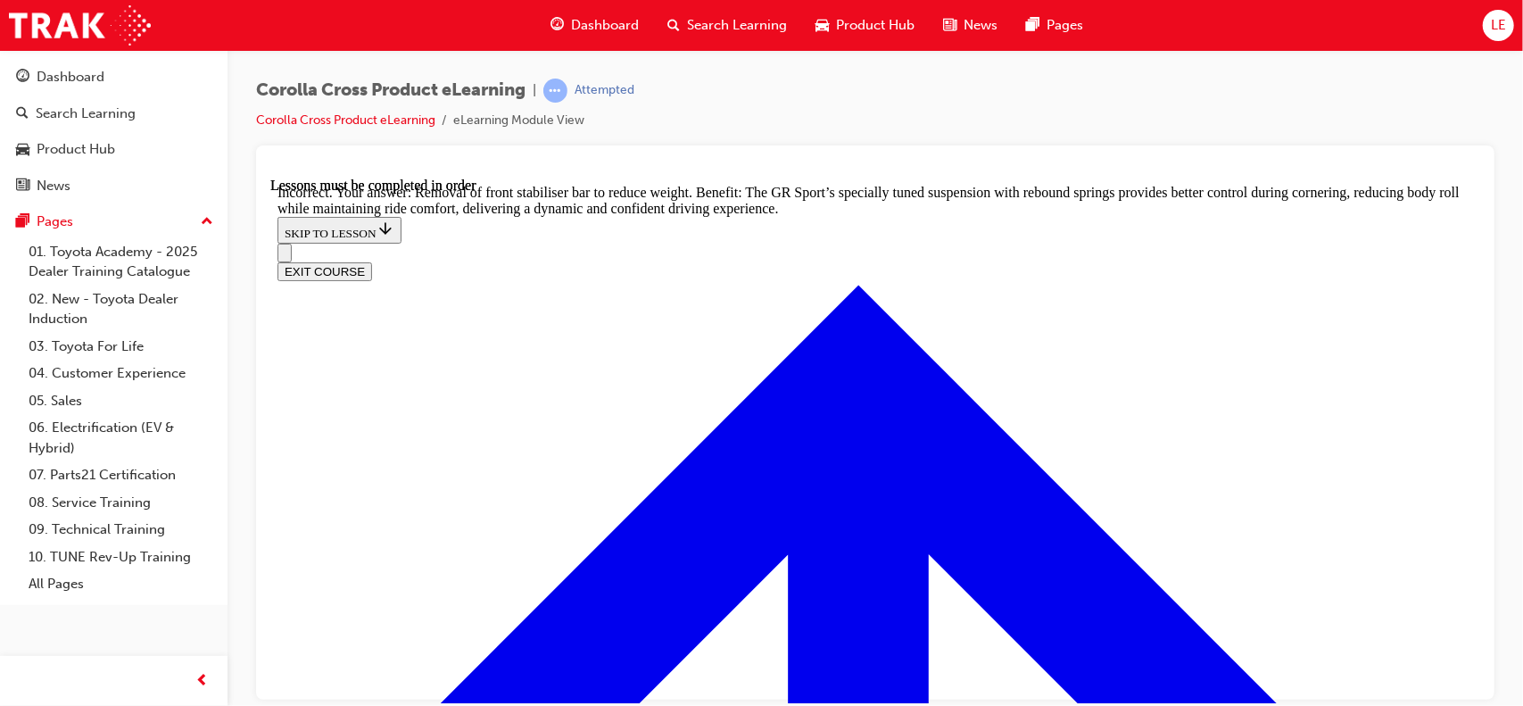
radio input "true"
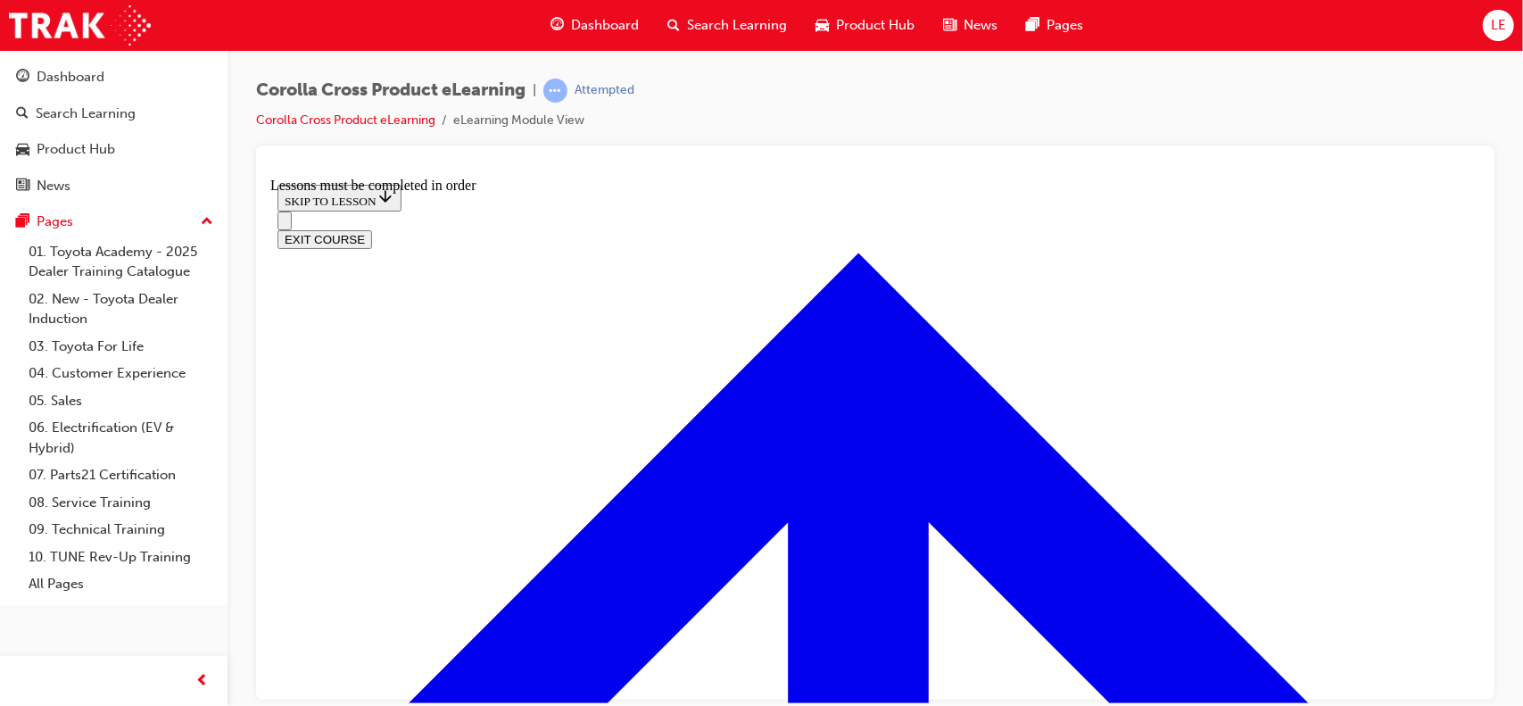
scroll to position [1831, 0]
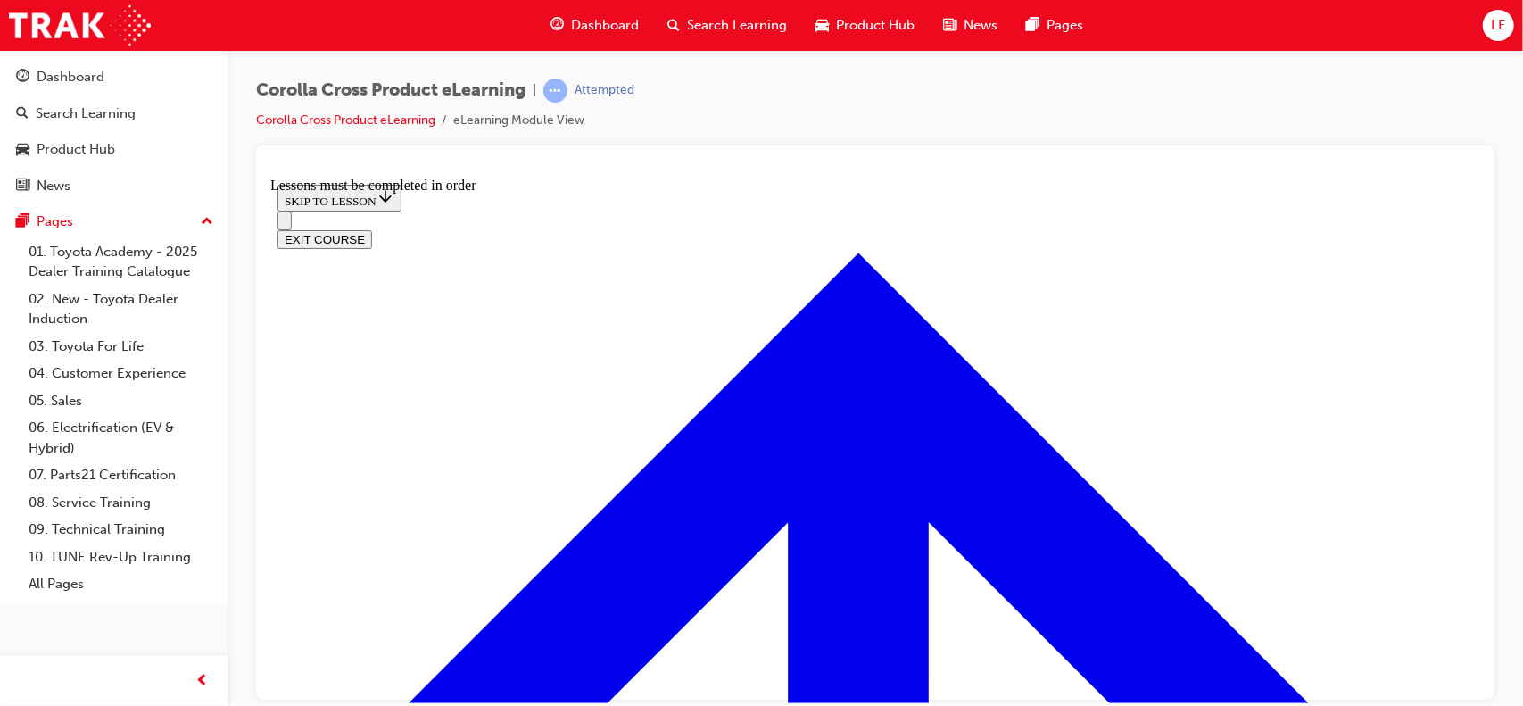
drag, startPoint x: 906, startPoint y: 347, endPoint x: 890, endPoint y: 348, distance: 17.0
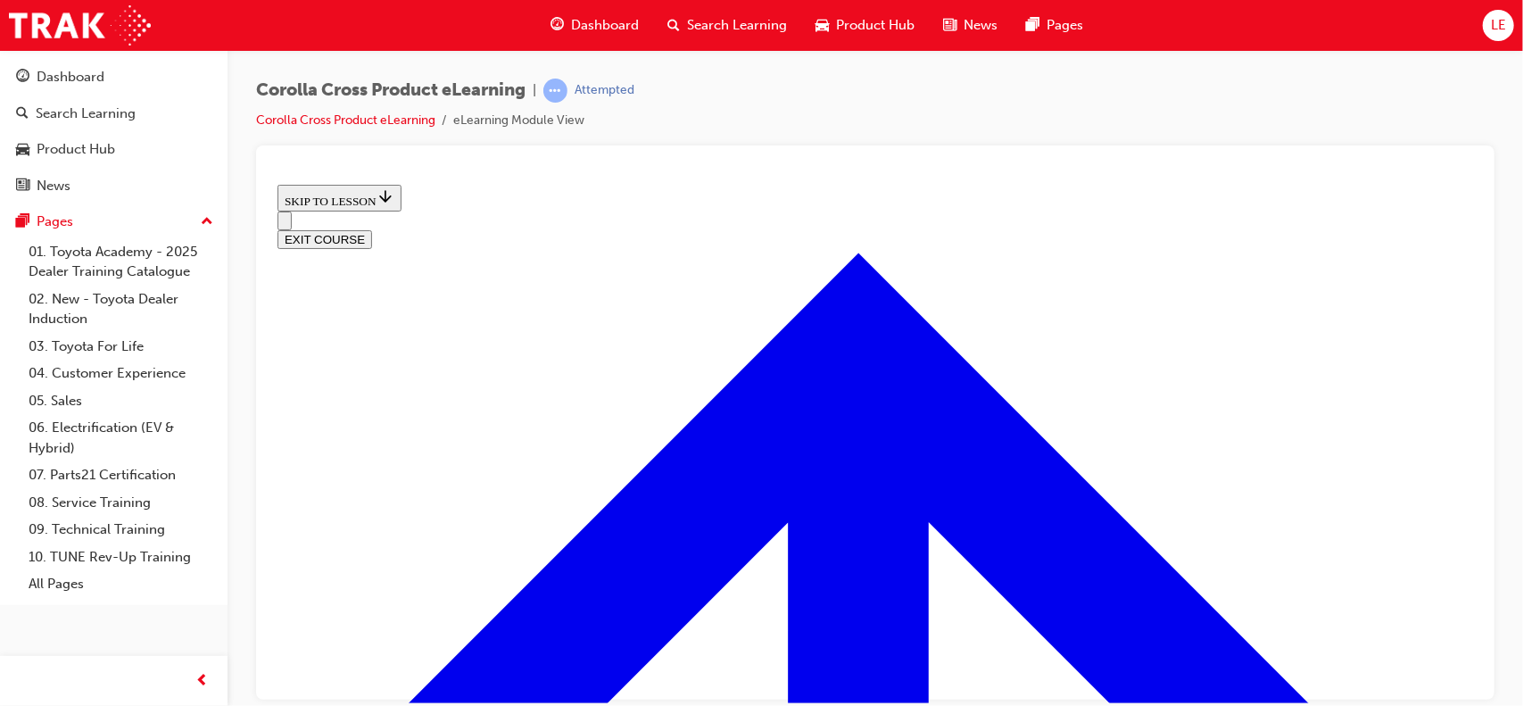
scroll to position [844, 0]
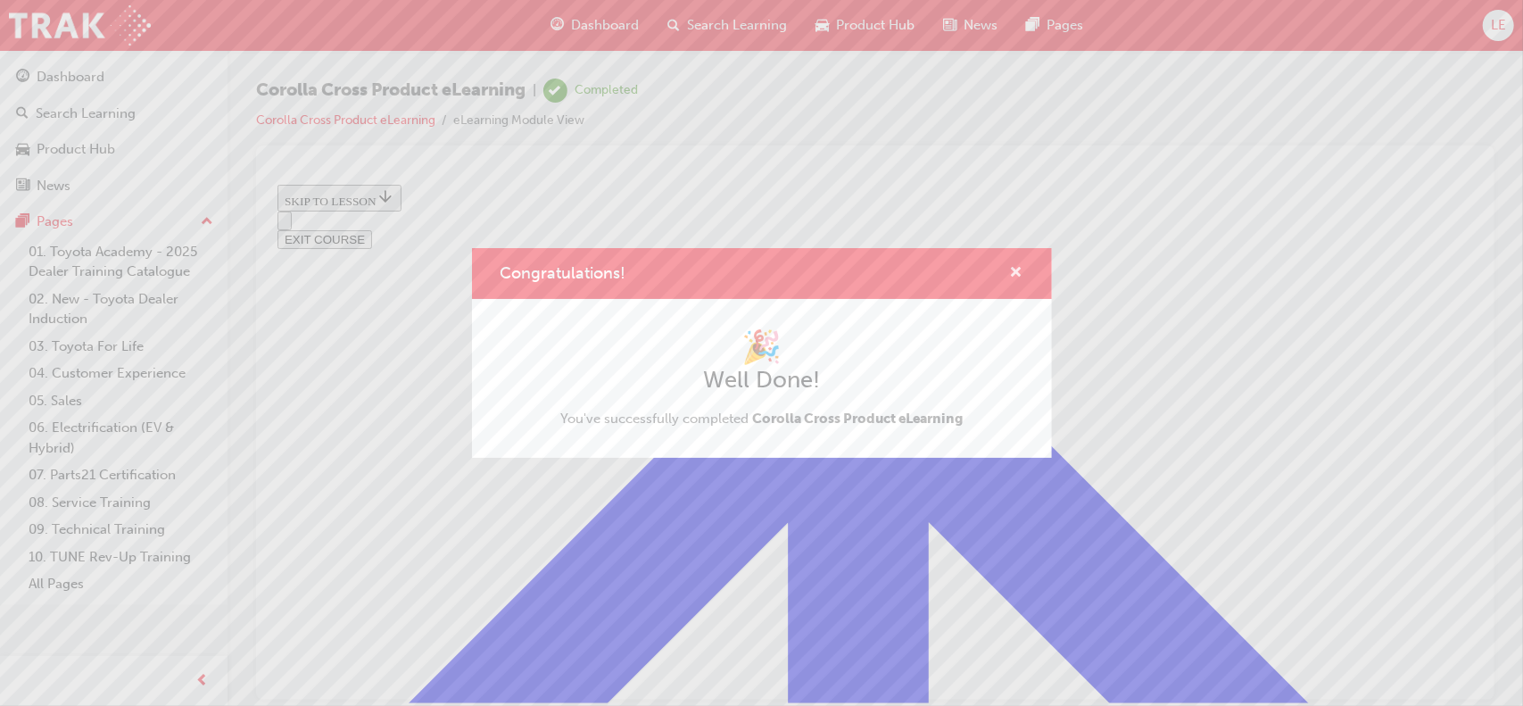
click at [1014, 266] on span "cross-icon" at bounding box center [1016, 274] width 13 height 16
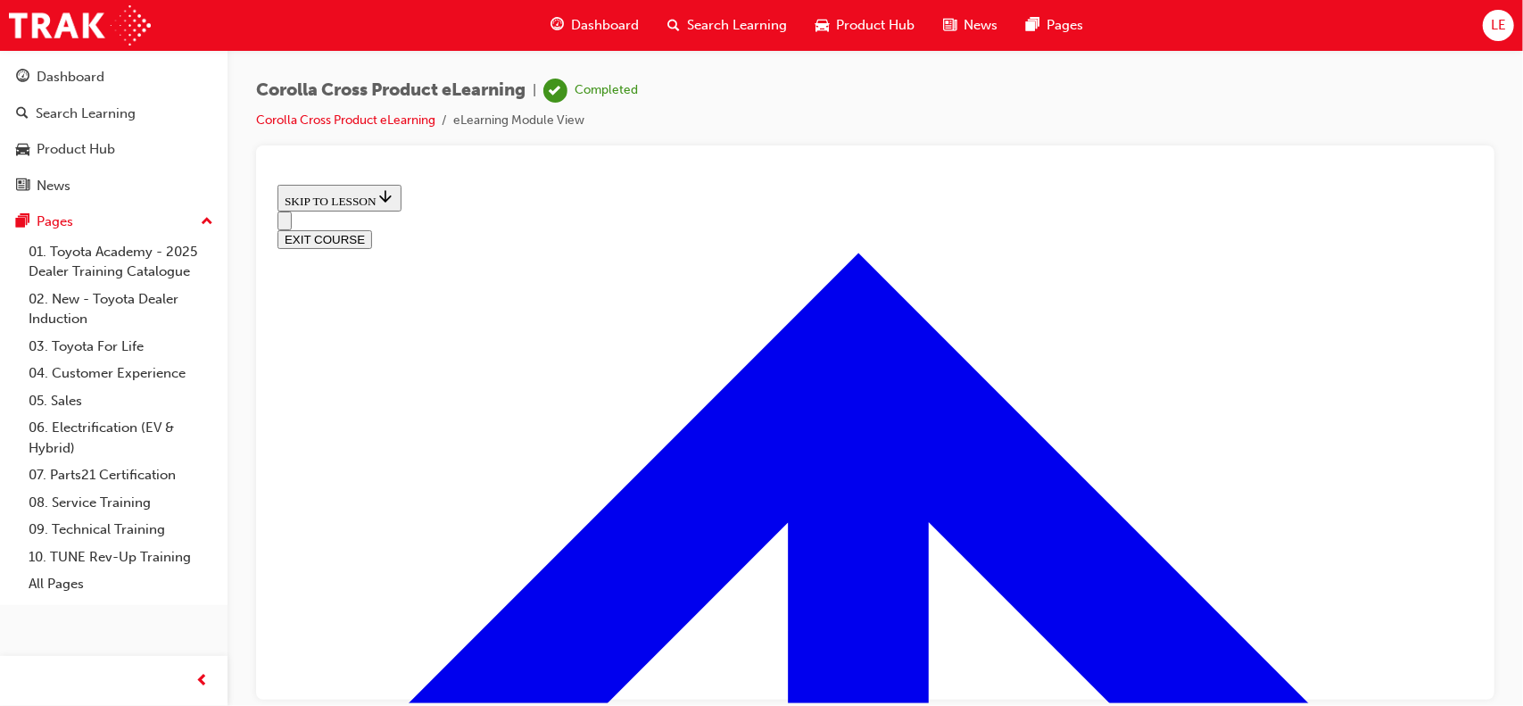
click at [371, 229] on button "EXIT COURSE" at bounding box center [324, 238] width 95 height 19
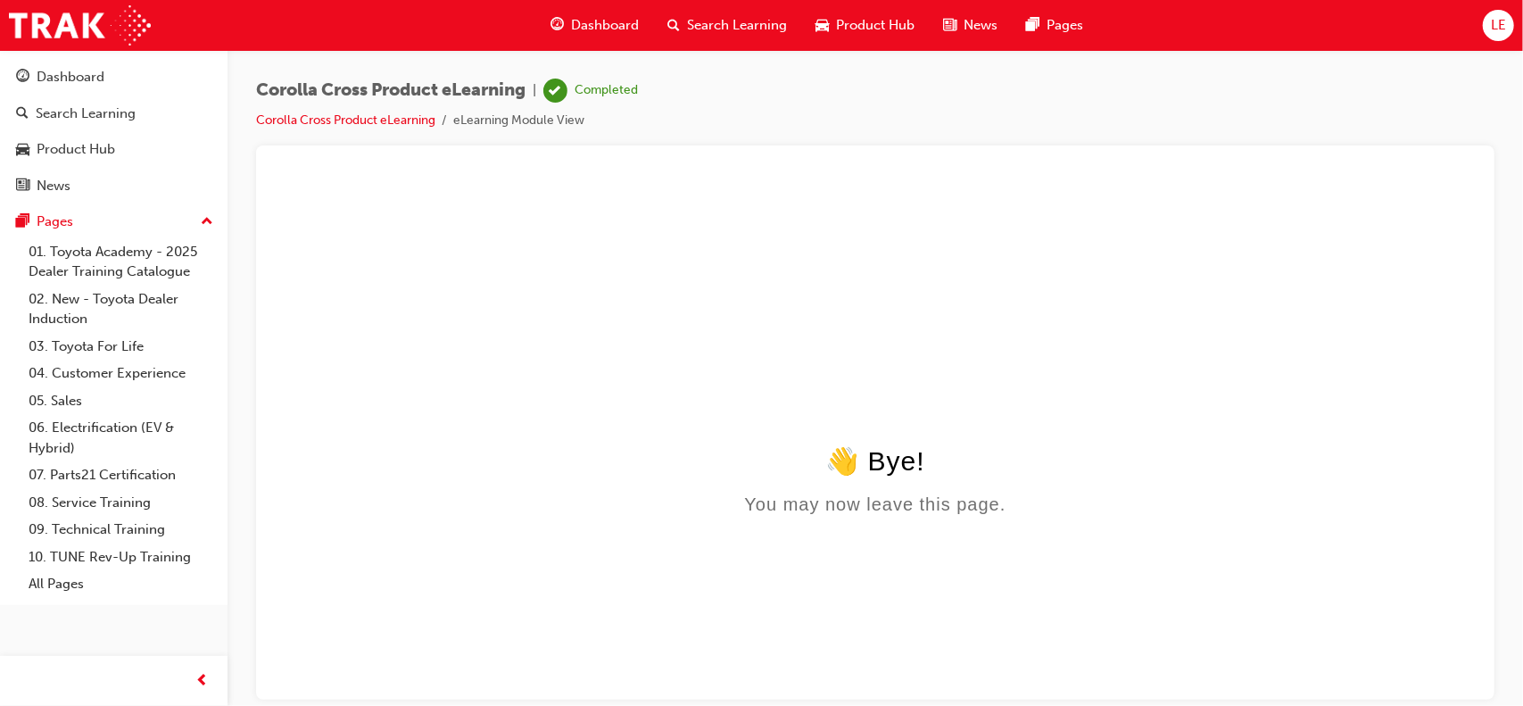
scroll to position [0, 0]
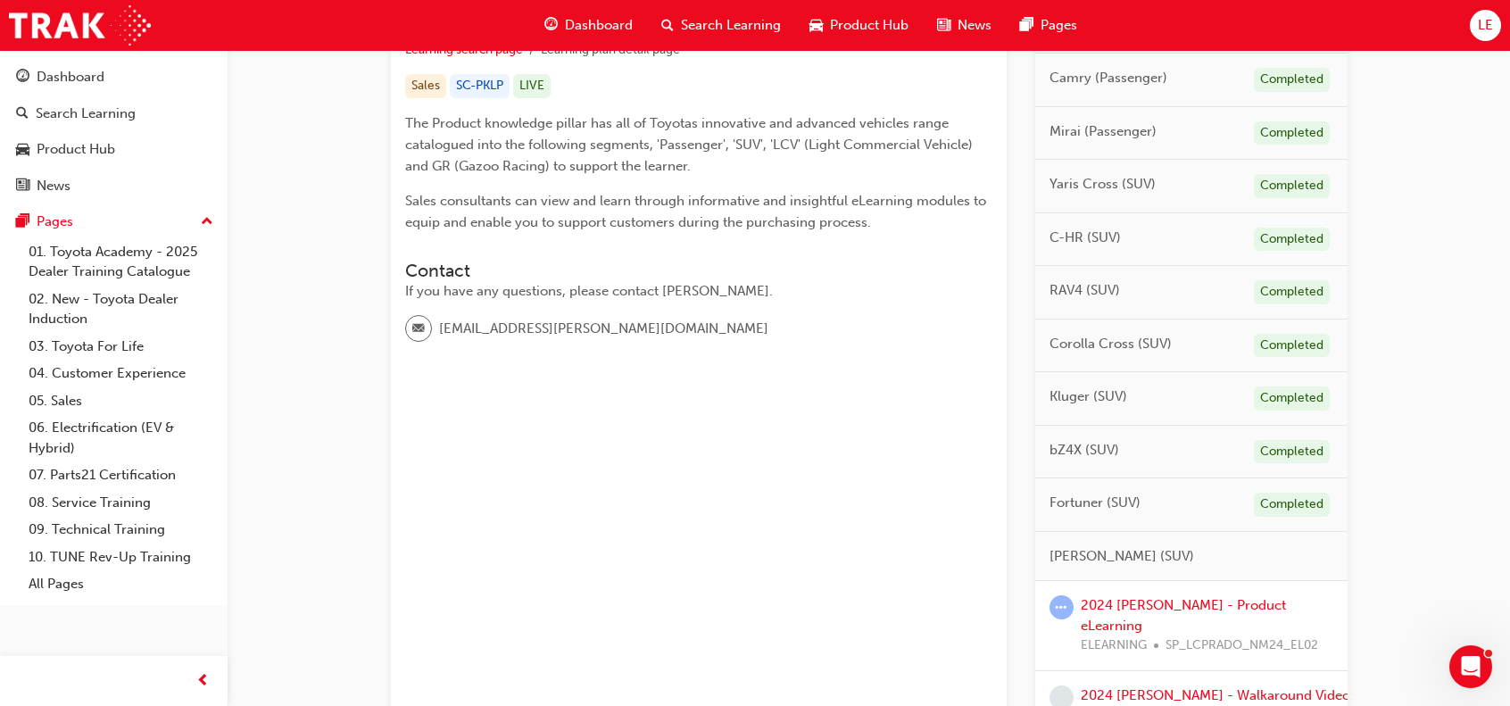
scroll to position [535, 0]
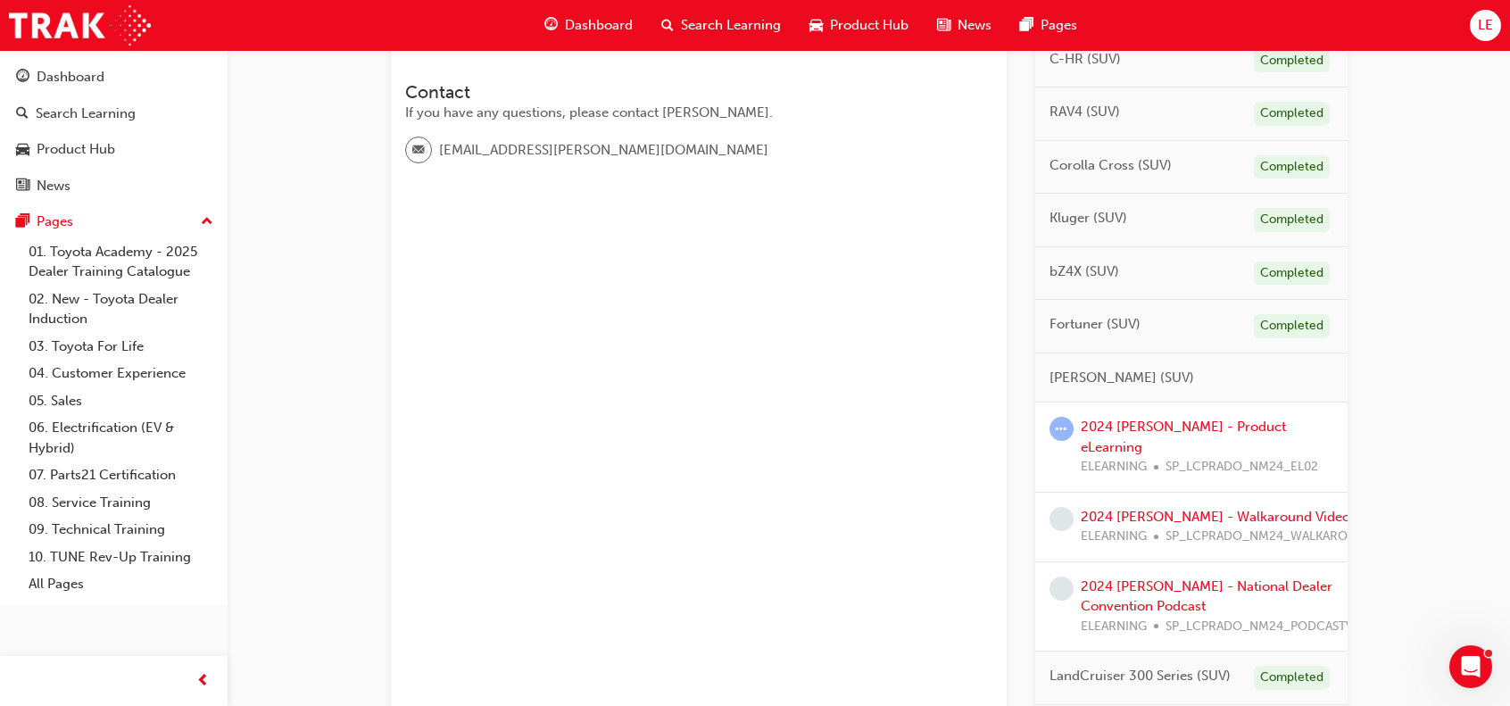
click at [1262, 457] on span "SP_LCPRADO_NM24_EL02" at bounding box center [1241, 467] width 153 height 21
drag, startPoint x: 1259, startPoint y: 410, endPoint x: 1254, endPoint y: 421, distance: 11.6
click at [1257, 417] on div "2024 [PERSON_NAME] - Product eLearning ELEARNING SP_LCPRADO_NM24_EL02" at bounding box center [1191, 447] width 312 height 90
click at [1254, 421] on link "2024 [PERSON_NAME] - Product eLearning" at bounding box center [1182, 436] width 205 height 37
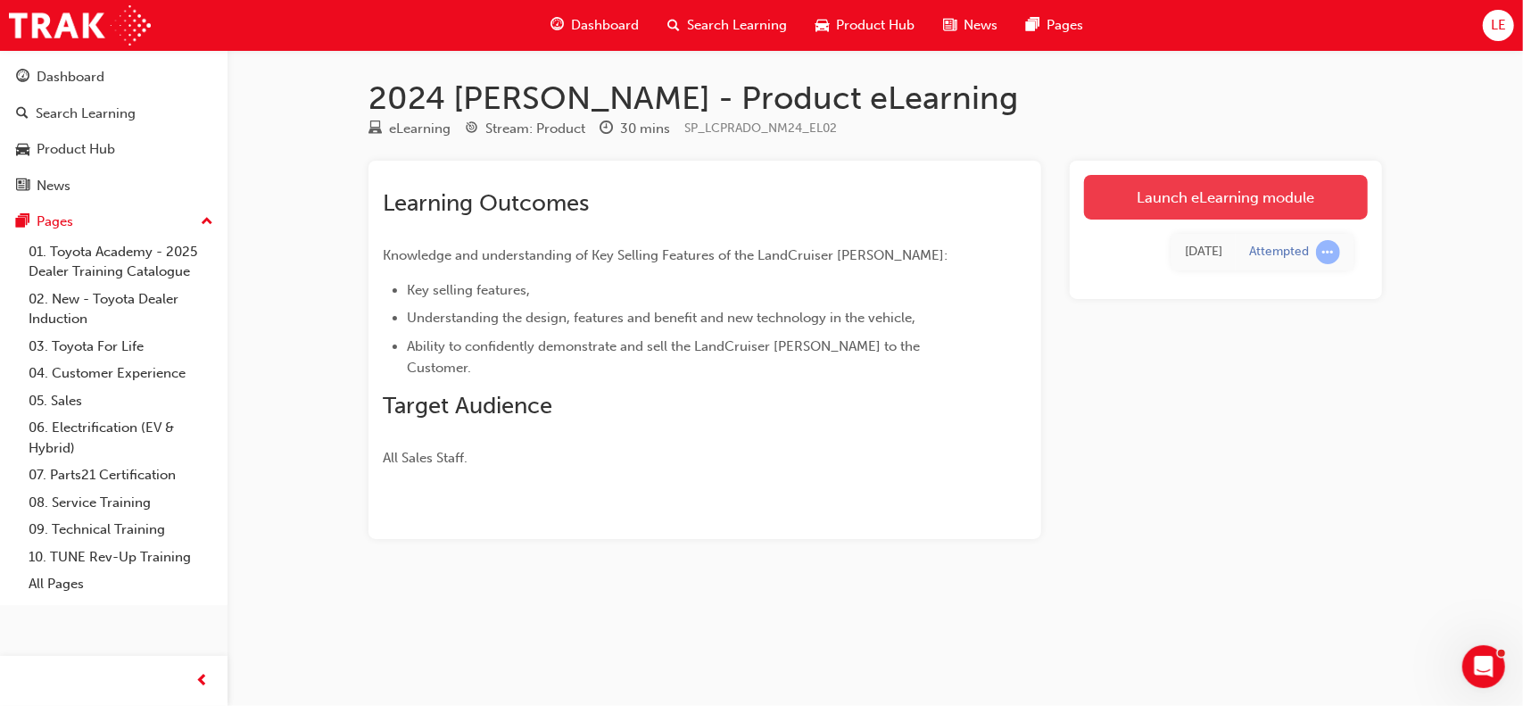
click at [1190, 210] on link "Launch eLearning module" at bounding box center [1226, 197] width 284 height 45
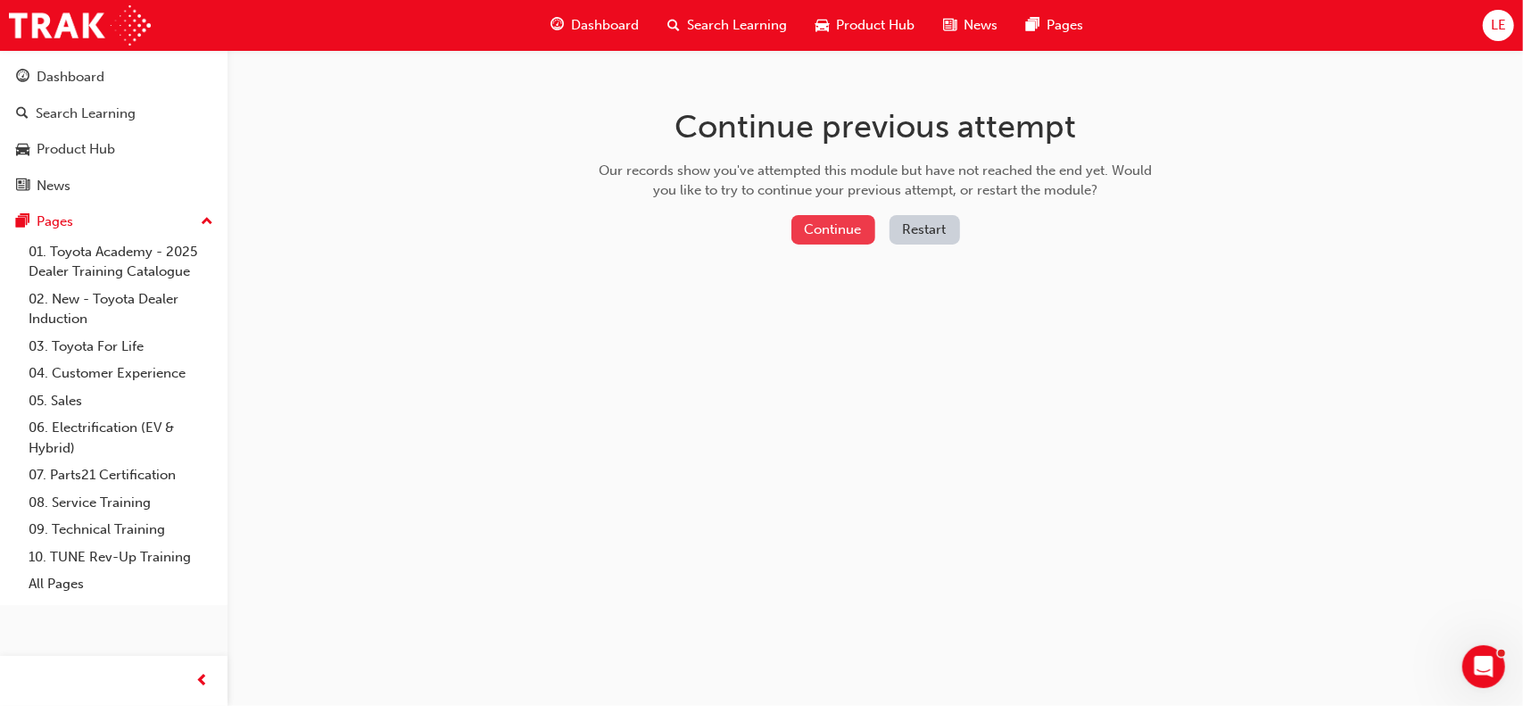
click at [823, 224] on button "Continue" at bounding box center [833, 229] width 84 height 29
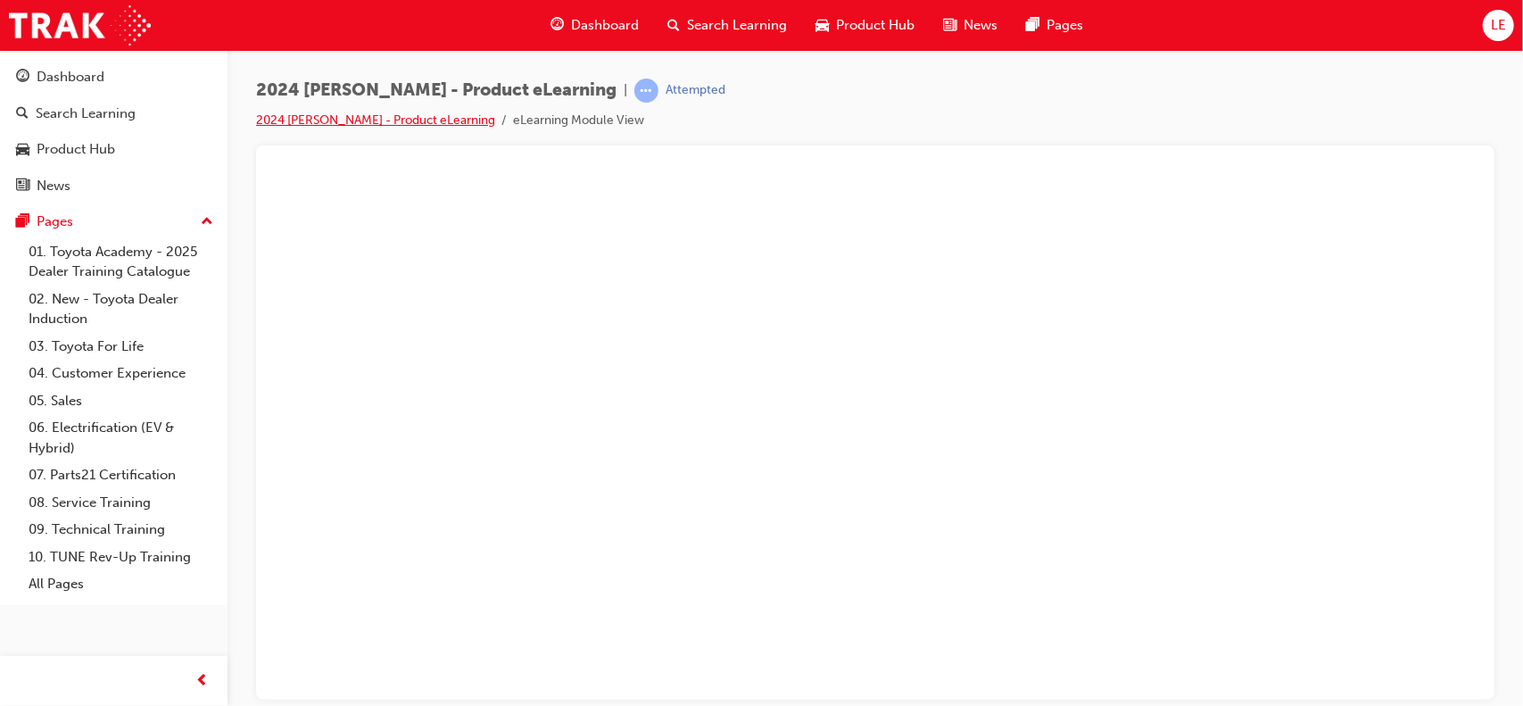
click at [287, 112] on li "2024 [PERSON_NAME] - Product eLearning" at bounding box center [384, 121] width 257 height 21
click at [292, 120] on link "2024 [PERSON_NAME] - Product eLearning" at bounding box center [375, 119] width 239 height 15
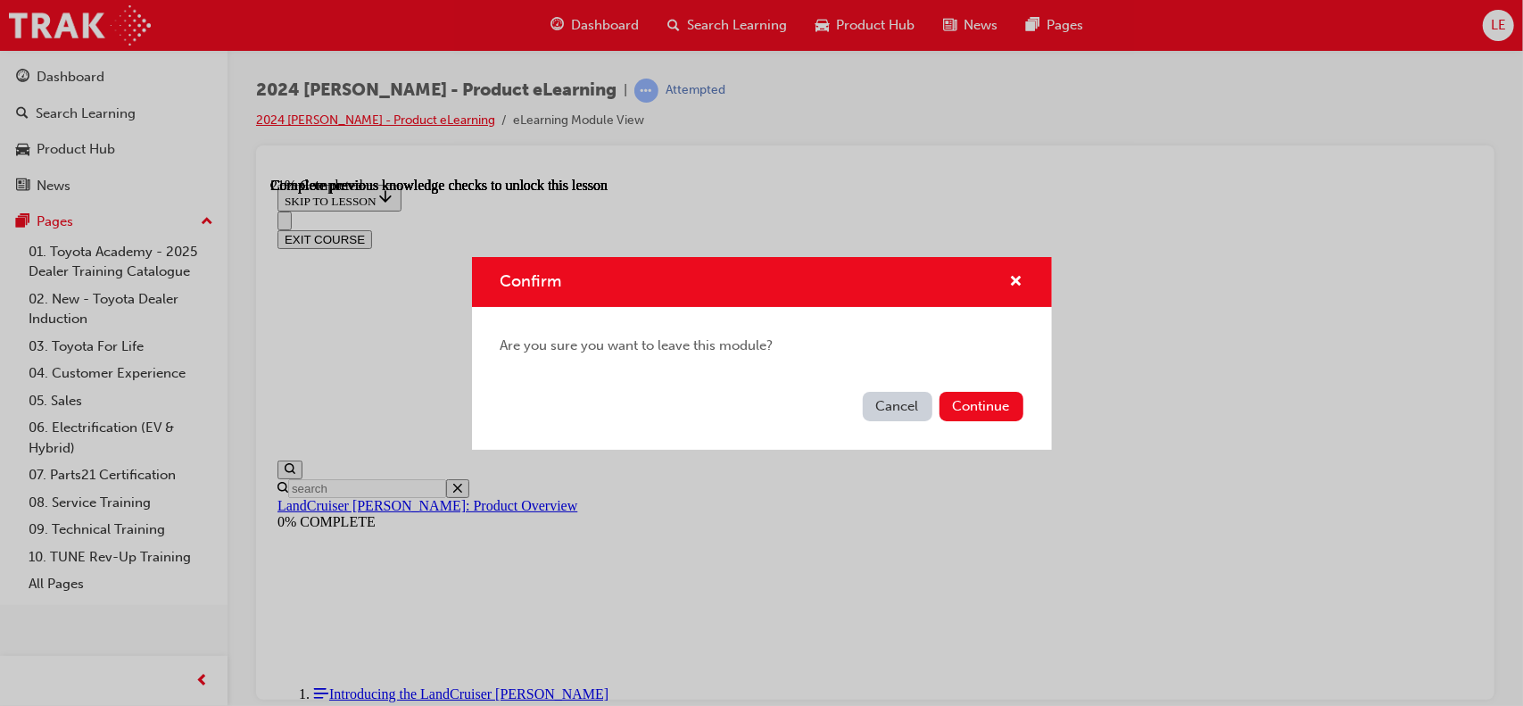
scroll to position [2, 0]
click at [937, 383] on div "Are you sure you want to leave this module?" at bounding box center [762, 346] width 580 height 78
click at [960, 394] on button "Continue" at bounding box center [981, 406] width 84 height 29
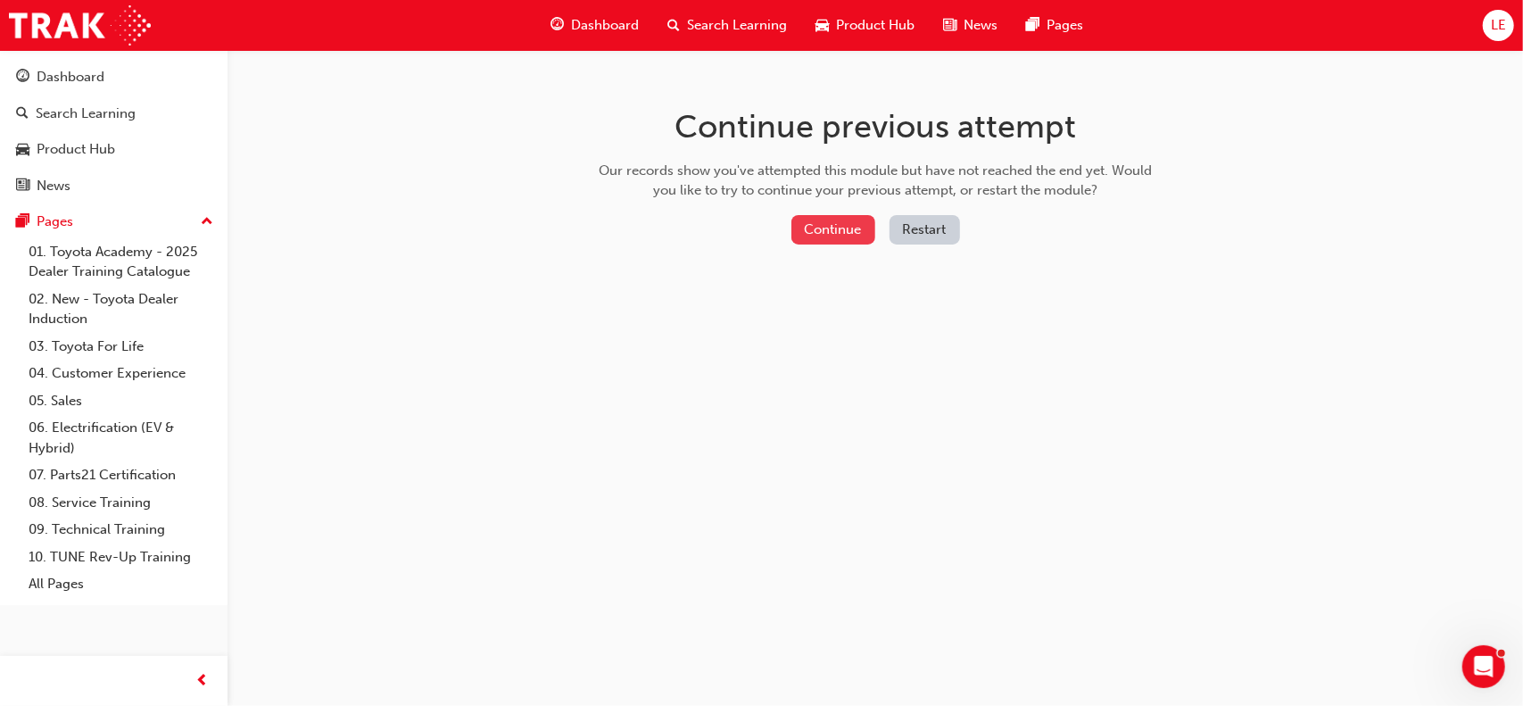
click at [843, 228] on button "Continue" at bounding box center [833, 229] width 84 height 29
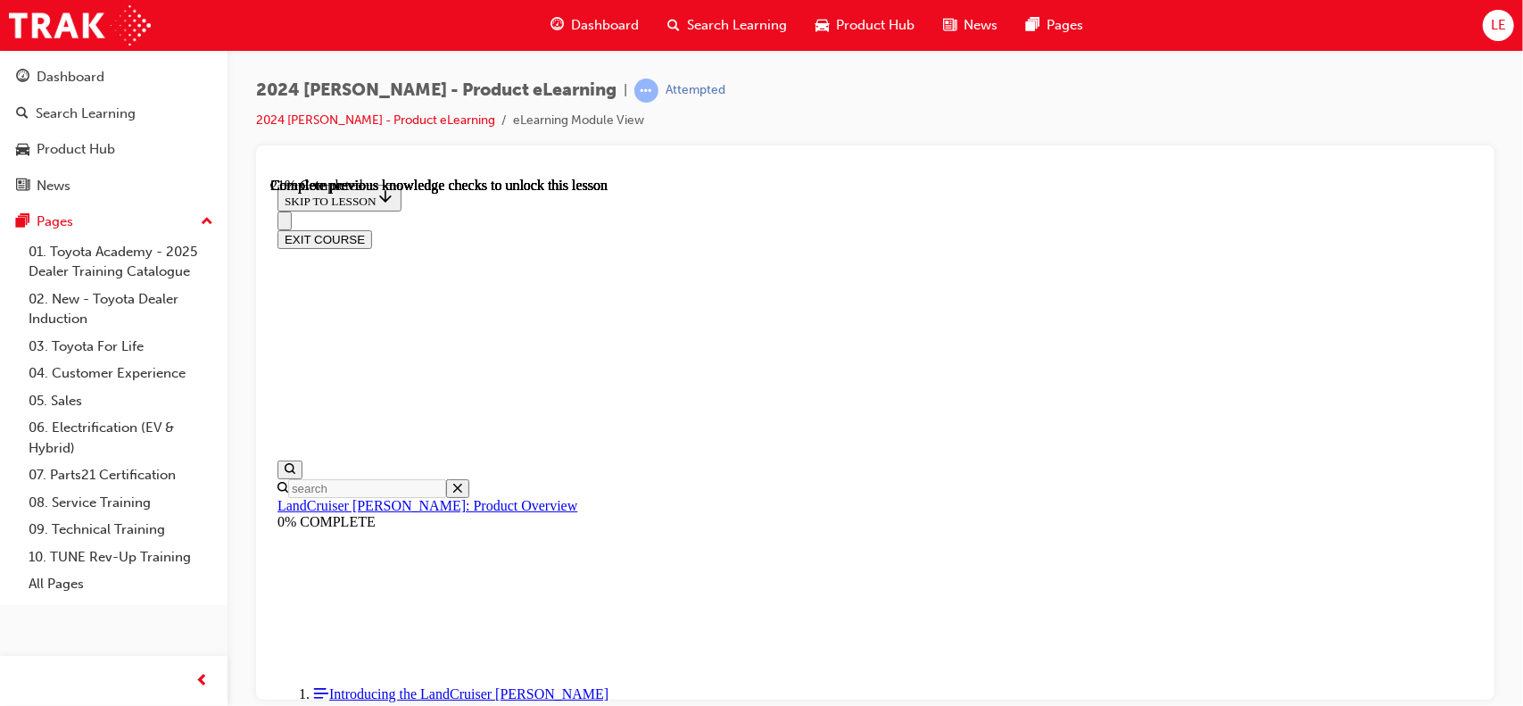
scroll to position [1337, 0]
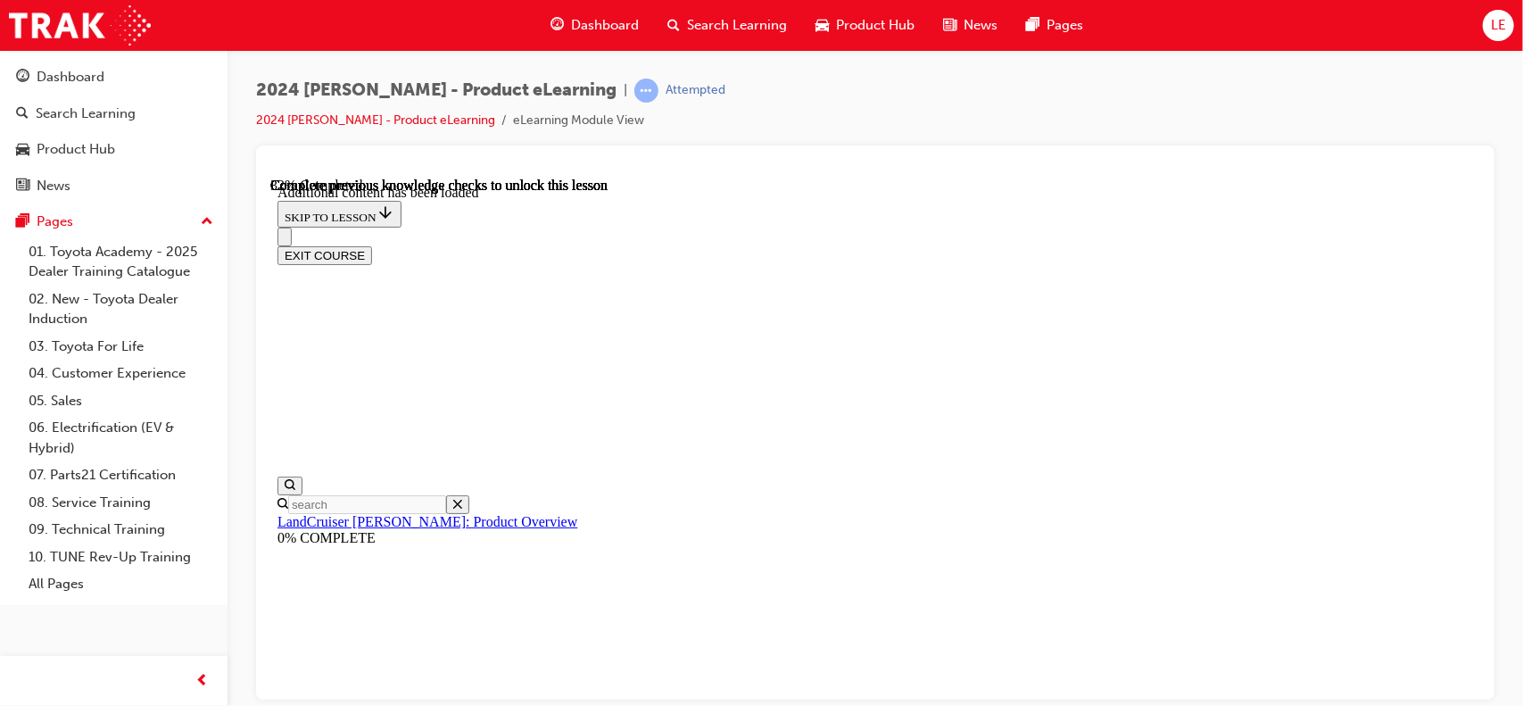
scroll to position [1369, 0]
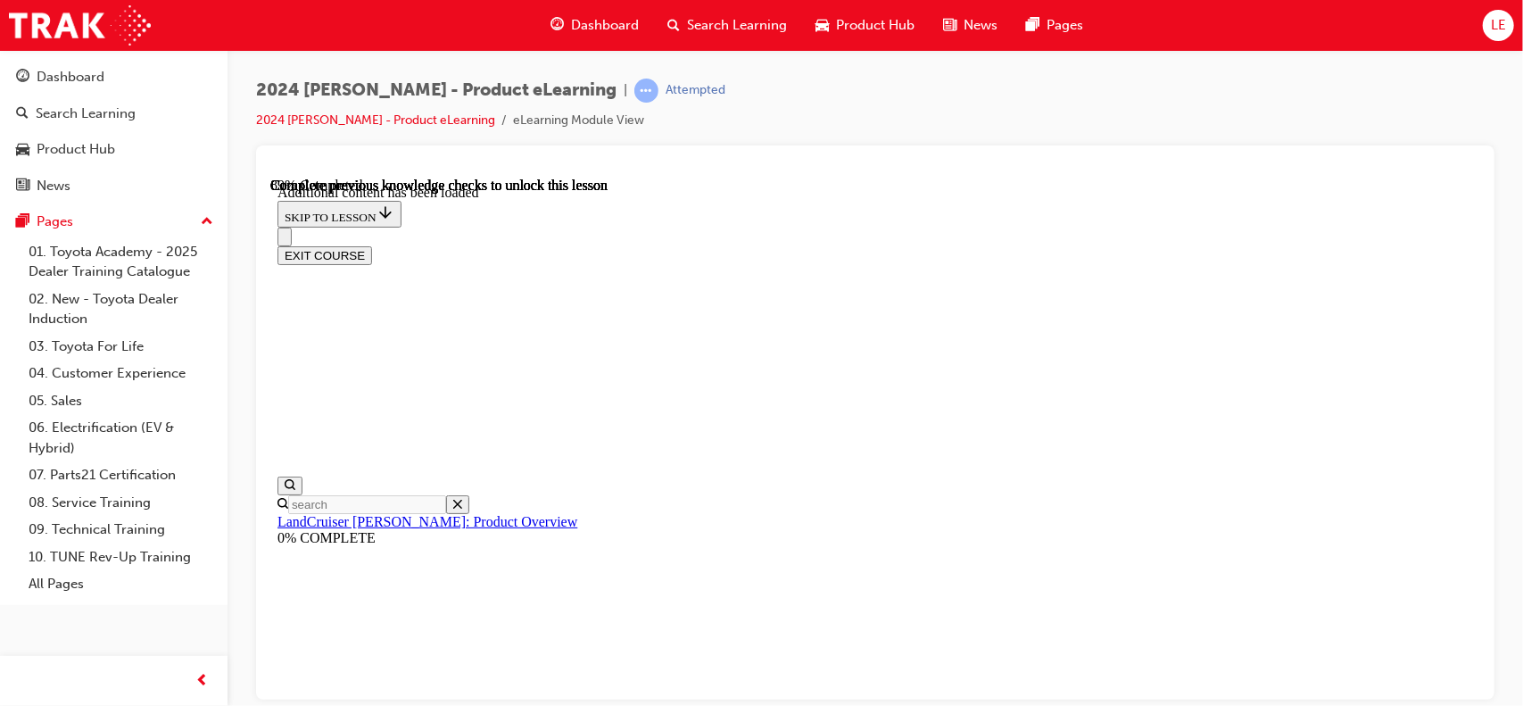
scroll to position [3635, 0]
drag, startPoint x: 782, startPoint y: 414, endPoint x: 845, endPoint y: 412, distance: 63.4
radio input "true"
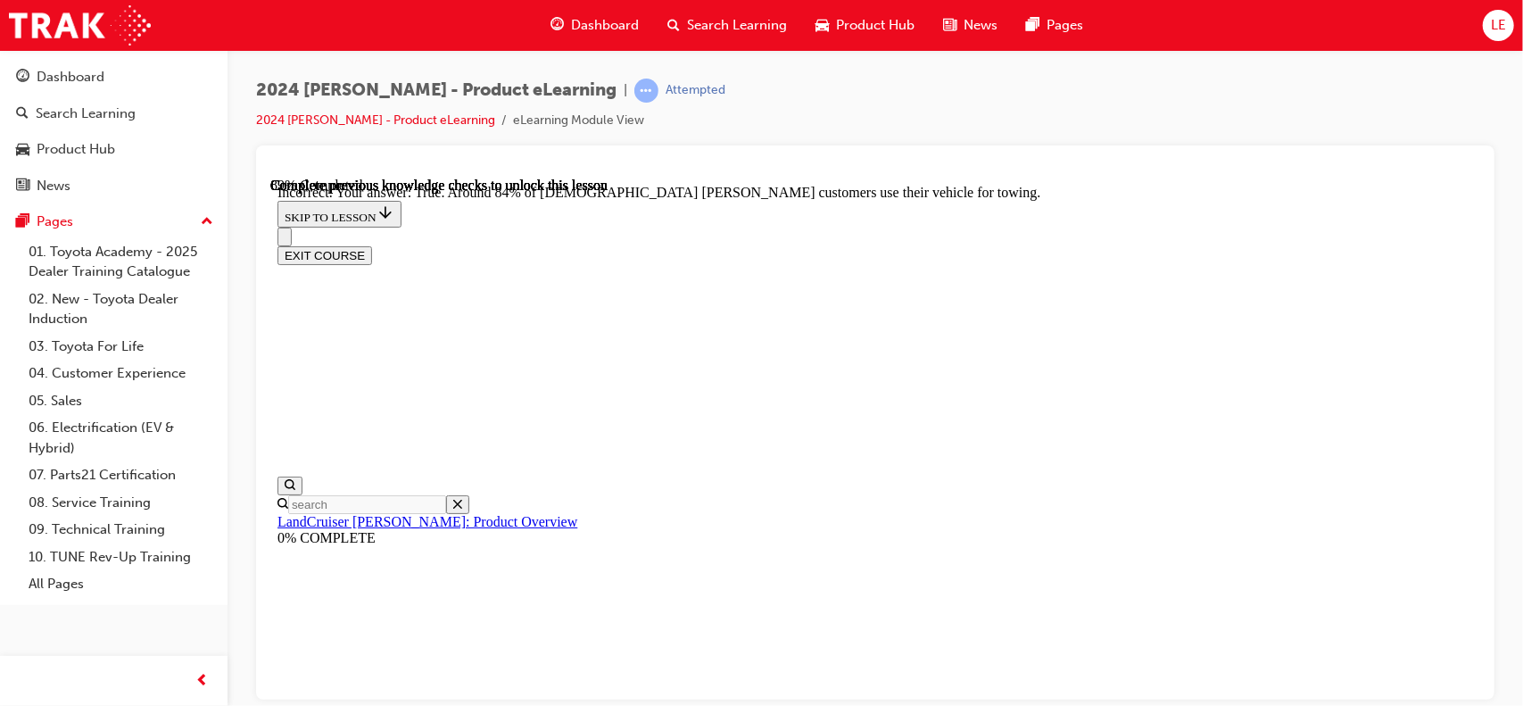
scroll to position [3947, 0]
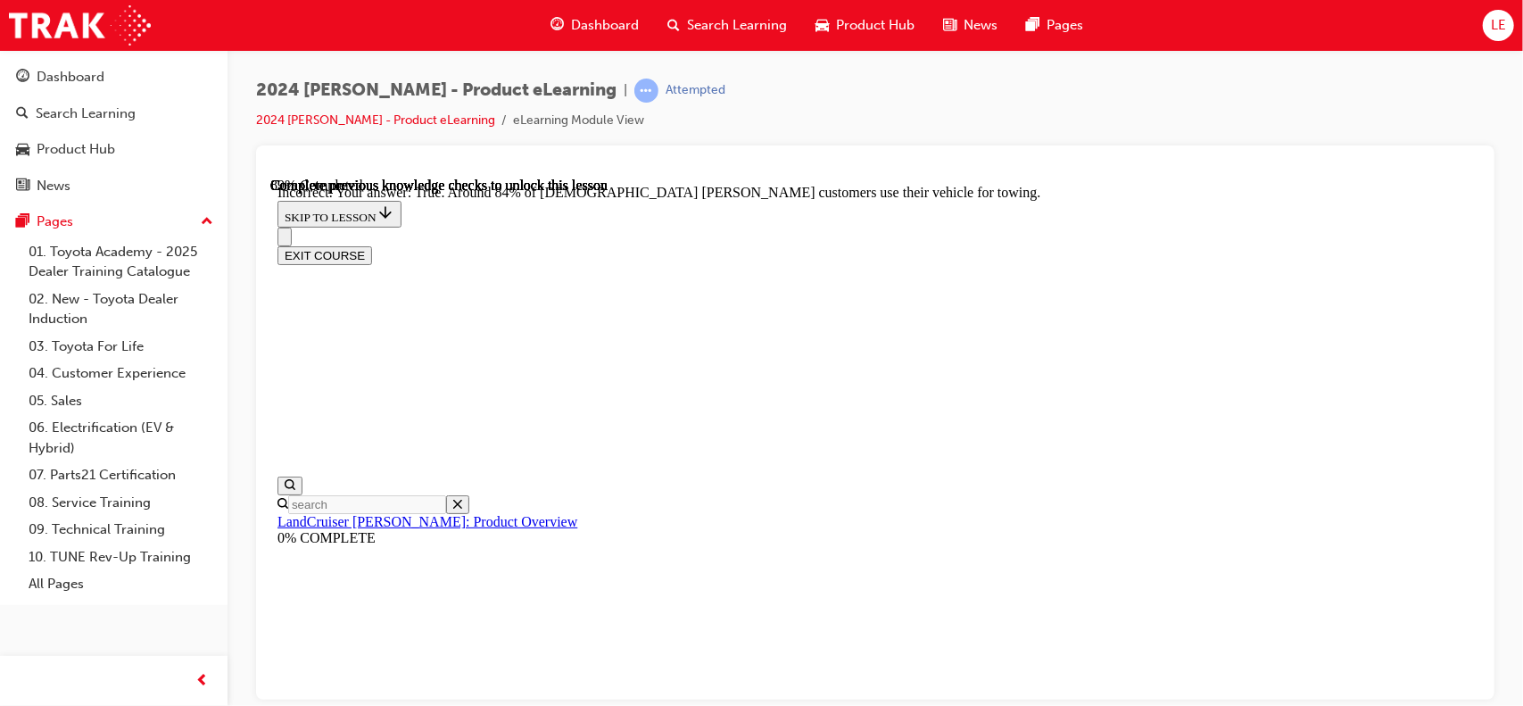
radio input "true"
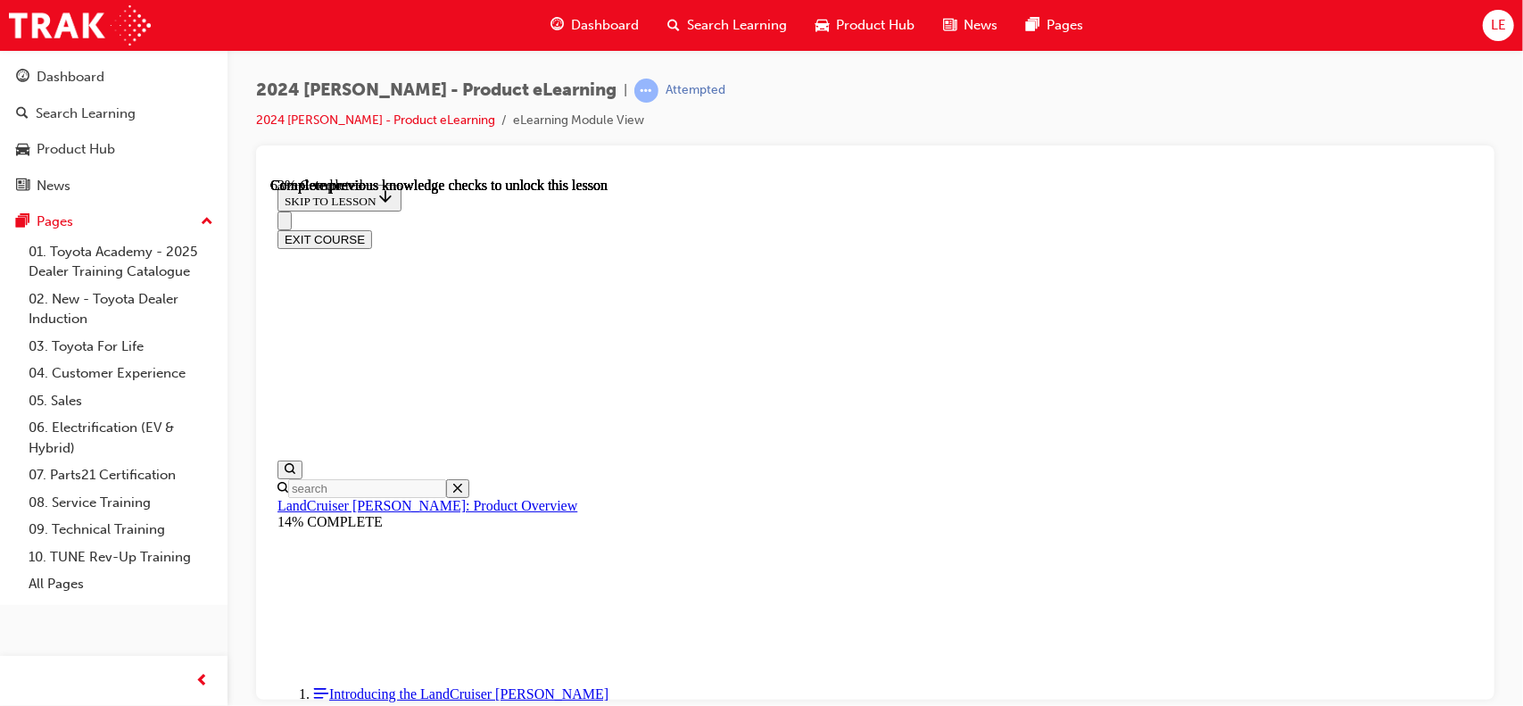
scroll to position [2500, 0]
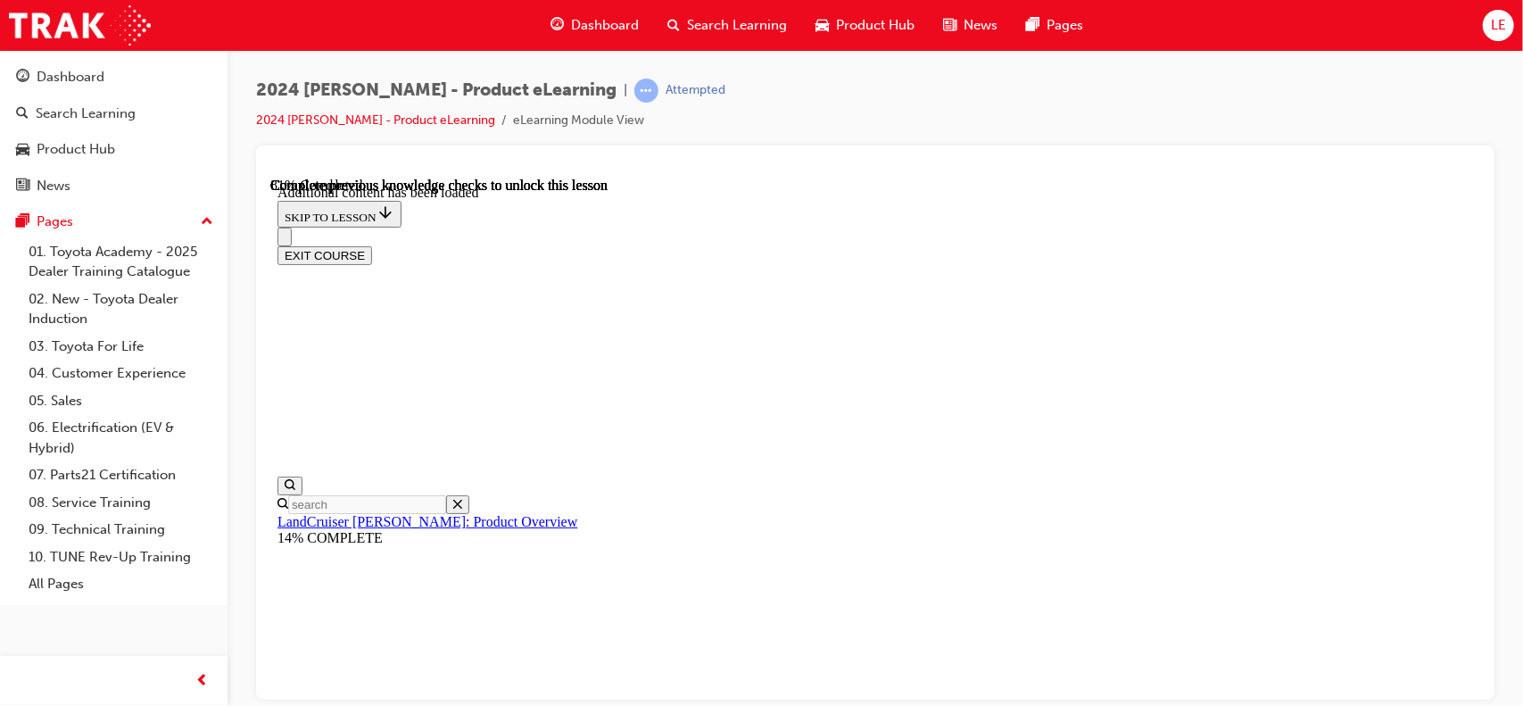
scroll to position [2962, 0]
radio input "true"
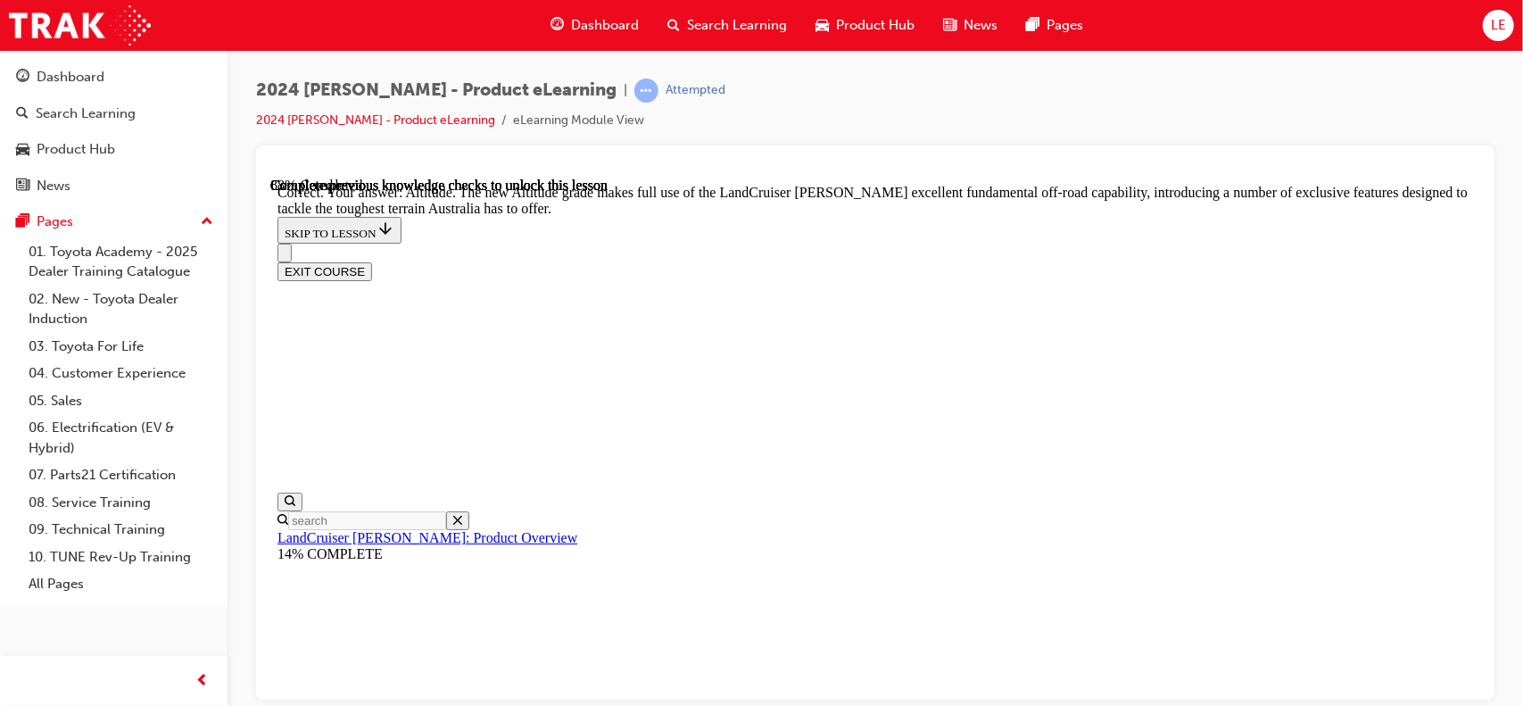
scroll to position [4033, 0]
checkbox input "true"
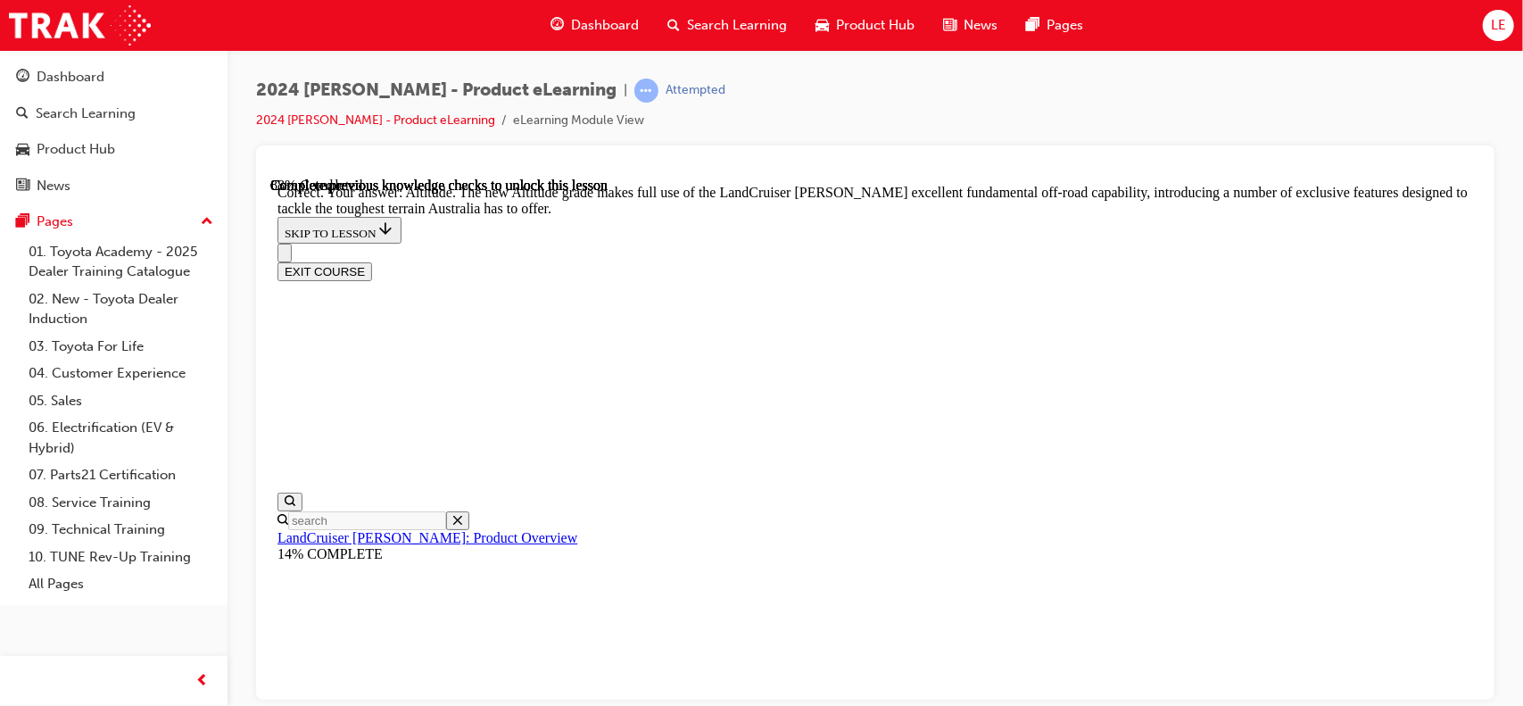
checkbox input "true"
drag, startPoint x: 843, startPoint y: 559, endPoint x: 904, endPoint y: 562, distance: 60.8
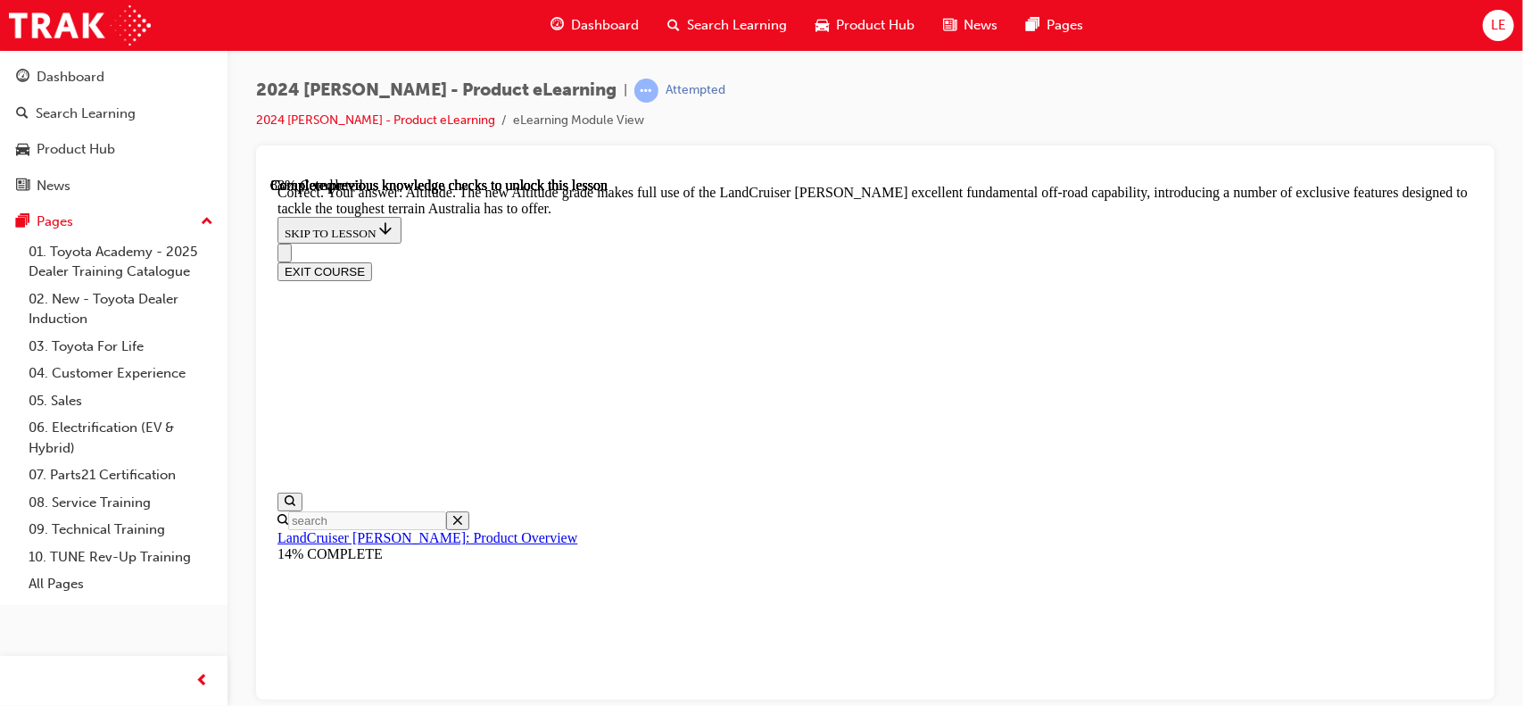
checkbox input "true"
drag, startPoint x: 1022, startPoint y: 577, endPoint x: 1752, endPoint y: 716, distance: 743.0
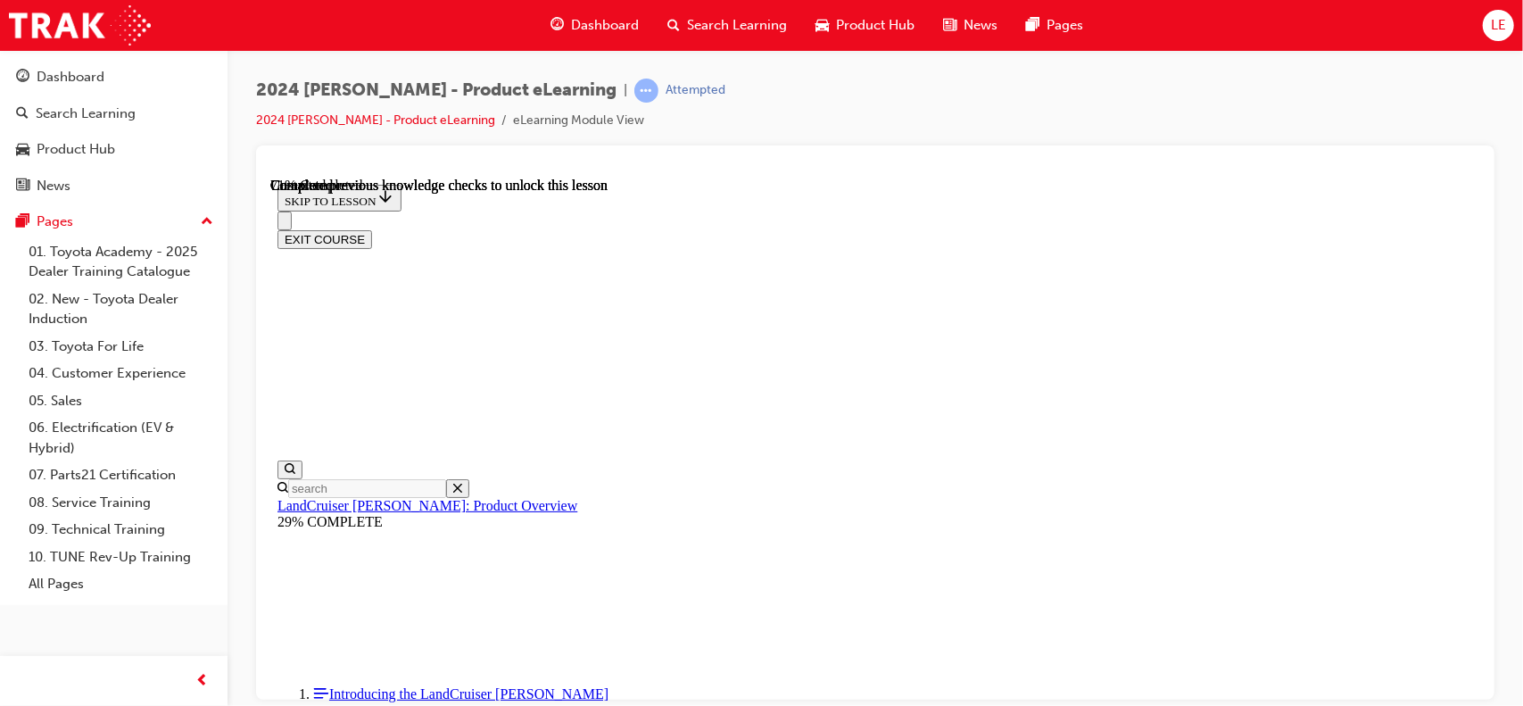
scroll to position [4074, 0]
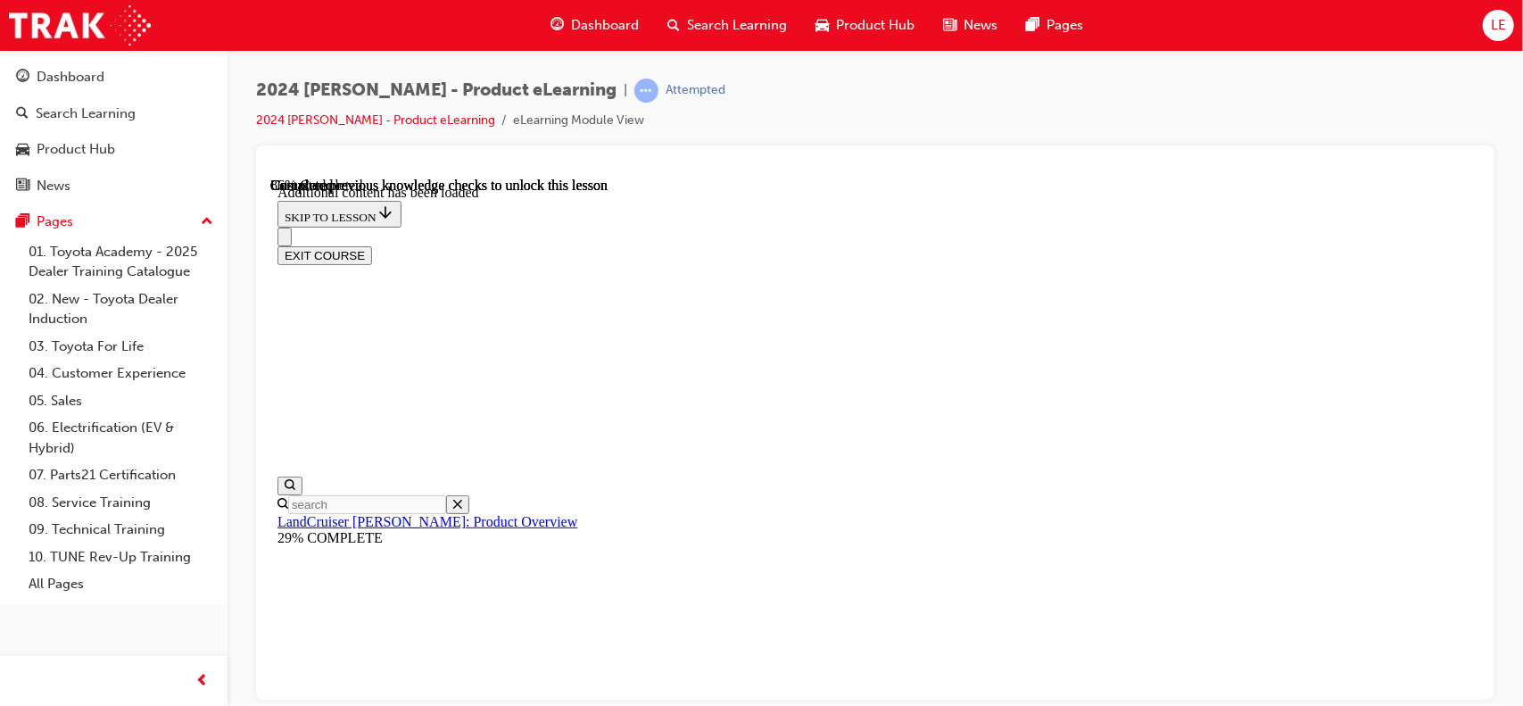
scroll to position [4409, 0]
radio input "true"
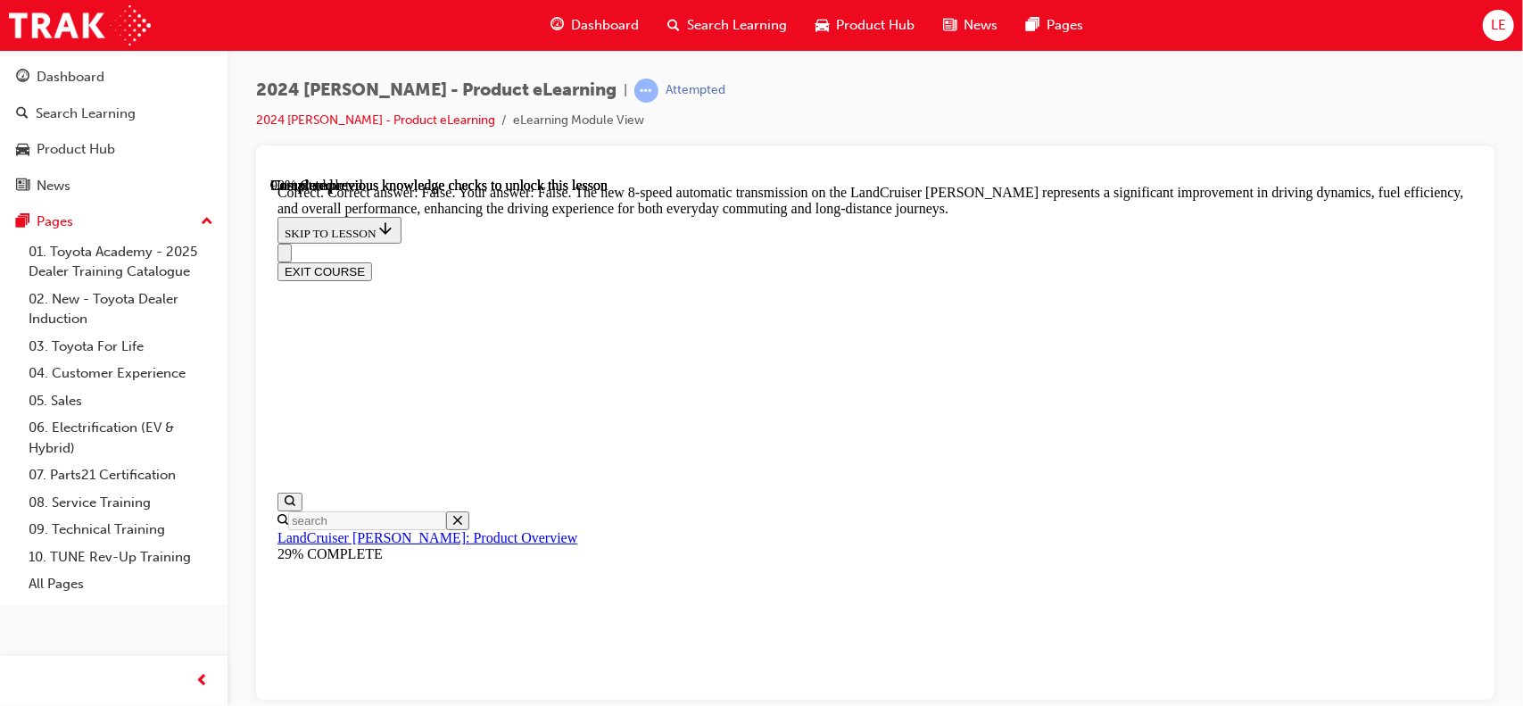
scroll to position [5212, 0]
radio input "true"
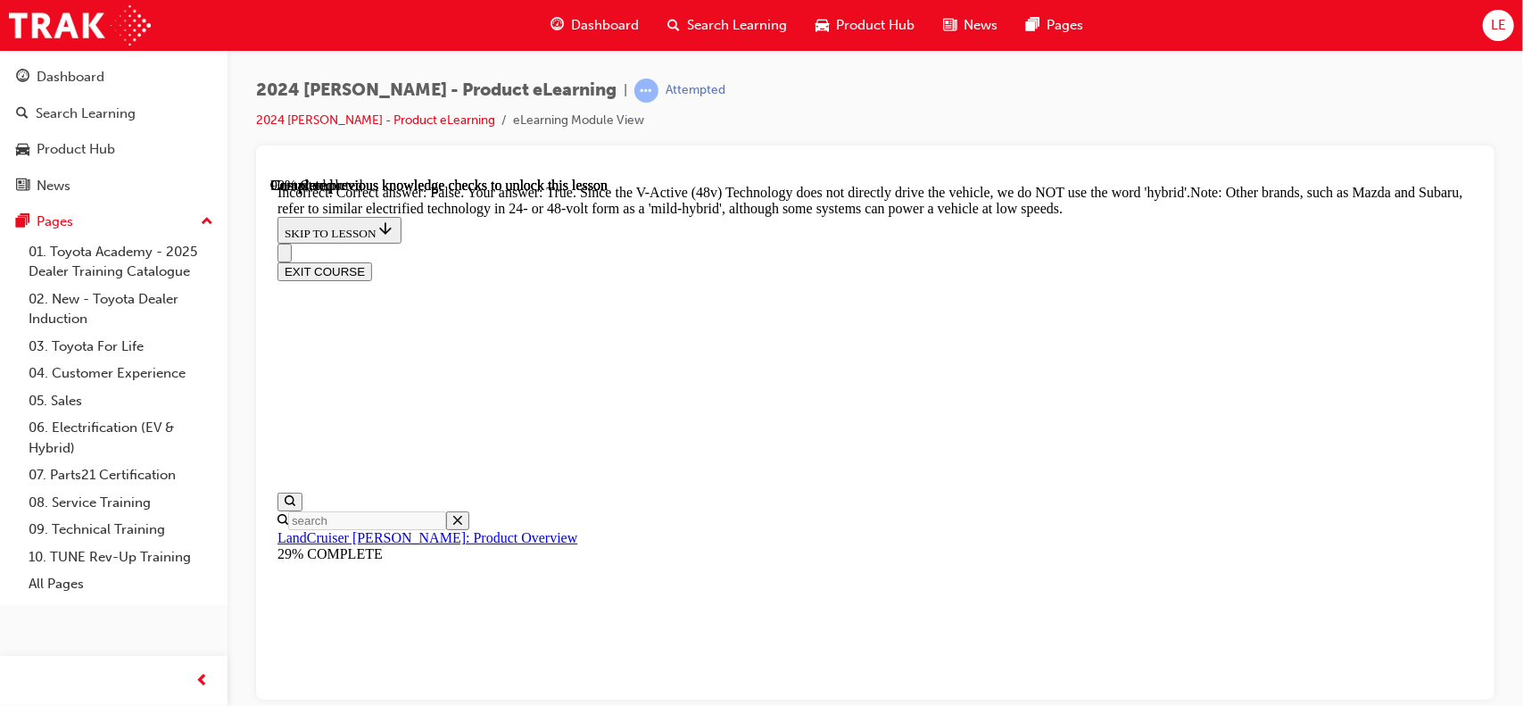
scroll to position [5406, 0]
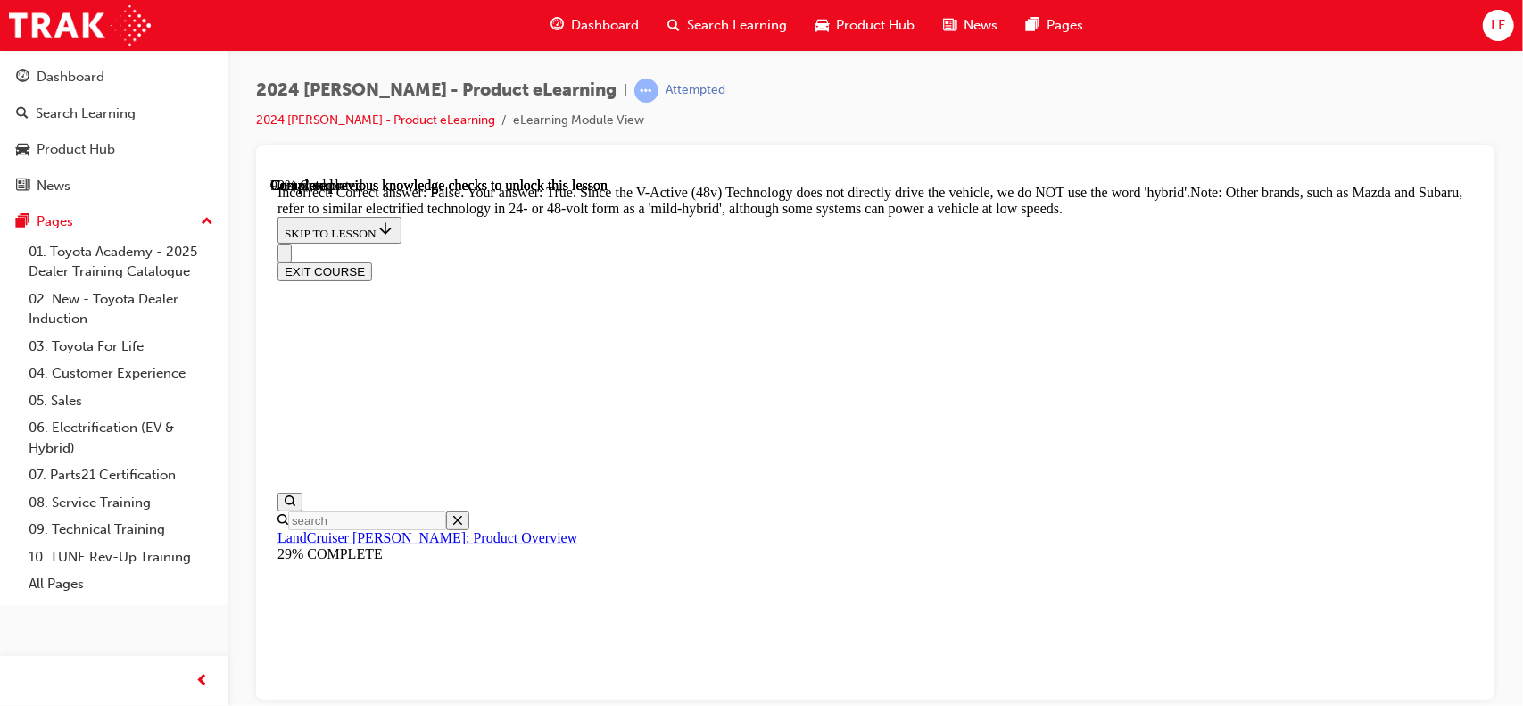
scroll to position [5212, 0]
radio input "true"
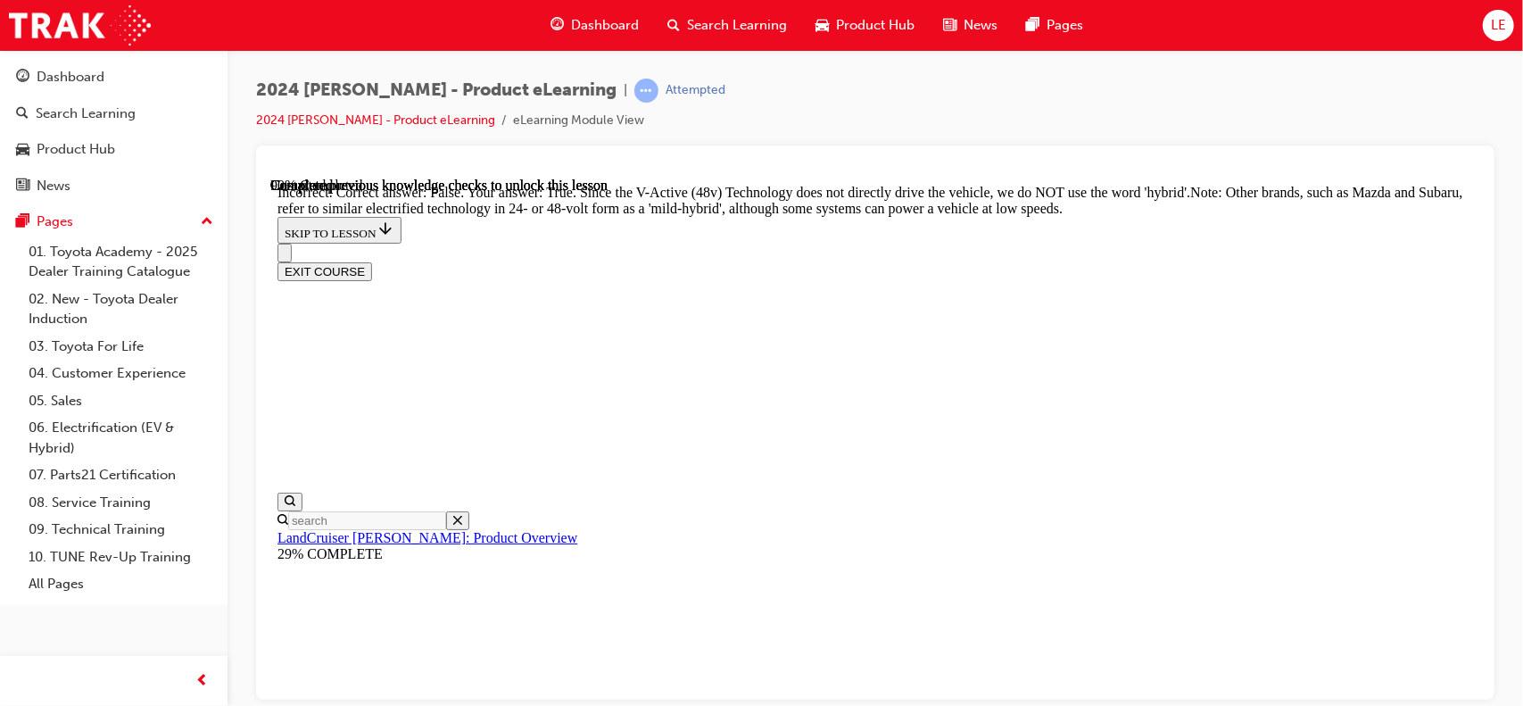
radio input "true"
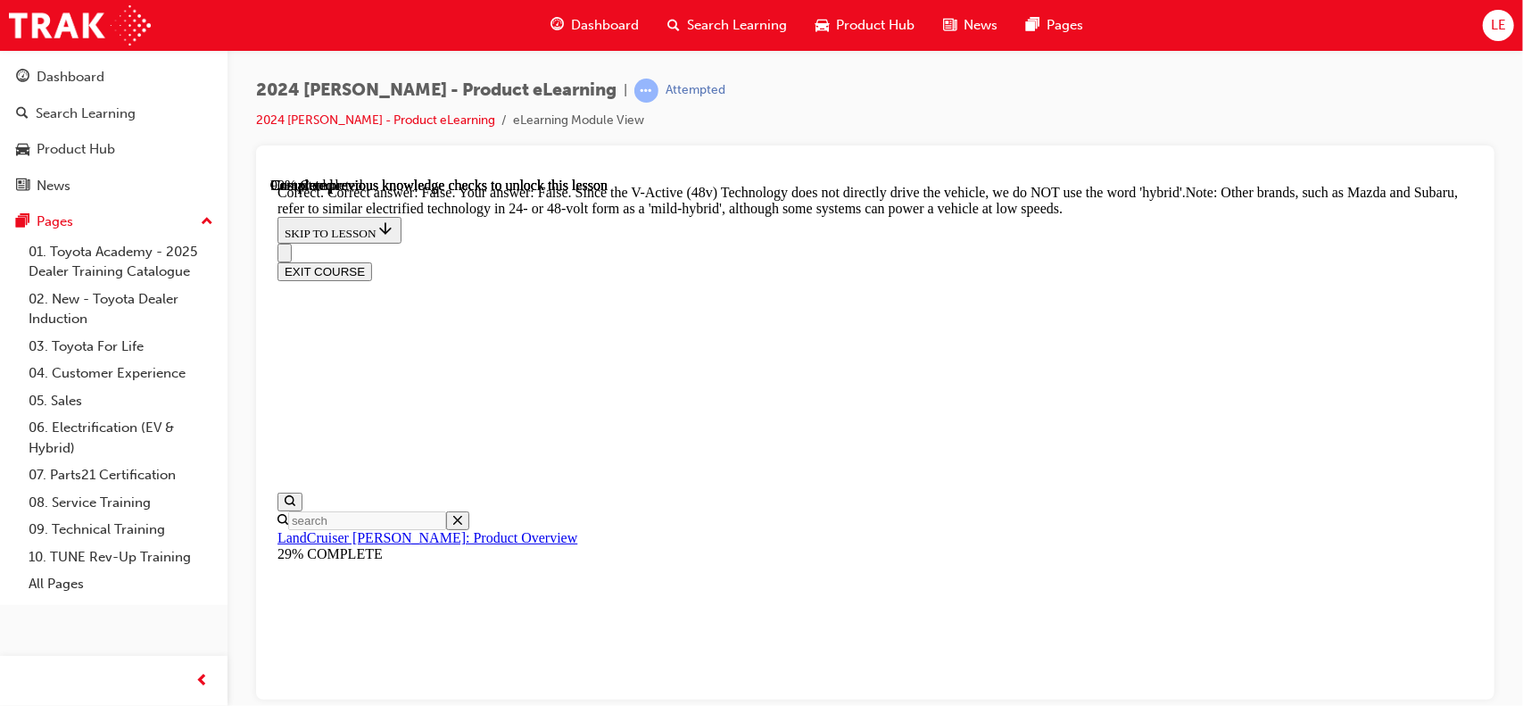
scroll to position [6194, 0]
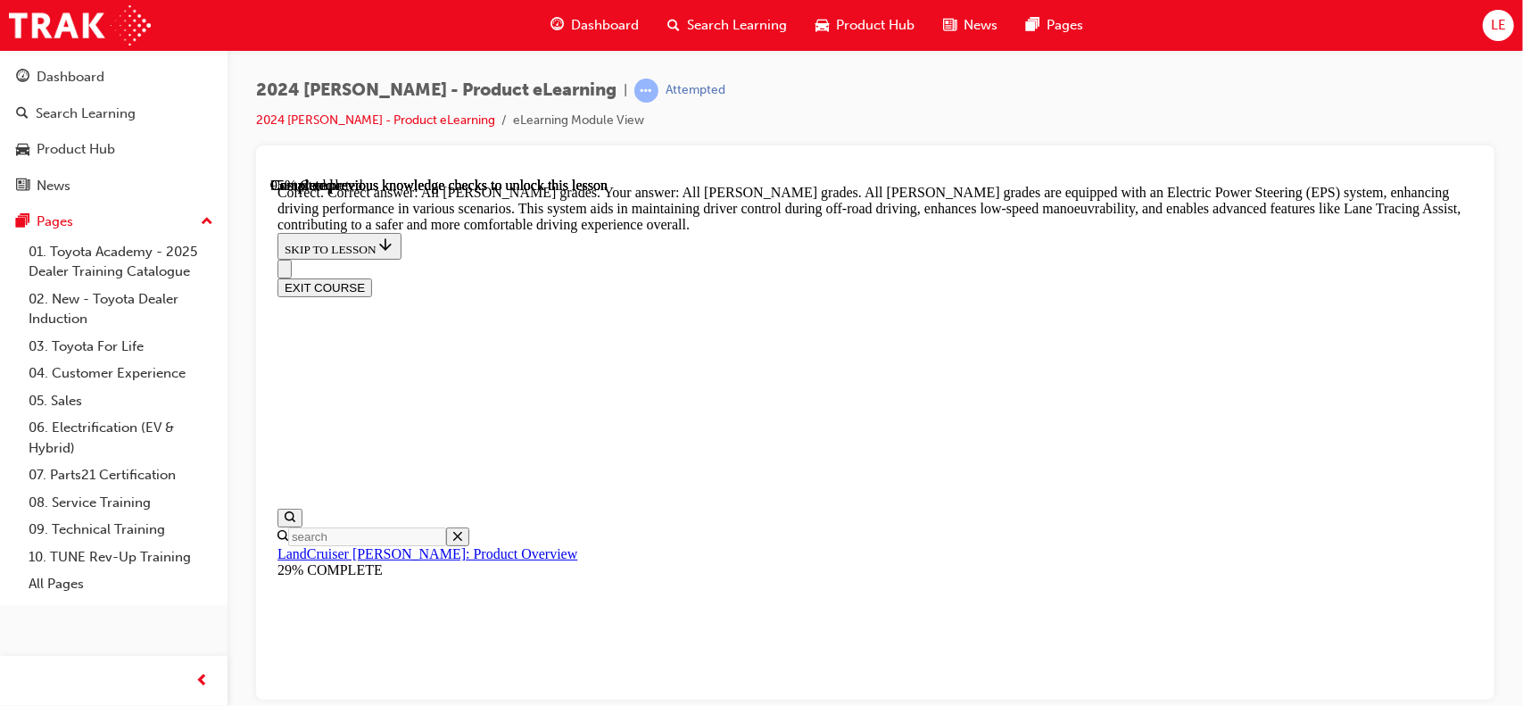
scroll to position [6640, 0]
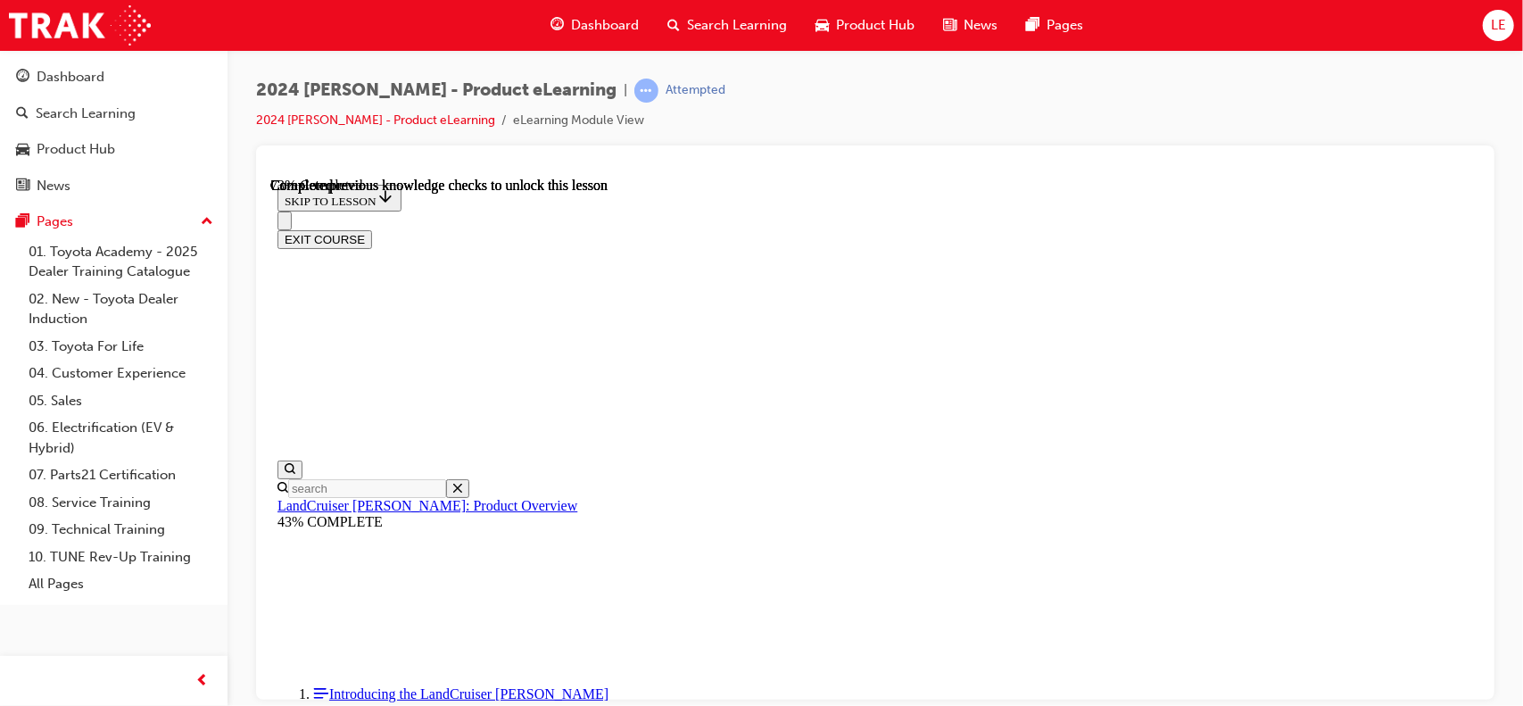
scroll to position [5863, 0]
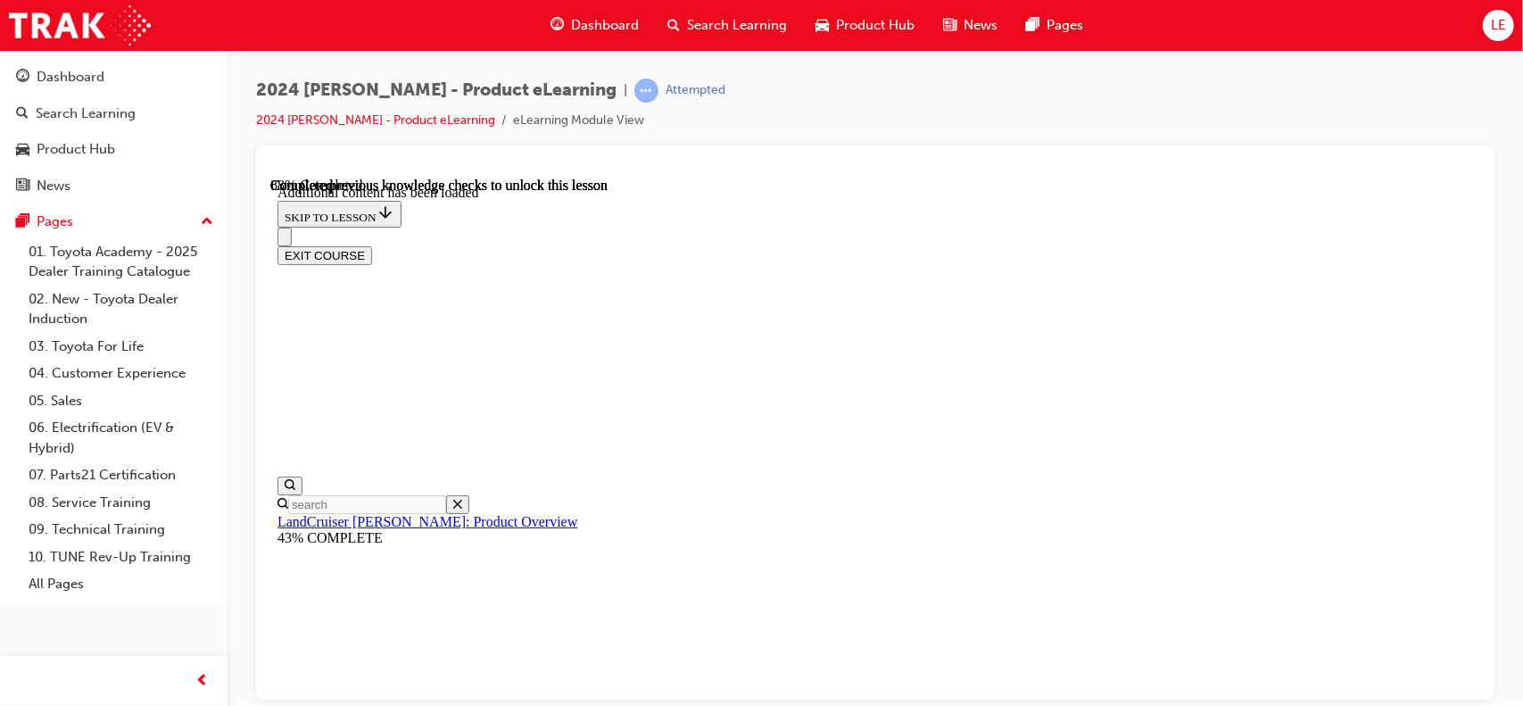
scroll to position [6377, 0]
checkbox input "true"
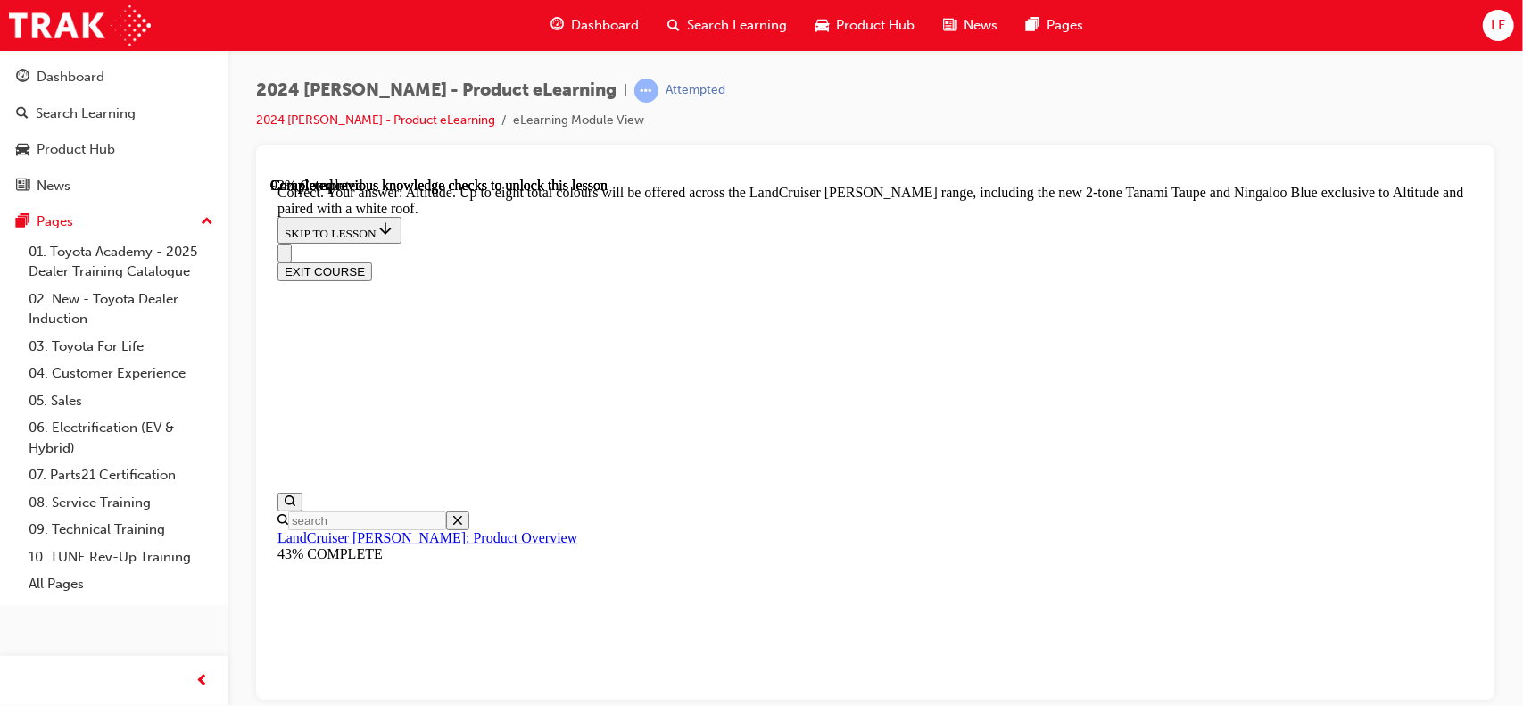
scroll to position [7269, 0]
checkbox input "true"
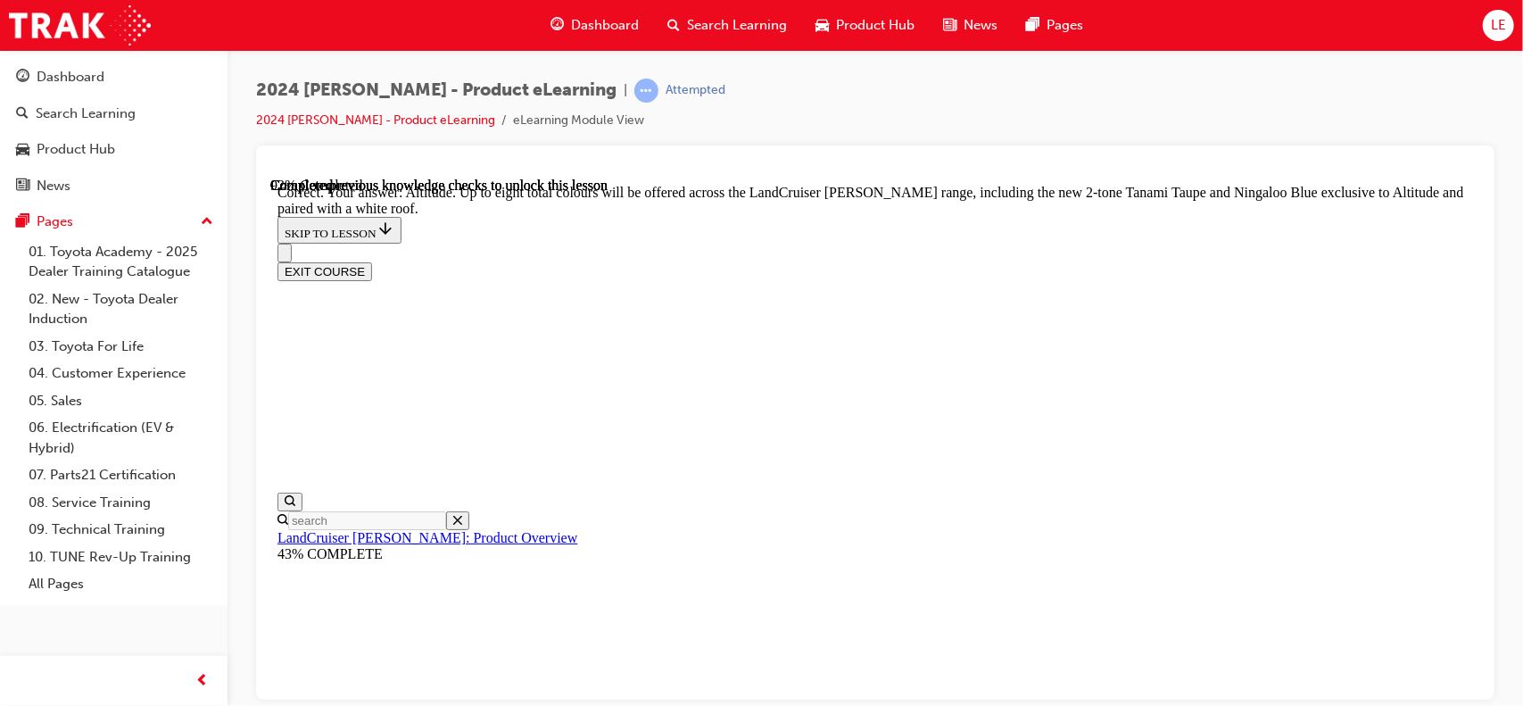
checkbox input "true"
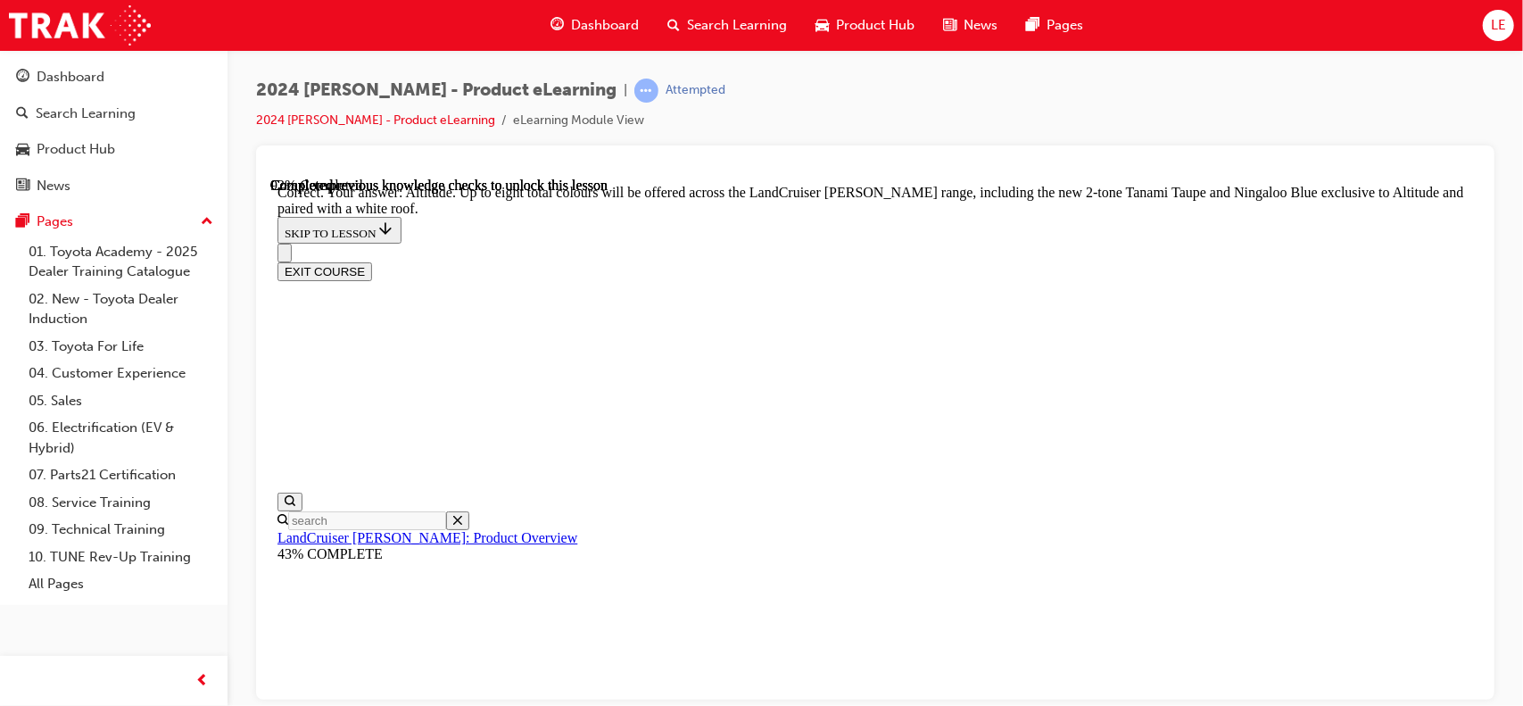
scroll to position [7580, 0]
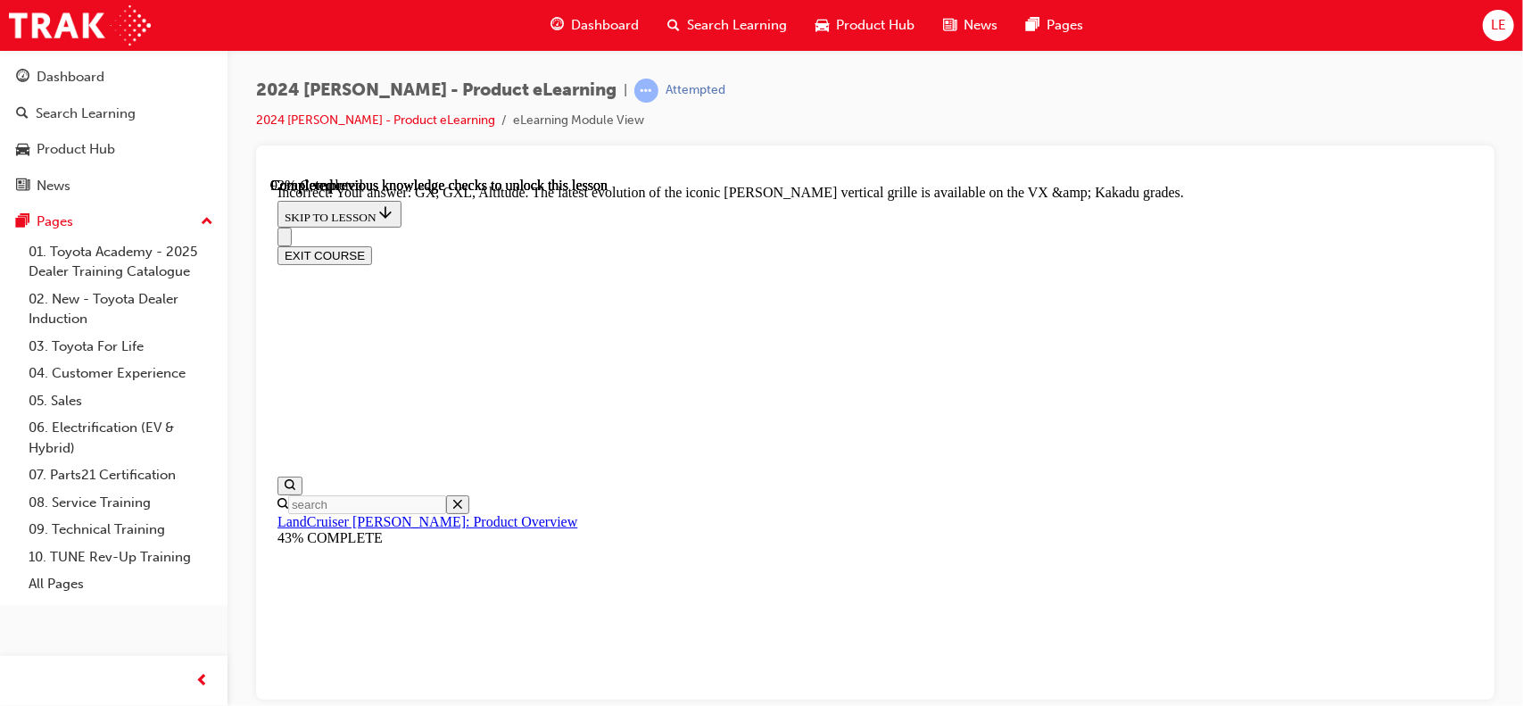
scroll to position [7851, 0]
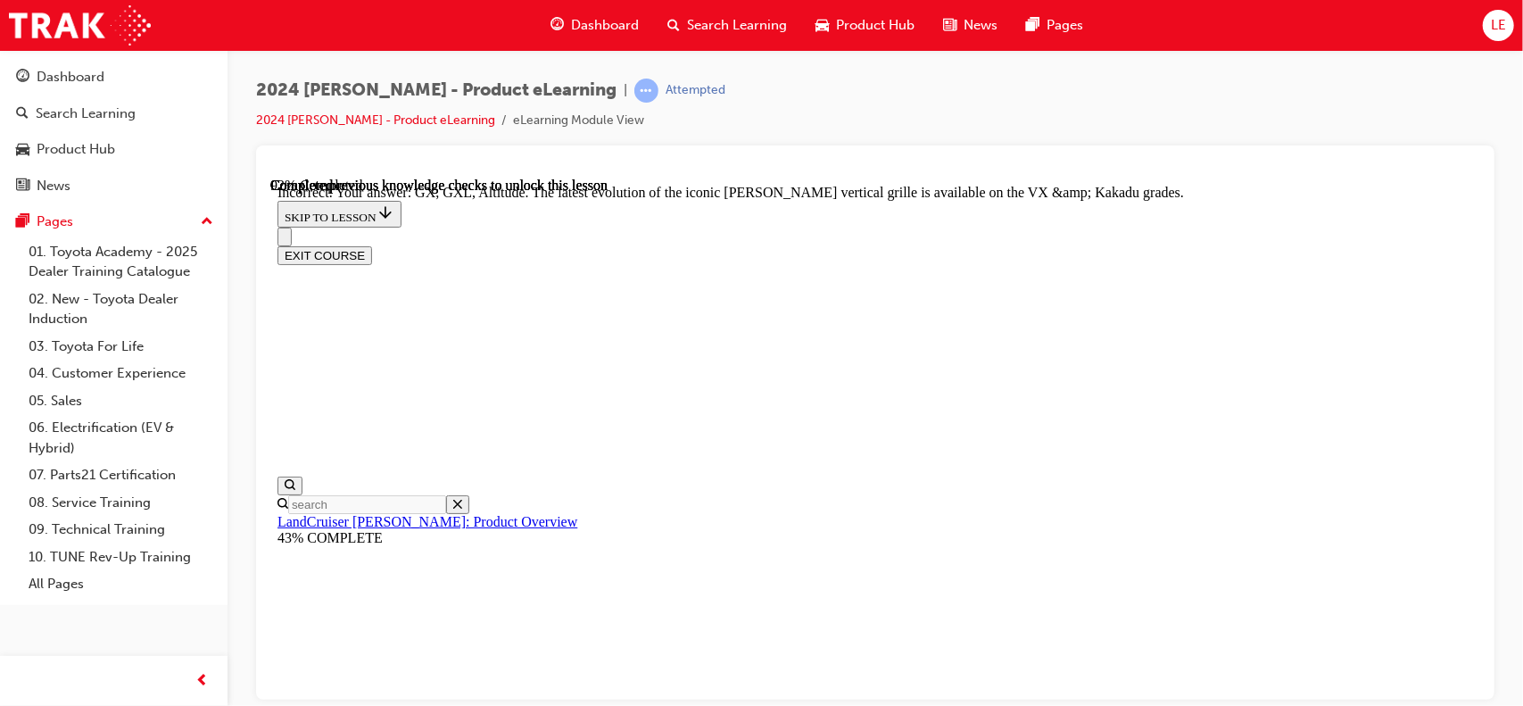
checkbox input "true"
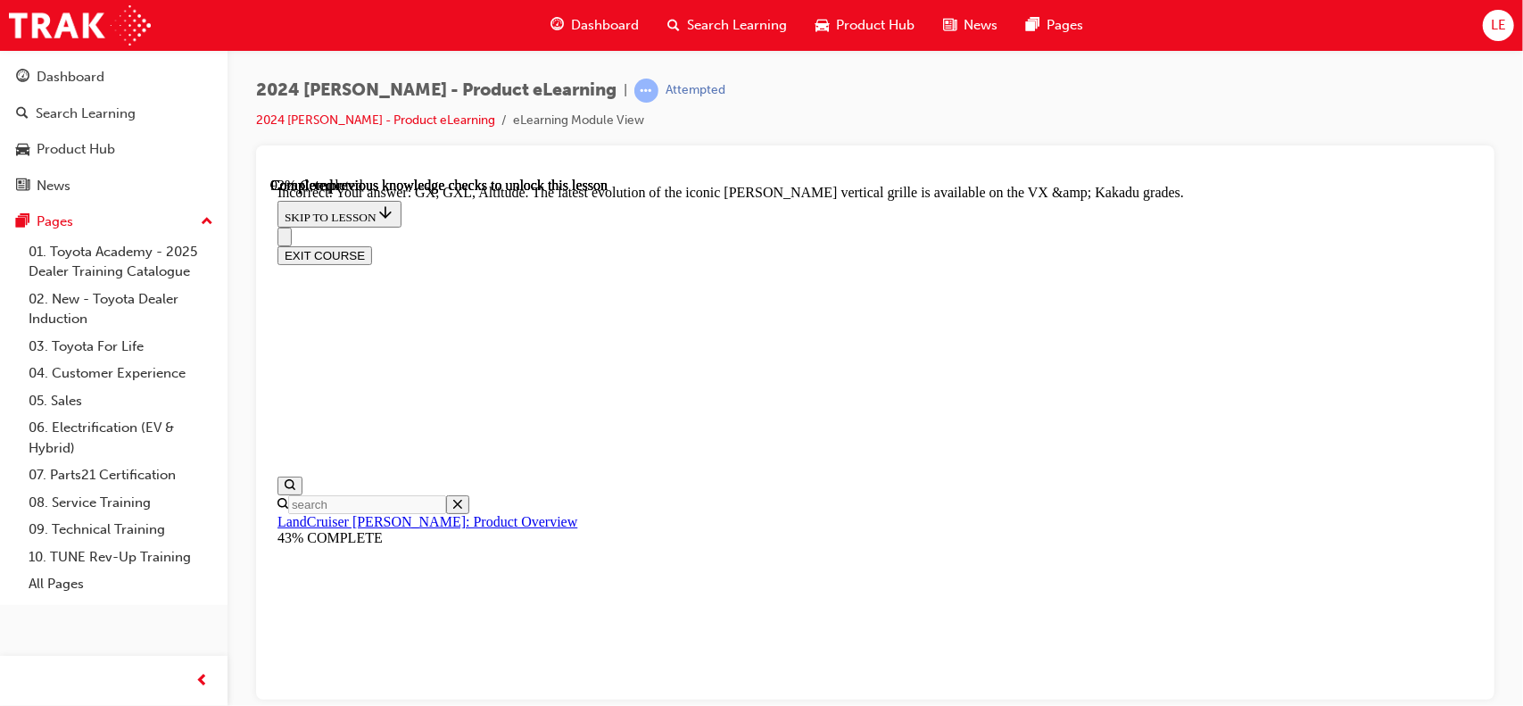
scroll to position [7512, 0]
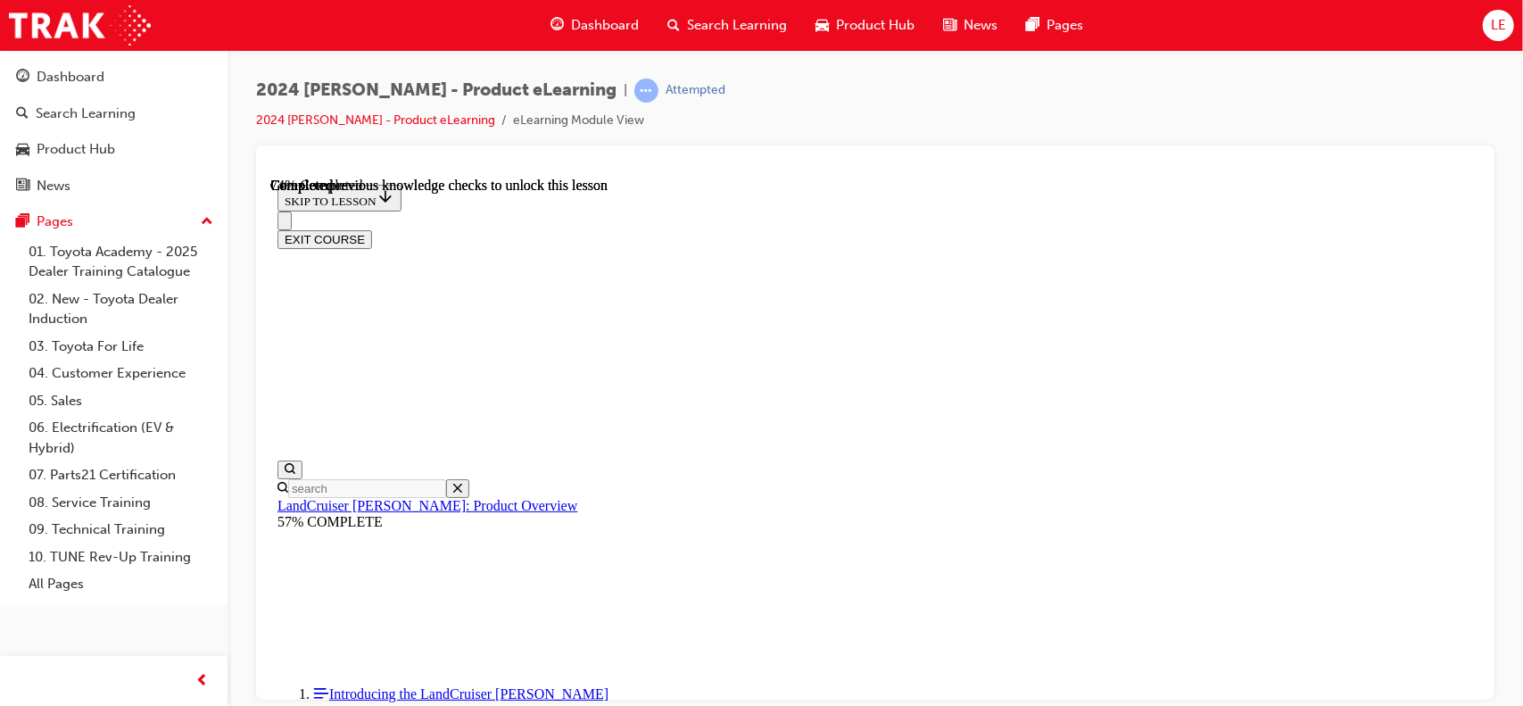
scroll to position [4277, 0]
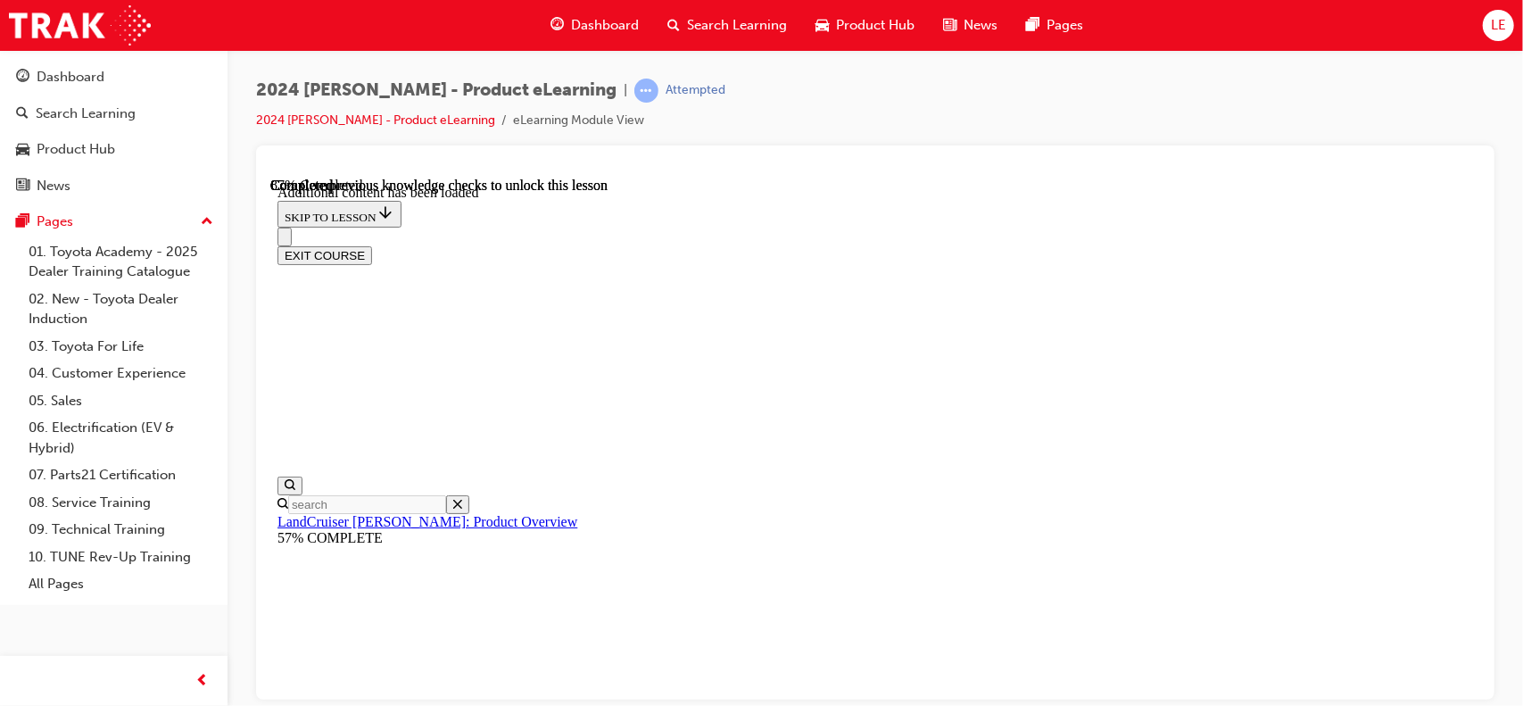
scroll to position [4613, 0]
radio input "true"
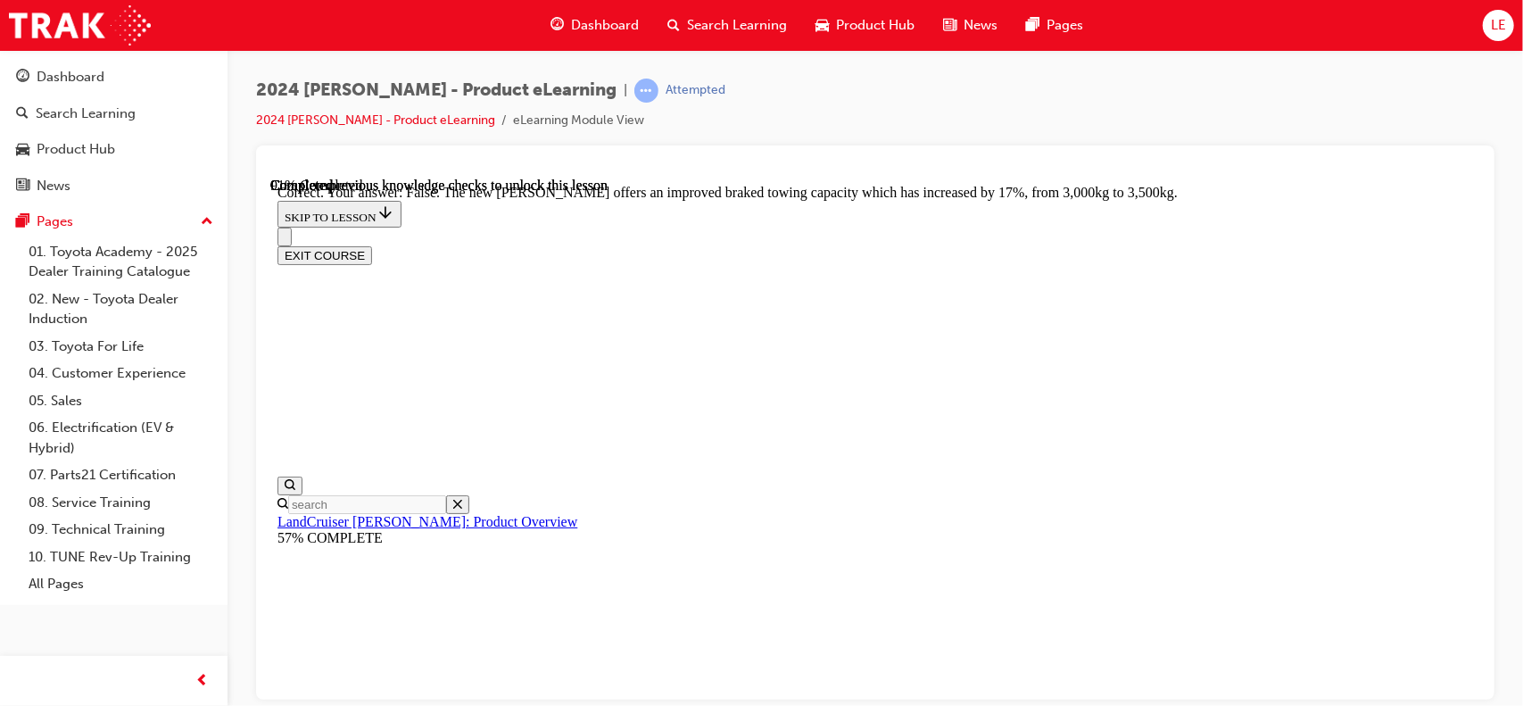
scroll to position [5326, 0]
radio input "true"
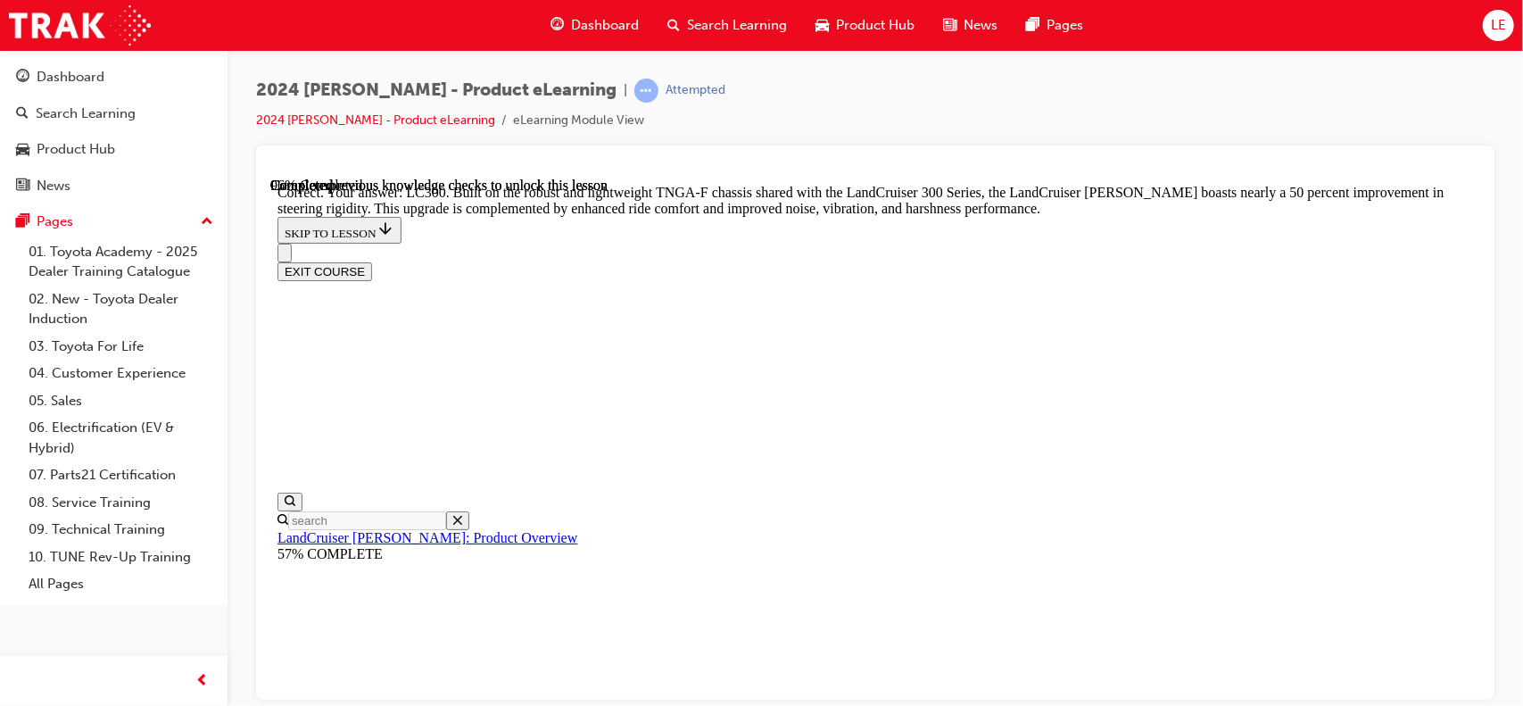
scroll to position [5911, 0]
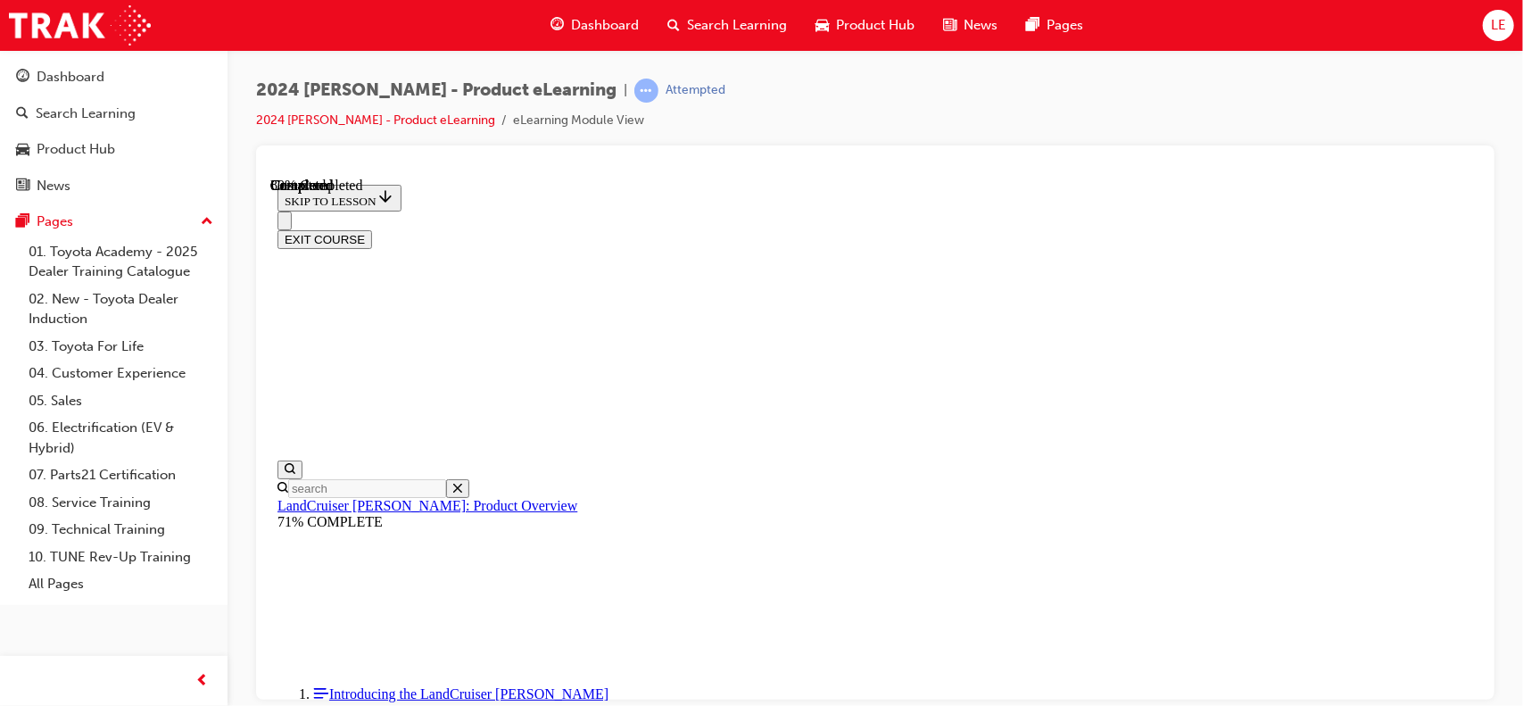
scroll to position [2095, 0]
click at [371, 229] on button "EXIT COURSE" at bounding box center [324, 238] width 95 height 19
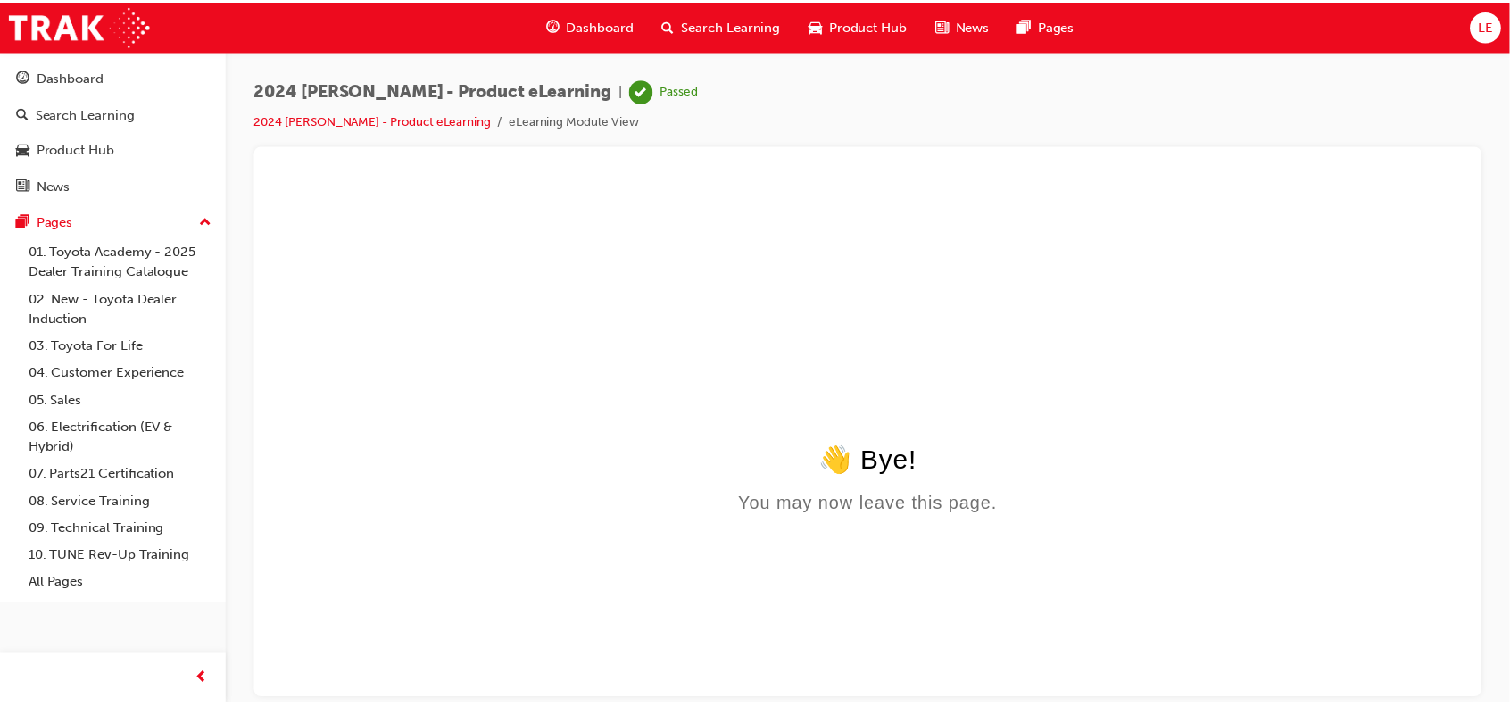
scroll to position [0, 0]
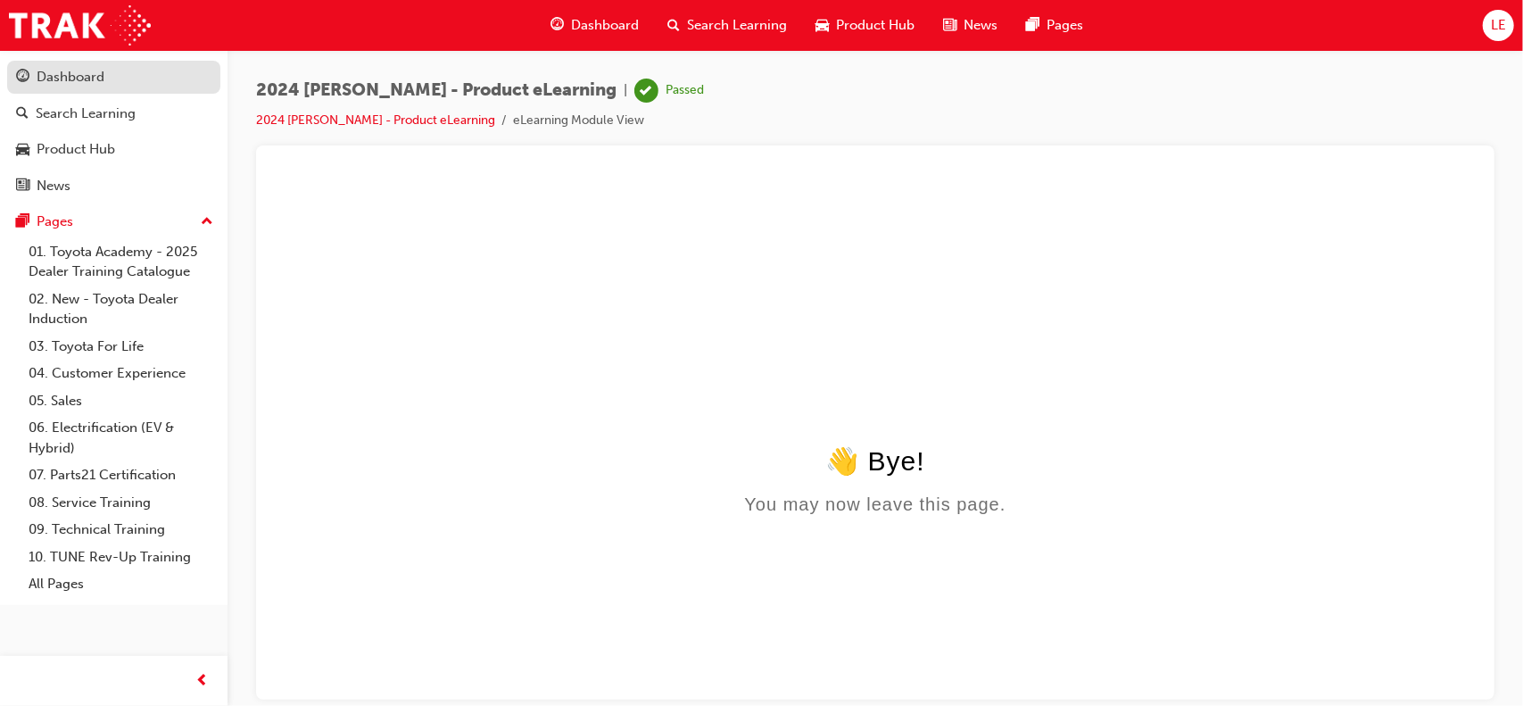
click at [79, 78] on div "Dashboard" at bounding box center [71, 77] width 68 height 21
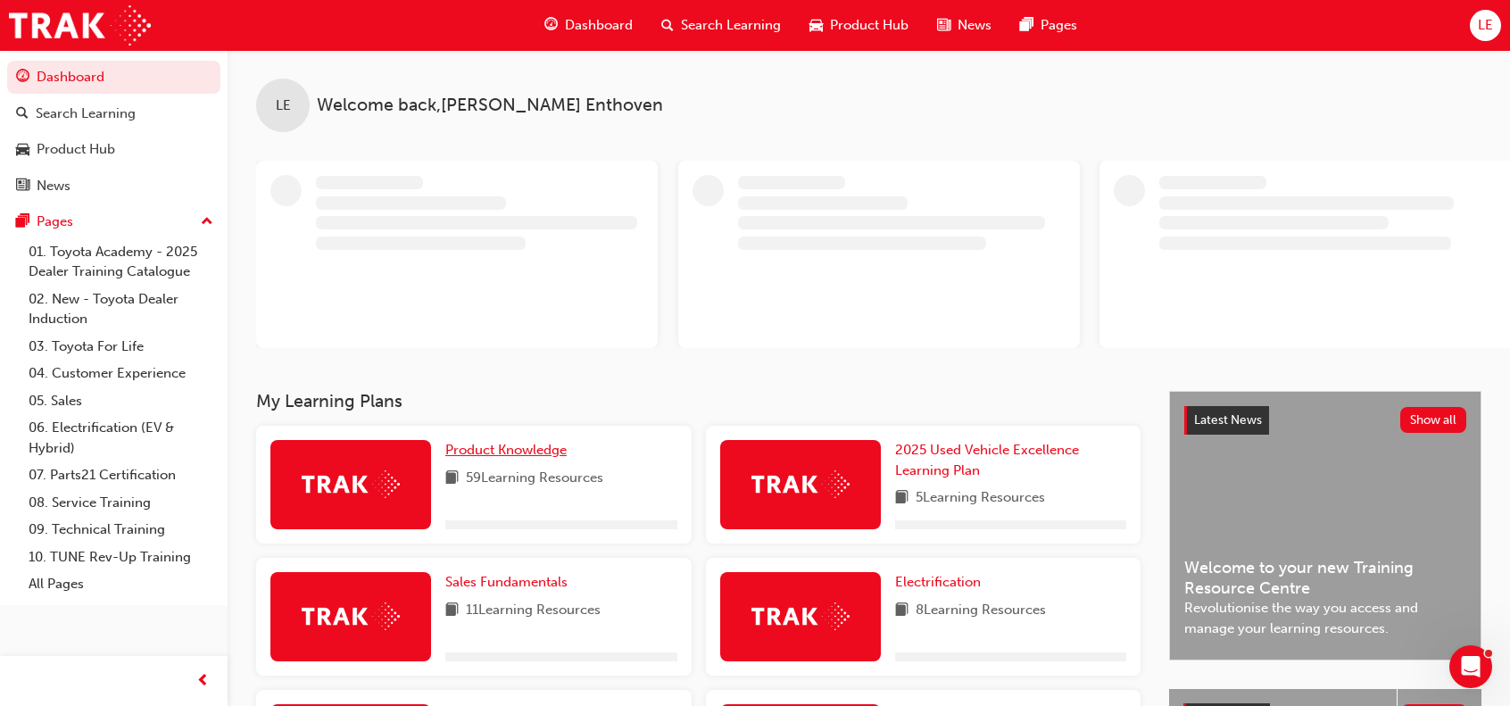
click at [531, 452] on span "Product Knowledge" at bounding box center [505, 450] width 121 height 16
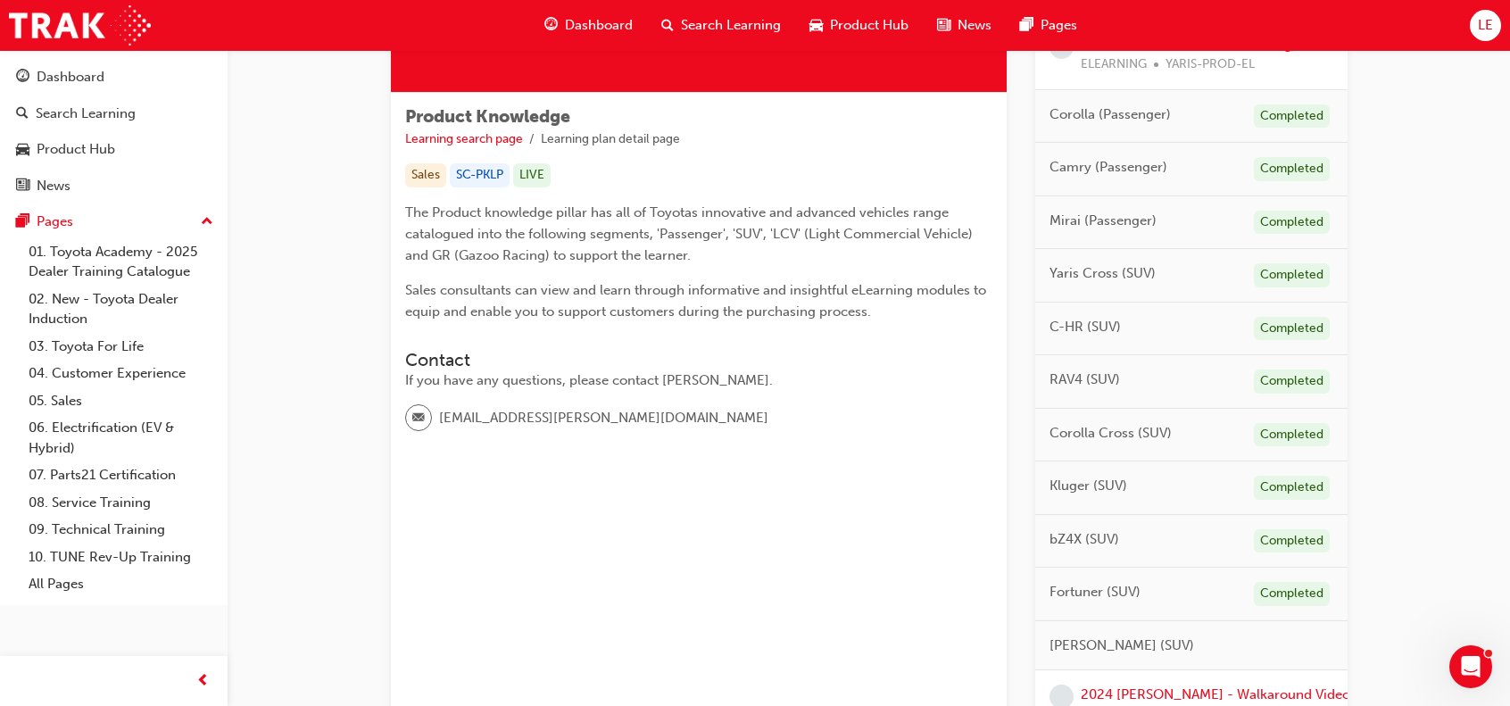
scroll to position [535, 0]
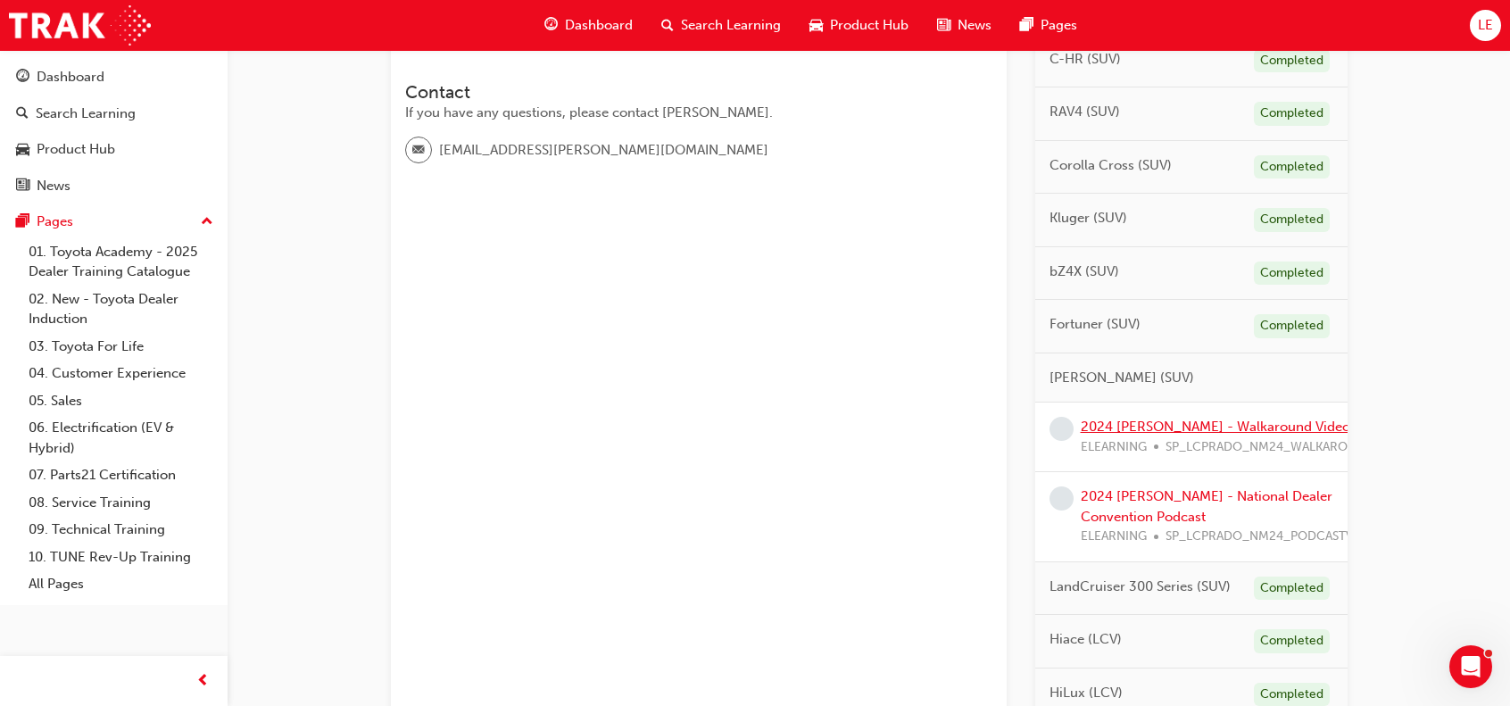
click at [1254, 426] on link "2024 [PERSON_NAME] - Walkaround Video" at bounding box center [1214, 426] width 269 height 16
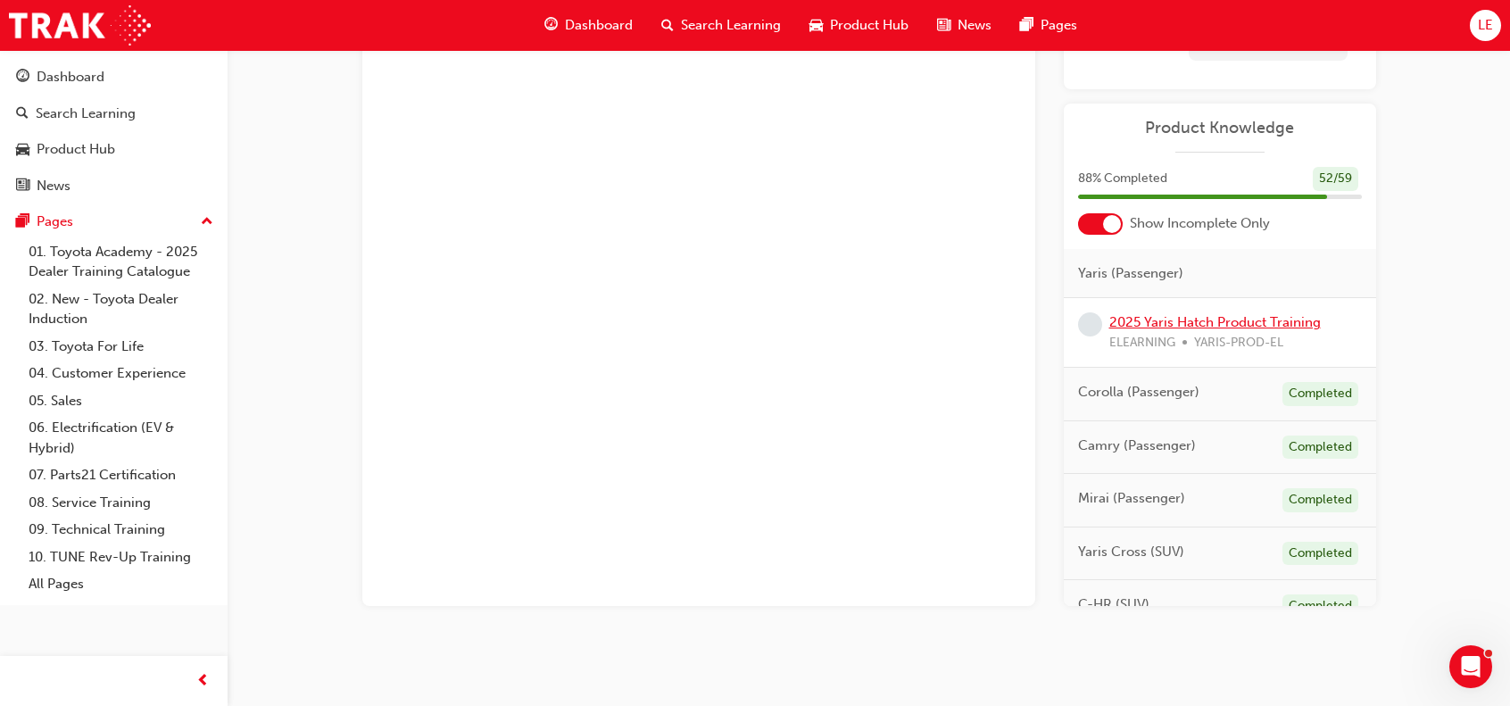
click at [1237, 324] on link "2025 Yaris Hatch Product Training" at bounding box center [1214, 322] width 211 height 16
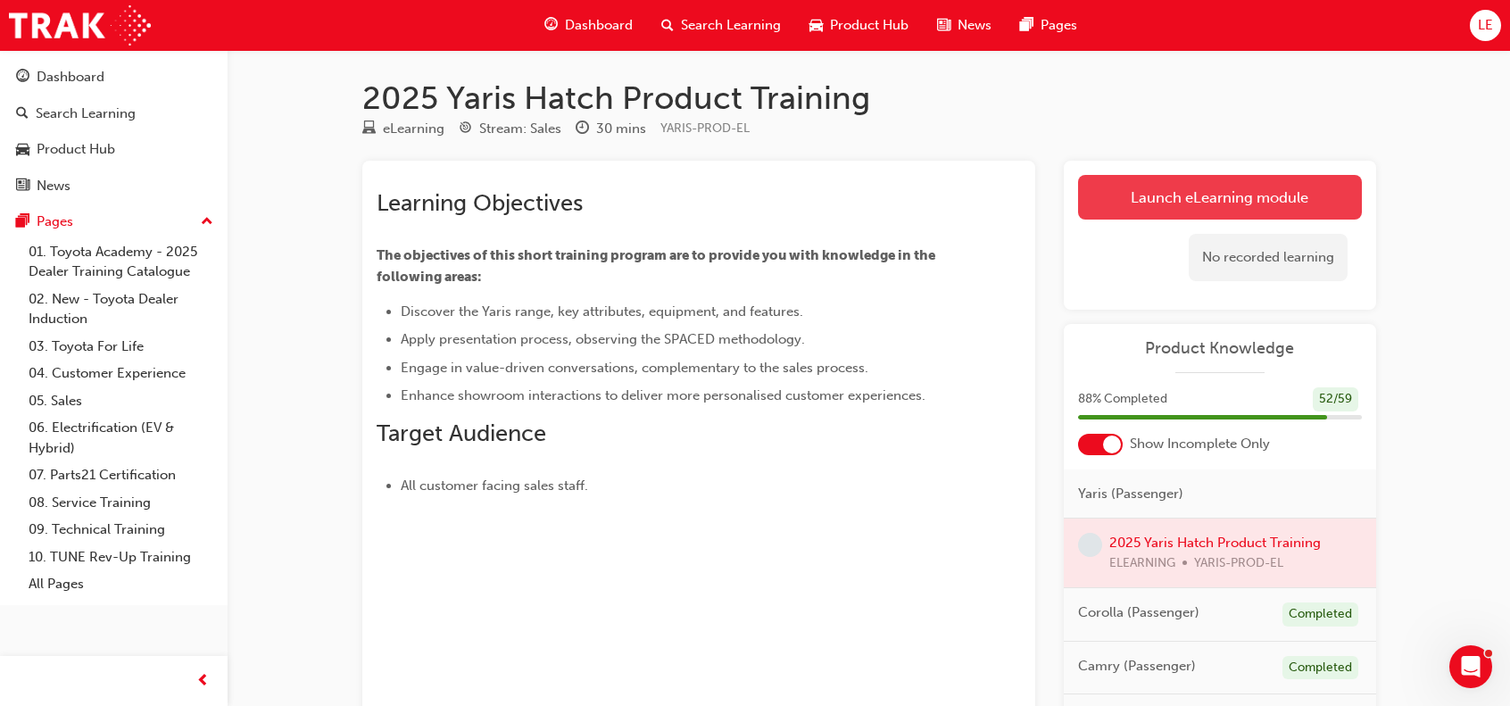
click at [1238, 199] on link "Launch eLearning module" at bounding box center [1220, 197] width 284 height 45
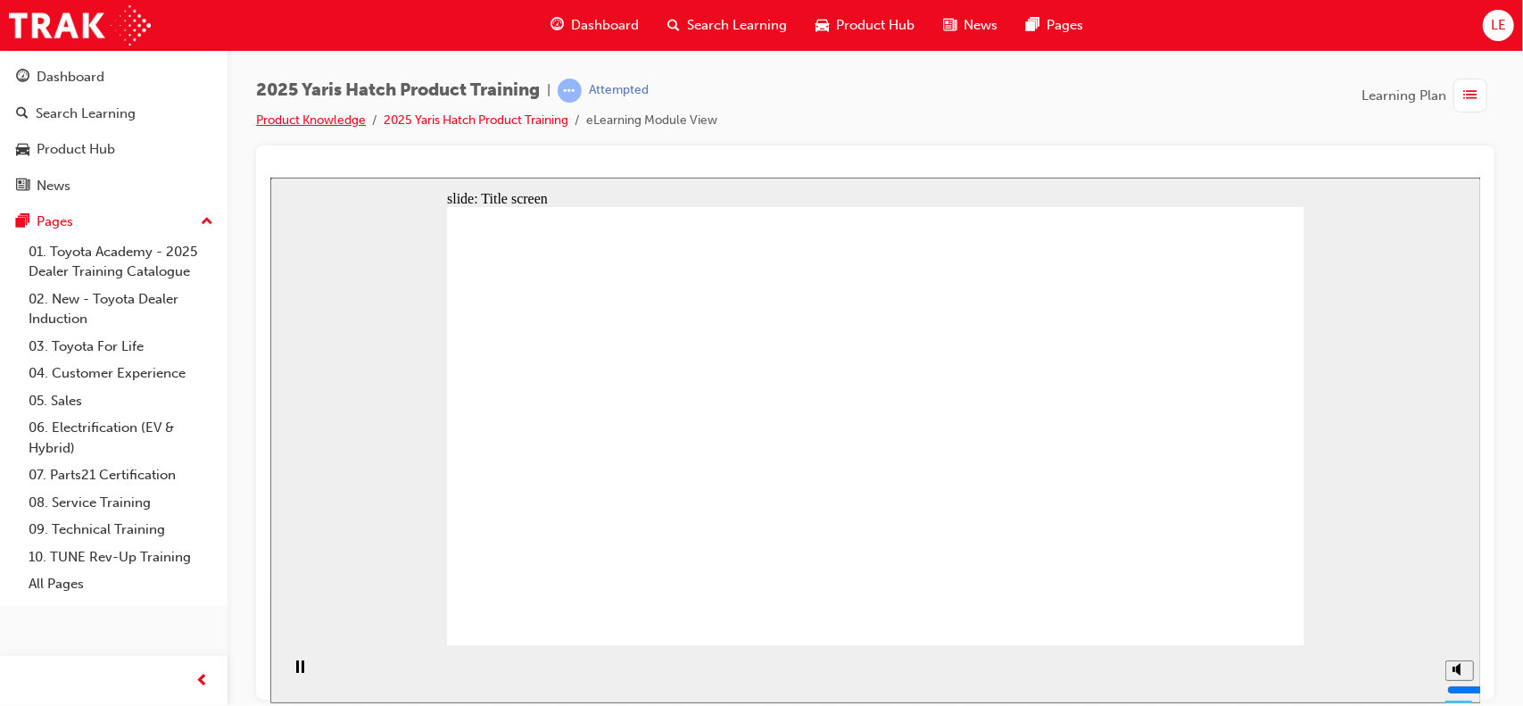
click at [271, 114] on link "Product Knowledge" at bounding box center [311, 119] width 110 height 15
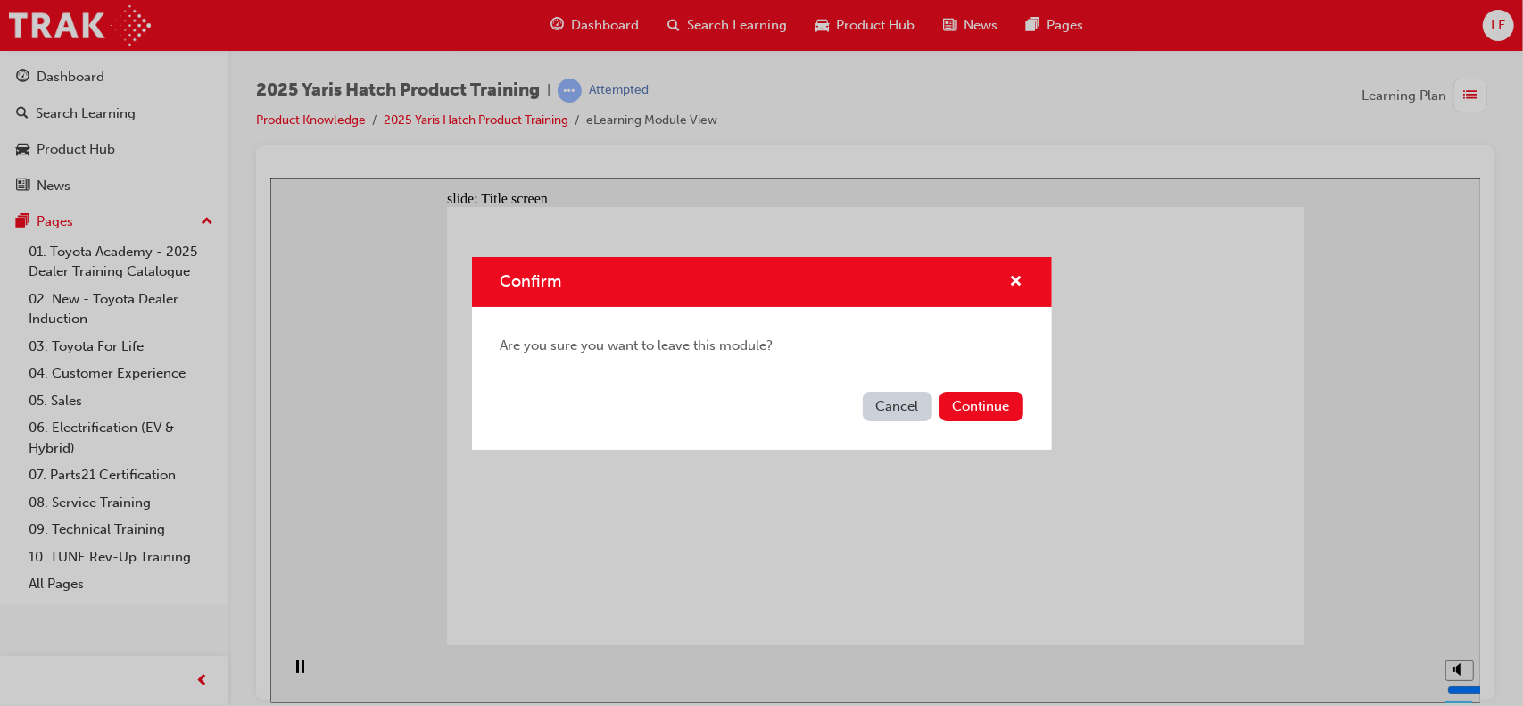
click at [873, 392] on button "Cancel" at bounding box center [898, 406] width 70 height 29
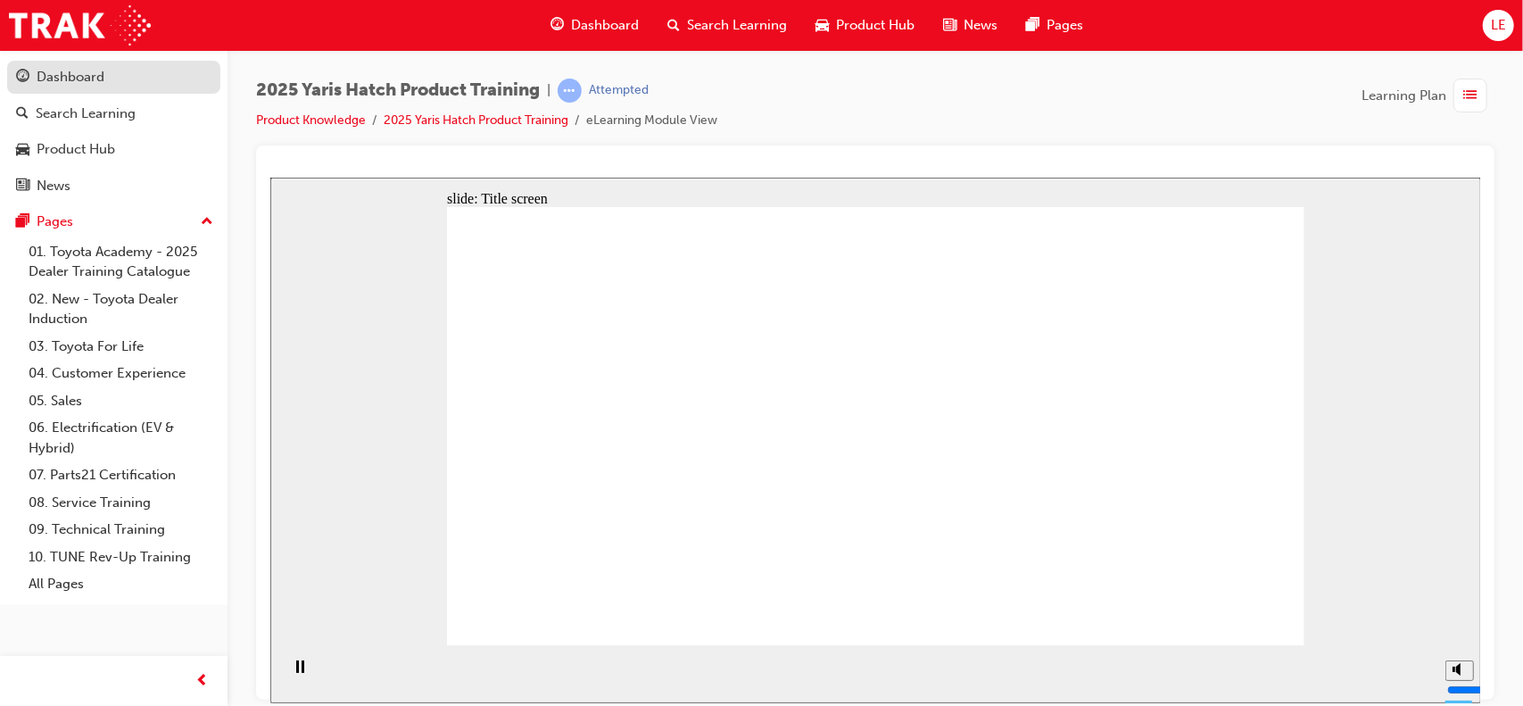
click at [75, 60] on button "Dashboard Search Learning Product Hub News Pages" at bounding box center [113, 131] width 213 height 148
click at [75, 72] on div "Dashboard" at bounding box center [71, 77] width 68 height 21
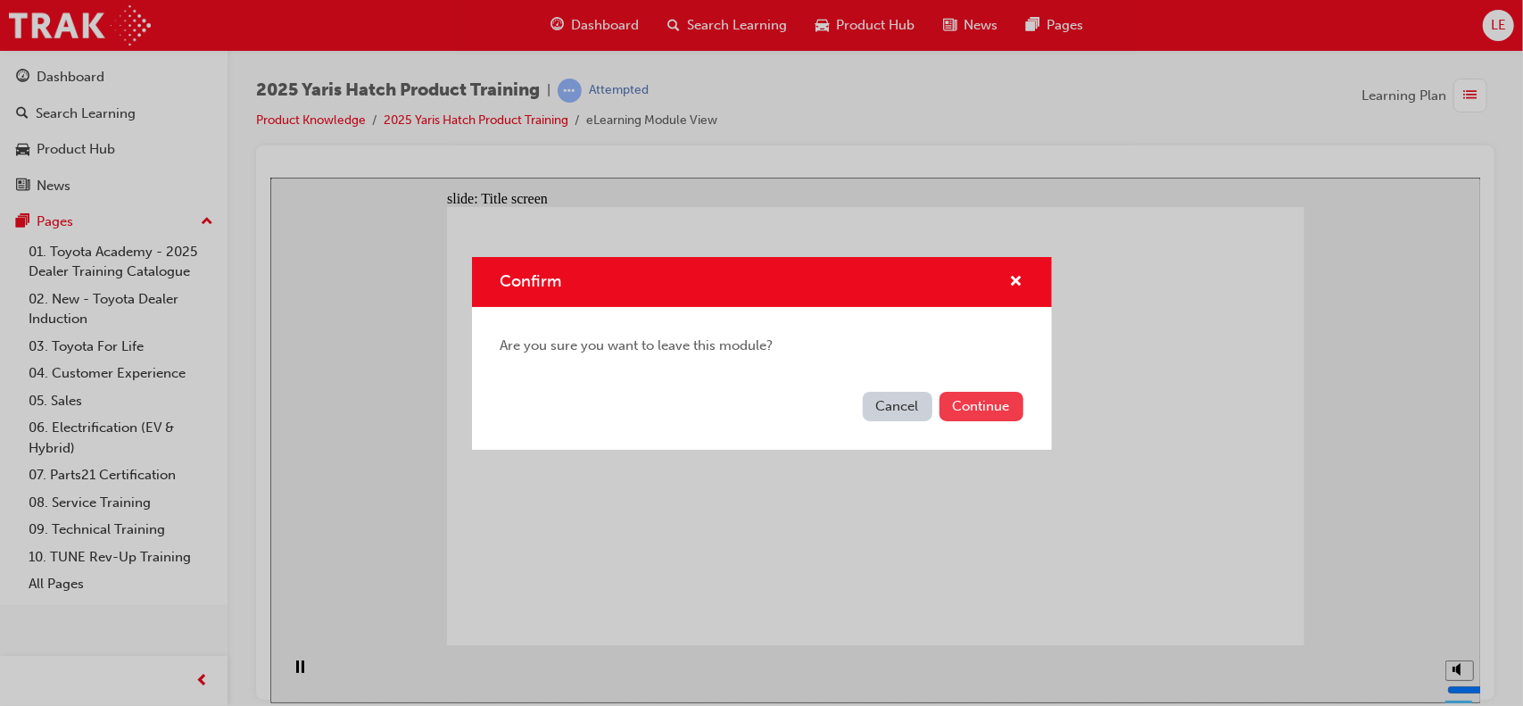
click at [968, 406] on button "Continue" at bounding box center [981, 406] width 84 height 29
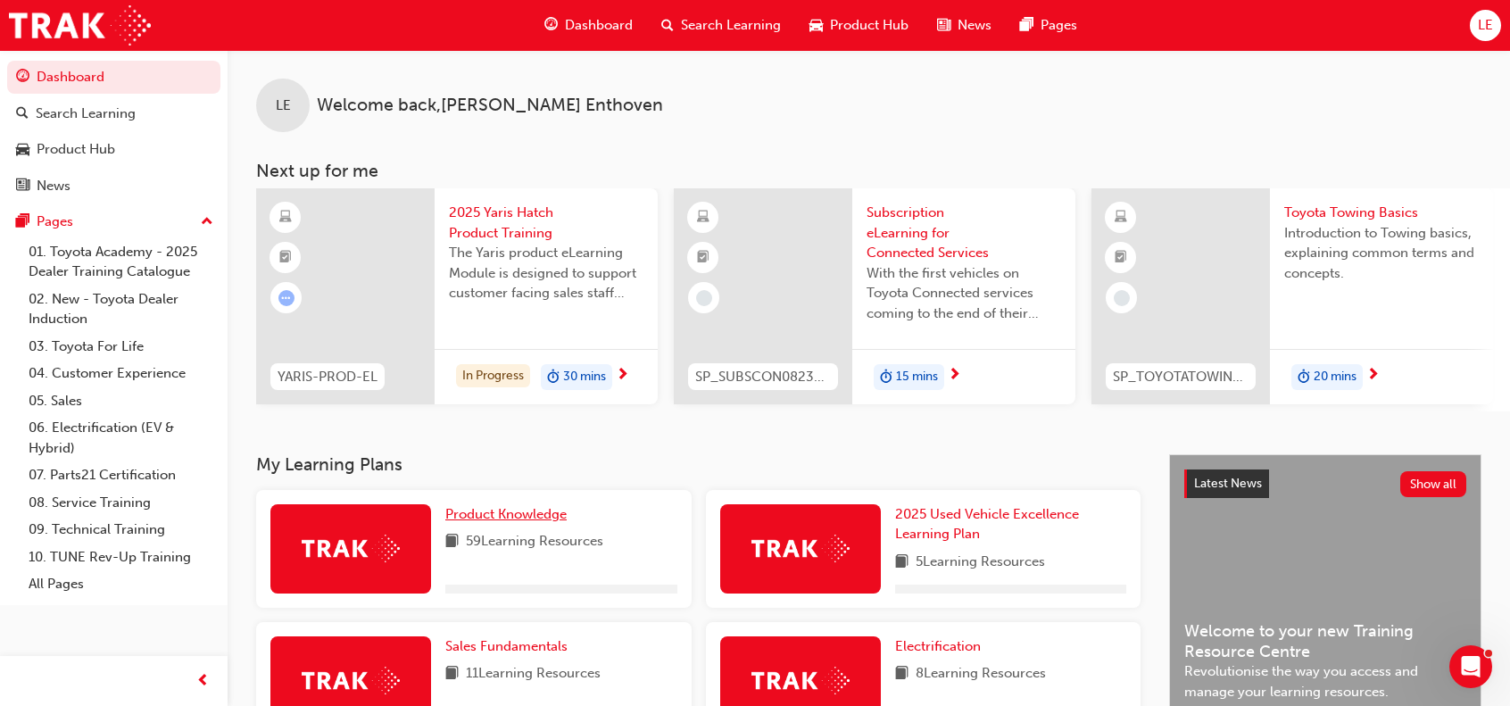
click at [530, 518] on span "Product Knowledge" at bounding box center [505, 514] width 121 height 16
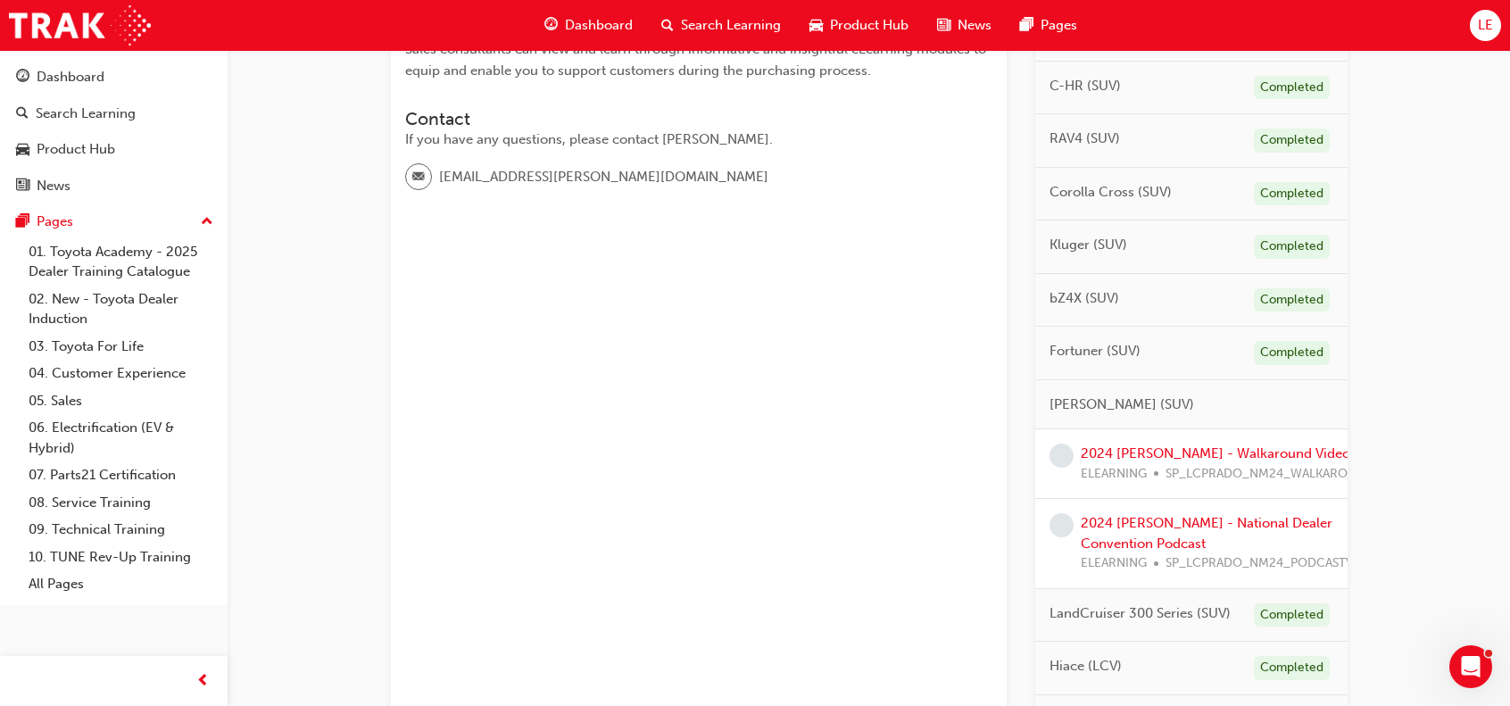
scroll to position [535, 0]
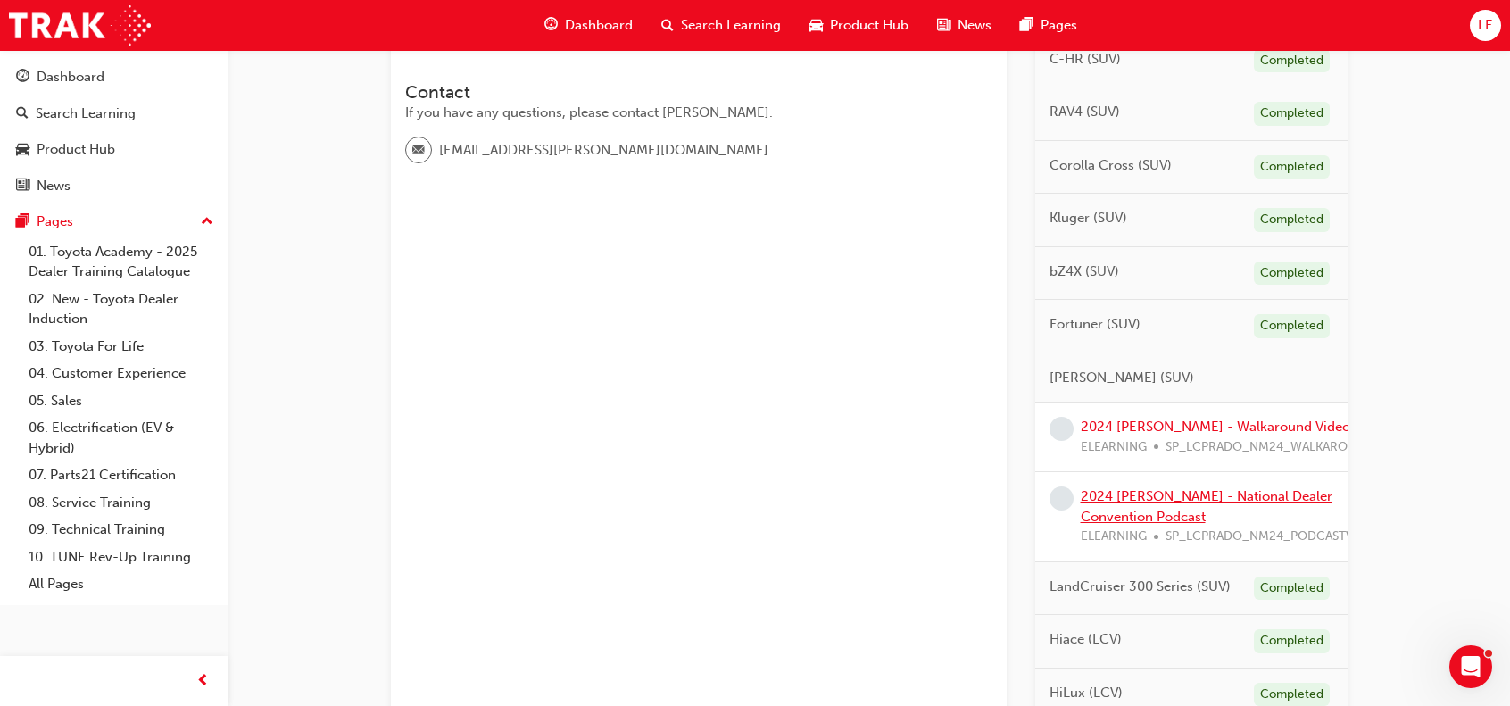
drag, startPoint x: 1318, startPoint y: 501, endPoint x: 1333, endPoint y: 483, distance: 24.1
click at [1333, 486] on div "2024 LC Prado - National Dealer Convention Podcast ELEARNING SP_LCPRADO_NM24_PO…" at bounding box center [1223, 516] width 286 height 61
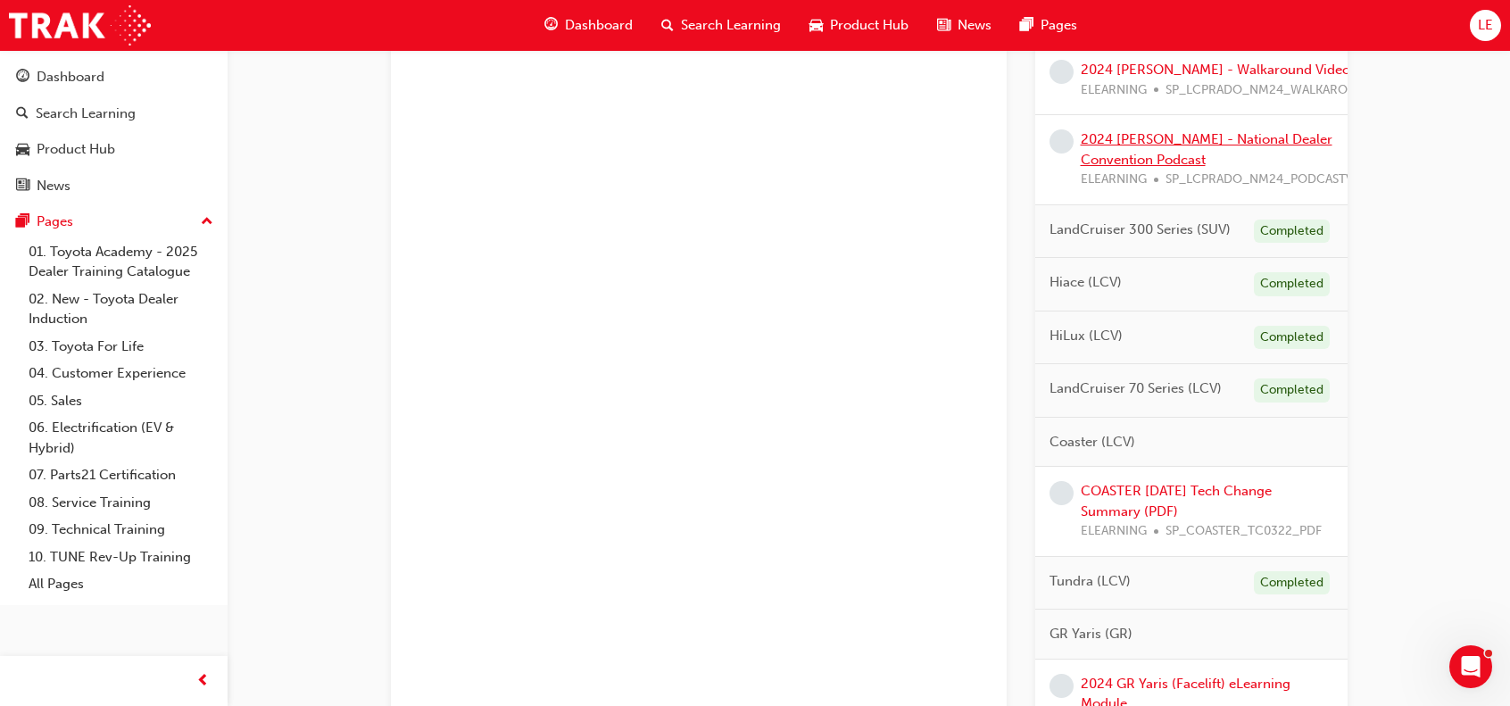
scroll to position [981, 0]
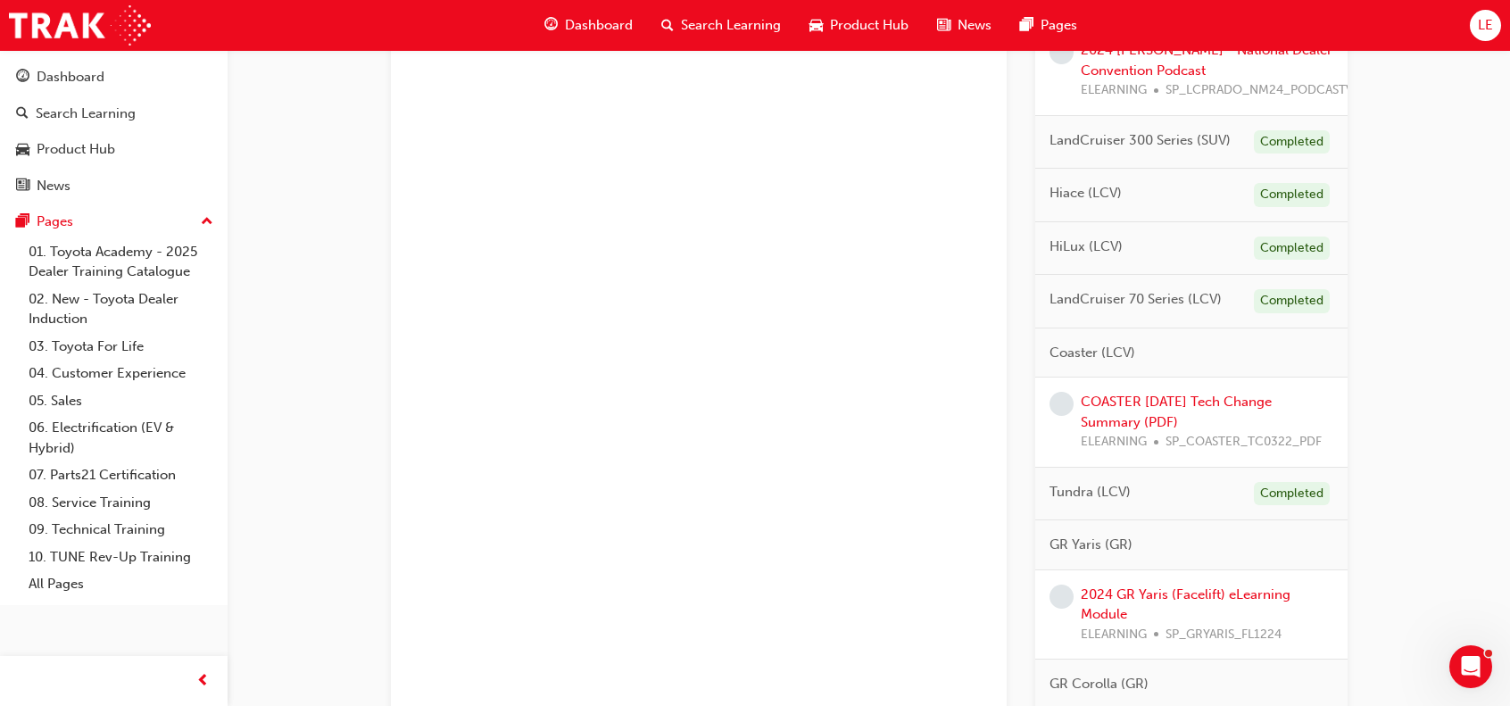
click at [1237, 392] on div "COASTER March 2022 Tech Change Summary (PDF) ELEARNING SP_COASTER_TC0322_PDF" at bounding box center [1206, 422] width 252 height 61
click at [1237, 393] on link "COASTER March 2022 Tech Change Summary (PDF)" at bounding box center [1175, 411] width 191 height 37
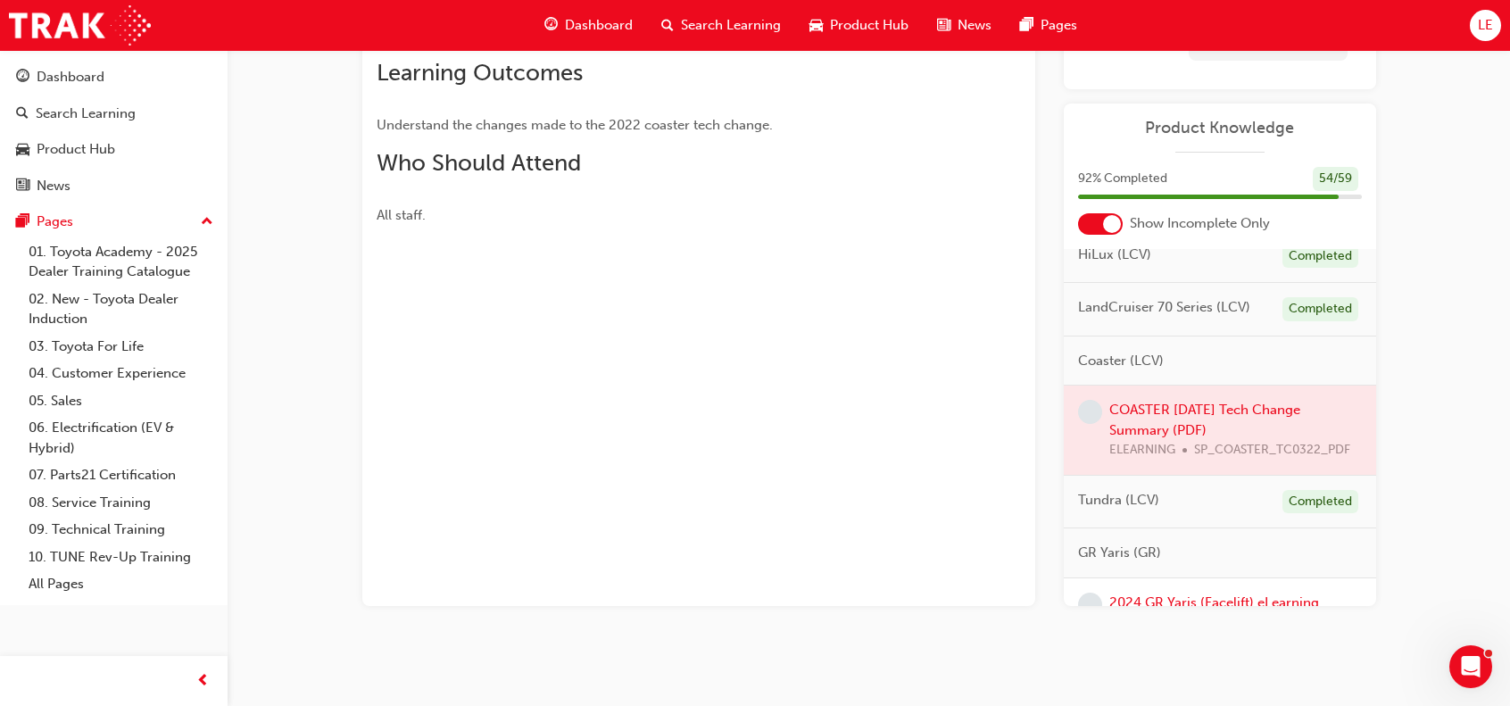
scroll to position [981, 0]
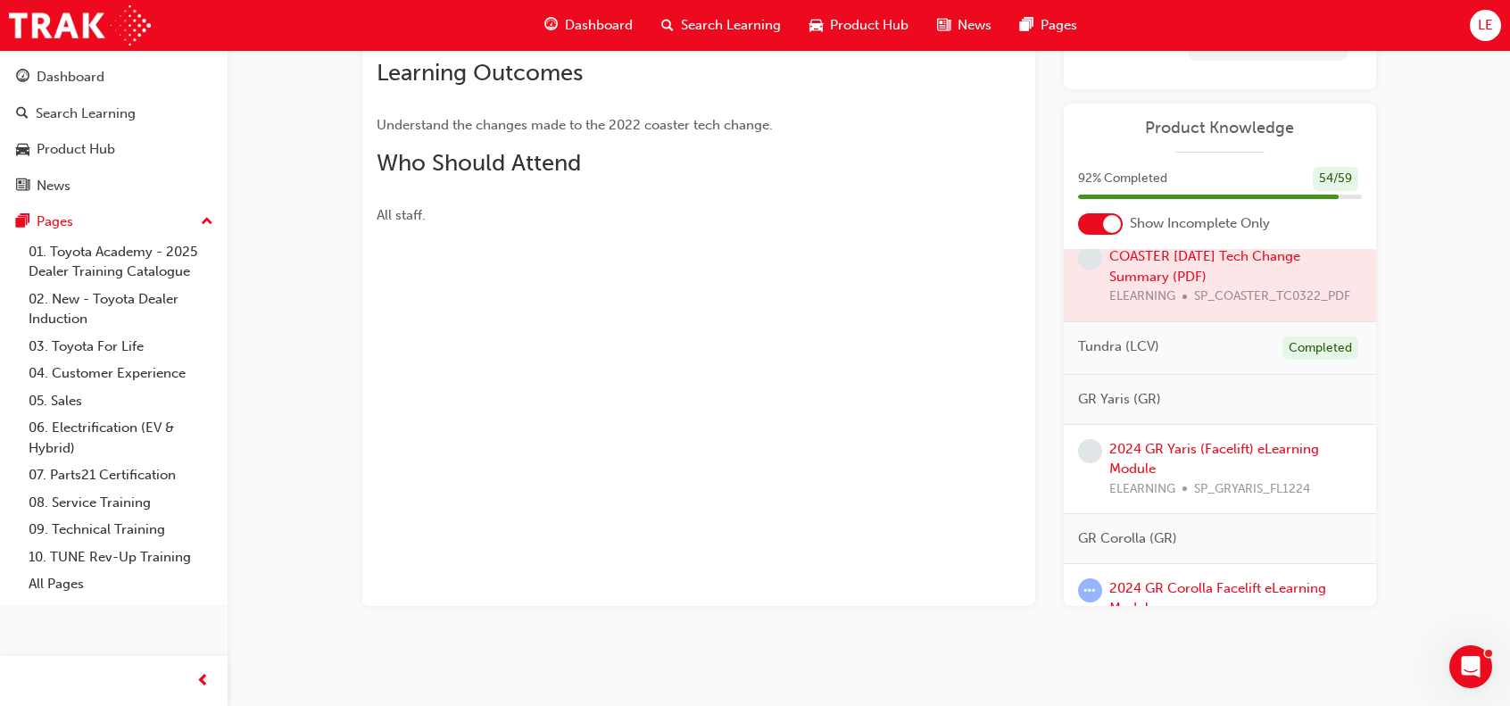
click at [1274, 267] on div at bounding box center [1220, 276] width 312 height 89
drag, startPoint x: 1270, startPoint y: 269, endPoint x: 1031, endPoint y: 201, distance: 248.5
click at [785, 348] on div "Overview A summary of updates to the 2022 Coaster tech change. Learning Outcome…" at bounding box center [698, 273] width 673 height 666
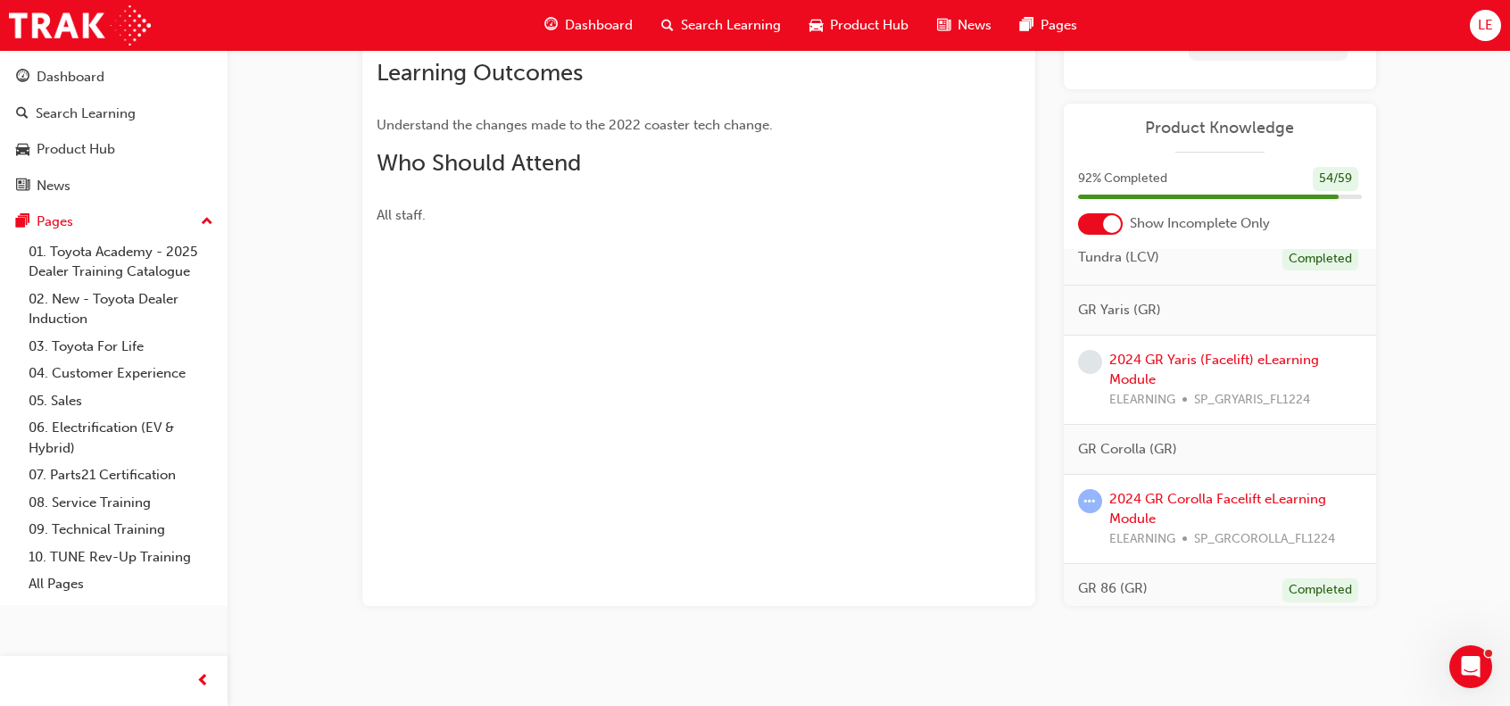
scroll to position [803, 0]
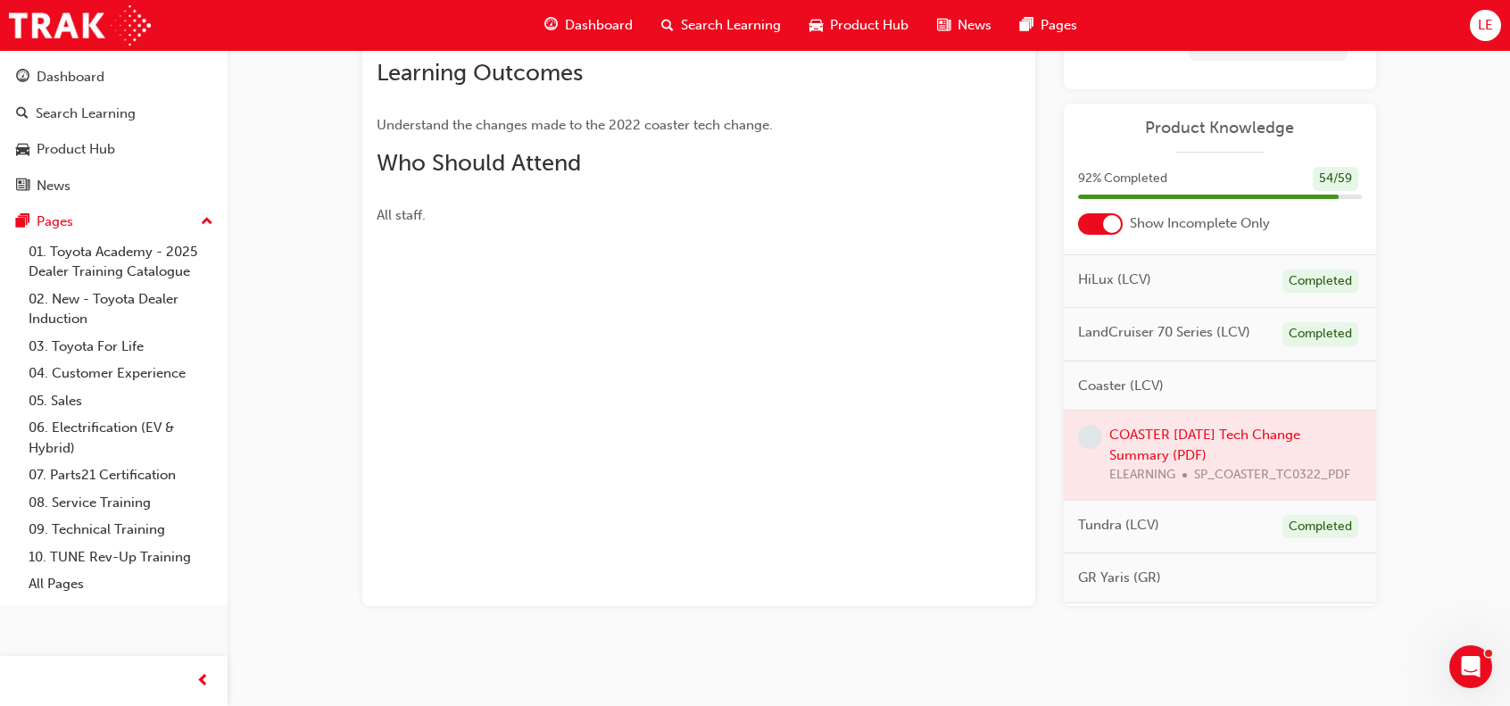
drag, startPoint x: 1316, startPoint y: 440, endPoint x: 1225, endPoint y: 458, distance: 92.7
click at [1245, 455] on div at bounding box center [1220, 454] width 312 height 89
click at [1208, 451] on div at bounding box center [1220, 454] width 312 height 89
click at [1191, 439] on div at bounding box center [1220, 454] width 312 height 89
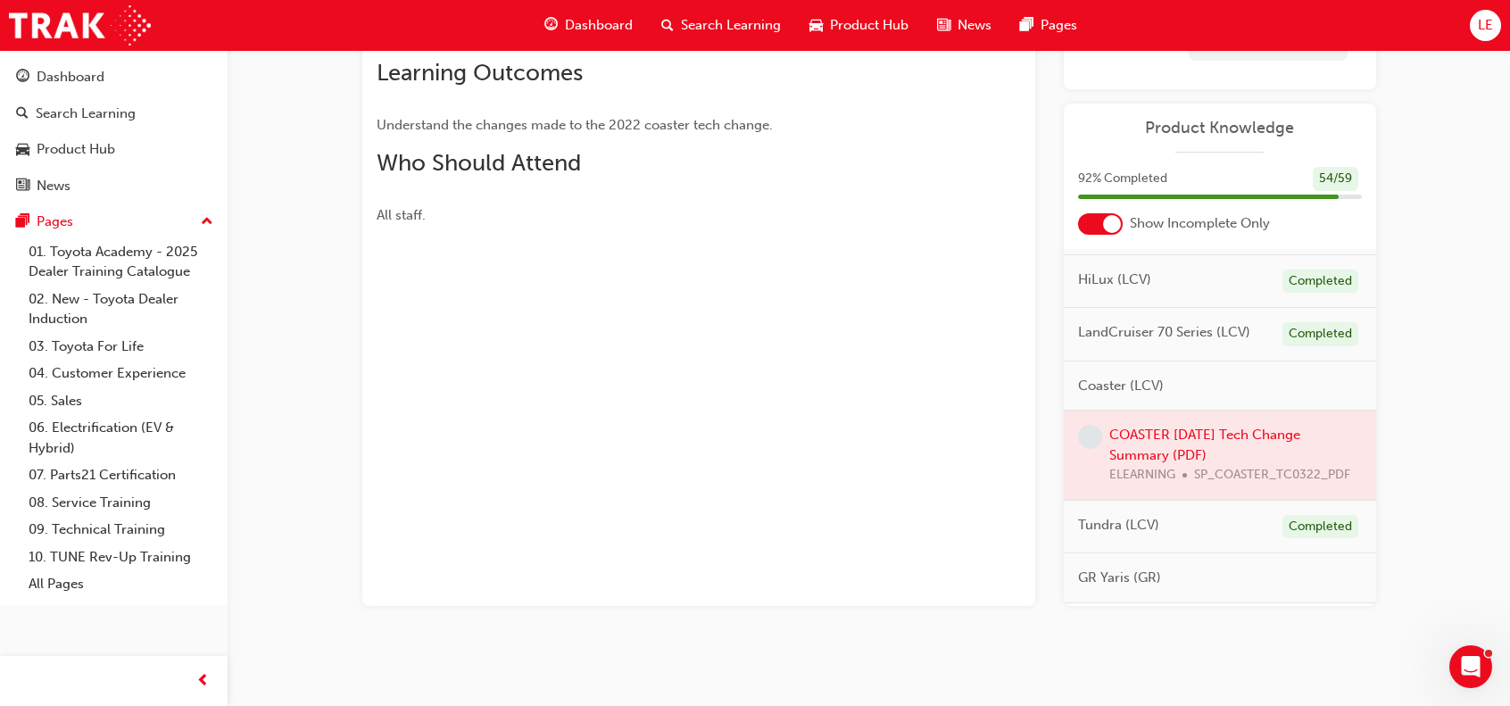
click at [1191, 439] on div at bounding box center [1220, 454] width 312 height 89
click at [1161, 462] on div at bounding box center [1220, 454] width 312 height 89
click at [1072, 438] on div at bounding box center [1220, 454] width 312 height 89
click at [1080, 442] on span "learningRecordVerb_NONE-icon" at bounding box center [1090, 437] width 24 height 24
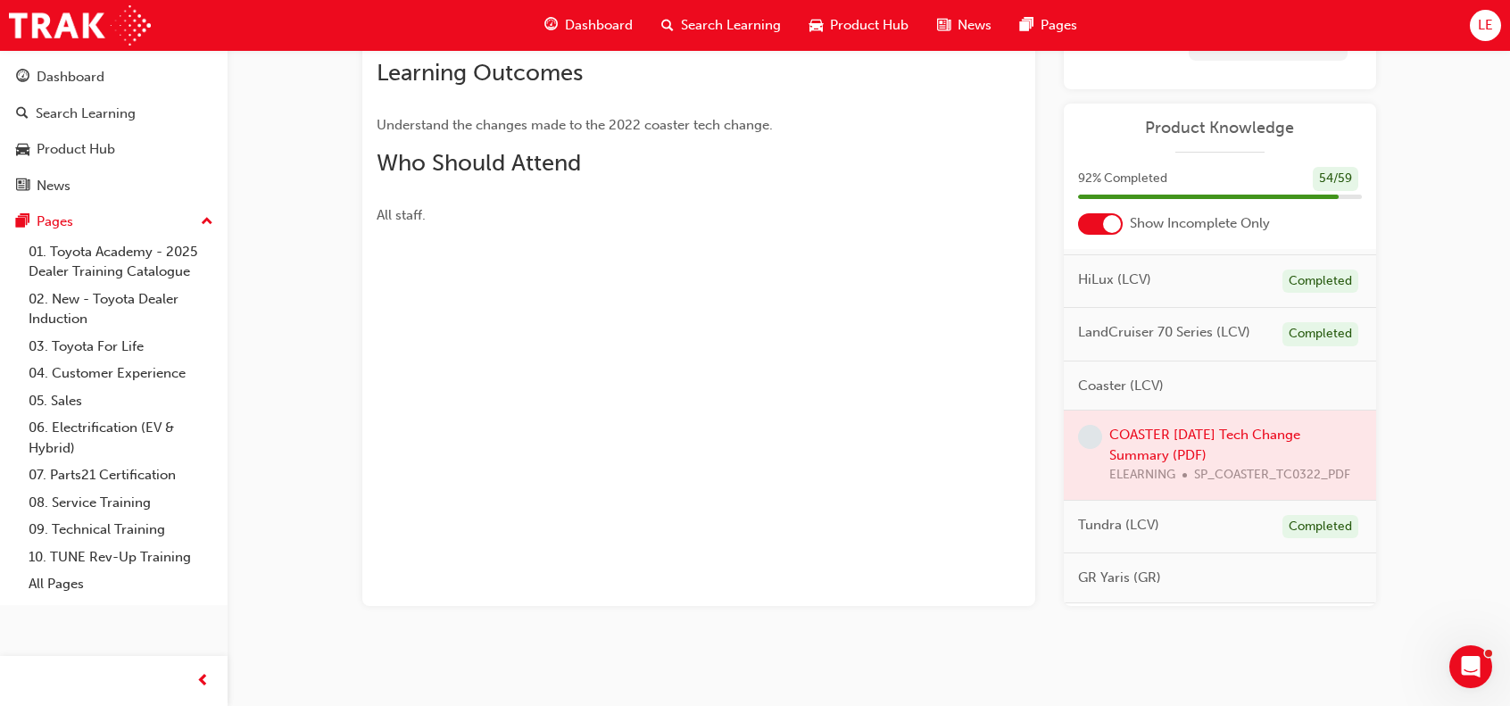
click at [1081, 442] on span "learningRecordVerb_NONE-icon" at bounding box center [1090, 437] width 24 height 24
click at [1085, 442] on span "learningRecordVerb_NONE-icon" at bounding box center [1090, 437] width 24 height 24
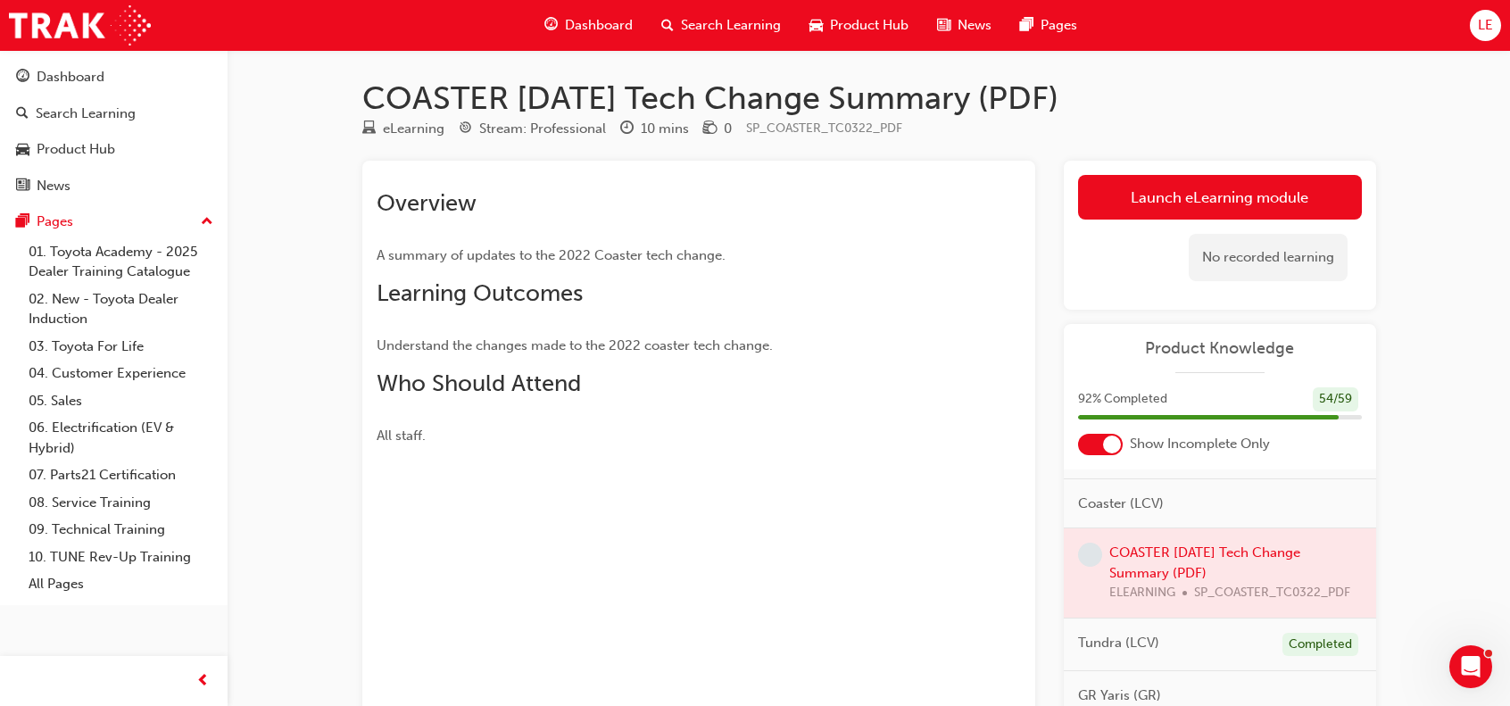
scroll to position [89, 0]
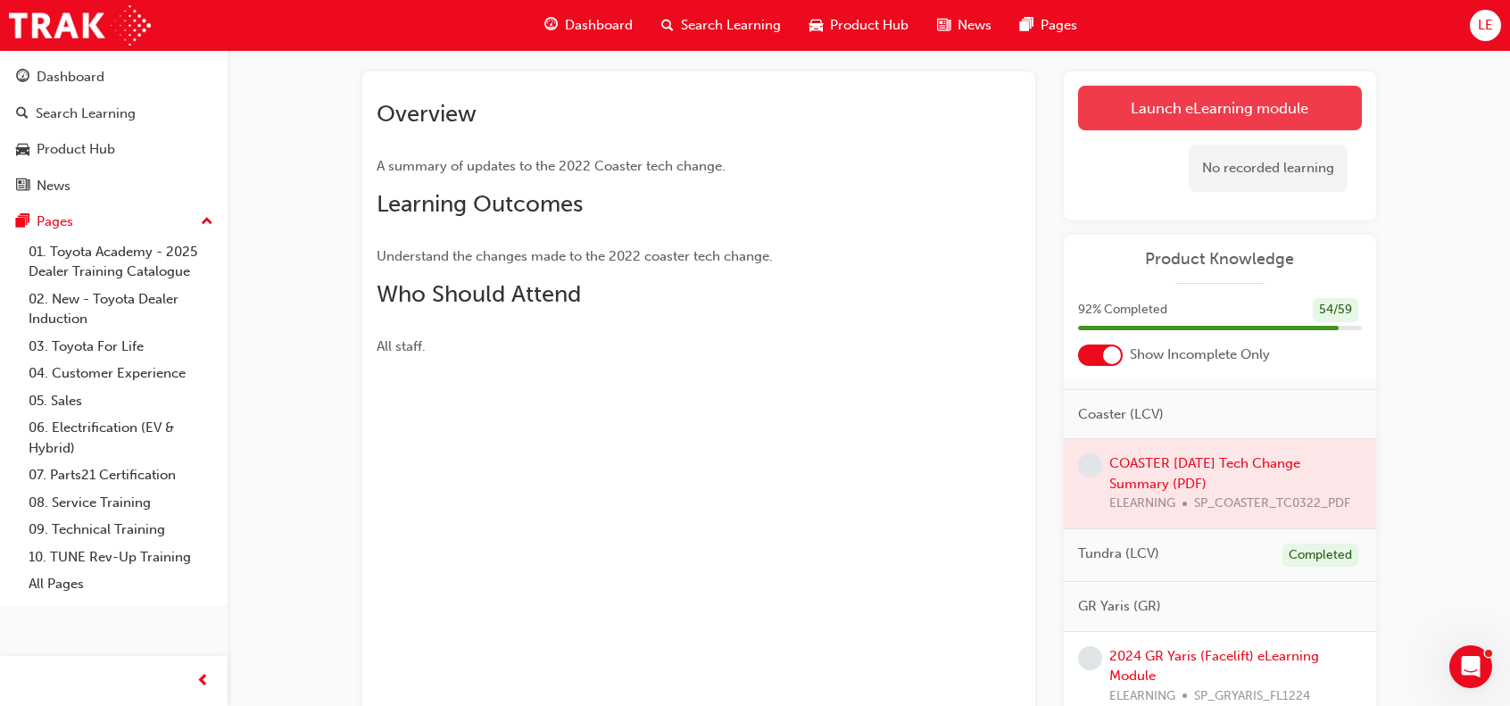
click at [1154, 103] on link "Launch eLearning module" at bounding box center [1220, 108] width 284 height 45
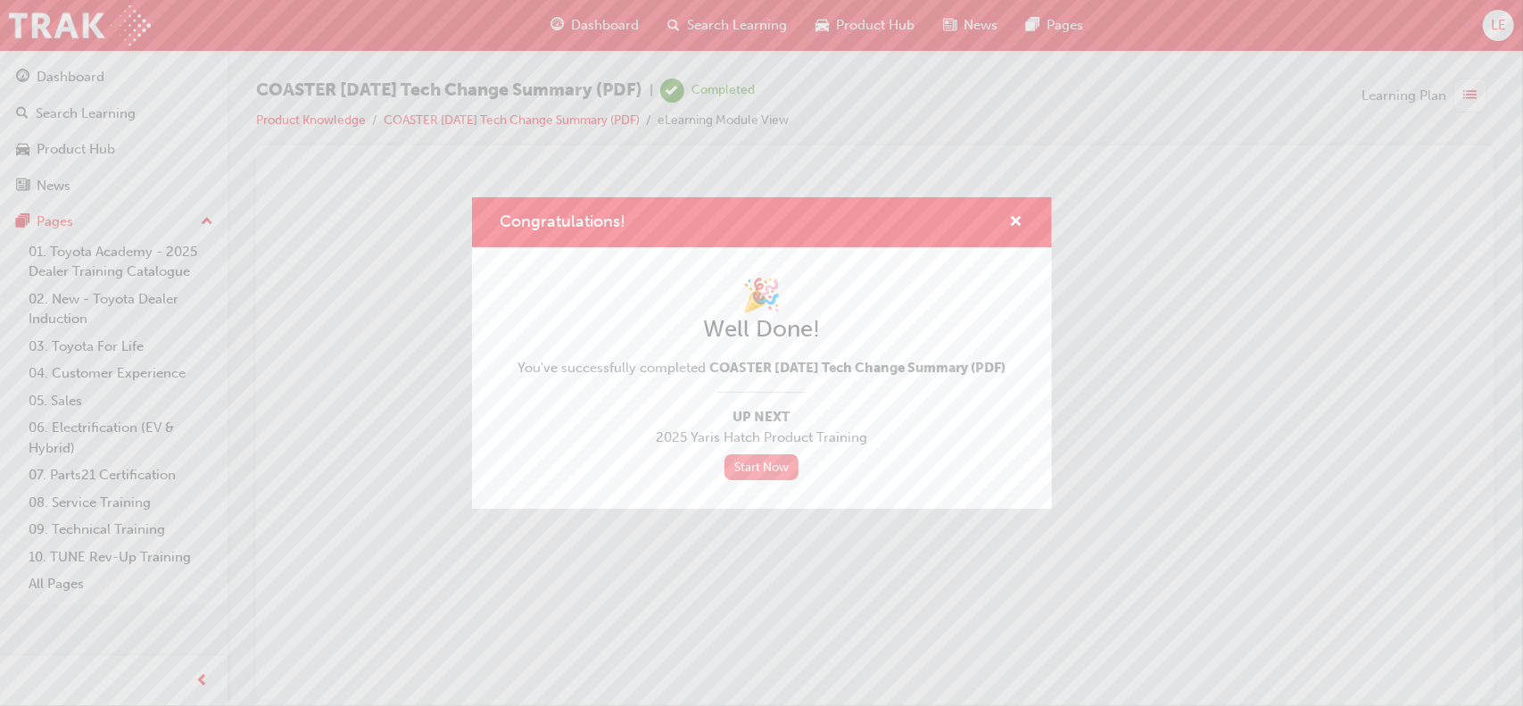
click at [749, 480] on link "Start Now" at bounding box center [761, 467] width 75 height 26
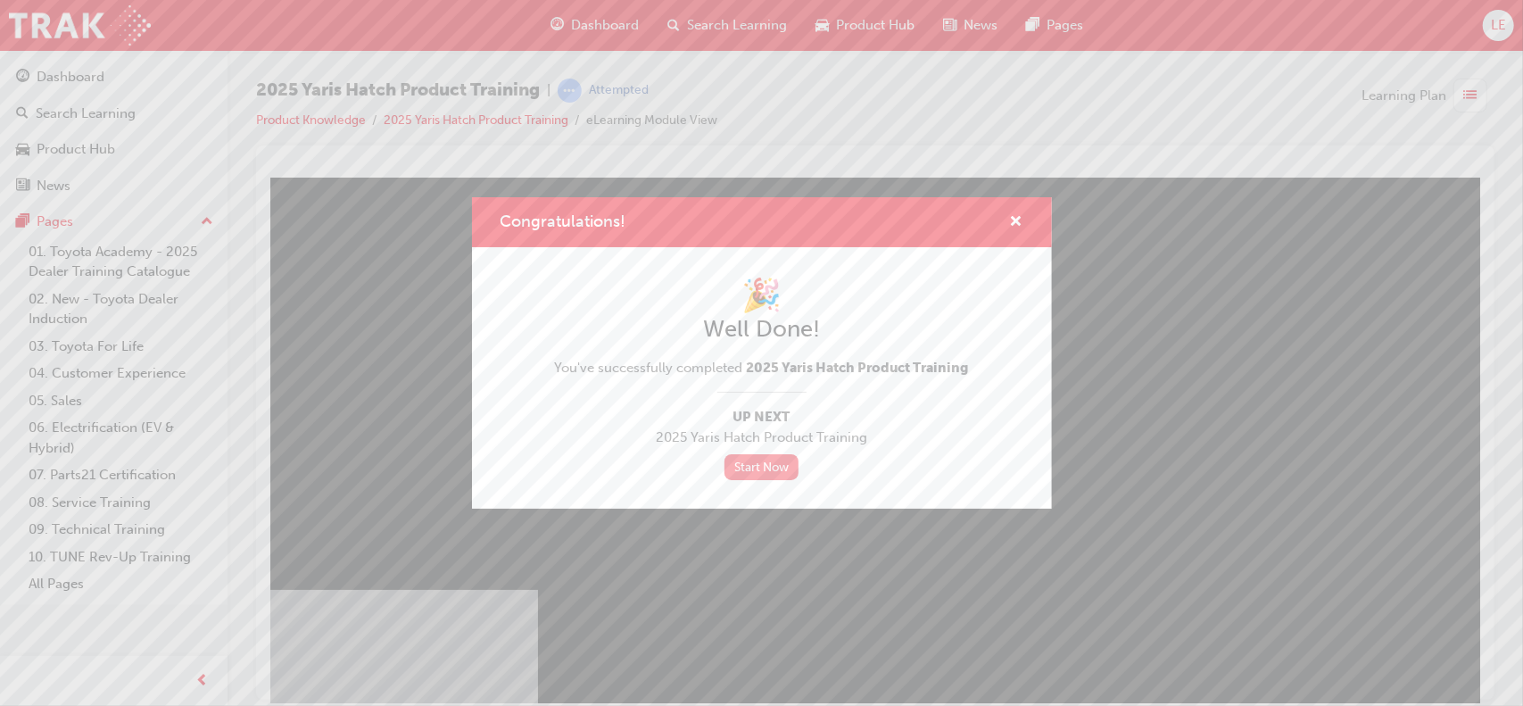
click at [767, 468] on link "Start Now" at bounding box center [761, 467] width 75 height 26
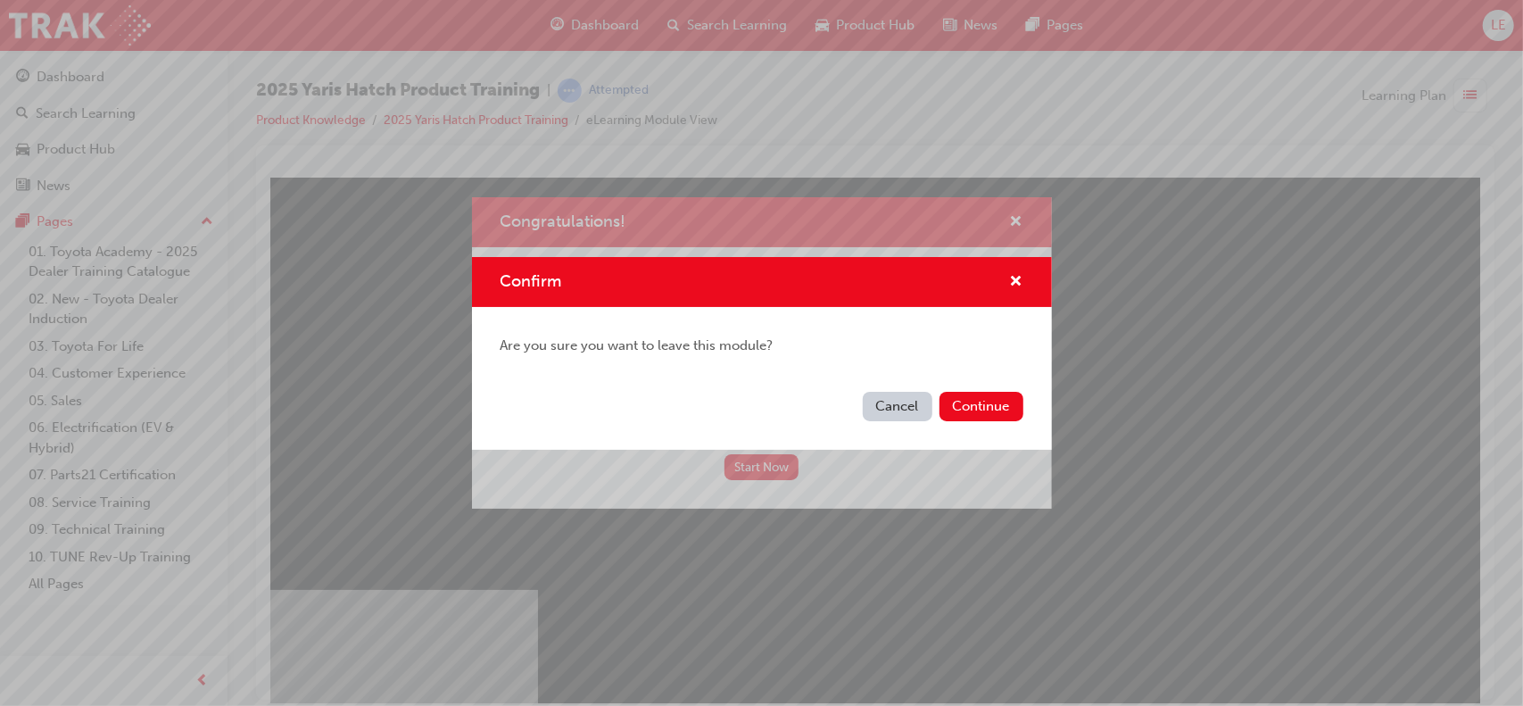
click at [1006, 283] on div "Confirm" at bounding box center [1010, 282] width 28 height 22
click at [1019, 280] on span "cross-icon" at bounding box center [1016, 283] width 13 height 16
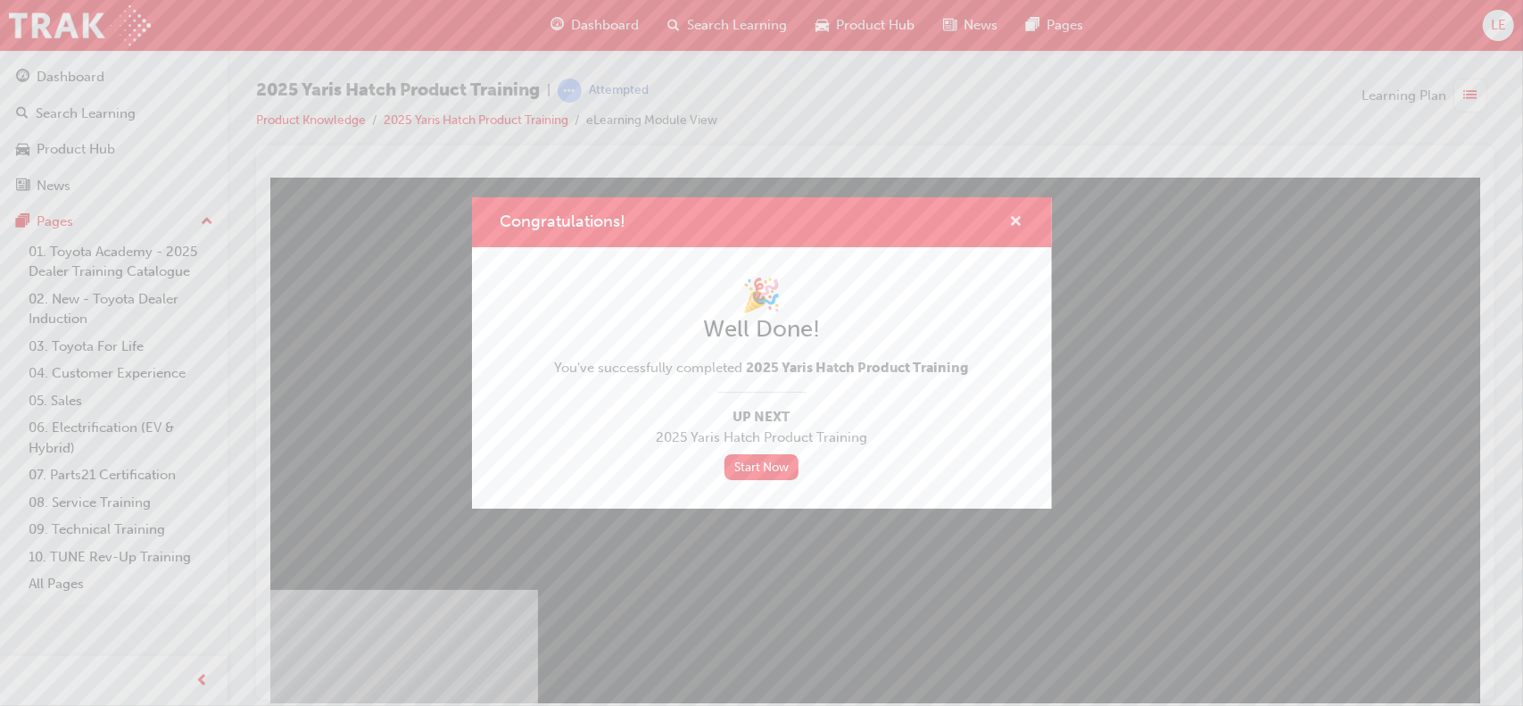
click at [1018, 217] on span "cross-icon" at bounding box center [1016, 223] width 13 height 16
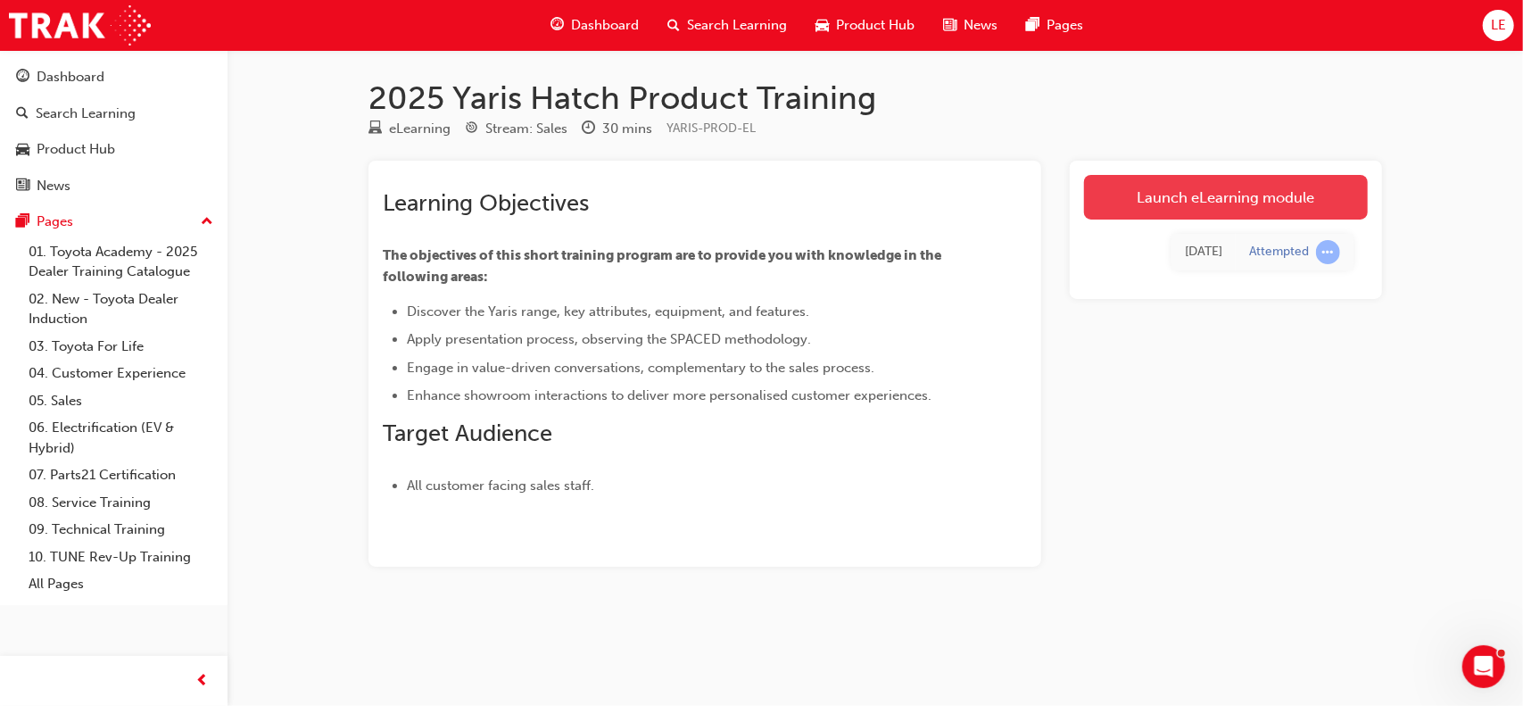
click at [1328, 206] on link "Launch eLearning module" at bounding box center [1226, 197] width 284 height 45
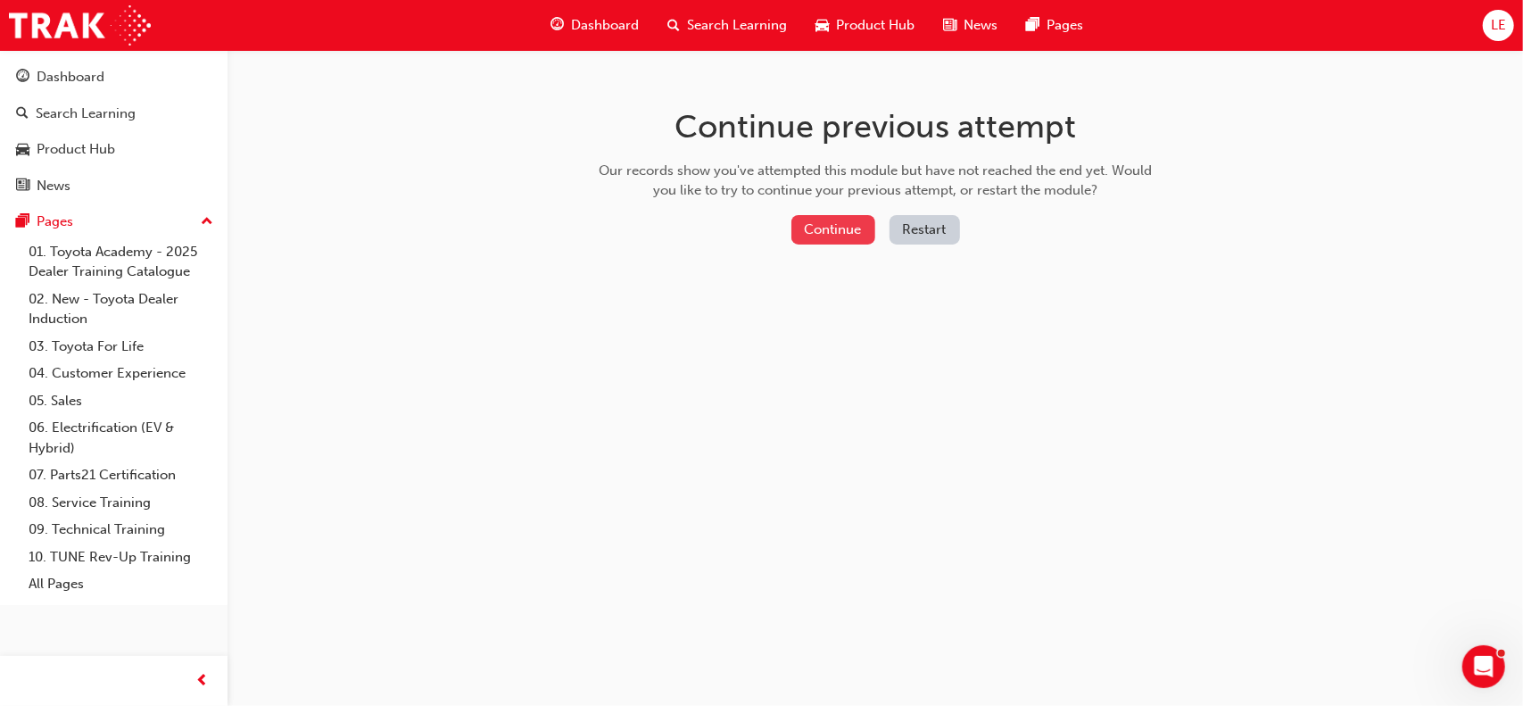
click at [814, 224] on button "Continue" at bounding box center [833, 229] width 84 height 29
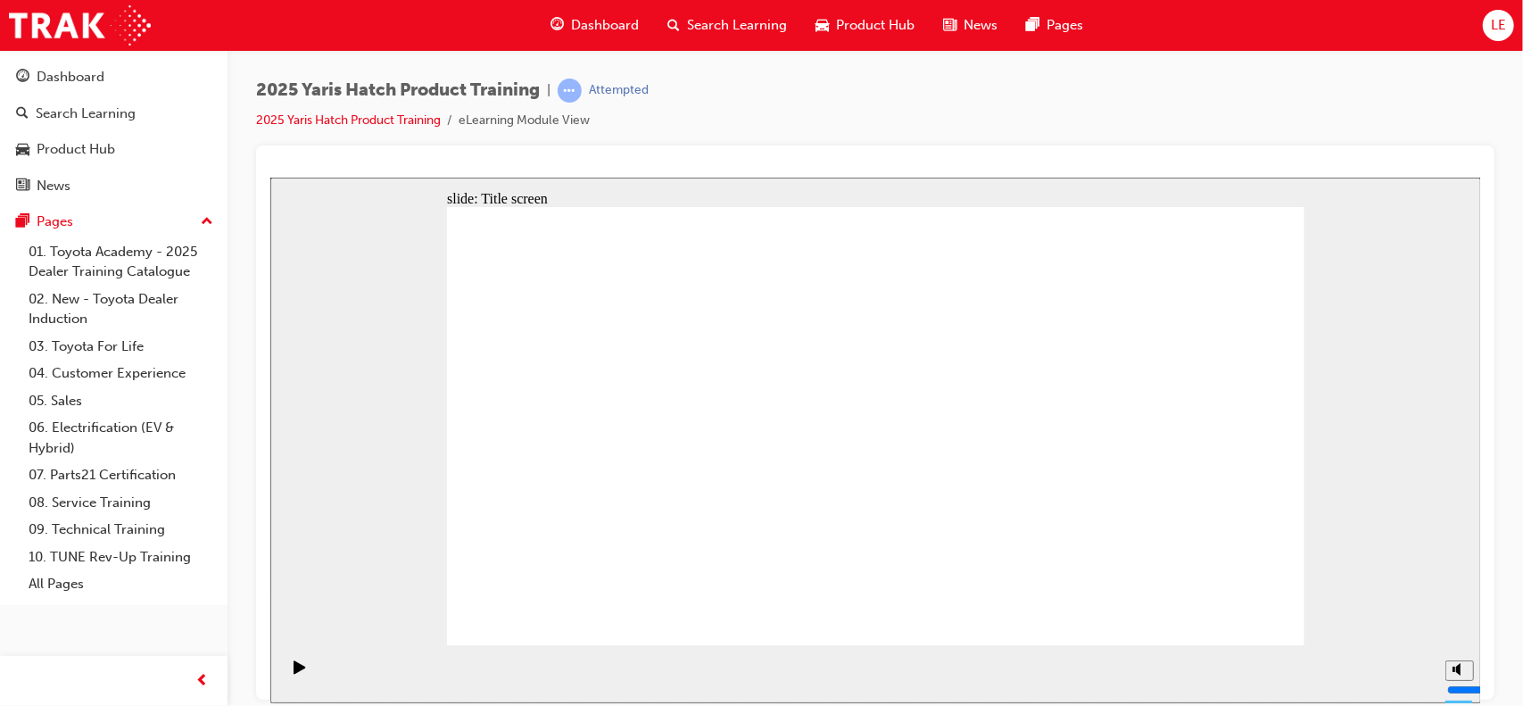
drag, startPoint x: 1157, startPoint y: 218, endPoint x: 1164, endPoint y: 256, distance: 39.0
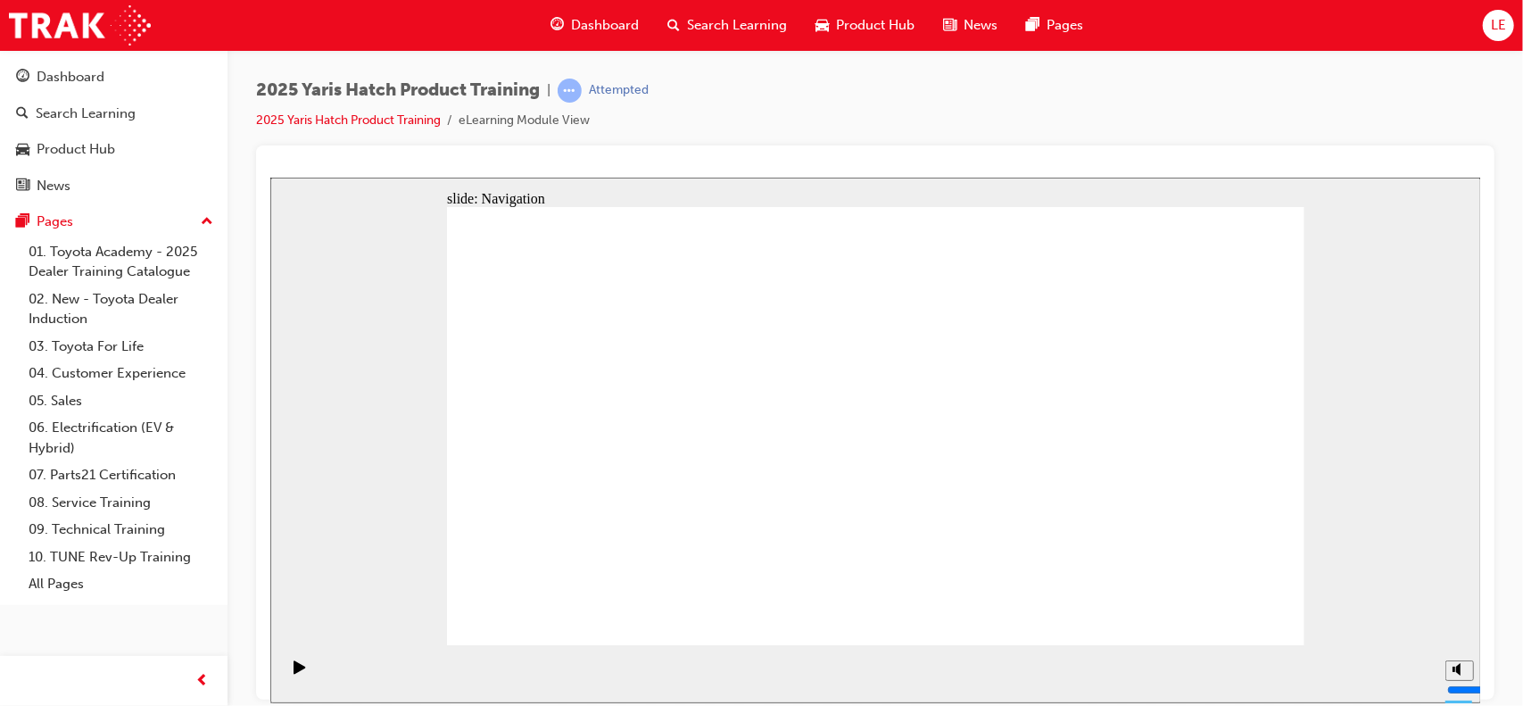
drag, startPoint x: 996, startPoint y: 291, endPoint x: 1009, endPoint y: 288, distance: 13.6
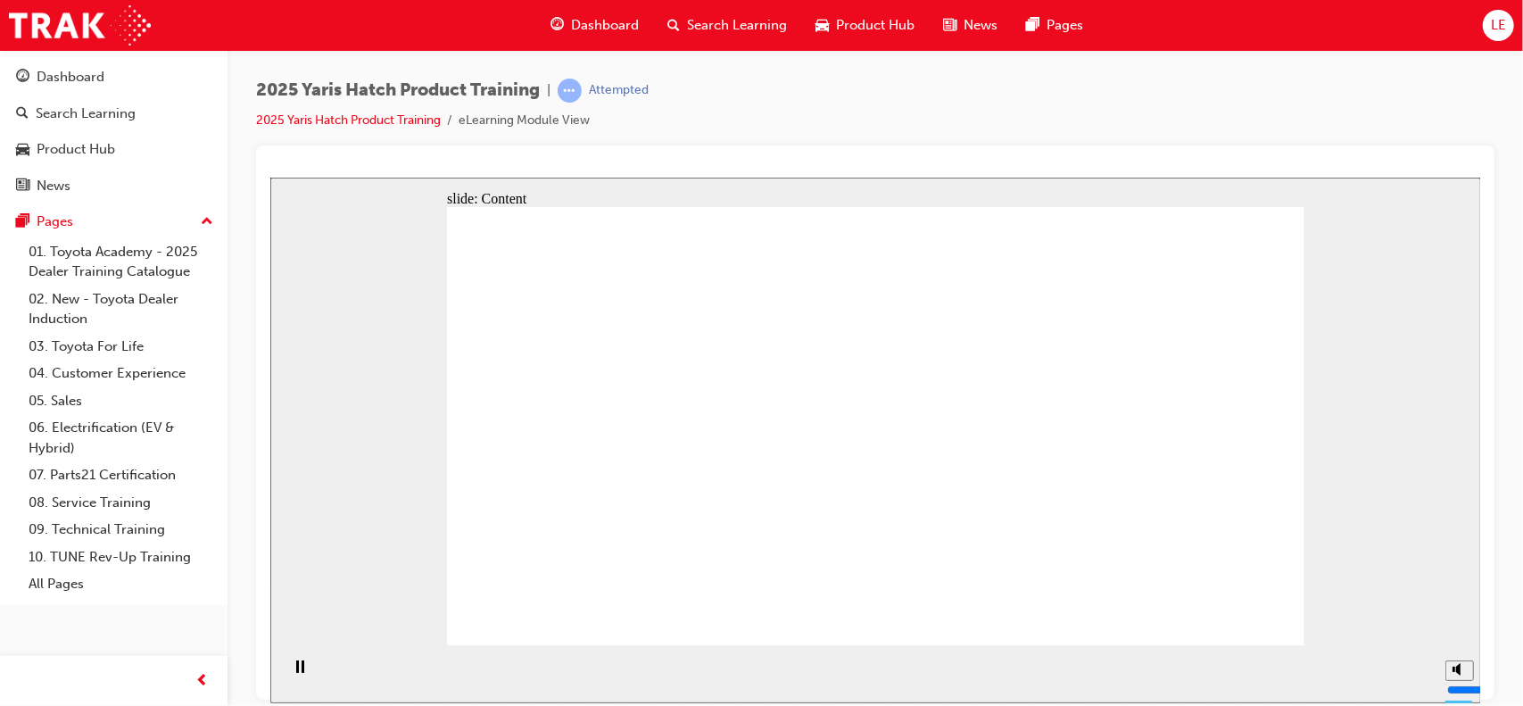
drag, startPoint x: 1029, startPoint y: 551, endPoint x: 951, endPoint y: 557, distance: 77.8
drag, startPoint x: 897, startPoint y: 567, endPoint x: 857, endPoint y: 557, distance: 40.7
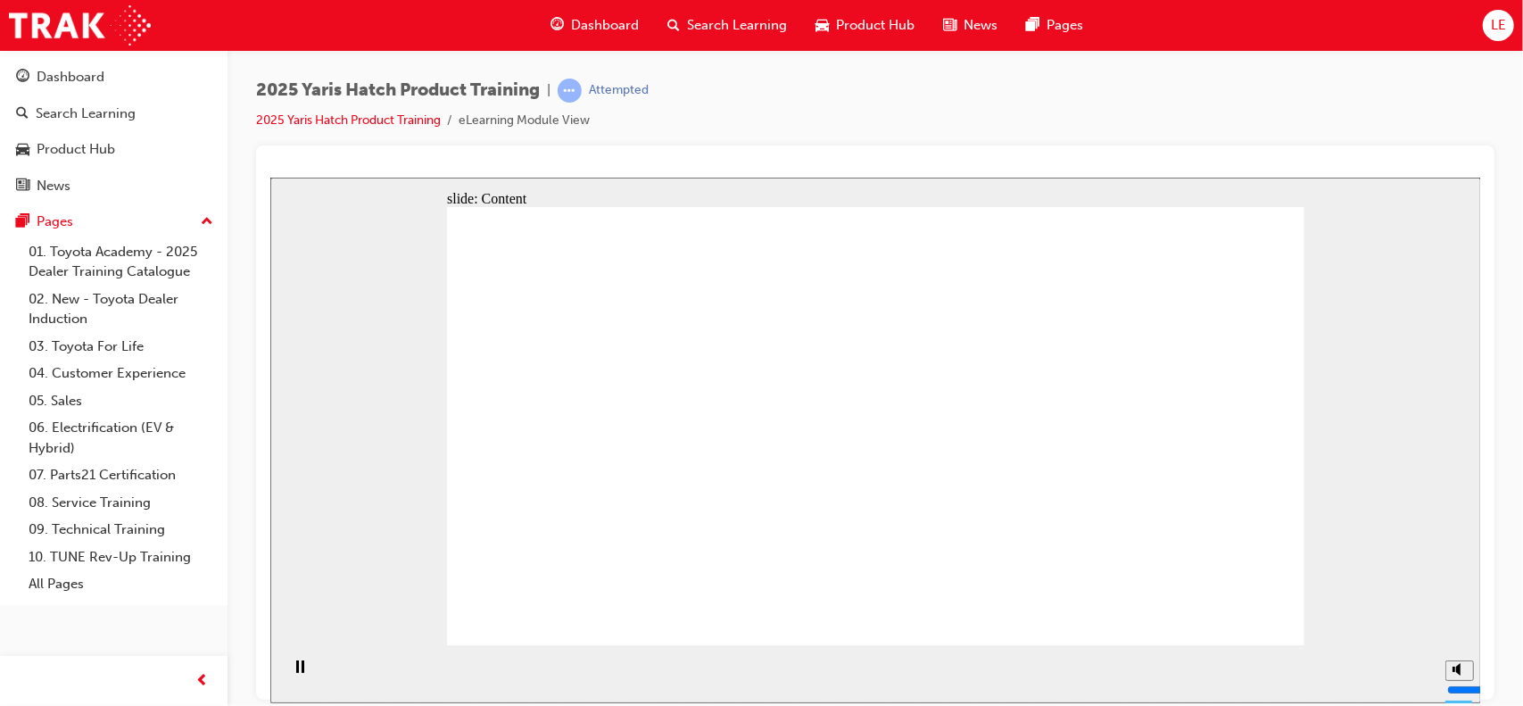
drag, startPoint x: 462, startPoint y: 460, endPoint x: 471, endPoint y: 462, distance: 9.1
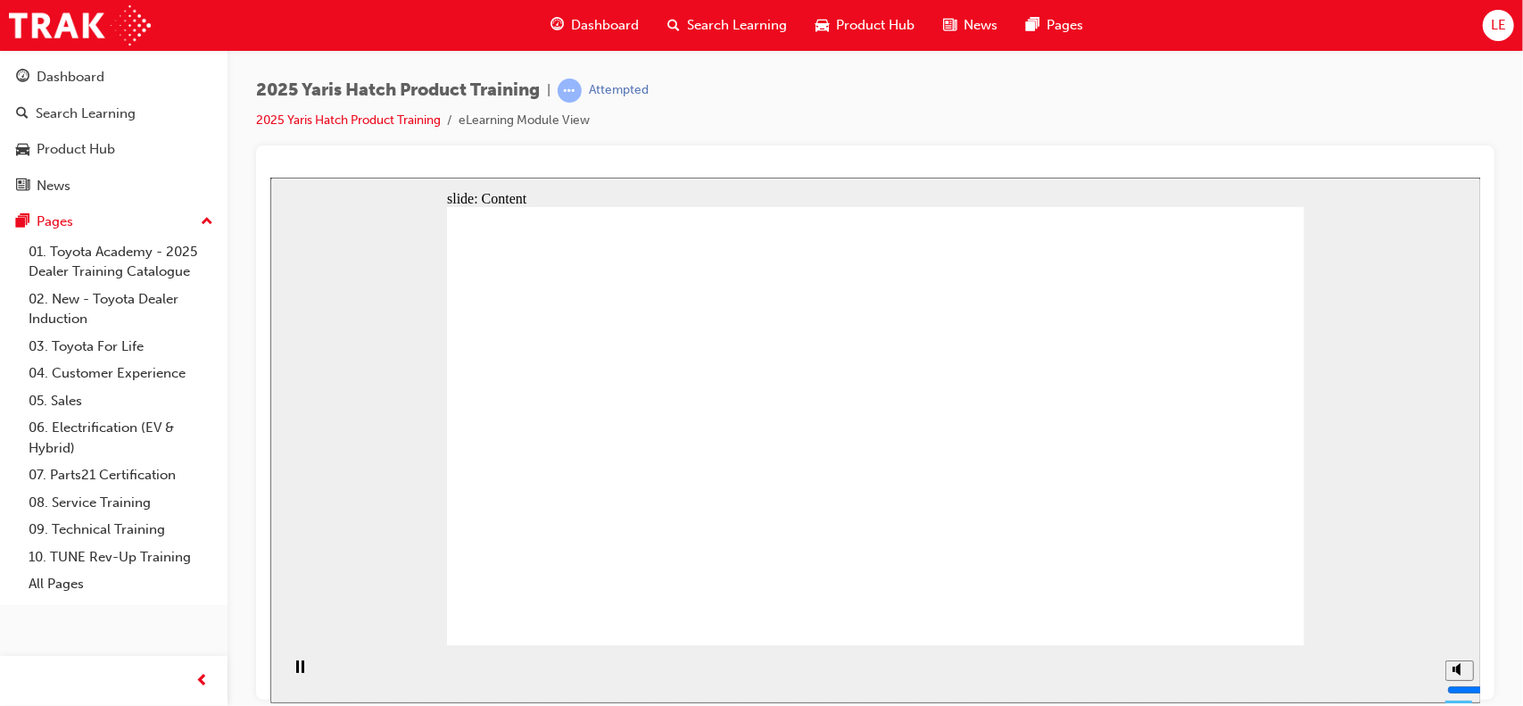
drag, startPoint x: 734, startPoint y: 284, endPoint x: 759, endPoint y: 299, distance: 29.2
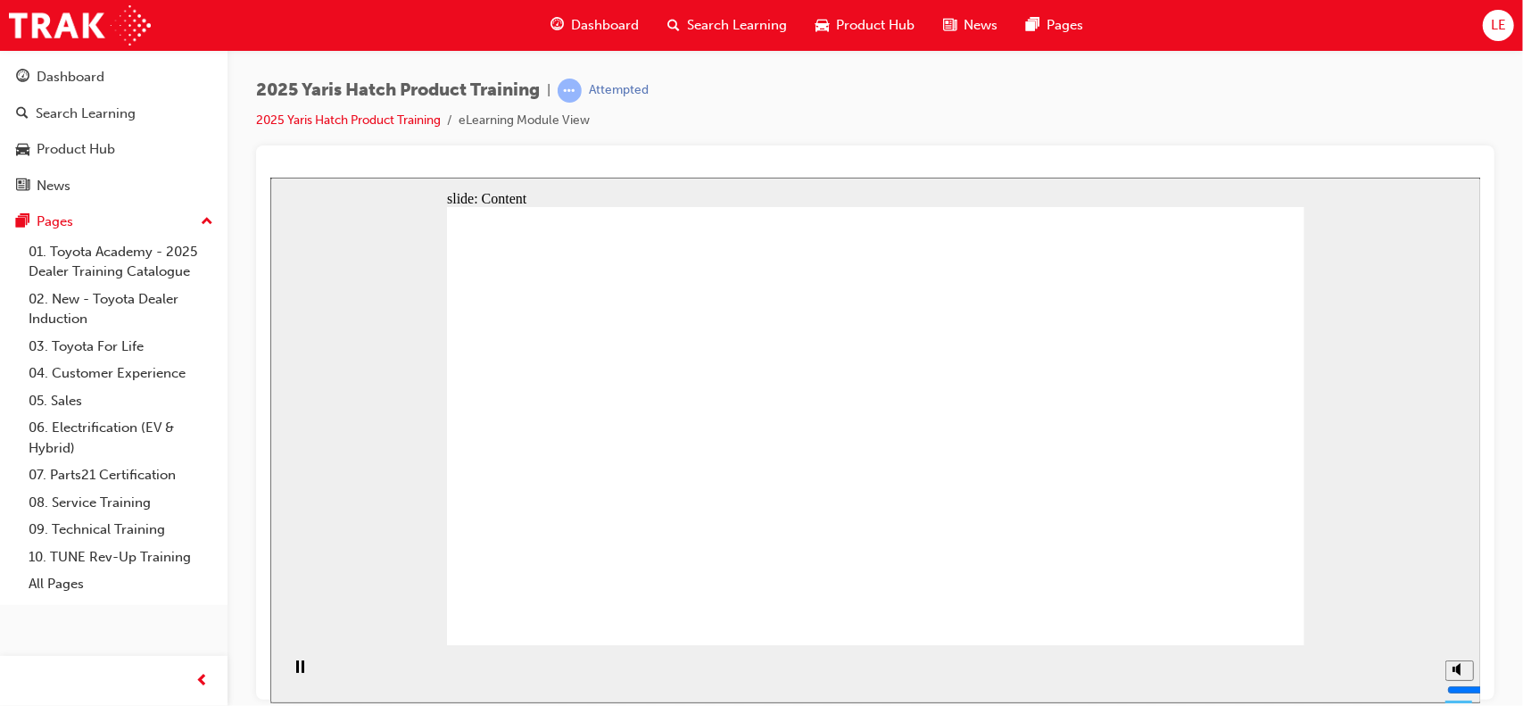
drag, startPoint x: 806, startPoint y: 307, endPoint x: 824, endPoint y: 343, distance: 39.9
drag, startPoint x: 826, startPoint y: 344, endPoint x: 840, endPoint y: 336, distance: 15.6
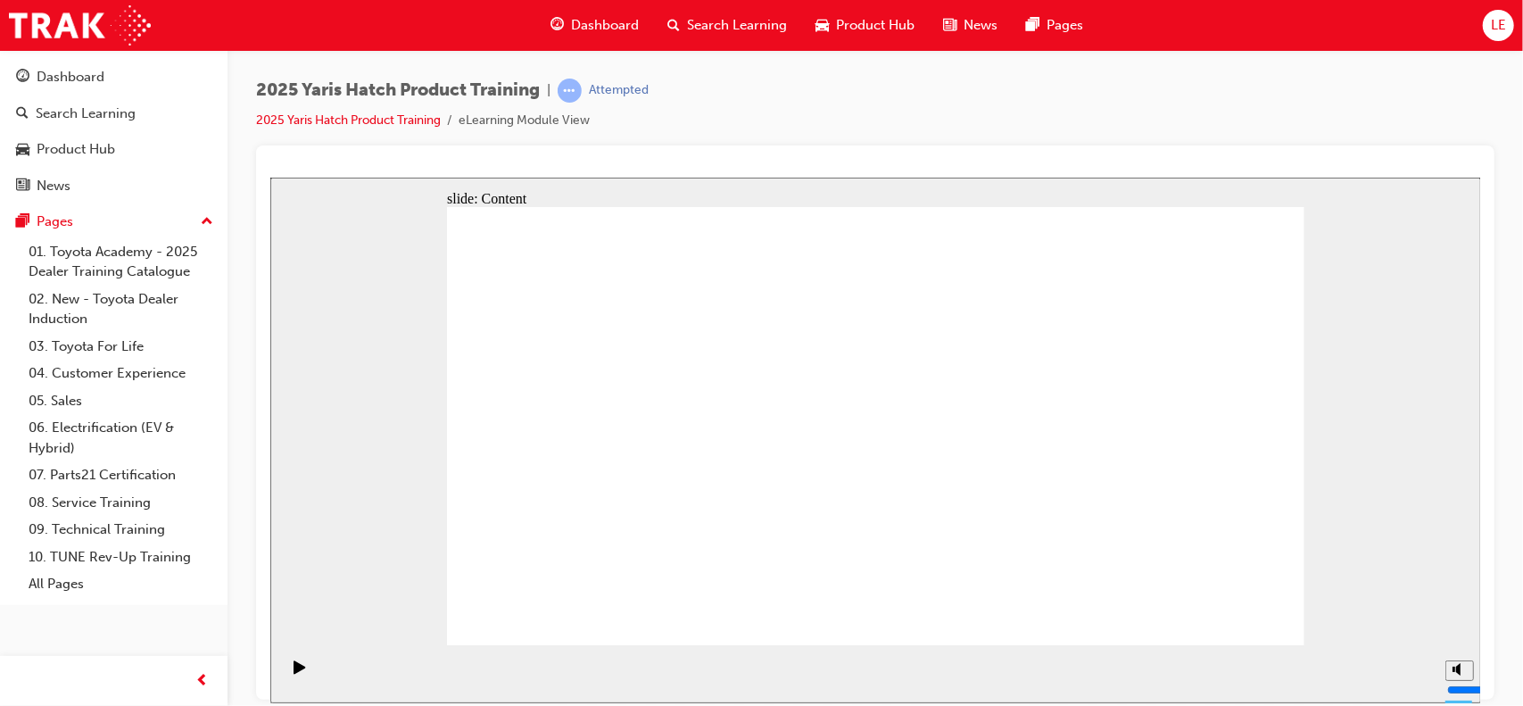
drag, startPoint x: 843, startPoint y: 507, endPoint x: 877, endPoint y: 490, distance: 37.9
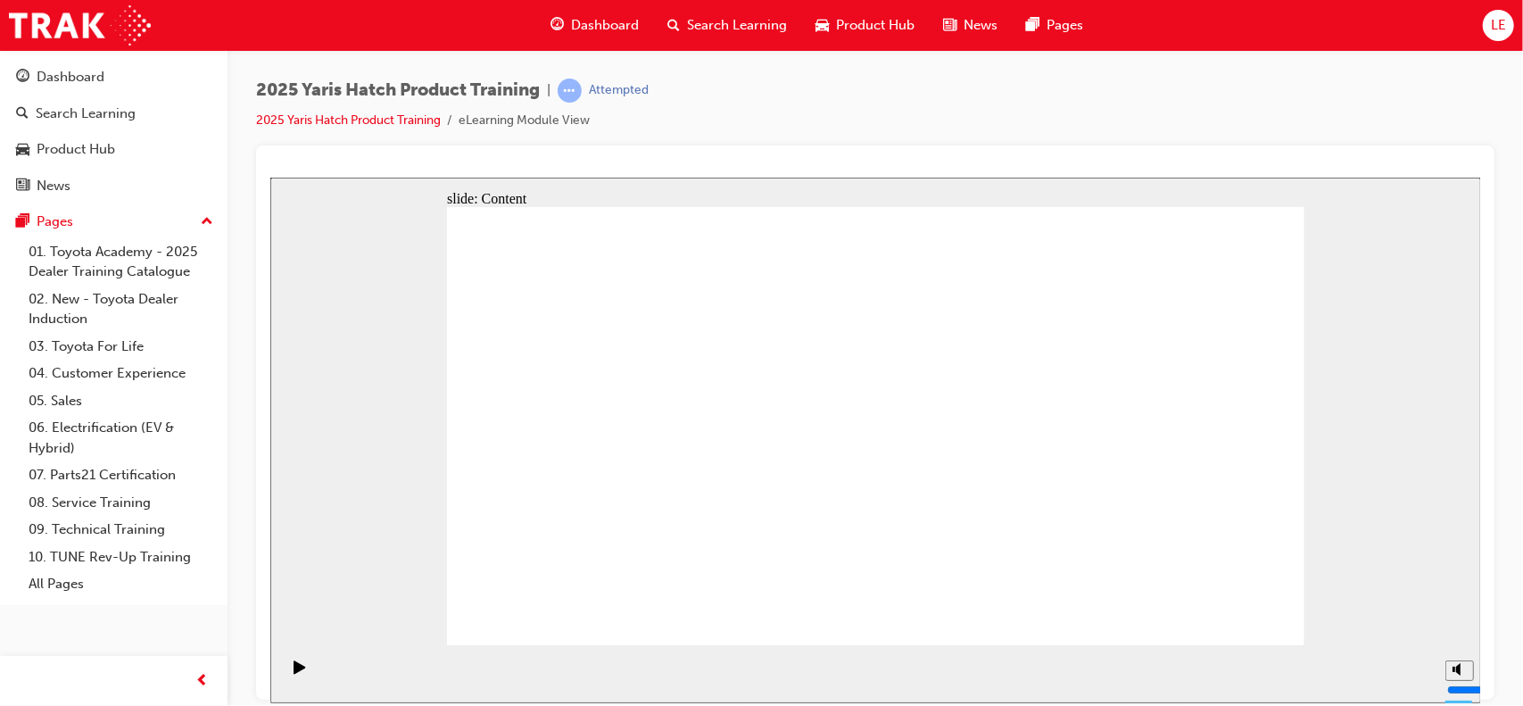
drag, startPoint x: 1050, startPoint y: 371, endPoint x: 1076, endPoint y: 457, distance: 89.5
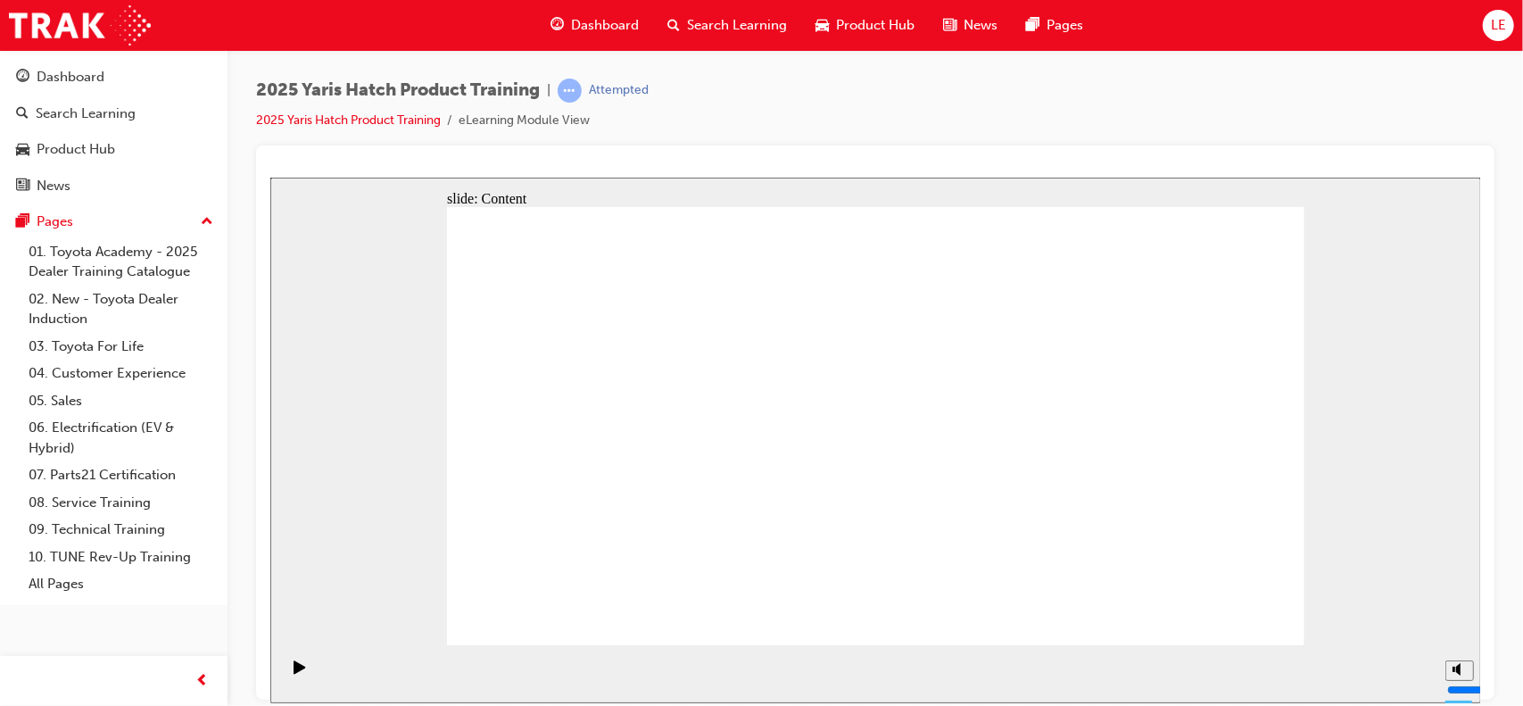
drag, startPoint x: 1076, startPoint y: 457, endPoint x: 1096, endPoint y: 466, distance: 21.6
drag, startPoint x: 911, startPoint y: 510, endPoint x: 894, endPoint y: 517, distance: 18.4
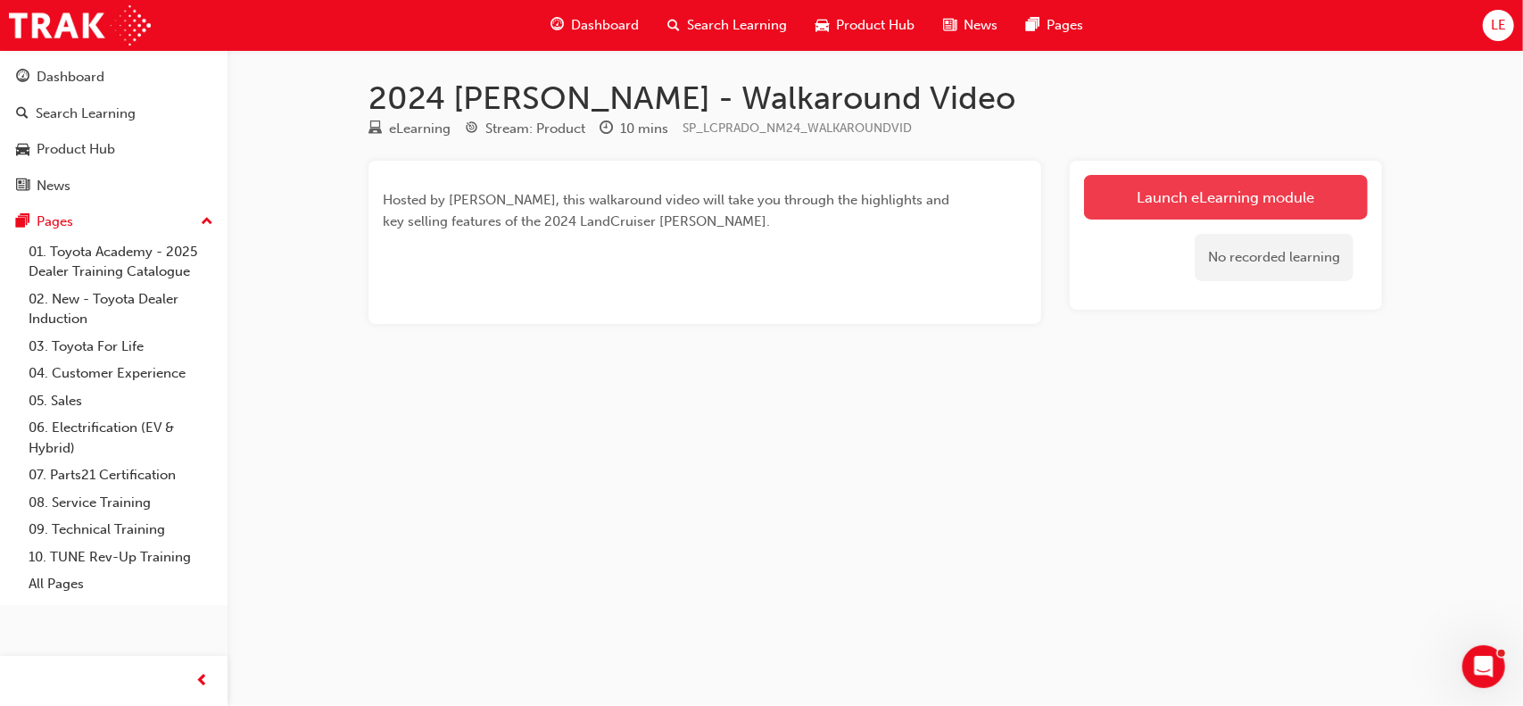
click at [1105, 178] on link "Launch eLearning module" at bounding box center [1226, 197] width 284 height 45
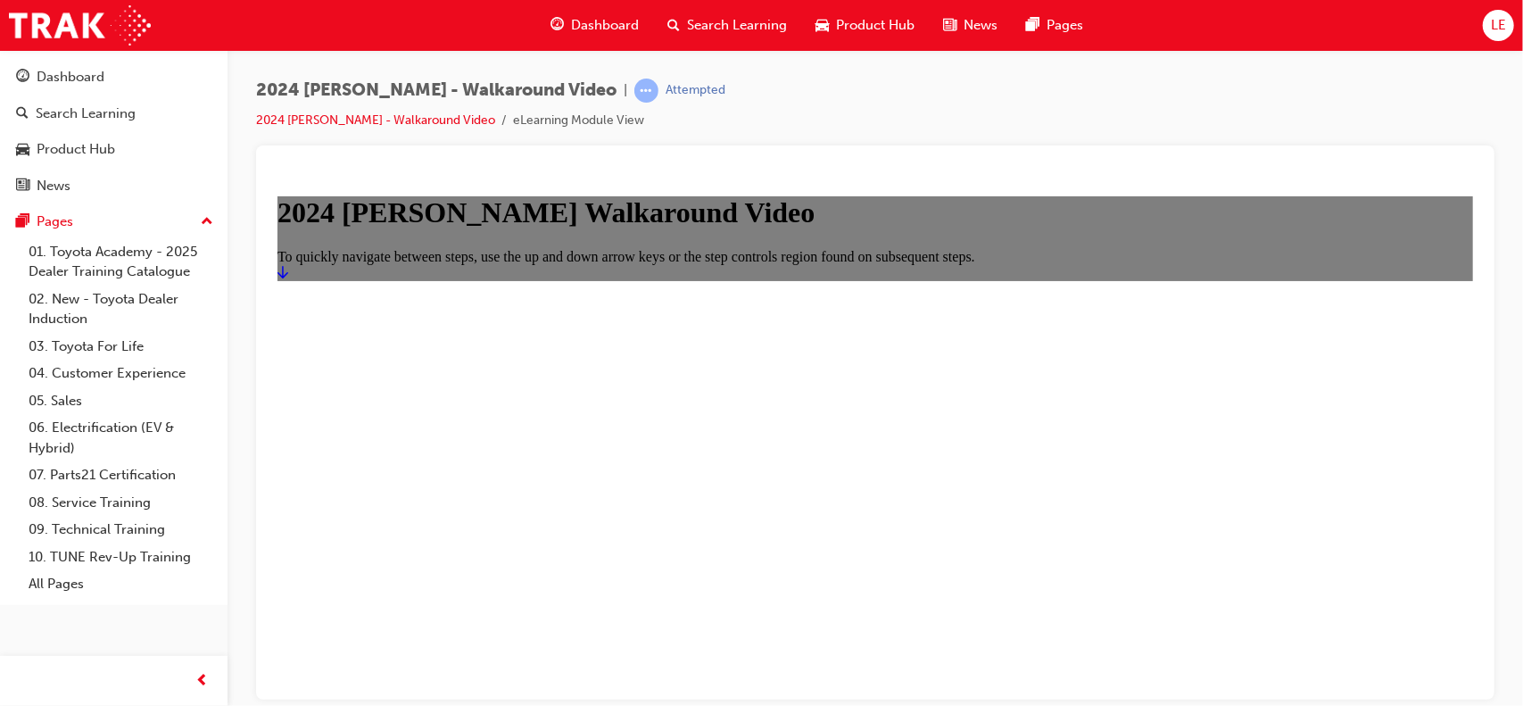
click at [287, 278] on icon "Start" at bounding box center [282, 271] width 11 height 14
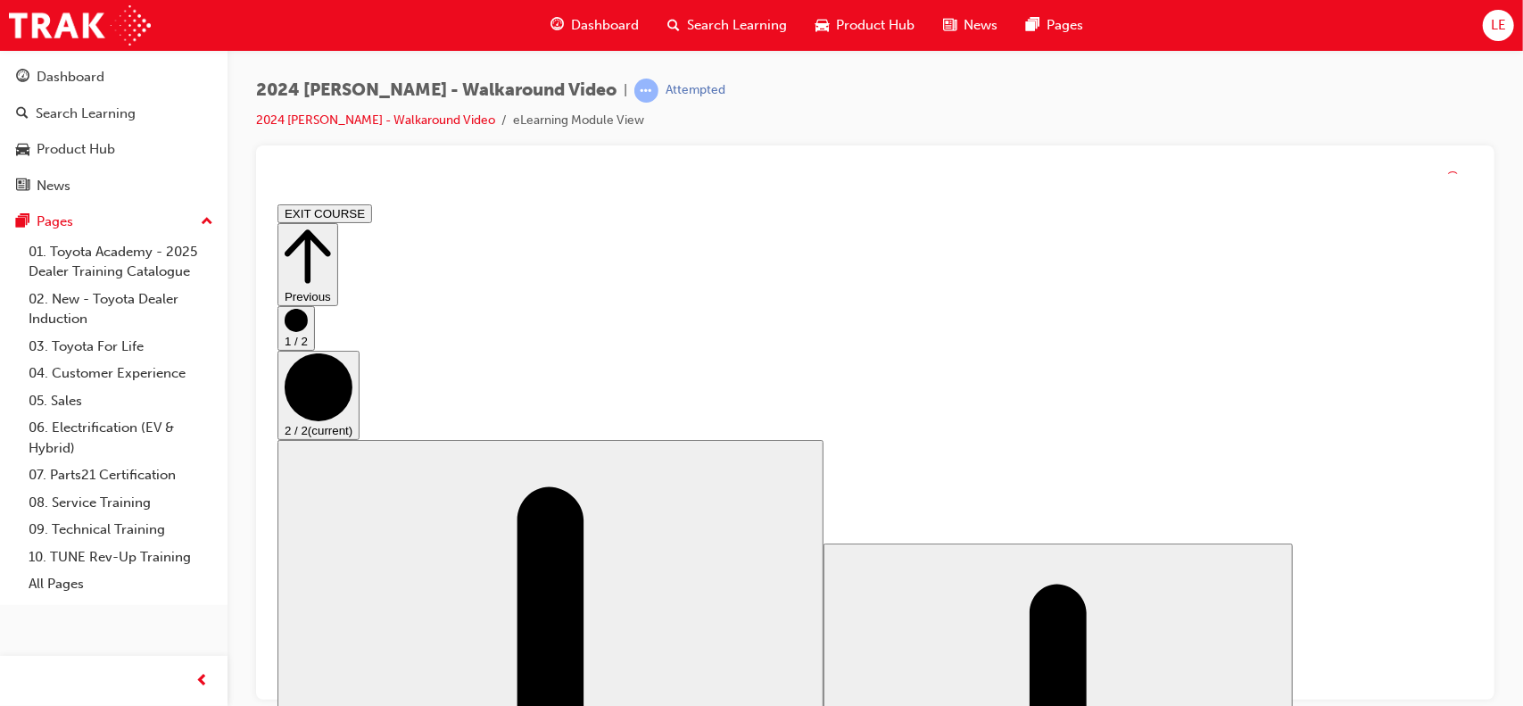
scroll to position [0, 0]
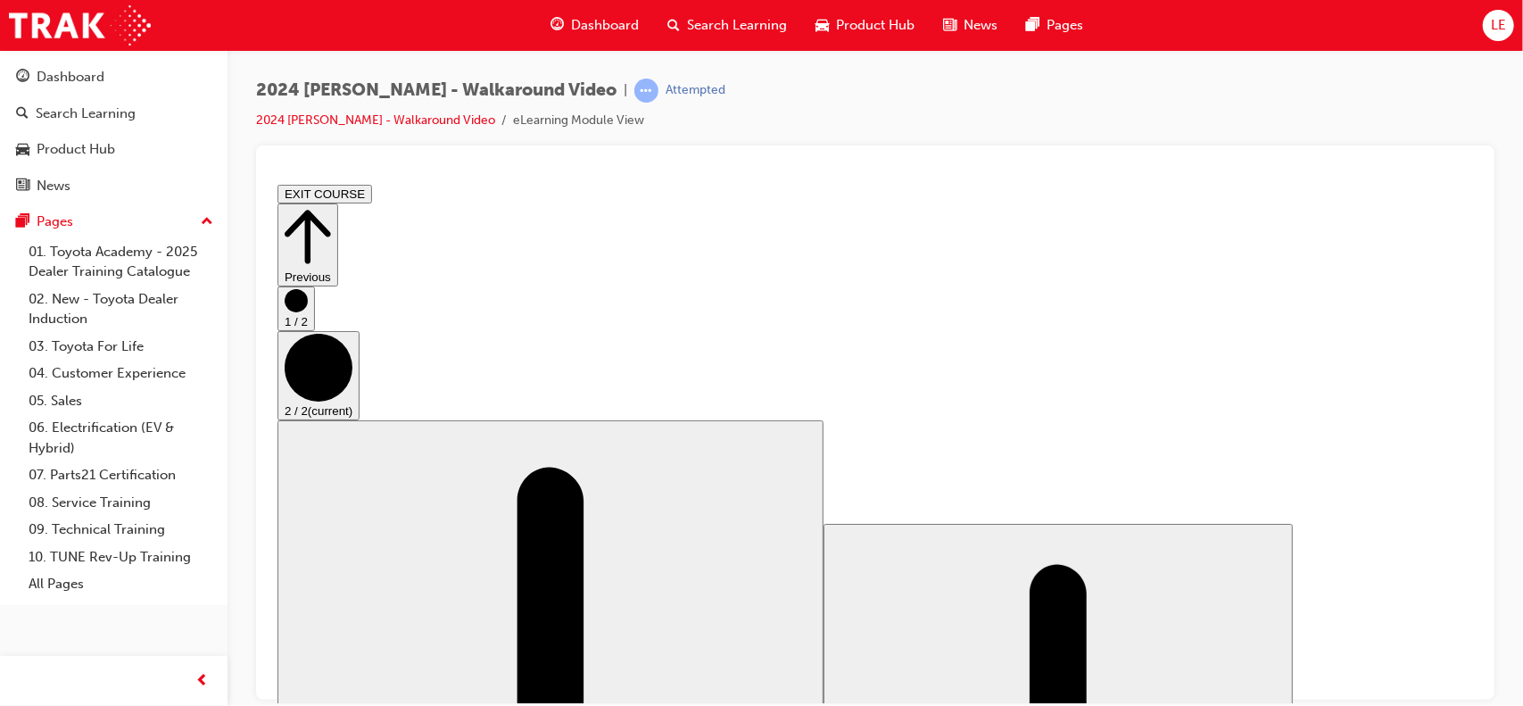
click at [371, 186] on button "EXIT COURSE" at bounding box center [324, 193] width 95 height 19
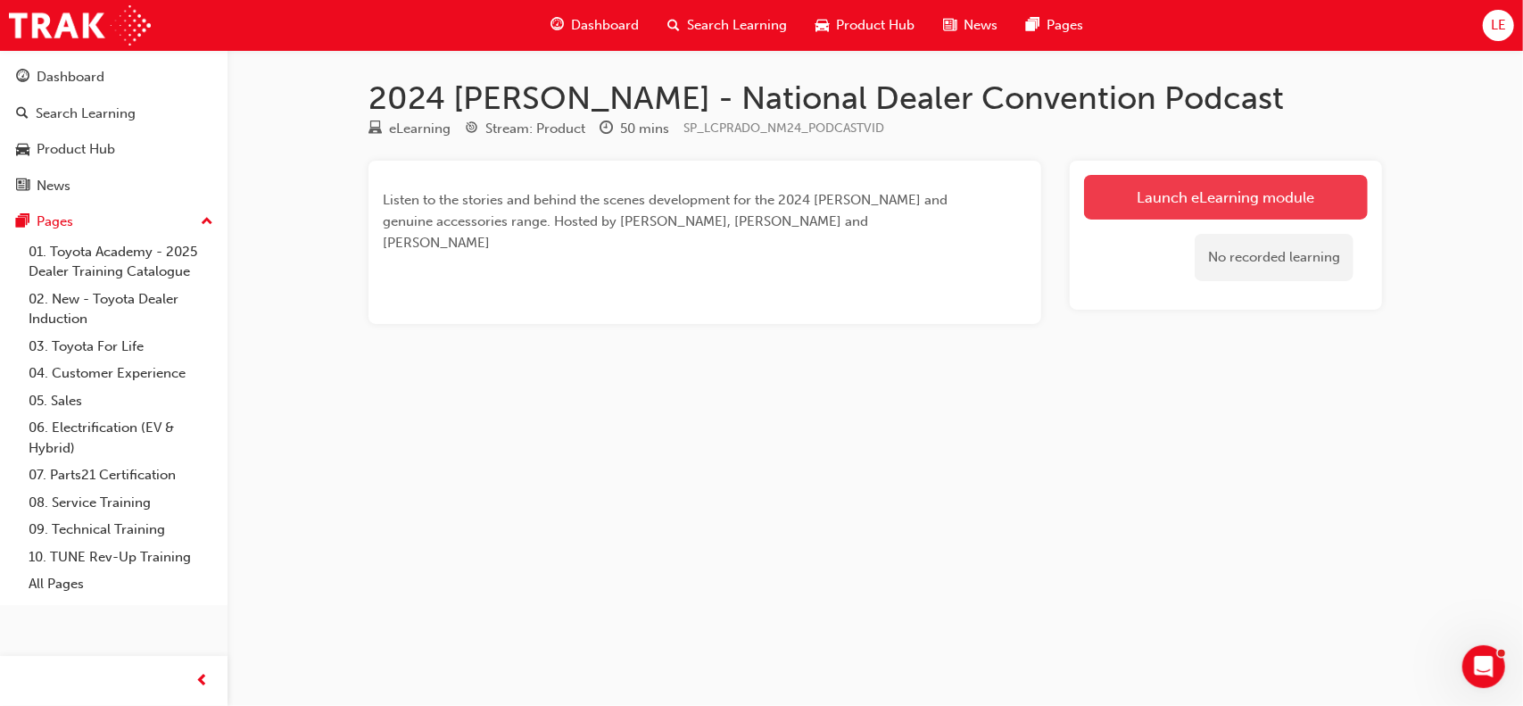
click at [1151, 191] on link "Launch eLearning module" at bounding box center [1226, 197] width 284 height 45
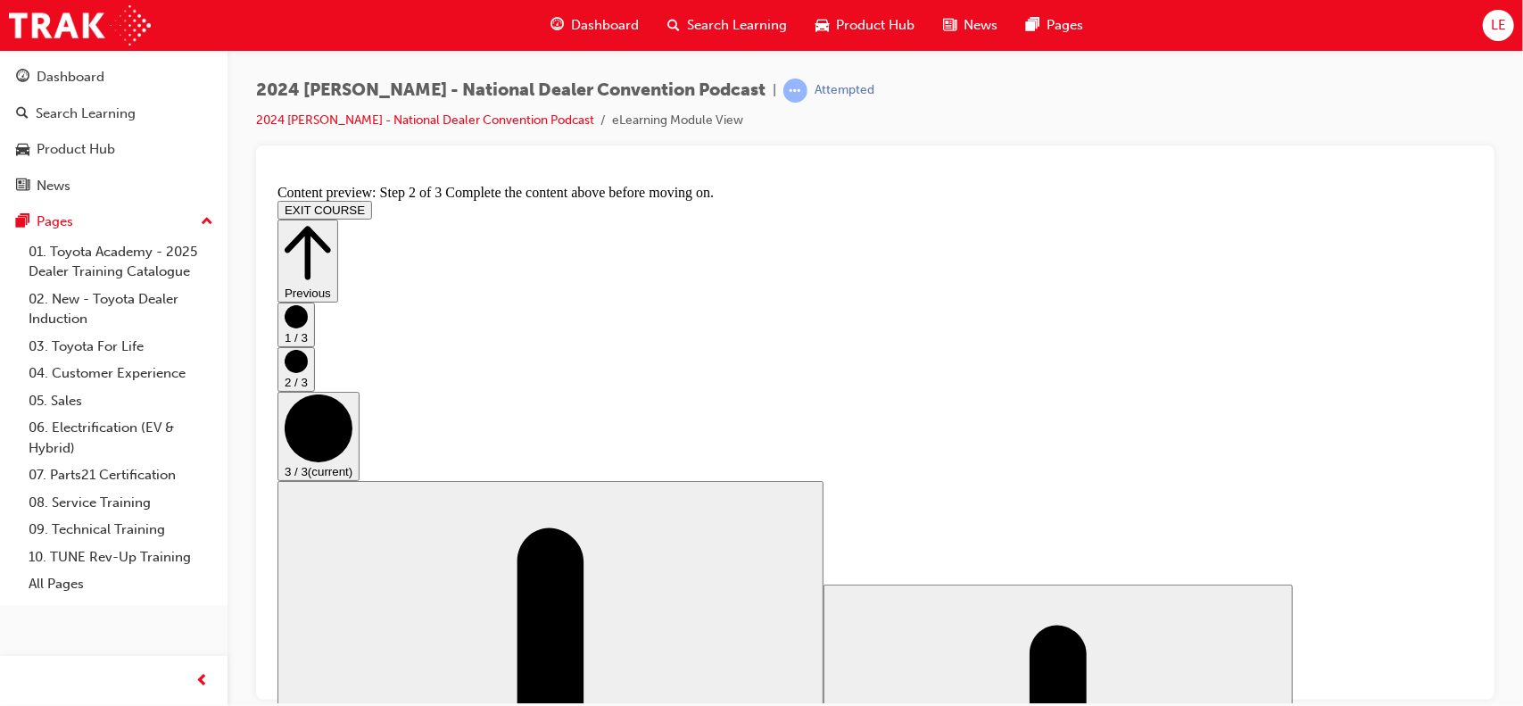
click at [330, 221] on icon "Step controls" at bounding box center [307, 252] width 46 height 62
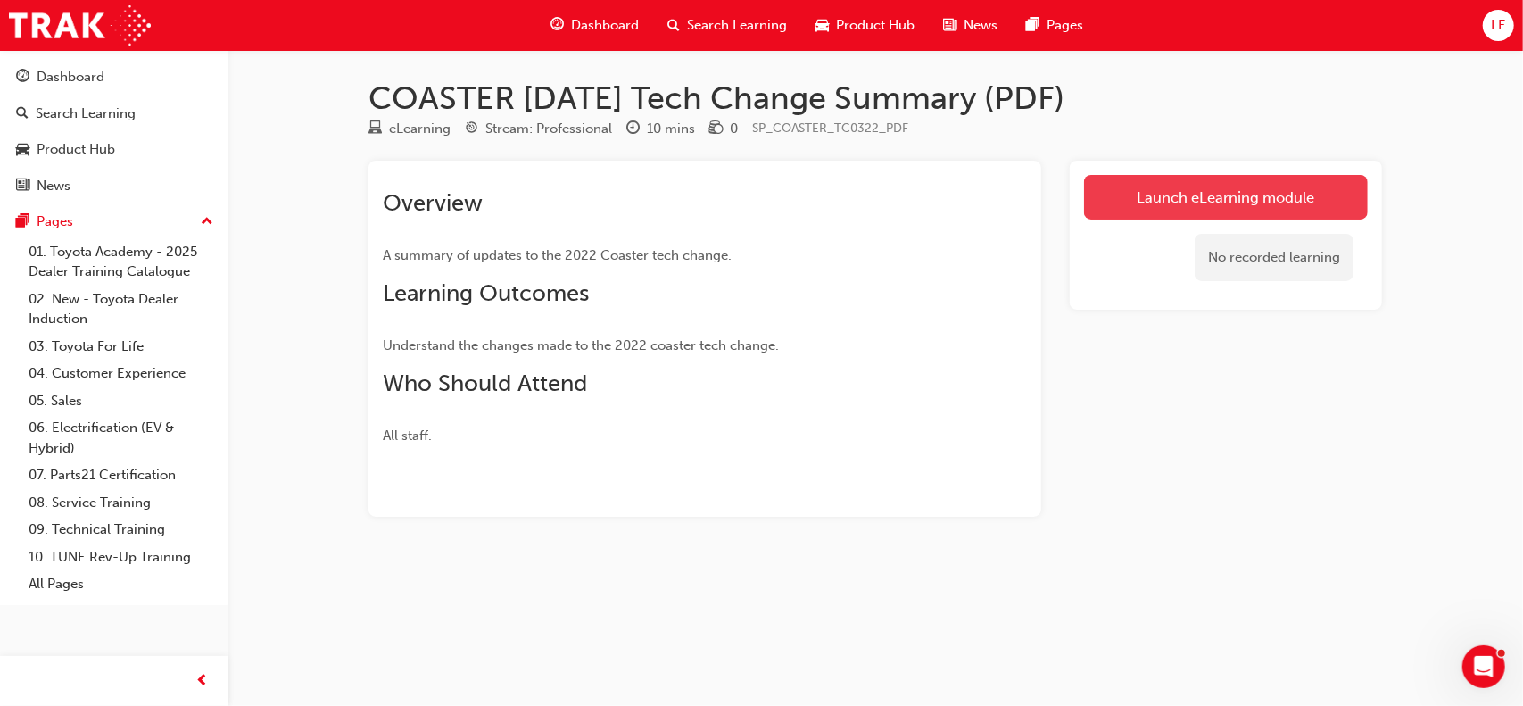
click at [1291, 196] on link "Launch eLearning module" at bounding box center [1226, 197] width 284 height 45
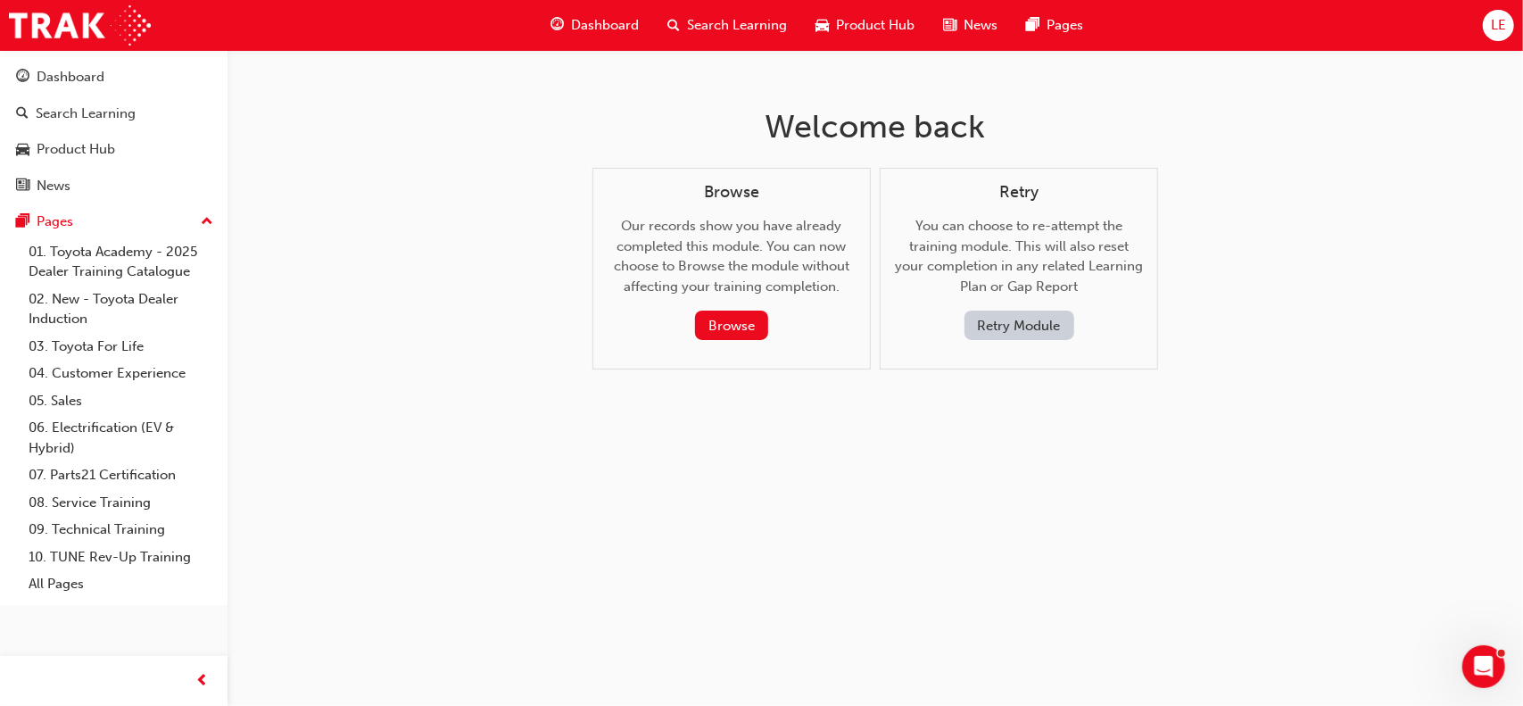
click at [1006, 328] on button "Retry Module" at bounding box center [1019, 324] width 110 height 29
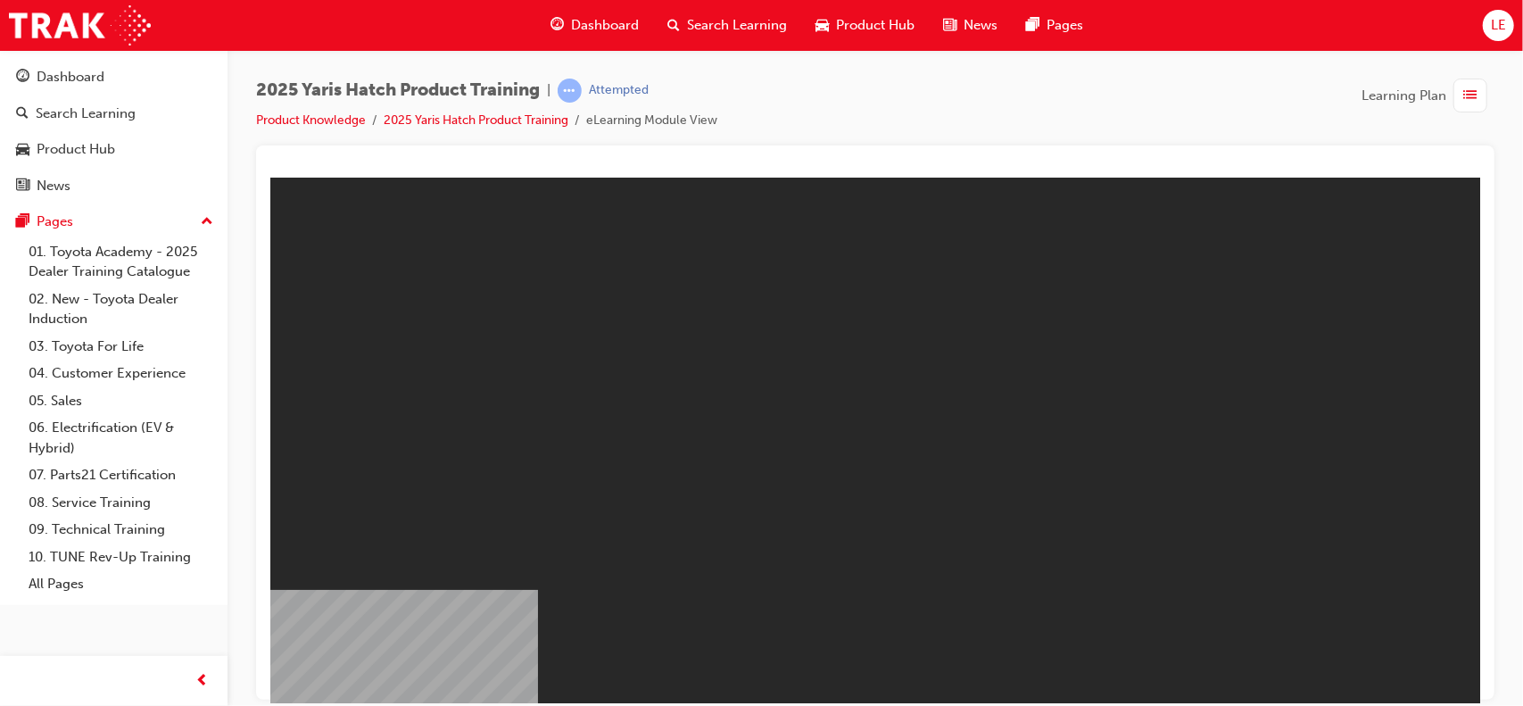
click at [308, 108] on div "2025 Yaris Hatch Product Training | Attempted Product Knowledge 2025 Yaris Hatc…" at bounding box center [486, 105] width 461 height 53
click at [310, 117] on link "Product Knowledge" at bounding box center [311, 119] width 110 height 15
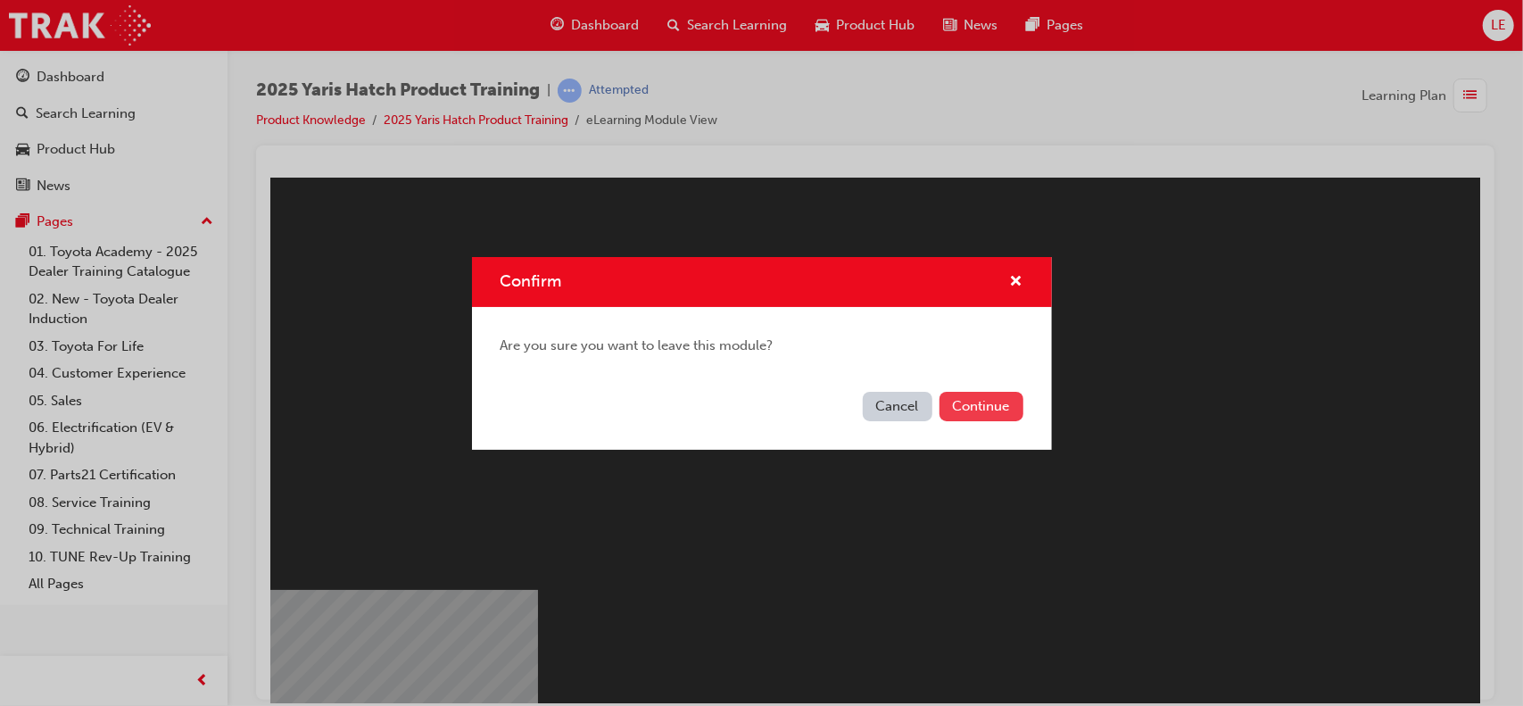
click at [1015, 409] on button "Continue" at bounding box center [981, 406] width 84 height 29
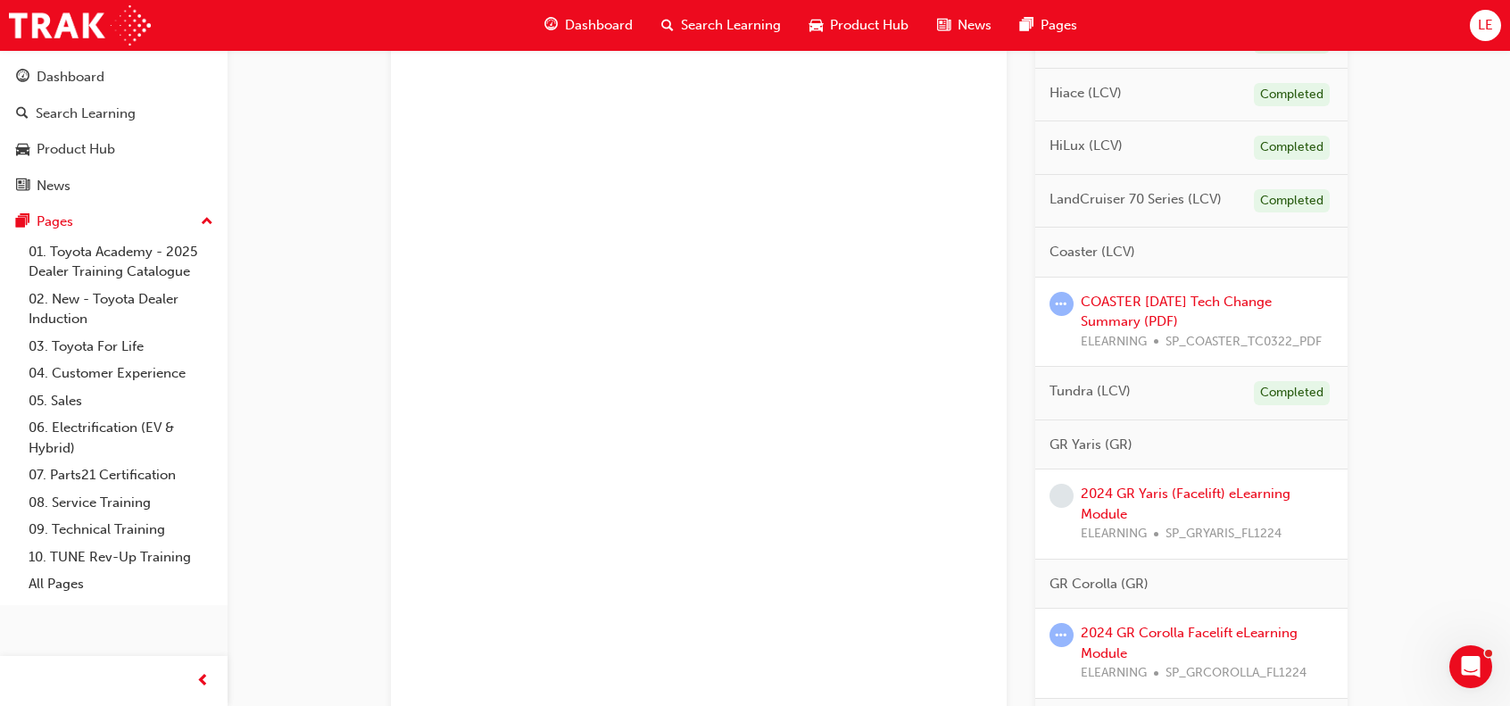
scroll to position [981, 0]
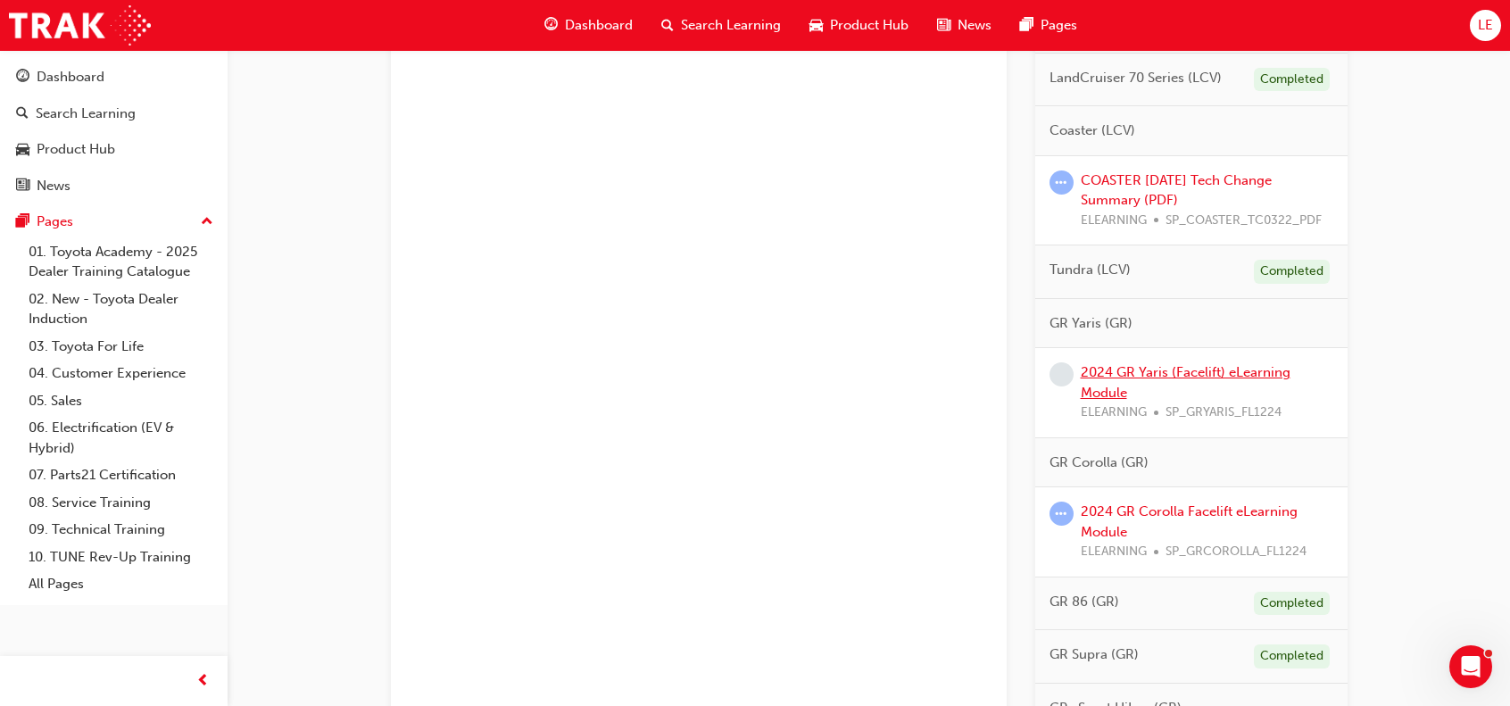
click at [1244, 364] on link "2024 GR Yaris (Facelift) eLearning Module" at bounding box center [1185, 382] width 210 height 37
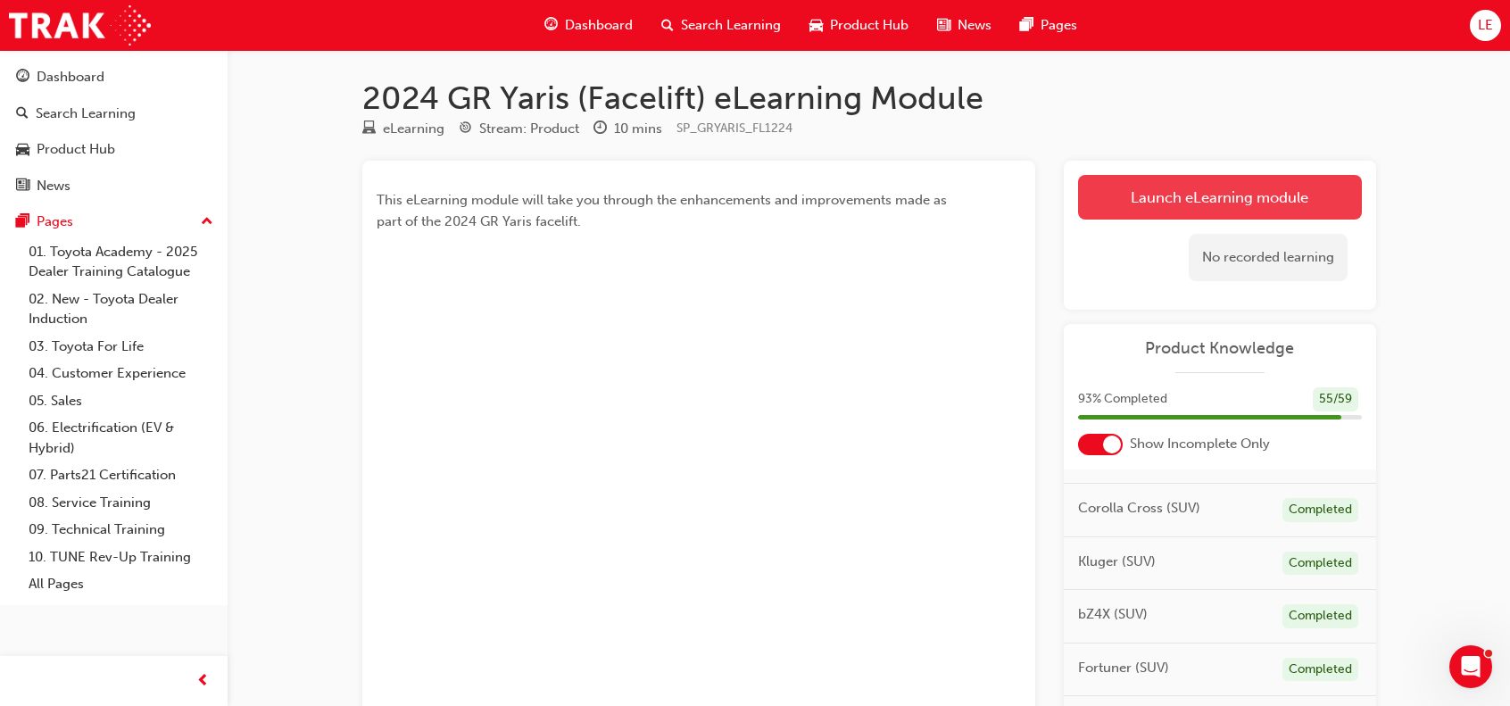
click at [1256, 190] on link "Launch eLearning module" at bounding box center [1220, 197] width 284 height 45
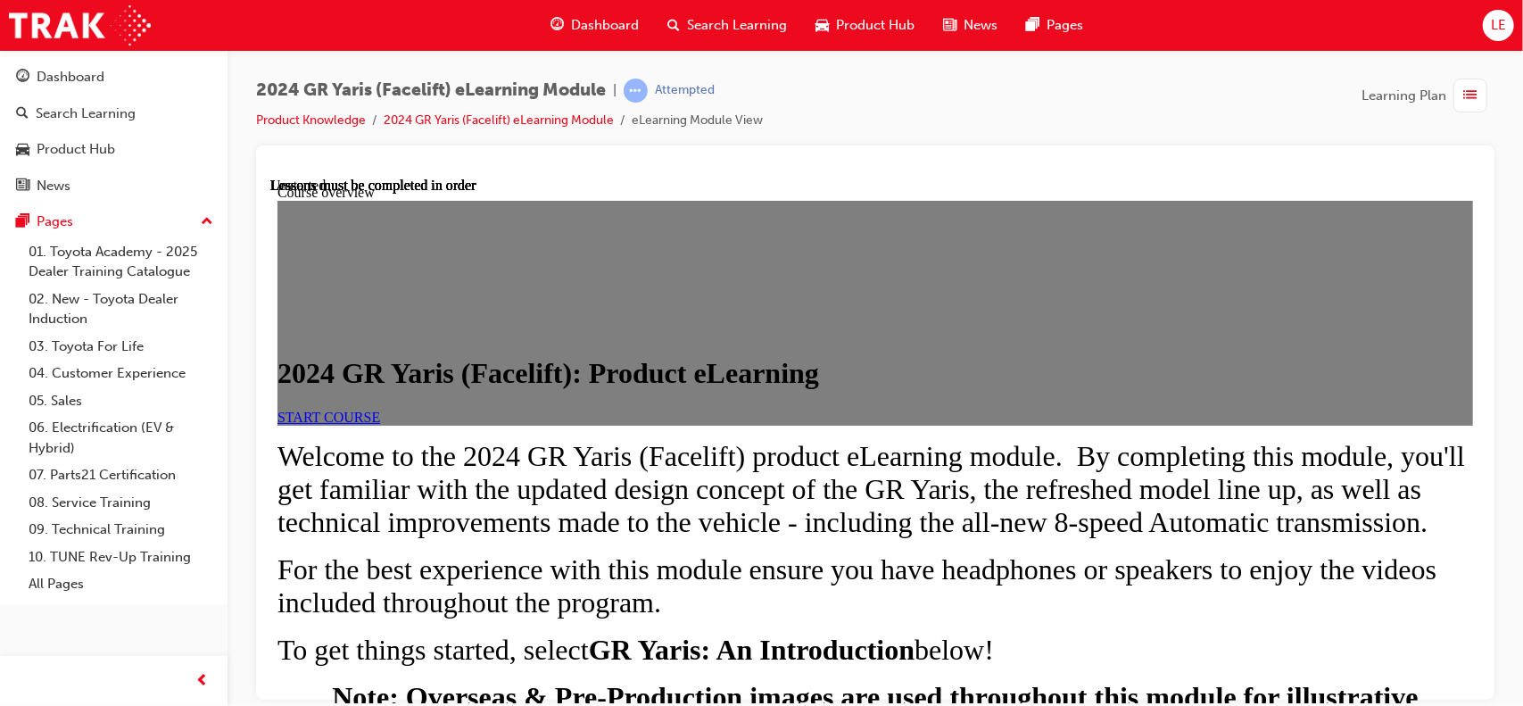
click at [379, 424] on span "START COURSE" at bounding box center [328, 416] width 103 height 15
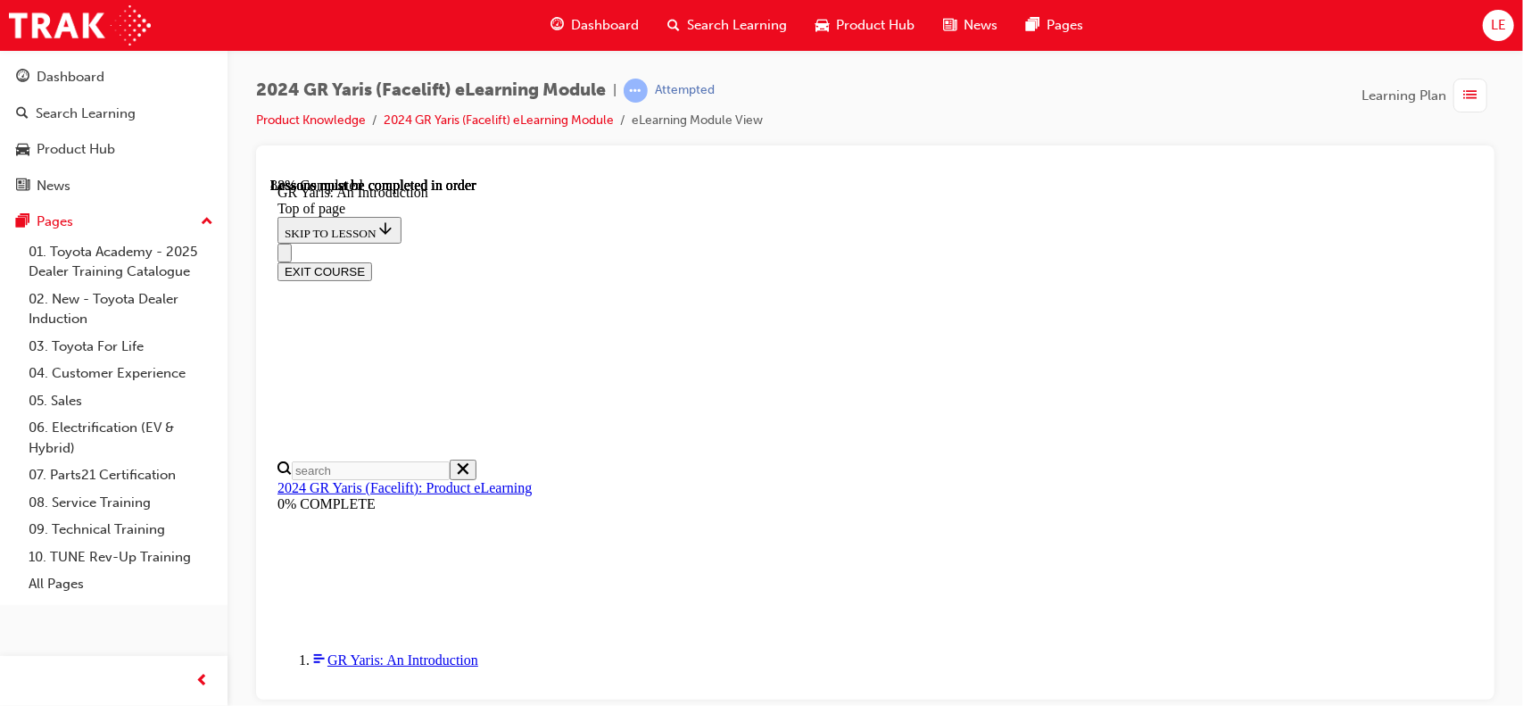
scroll to position [2738, 0]
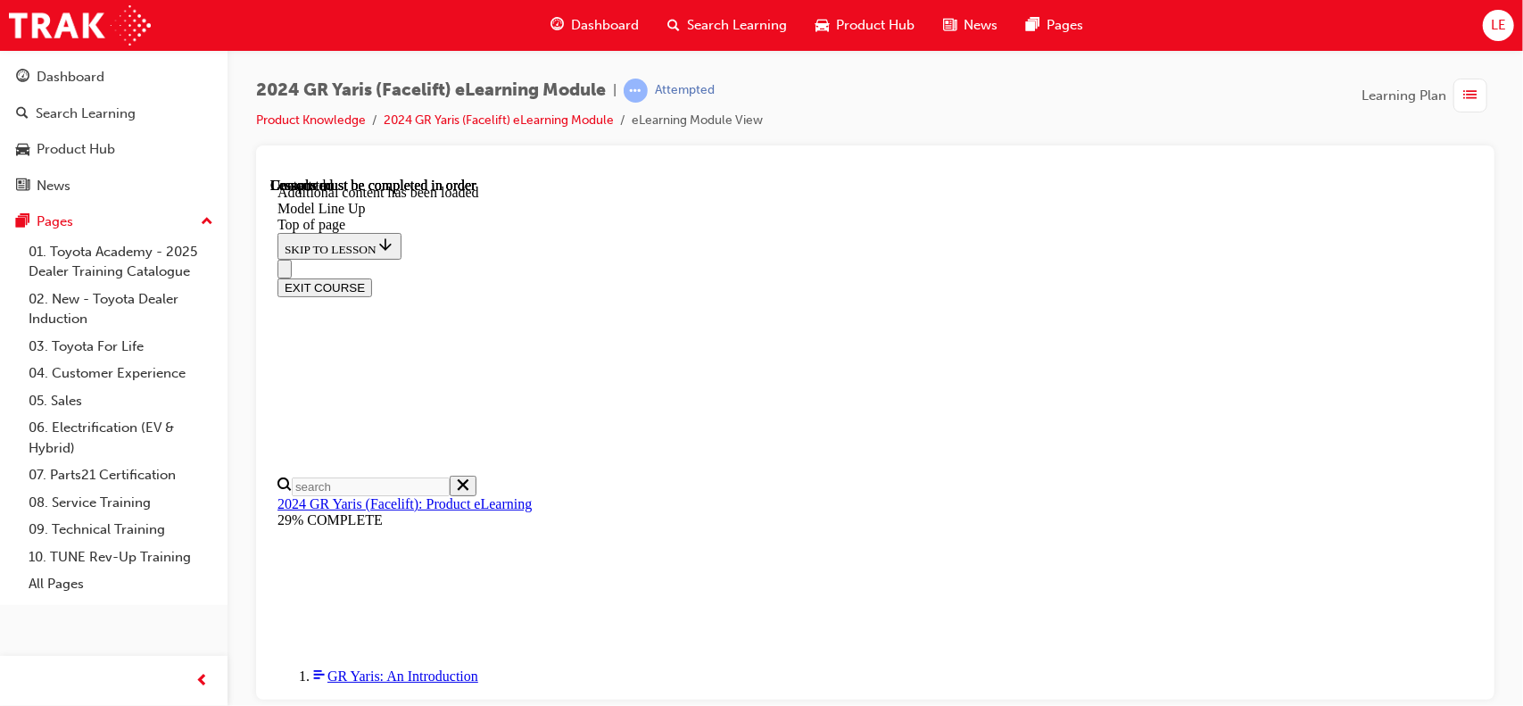
scroll to position [2944, 0]
drag, startPoint x: 995, startPoint y: 642, endPoint x: 997, endPoint y: 657, distance: 14.5
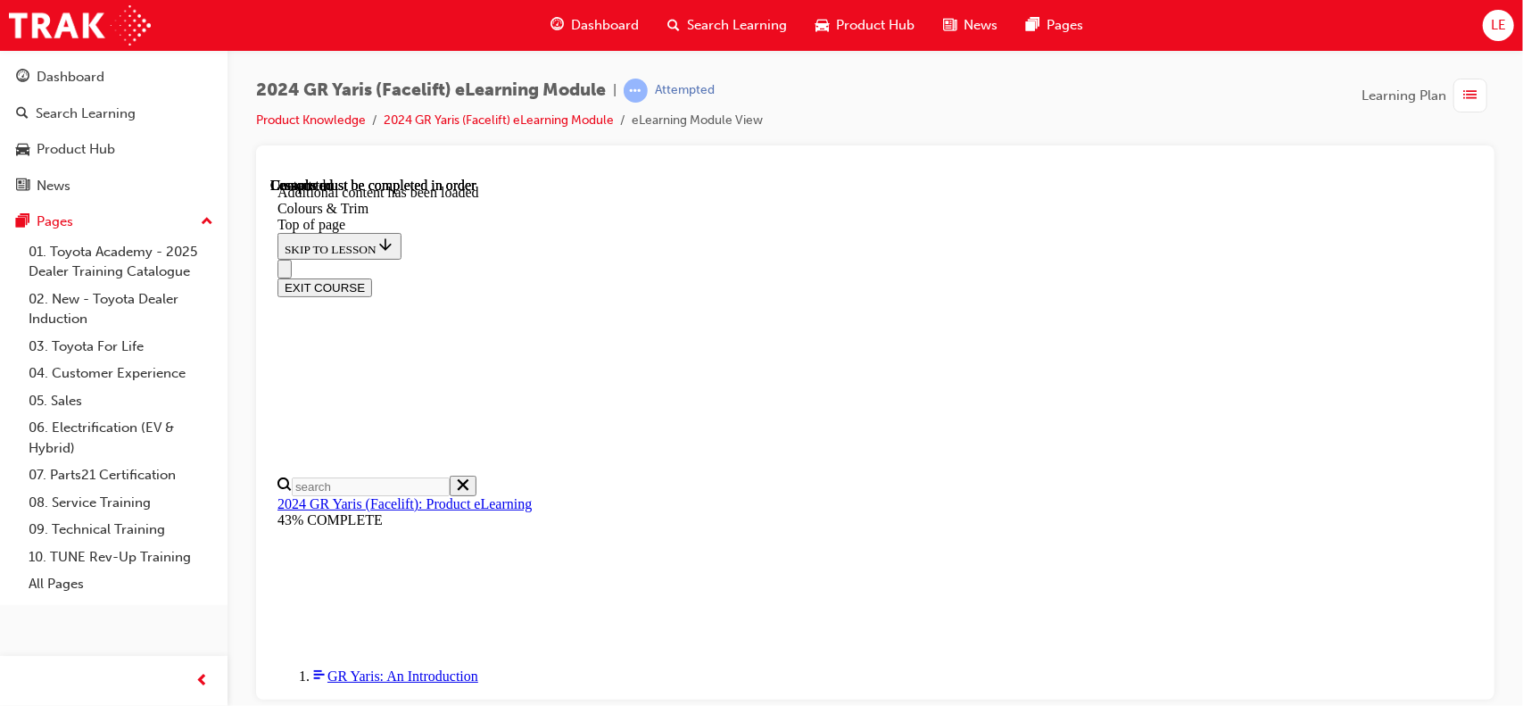
scroll to position [989, 0]
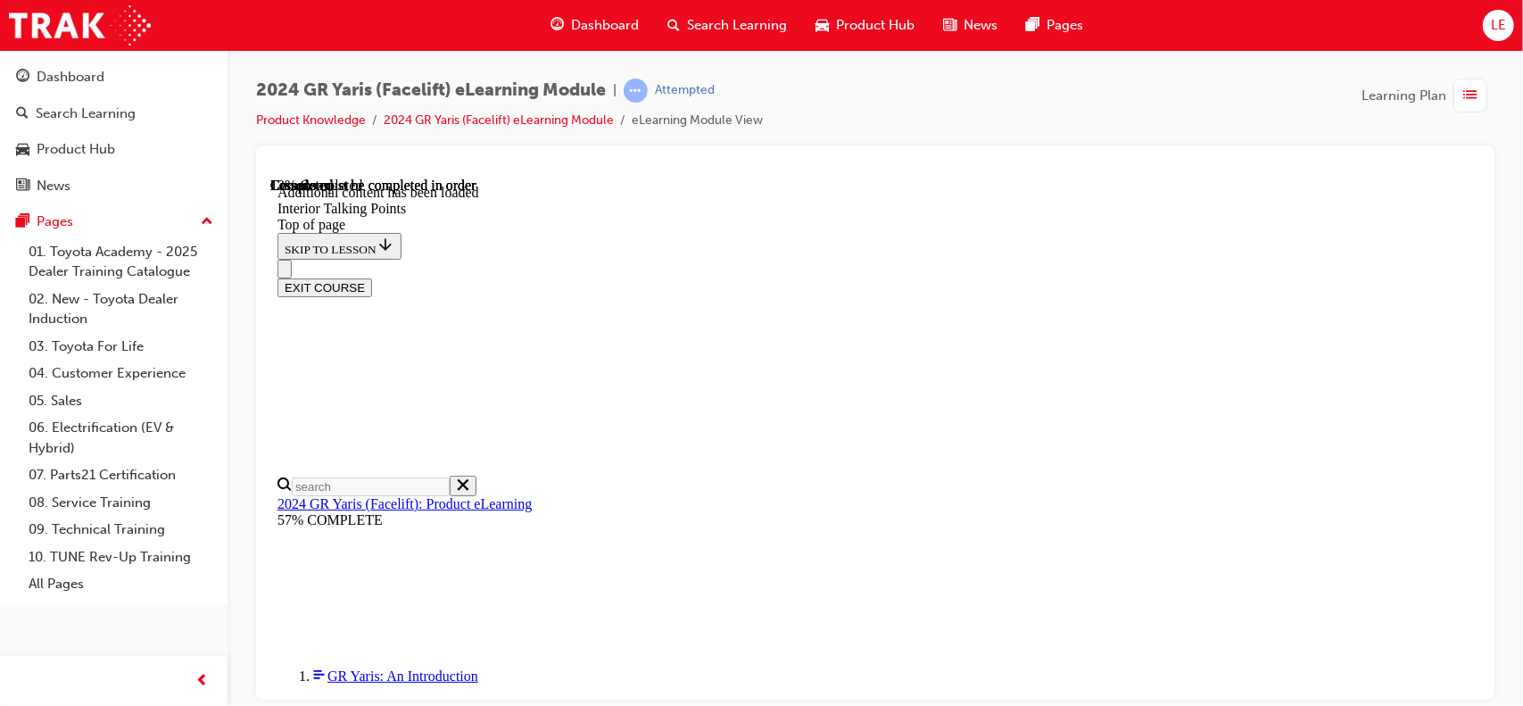
drag, startPoint x: 1043, startPoint y: 358, endPoint x: 1059, endPoint y: 356, distance: 16.2
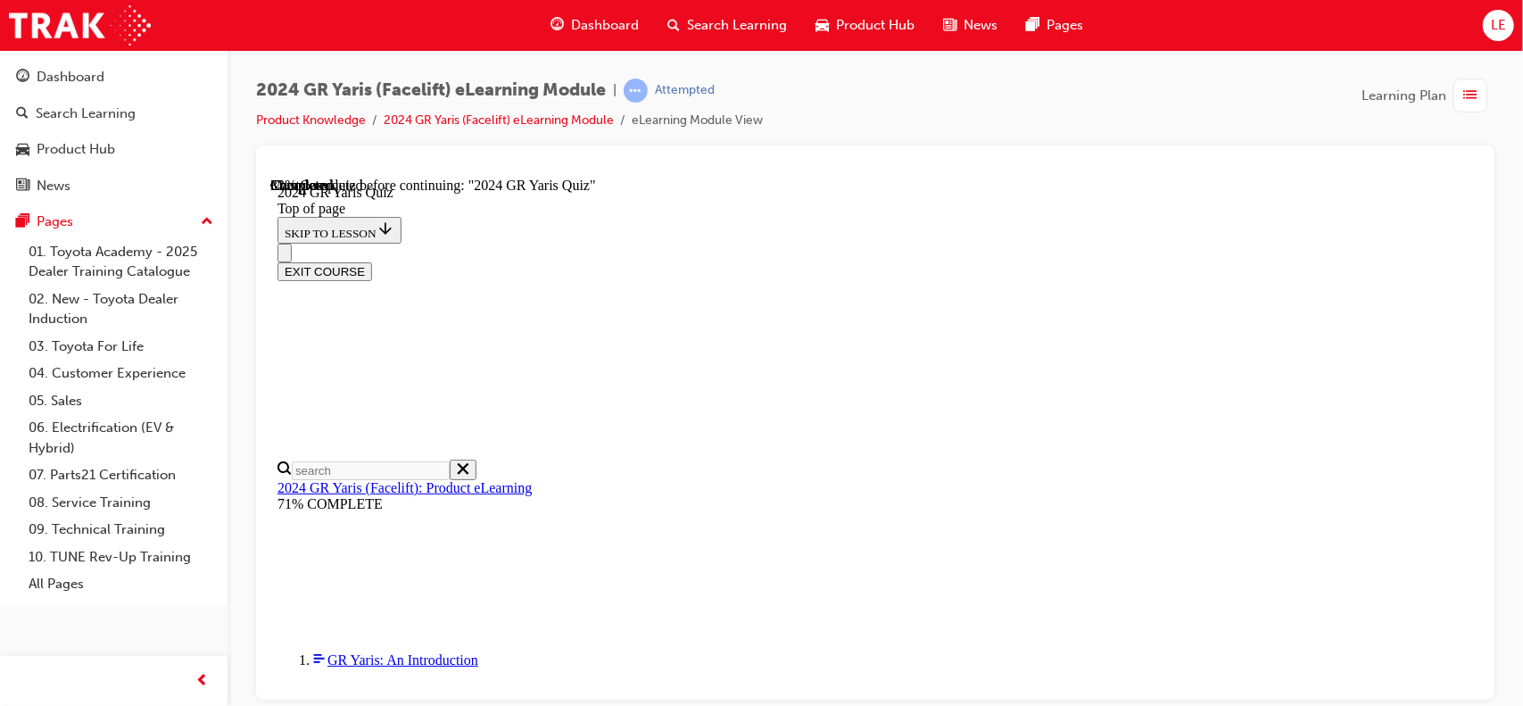
scroll to position [446, 0]
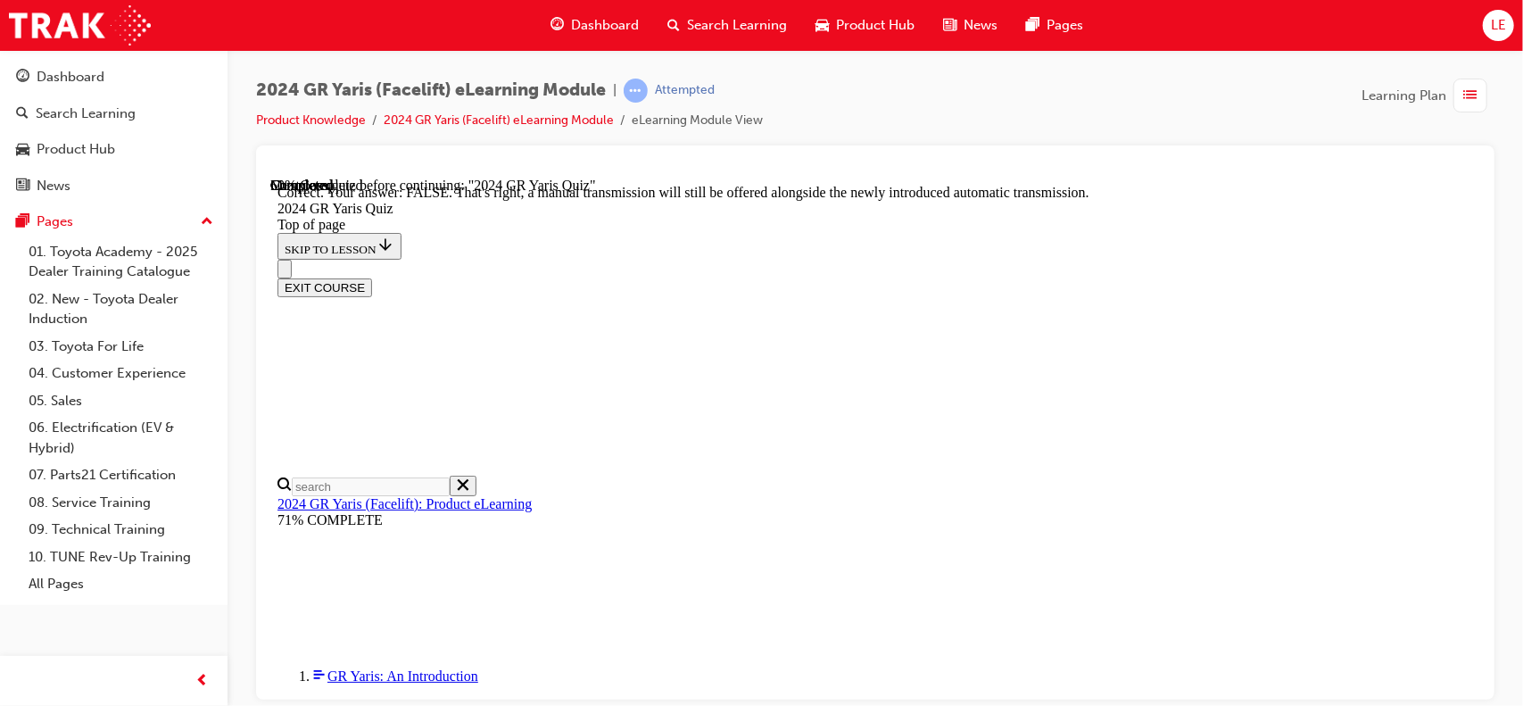
scroll to position [748, 0]
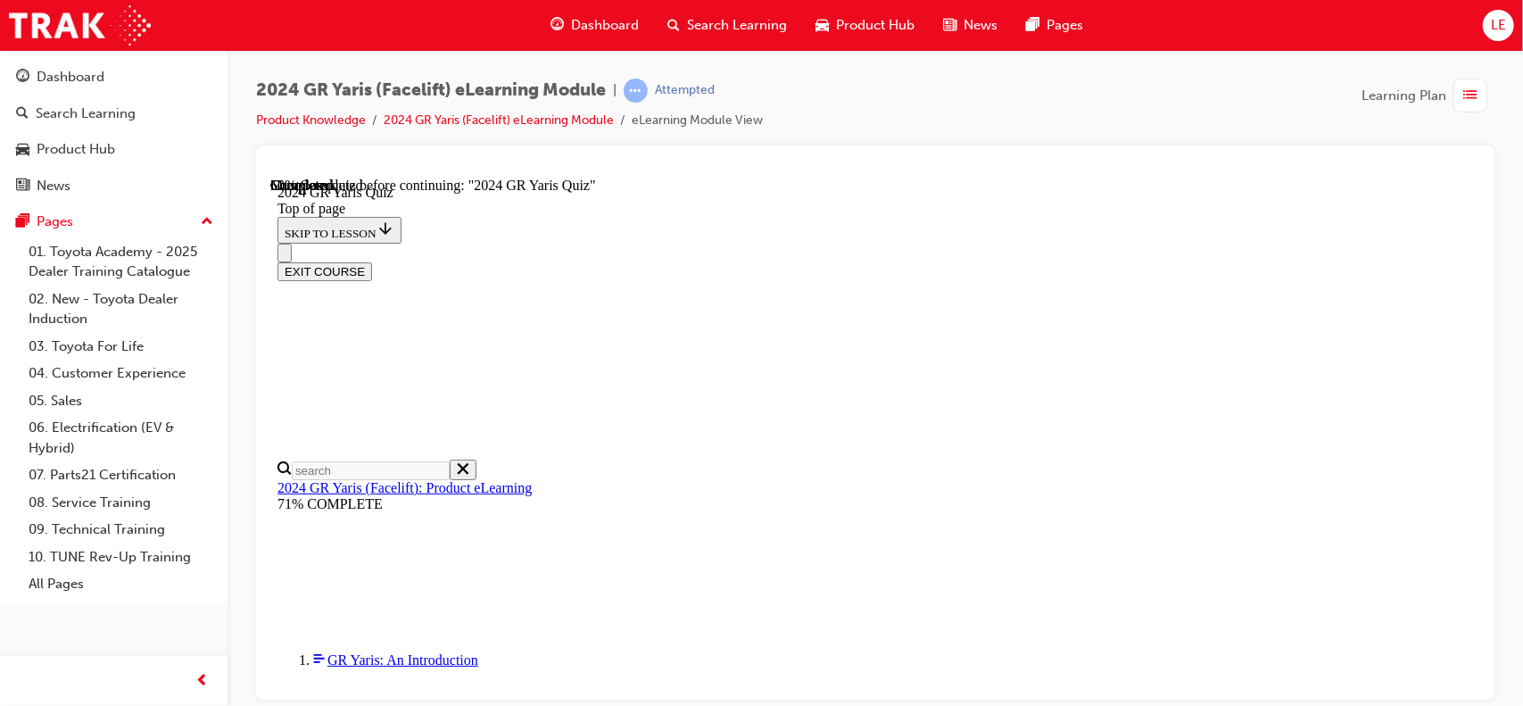
scroll to position [625, 0]
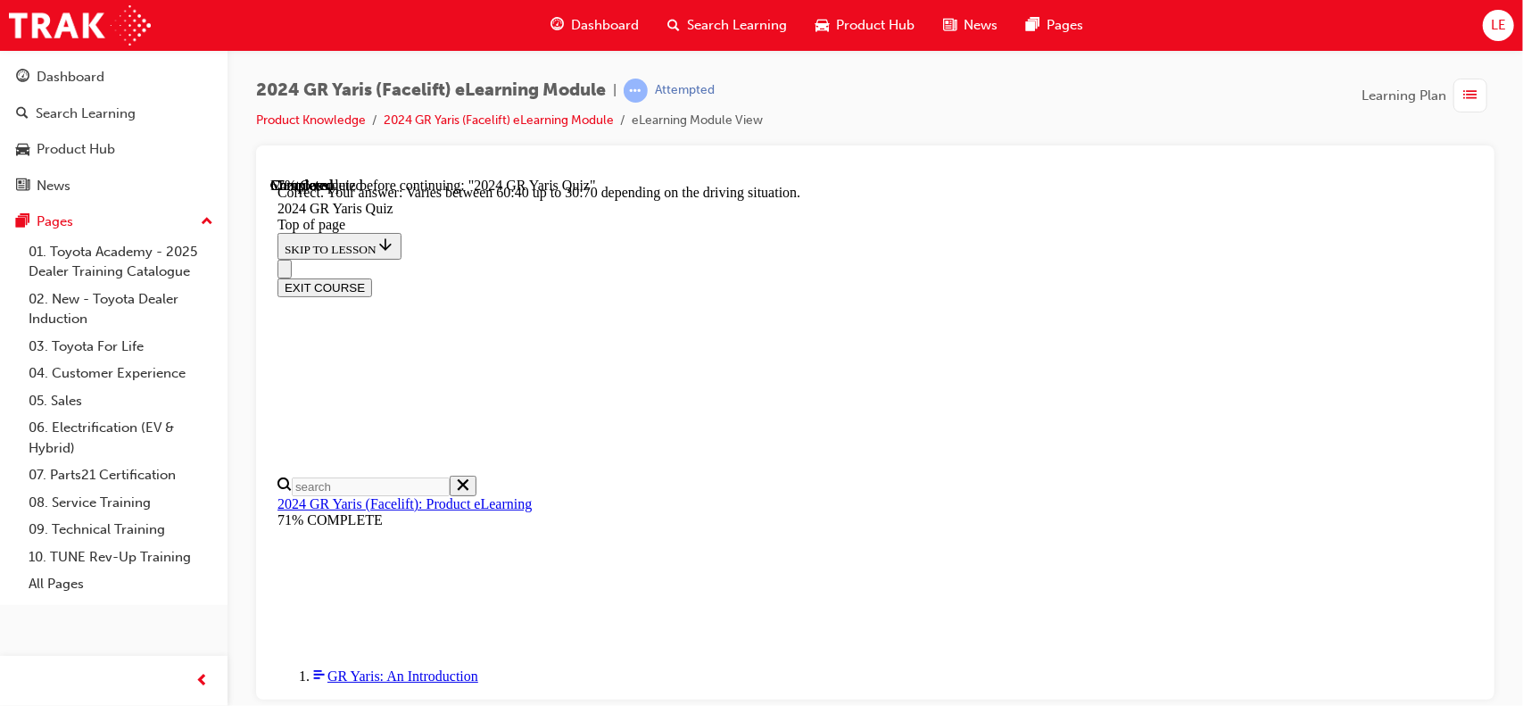
scroll to position [815, 0]
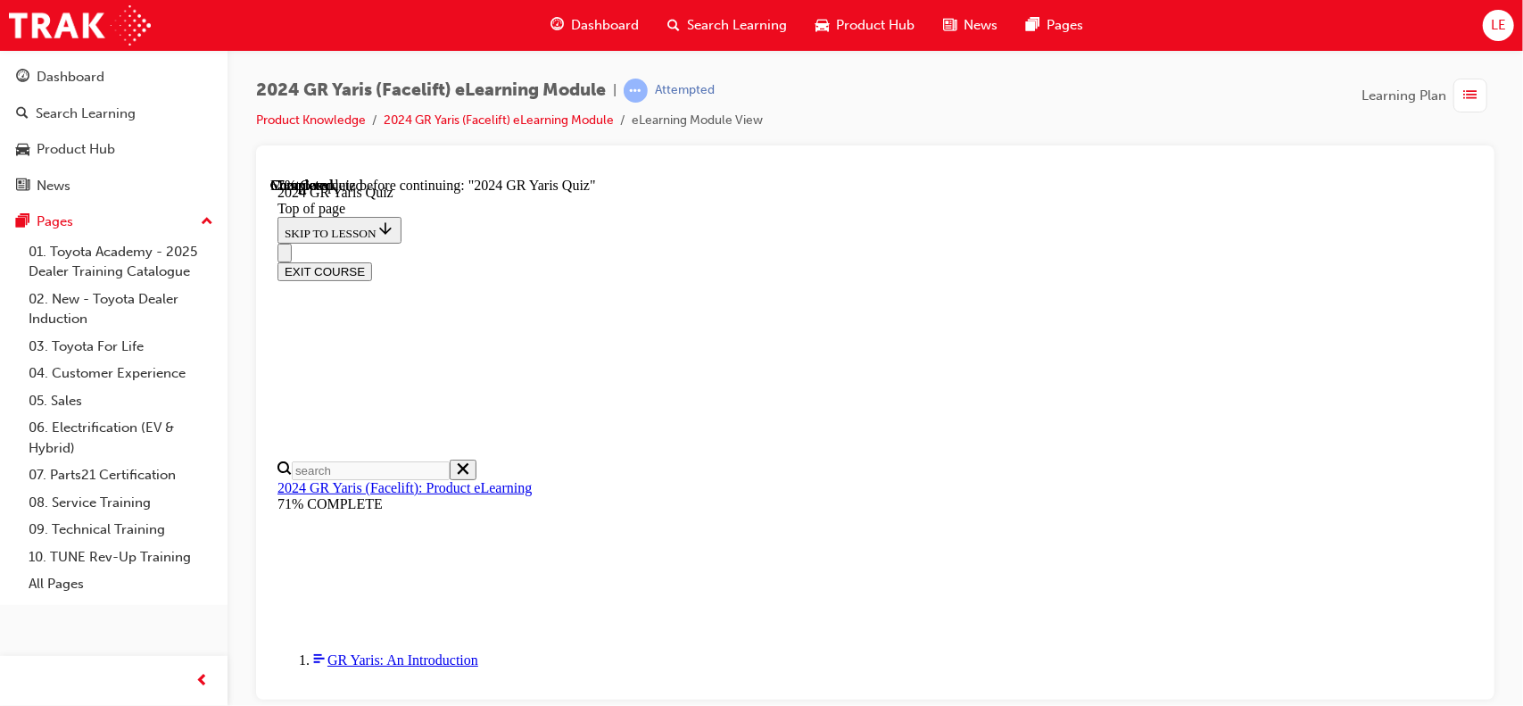
scroll to position [625, 0]
drag, startPoint x: 923, startPoint y: 482, endPoint x: 939, endPoint y: 510, distance: 32.3
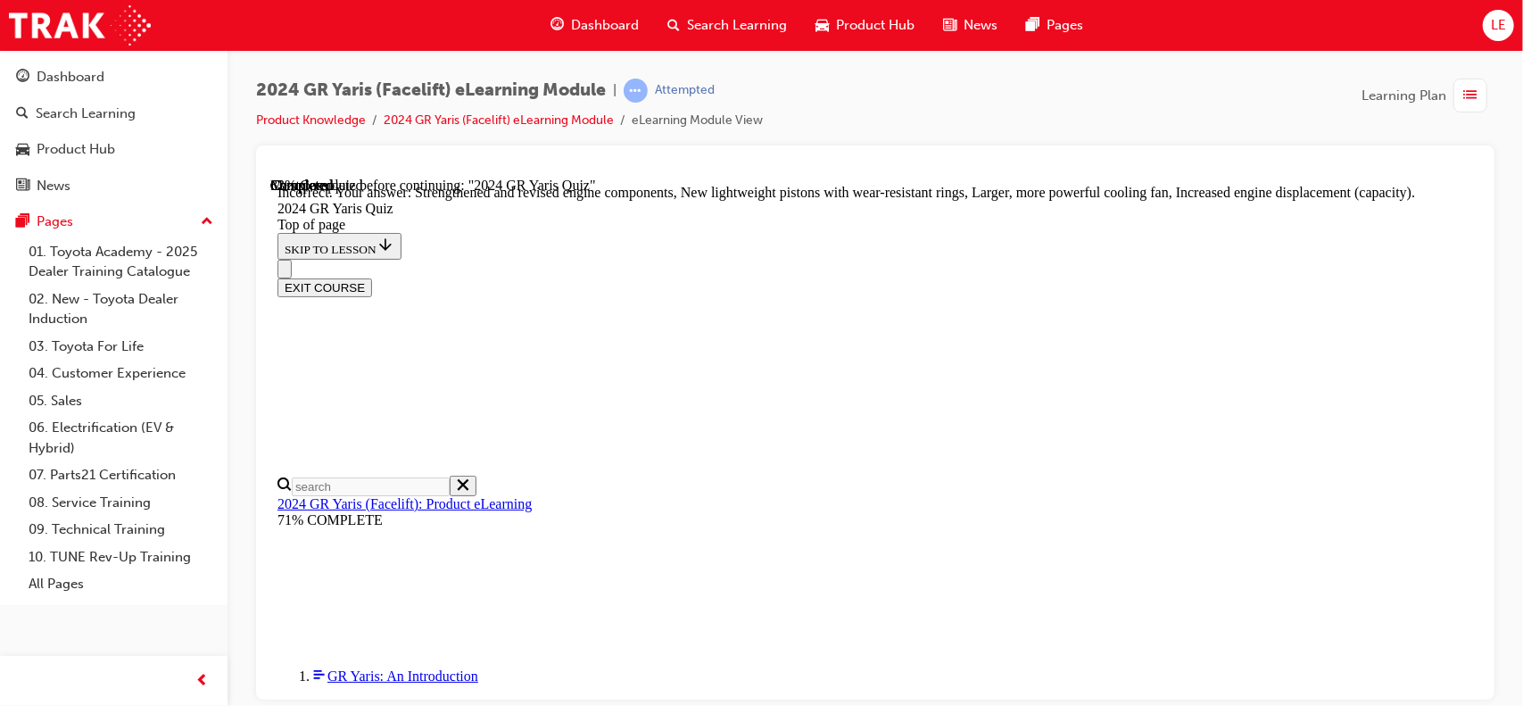
scroll to position [824, 0]
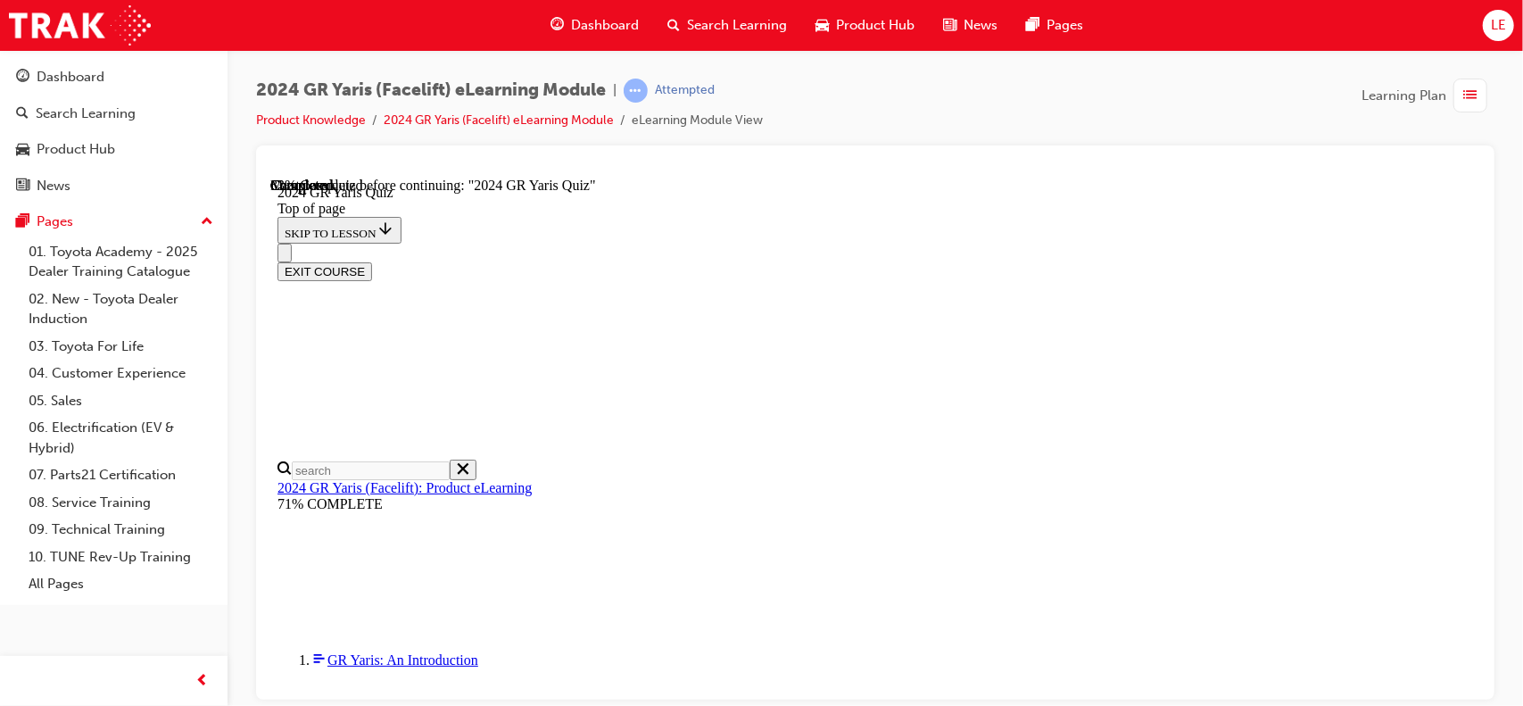
scroll to position [268, 0]
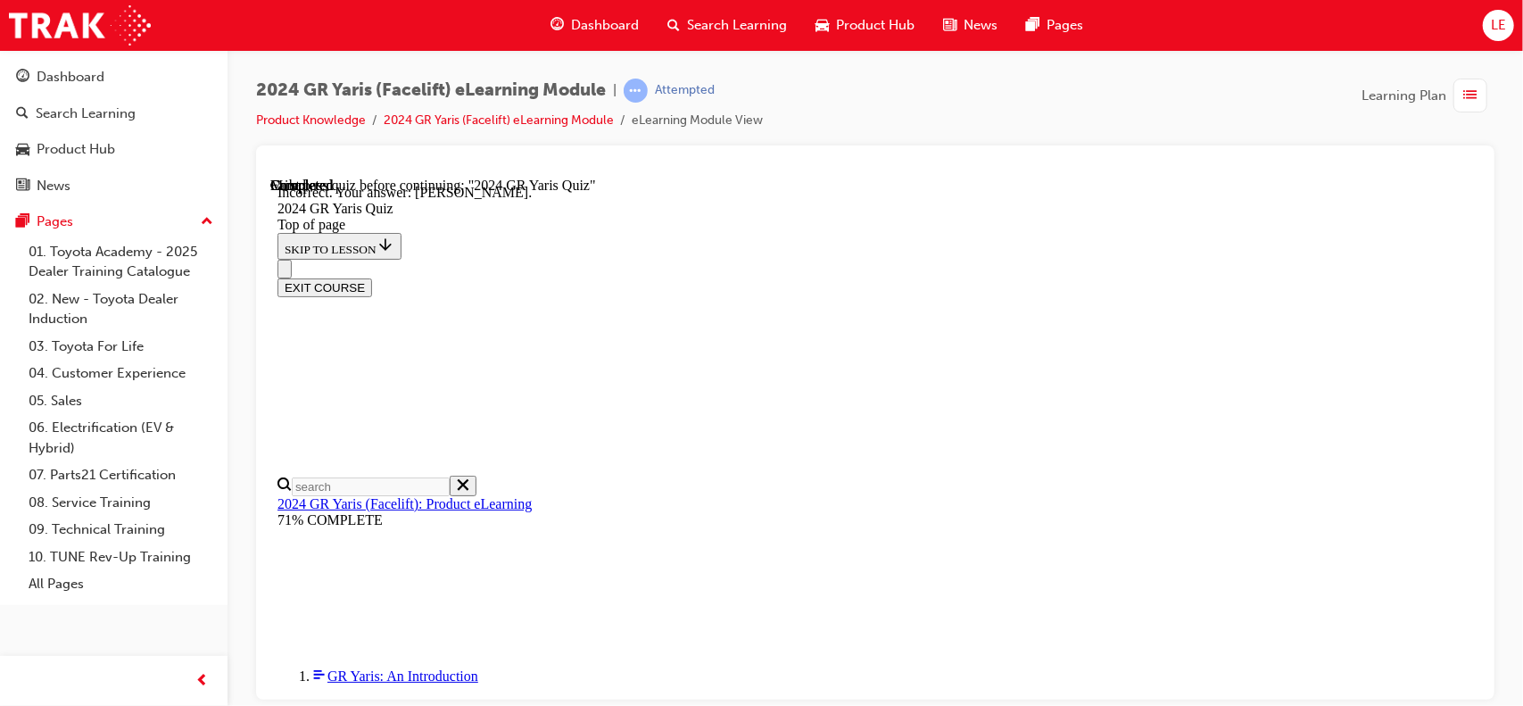
scroll to position [512, 0]
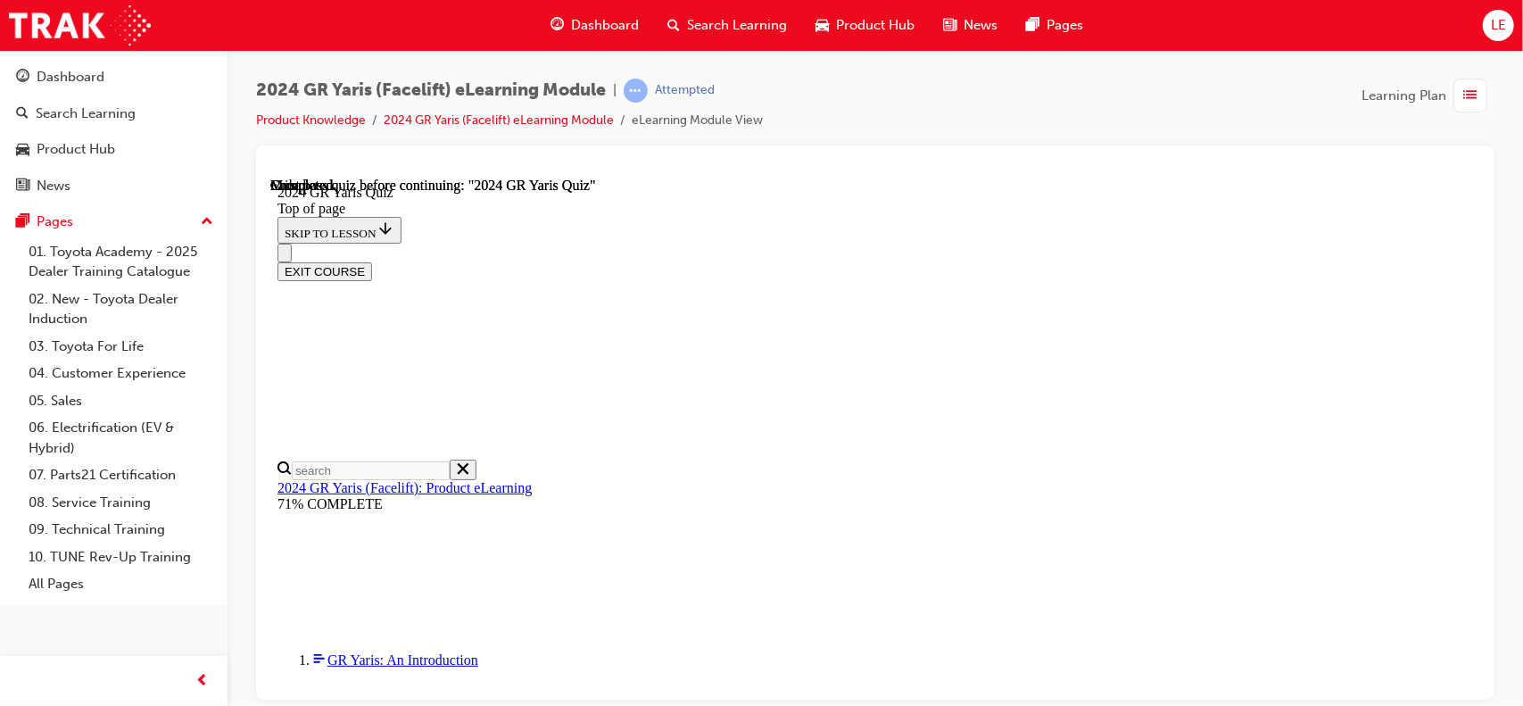
scroll to position [455, 0]
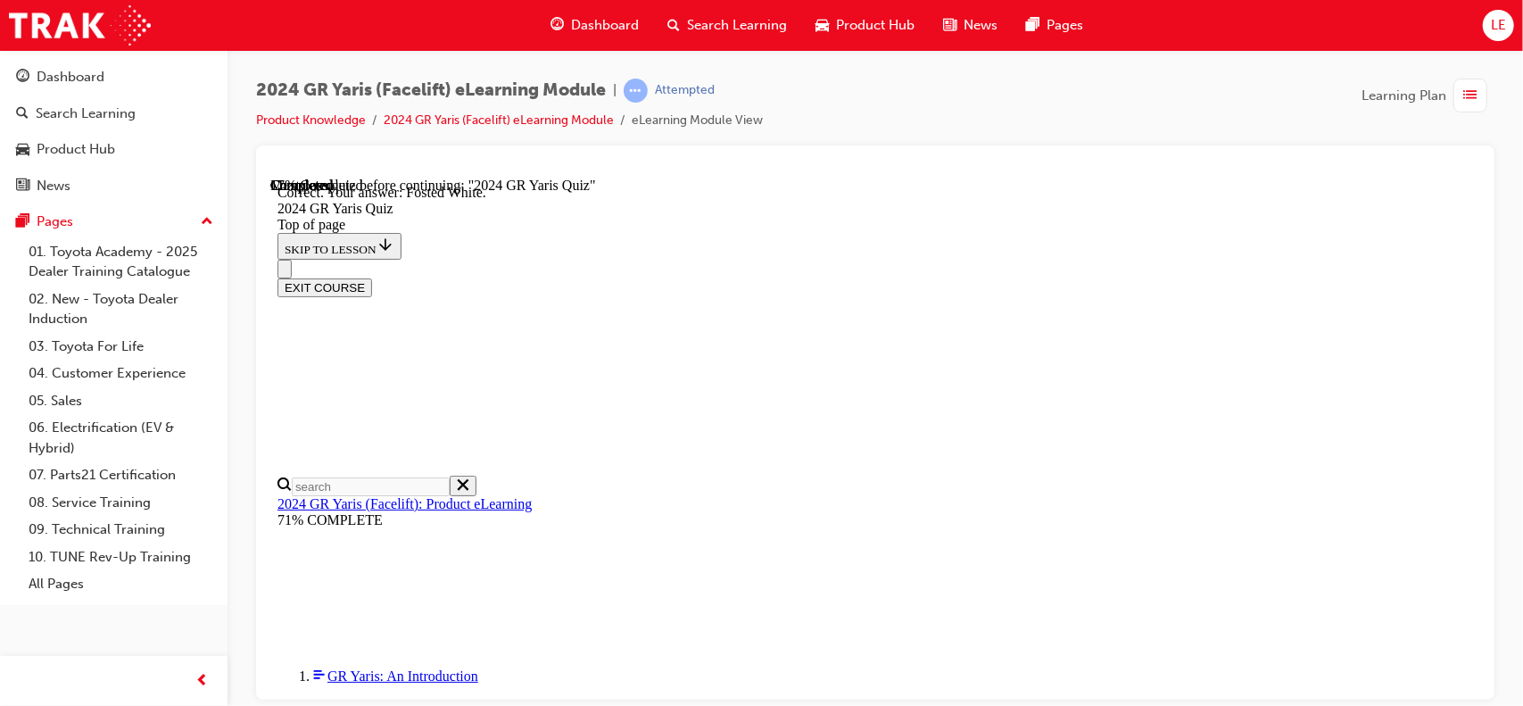
scroll to position [512, 0]
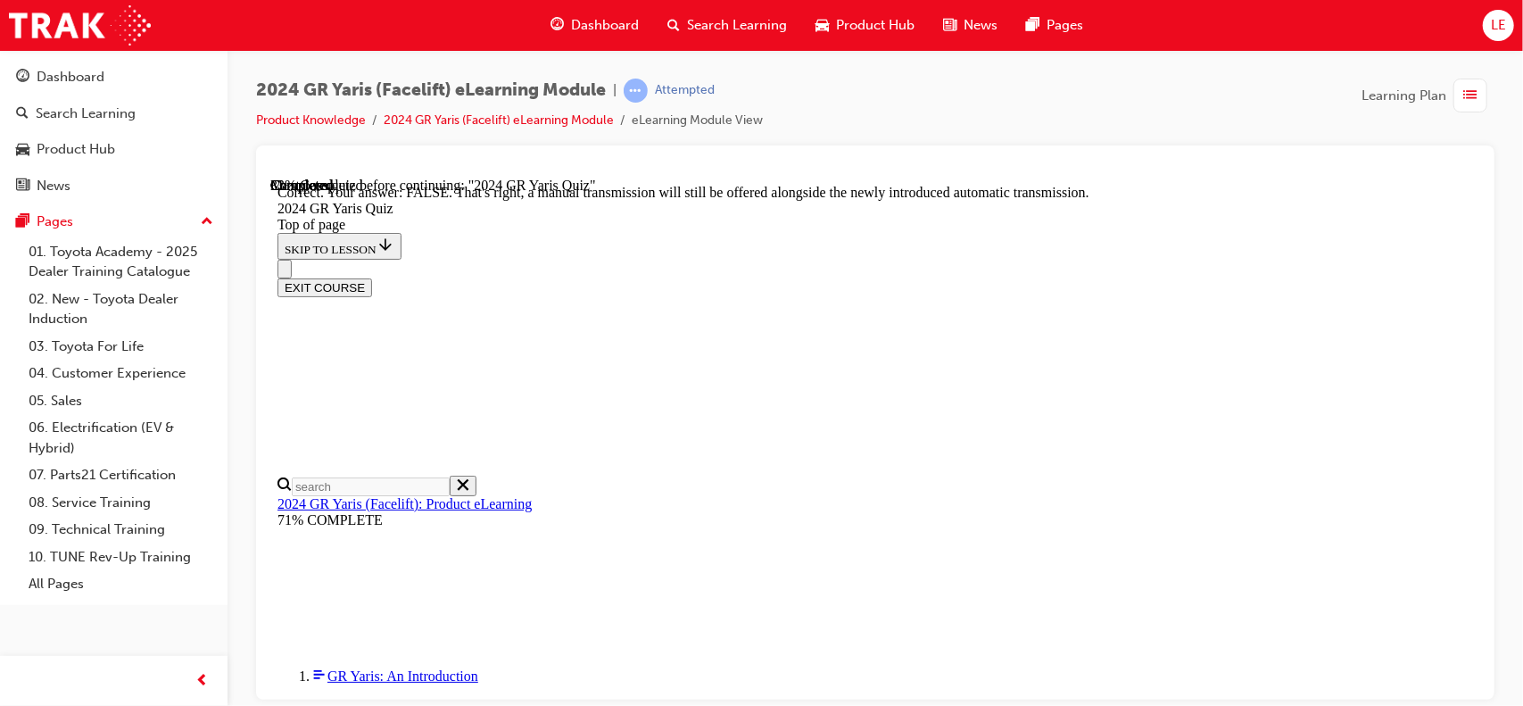
scroll to position [748, 0]
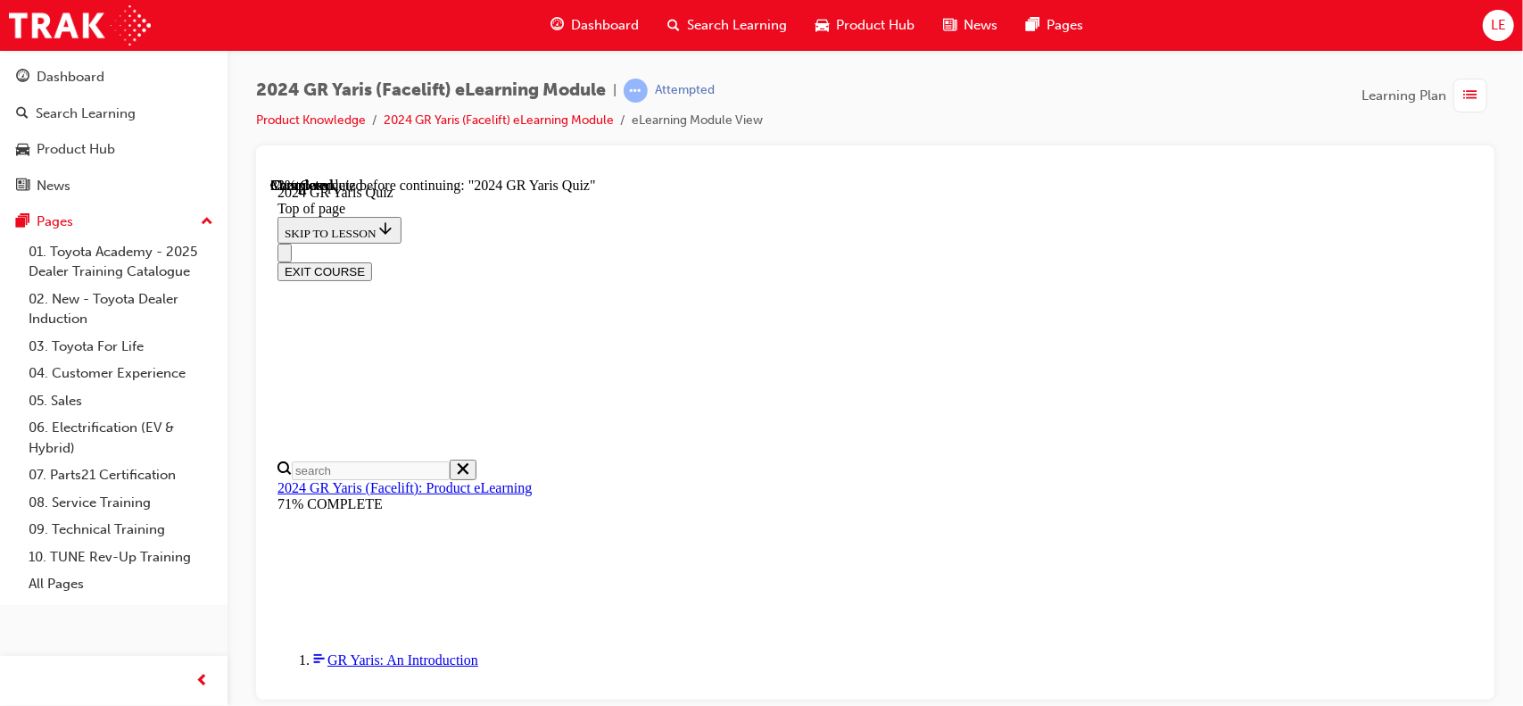
scroll to position [713, 0]
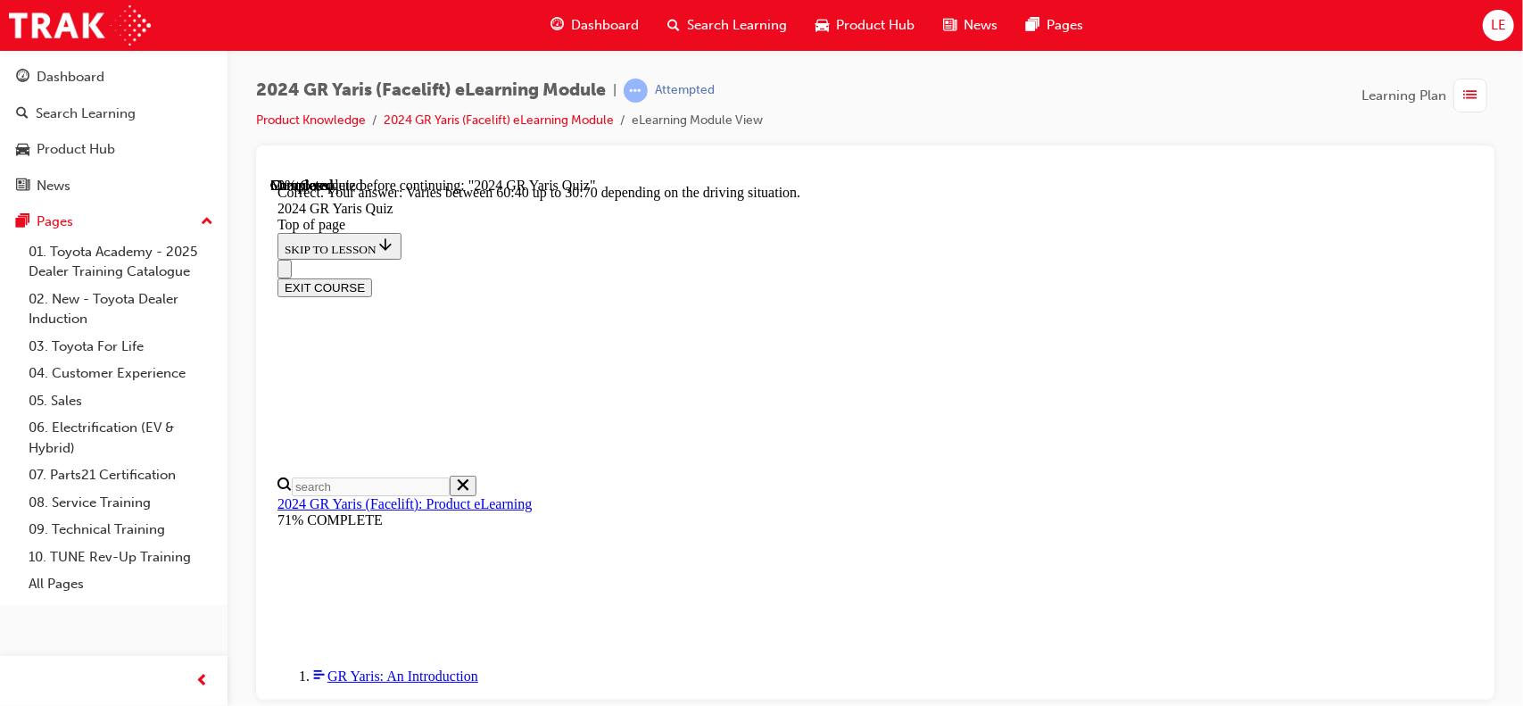
scroll to position [815, 0]
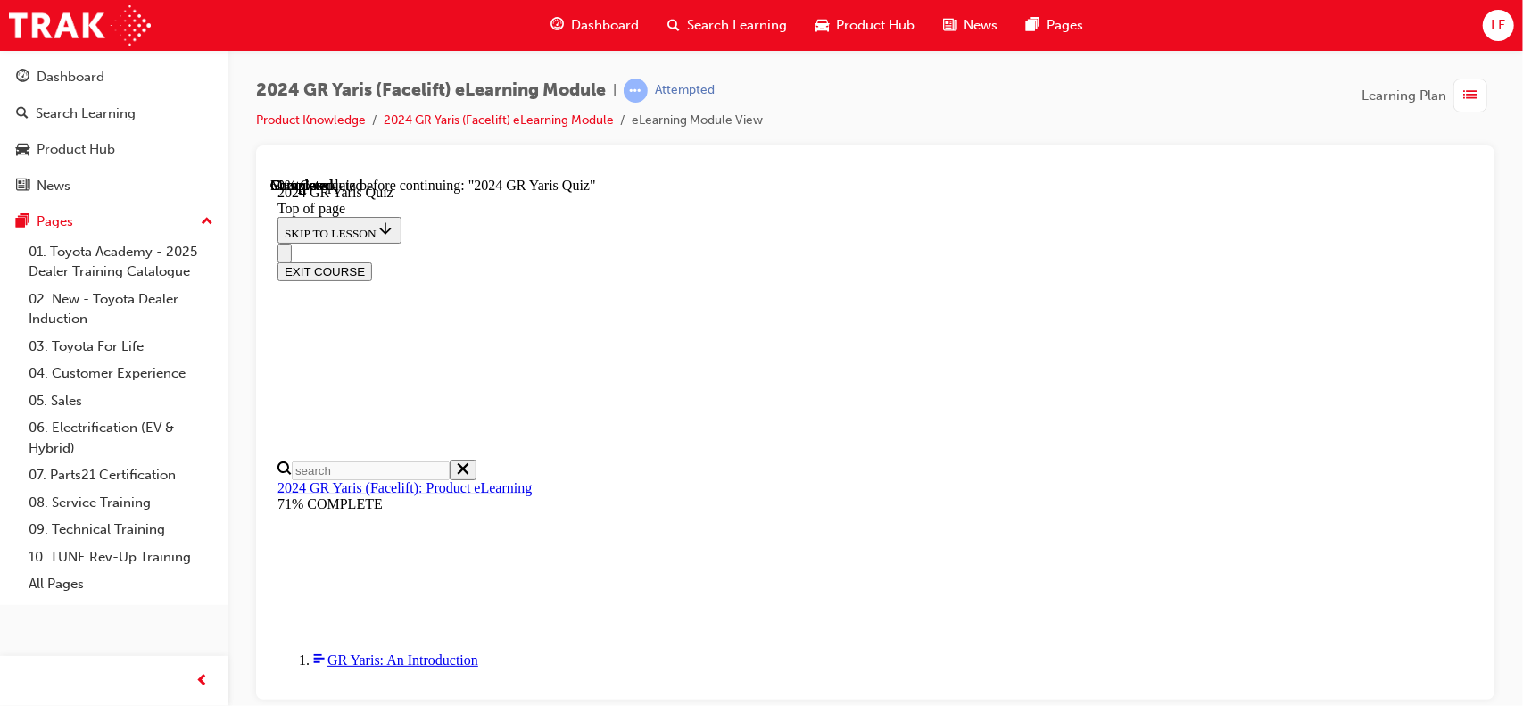
scroll to position [535, 0]
drag, startPoint x: 1005, startPoint y: 567, endPoint x: 1012, endPoint y: 547, distance: 20.9
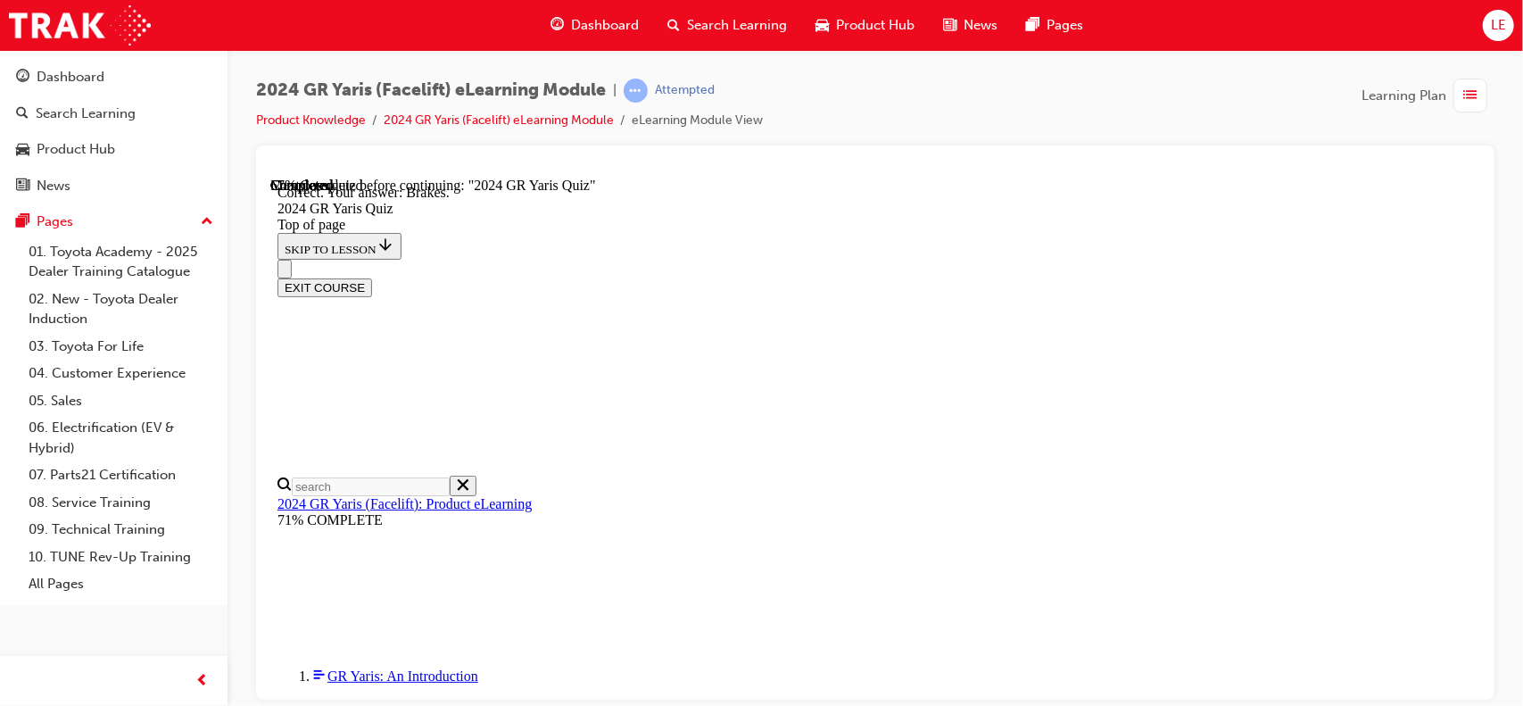
scroll to position [782, 0]
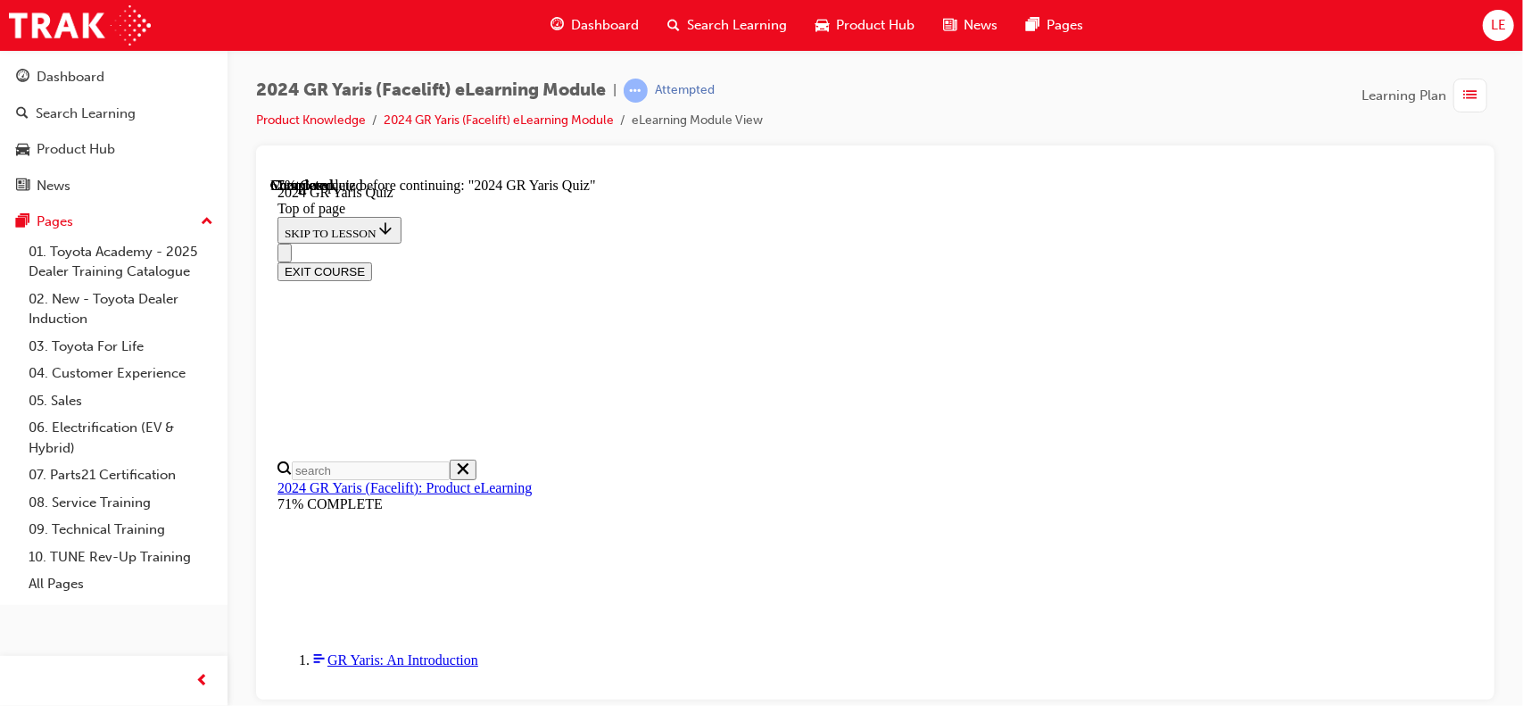
scroll to position [625, 0]
drag, startPoint x: 1001, startPoint y: 667, endPoint x: 1039, endPoint y: 671, distance: 37.6
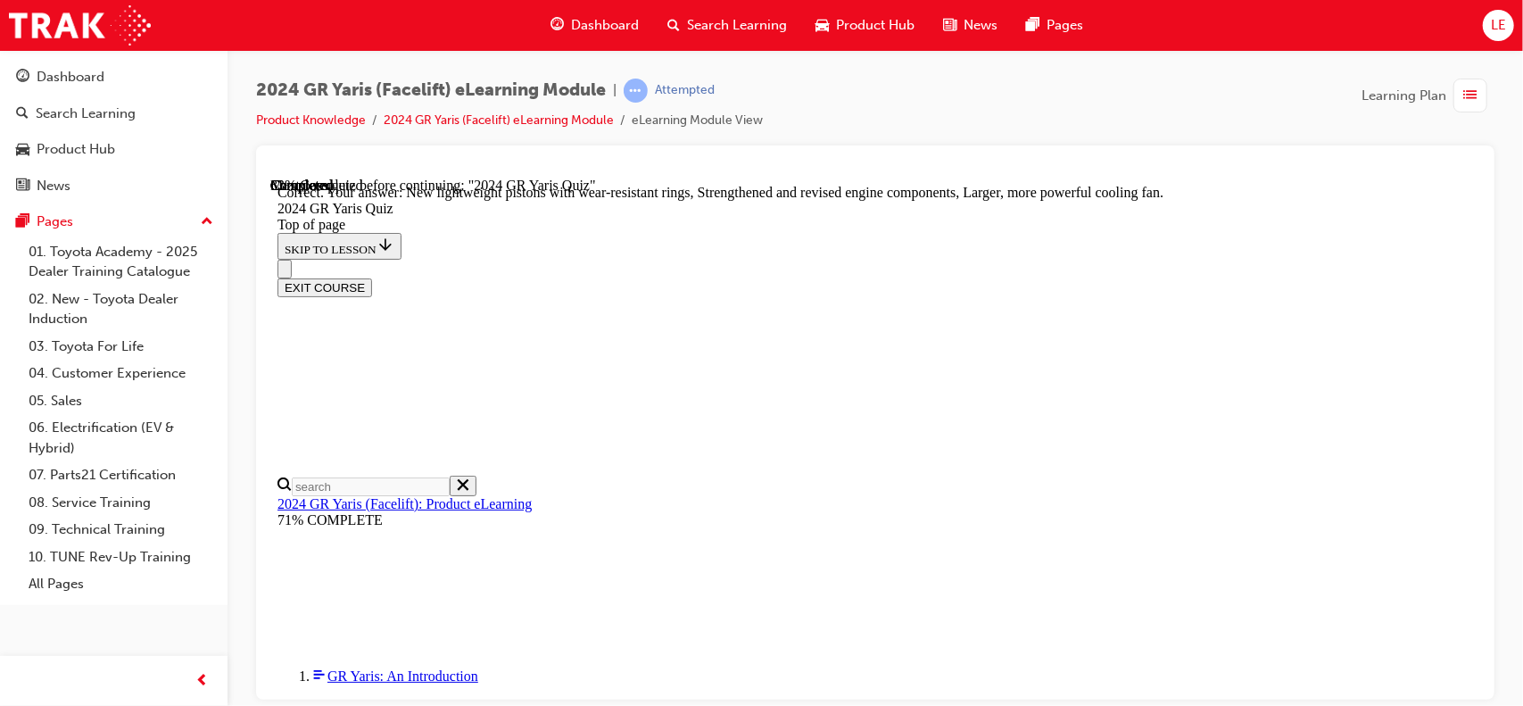
scroll to position [824, 0]
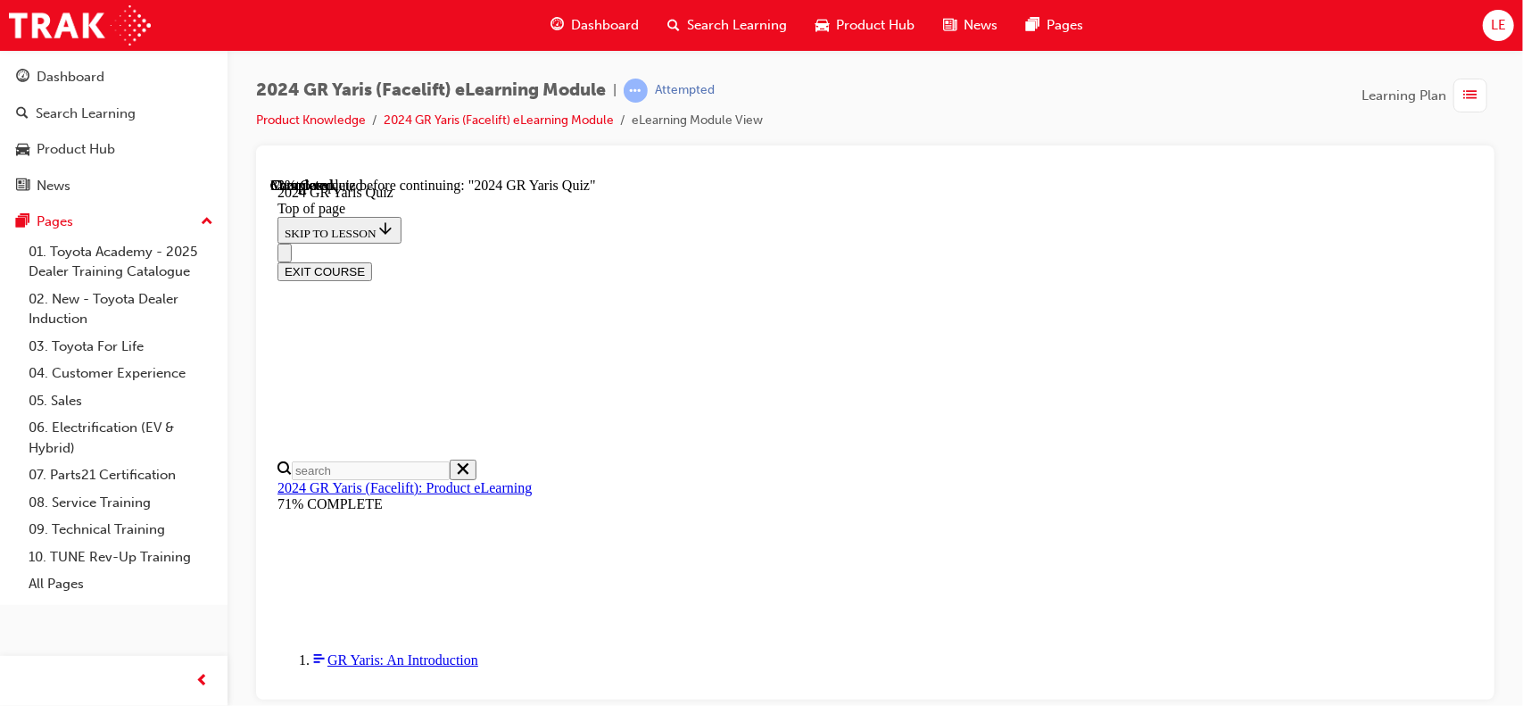
scroll to position [714, 0]
drag, startPoint x: 1061, startPoint y: 489, endPoint x: 1056, endPoint y: 502, distance: 14.1
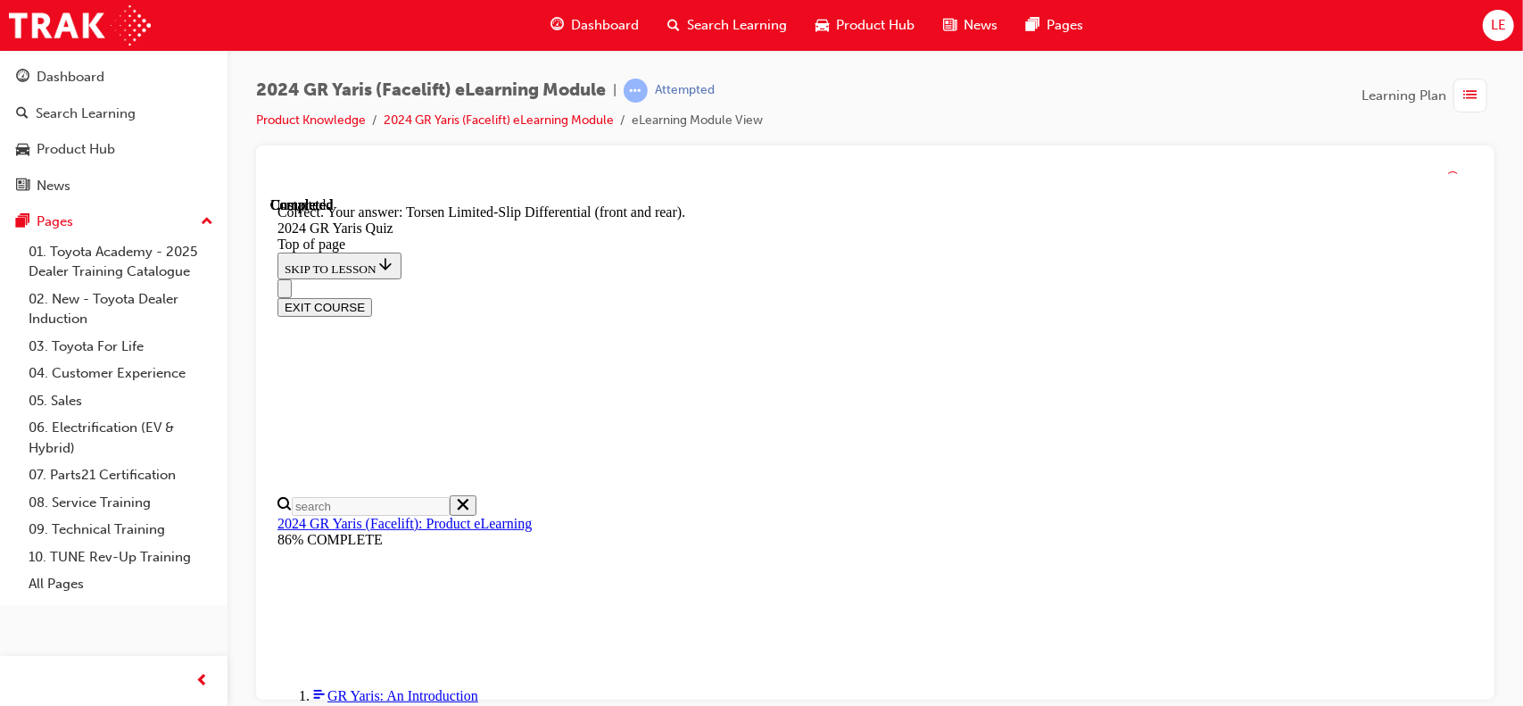
scroll to position [854, 0]
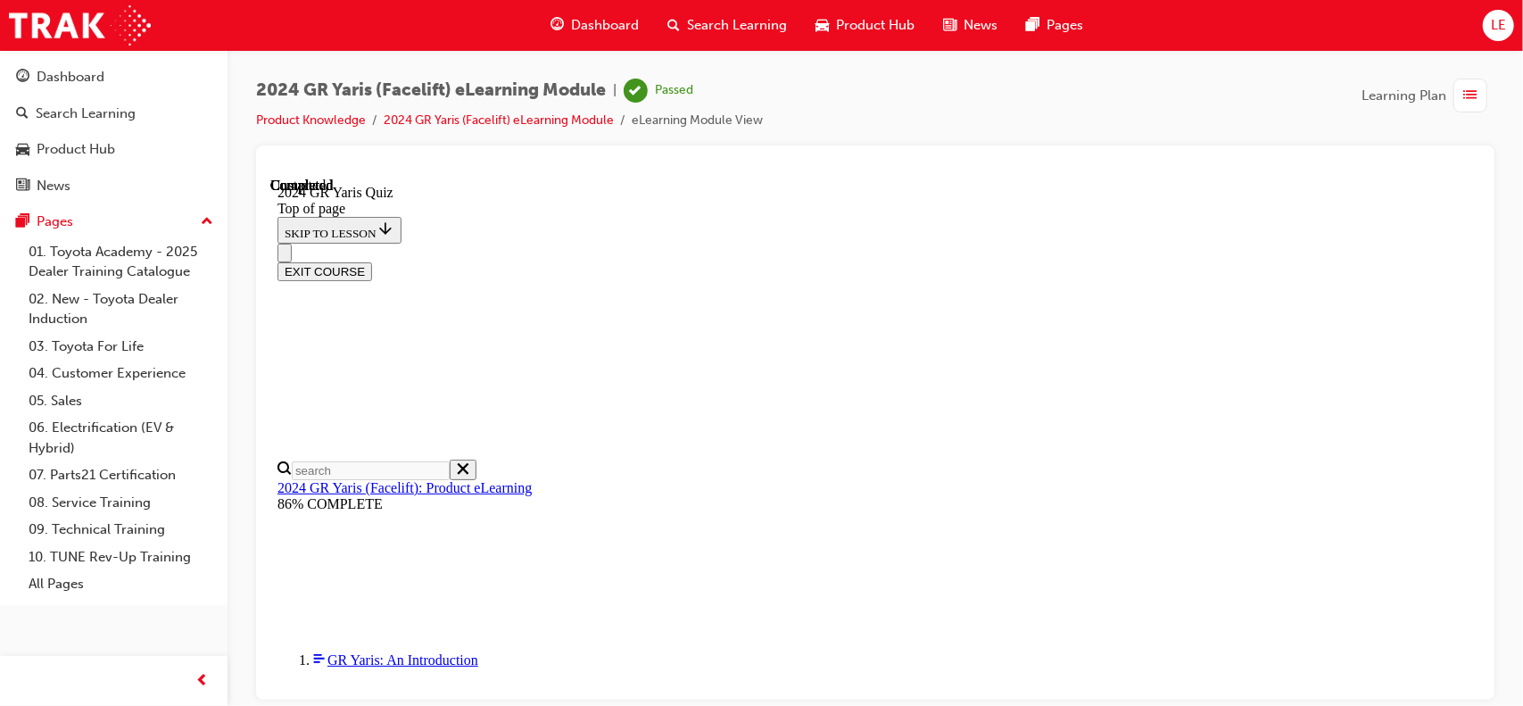
scroll to position [455, 0]
click at [371, 261] on button "EXIT COURSE" at bounding box center [324, 270] width 95 height 19
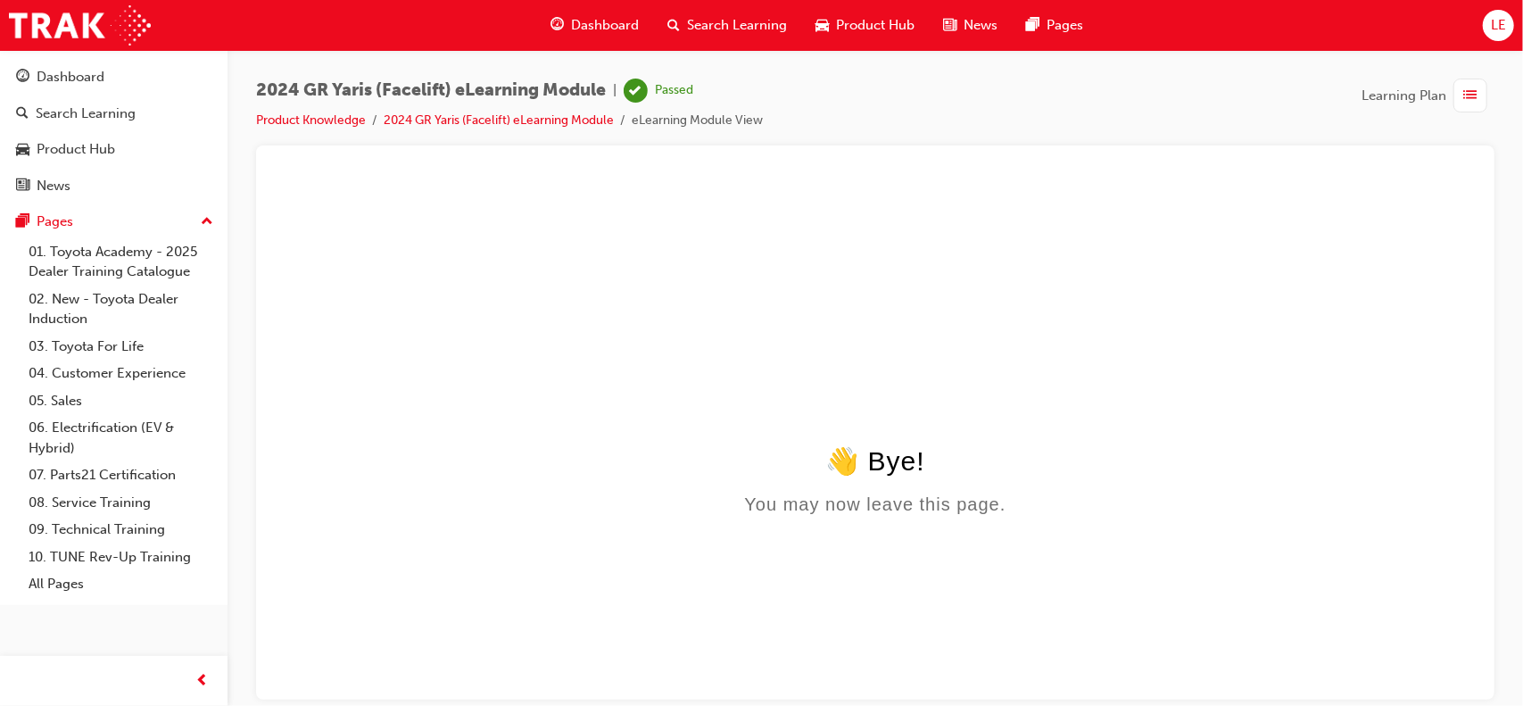
scroll to position [0, 0]
